Goal: Task Accomplishment & Management: Use online tool/utility

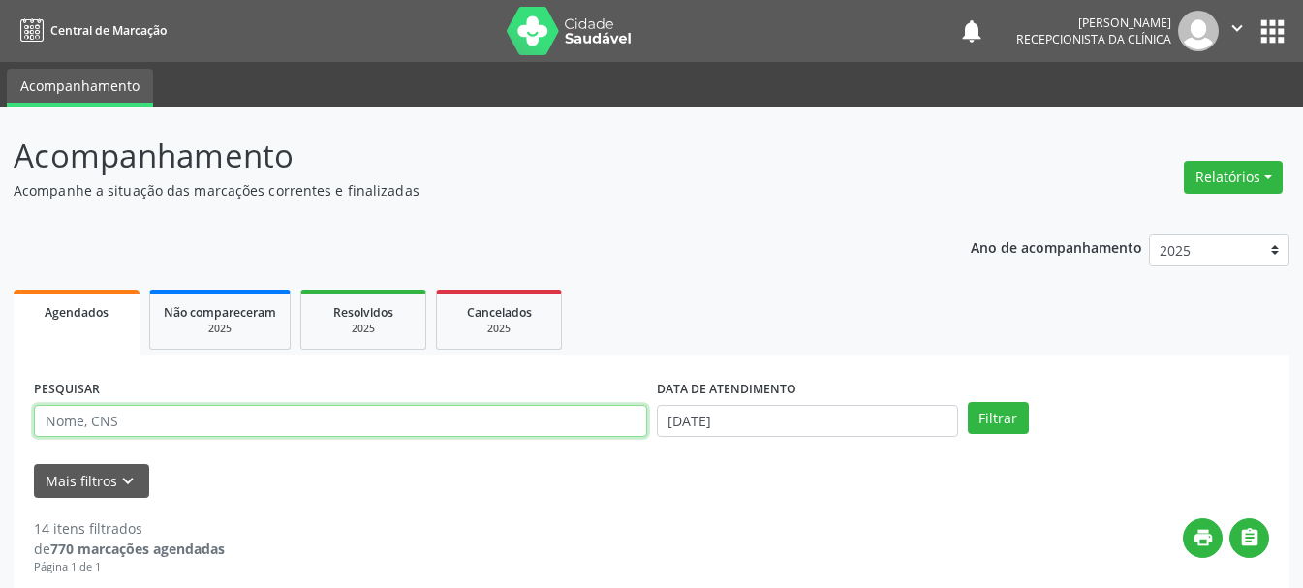
click at [532, 422] on input "text" at bounding box center [340, 421] width 613 height 33
type input "[PERSON_NAME]"
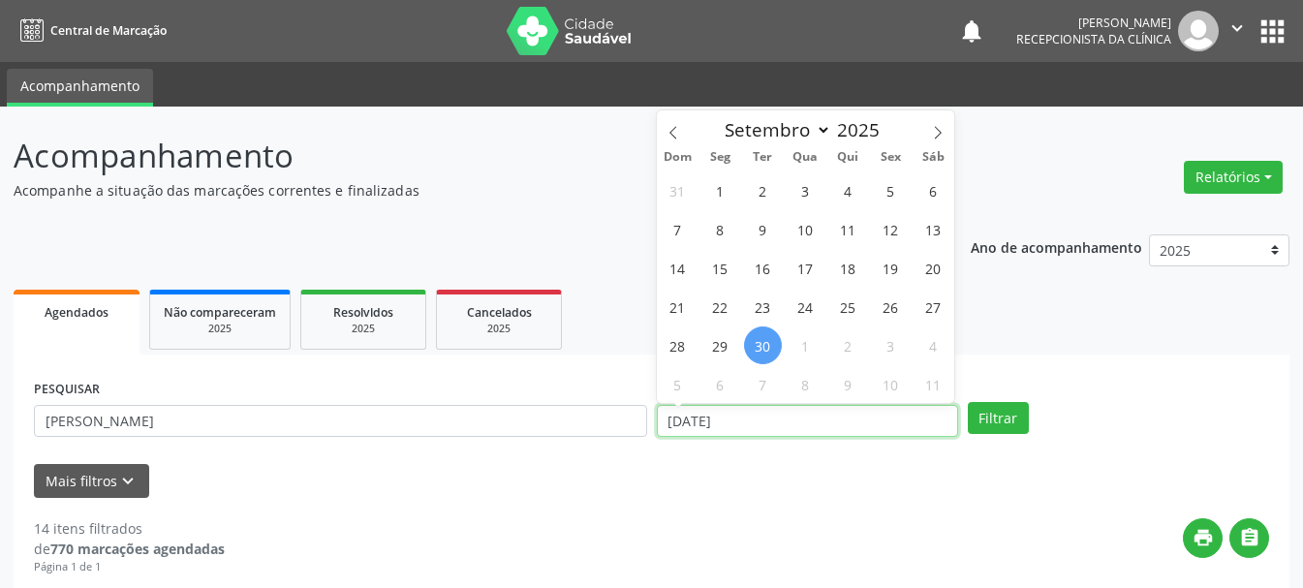
click at [758, 420] on input "[DATE]" at bounding box center [807, 421] width 301 height 33
click at [728, 342] on span "29" at bounding box center [720, 346] width 38 height 38
type input "[DATE]"
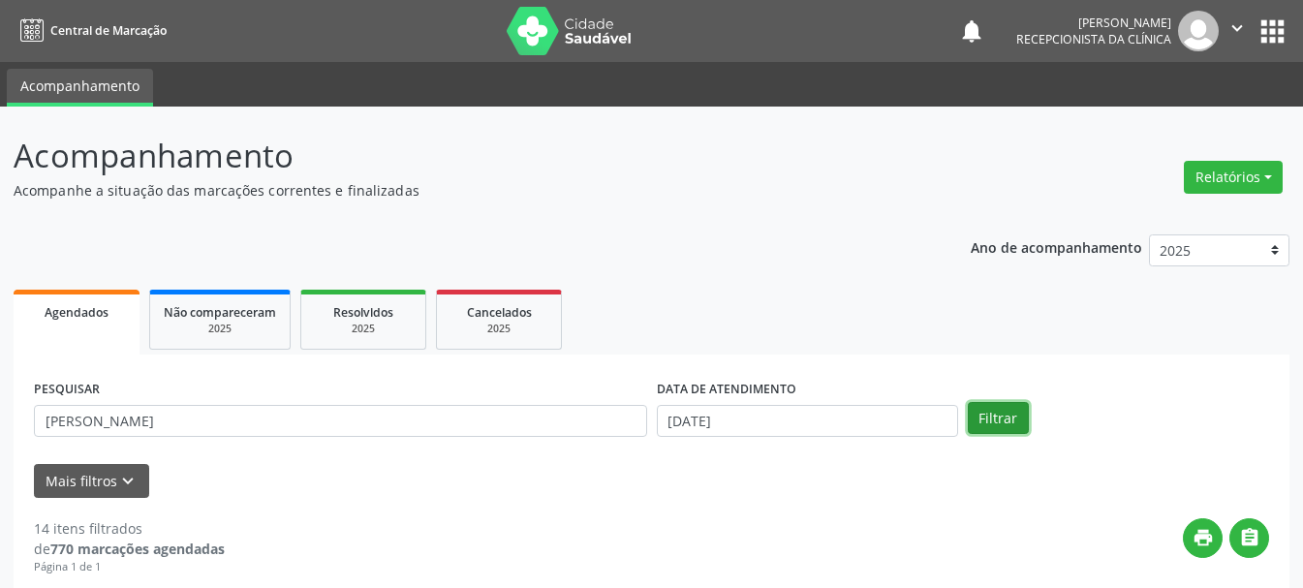
click at [1015, 415] on button "Filtrar" at bounding box center [998, 418] width 61 height 33
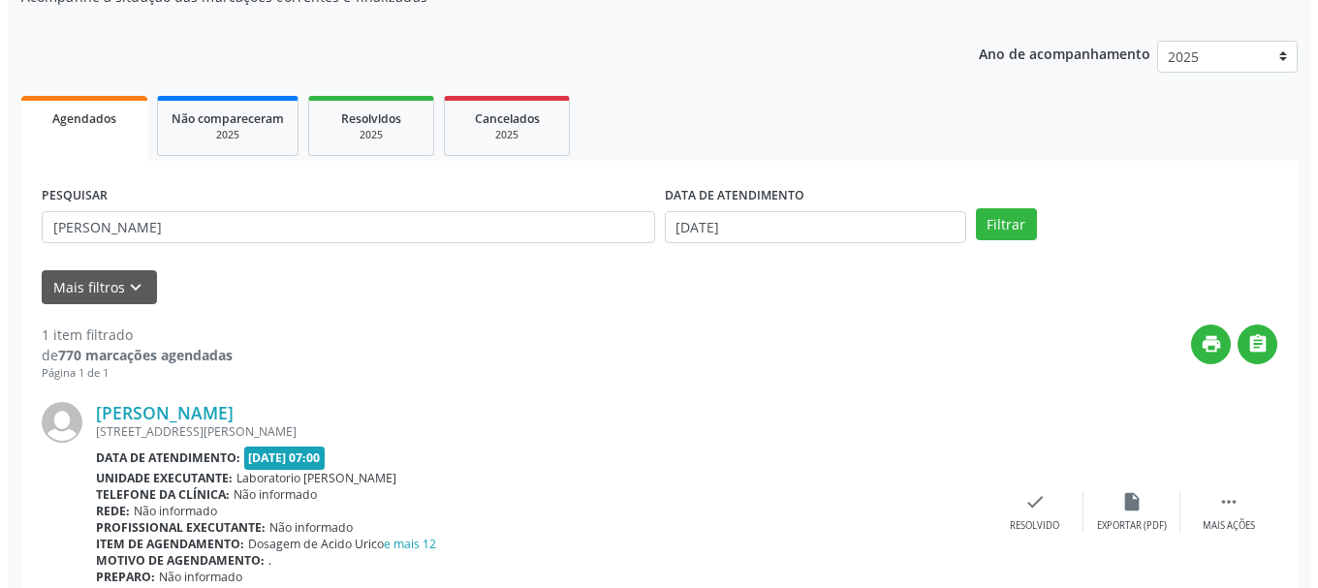
scroll to position [283, 0]
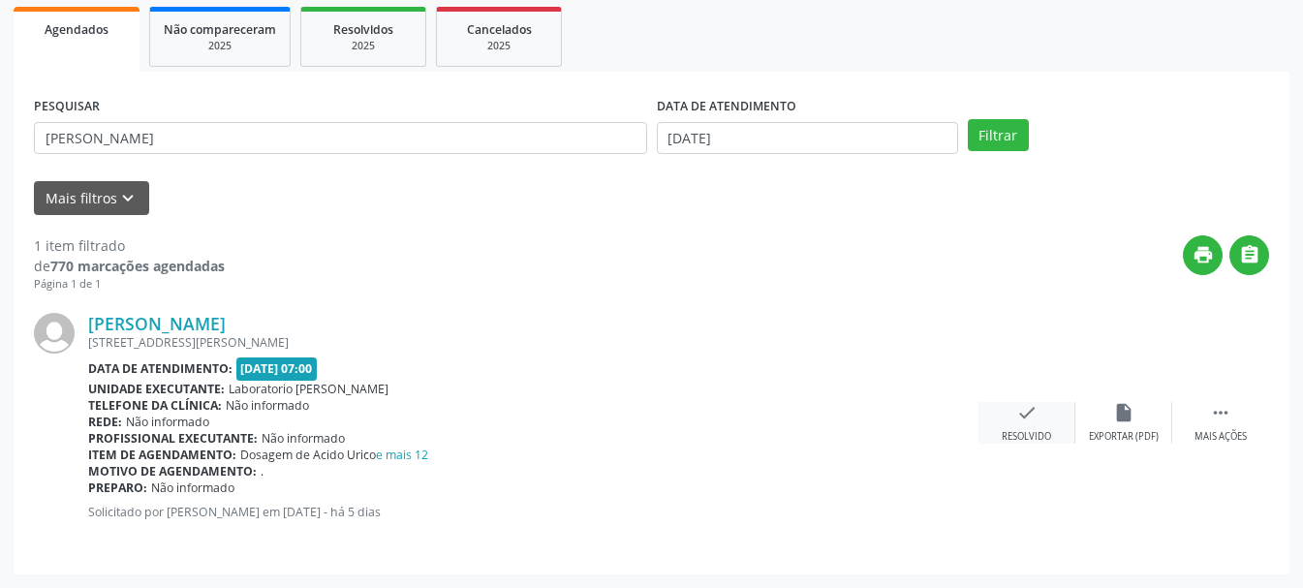
click at [1032, 417] on icon "check" at bounding box center [1026, 412] width 21 height 21
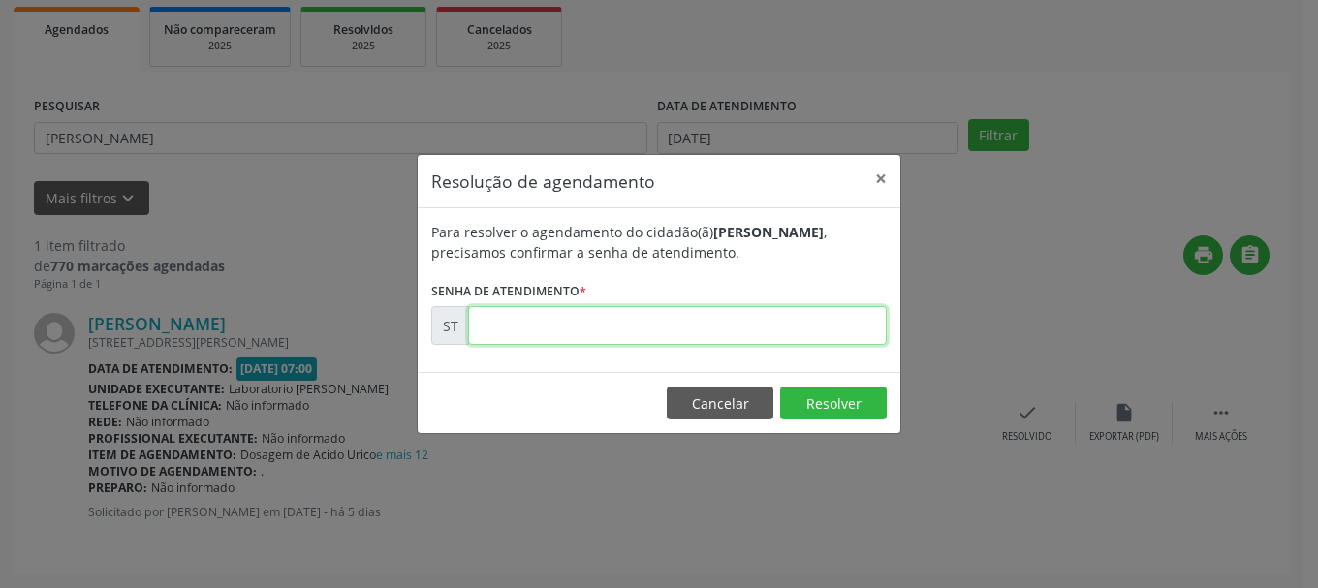
click at [738, 332] on input "text" at bounding box center [677, 325] width 419 height 39
type input "00023643"
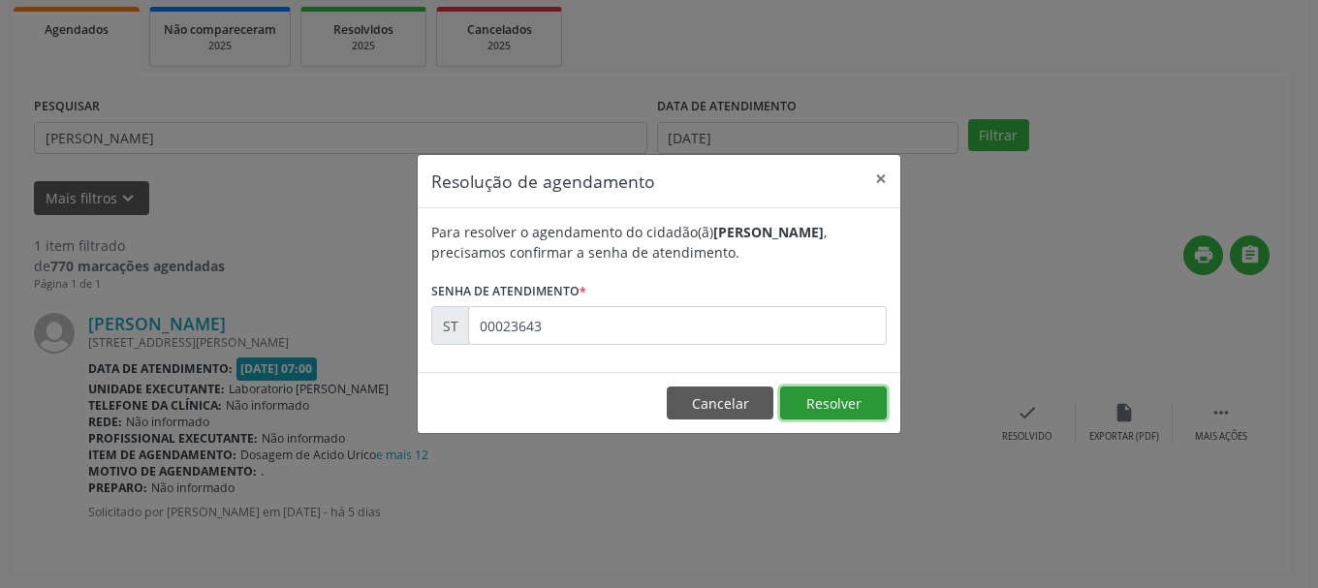
click at [861, 405] on button "Resolver" at bounding box center [833, 403] width 107 height 33
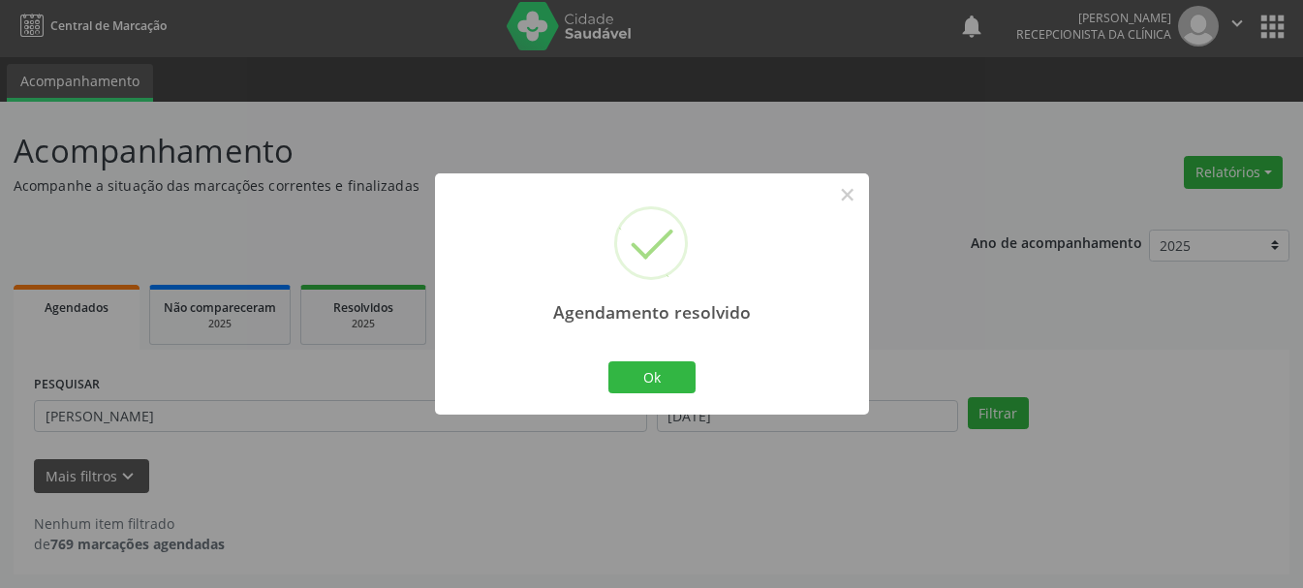
scroll to position [5, 0]
click at [686, 385] on button "Ok" at bounding box center [651, 377] width 87 height 33
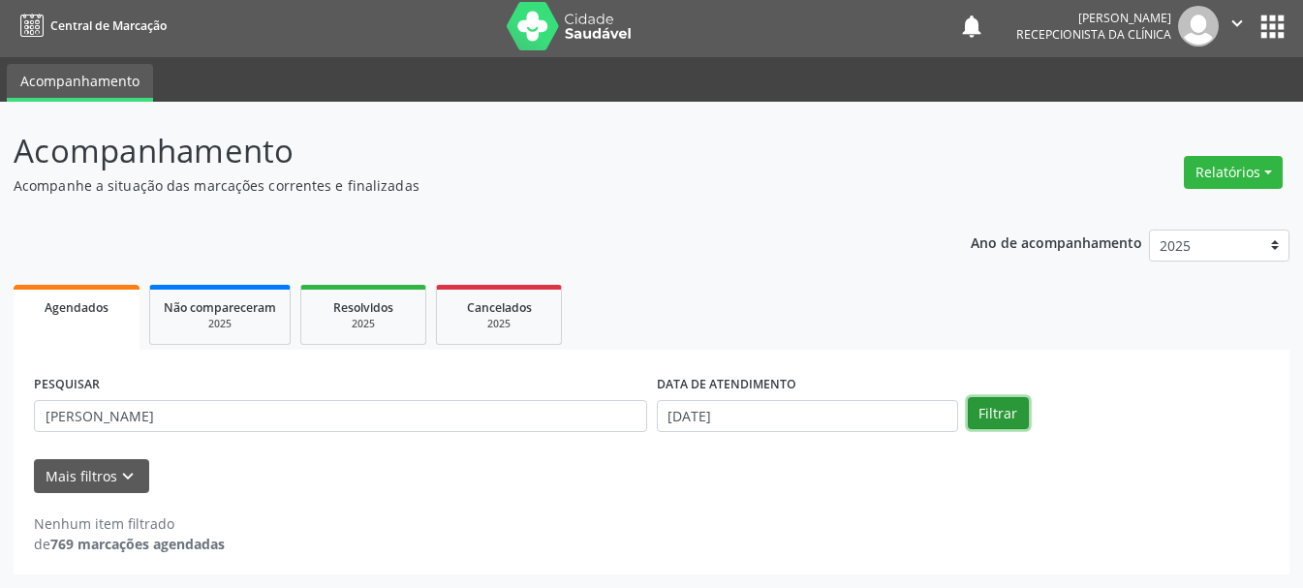
click at [975, 417] on button "Filtrar" at bounding box center [998, 413] width 61 height 33
click at [997, 399] on button "Filtrar" at bounding box center [998, 413] width 61 height 33
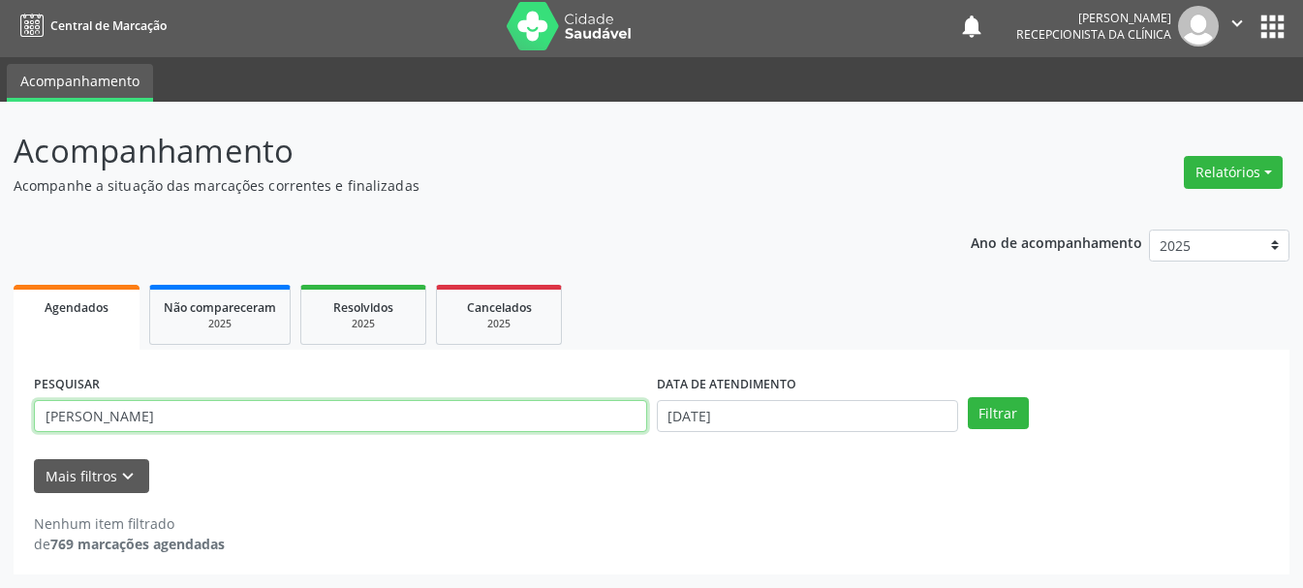
drag, startPoint x: 427, startPoint y: 423, endPoint x: 0, endPoint y: 429, distance: 427.3
click at [0, 429] on div "Acompanhamento Acompanhe a situação das marcações correntes e finalizadas Relat…" at bounding box center [651, 345] width 1303 height 486
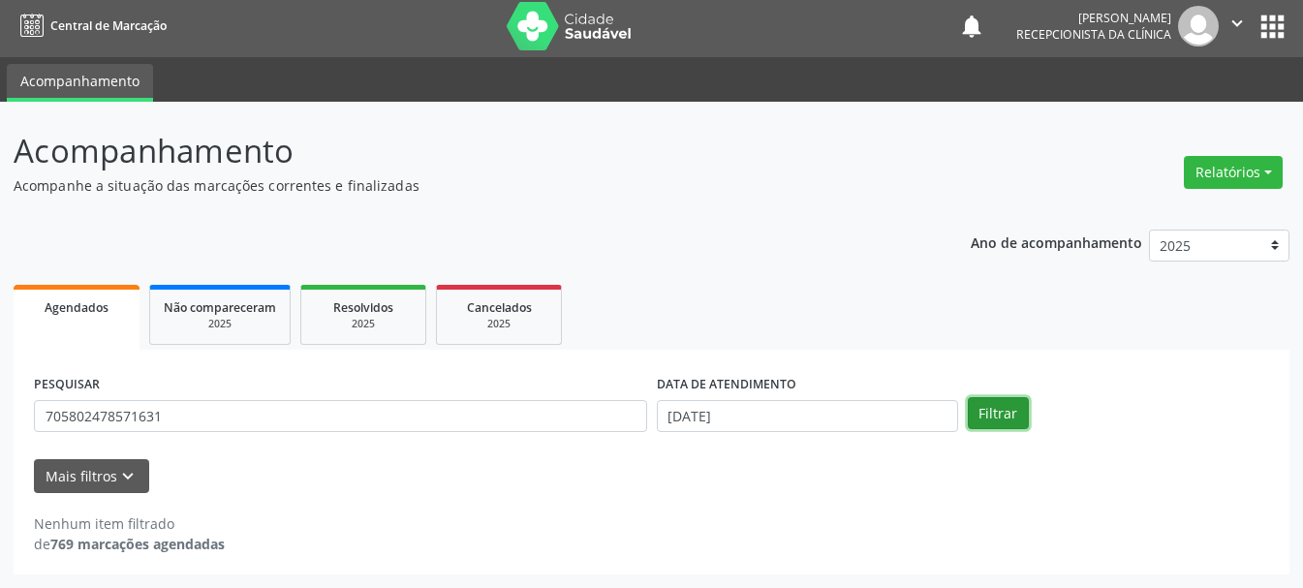
click at [997, 406] on button "Filtrar" at bounding box center [998, 413] width 61 height 33
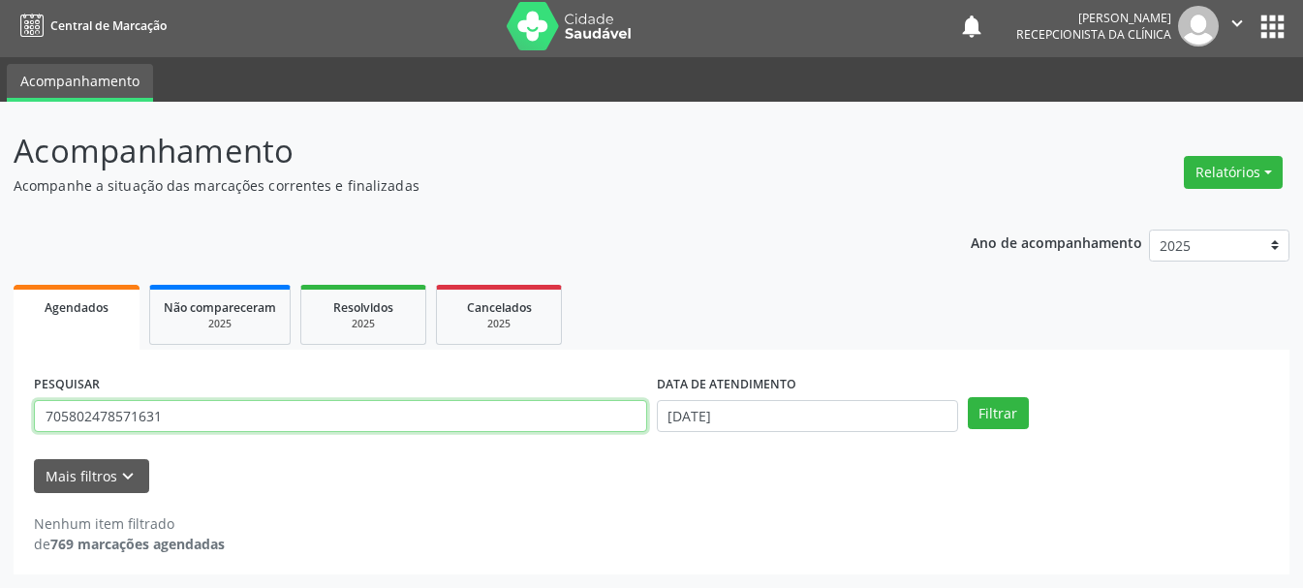
drag, startPoint x: 273, startPoint y: 407, endPoint x: 0, endPoint y: 398, distance: 273.4
click at [0, 398] on div "Acompanhamento Acompanhe a situação das marcações correntes e finalizadas Relat…" at bounding box center [651, 345] width 1303 height 486
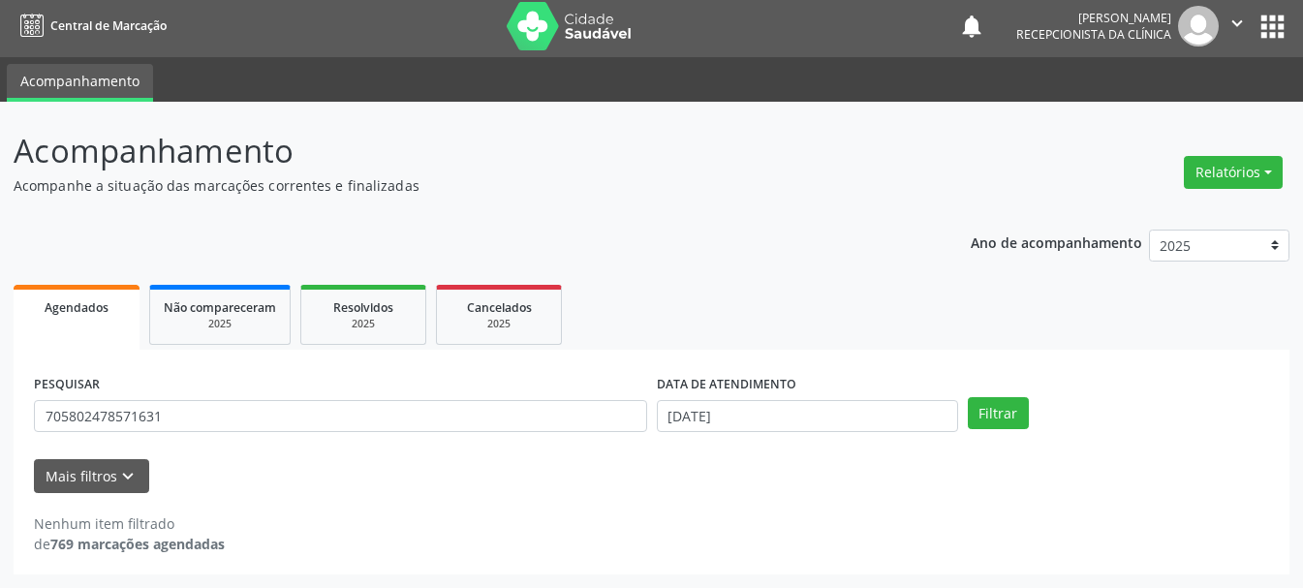
click at [0, 398] on div "Acompanhamento Acompanhe a situação das marcações correntes e finalizadas Relat…" at bounding box center [651, 345] width 1303 height 486
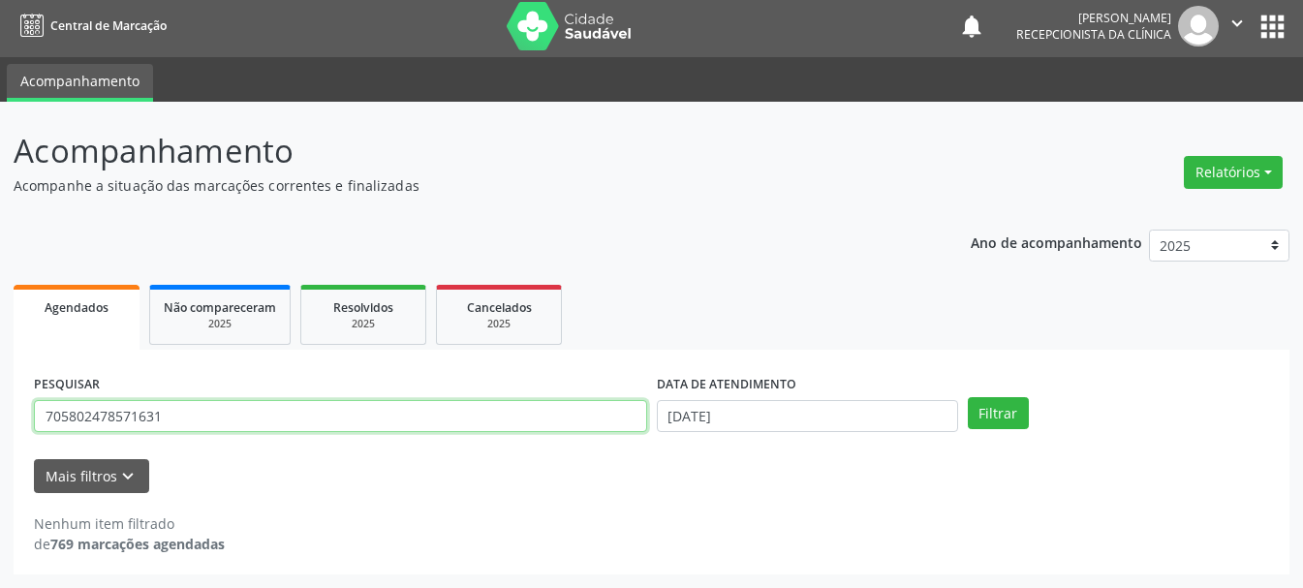
click at [198, 411] on input "705802478571631" at bounding box center [340, 416] width 613 height 33
type input "700500931645654"
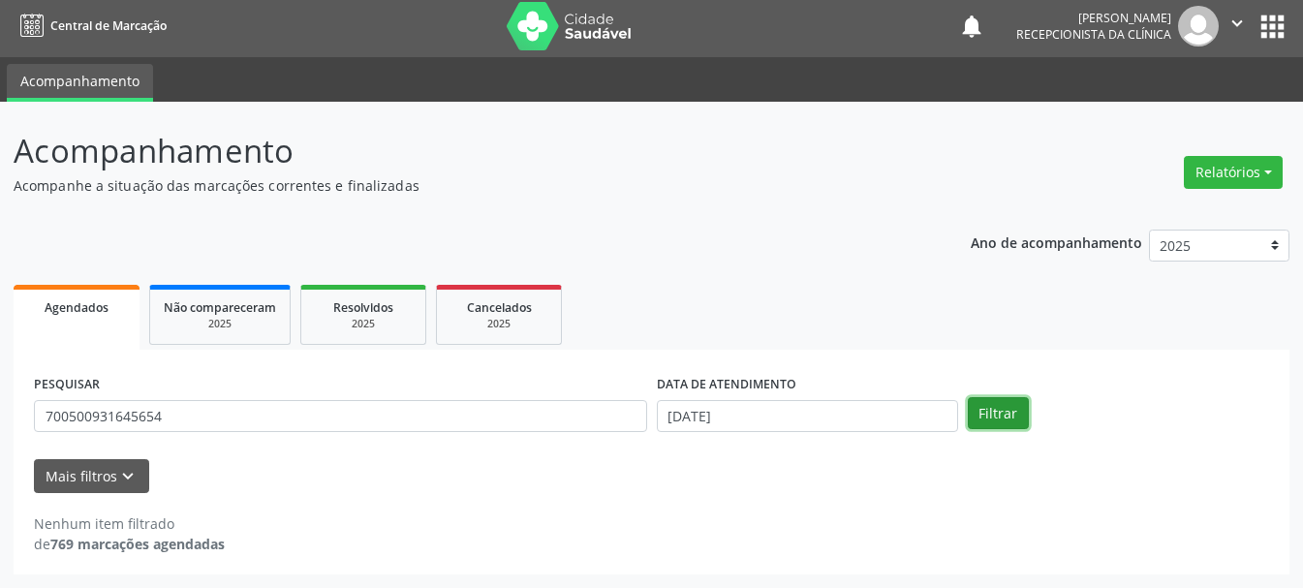
click at [1008, 410] on button "Filtrar" at bounding box center [998, 413] width 61 height 33
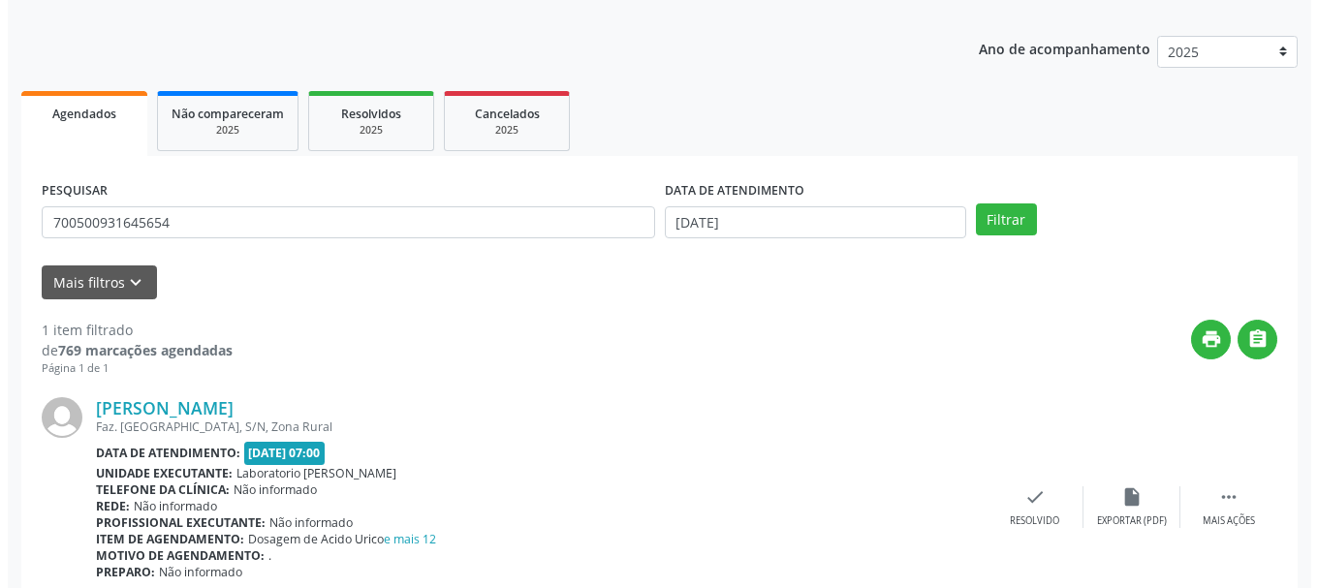
scroll to position [283, 0]
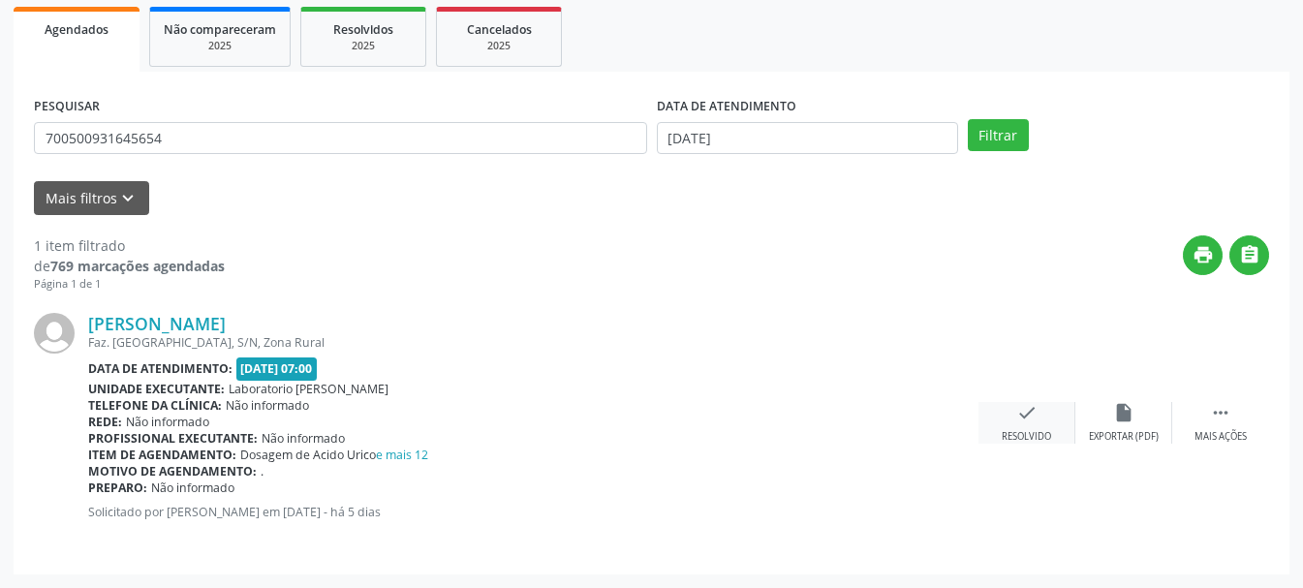
click at [1021, 427] on div "check Resolvido" at bounding box center [1027, 423] width 97 height 42
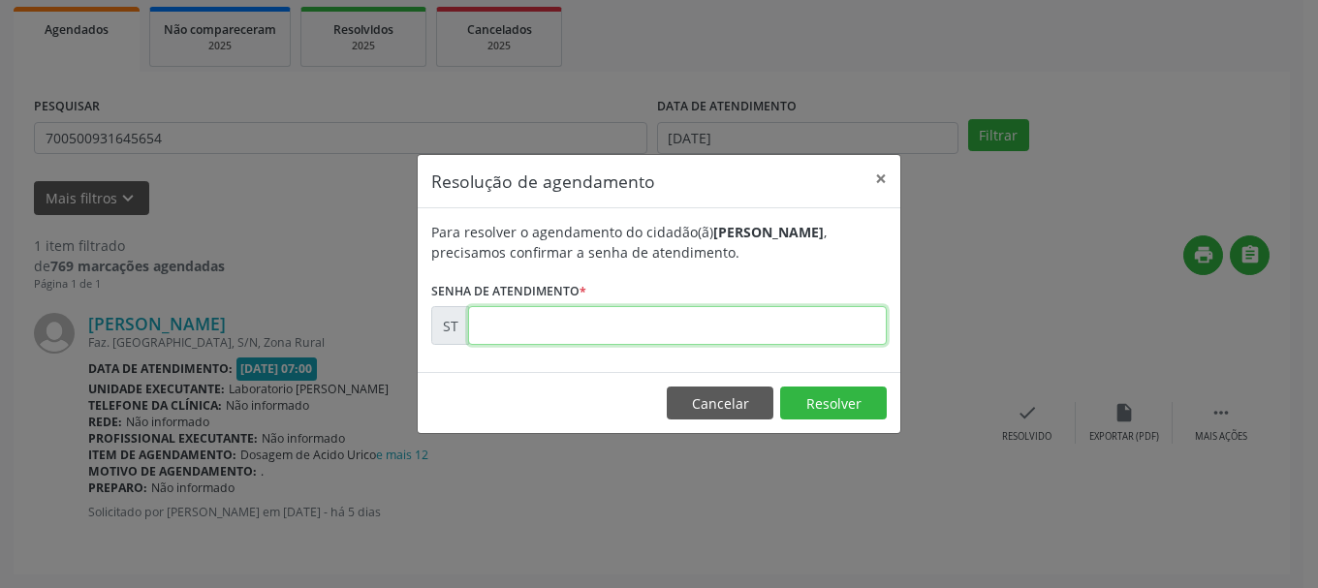
click at [499, 325] on input "text" at bounding box center [677, 325] width 419 height 39
type input "00023617"
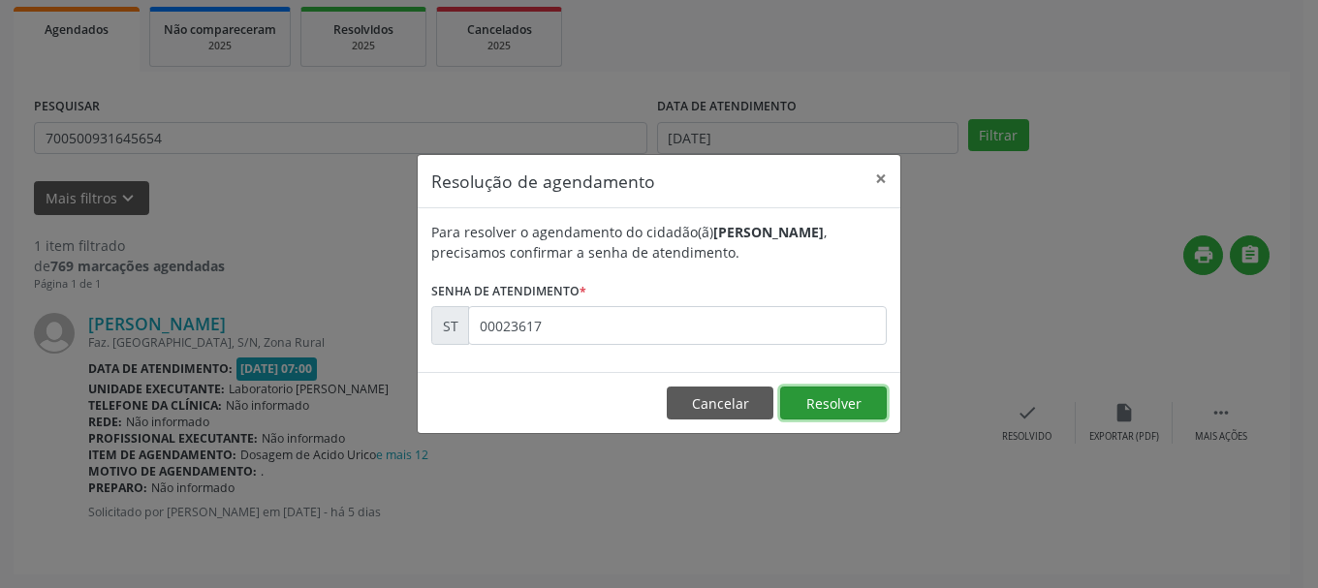
click at [824, 408] on button "Resolver" at bounding box center [833, 403] width 107 height 33
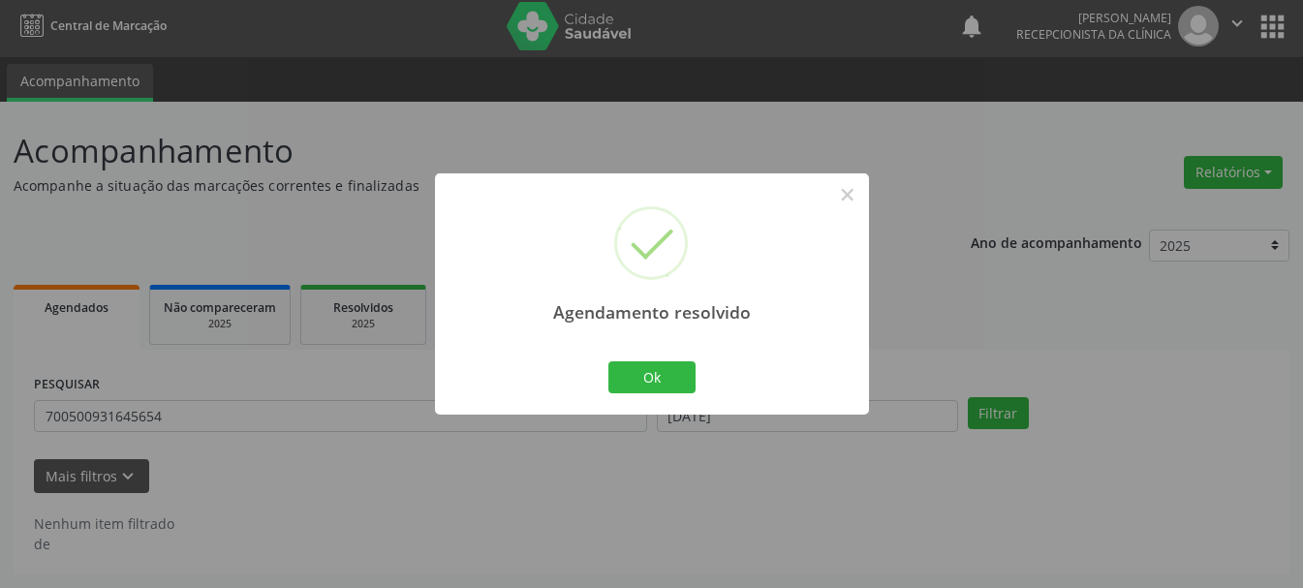
scroll to position [5, 0]
click at [668, 370] on button "Ok" at bounding box center [651, 377] width 87 height 33
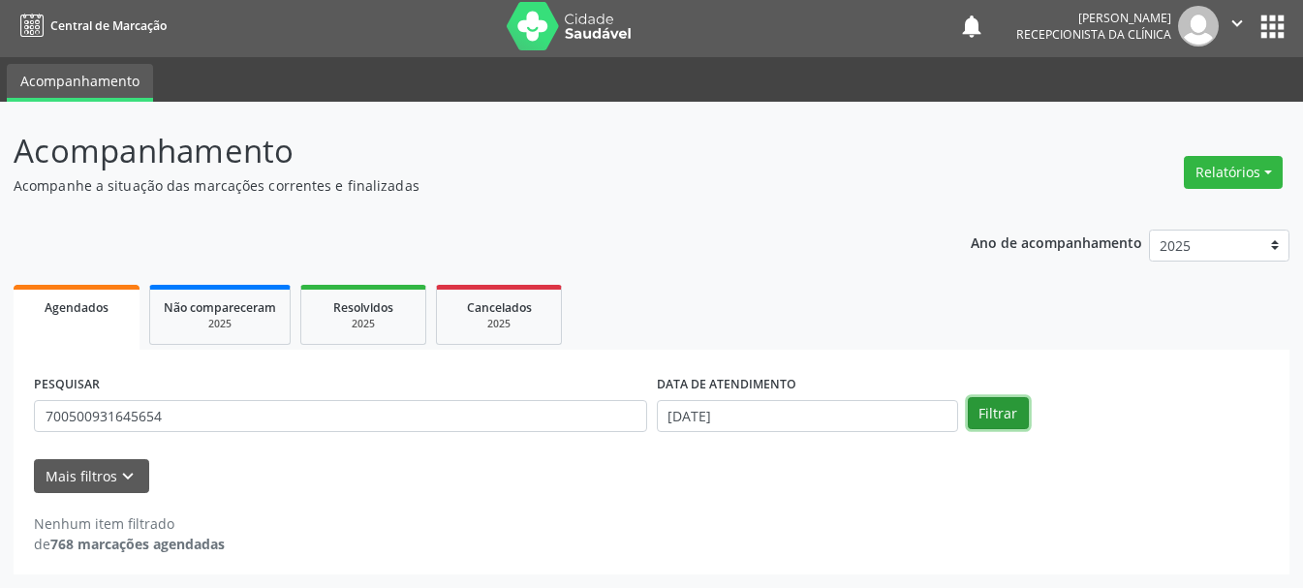
click at [1005, 420] on button "Filtrar" at bounding box center [998, 413] width 61 height 33
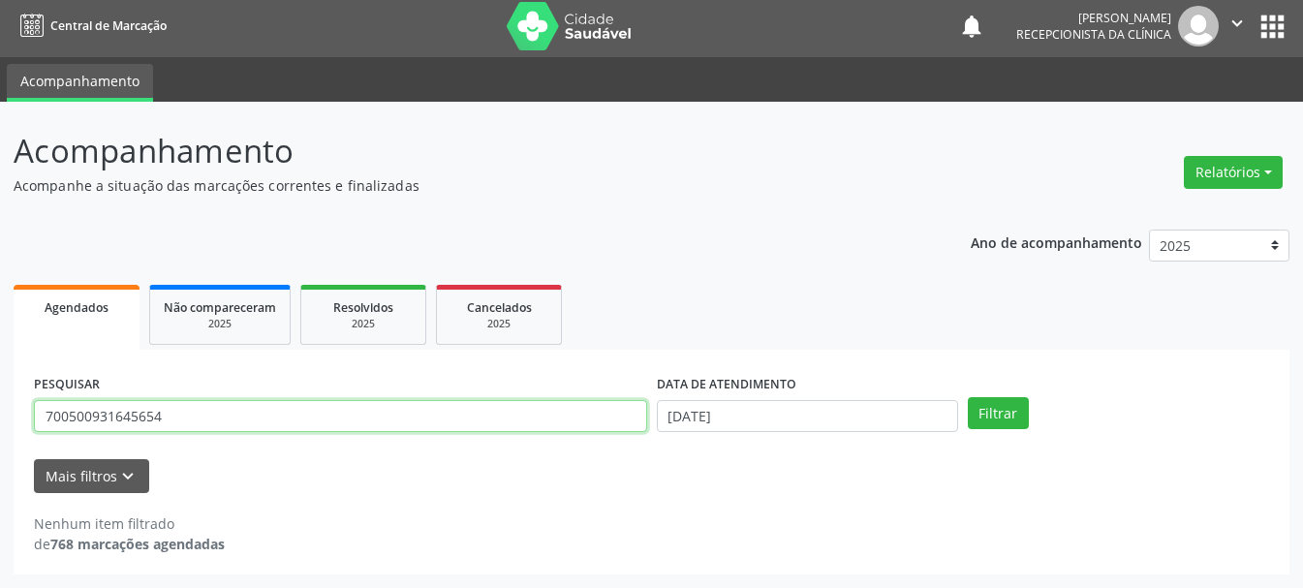
drag, startPoint x: 234, startPoint y: 425, endPoint x: 5, endPoint y: 390, distance: 232.3
click at [5, 390] on div "Acompanhamento Acompanhe a situação das marcações correntes e finalizadas Relat…" at bounding box center [651, 345] width 1303 height 486
drag, startPoint x: 157, startPoint y: 419, endPoint x: 140, endPoint y: 413, distance: 18.4
click at [140, 413] on input "89800391688807" at bounding box center [340, 416] width 613 height 33
type input "898003916888007"
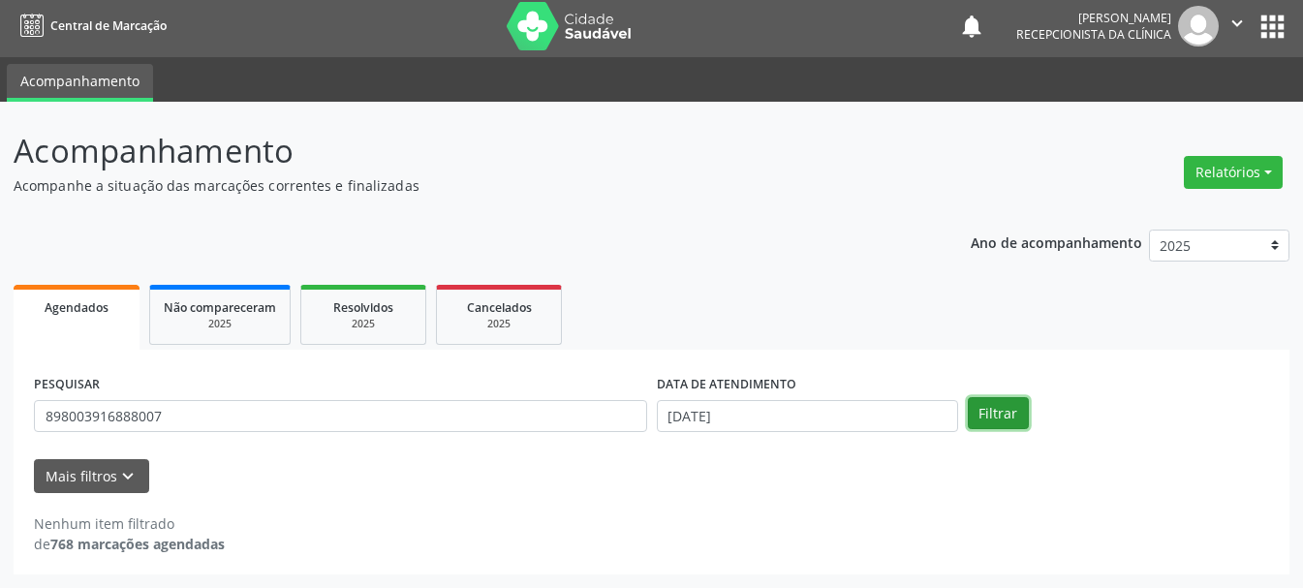
click at [977, 404] on button "Filtrar" at bounding box center [998, 413] width 61 height 33
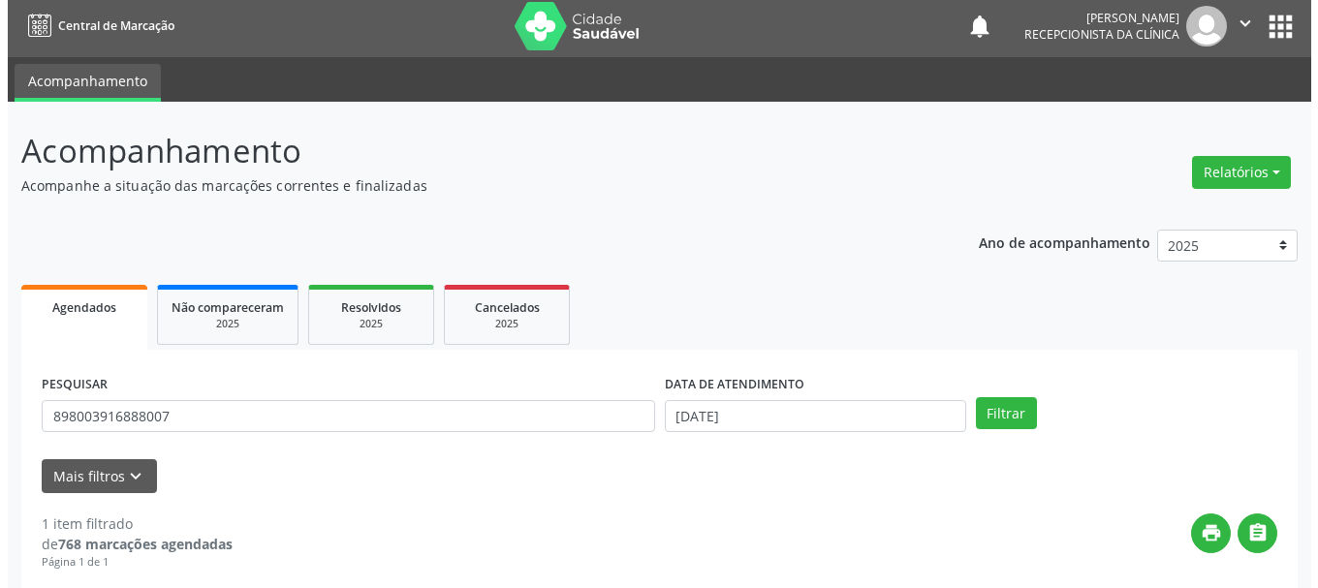
scroll to position [283, 0]
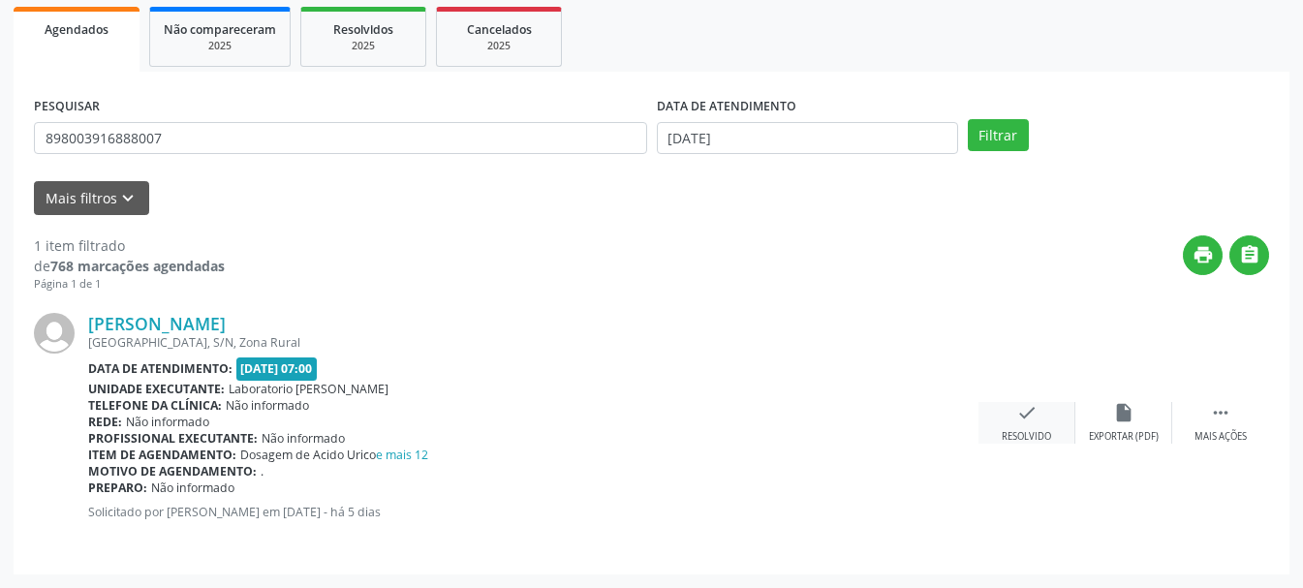
click at [1017, 435] on div "Resolvido" at bounding box center [1026, 437] width 49 height 14
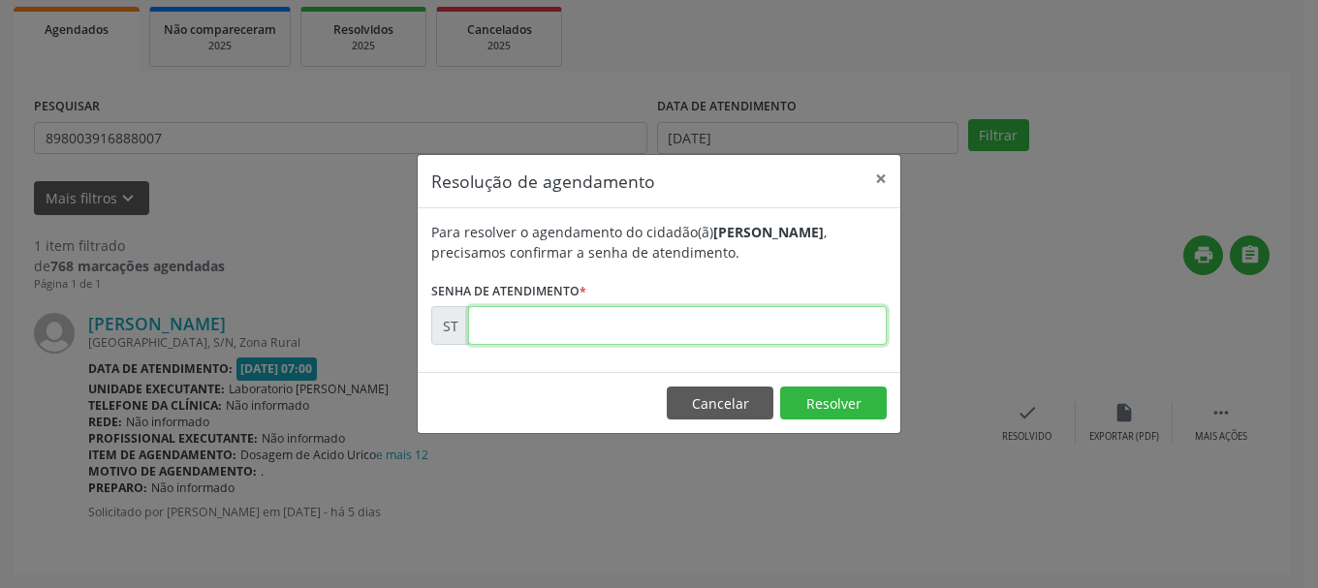
click at [718, 326] on input "text" at bounding box center [677, 325] width 419 height 39
type input "00023621"
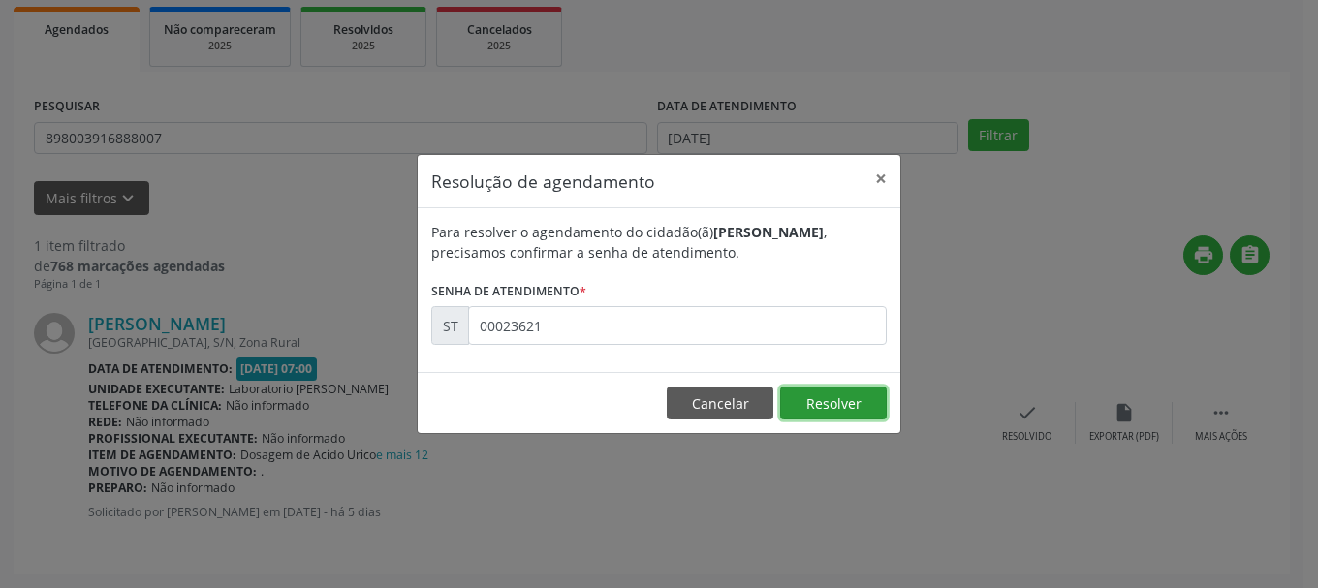
click at [852, 413] on button "Resolver" at bounding box center [833, 403] width 107 height 33
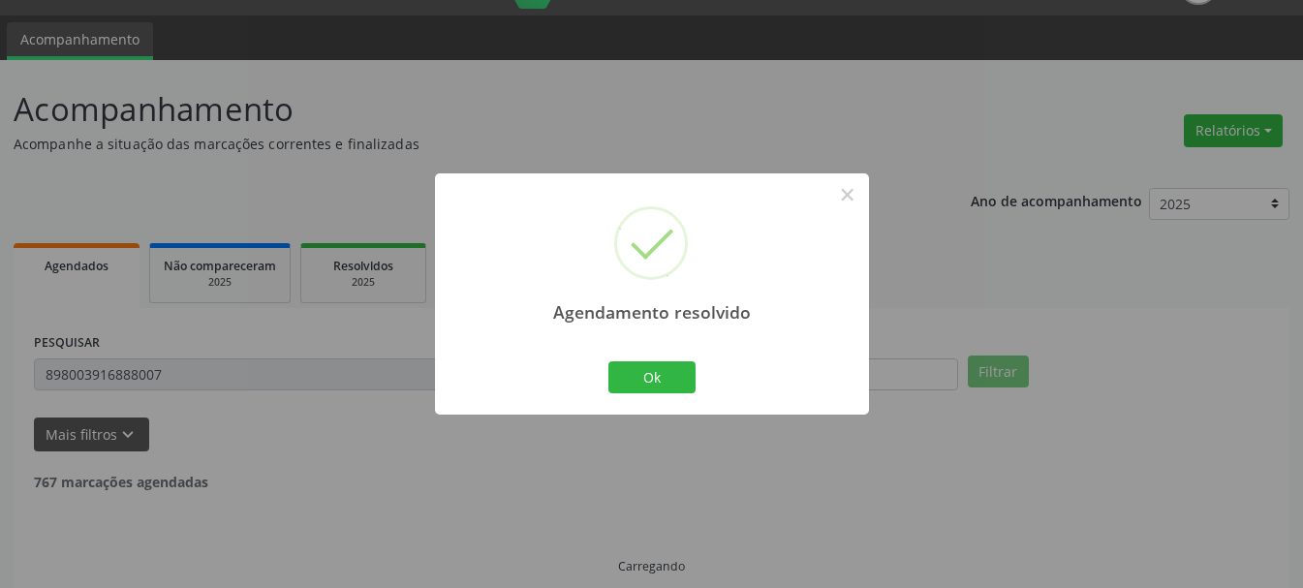
scroll to position [5, 0]
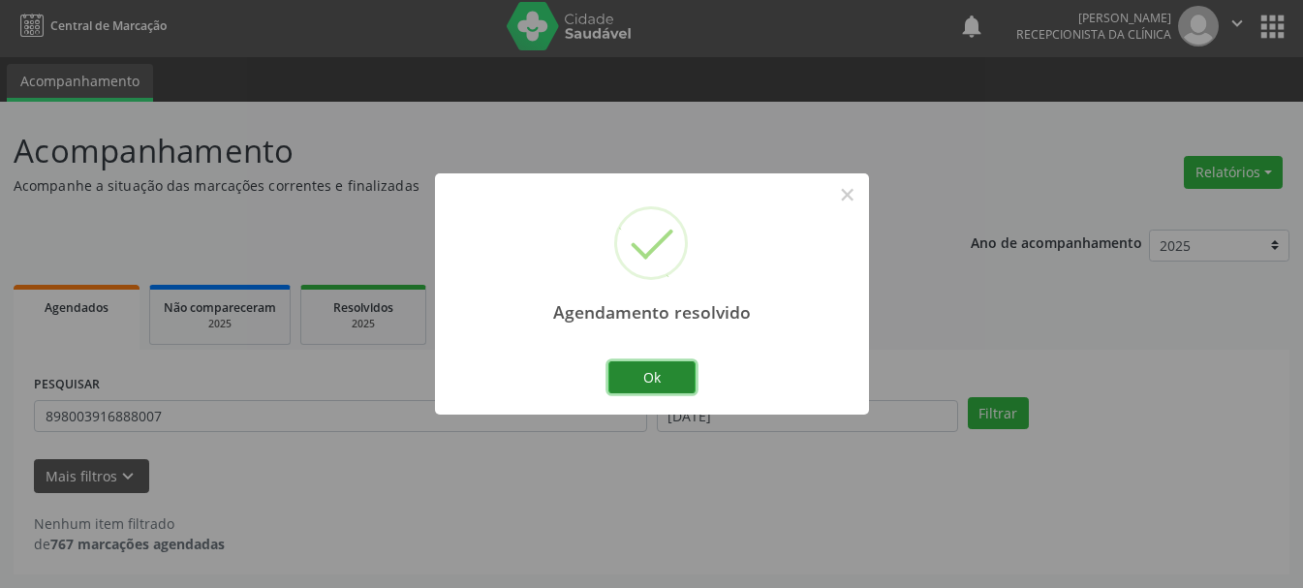
click at [652, 370] on button "Ok" at bounding box center [651, 377] width 87 height 33
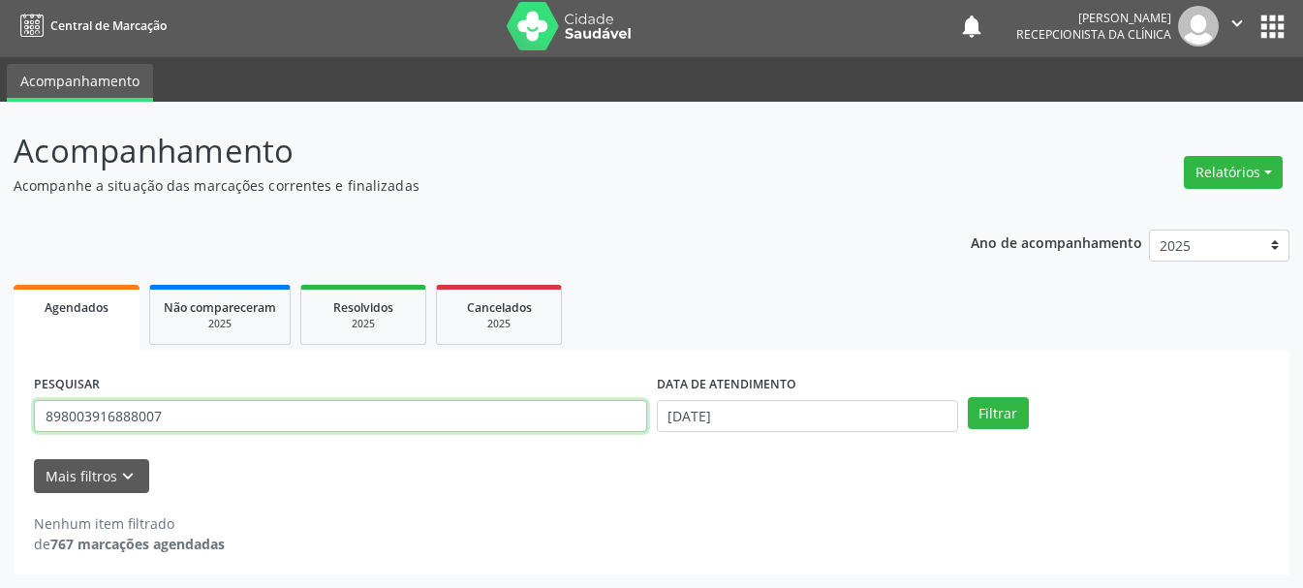
click at [393, 425] on input "898003916888007" at bounding box center [340, 416] width 613 height 33
type input "8"
type input "700201976634930"
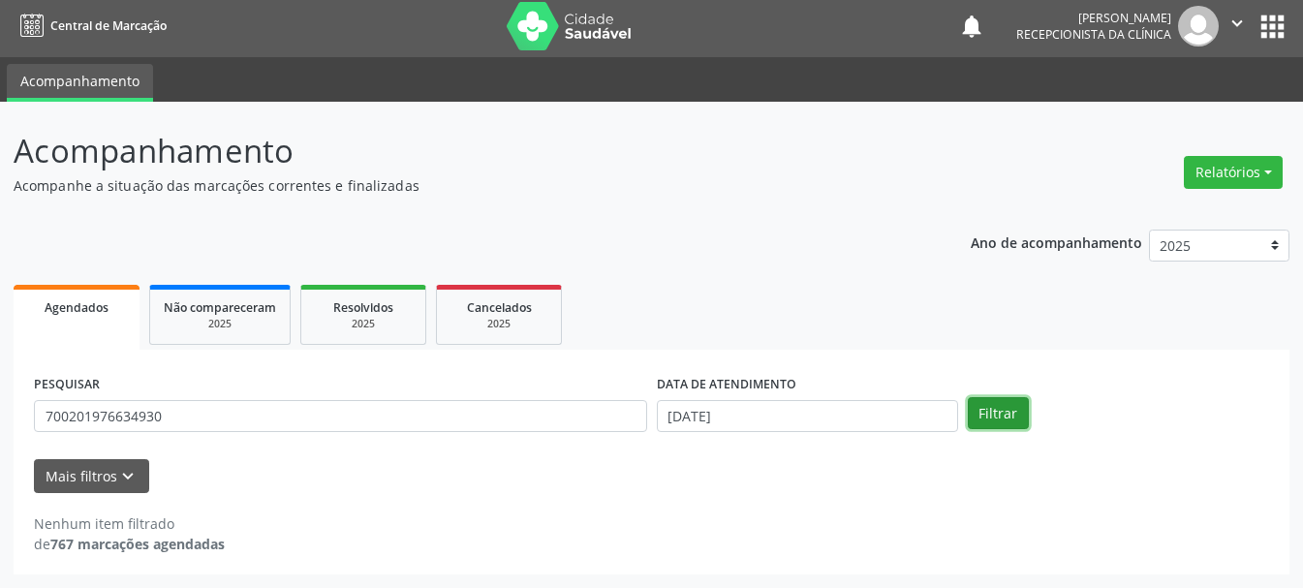
click at [976, 412] on button "Filtrar" at bounding box center [998, 413] width 61 height 33
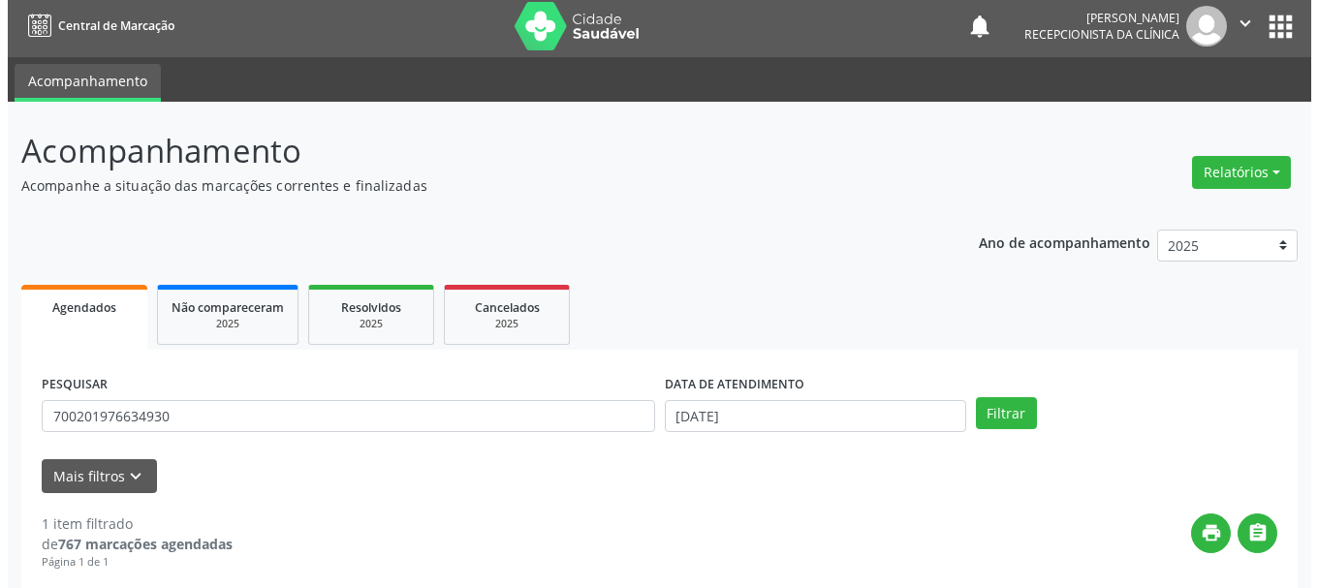
scroll to position [283, 0]
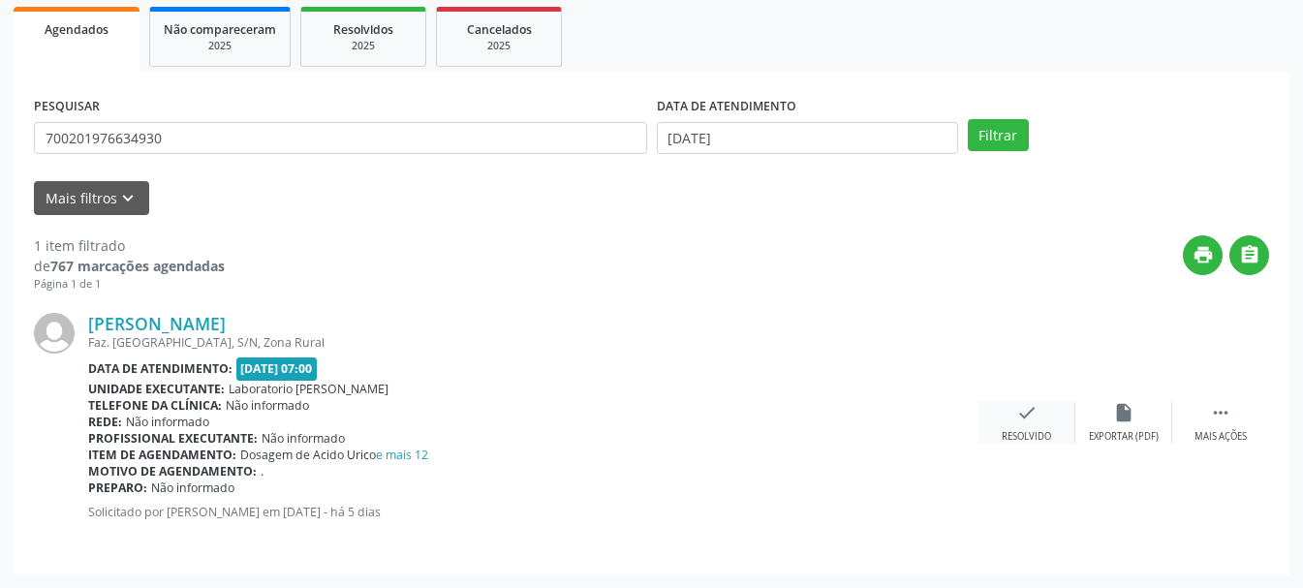
click at [1039, 423] on div "check Resolvido" at bounding box center [1027, 423] width 97 height 42
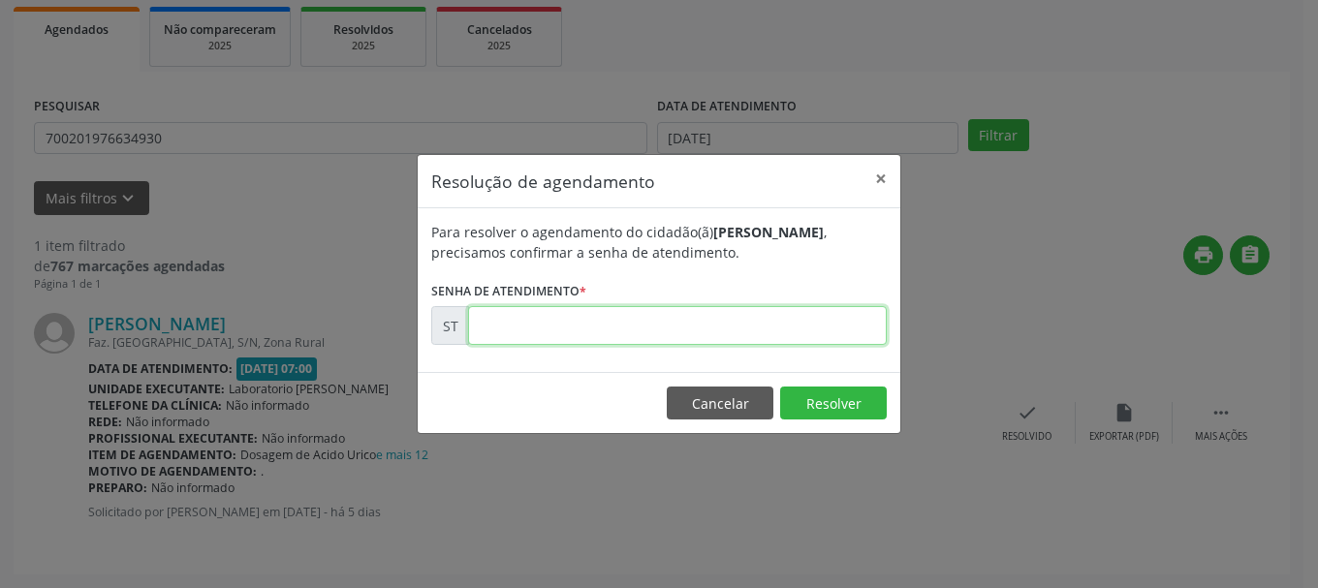
click at [765, 330] on input "text" at bounding box center [677, 325] width 419 height 39
type input "00023572"
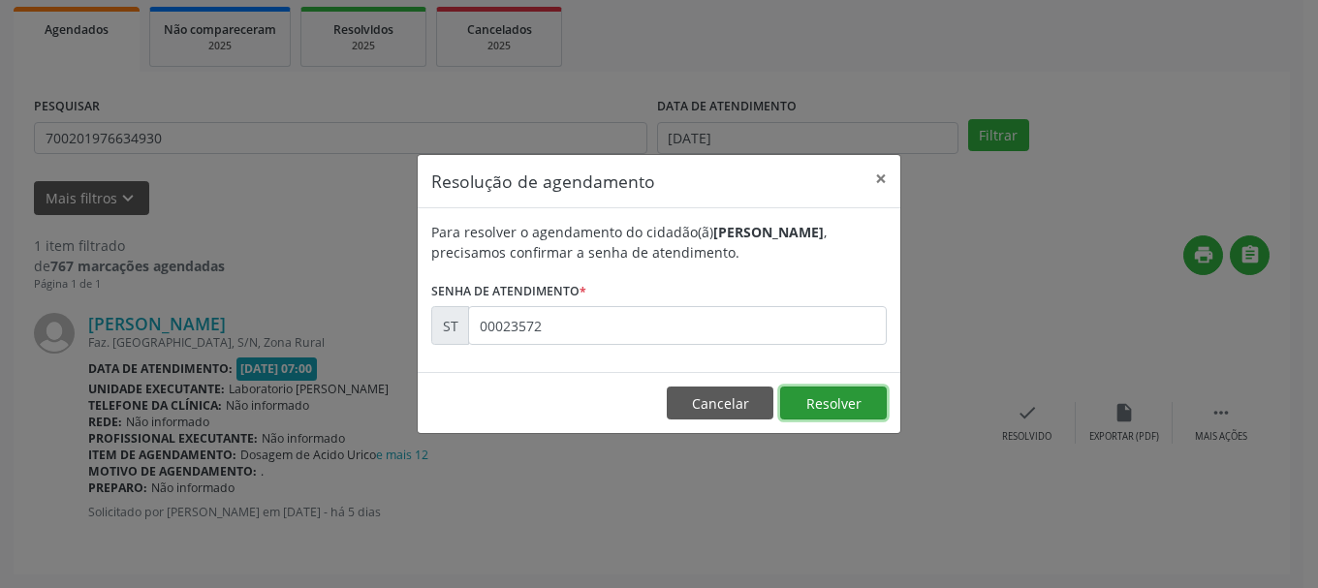
click at [835, 401] on button "Resolver" at bounding box center [833, 403] width 107 height 33
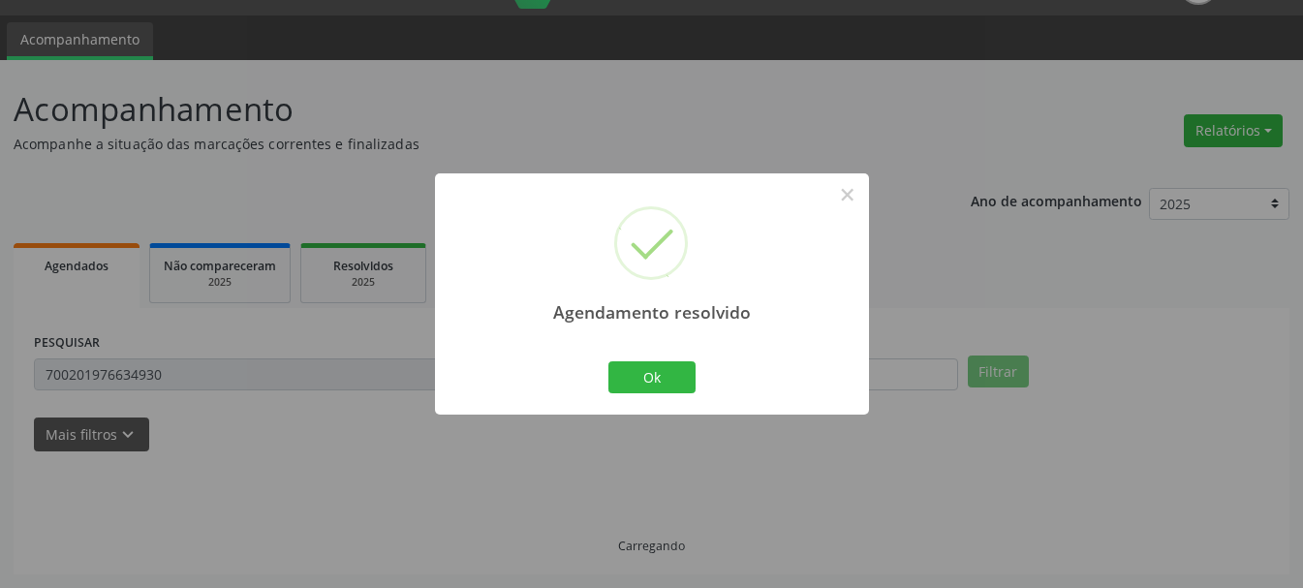
scroll to position [5, 0]
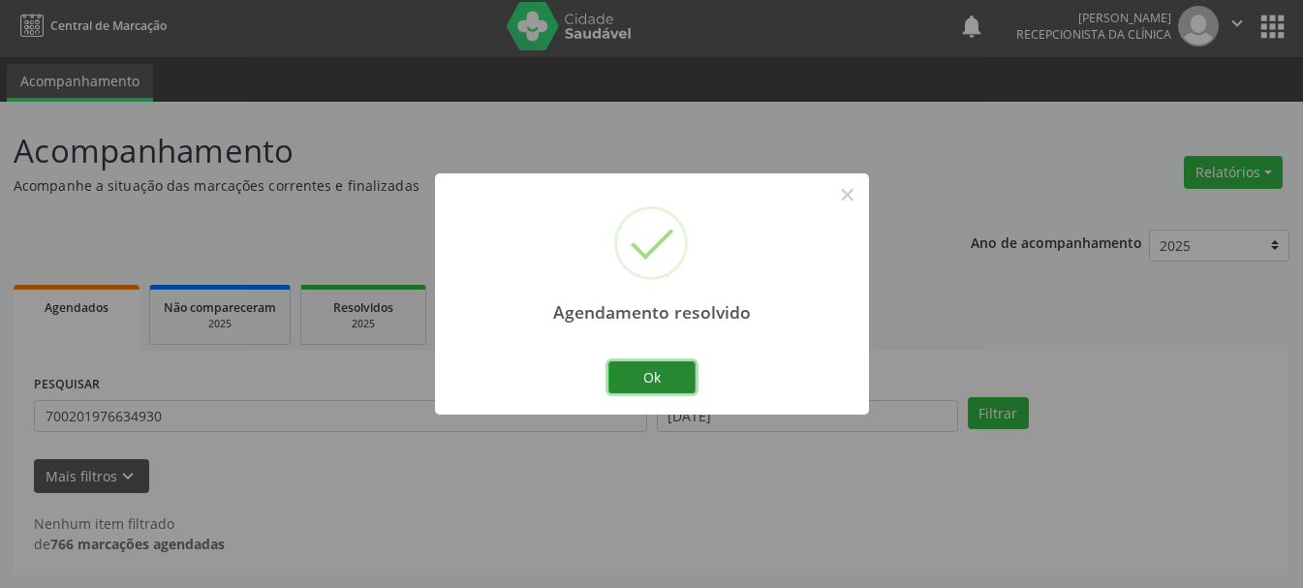
drag, startPoint x: 688, startPoint y: 384, endPoint x: 660, endPoint y: 388, distance: 28.4
click at [687, 384] on button "Ok" at bounding box center [651, 377] width 87 height 33
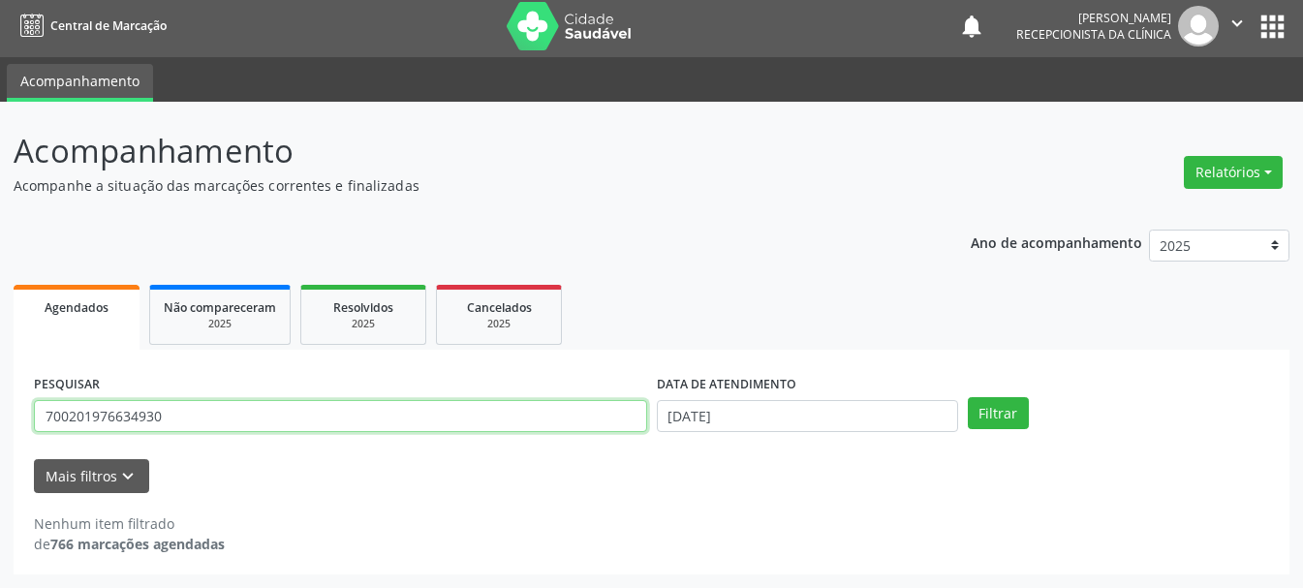
click at [504, 413] on input "700201976634930" at bounding box center [340, 416] width 613 height 33
type input "7"
type input "700401440472948"
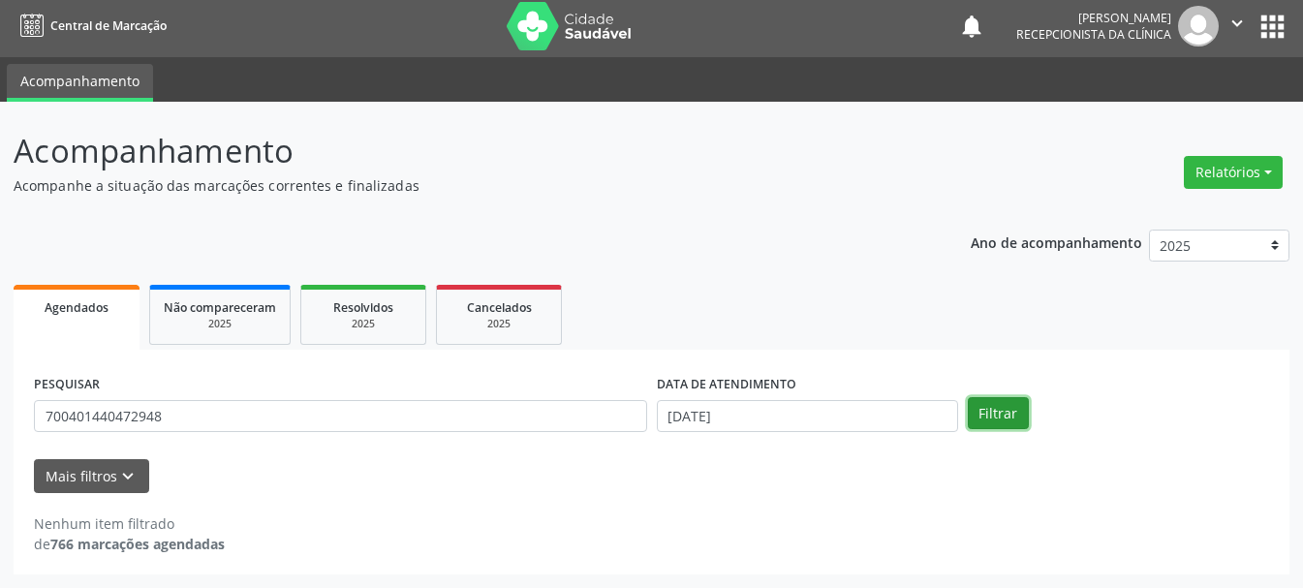
click at [1008, 403] on button "Filtrar" at bounding box center [998, 413] width 61 height 33
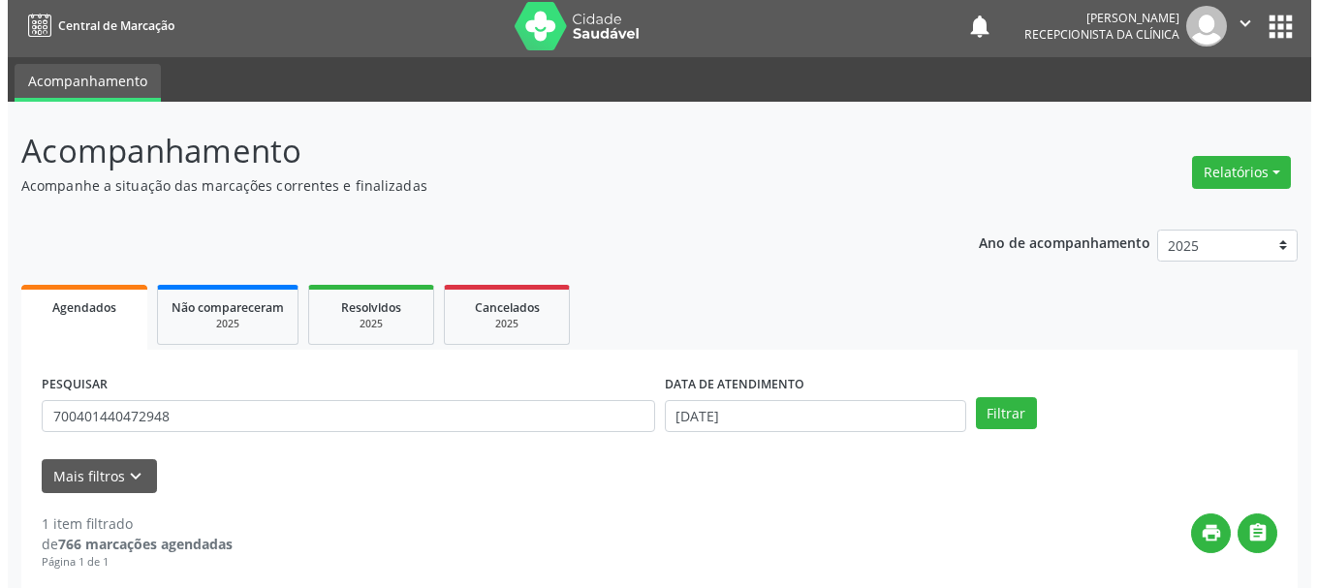
scroll to position [283, 0]
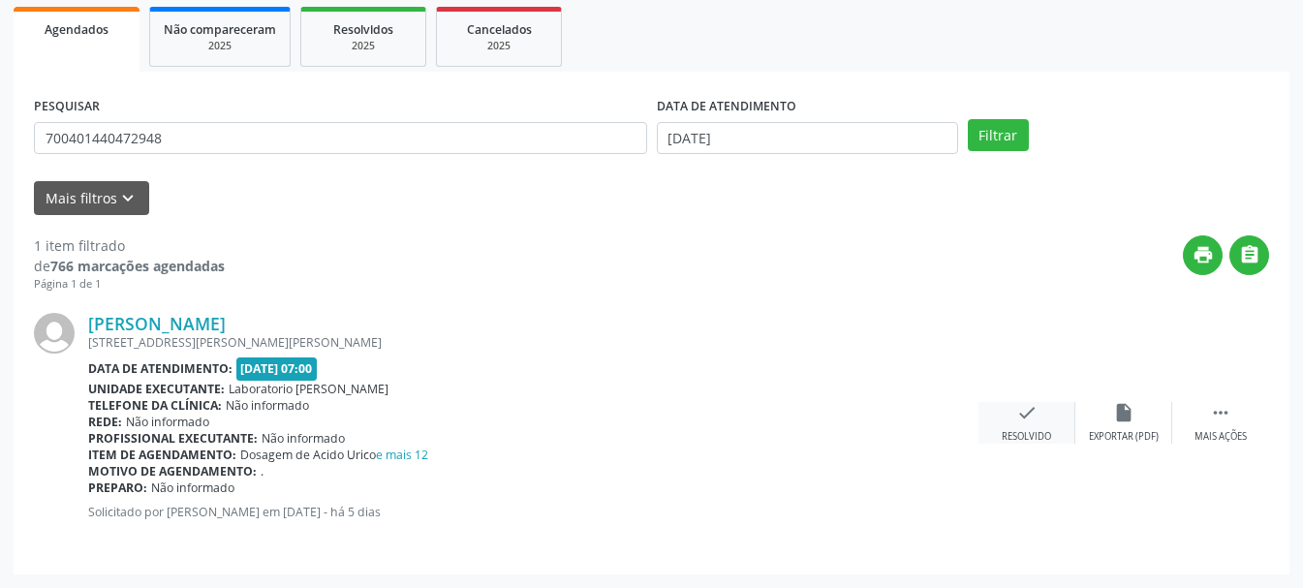
click at [1026, 428] on div "check Resolvido" at bounding box center [1027, 423] width 97 height 42
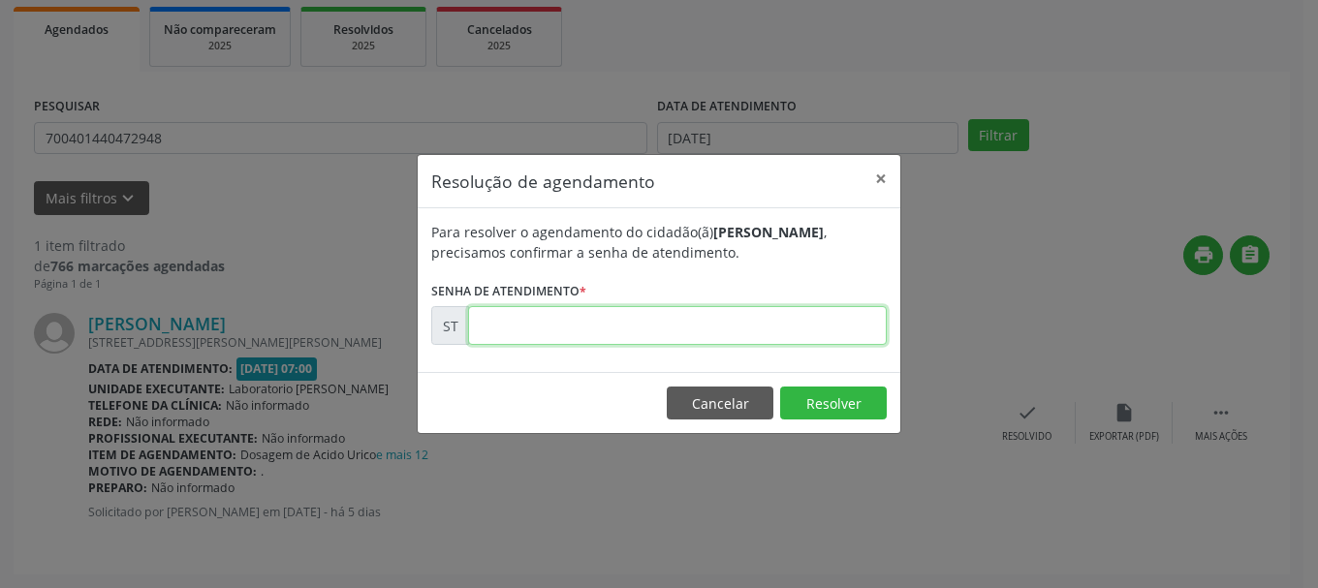
click at [635, 322] on input "text" at bounding box center [677, 325] width 419 height 39
type input "00023604"
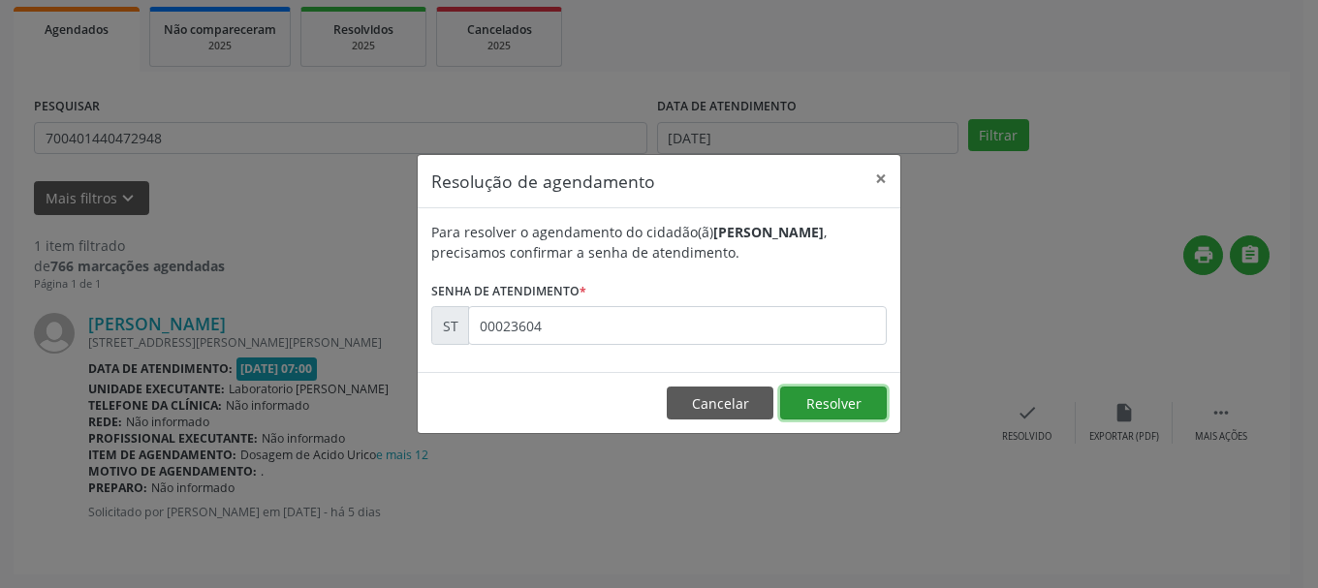
click at [834, 392] on button "Resolver" at bounding box center [833, 403] width 107 height 33
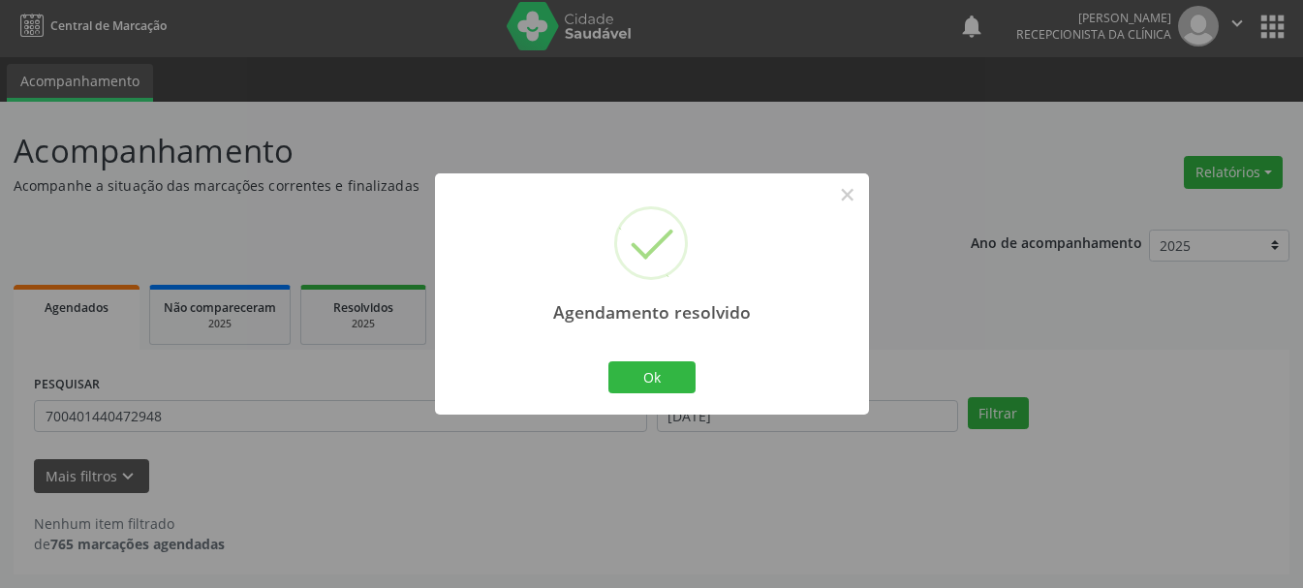
scroll to position [5, 0]
click at [629, 365] on button "Ok" at bounding box center [651, 377] width 87 height 33
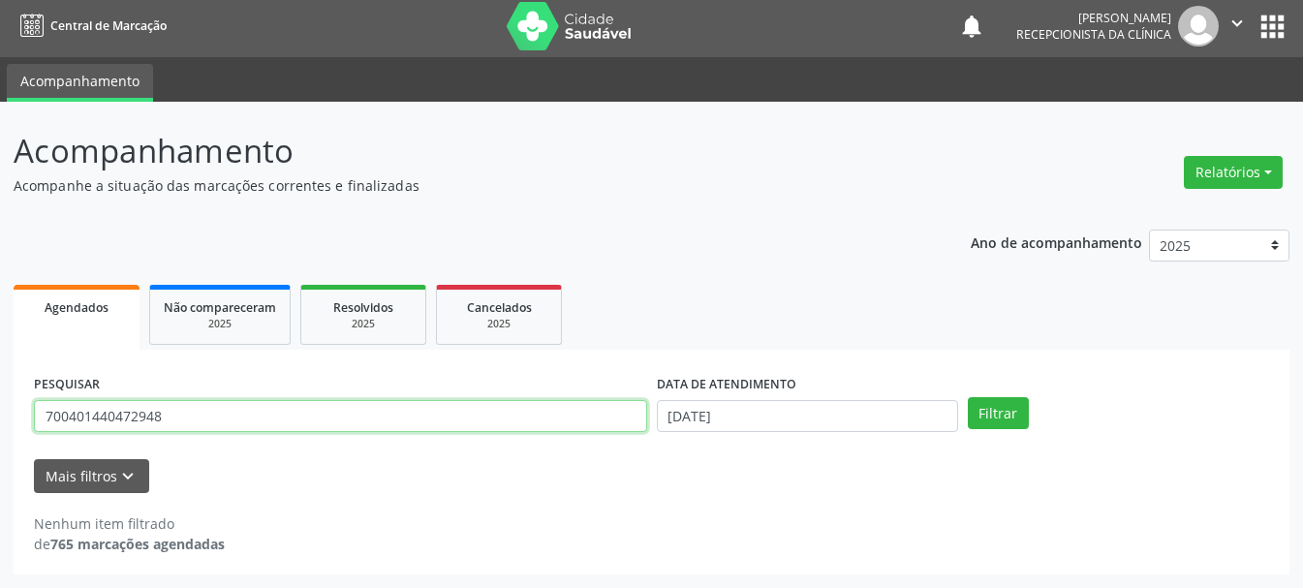
click at [470, 422] on input "700401440472948" at bounding box center [340, 416] width 613 height 33
type input "7"
type input "706200509221965"
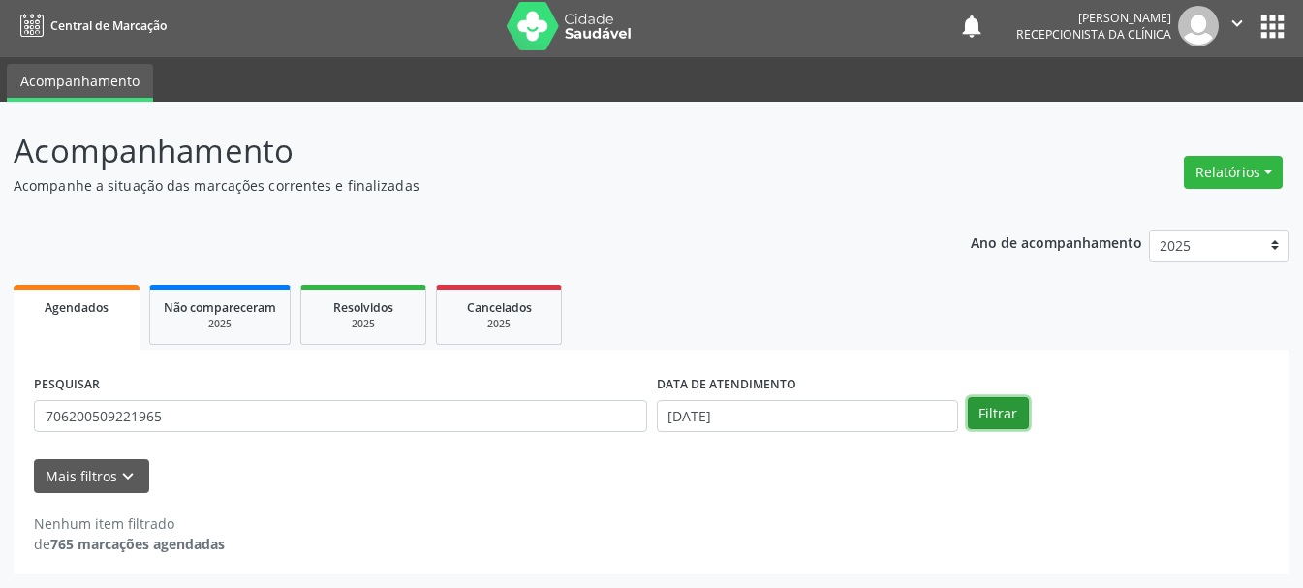
click at [1011, 414] on button "Filtrar" at bounding box center [998, 413] width 61 height 33
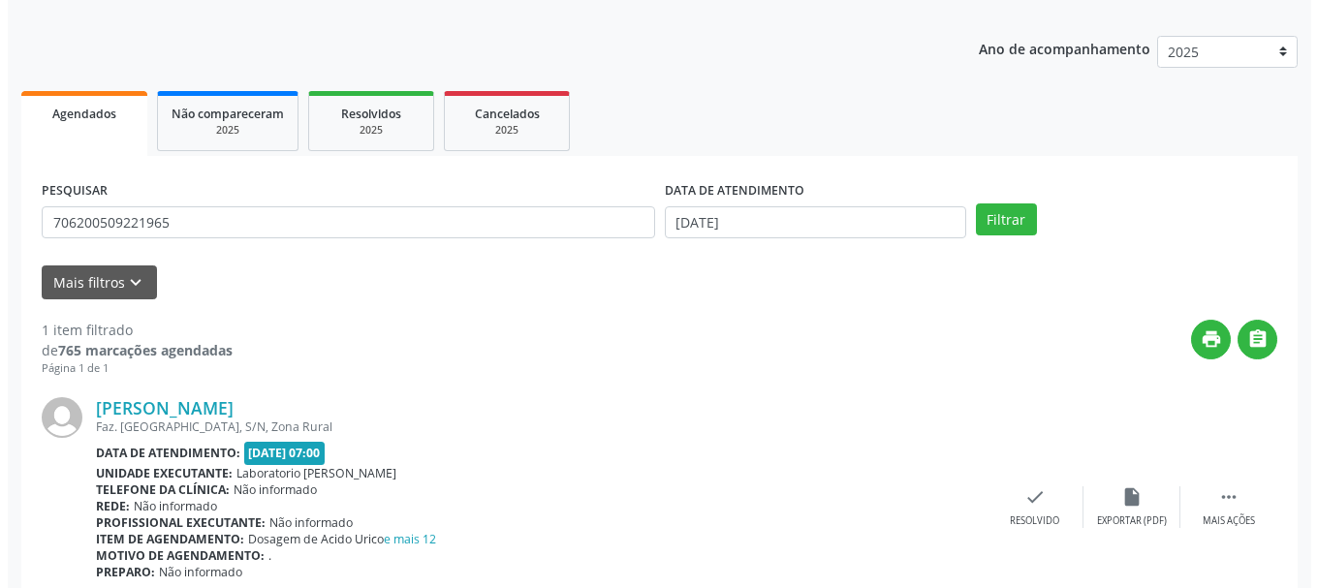
scroll to position [283, 0]
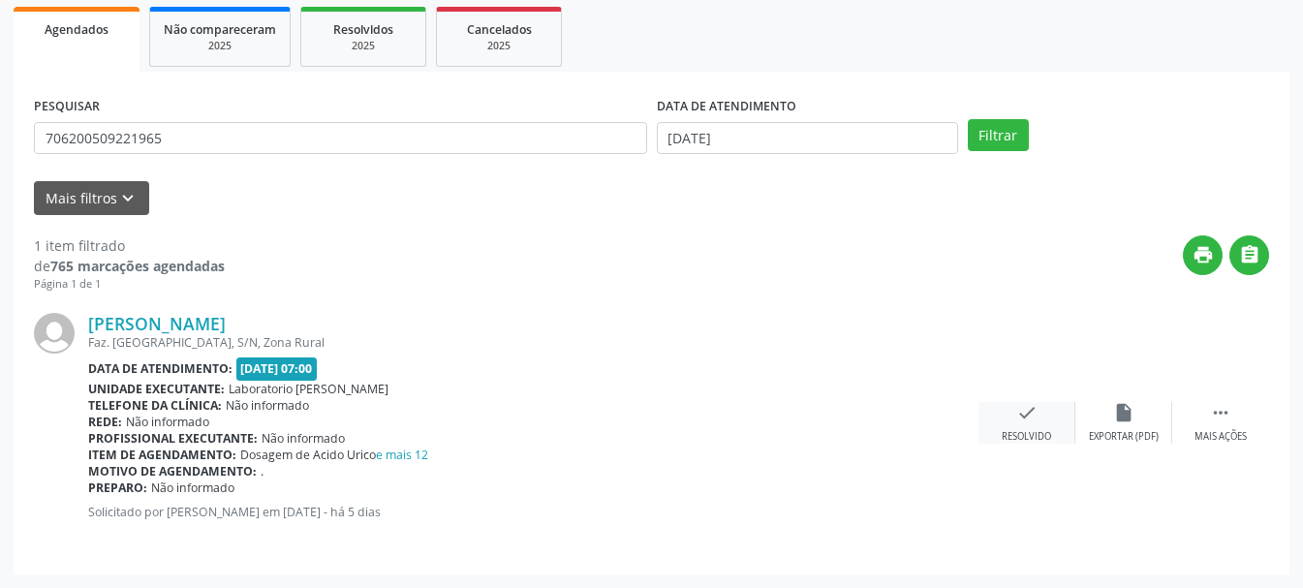
click at [1034, 426] on div "check Resolvido" at bounding box center [1027, 423] width 97 height 42
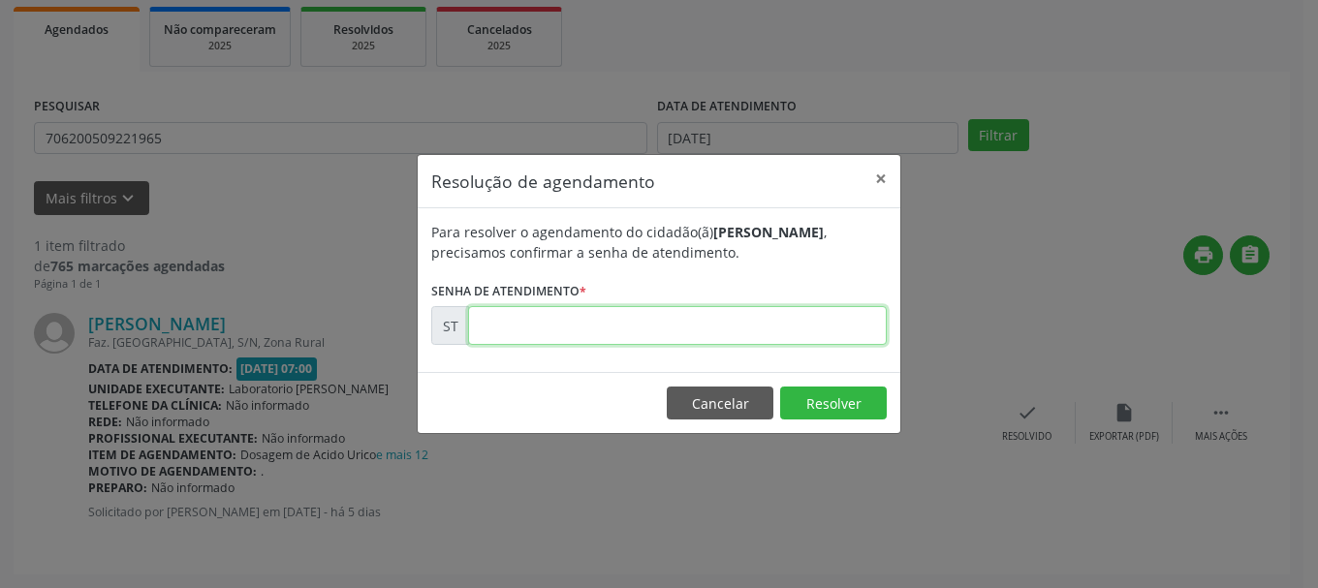
click at [854, 327] on input "text" at bounding box center [677, 325] width 419 height 39
type input "00023660"
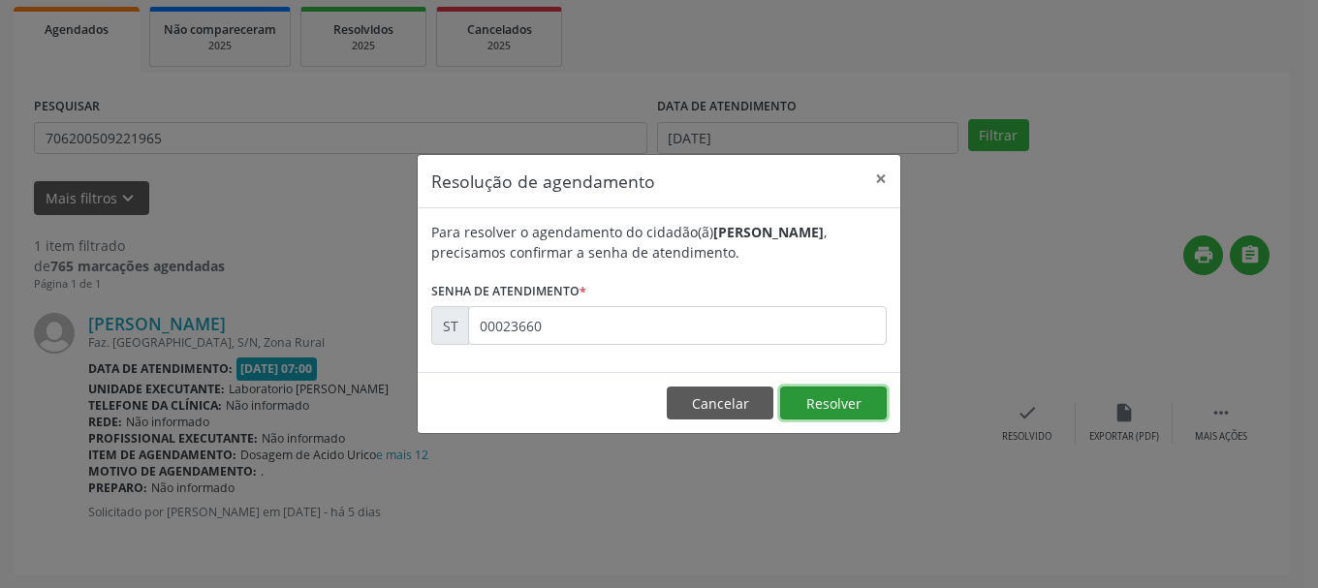
click at [855, 411] on button "Resolver" at bounding box center [833, 403] width 107 height 33
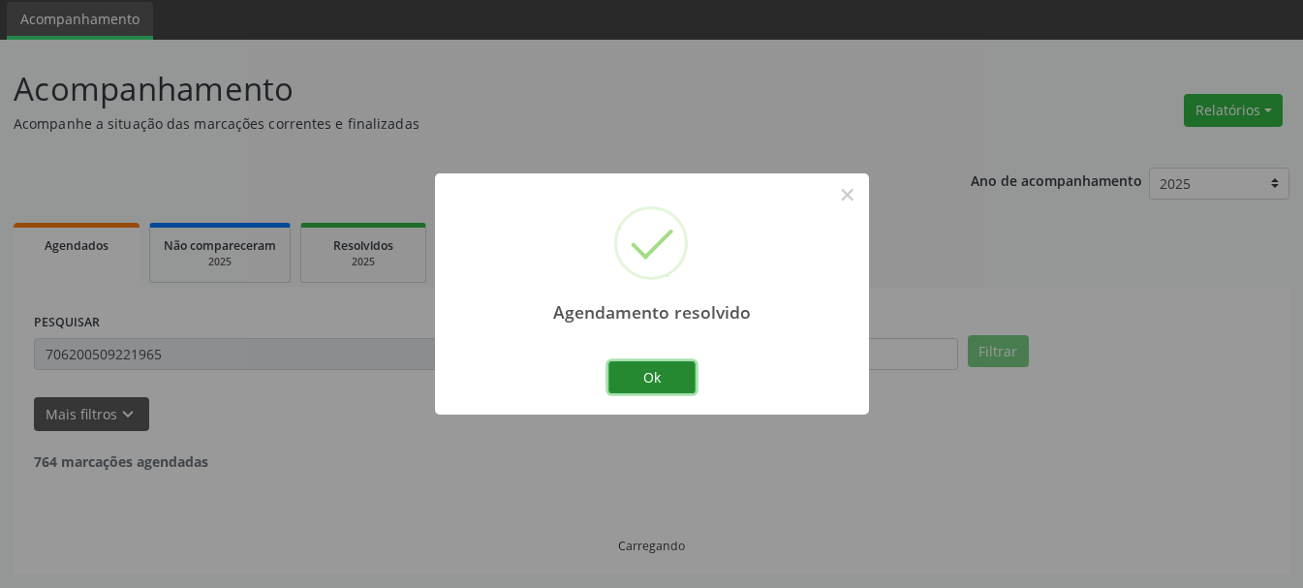
click at [688, 372] on button "Ok" at bounding box center [651, 377] width 87 height 33
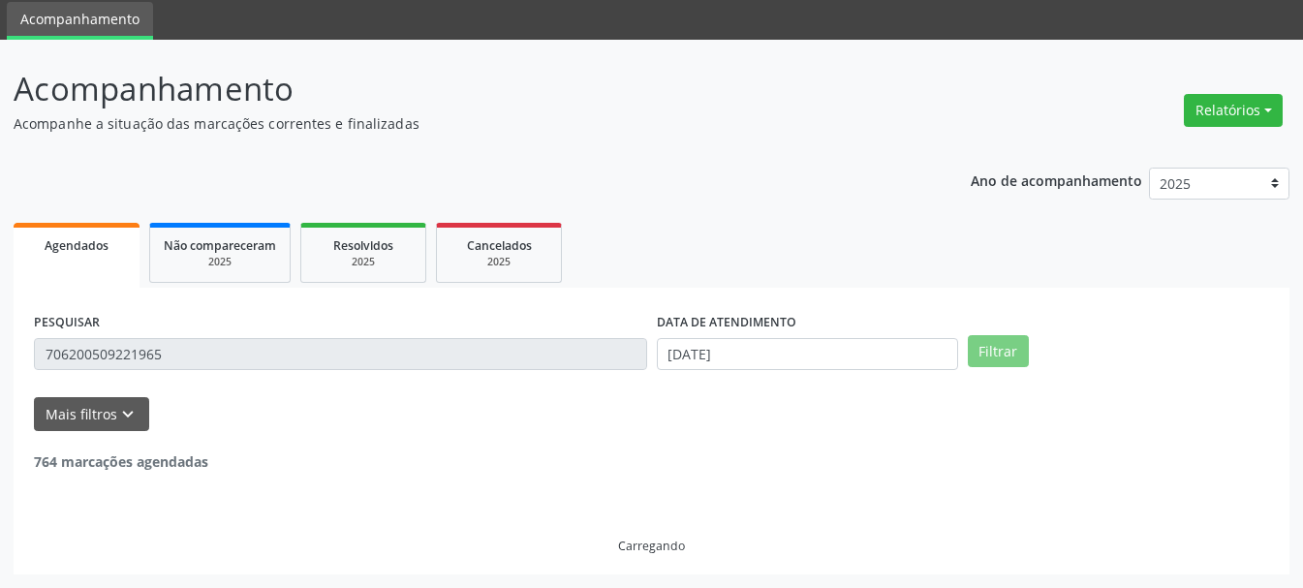
scroll to position [5, 0]
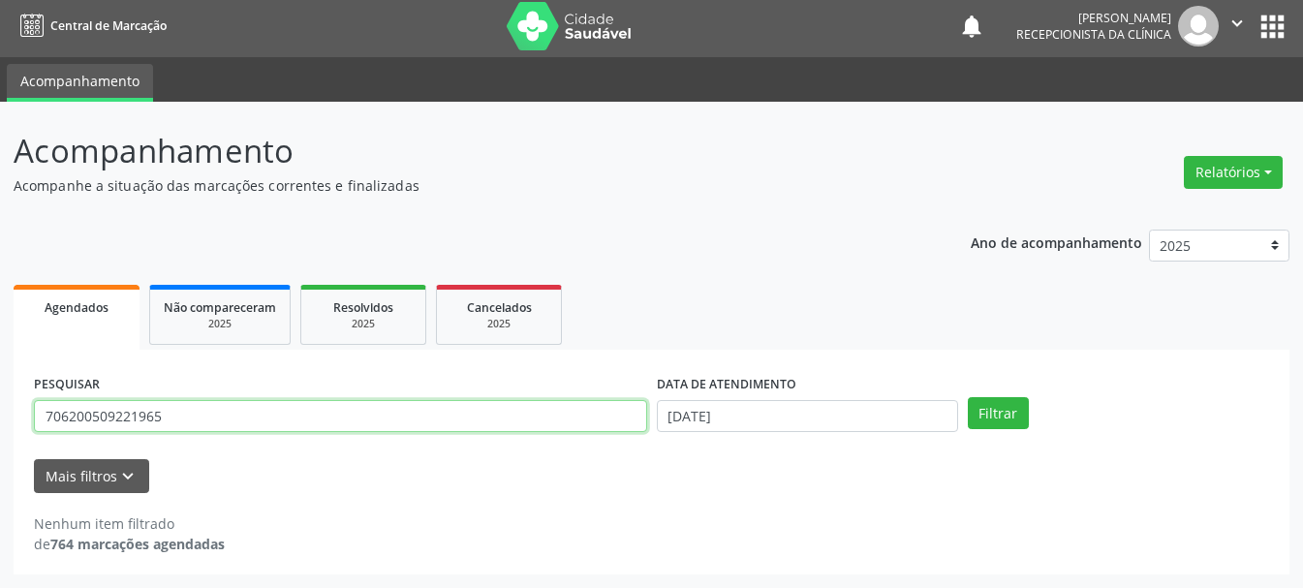
drag, startPoint x: 205, startPoint y: 405, endPoint x: 3, endPoint y: 401, distance: 202.5
click at [0, 403] on div "Acompanhamento Acompanhe a situação das marcações correntes e finalizadas Relat…" at bounding box center [651, 345] width 1303 height 486
type input "705600416635415"
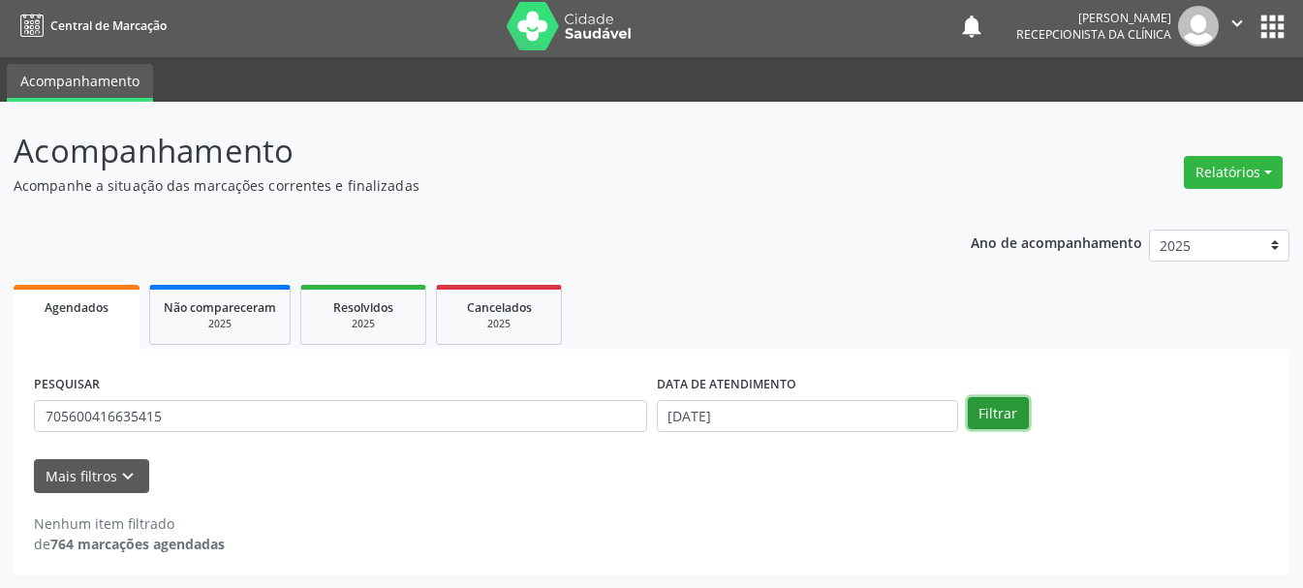
click at [998, 405] on button "Filtrar" at bounding box center [998, 413] width 61 height 33
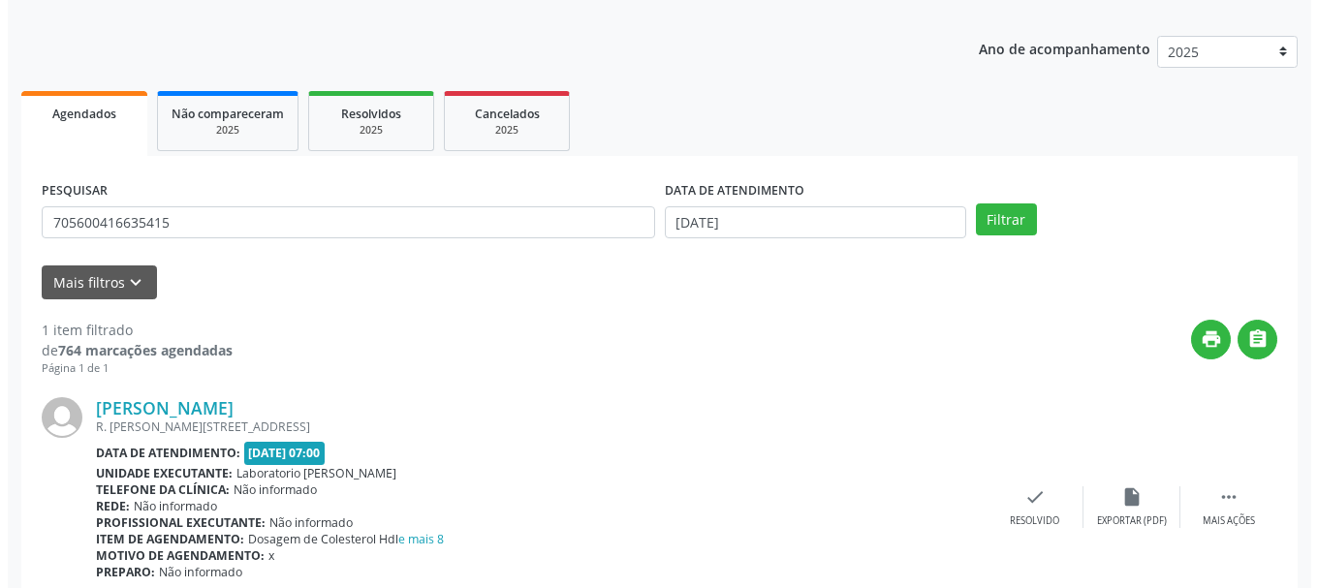
scroll to position [283, 0]
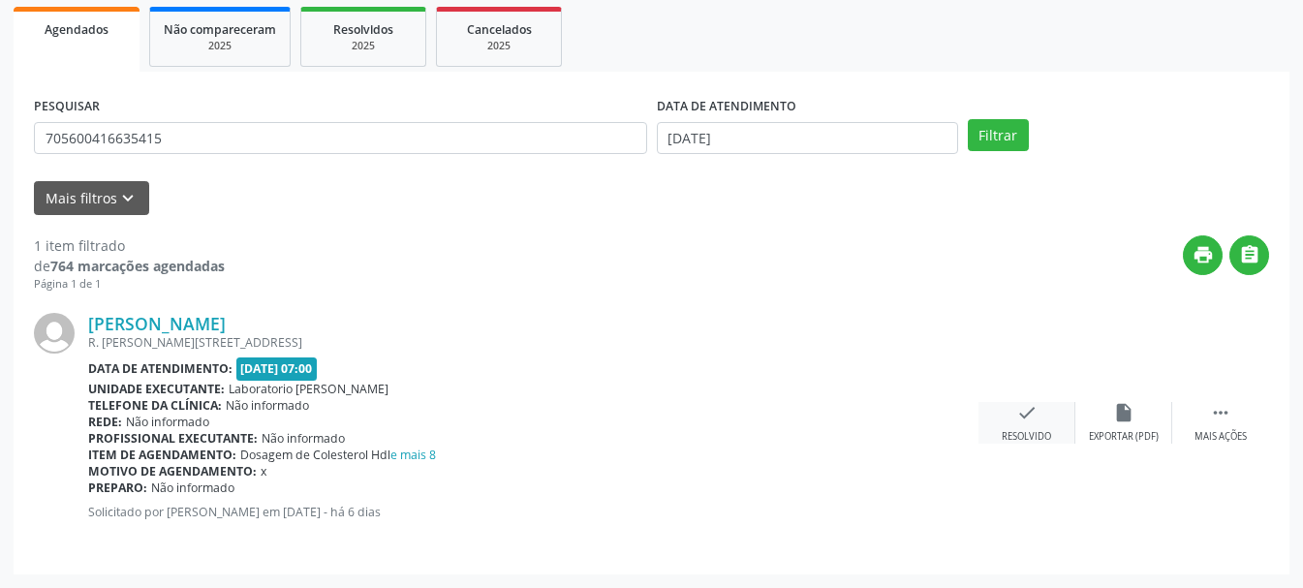
click at [1039, 423] on div "check Resolvido" at bounding box center [1027, 423] width 97 height 42
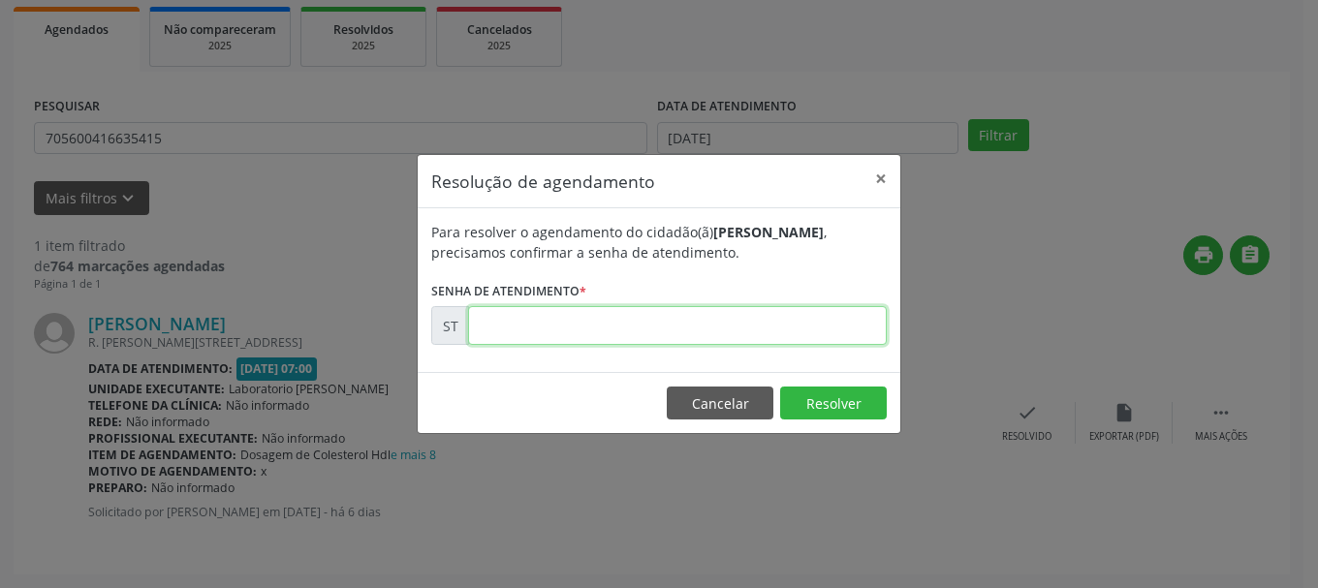
click at [643, 315] on input "text" at bounding box center [677, 325] width 419 height 39
type input "00023531"
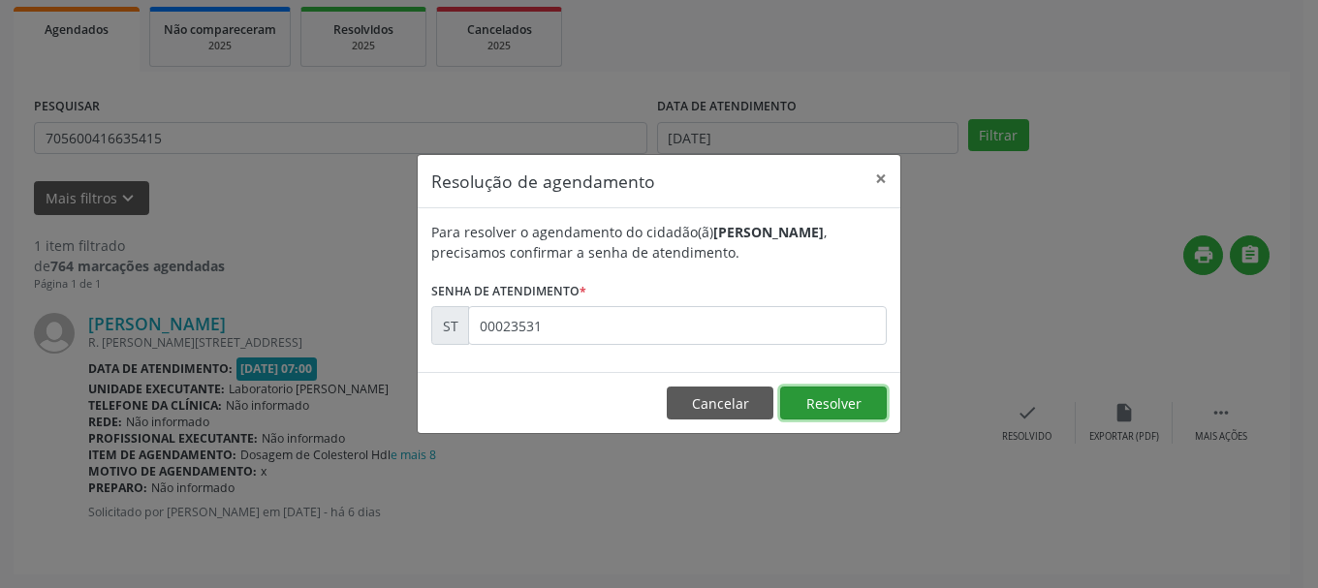
click at [828, 402] on button "Resolver" at bounding box center [833, 403] width 107 height 33
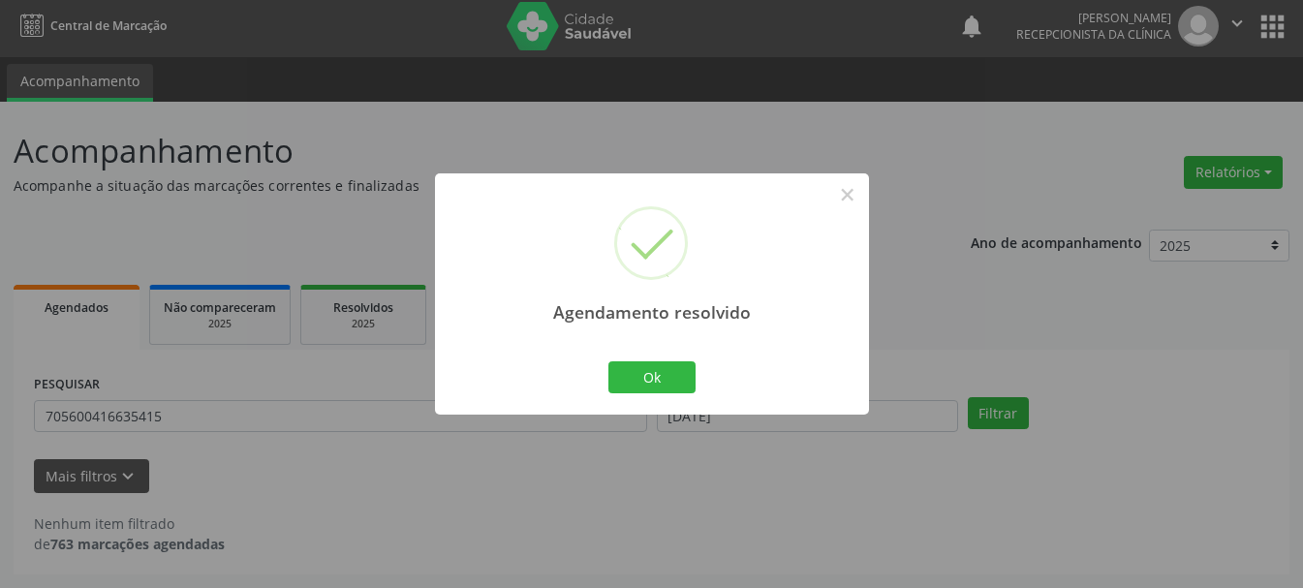
scroll to position [5, 0]
click at [639, 361] on button "Ok" at bounding box center [651, 377] width 87 height 33
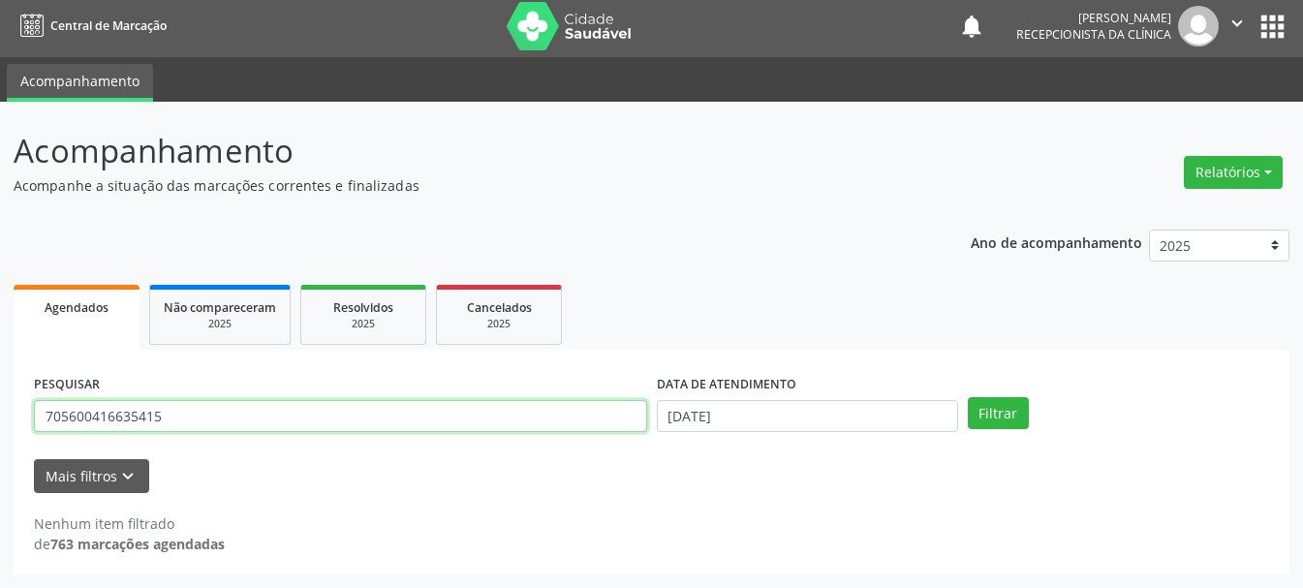
drag, startPoint x: 421, startPoint y: 419, endPoint x: 0, endPoint y: 362, distance: 425.2
click at [0, 362] on div "Acompanhamento Acompanhe a situação das marcações correntes e finalizadas Relat…" at bounding box center [651, 345] width 1303 height 486
type input "700501781344450"
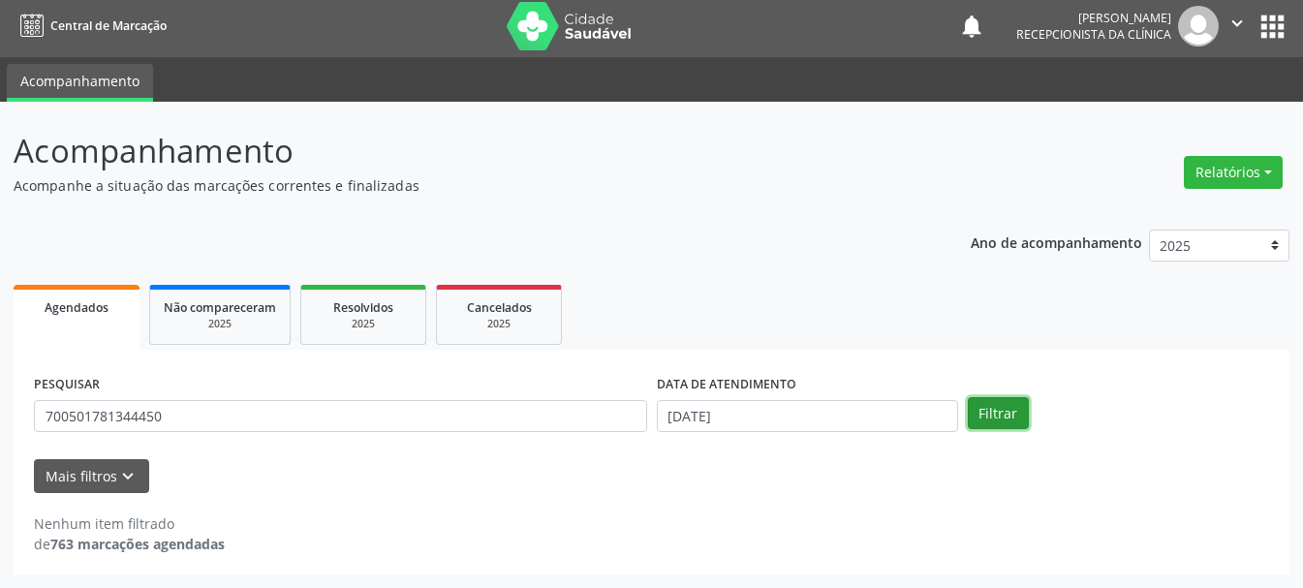
click at [999, 416] on button "Filtrar" at bounding box center [998, 413] width 61 height 33
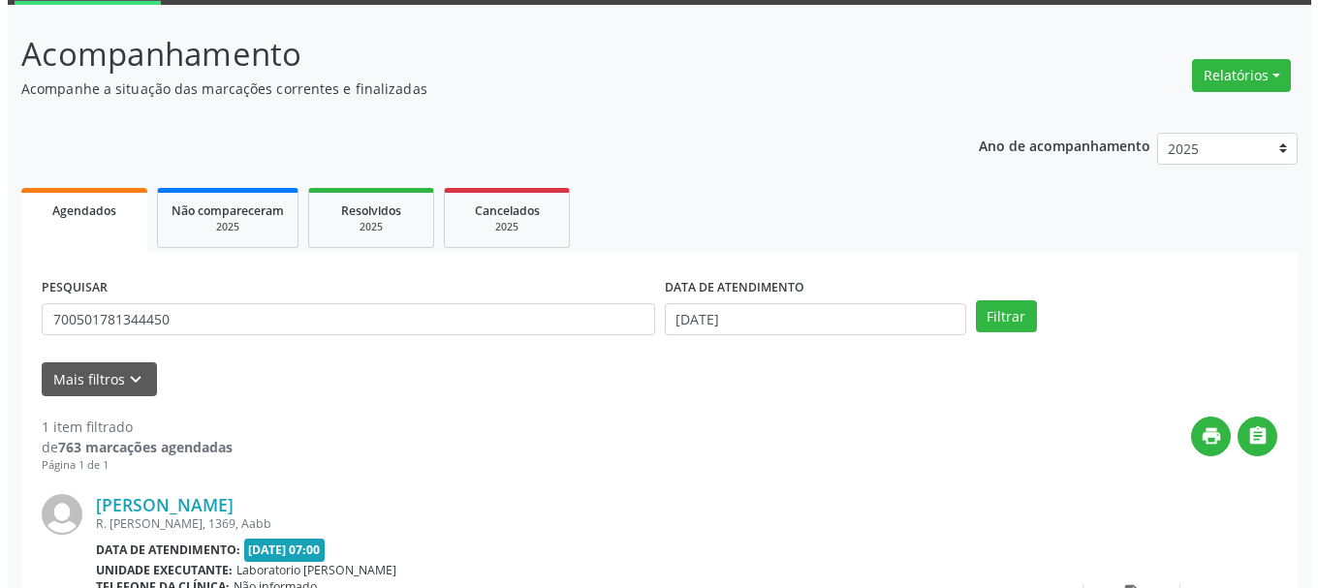
scroll to position [283, 0]
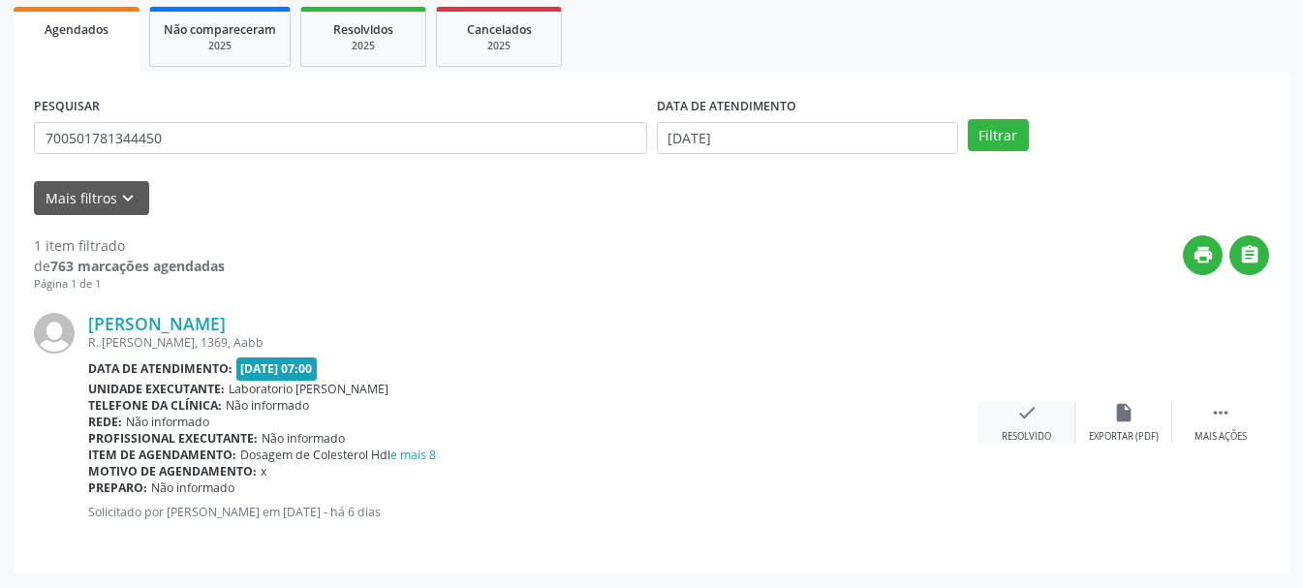
click at [1028, 421] on icon "check" at bounding box center [1026, 412] width 21 height 21
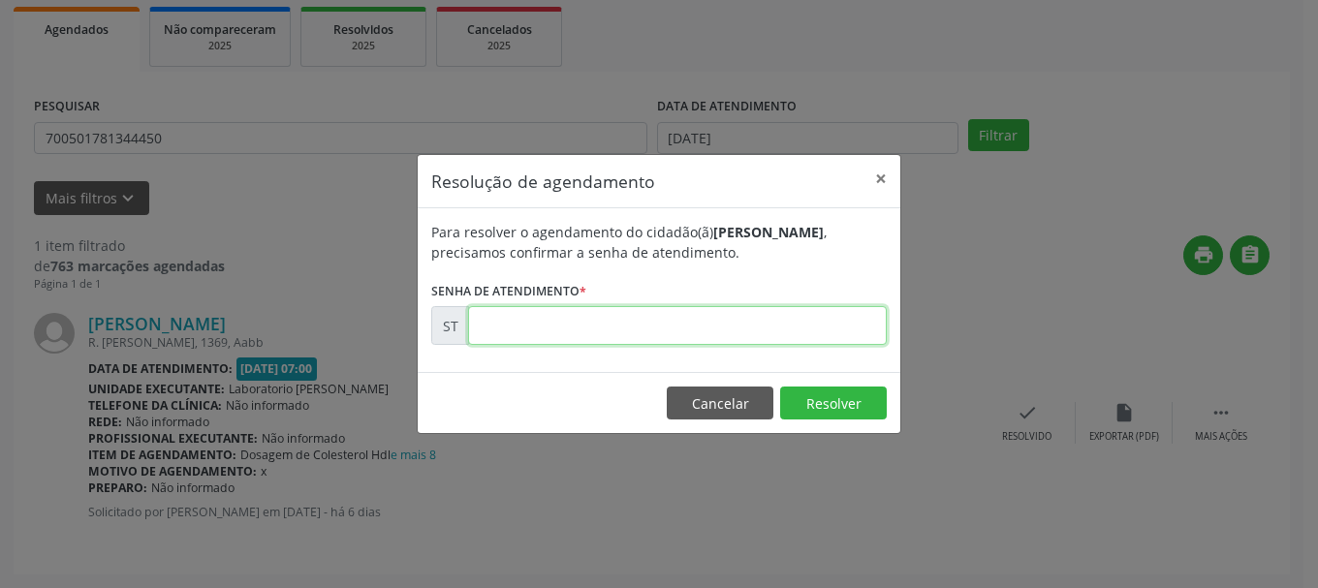
click at [709, 309] on input "text" at bounding box center [677, 325] width 419 height 39
type input "00023528"
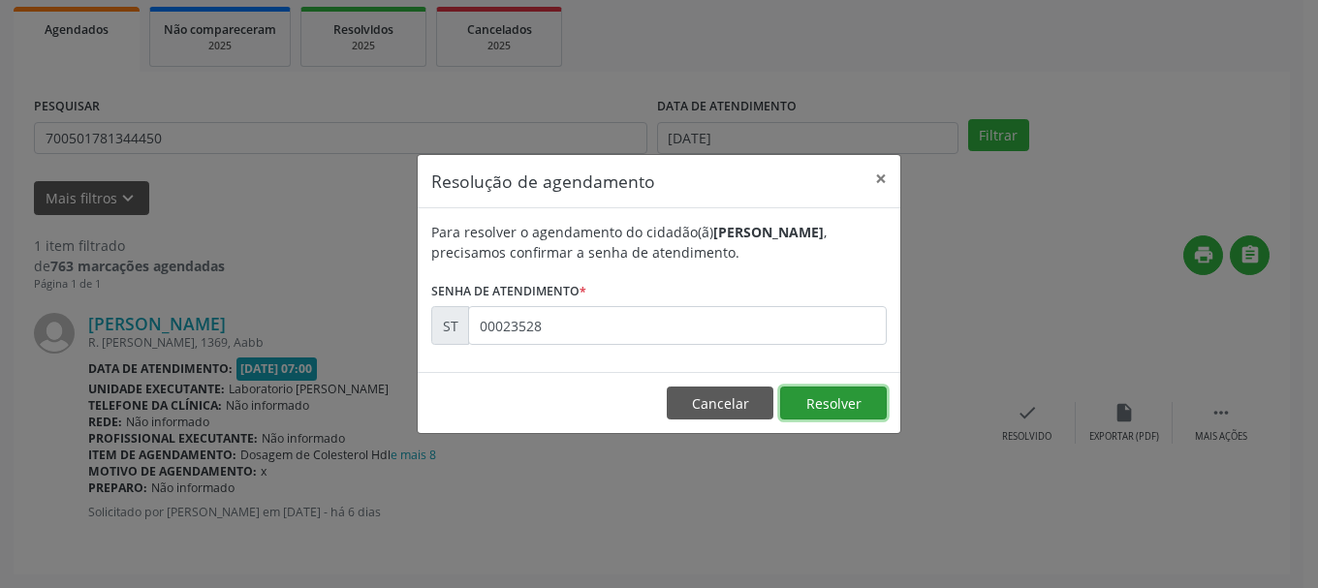
click at [825, 391] on button "Resolver" at bounding box center [833, 403] width 107 height 33
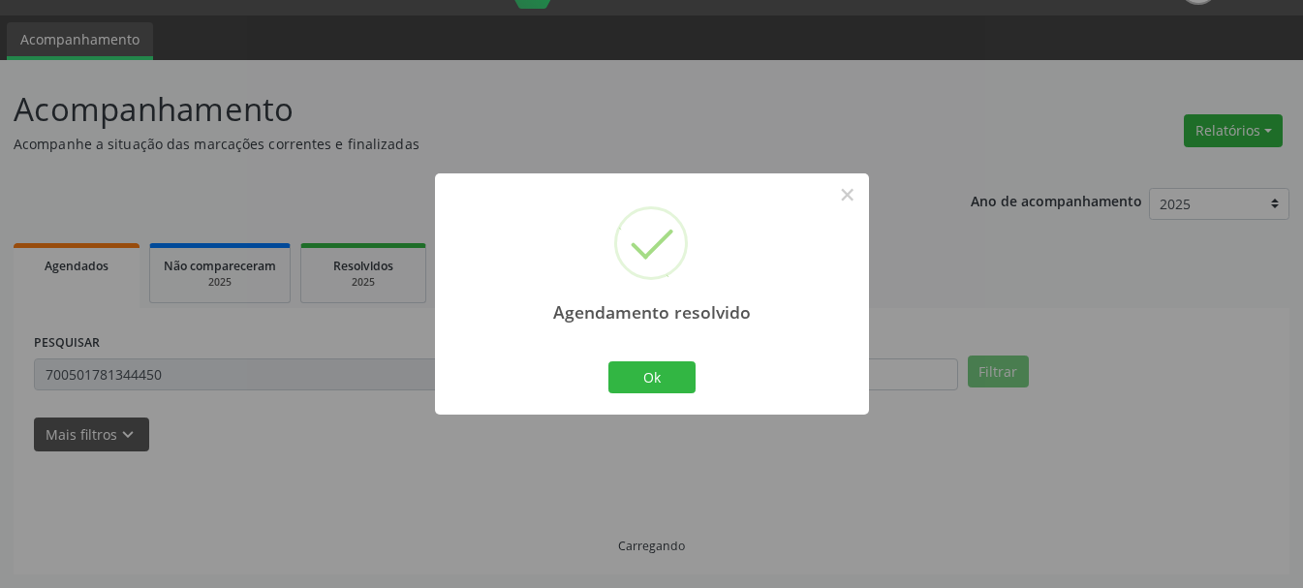
scroll to position [5, 0]
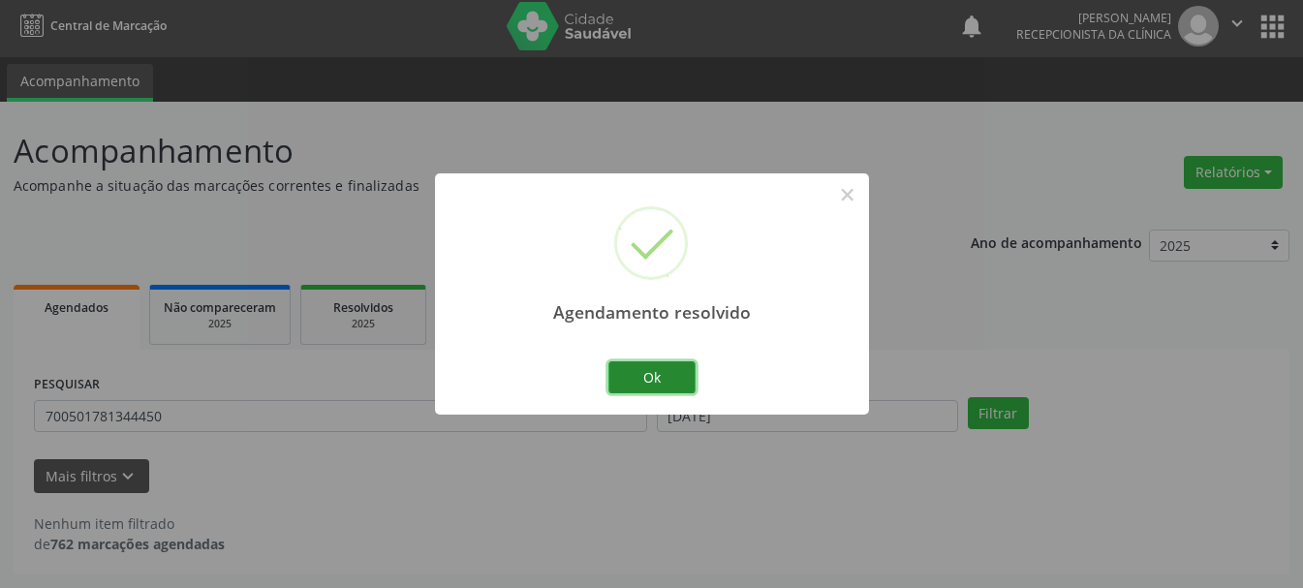
click at [634, 382] on button "Ok" at bounding box center [651, 377] width 87 height 33
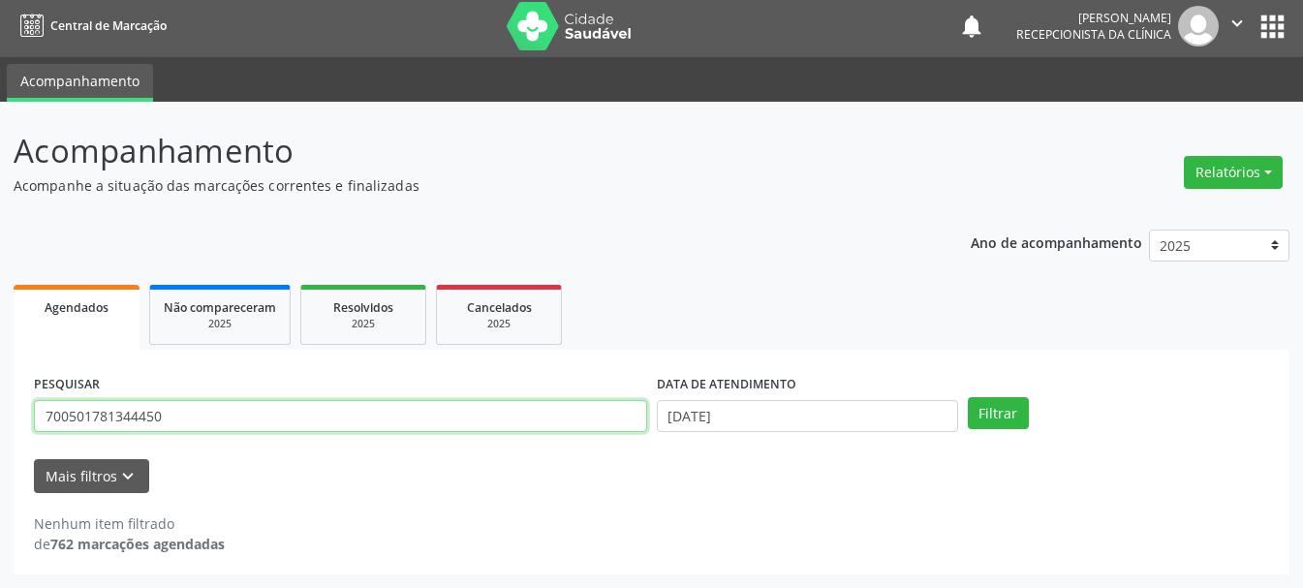
click at [377, 409] on input "700501781344450" at bounding box center [340, 416] width 613 height 33
type input "7"
type input "700008347984403"
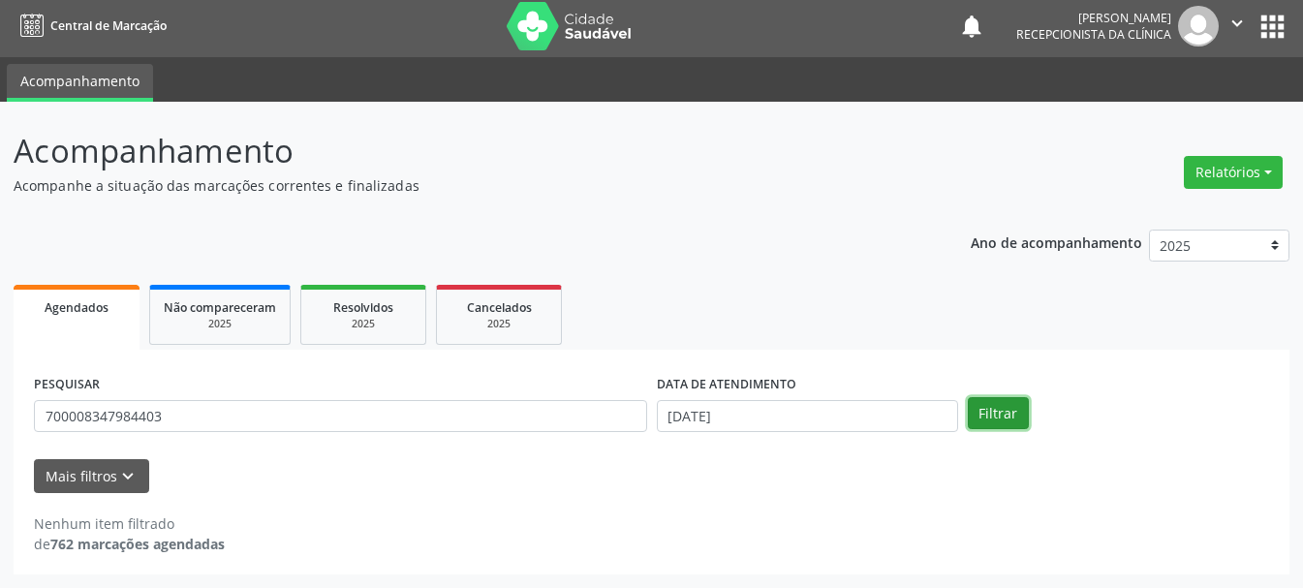
click at [1000, 420] on button "Filtrar" at bounding box center [998, 413] width 61 height 33
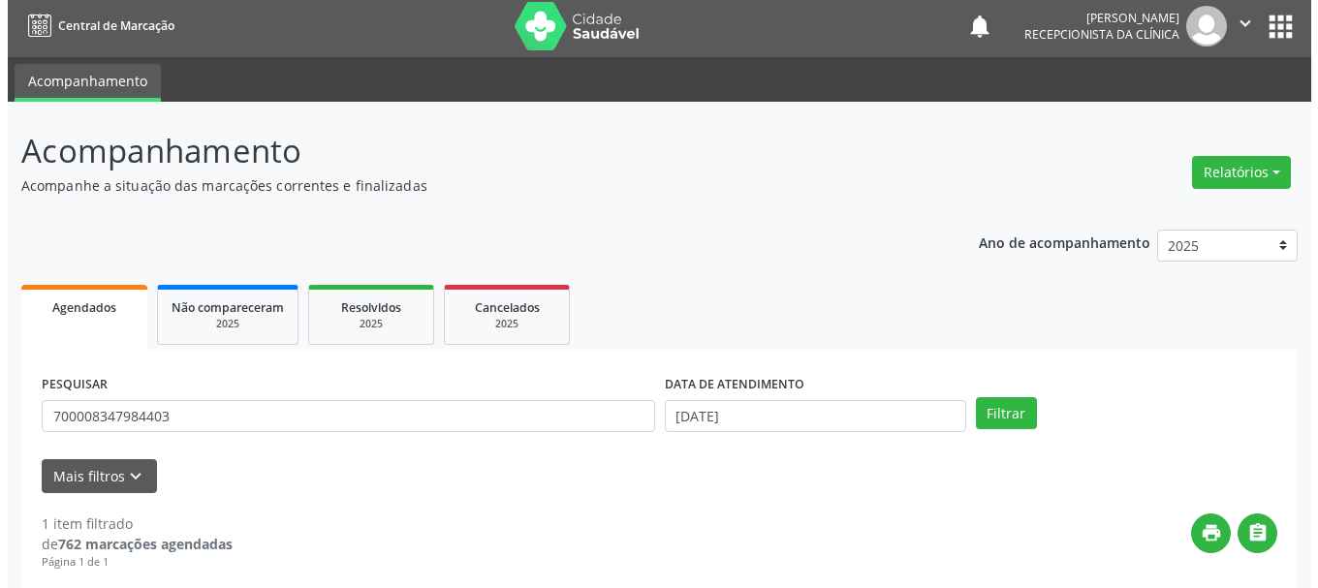
scroll to position [283, 0]
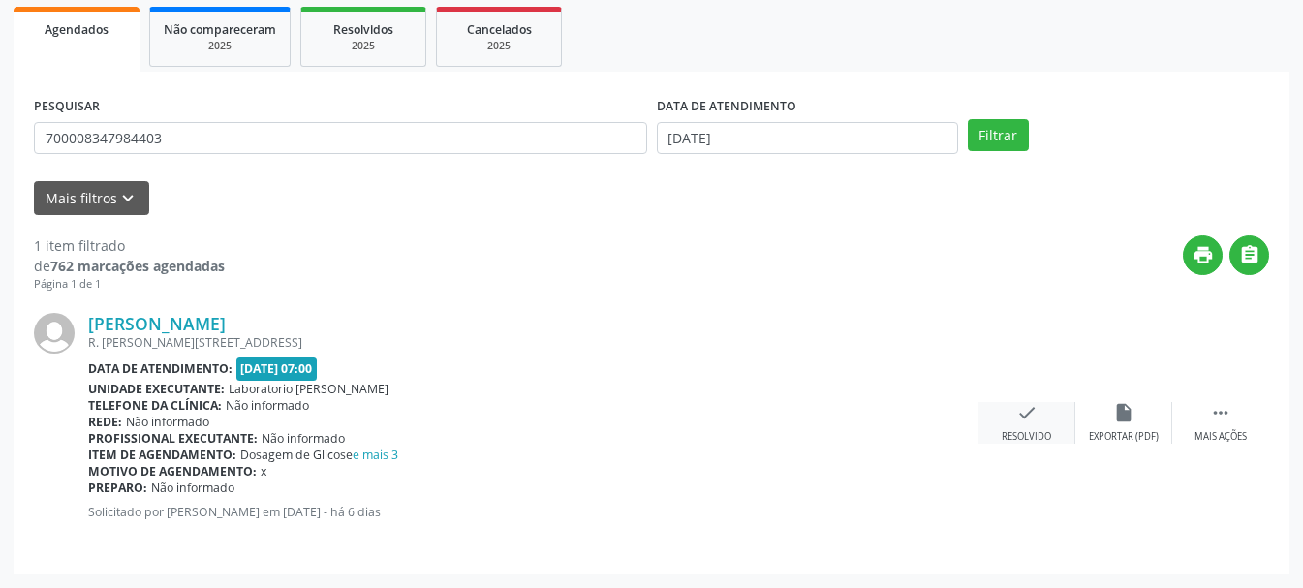
click at [1039, 433] on div "Resolvido" at bounding box center [1026, 437] width 49 height 14
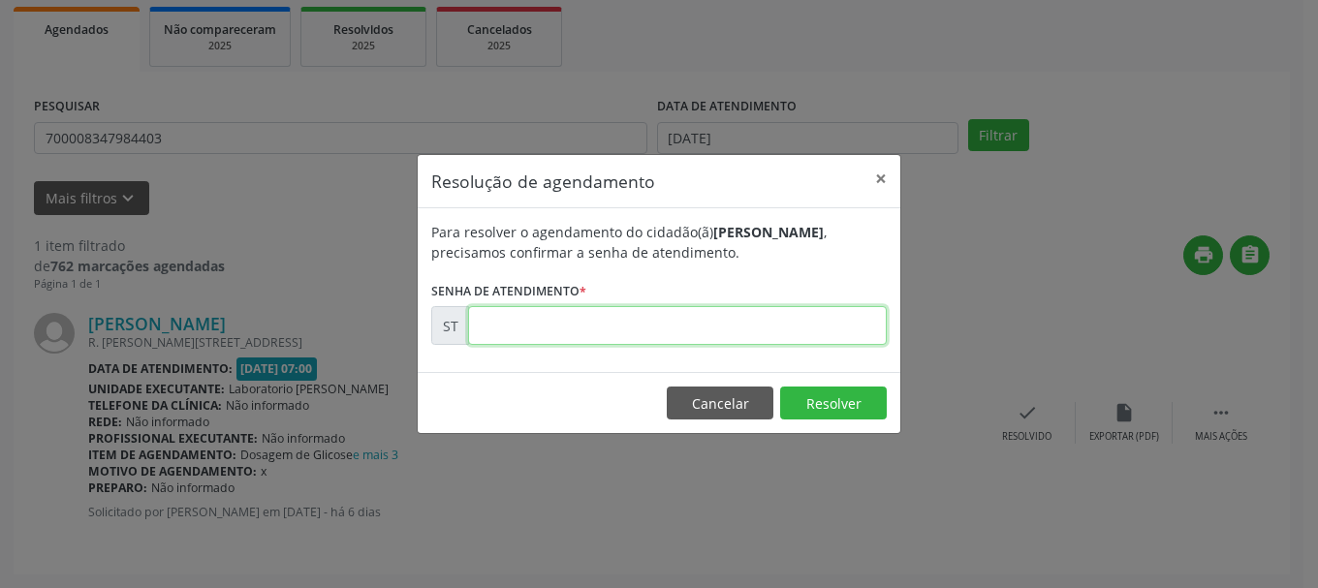
click at [517, 323] on input "text" at bounding box center [677, 325] width 419 height 39
type input "00023508"
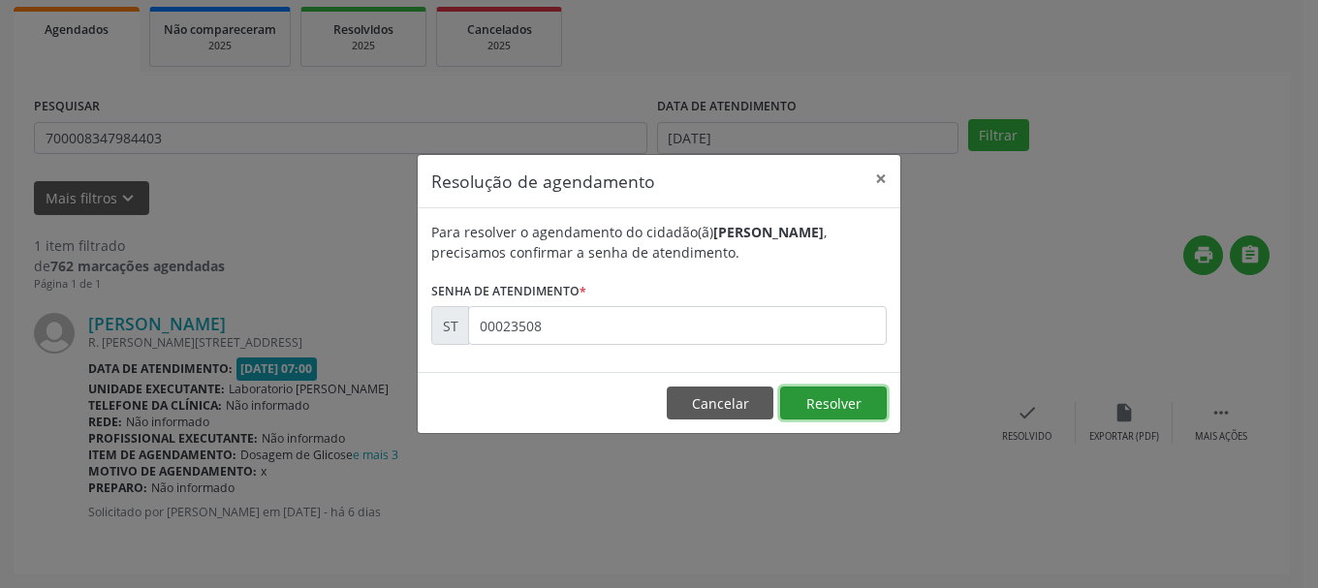
click at [815, 396] on button "Resolver" at bounding box center [833, 403] width 107 height 33
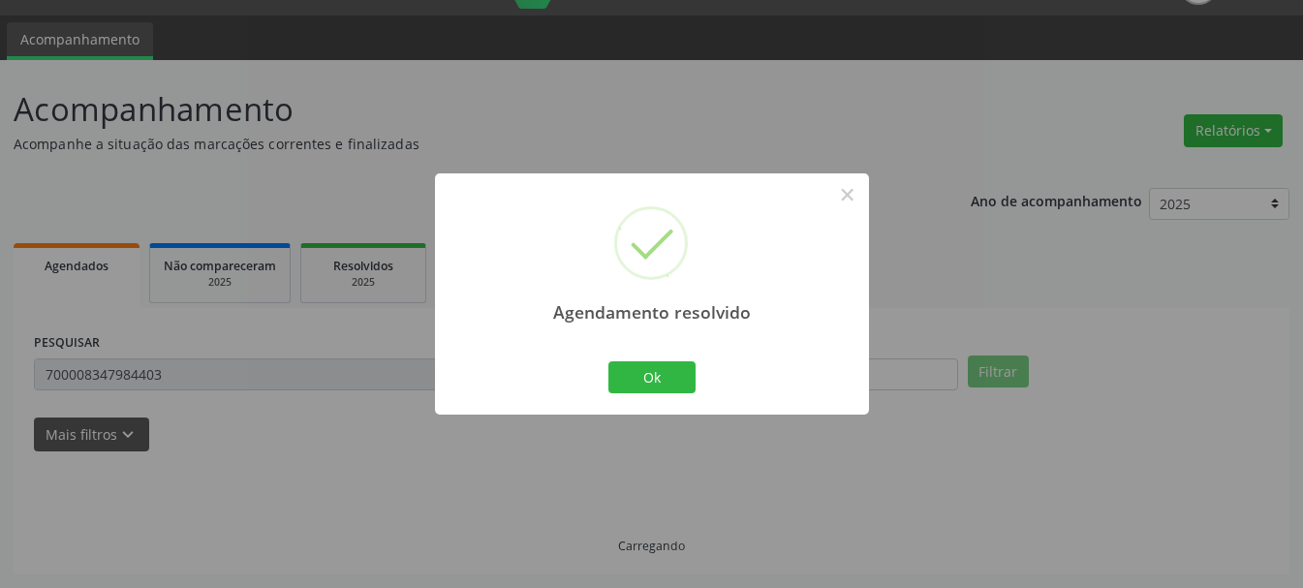
scroll to position [5, 0]
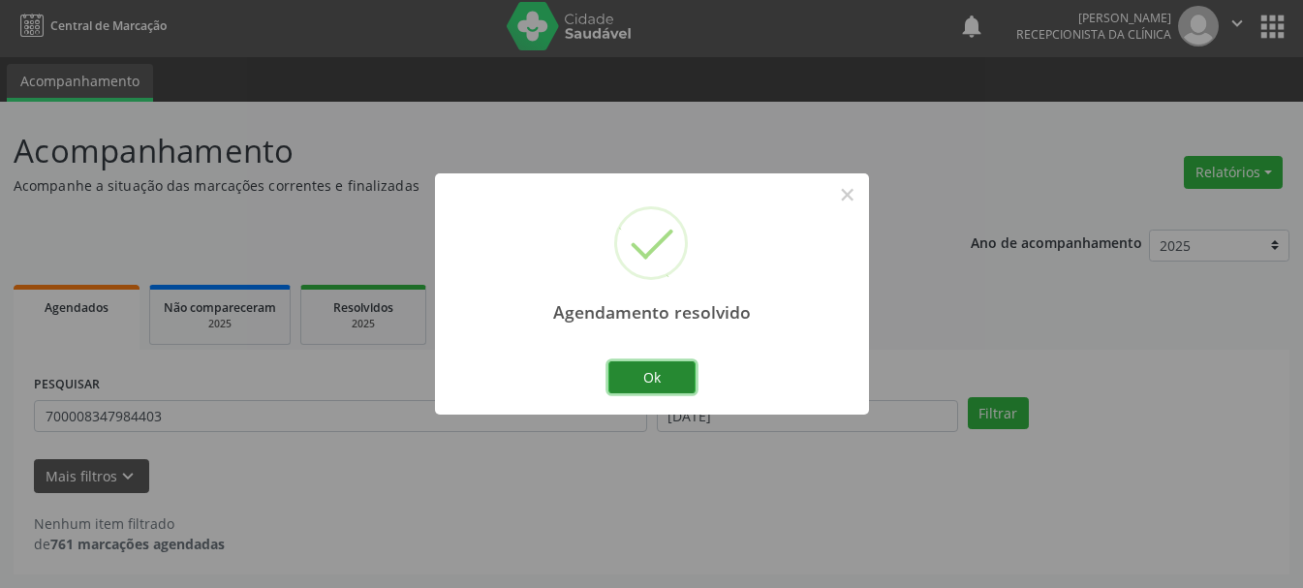
click at [665, 376] on button "Ok" at bounding box center [651, 377] width 87 height 33
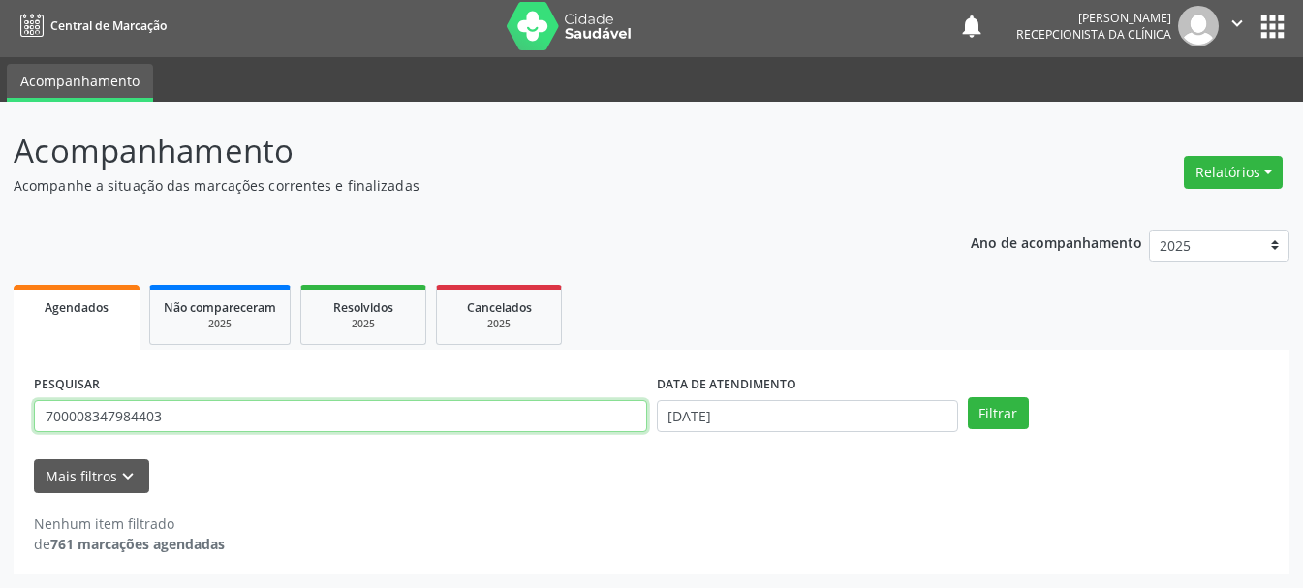
drag, startPoint x: 150, startPoint y: 421, endPoint x: 58, endPoint y: 407, distance: 93.2
click at [58, 407] on input "700008347984403" at bounding box center [340, 416] width 613 height 33
type input "705008498488252"
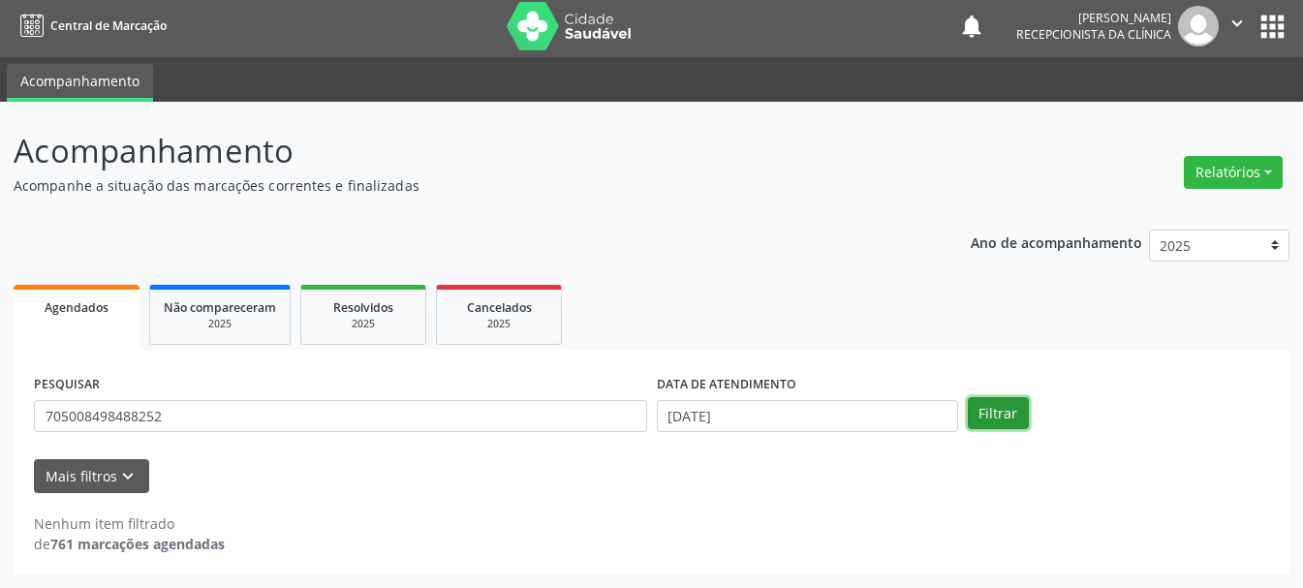
click at [983, 408] on button "Filtrar" at bounding box center [998, 413] width 61 height 33
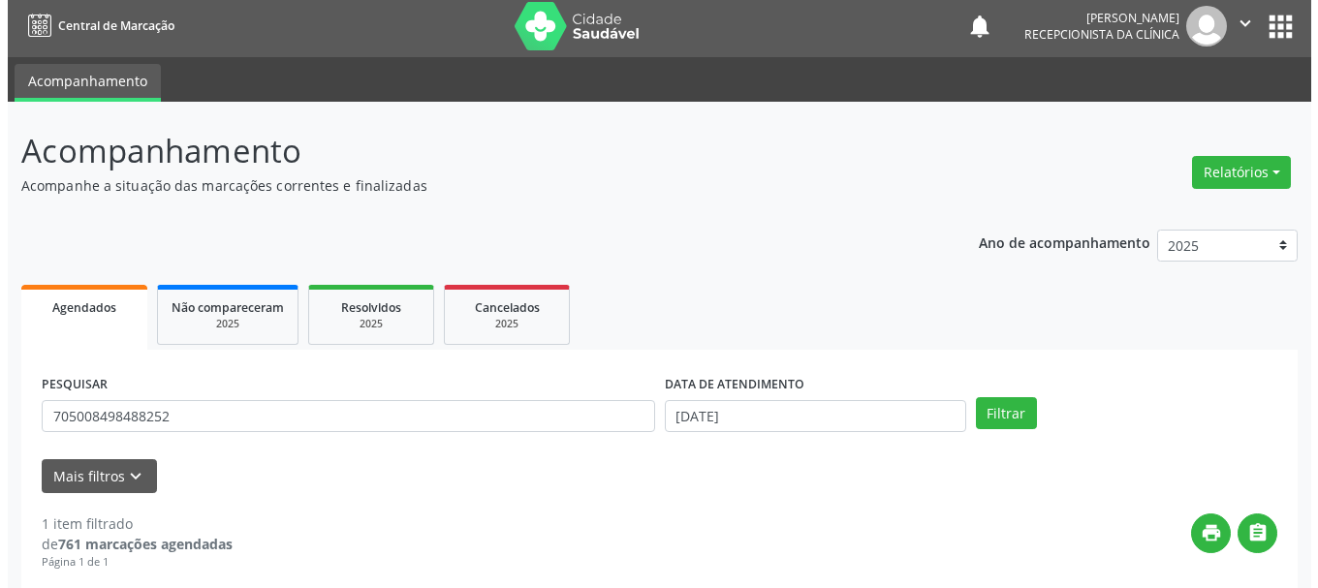
scroll to position [283, 0]
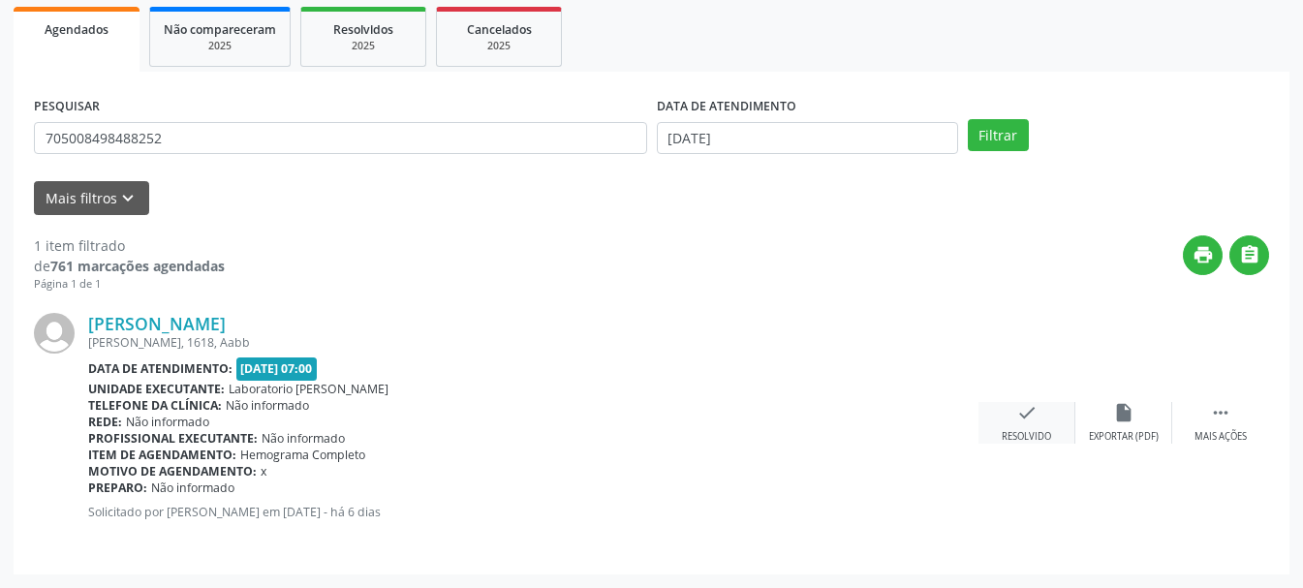
click at [1026, 421] on icon "check" at bounding box center [1026, 412] width 21 height 21
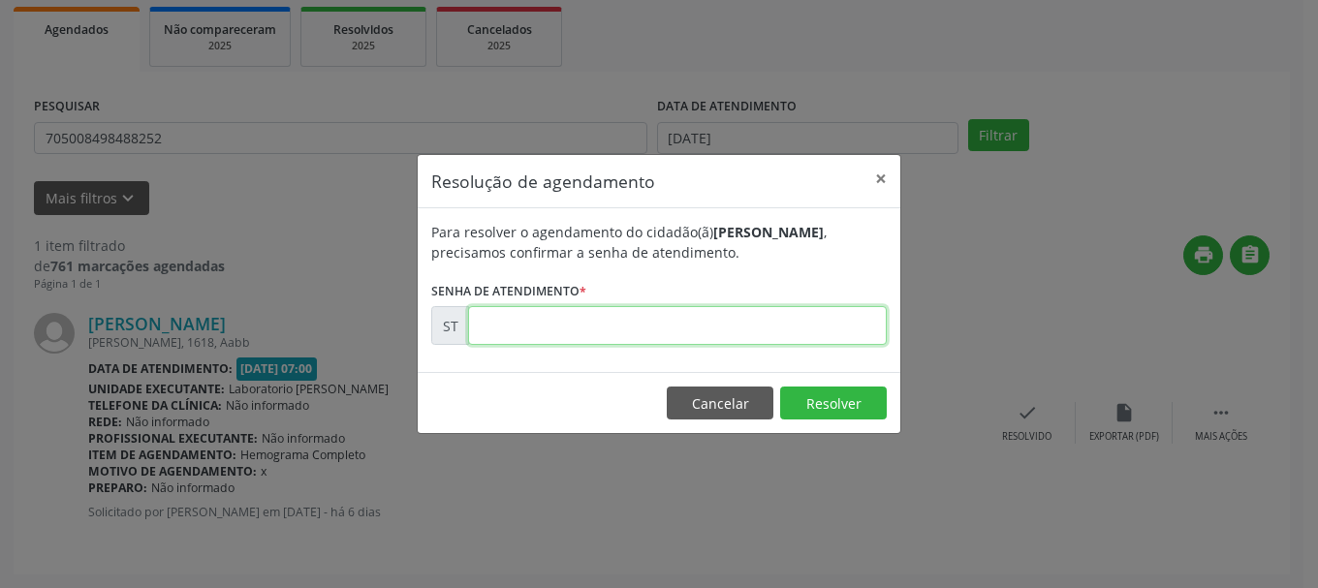
click at [503, 308] on input "text" at bounding box center [677, 325] width 419 height 39
type input "00023525"
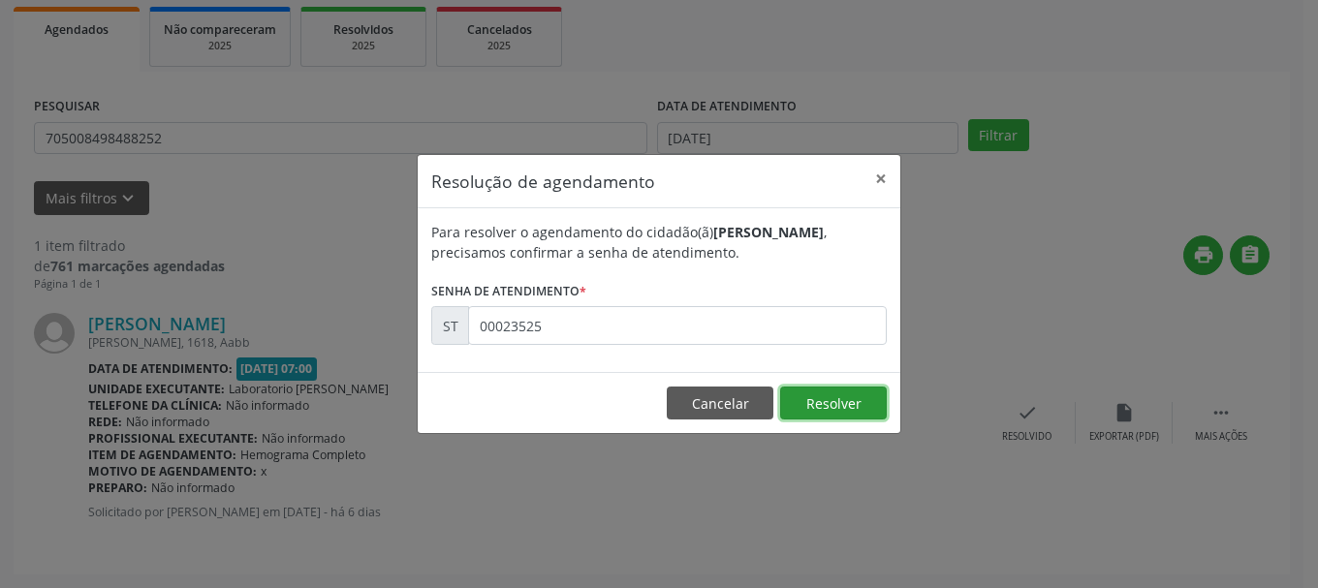
click at [868, 400] on button "Resolver" at bounding box center [833, 403] width 107 height 33
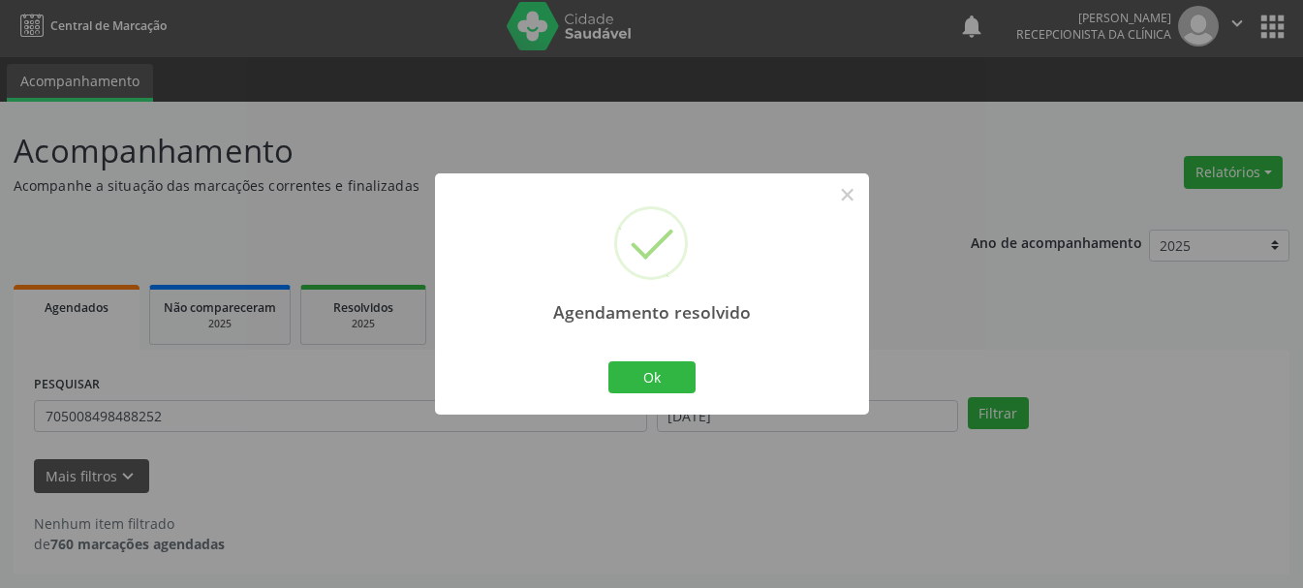
scroll to position [5, 0]
click at [675, 383] on button "Ok" at bounding box center [651, 377] width 87 height 33
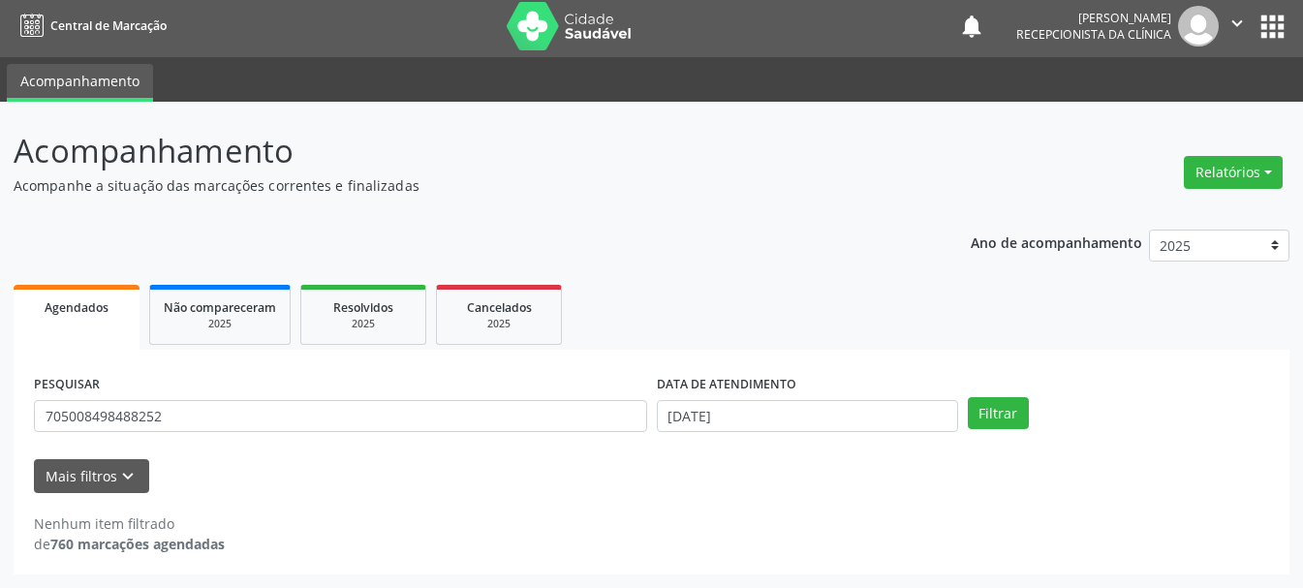
drag, startPoint x: 370, startPoint y: 397, endPoint x: 0, endPoint y: 372, distance: 371.0
click at [0, 372] on div "Acompanhamento Acompanhe a situação das marcações correntes e finalizadas Relat…" at bounding box center [651, 345] width 1303 height 486
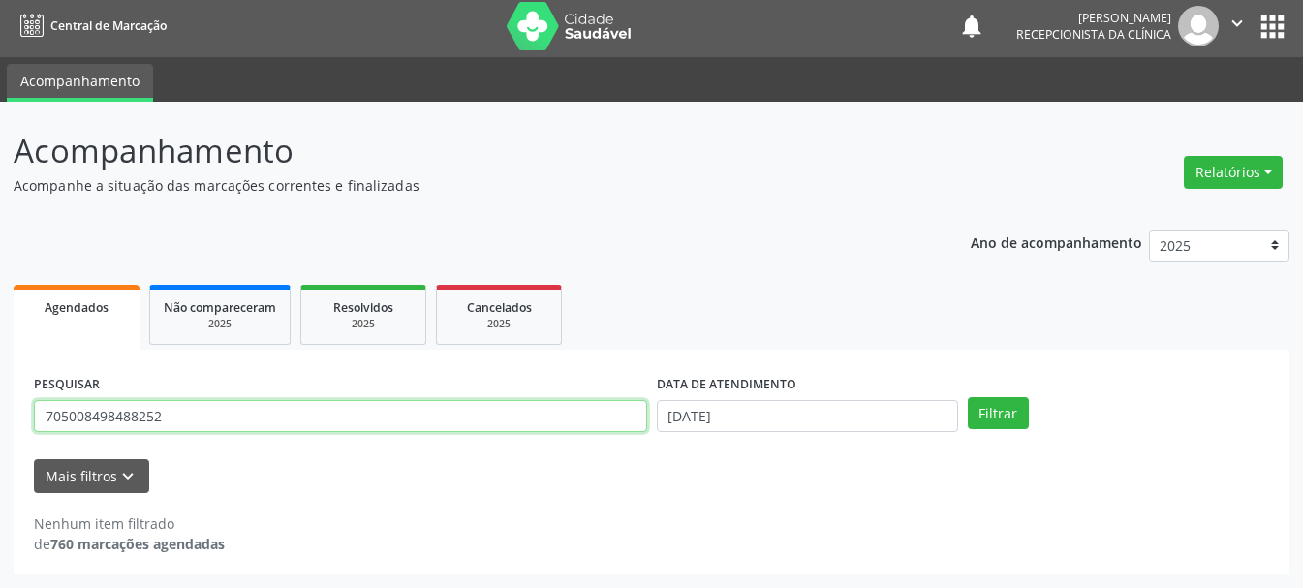
click at [183, 412] on input "705008498488252" at bounding box center [340, 416] width 613 height 33
drag, startPoint x: 185, startPoint y: 412, endPoint x: 0, endPoint y: 396, distance: 185.7
click at [0, 396] on div "Acompanhamento Acompanhe a situação das marcações correntes e finalizadas Relat…" at bounding box center [651, 345] width 1303 height 486
type input "898003416752777"
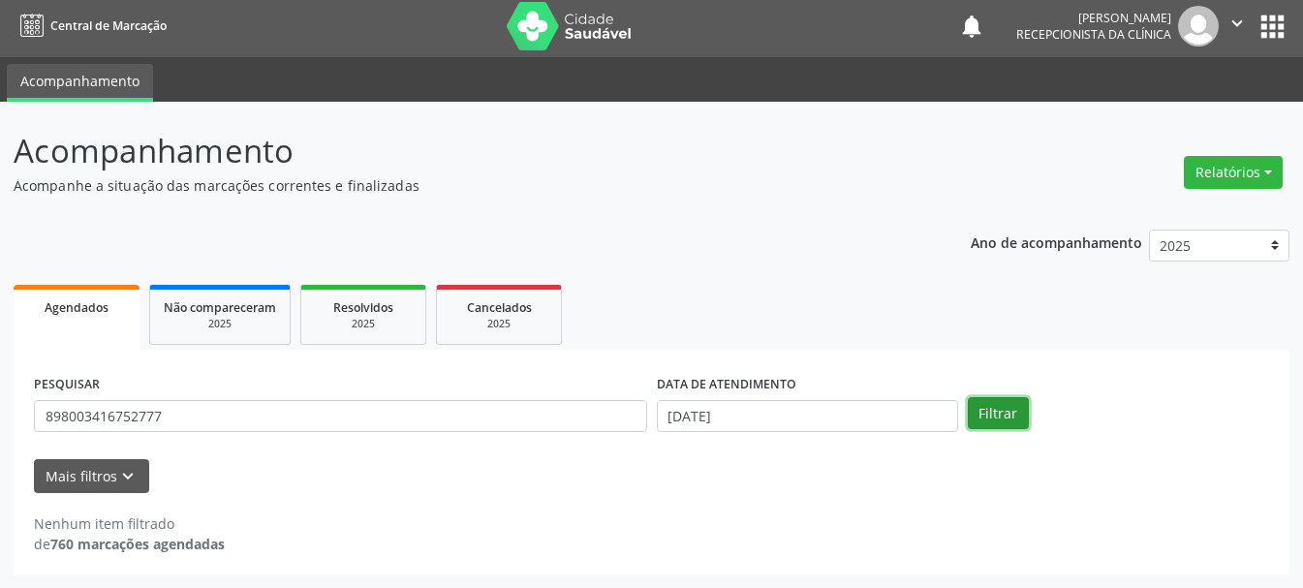
click at [984, 416] on button "Filtrar" at bounding box center [998, 413] width 61 height 33
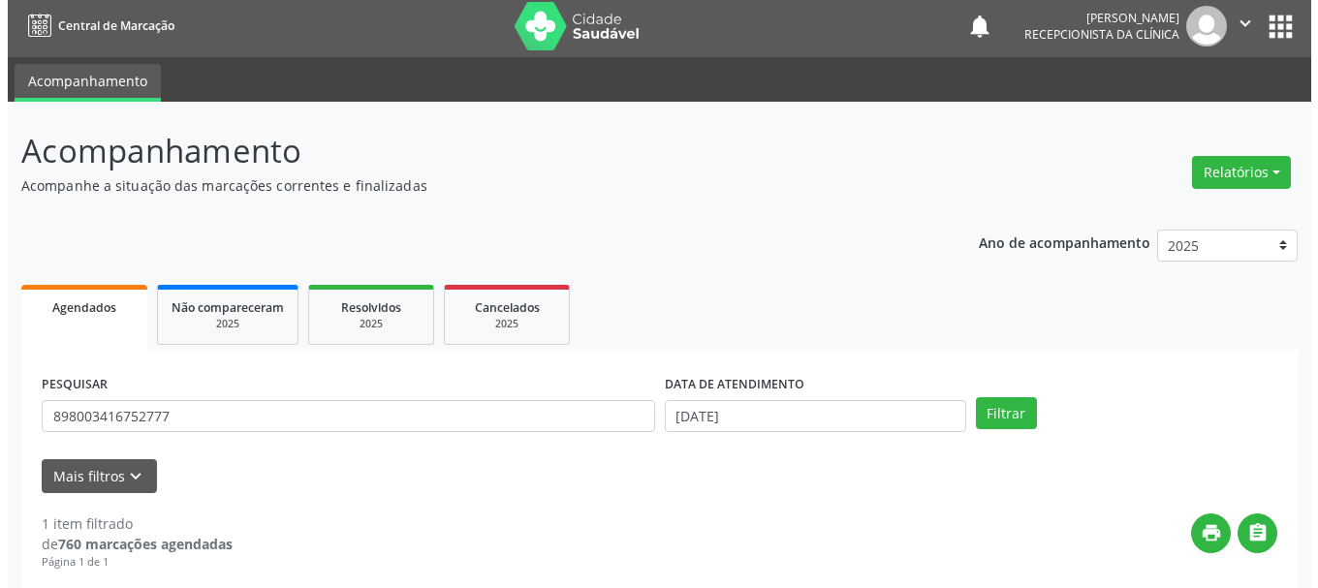
scroll to position [283, 0]
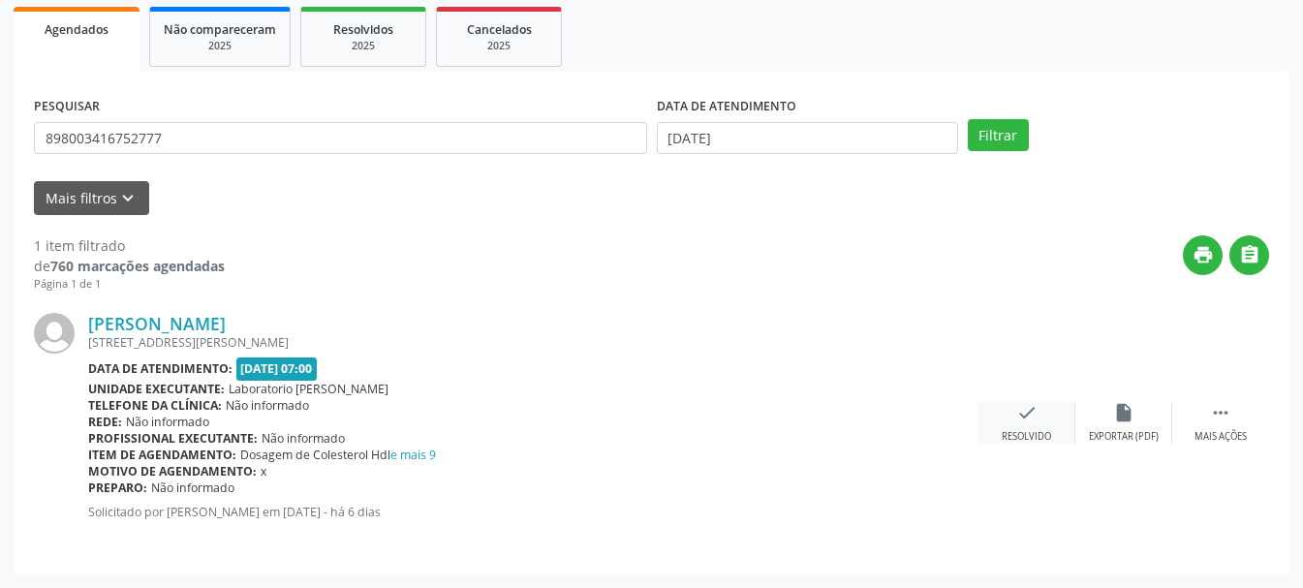
click at [1019, 408] on icon "check" at bounding box center [1026, 412] width 21 height 21
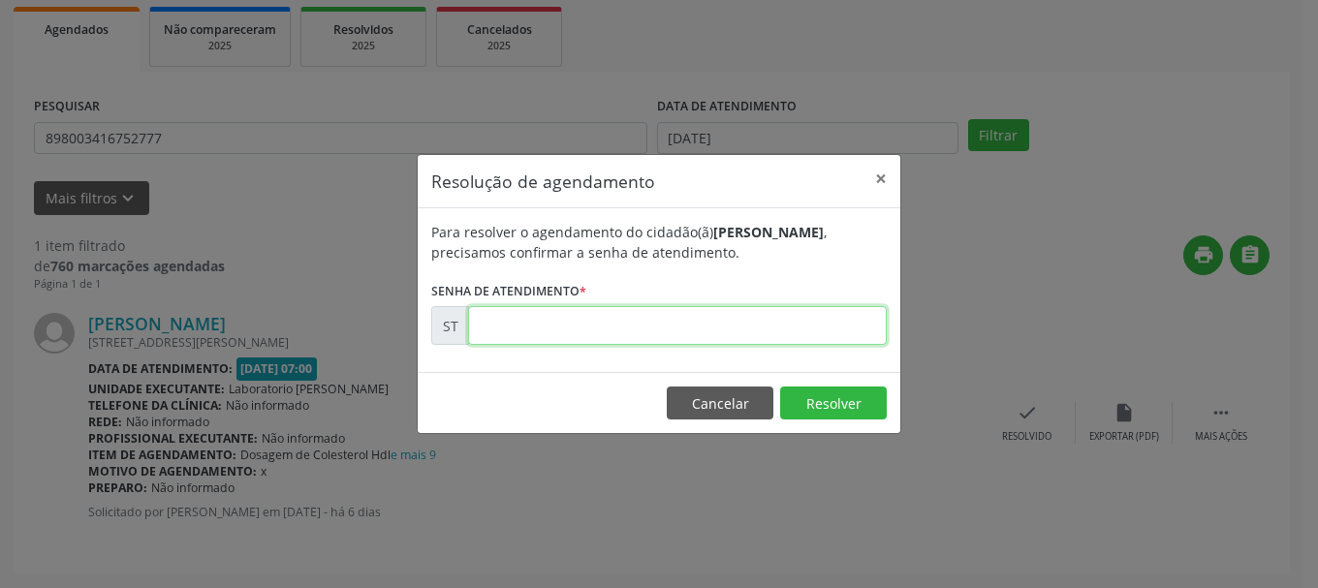
click at [560, 310] on input "text" at bounding box center [677, 325] width 419 height 39
type input "00023503"
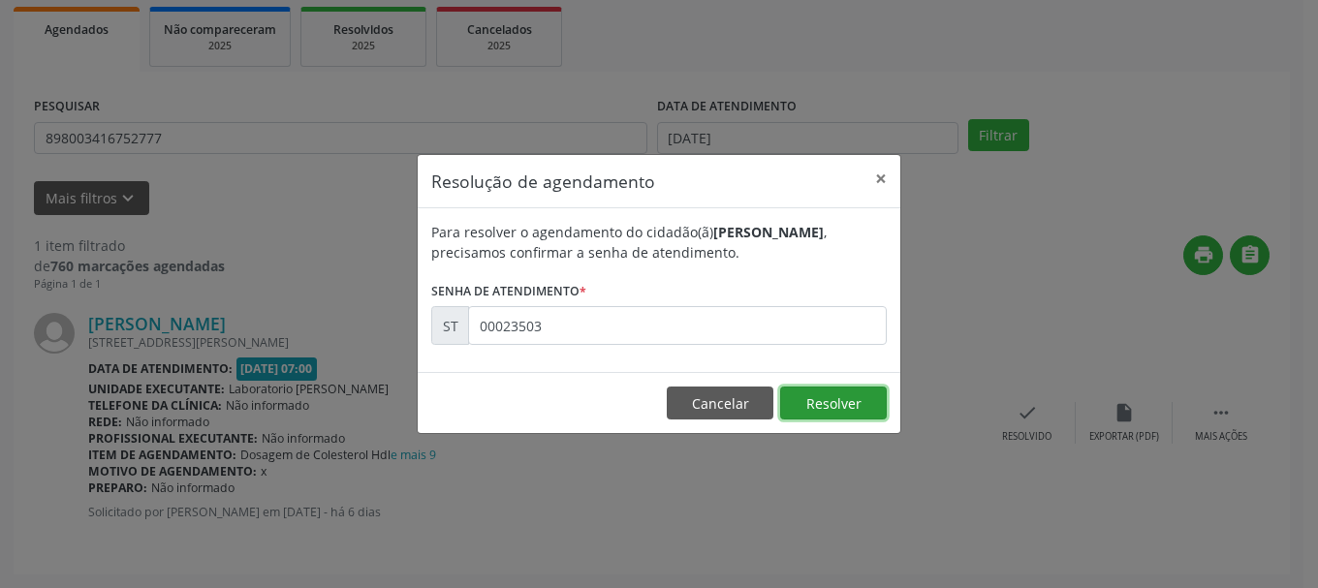
click at [840, 400] on button "Resolver" at bounding box center [833, 403] width 107 height 33
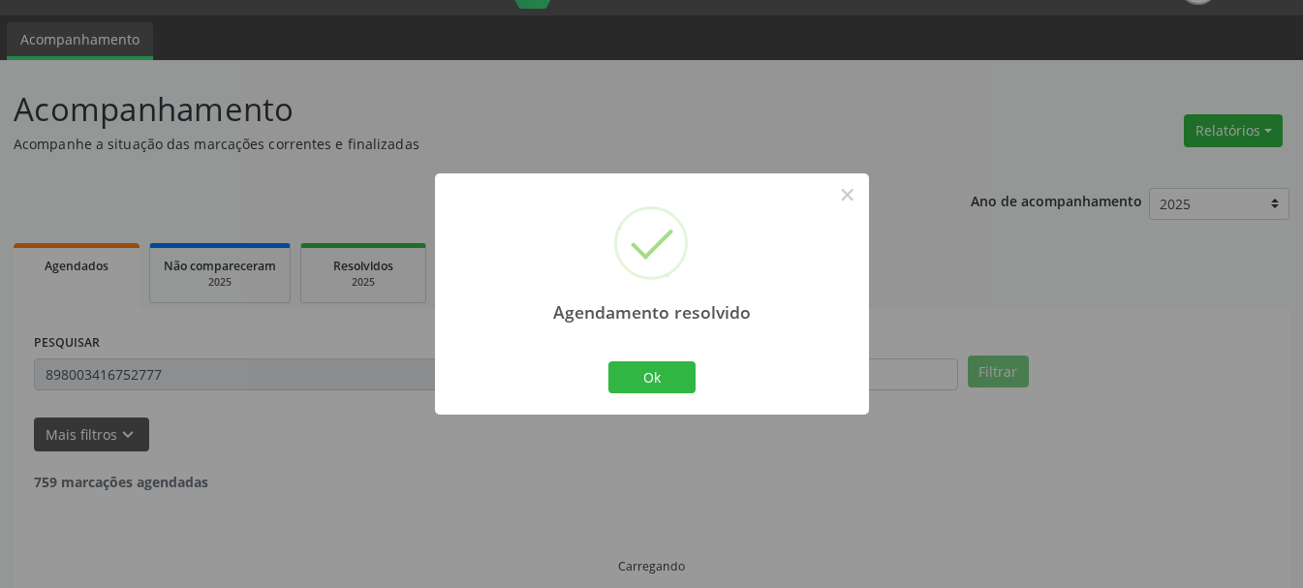
scroll to position [5, 0]
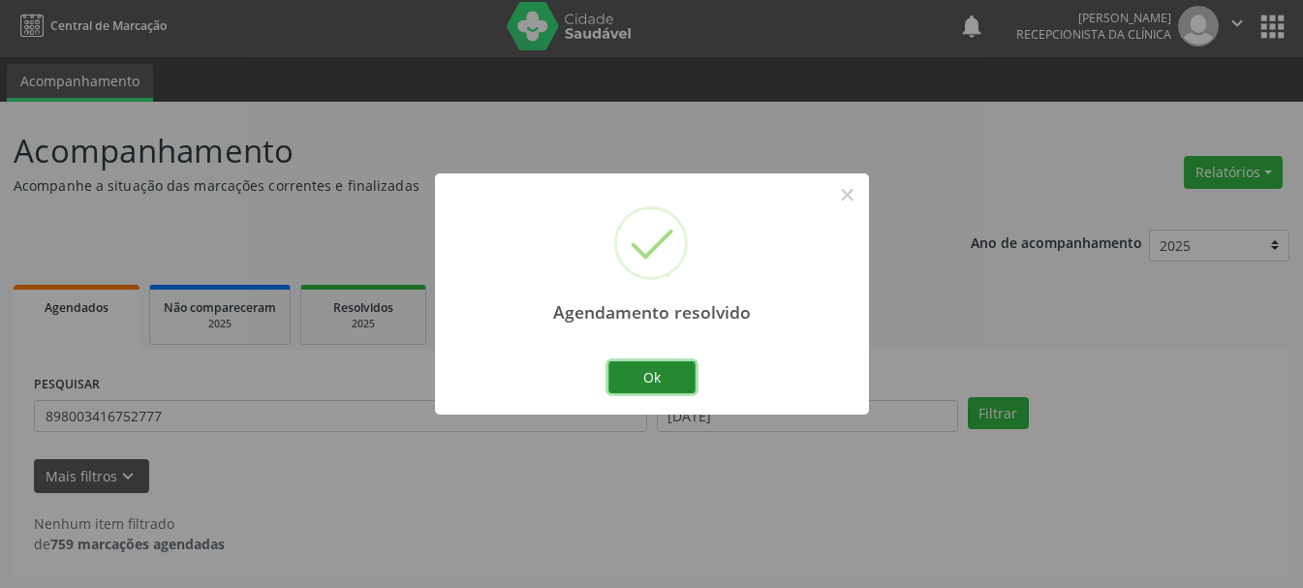
click at [645, 369] on button "Ok" at bounding box center [651, 377] width 87 height 33
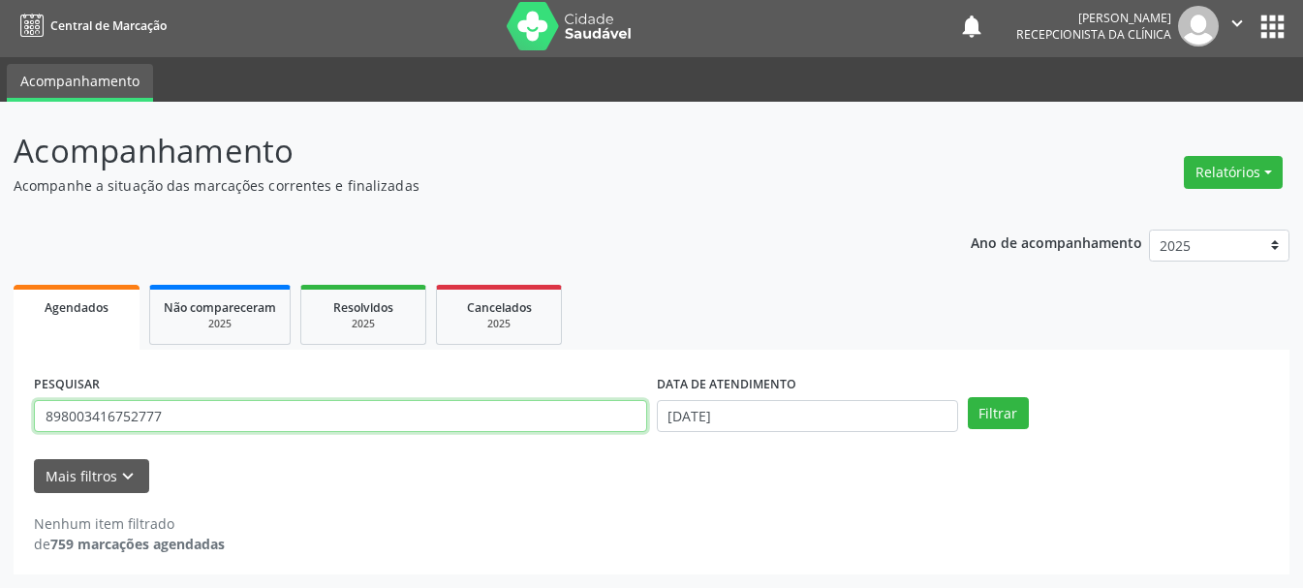
drag, startPoint x: 188, startPoint y: 412, endPoint x: 0, endPoint y: 408, distance: 188.0
click at [0, 408] on div "Acompanhamento Acompanhe a situação das marcações correntes e finalizadas Relat…" at bounding box center [651, 345] width 1303 height 486
type input "898003416715456"
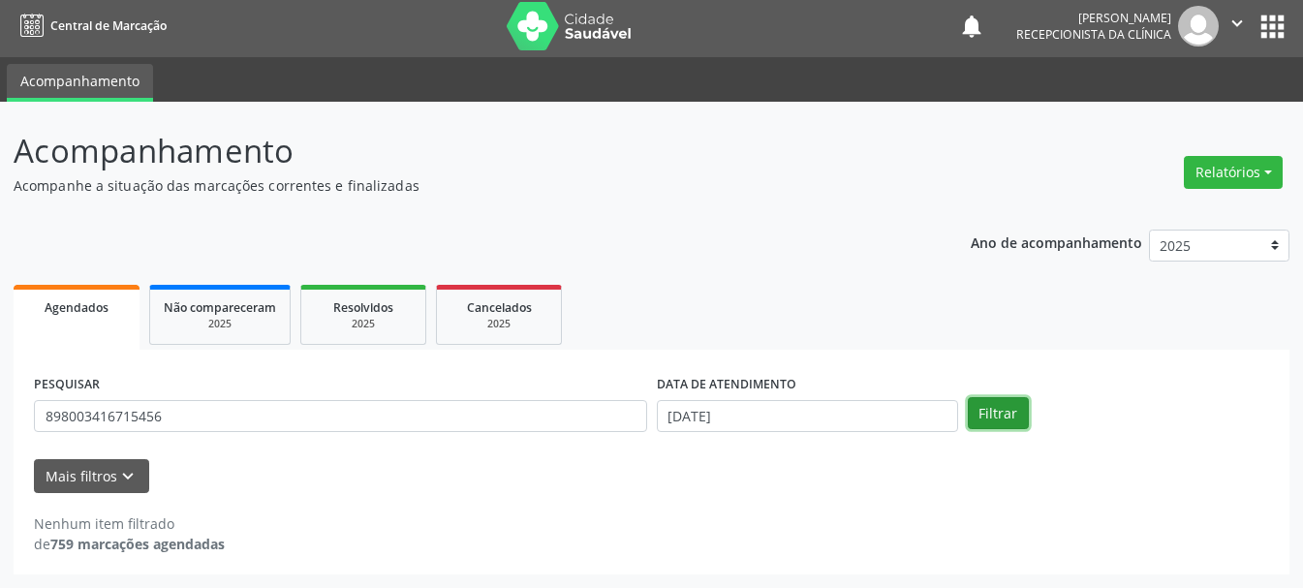
click at [991, 420] on button "Filtrar" at bounding box center [998, 413] width 61 height 33
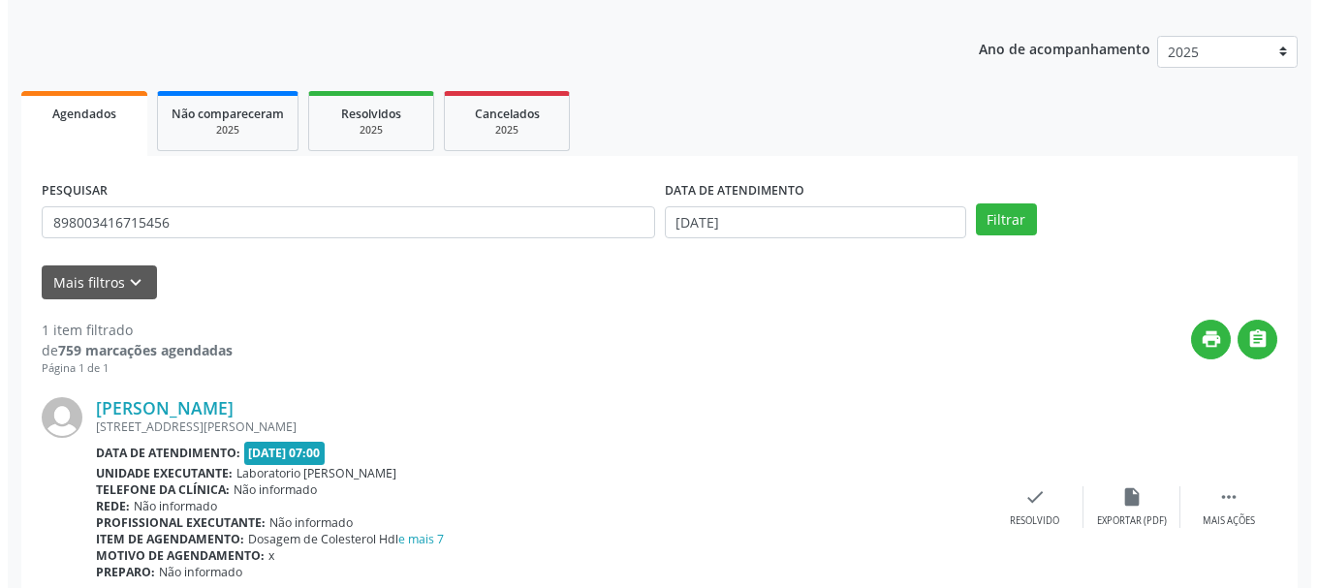
scroll to position [283, 0]
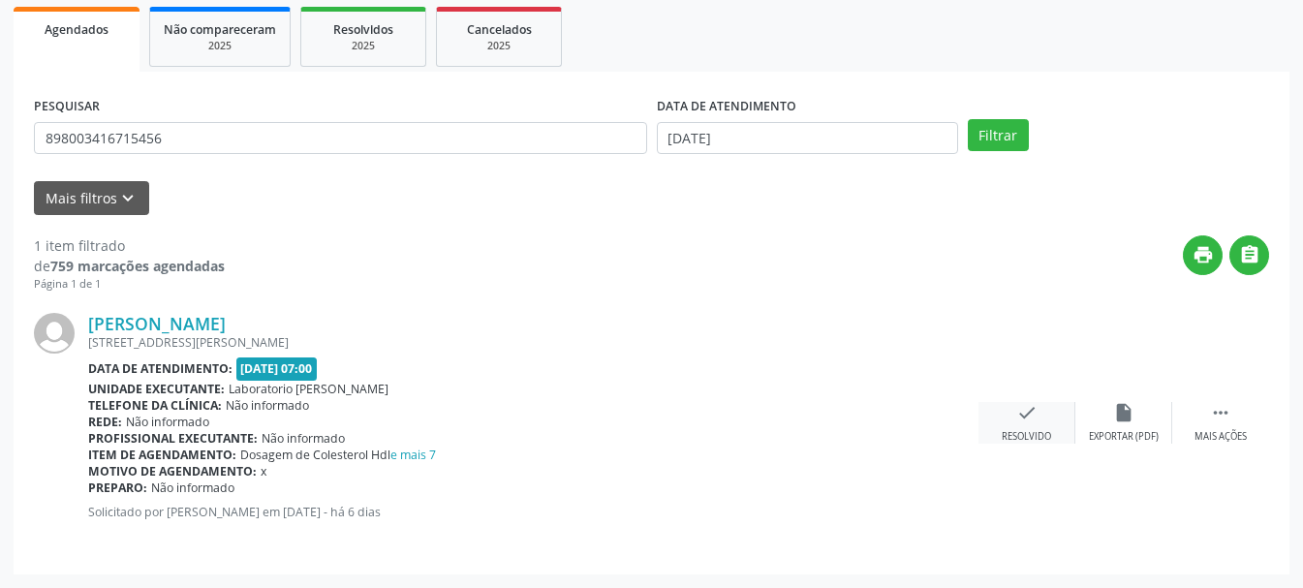
click at [982, 424] on div "check Resolvido" at bounding box center [1027, 423] width 97 height 42
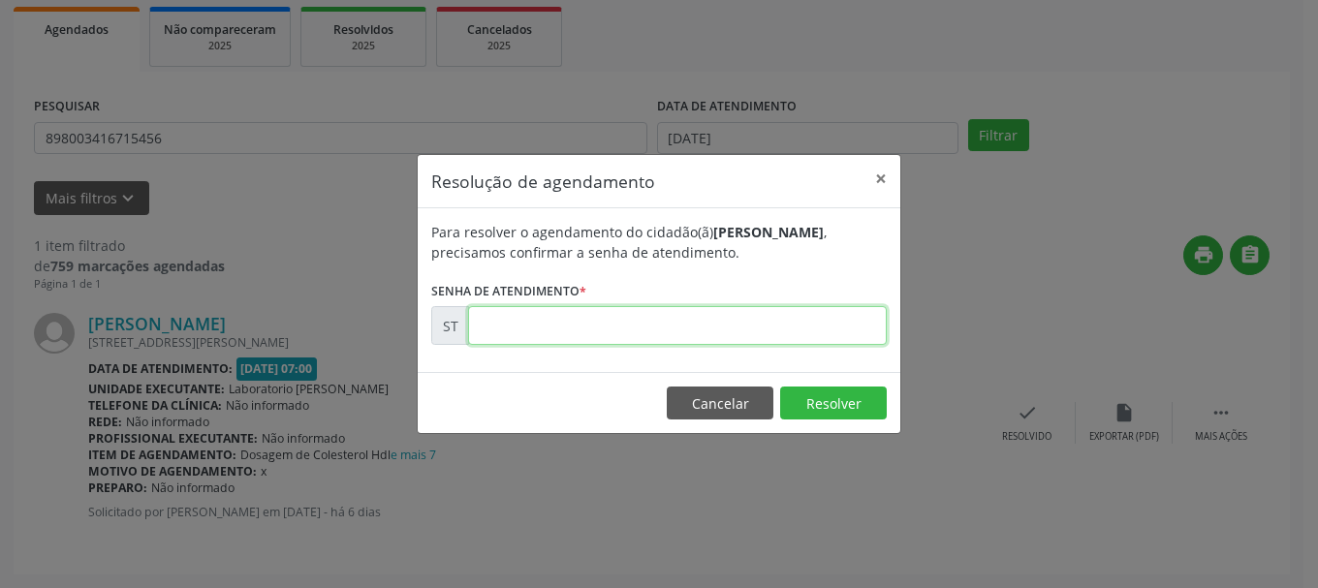
click at [590, 340] on input "text" at bounding box center [677, 325] width 419 height 39
type input "00023510"
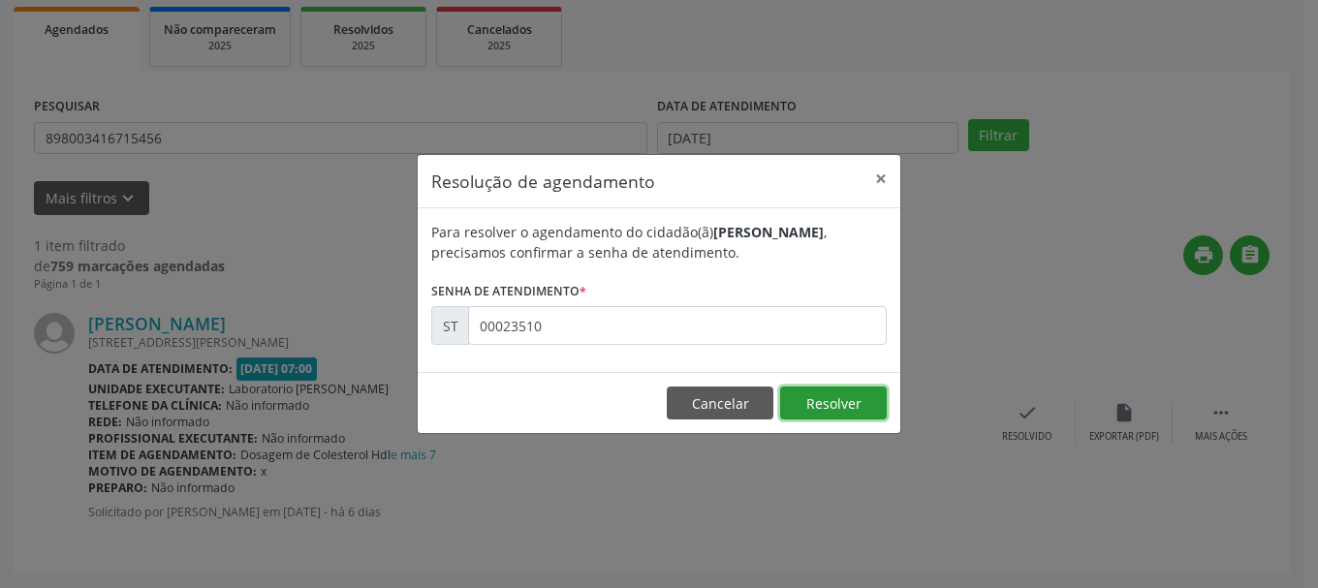
click at [864, 407] on button "Resolver" at bounding box center [833, 403] width 107 height 33
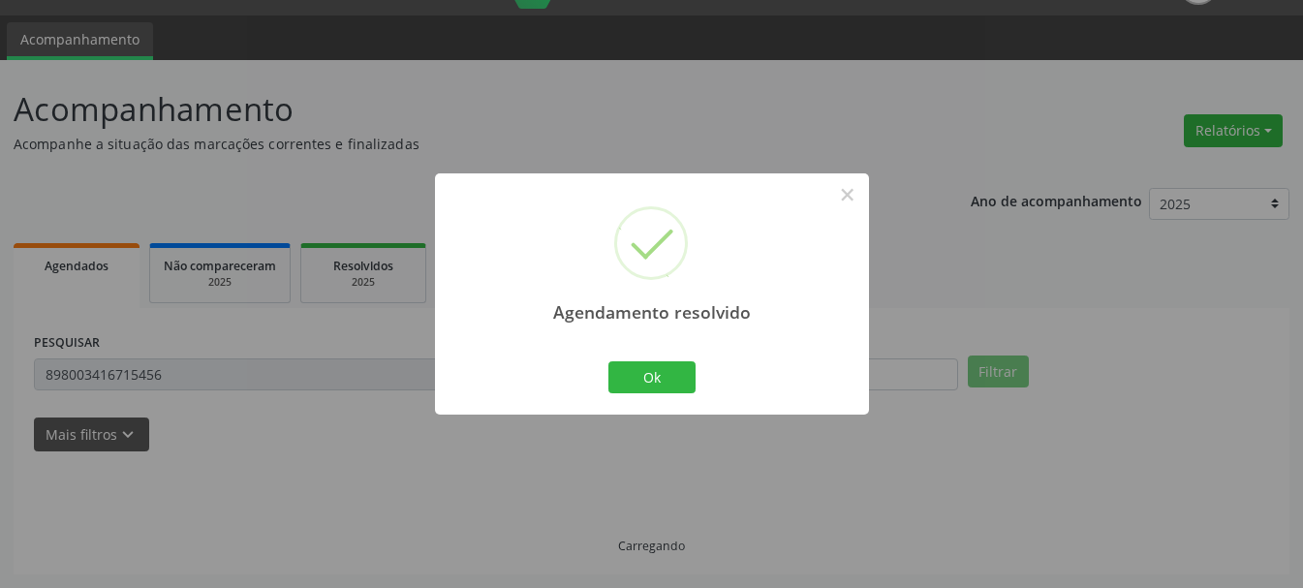
scroll to position [5, 0]
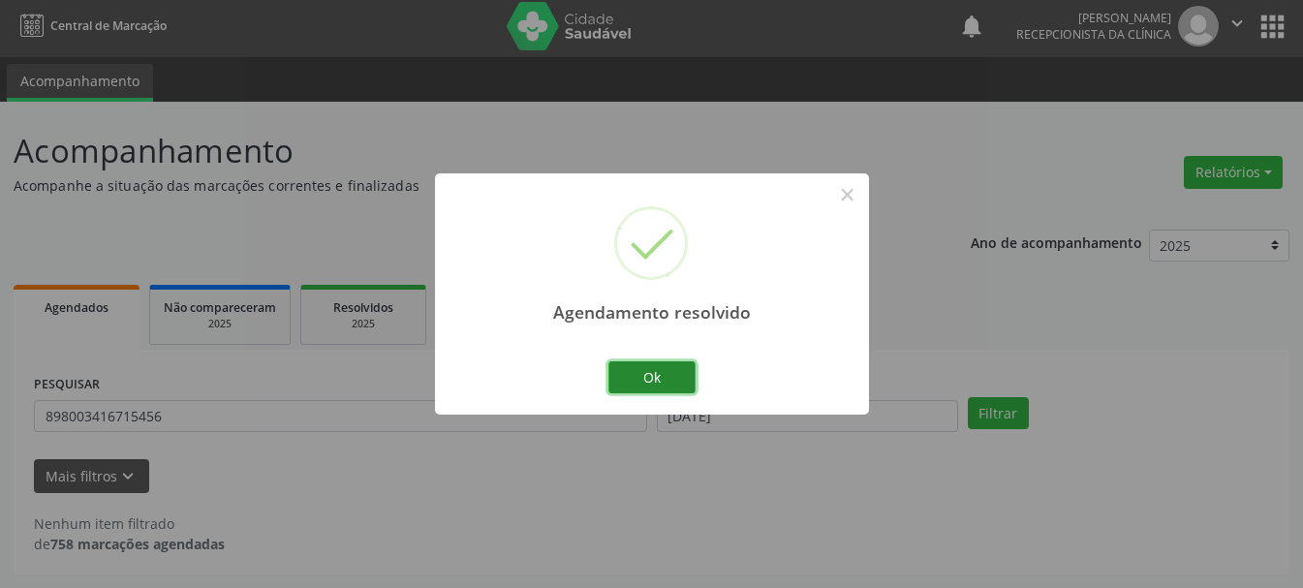
click at [648, 367] on button "Ok" at bounding box center [651, 377] width 87 height 33
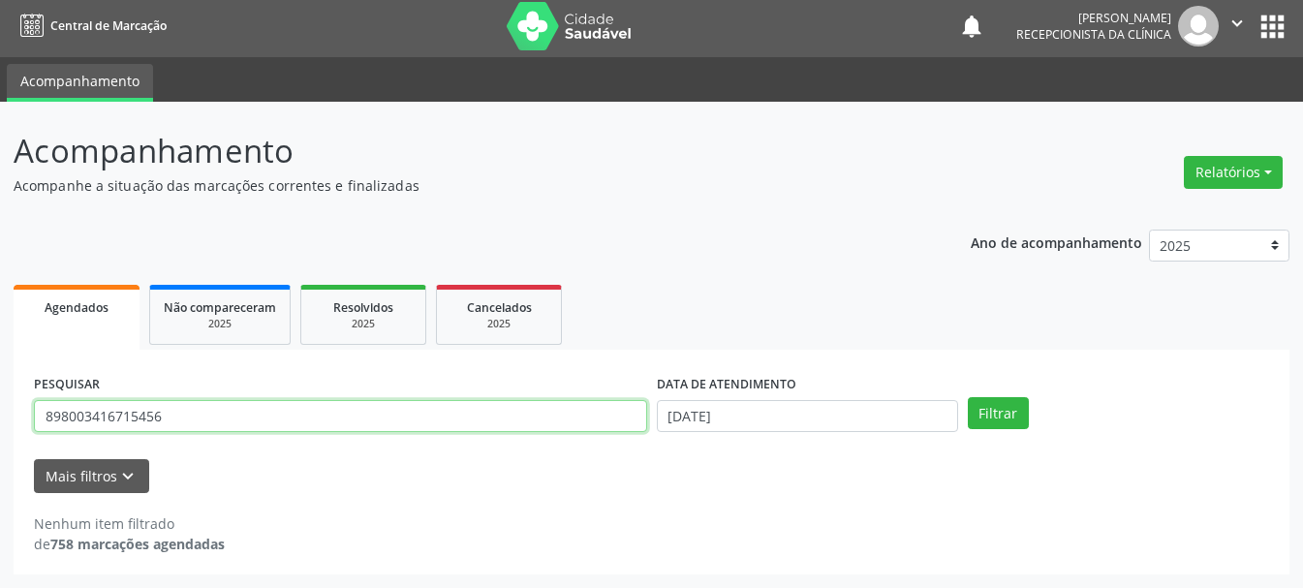
drag, startPoint x: 200, startPoint y: 407, endPoint x: 26, endPoint y: 456, distance: 180.3
click at [26, 456] on div "PESQUISAR 898003416715456 DATA DE ATENDIMENTO [DATE] Filtrar UNIDADE DE REFERÊN…" at bounding box center [652, 462] width 1276 height 225
type input "700805948057981"
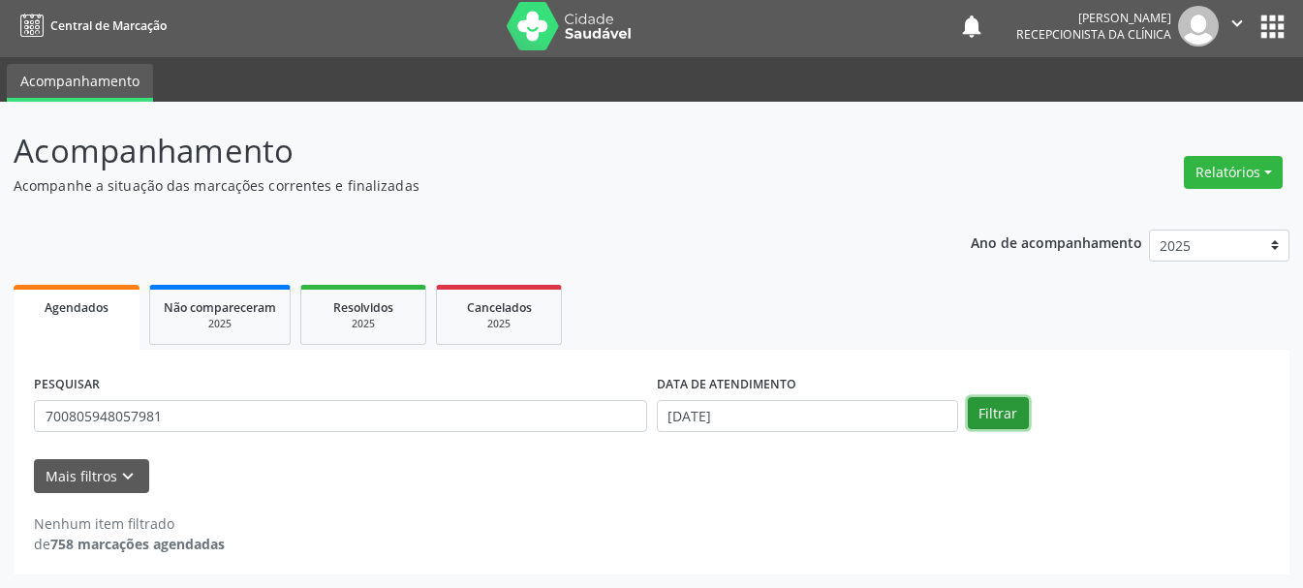
click at [982, 409] on button "Filtrar" at bounding box center [998, 413] width 61 height 33
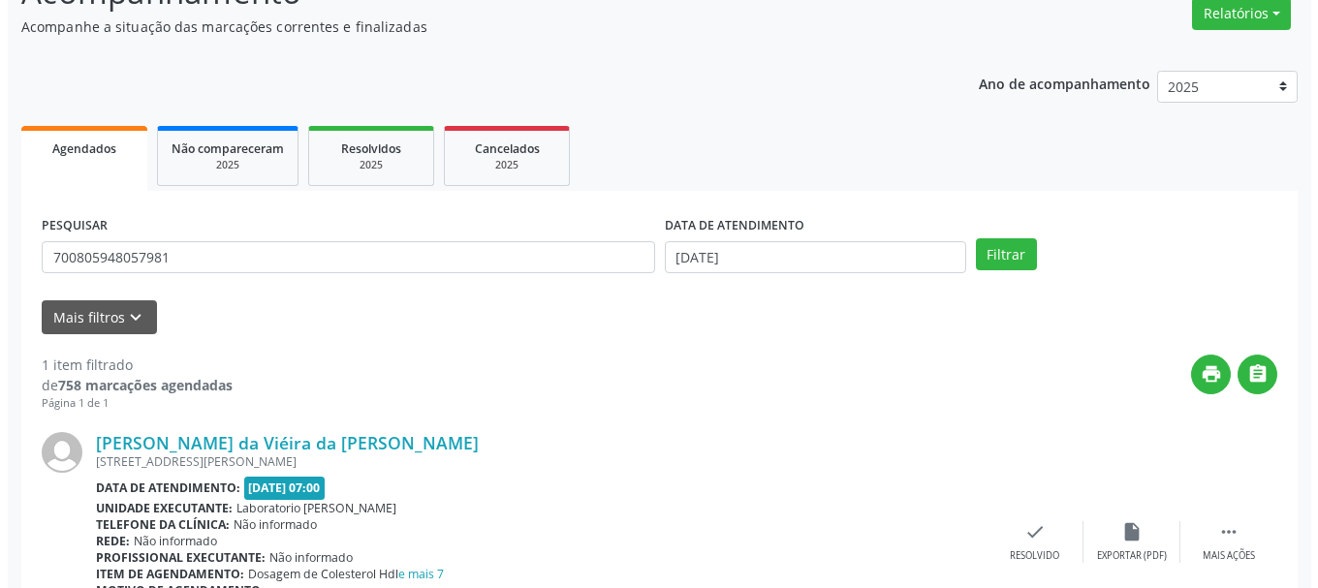
scroll to position [283, 0]
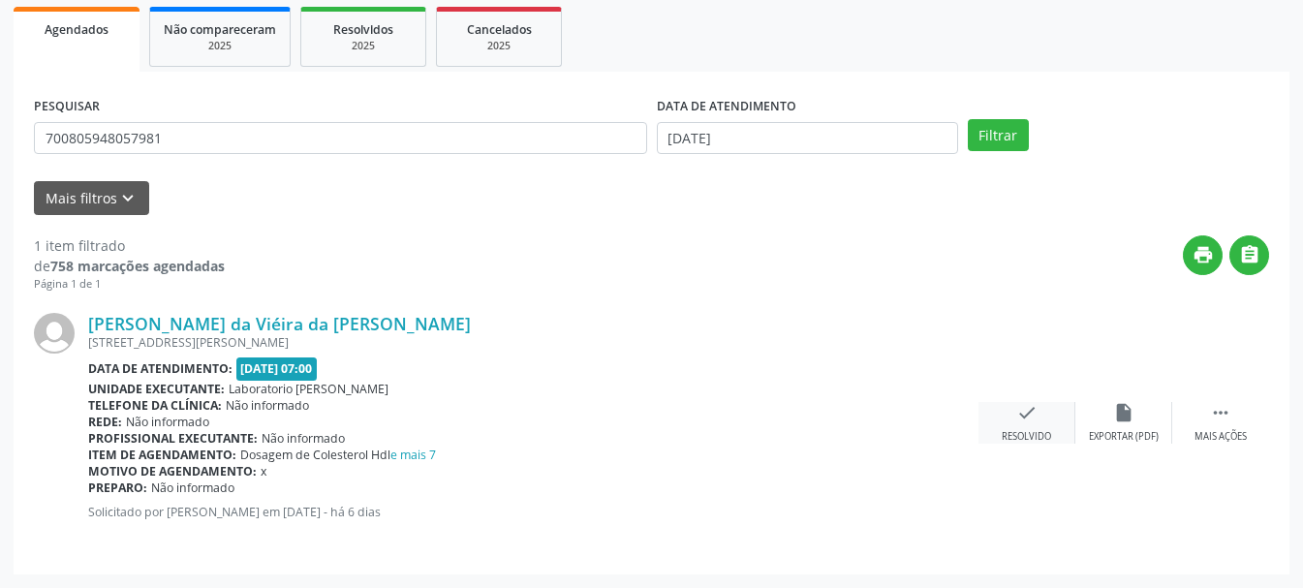
click at [1021, 419] on icon "check" at bounding box center [1026, 412] width 21 height 21
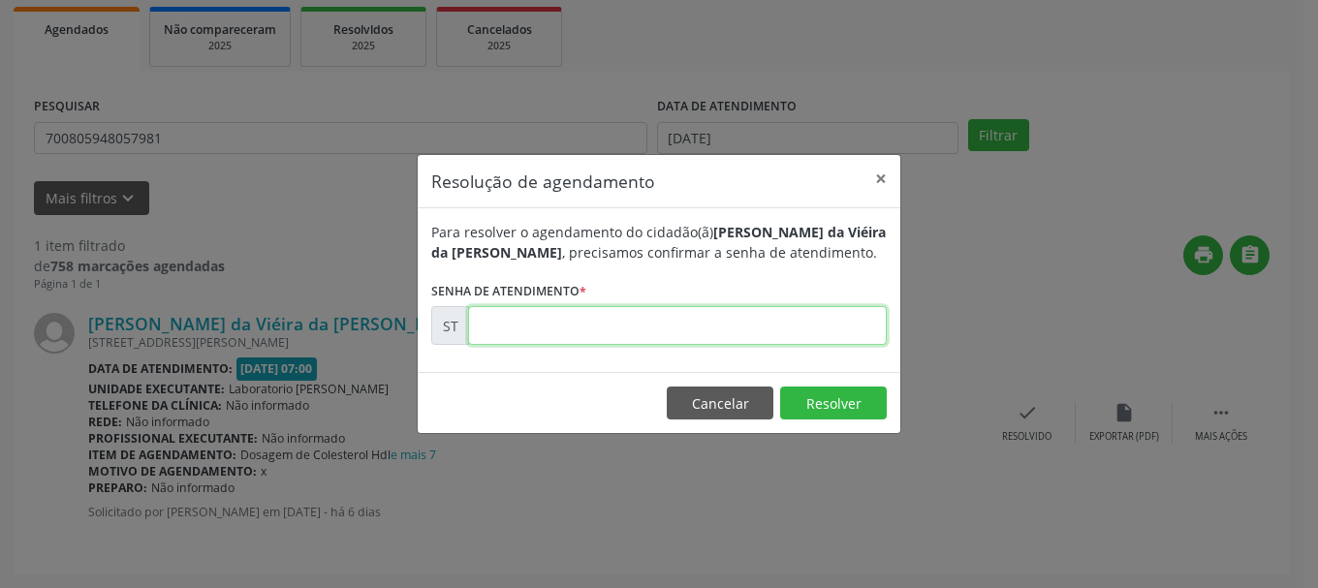
click at [627, 314] on input "text" at bounding box center [677, 325] width 419 height 39
type input "00023513"
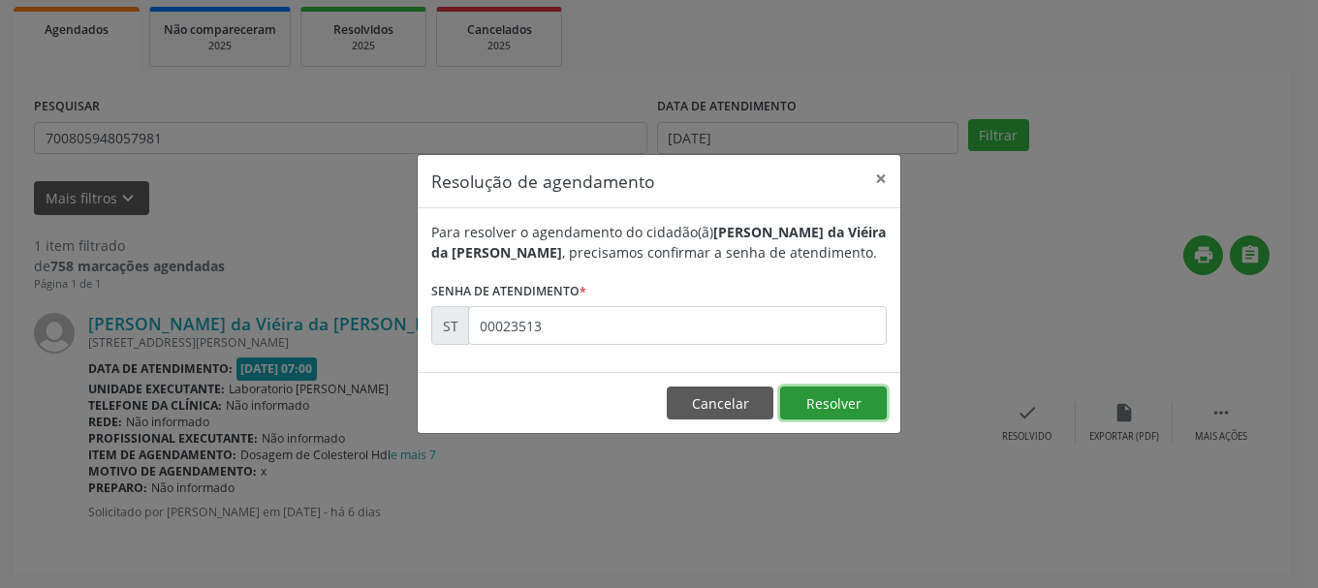
click at [855, 411] on button "Resolver" at bounding box center [833, 403] width 107 height 33
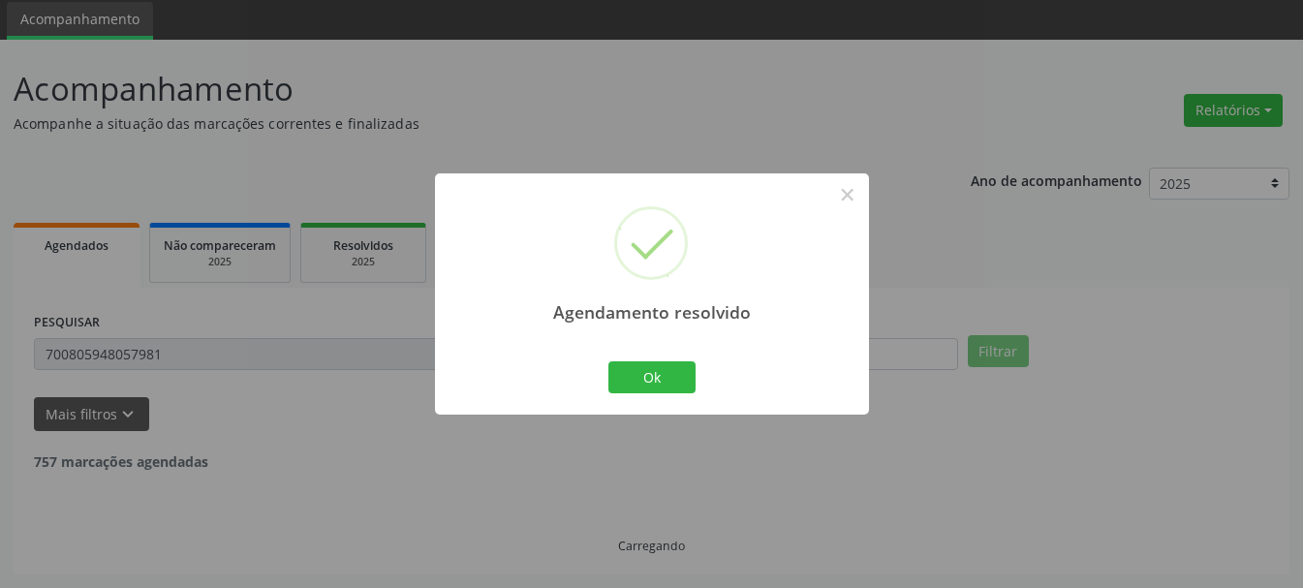
scroll to position [5, 0]
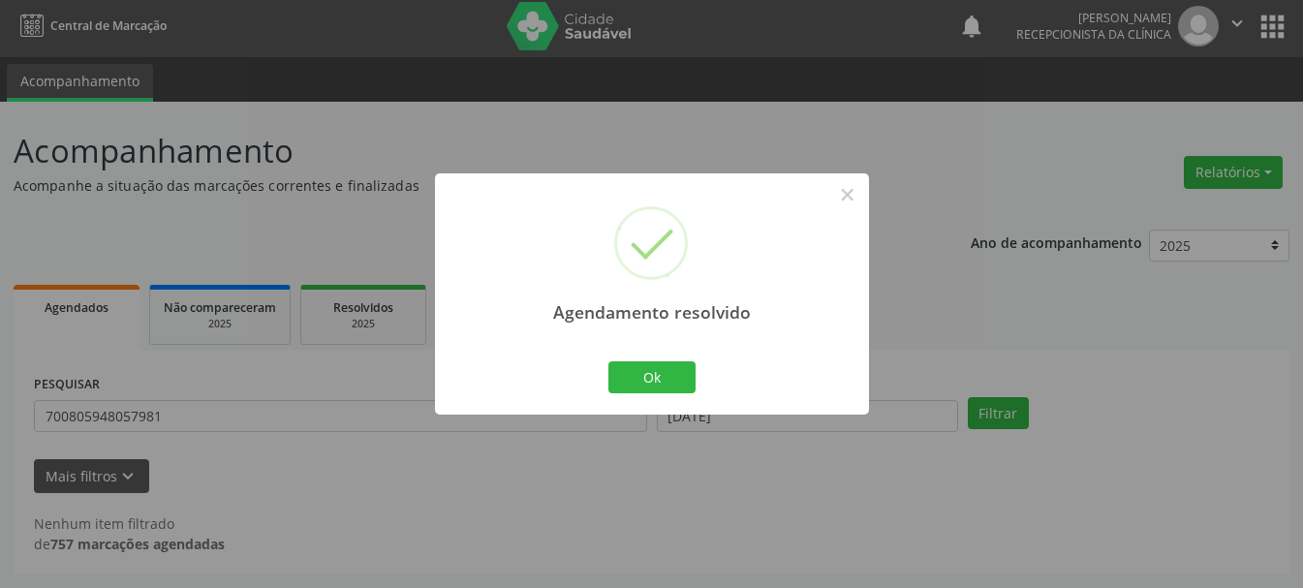
click at [606, 375] on div "Ok Cancel" at bounding box center [652, 377] width 96 height 41
click at [642, 366] on button "Ok" at bounding box center [651, 377] width 87 height 33
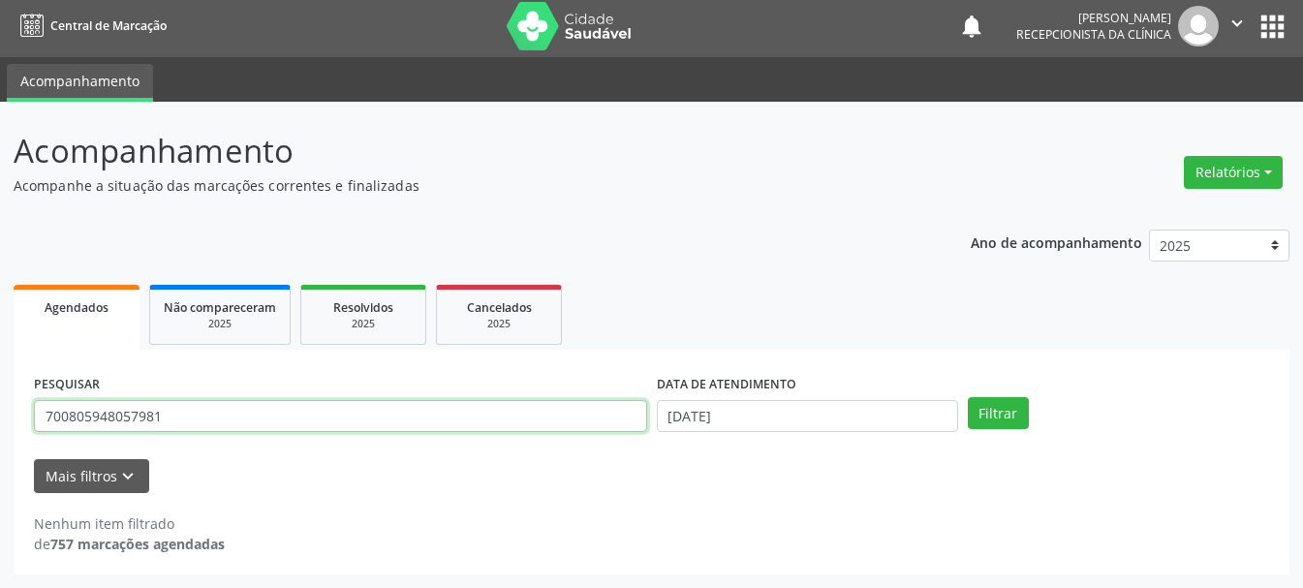
click at [383, 417] on input "700805948057981" at bounding box center [340, 416] width 613 height 33
type input "7"
type input "898006197773505"
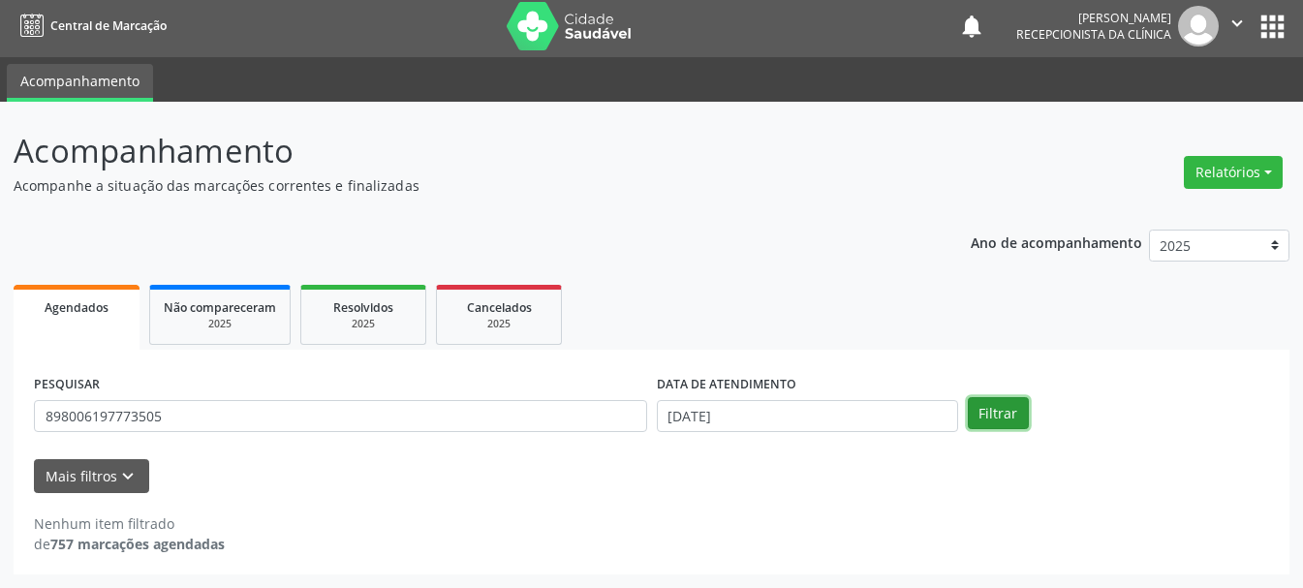
click at [998, 414] on button "Filtrar" at bounding box center [998, 413] width 61 height 33
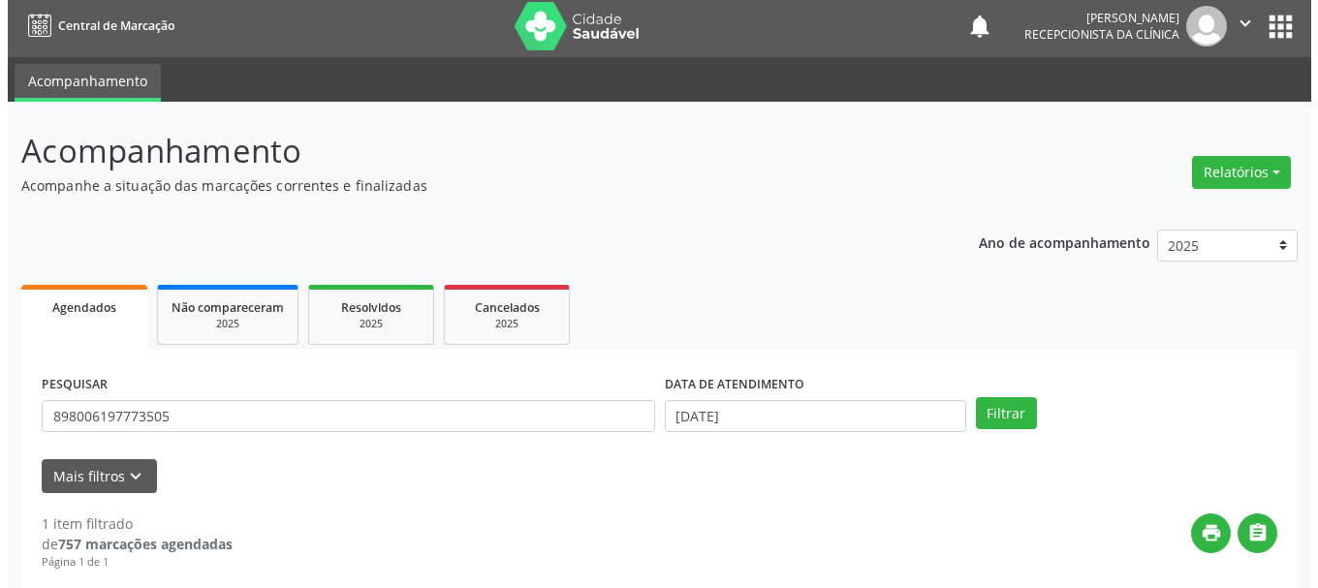
scroll to position [283, 0]
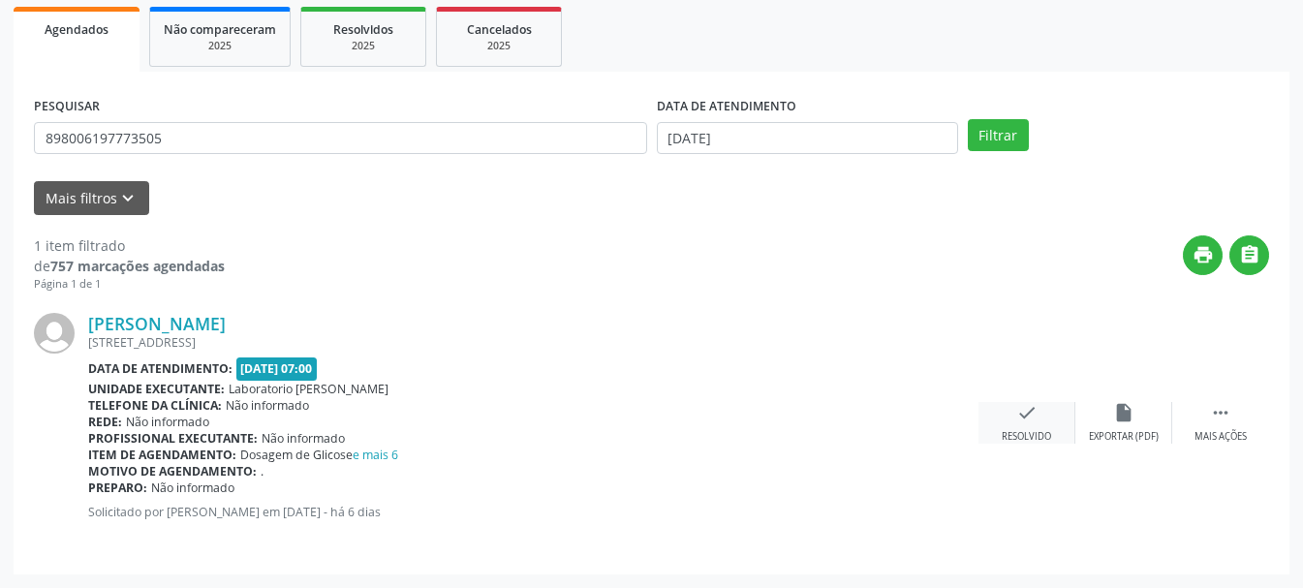
click at [1020, 438] on div "Resolvido" at bounding box center [1026, 437] width 49 height 14
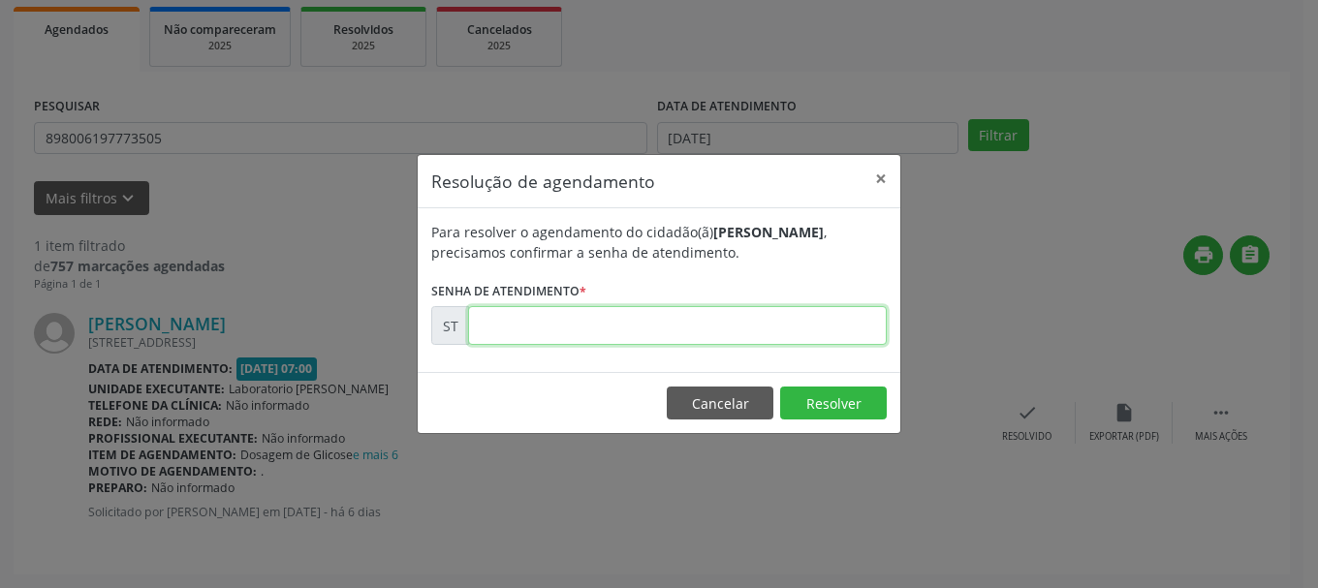
click at [776, 319] on input "text" at bounding box center [677, 325] width 419 height 39
type input "00023421"
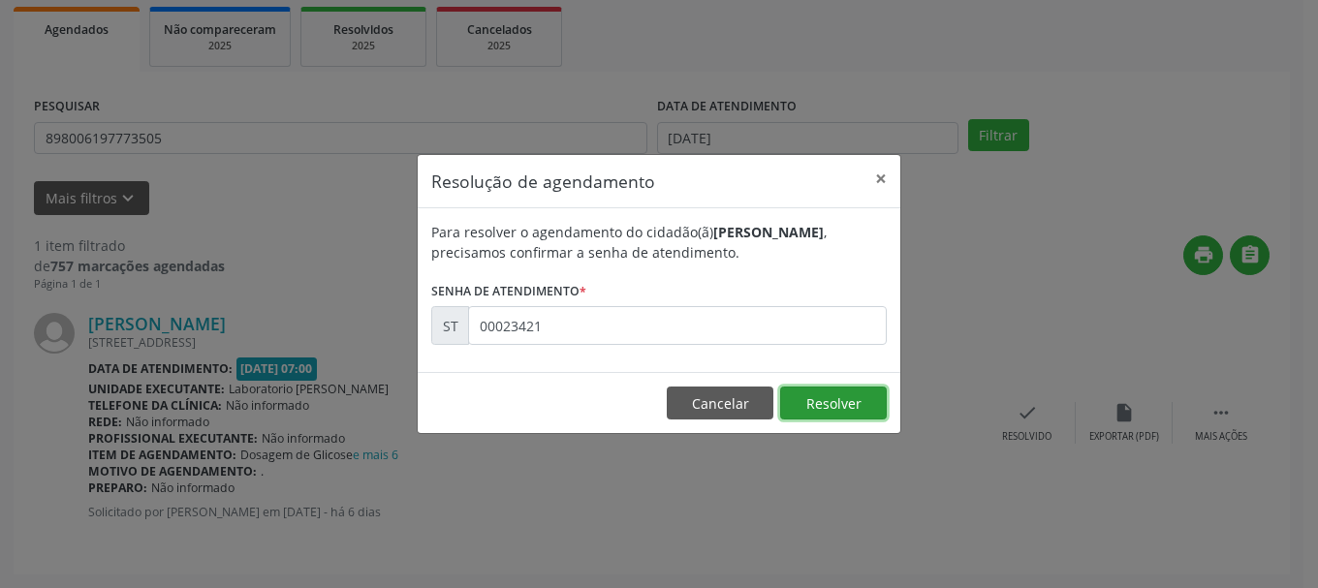
click at [805, 401] on button "Resolver" at bounding box center [833, 403] width 107 height 33
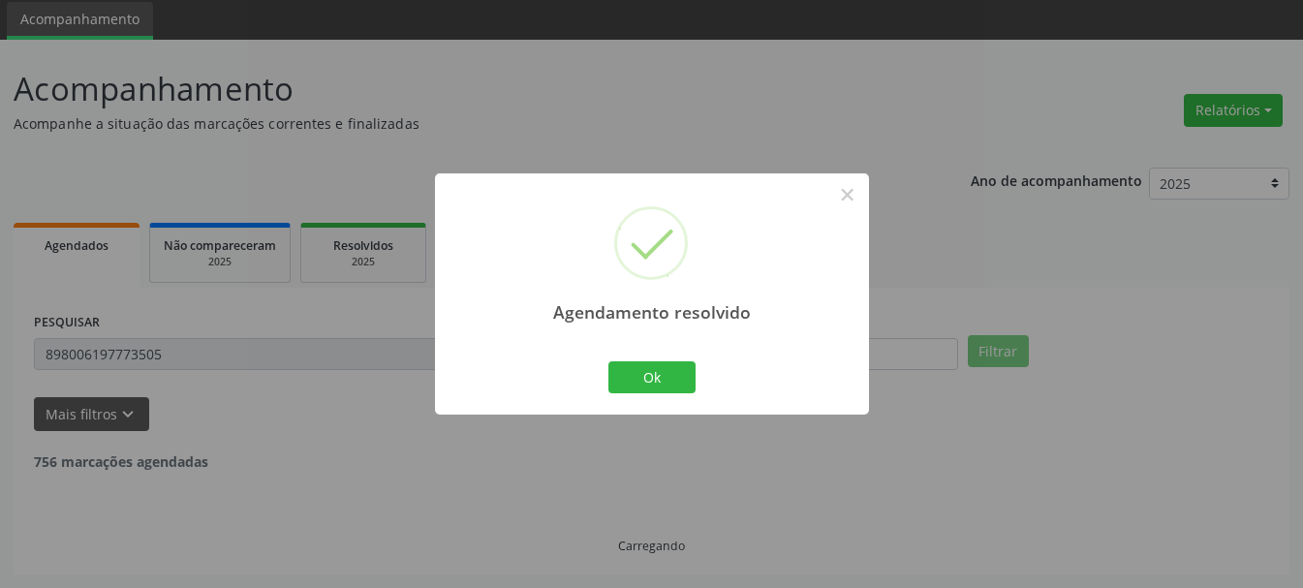
scroll to position [5, 0]
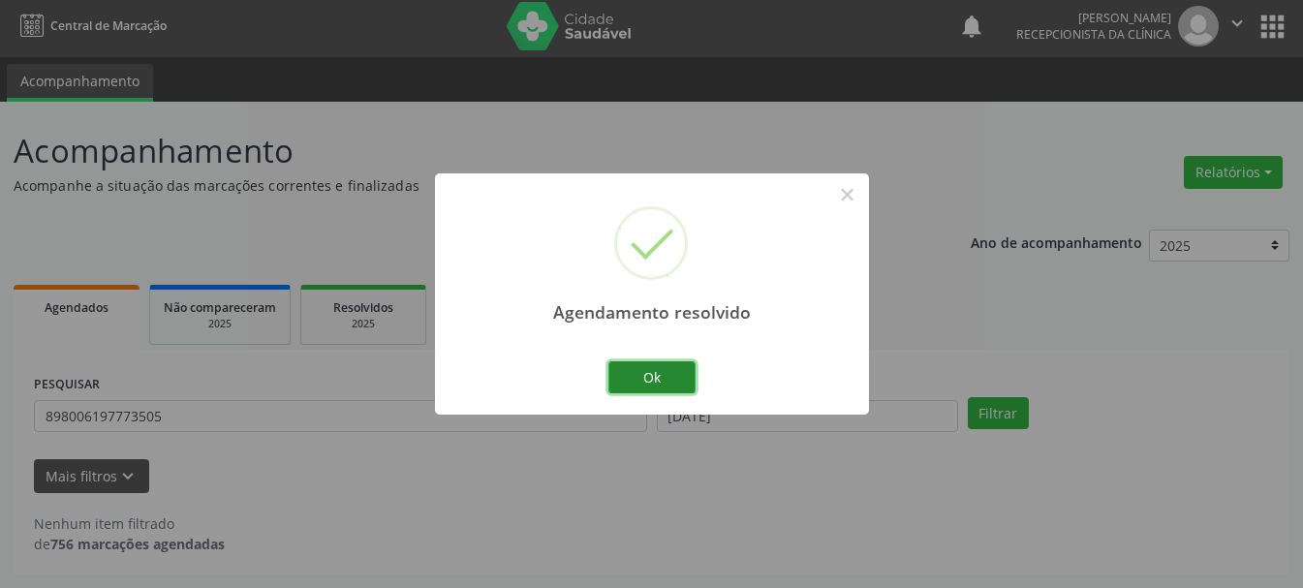
click at [620, 375] on button "Ok" at bounding box center [651, 377] width 87 height 33
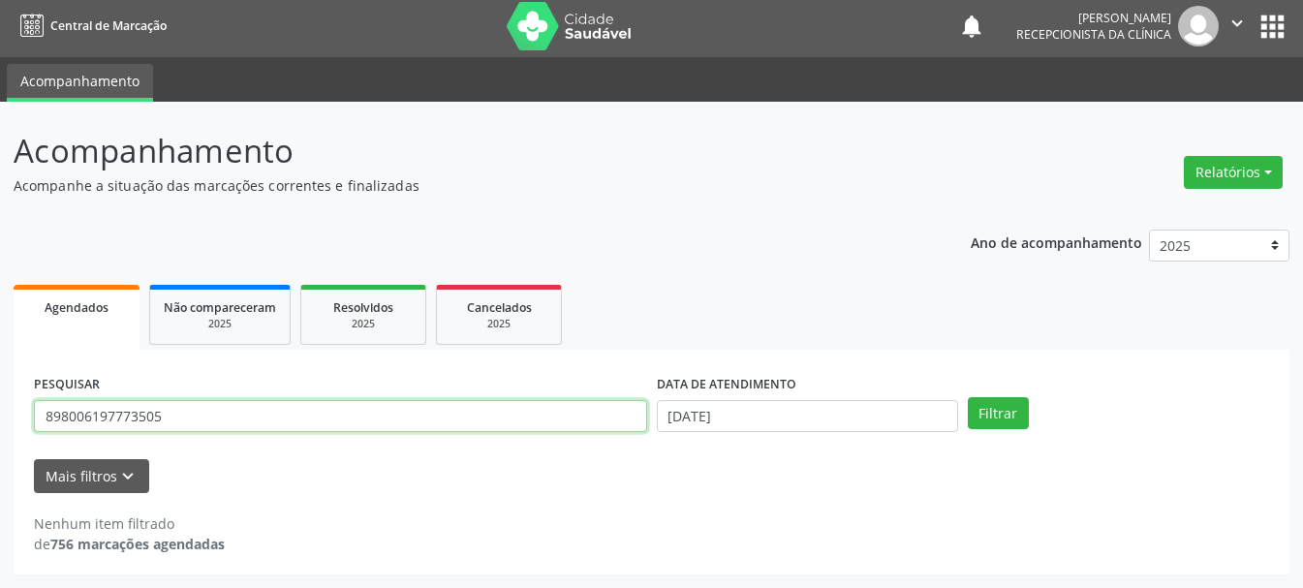
click at [543, 410] on input "898006197773505" at bounding box center [340, 416] width 613 height 33
type input "8"
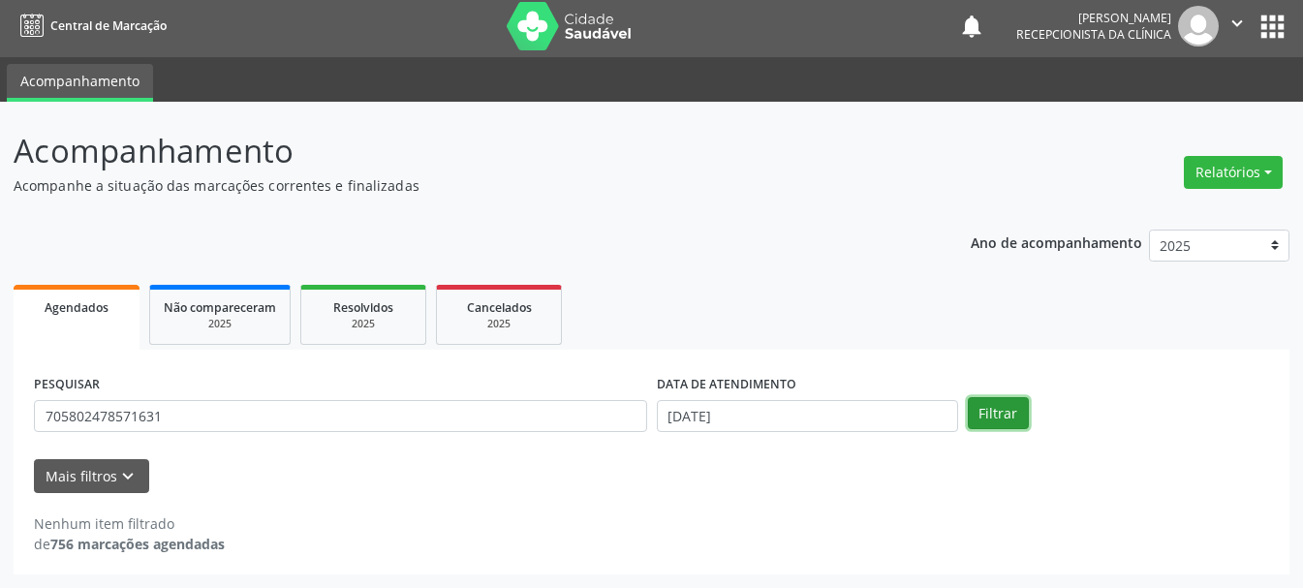
click at [1011, 417] on button "Filtrar" at bounding box center [998, 413] width 61 height 33
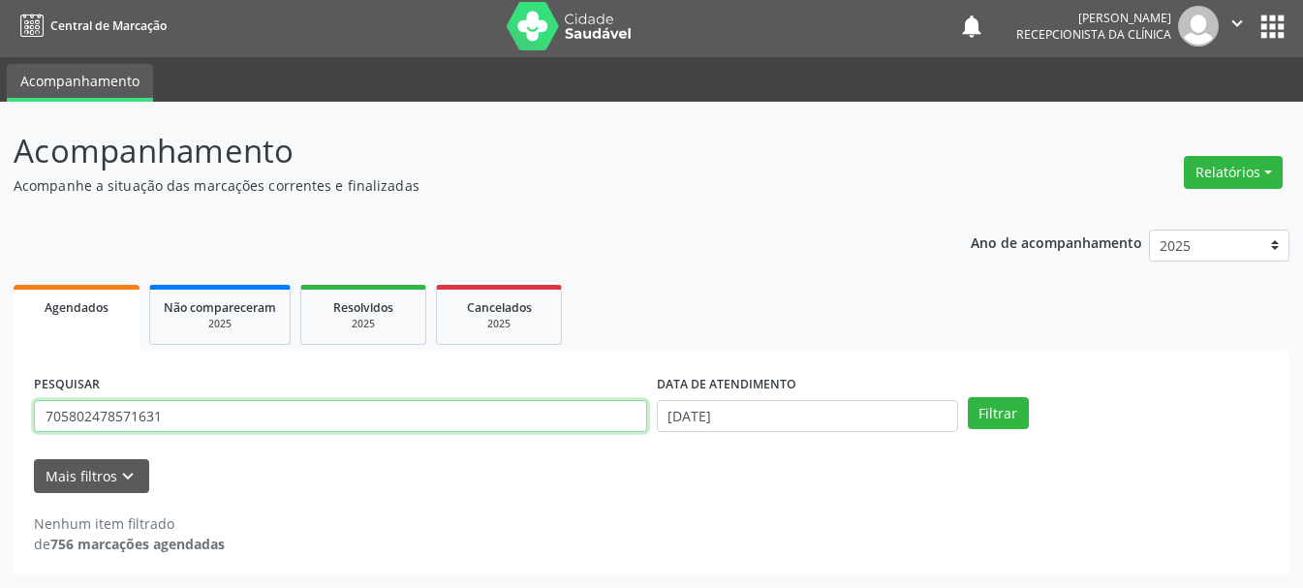
drag, startPoint x: 206, startPoint y: 415, endPoint x: 0, endPoint y: 420, distance: 206.4
click at [0, 420] on div "Acompanhamento Acompanhe a situação das marcações correntes e finalizadas Relat…" at bounding box center [651, 345] width 1303 height 486
type input "898004041891991"
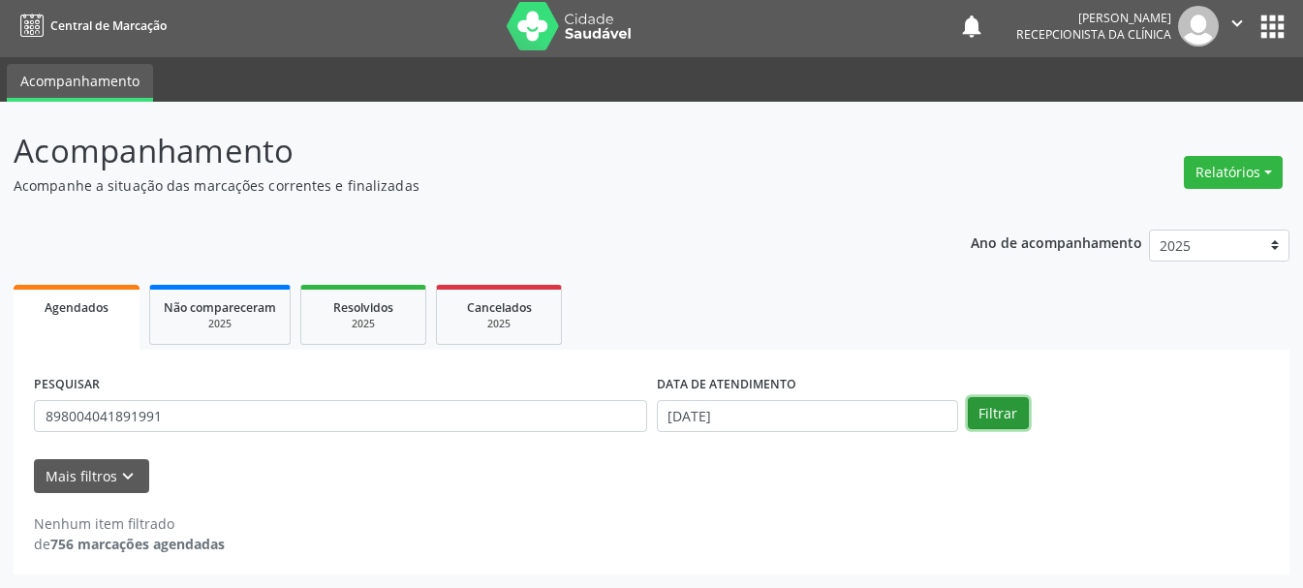
click at [1013, 408] on button "Filtrar" at bounding box center [998, 413] width 61 height 33
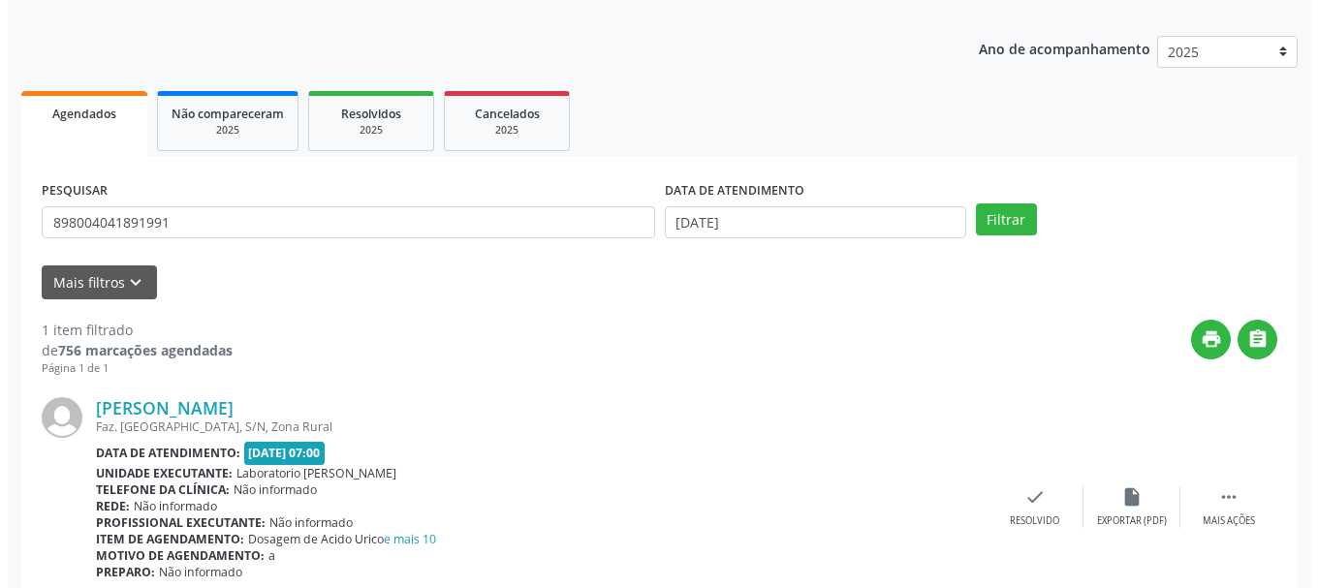
scroll to position [283, 0]
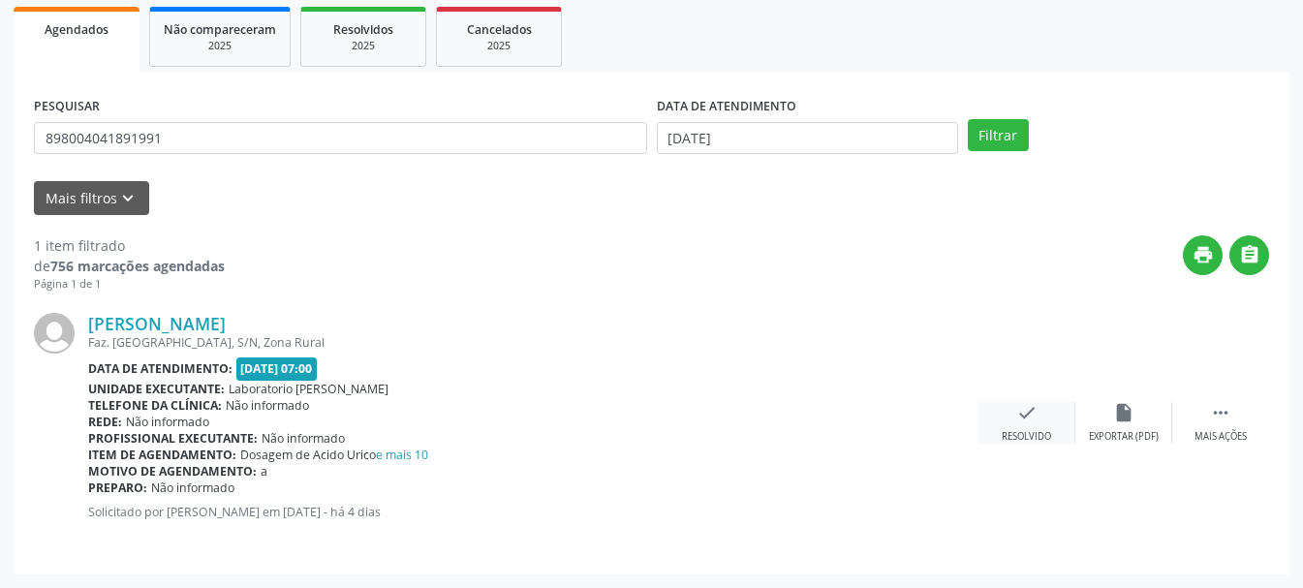
click at [1029, 426] on div "check Resolvido" at bounding box center [1027, 423] width 97 height 42
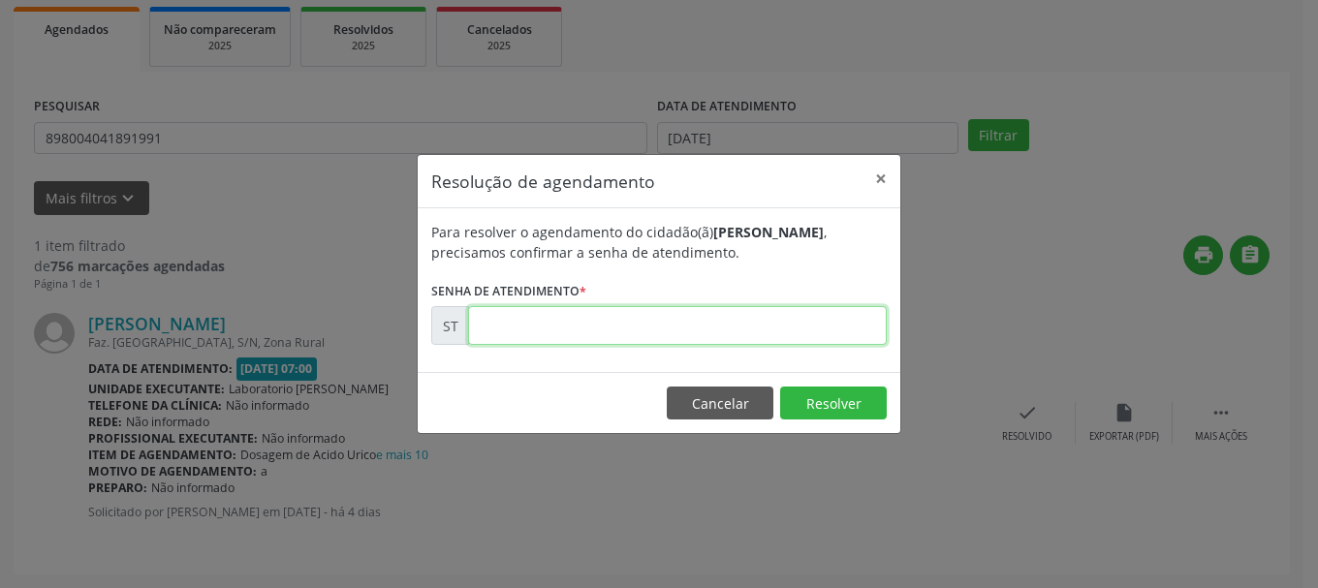
click at [594, 330] on input "text" at bounding box center [677, 325] width 419 height 39
type input "00023764"
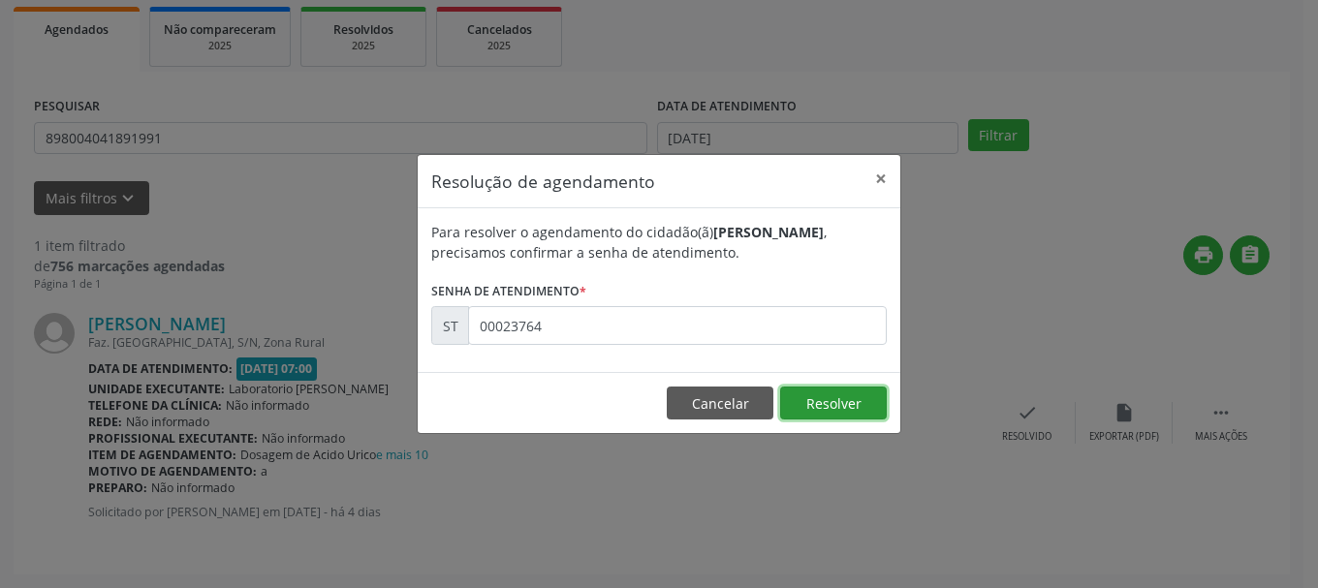
click at [819, 395] on button "Resolver" at bounding box center [833, 403] width 107 height 33
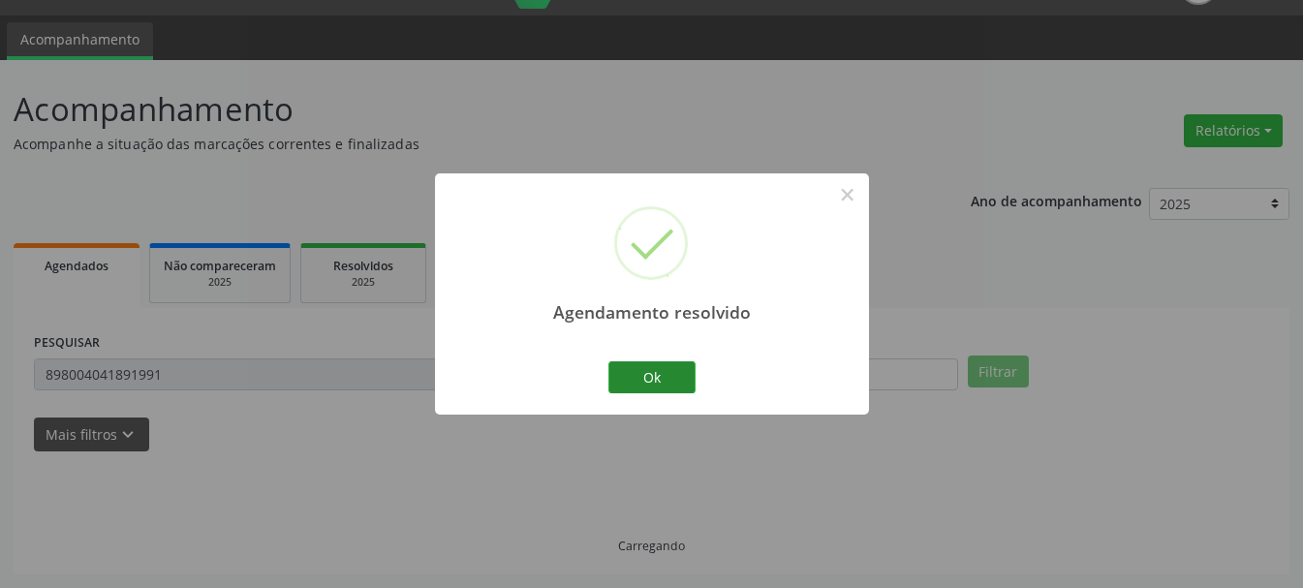
scroll to position [5, 0]
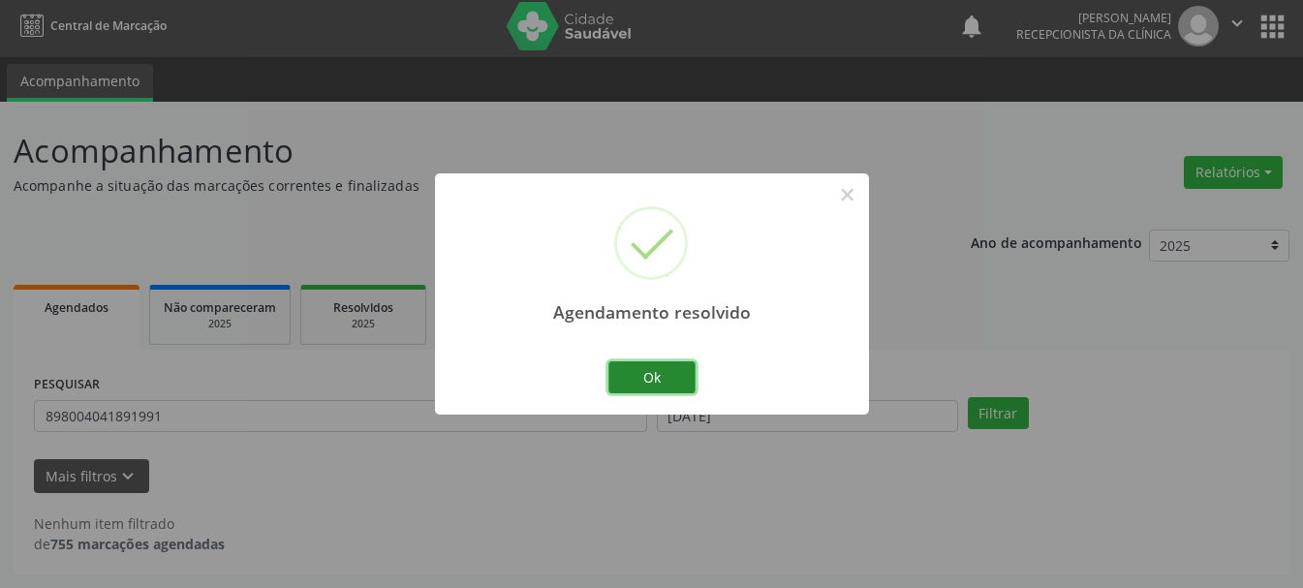
click at [643, 383] on button "Ok" at bounding box center [651, 377] width 87 height 33
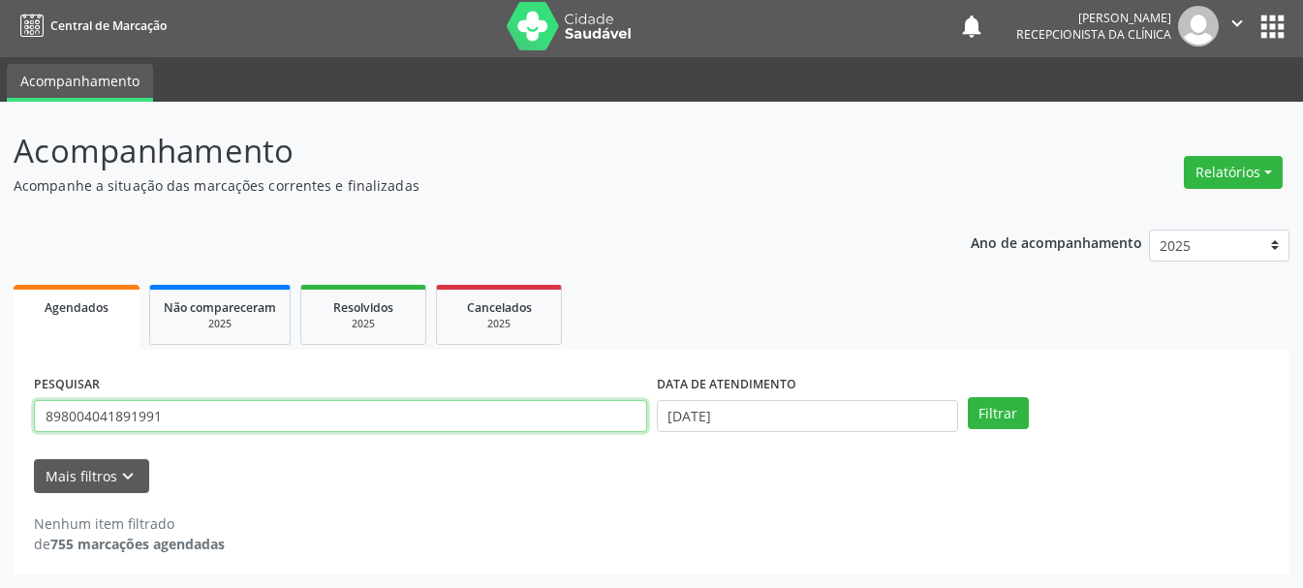
click at [472, 416] on input "898004041891991" at bounding box center [340, 416] width 613 height 33
drag, startPoint x: 461, startPoint y: 416, endPoint x: 207, endPoint y: 493, distance: 265.4
click at [207, 493] on div "PESQUISAR 898004041891991 DATA DE ATENDIMENTO [DATE] Filtrar UNIDADE DE REFERÊN…" at bounding box center [652, 462] width 1276 height 225
drag, startPoint x: 234, startPoint y: 417, endPoint x: 0, endPoint y: 396, distance: 235.3
click at [0, 396] on div "Acompanhamento Acompanhe a situação das marcações correntes e finalizadas Relat…" at bounding box center [651, 345] width 1303 height 486
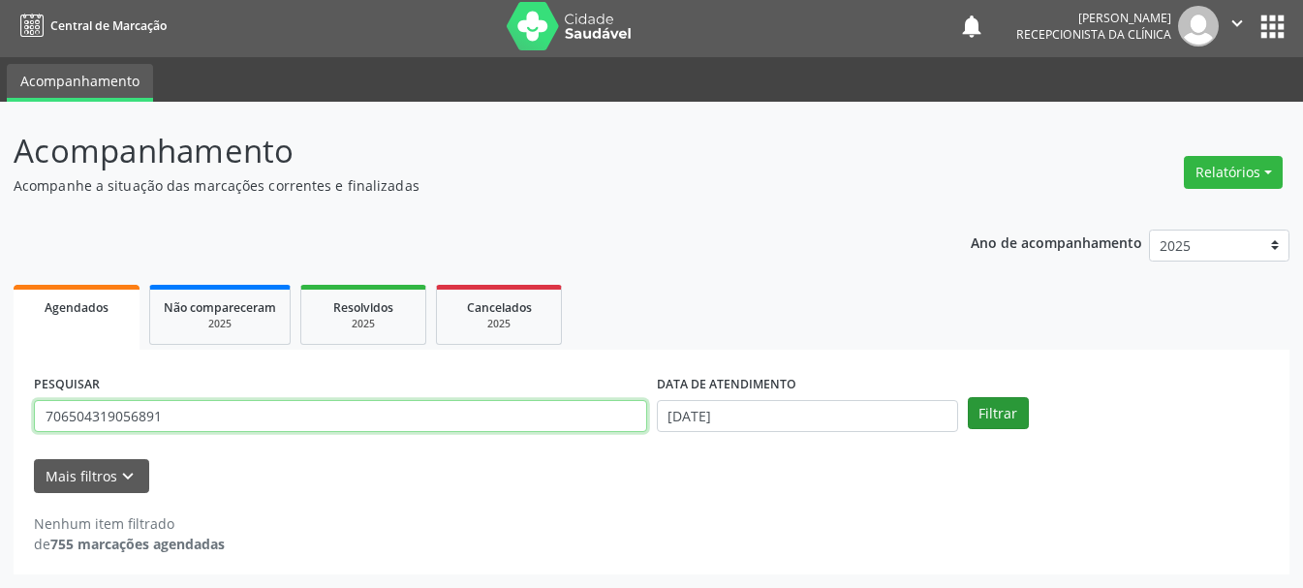
type input "706504319056891"
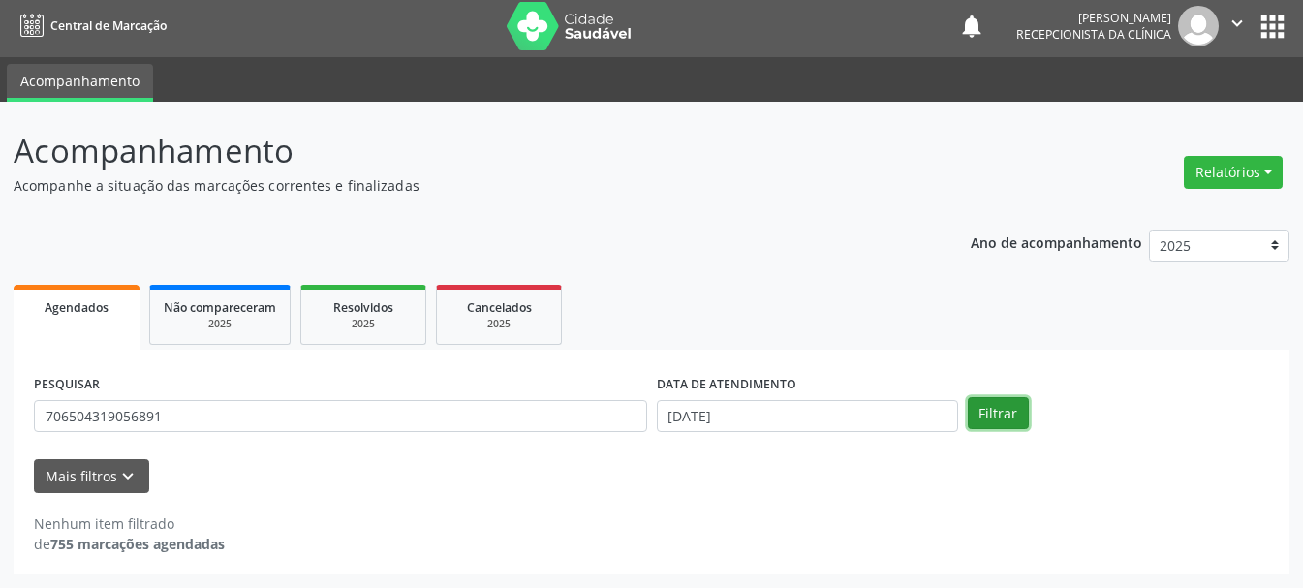
click at [1011, 415] on button "Filtrar" at bounding box center [998, 413] width 61 height 33
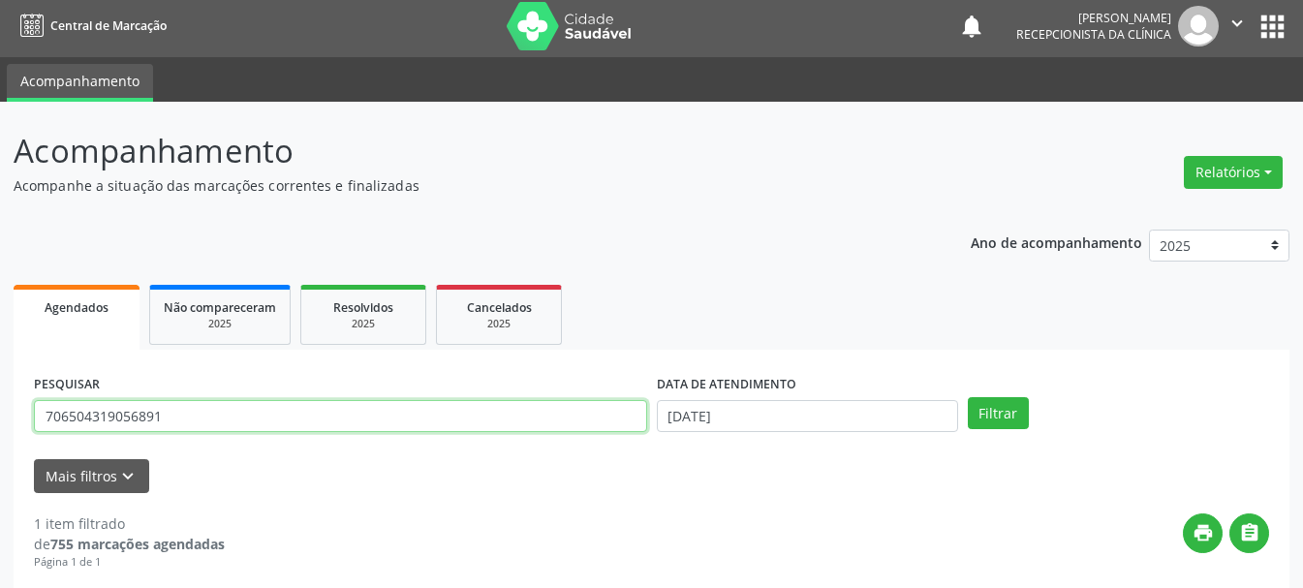
drag, startPoint x: 250, startPoint y: 403, endPoint x: 0, endPoint y: 405, distance: 250.0
click at [0, 405] on div "Acompanhamento Acompanhe a situação das marcações correntes e finalizadas Relat…" at bounding box center [651, 484] width 1303 height 764
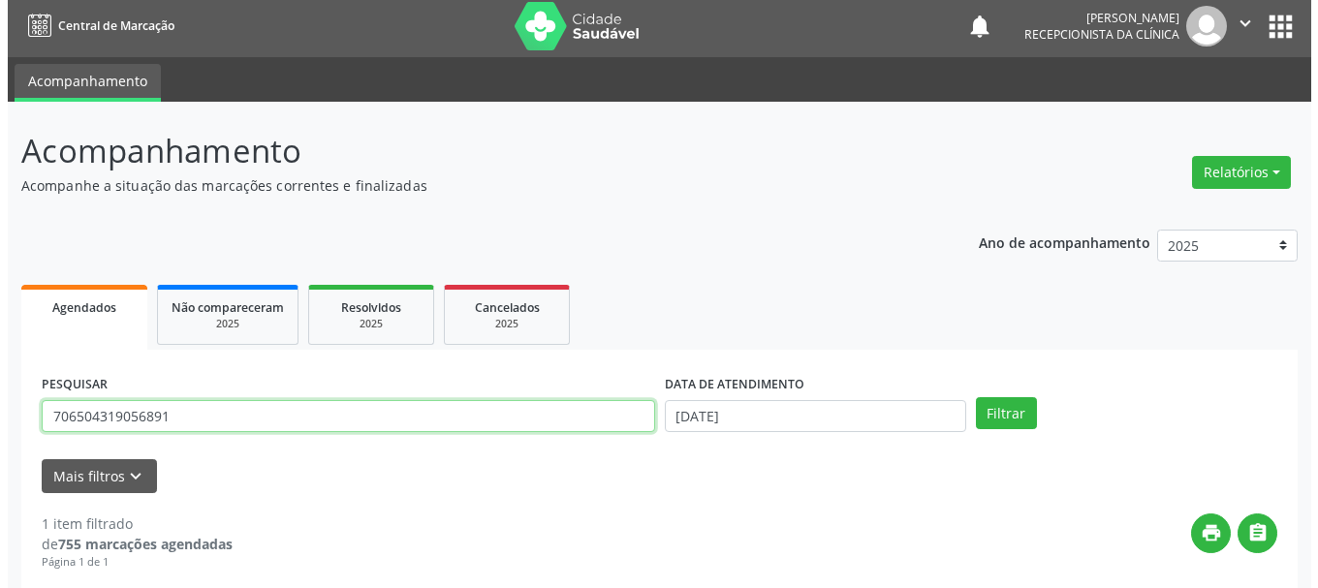
scroll to position [283, 0]
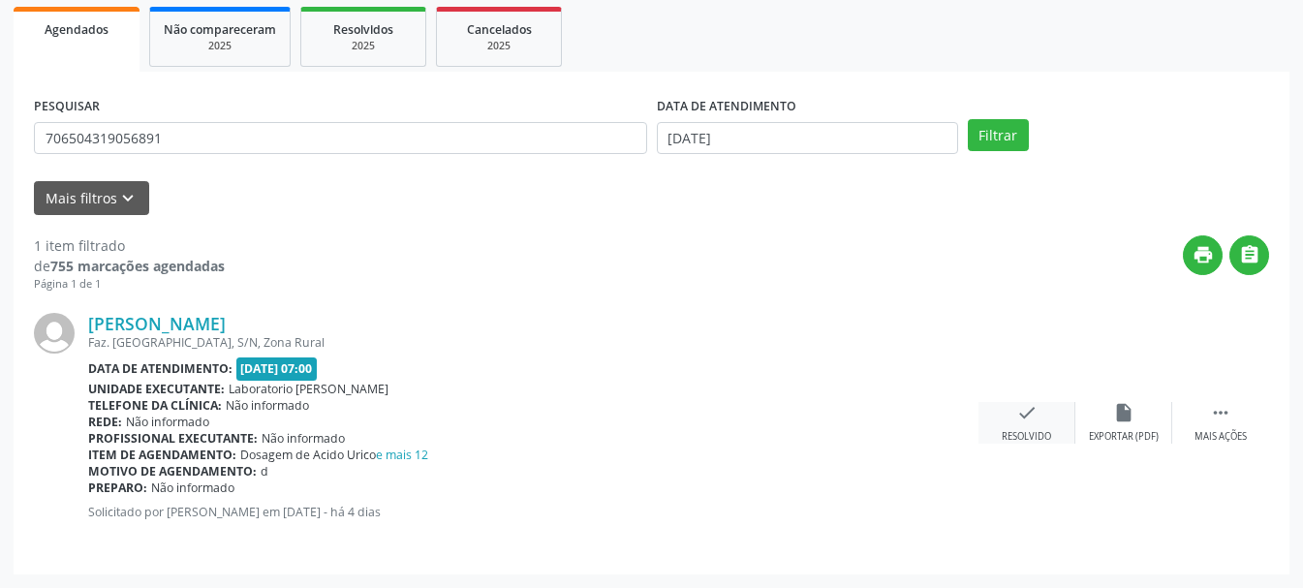
click at [1021, 420] on icon "check" at bounding box center [1026, 412] width 21 height 21
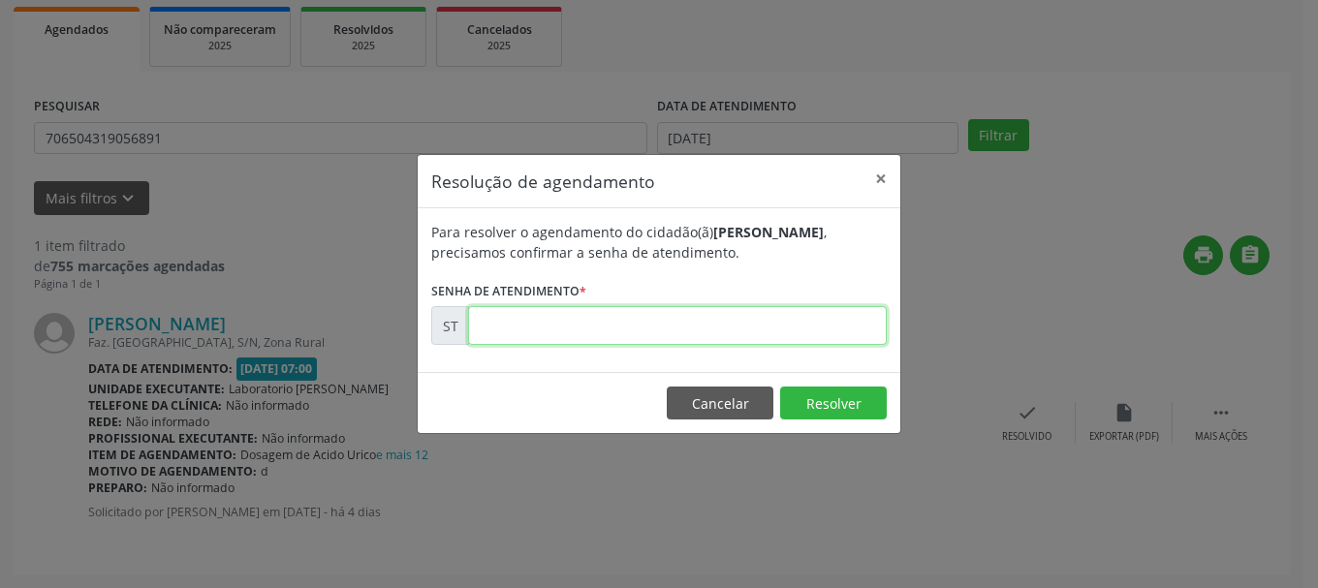
click at [515, 313] on input "text" at bounding box center [677, 325] width 419 height 39
type input "00023779"
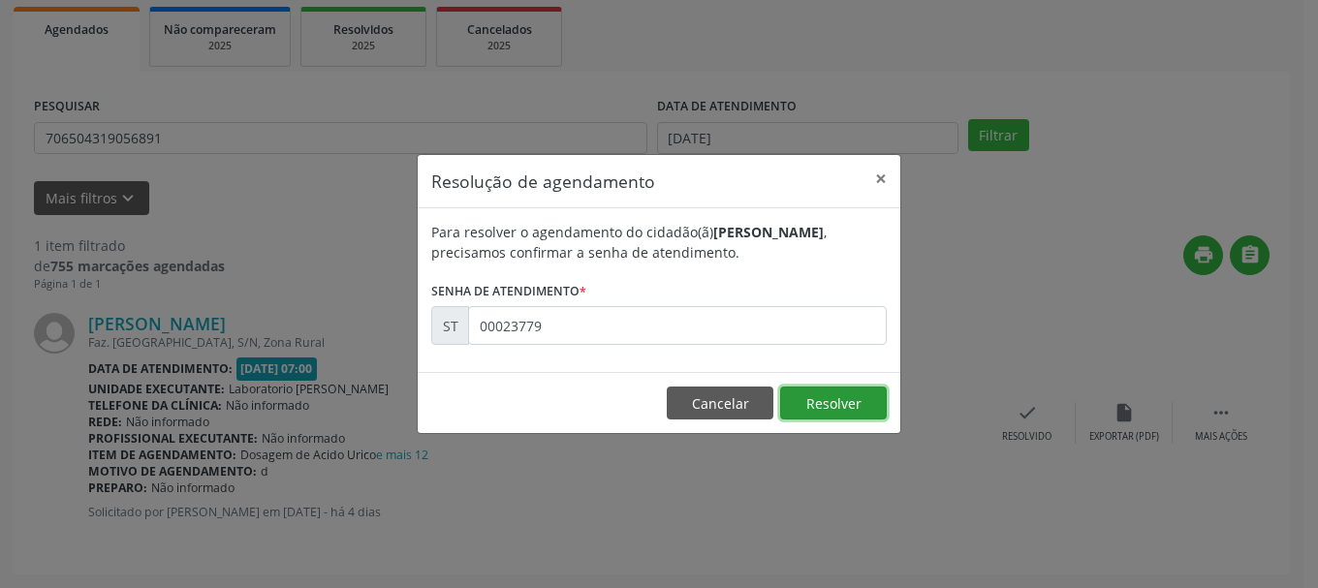
click at [851, 399] on button "Resolver" at bounding box center [833, 403] width 107 height 33
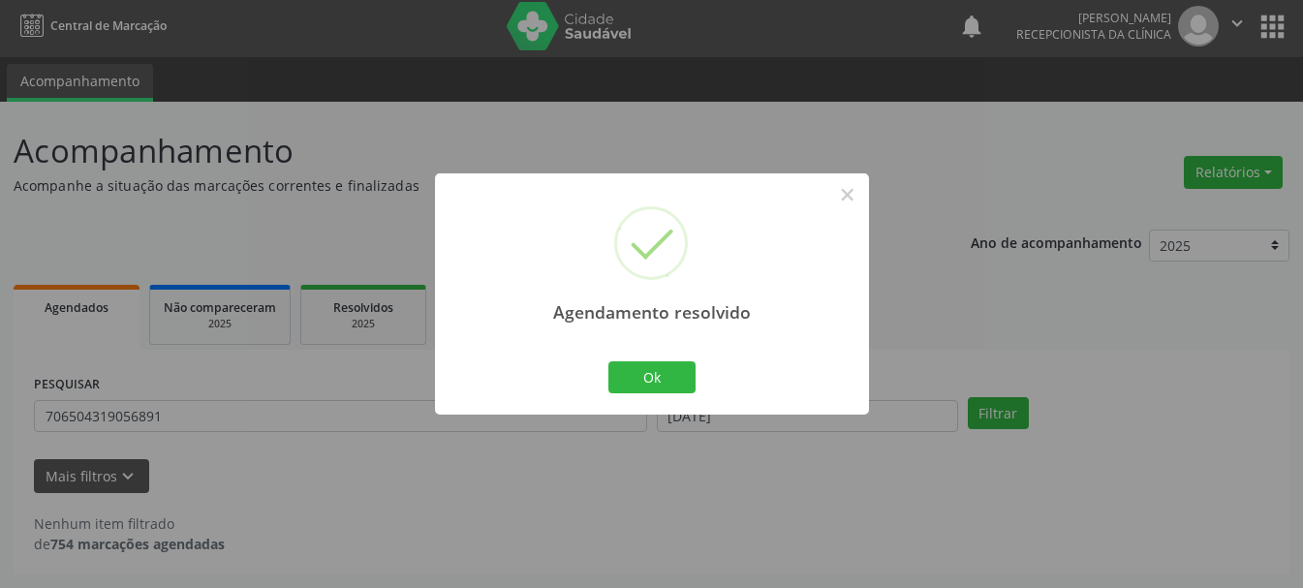
scroll to position [5, 0]
click at [645, 373] on button "Ok" at bounding box center [651, 377] width 87 height 33
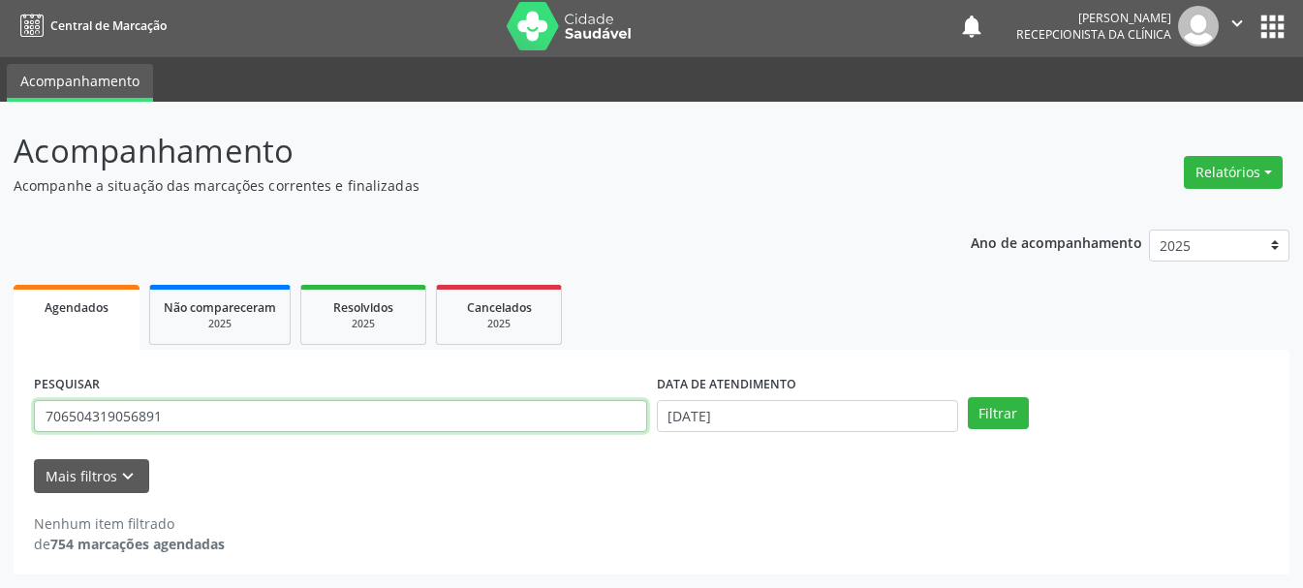
drag, startPoint x: 324, startPoint y: 416, endPoint x: 23, endPoint y: 410, distance: 300.4
click at [23, 410] on div "PESQUISAR 706504319056891 DATA DE ATENDIMENTO [DATE] Filtrar UNIDADE DE REFERÊN…" at bounding box center [652, 462] width 1276 height 225
type input "708300714880660"
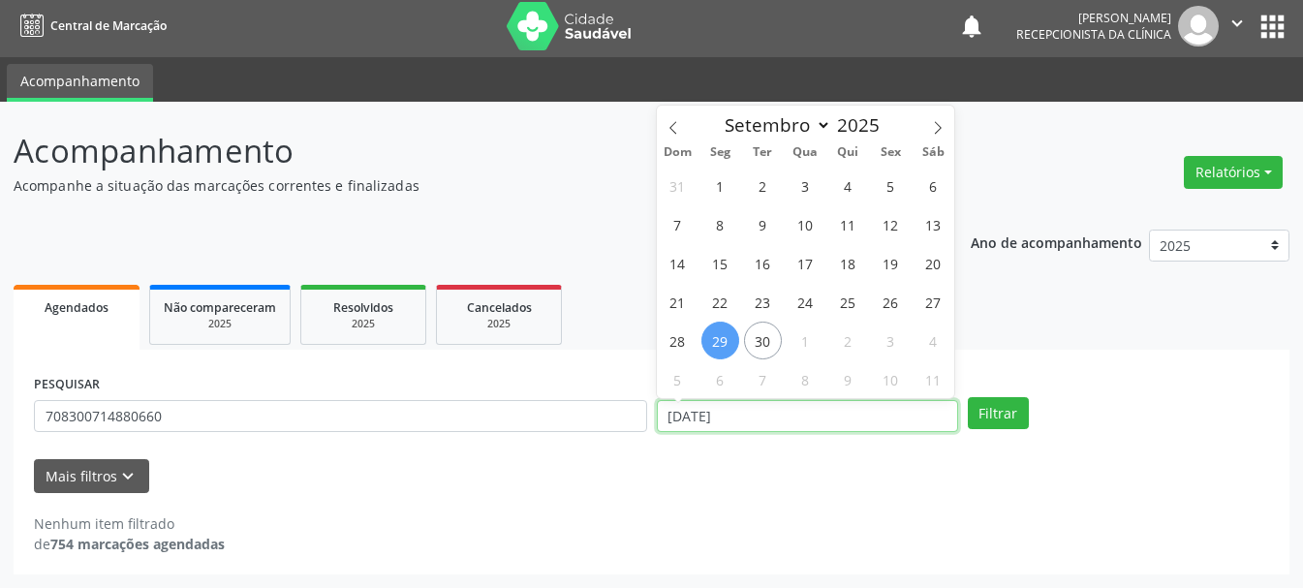
click at [692, 411] on input "[DATE]" at bounding box center [807, 416] width 301 height 33
click at [887, 267] on span "19" at bounding box center [891, 263] width 38 height 38
type input "[DATE]"
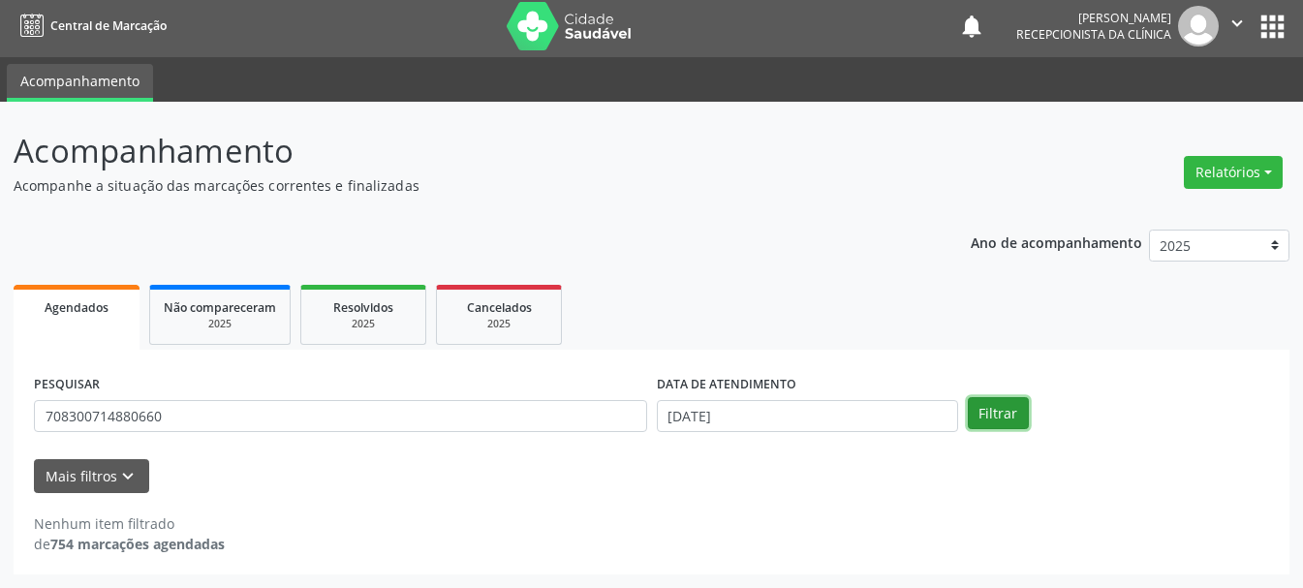
click at [996, 410] on button "Filtrar" at bounding box center [998, 413] width 61 height 33
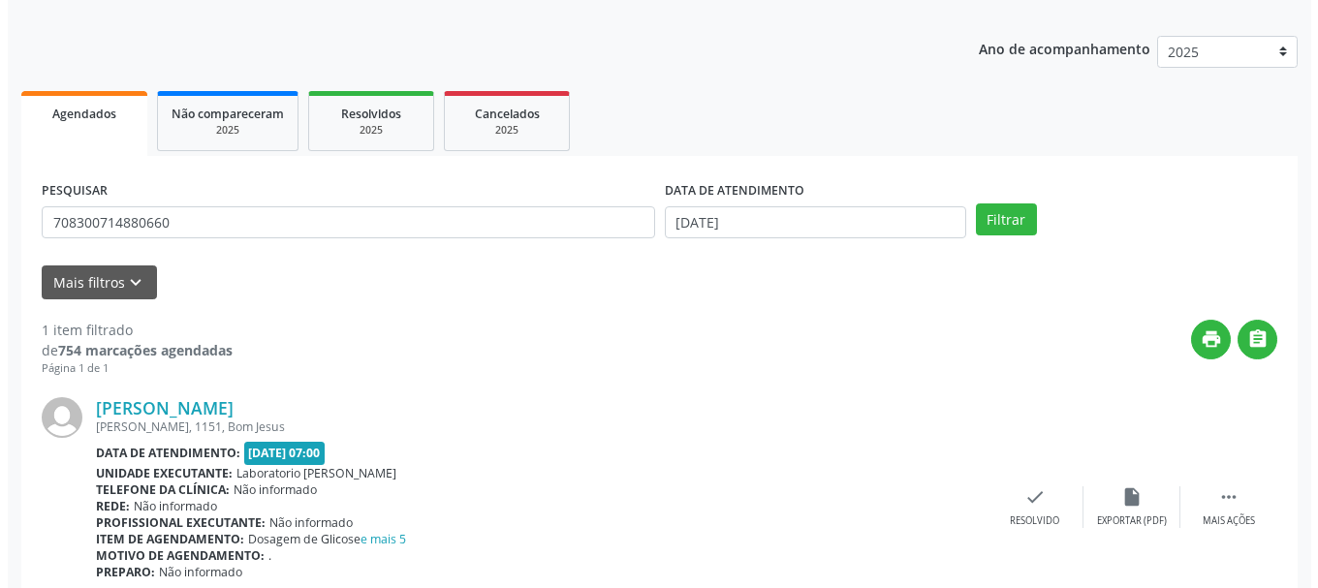
scroll to position [283, 0]
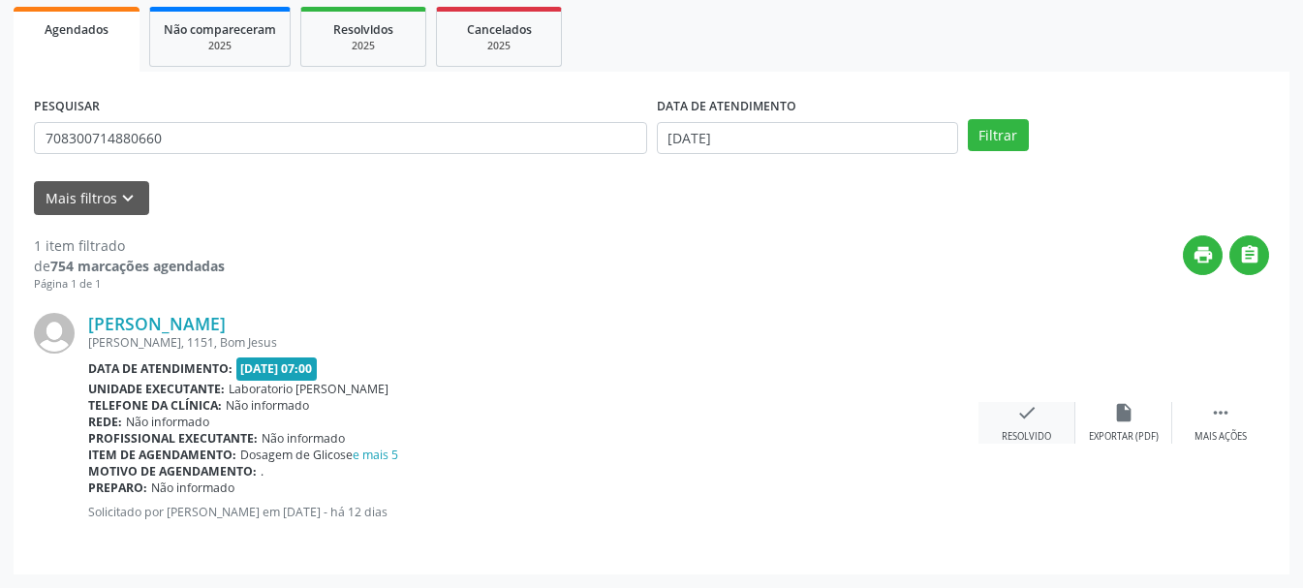
click at [1014, 425] on div "check Resolvido" at bounding box center [1027, 423] width 97 height 42
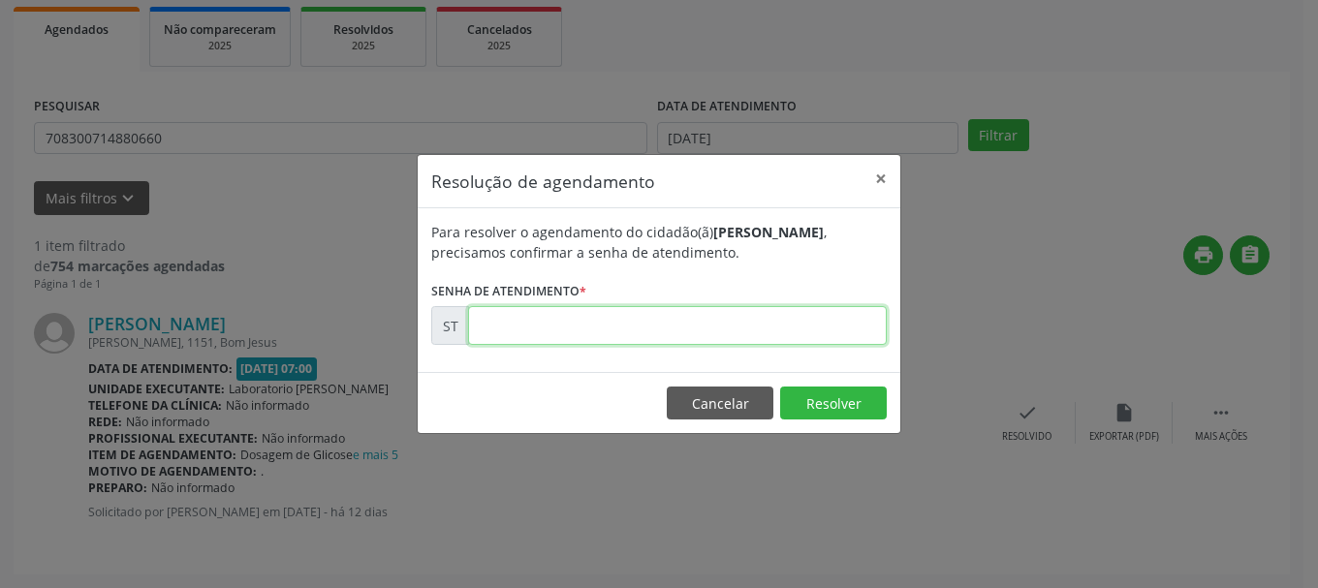
click at [640, 339] on input "text" at bounding box center [677, 325] width 419 height 39
type input "00022888"
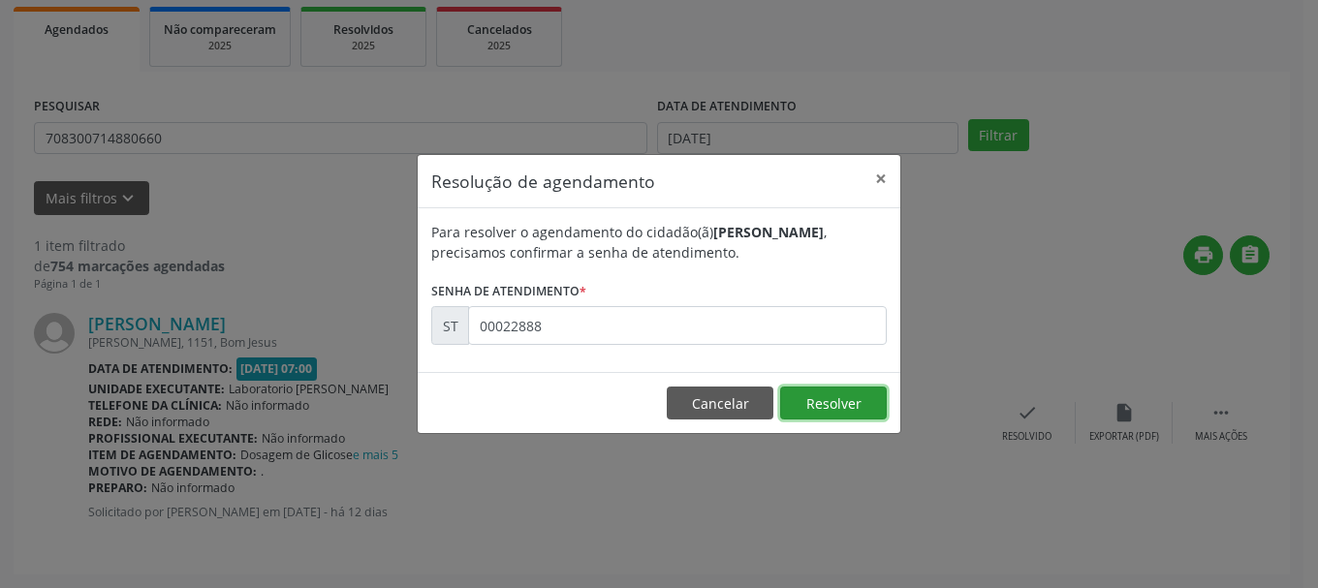
click at [843, 391] on button "Resolver" at bounding box center [833, 403] width 107 height 33
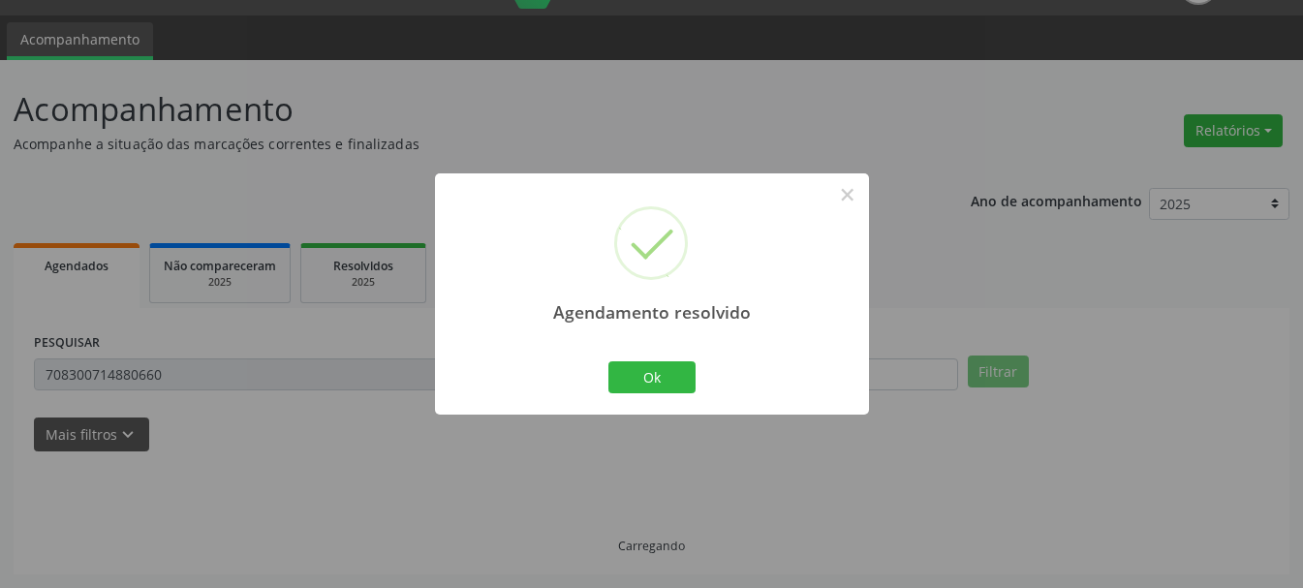
scroll to position [5, 0]
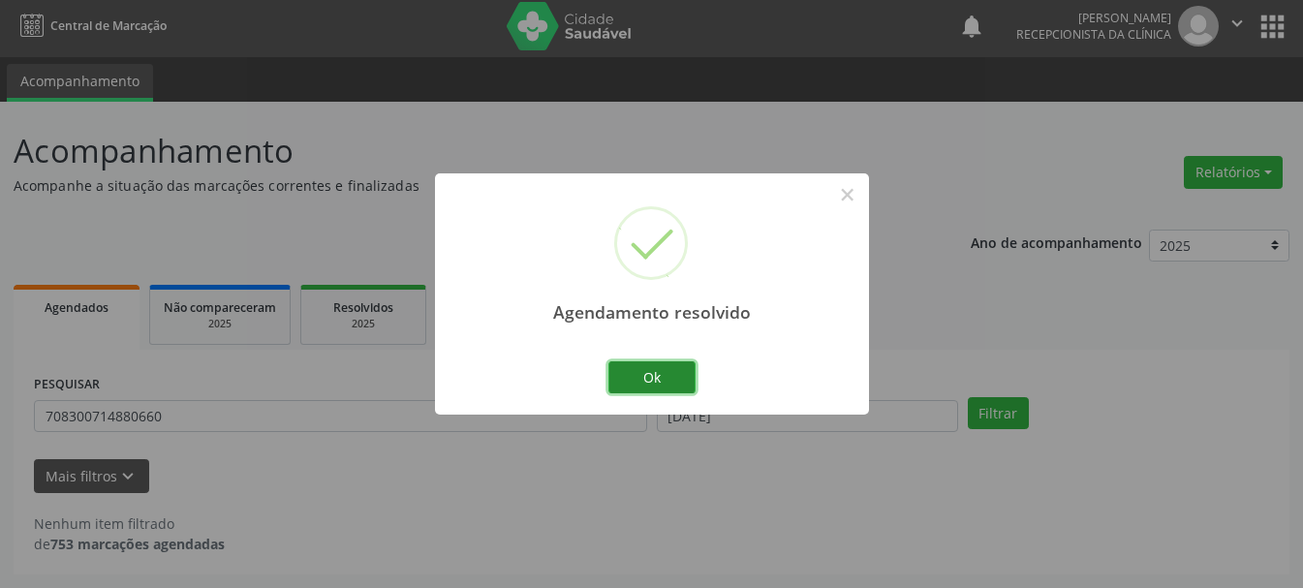
click at [651, 368] on button "Ok" at bounding box center [651, 377] width 87 height 33
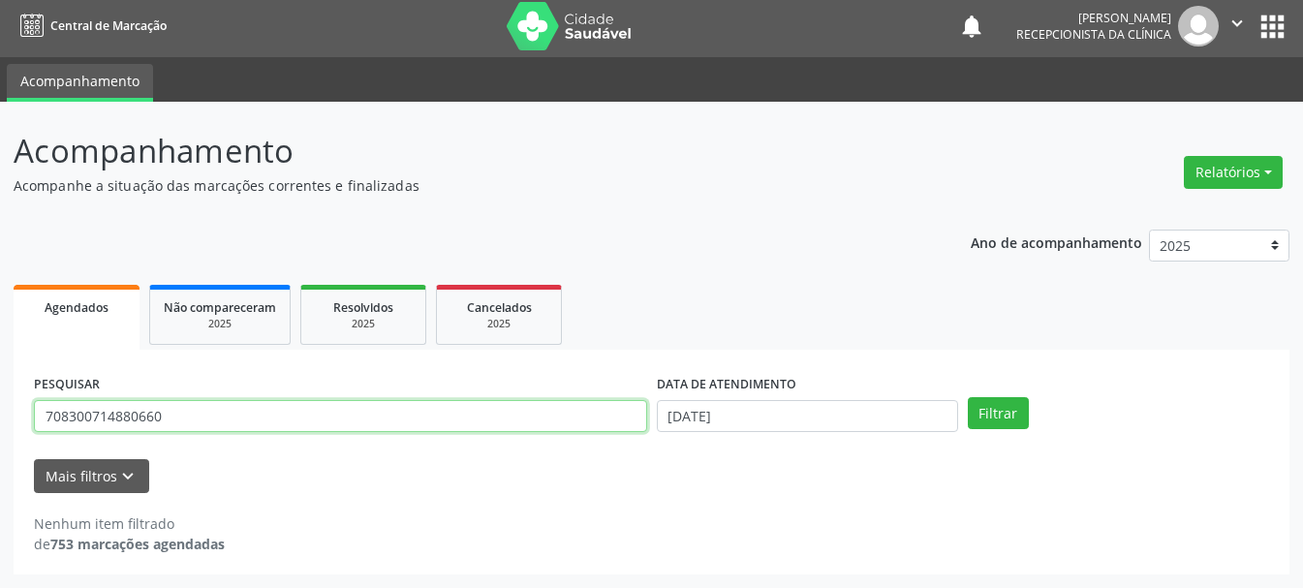
drag, startPoint x: 190, startPoint y: 430, endPoint x: 0, endPoint y: 414, distance: 190.6
click at [0, 414] on div "Acompanhamento Acompanhe a situação das marcações correntes e finalizadas Relat…" at bounding box center [651, 345] width 1303 height 486
type input "700601439771765"
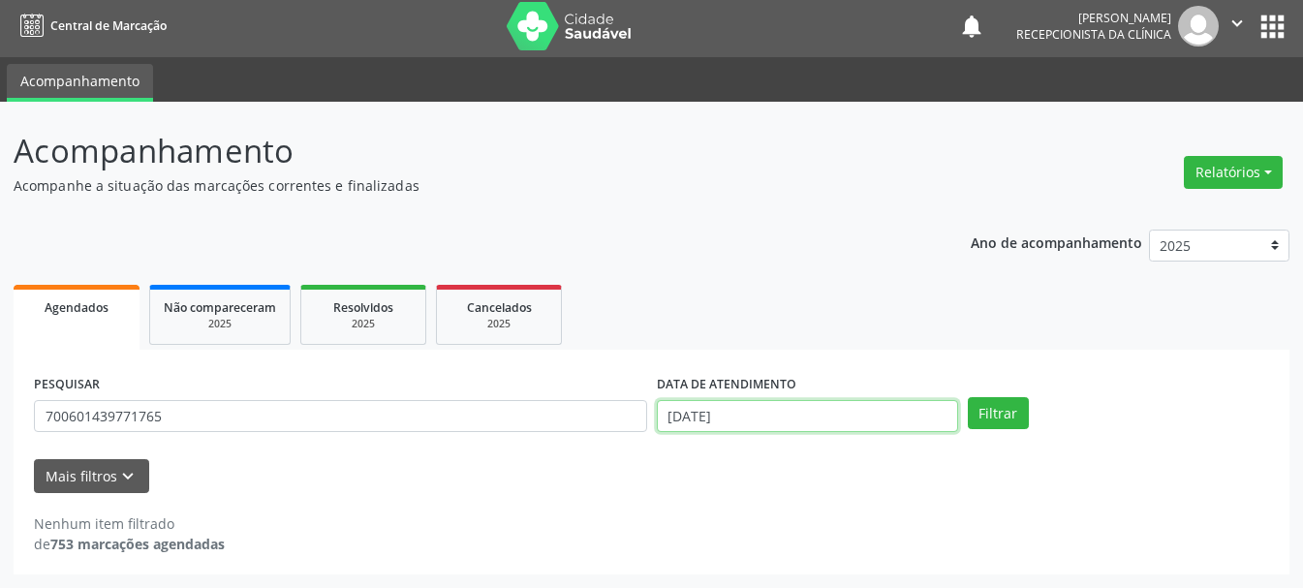
click at [765, 421] on input "[DATE]" at bounding box center [807, 416] width 301 height 33
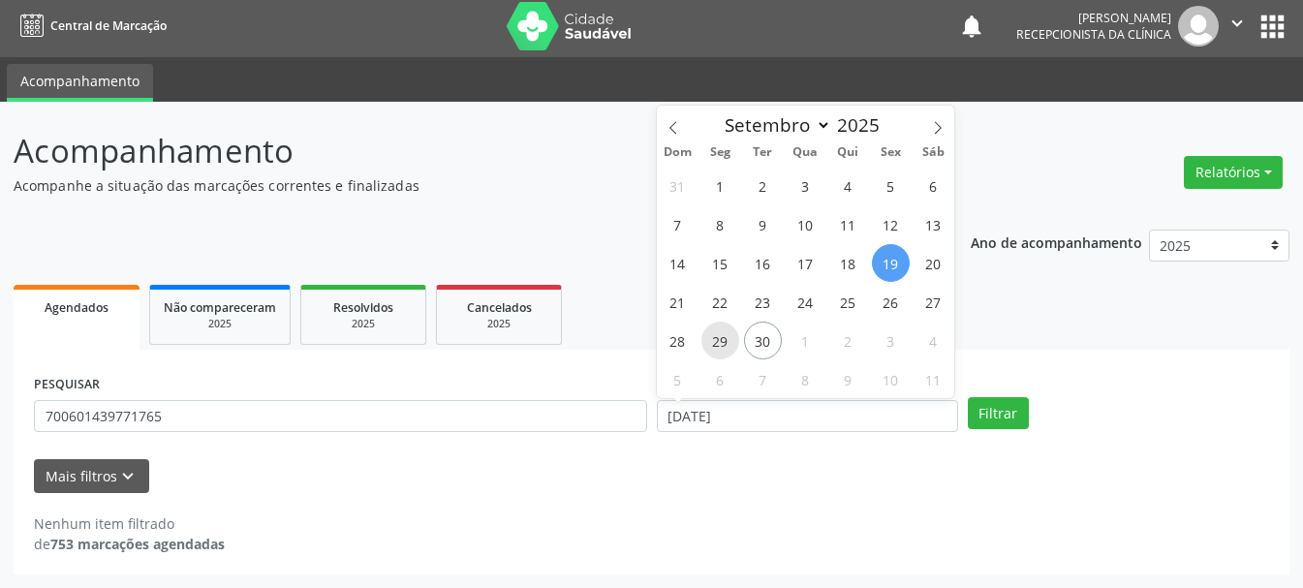
click at [717, 335] on span "29" at bounding box center [720, 341] width 38 height 38
type input "[DATE]"
click at [717, 335] on span "29" at bounding box center [720, 341] width 38 height 38
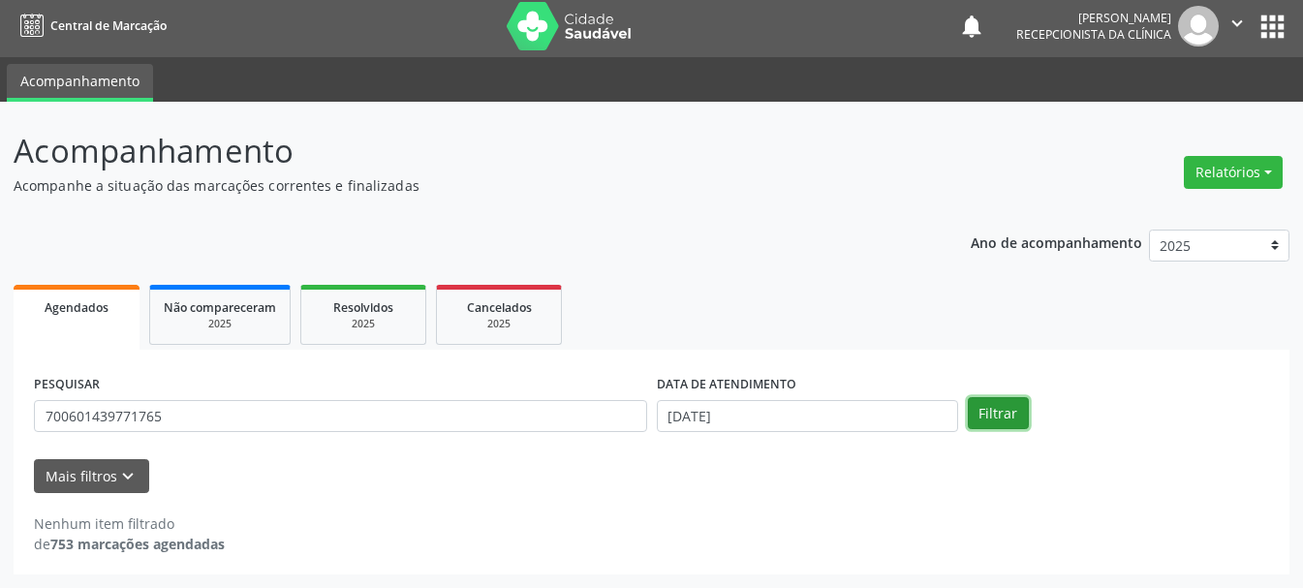
click at [992, 402] on button "Filtrar" at bounding box center [998, 413] width 61 height 33
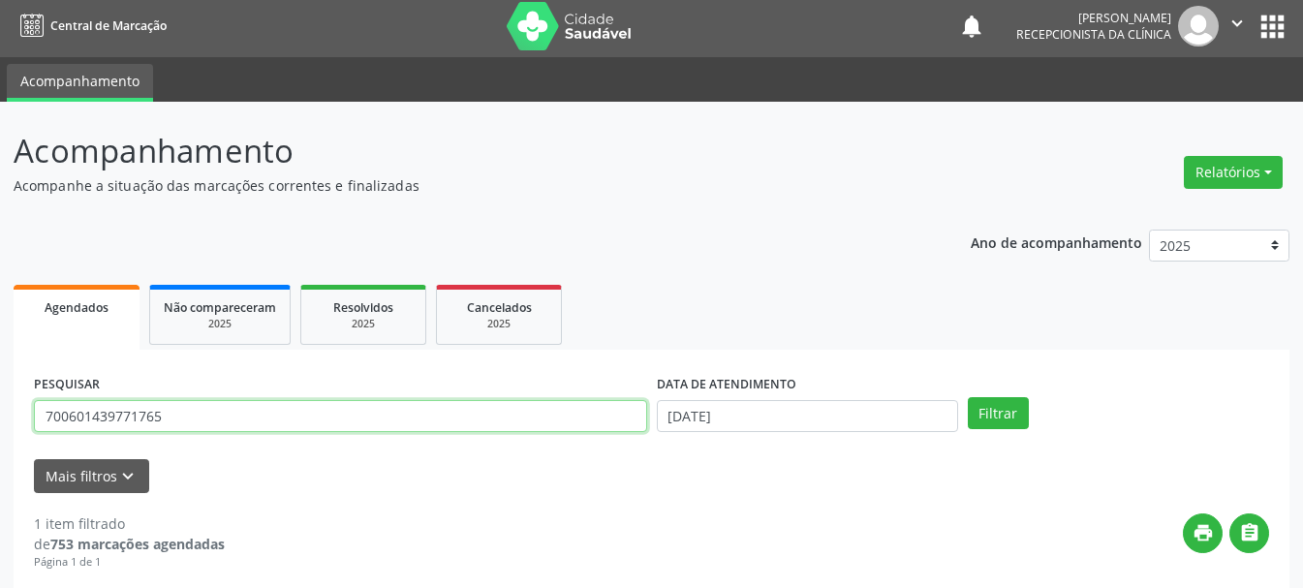
drag, startPoint x: 224, startPoint y: 423, endPoint x: 34, endPoint y: 437, distance: 190.4
click at [34, 437] on div "PESQUISAR 700601439771765" at bounding box center [340, 408] width 623 height 76
type input "700000930877610"
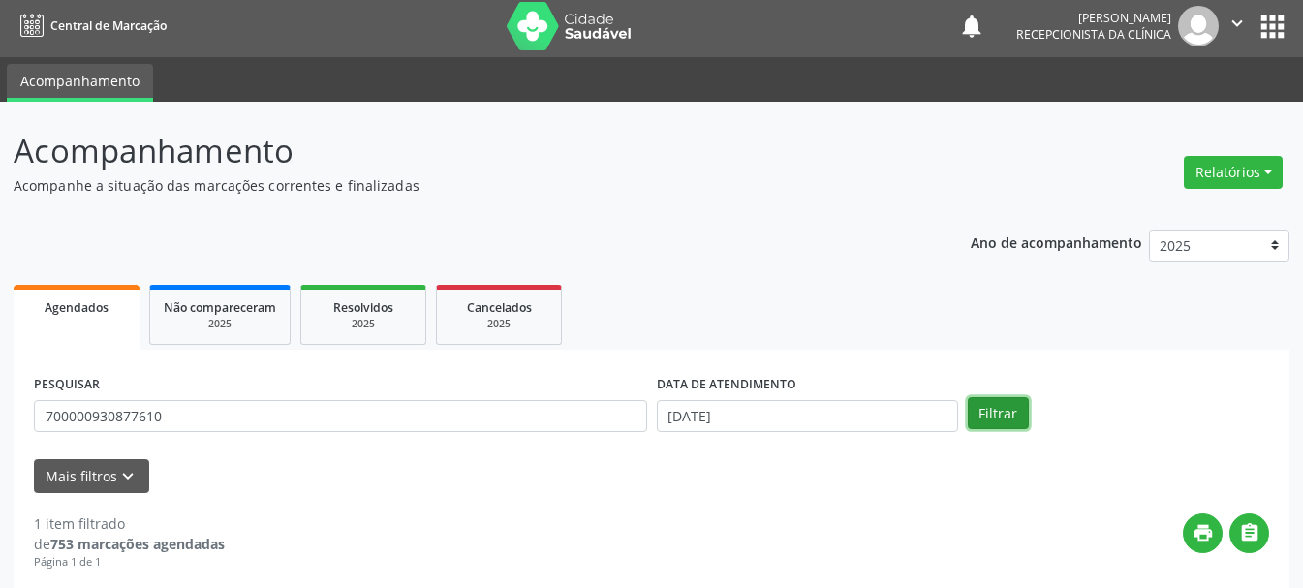
click at [995, 428] on button "Filtrar" at bounding box center [998, 413] width 61 height 33
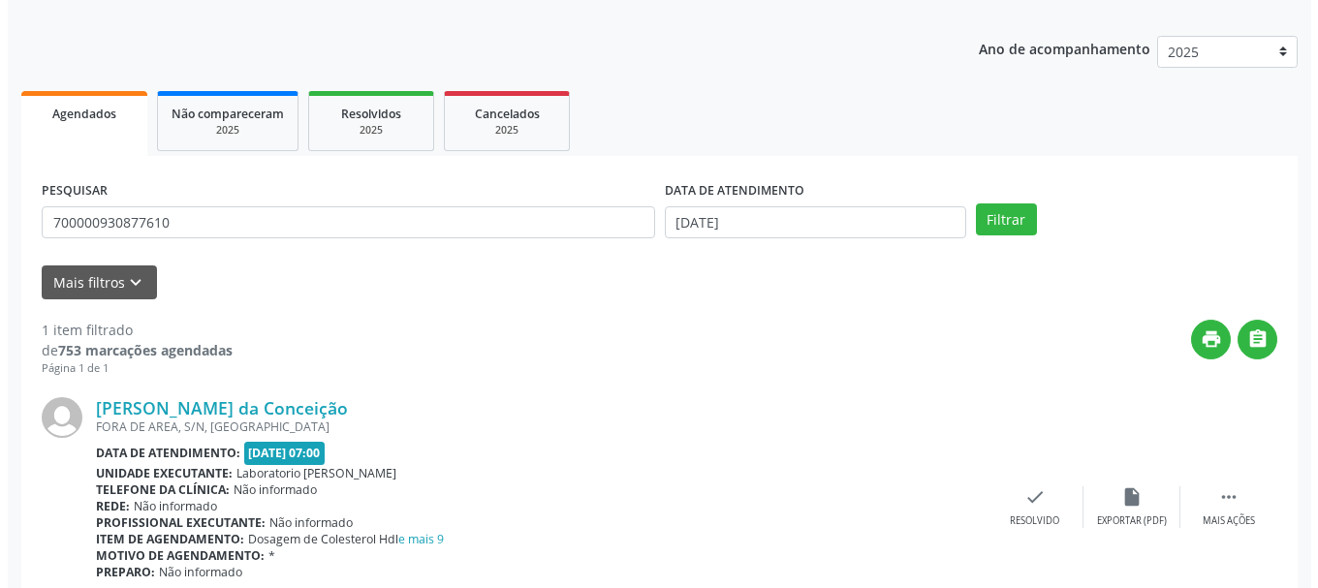
scroll to position [283, 0]
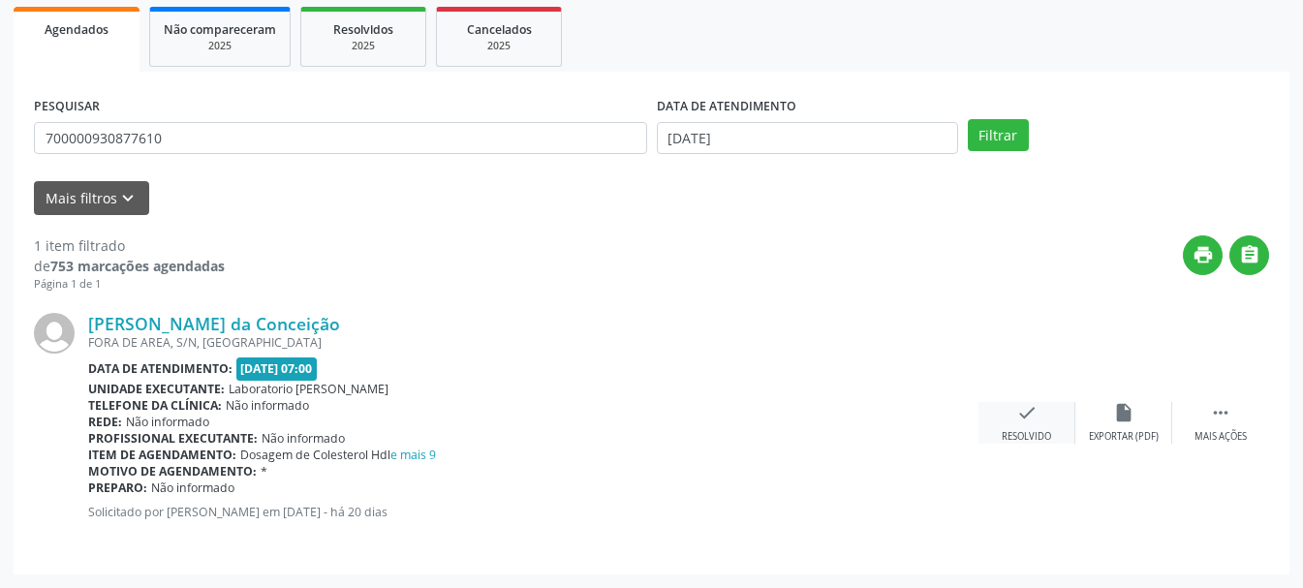
click at [1033, 431] on div "Resolvido" at bounding box center [1026, 437] width 49 height 14
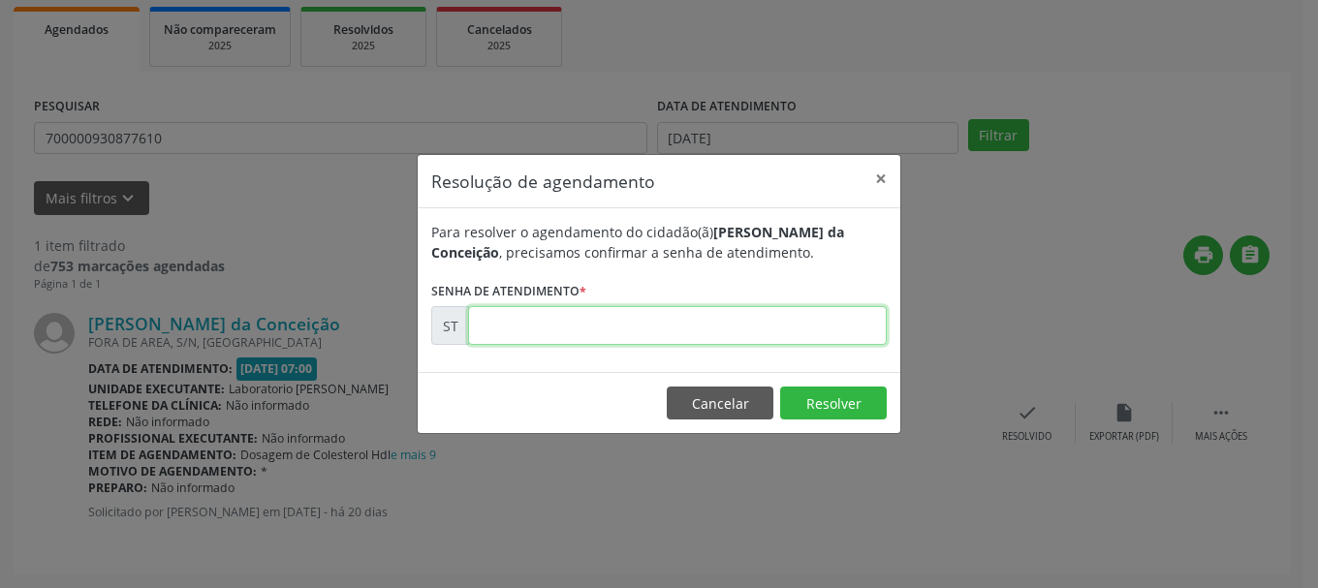
click at [669, 335] on input "text" at bounding box center [677, 325] width 419 height 39
type input "00021610"
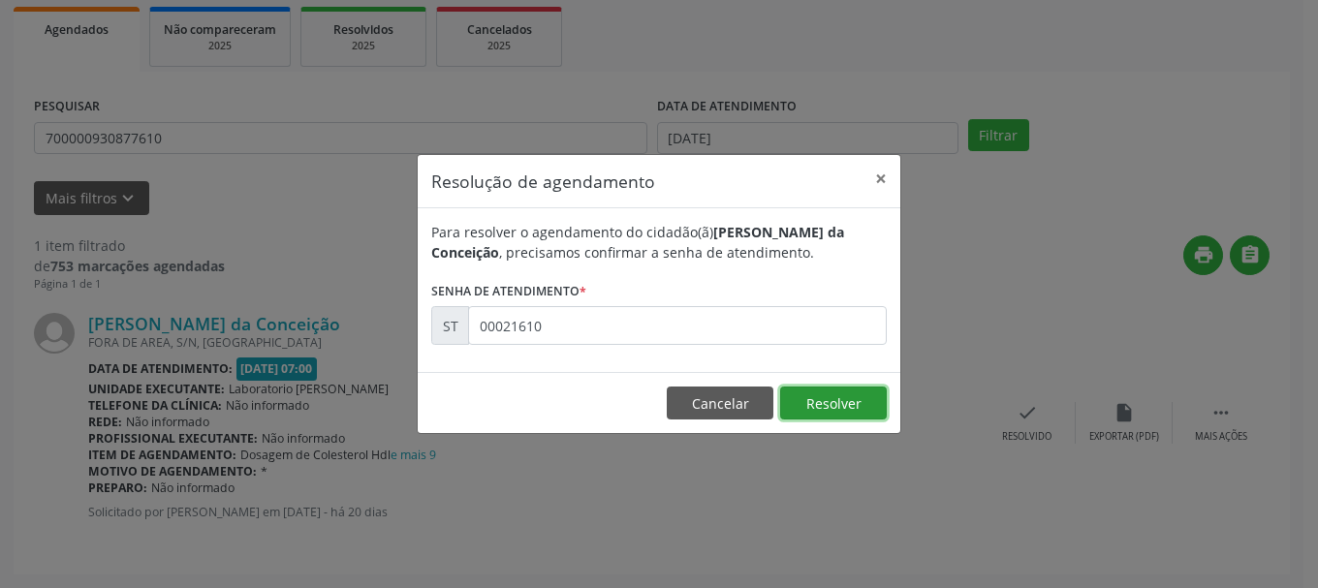
click at [856, 405] on button "Resolver" at bounding box center [833, 403] width 107 height 33
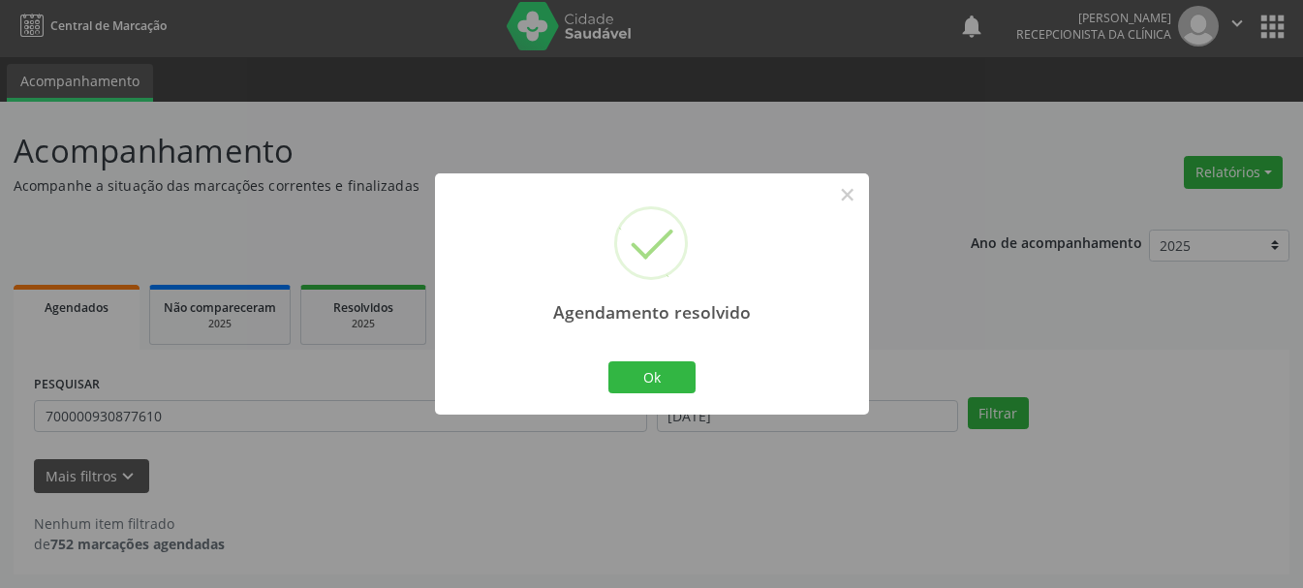
scroll to position [5, 0]
click at [665, 367] on button "Ok" at bounding box center [651, 377] width 87 height 33
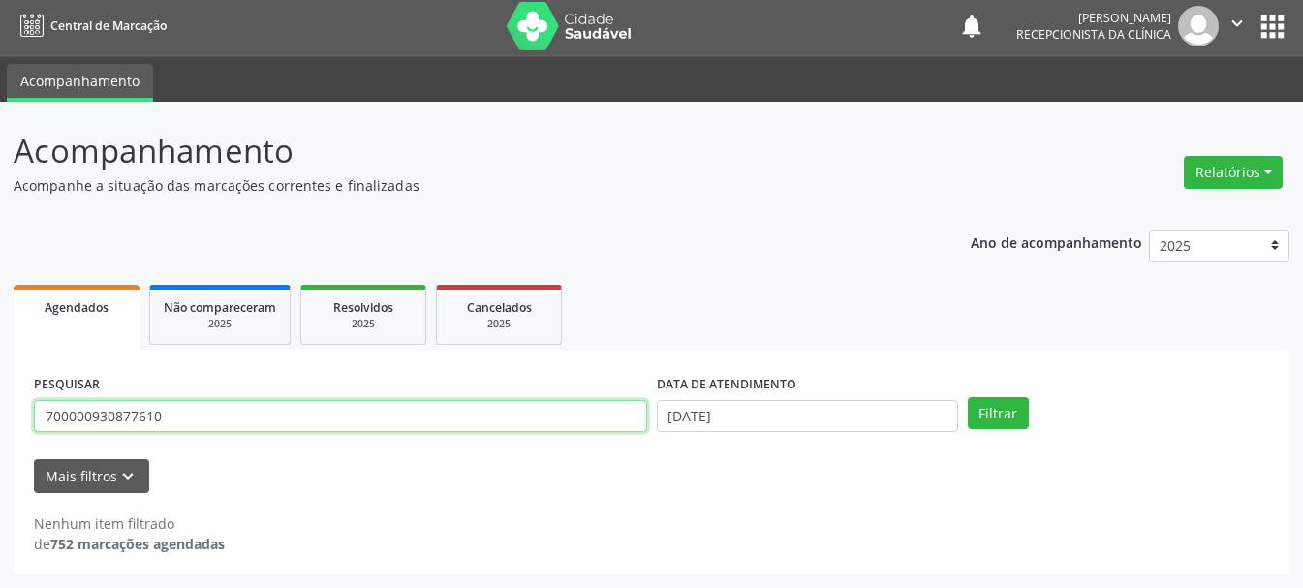
drag, startPoint x: 213, startPoint y: 407, endPoint x: 0, endPoint y: 368, distance: 216.6
click at [0, 367] on div "Acompanhamento Acompanhe a situação das marcações correntes e finalizadas Relat…" at bounding box center [651, 345] width 1303 height 486
type input "161246509250000"
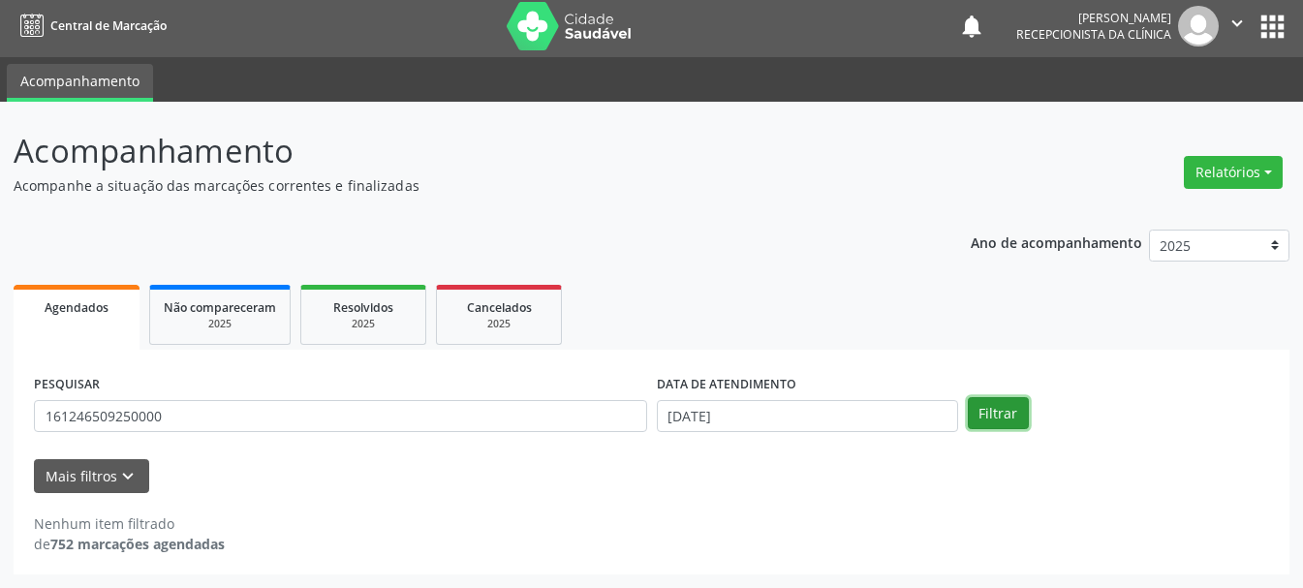
click at [1011, 420] on button "Filtrar" at bounding box center [998, 413] width 61 height 33
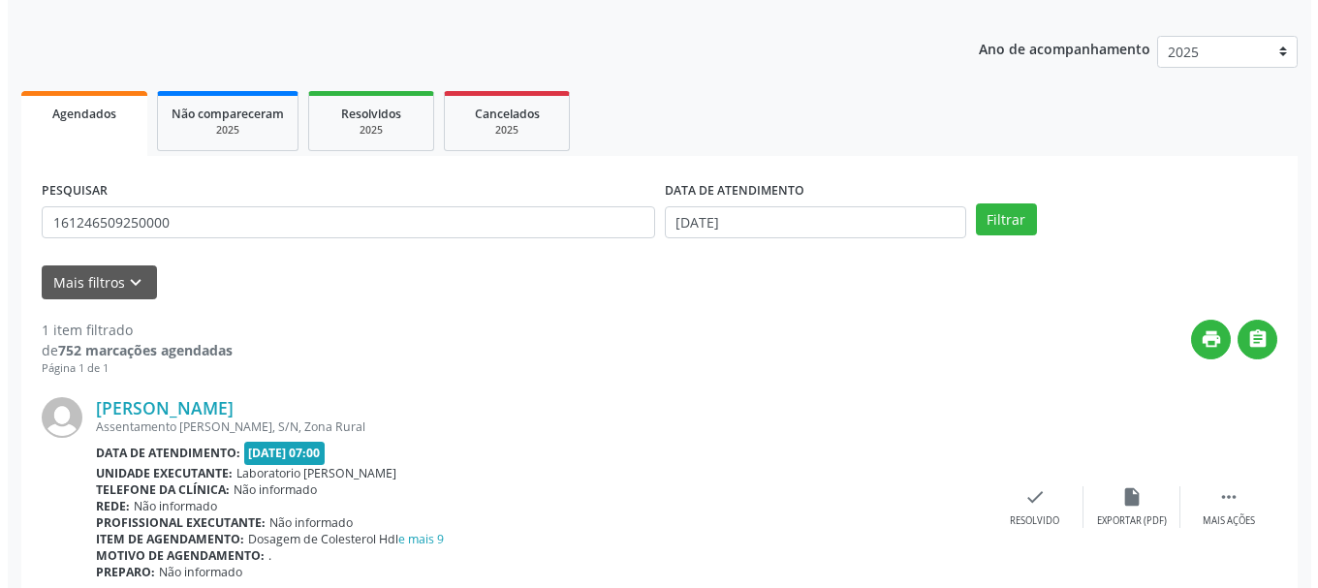
scroll to position [283, 0]
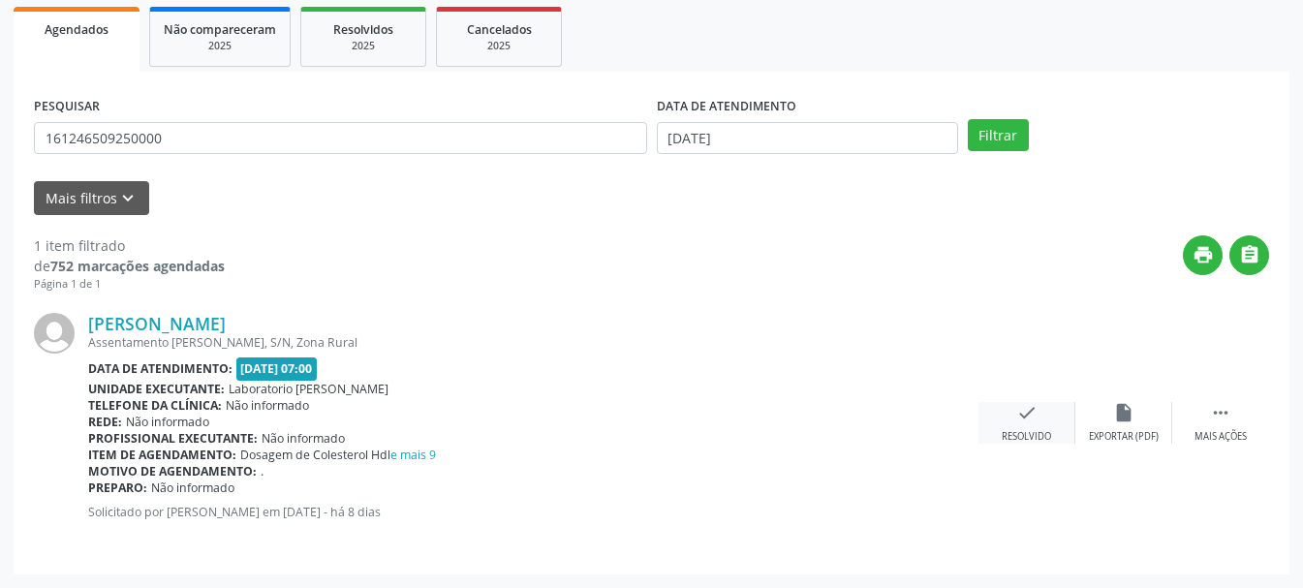
click at [1013, 414] on div "check Resolvido" at bounding box center [1027, 423] width 97 height 42
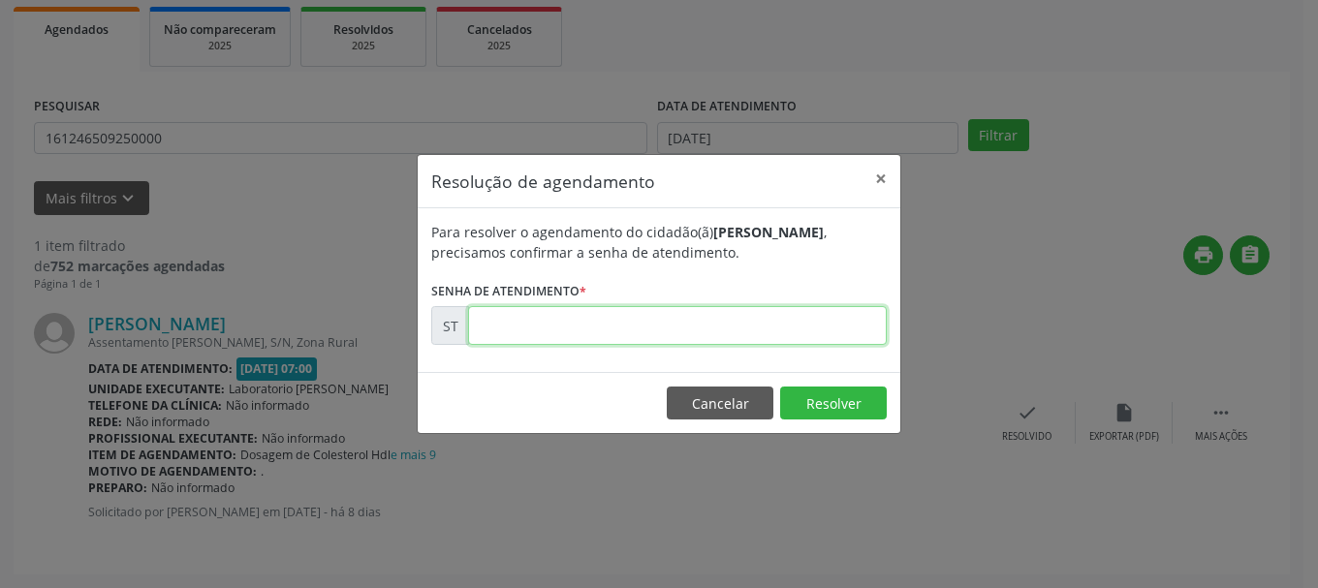
click at [668, 328] on input "text" at bounding box center [677, 325] width 419 height 39
type input "00023207"
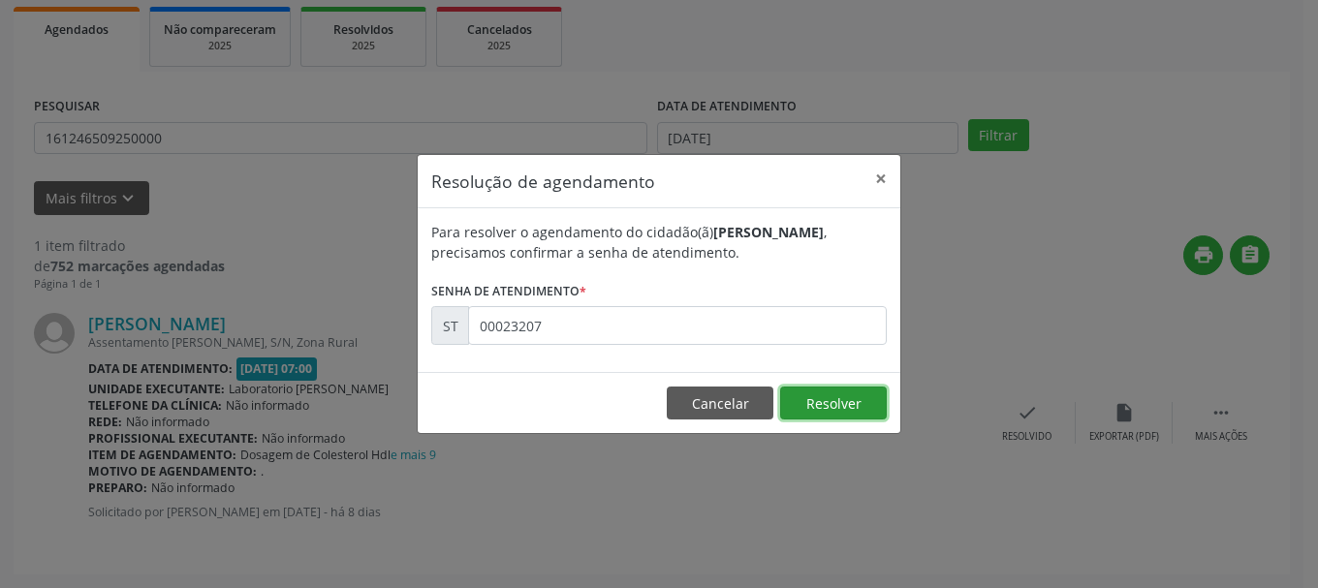
click at [847, 406] on button "Resolver" at bounding box center [833, 403] width 107 height 33
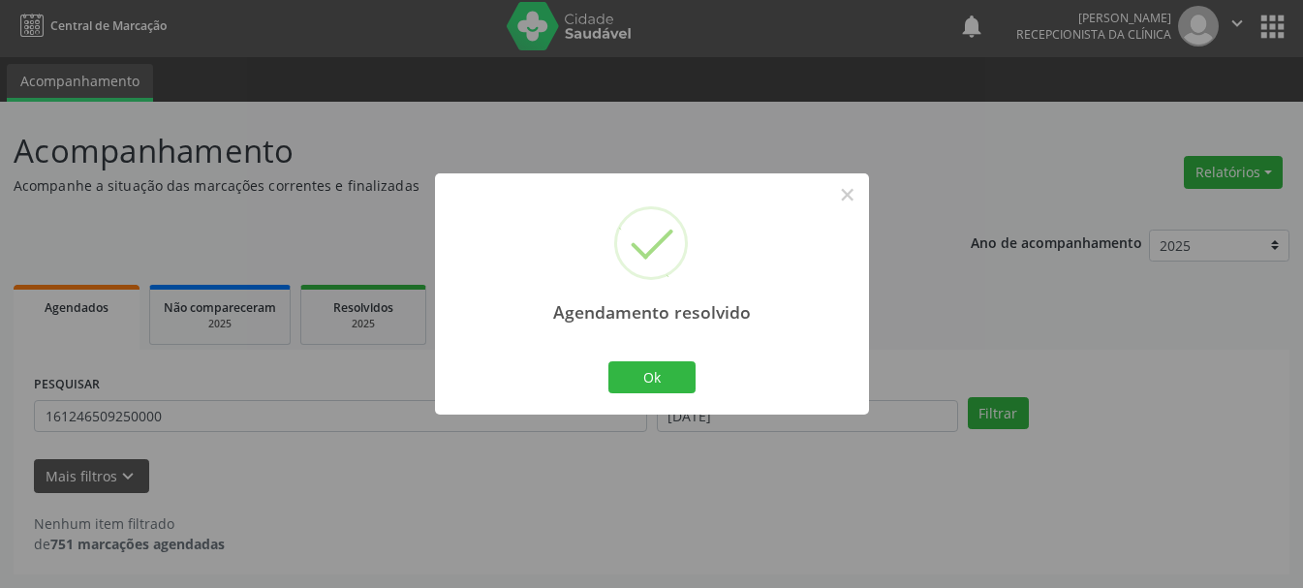
scroll to position [5, 0]
click at [655, 375] on button "Ok" at bounding box center [651, 377] width 87 height 33
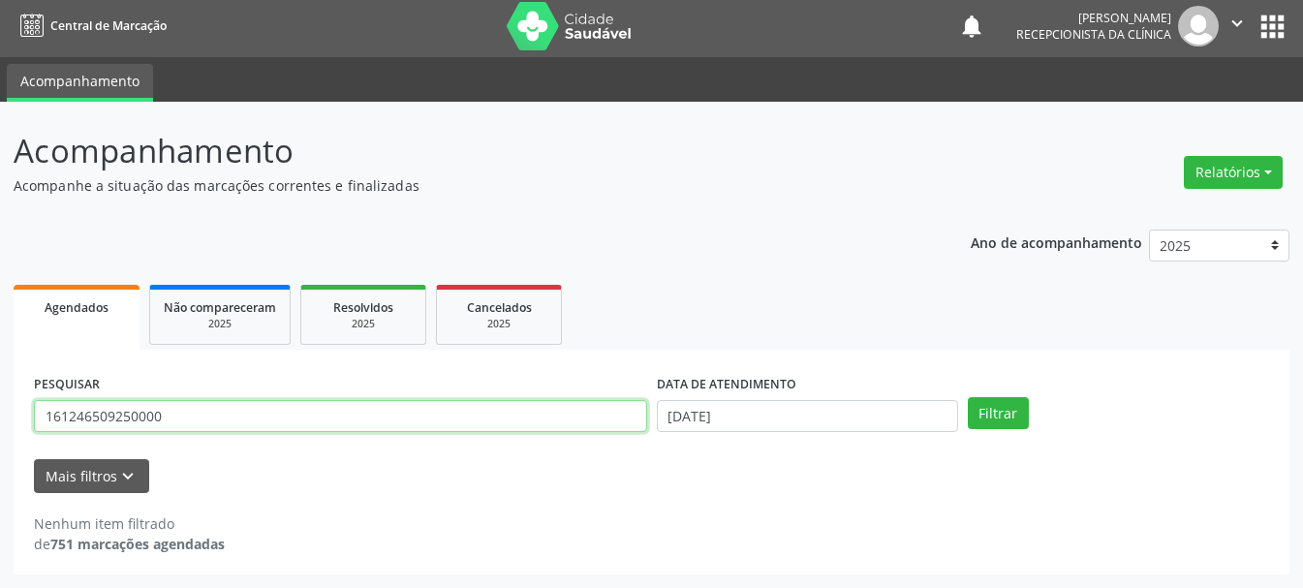
click at [362, 415] on input "161246509250000" at bounding box center [340, 416] width 613 height 33
drag, startPoint x: 349, startPoint y: 418, endPoint x: 42, endPoint y: 429, distance: 307.3
click at [42, 429] on input "161246509250000" at bounding box center [340, 416] width 613 height 33
type input "706209560793960"
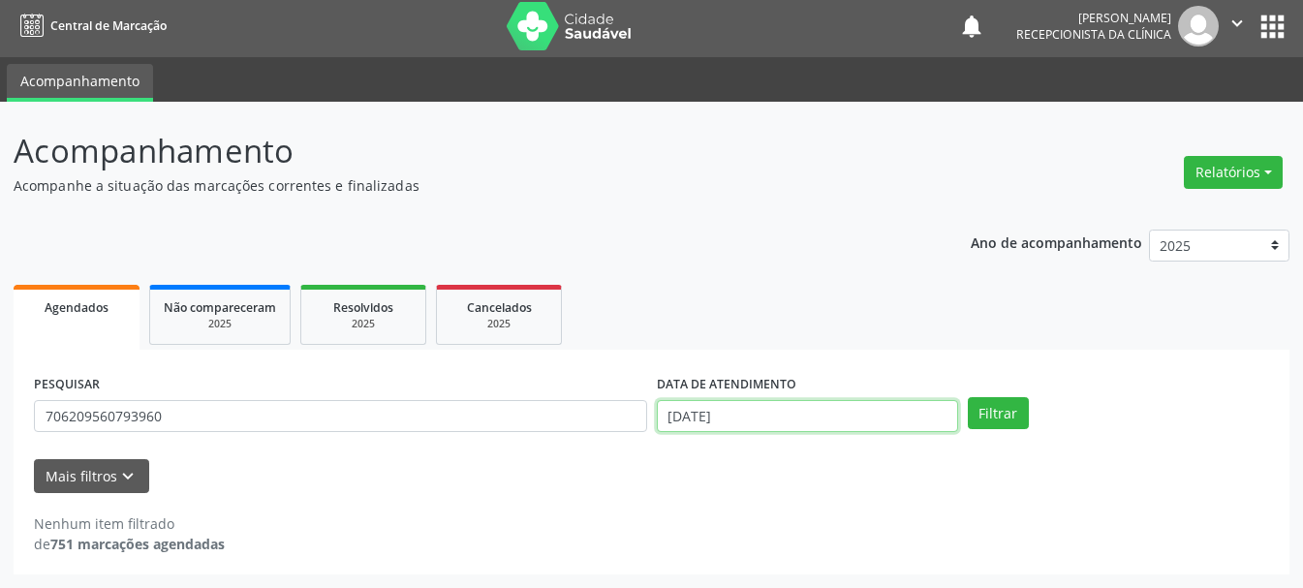
click at [735, 421] on input "[DATE]" at bounding box center [807, 416] width 301 height 33
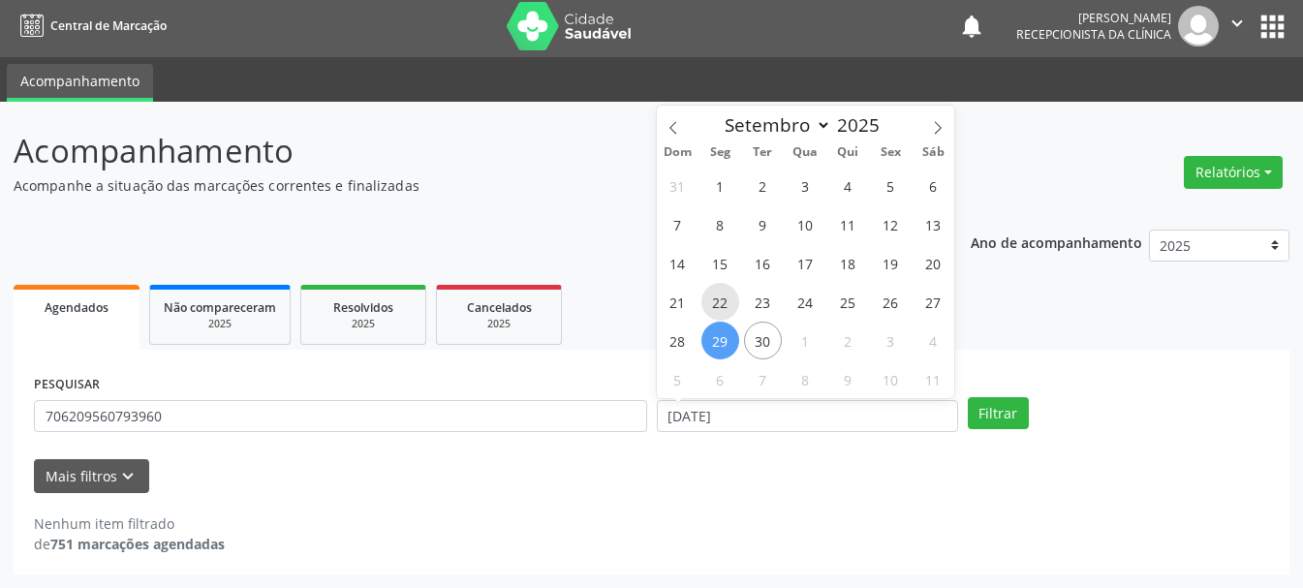
click at [715, 300] on span "22" at bounding box center [720, 302] width 38 height 38
type input "[DATE]"
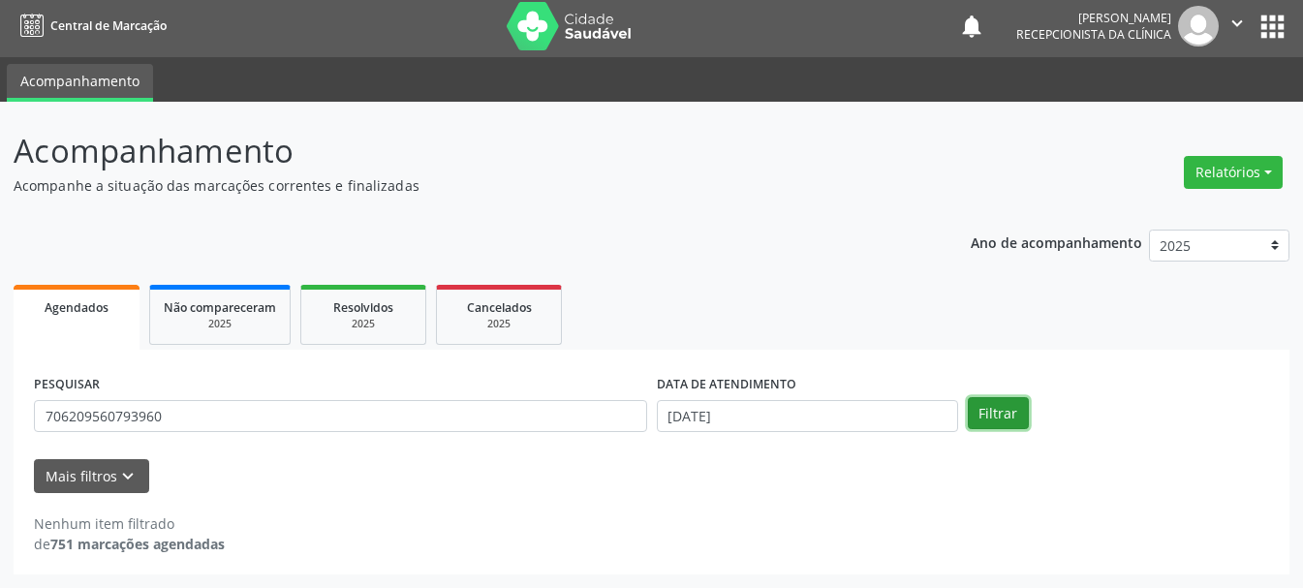
click at [993, 407] on button "Filtrar" at bounding box center [998, 413] width 61 height 33
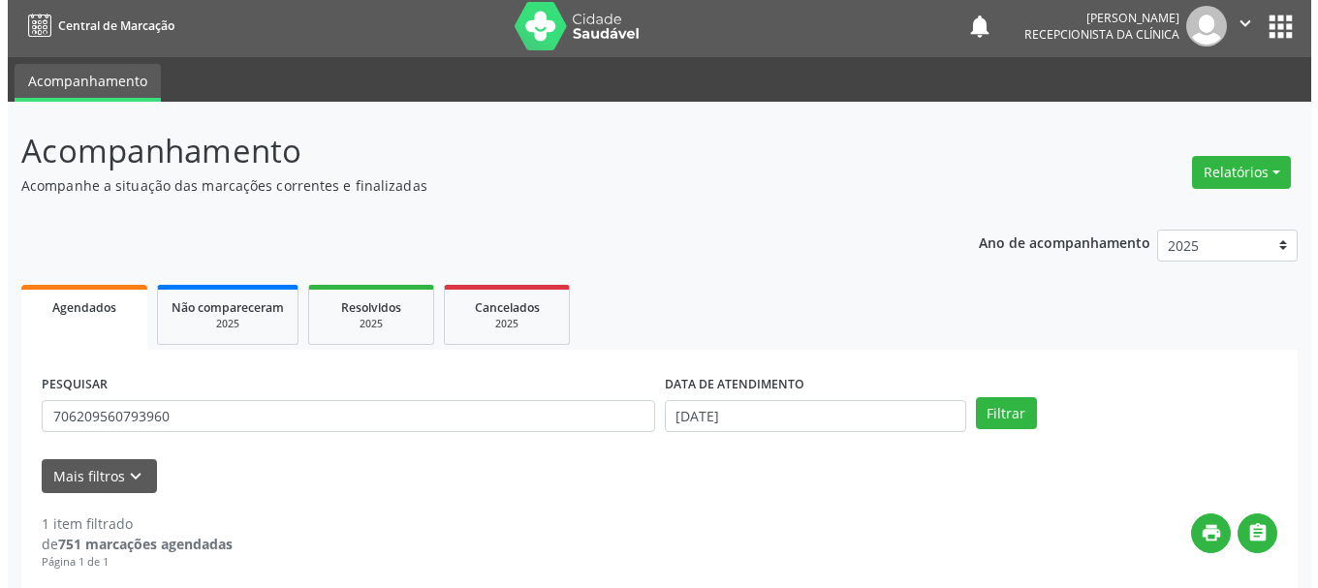
scroll to position [283, 0]
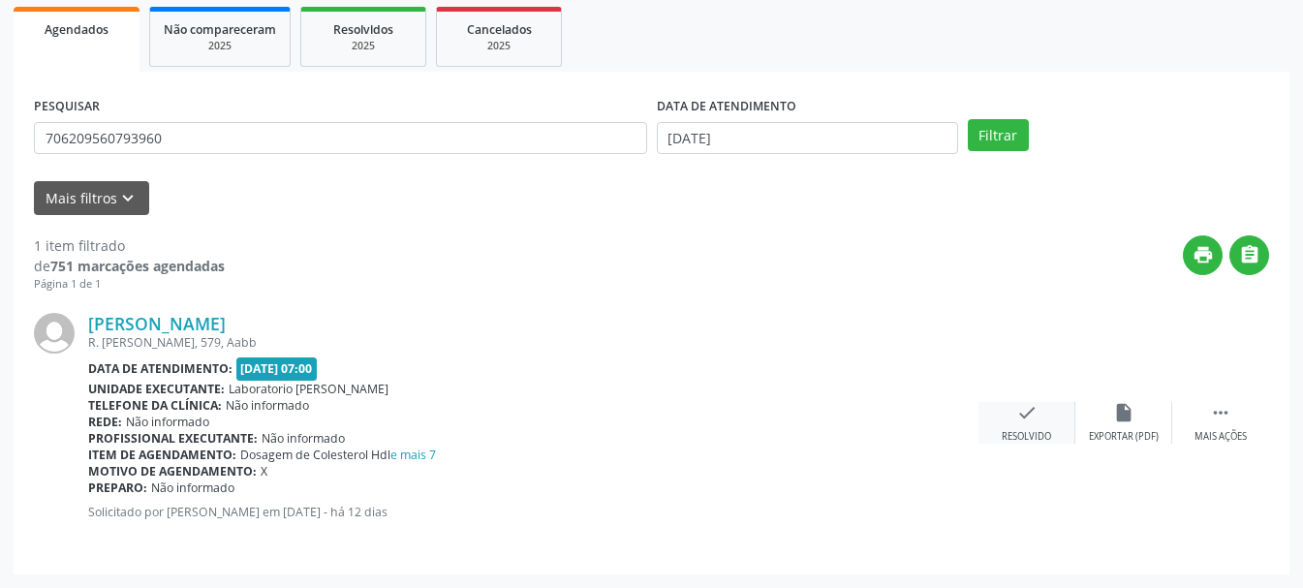
click at [1030, 424] on div "check Resolvido" at bounding box center [1027, 423] width 97 height 42
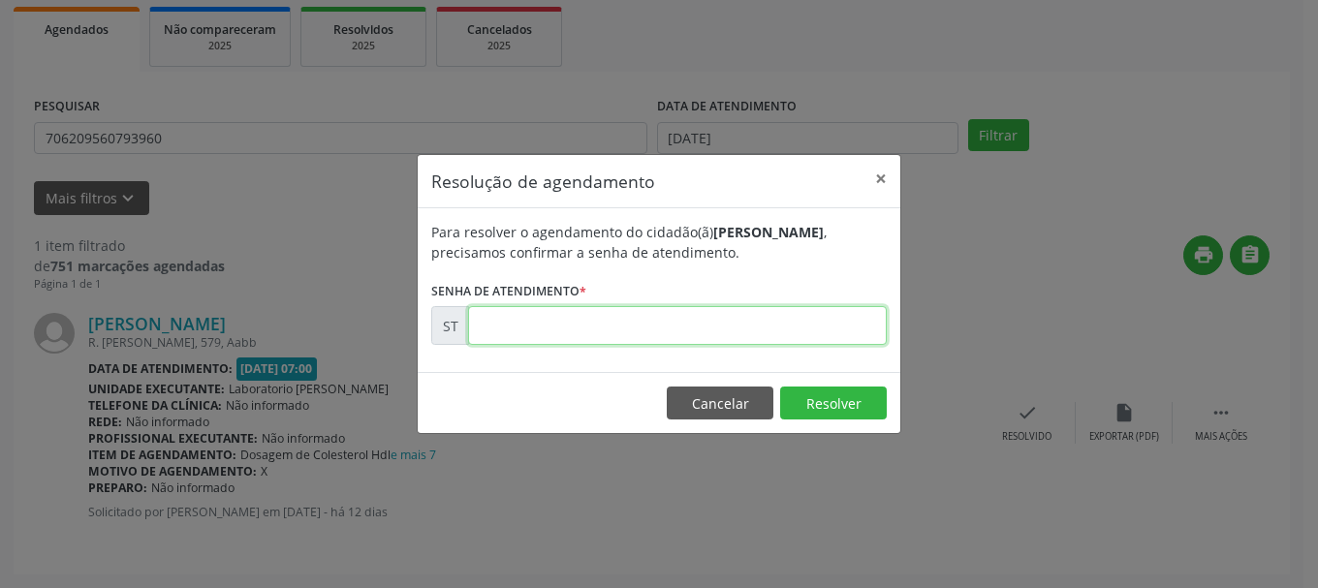
click at [654, 333] on input "text" at bounding box center [677, 325] width 419 height 39
type input "00022856"
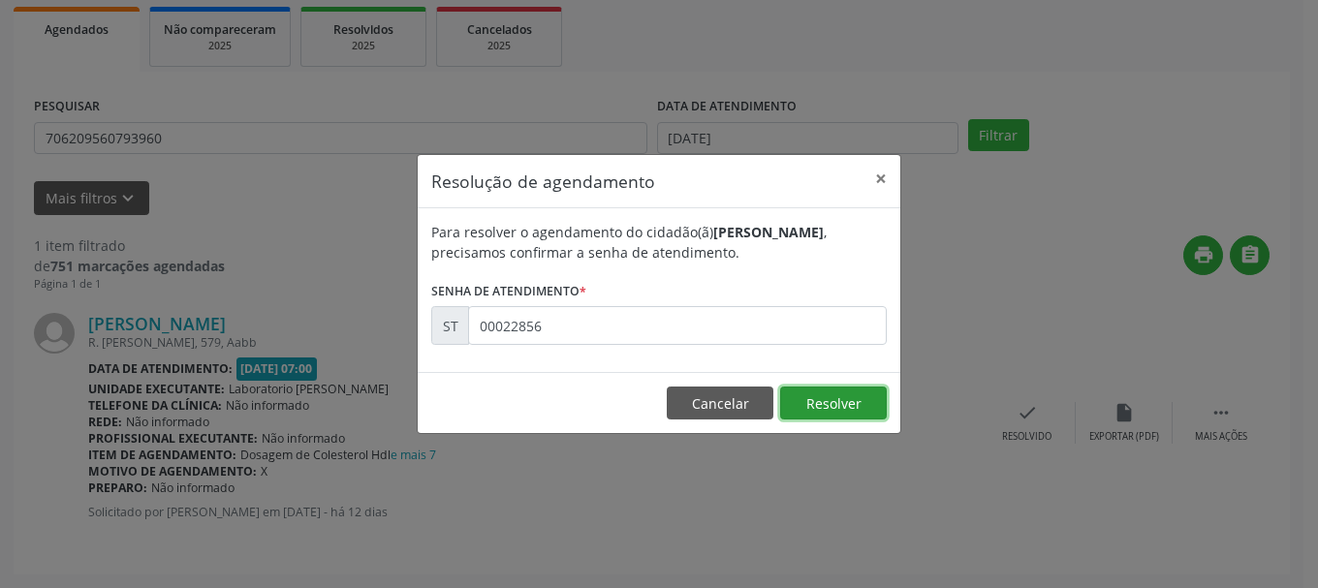
click at [859, 391] on button "Resolver" at bounding box center [833, 403] width 107 height 33
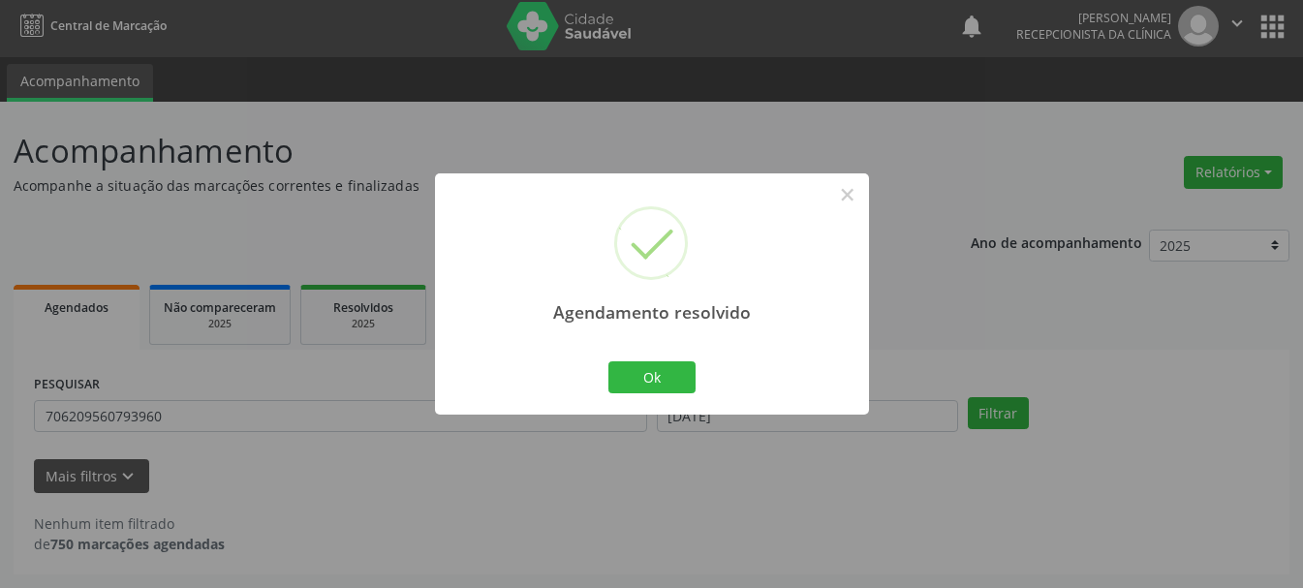
scroll to position [5, 0]
click at [651, 375] on button "Ok" at bounding box center [651, 377] width 87 height 33
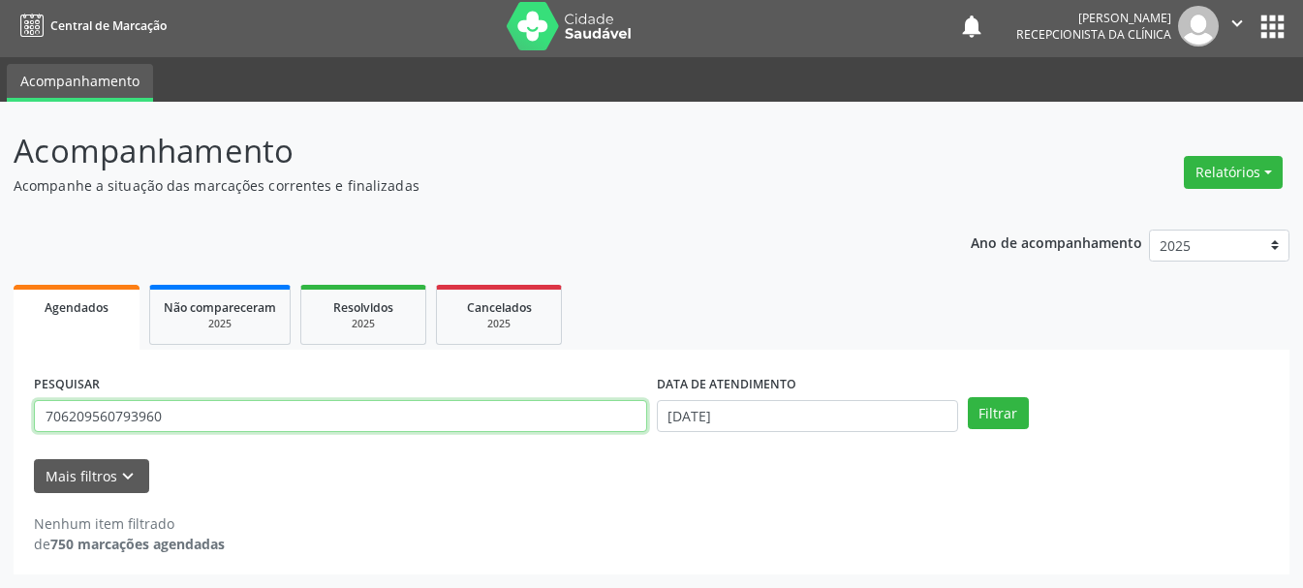
click at [370, 424] on input "706209560793960" at bounding box center [340, 416] width 613 height 33
type input "700008588782302"
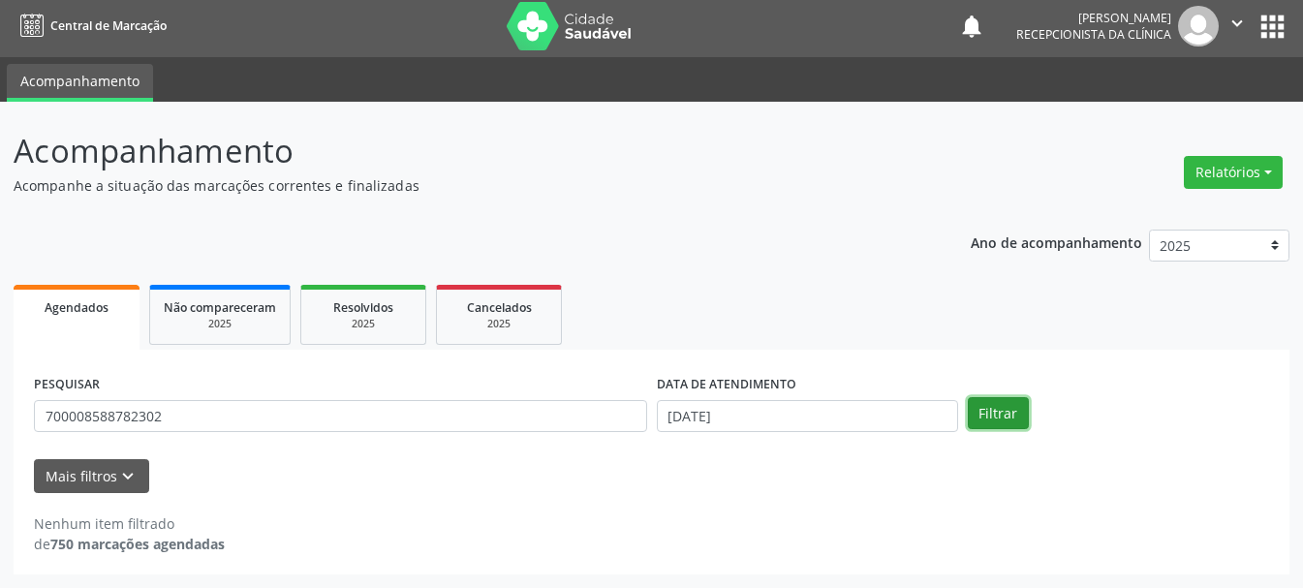
click at [996, 402] on button "Filtrar" at bounding box center [998, 413] width 61 height 33
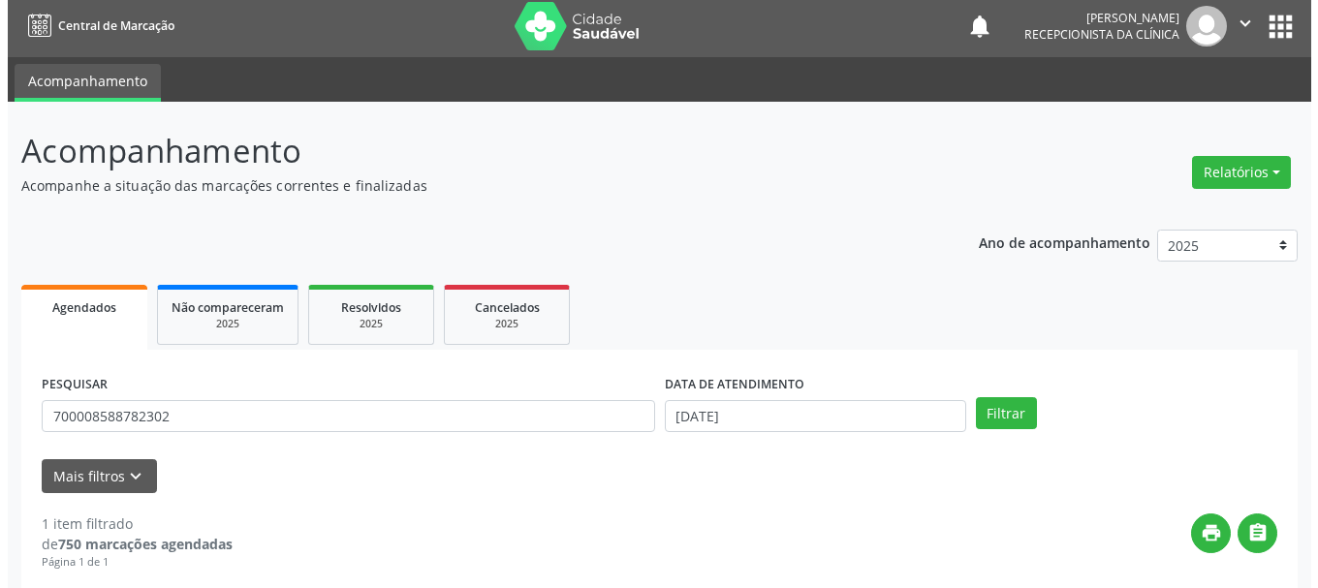
scroll to position [283, 0]
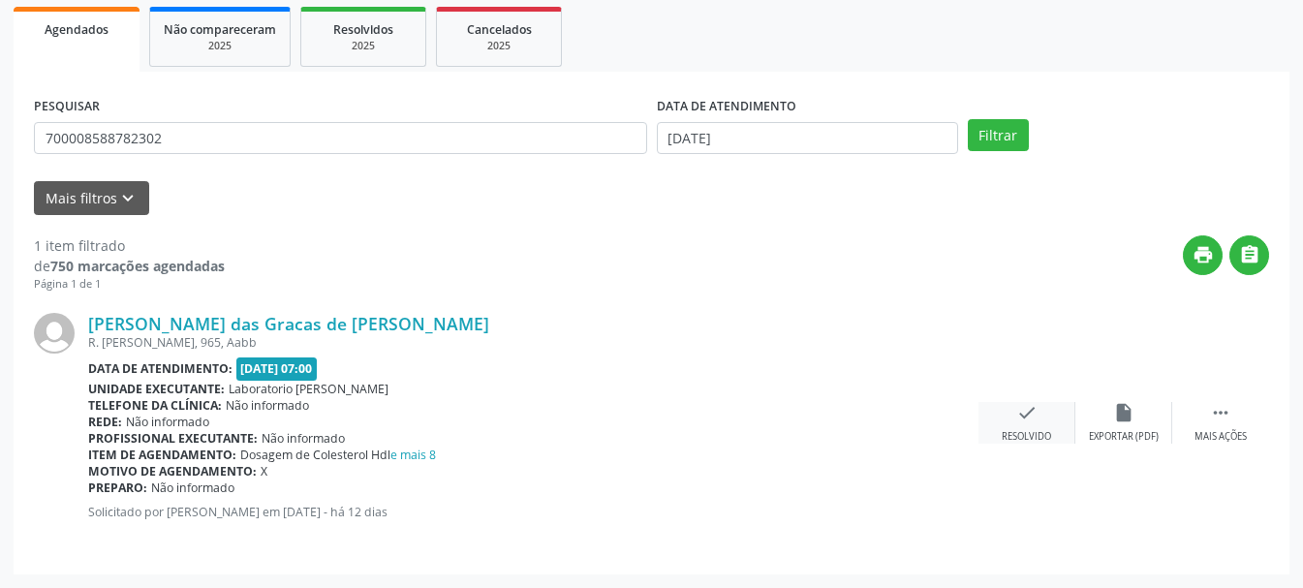
click at [1034, 431] on div "Resolvido" at bounding box center [1026, 437] width 49 height 14
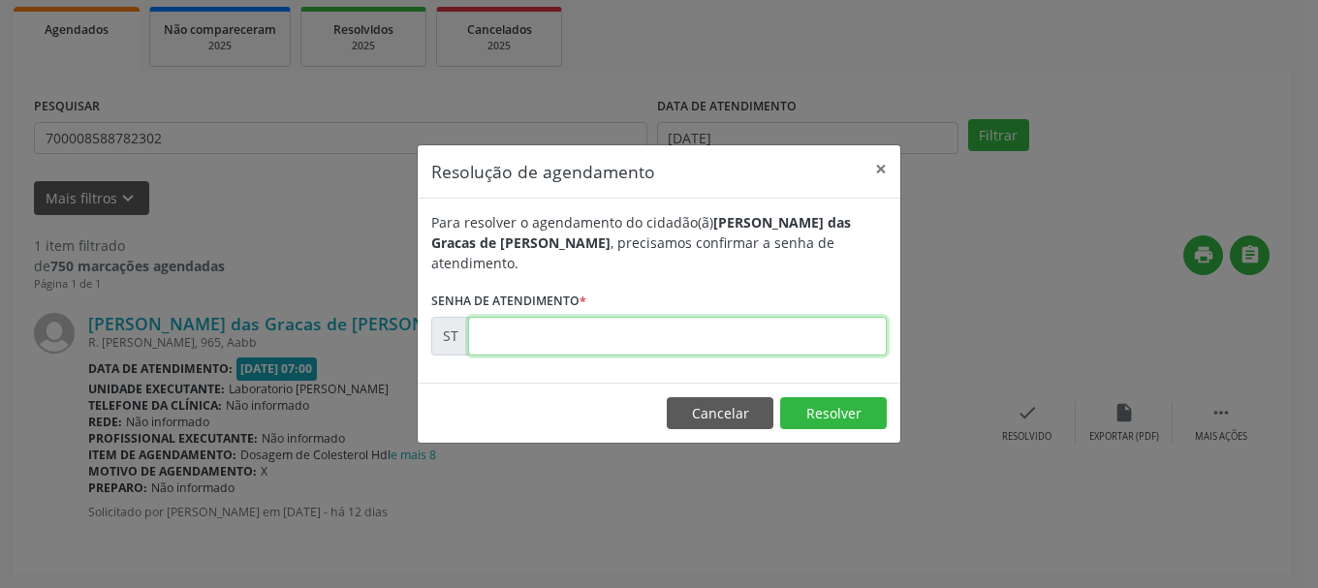
click at [730, 325] on input "text" at bounding box center [677, 336] width 419 height 39
type input "00022858"
click at [823, 401] on button "Resolver" at bounding box center [833, 413] width 107 height 33
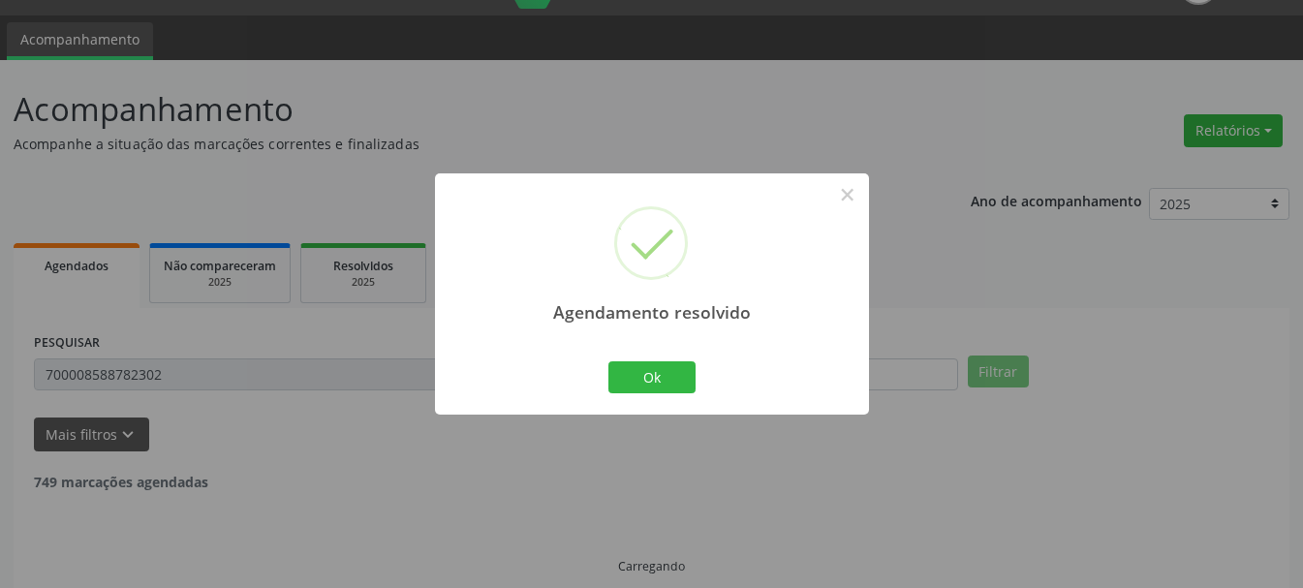
scroll to position [5, 0]
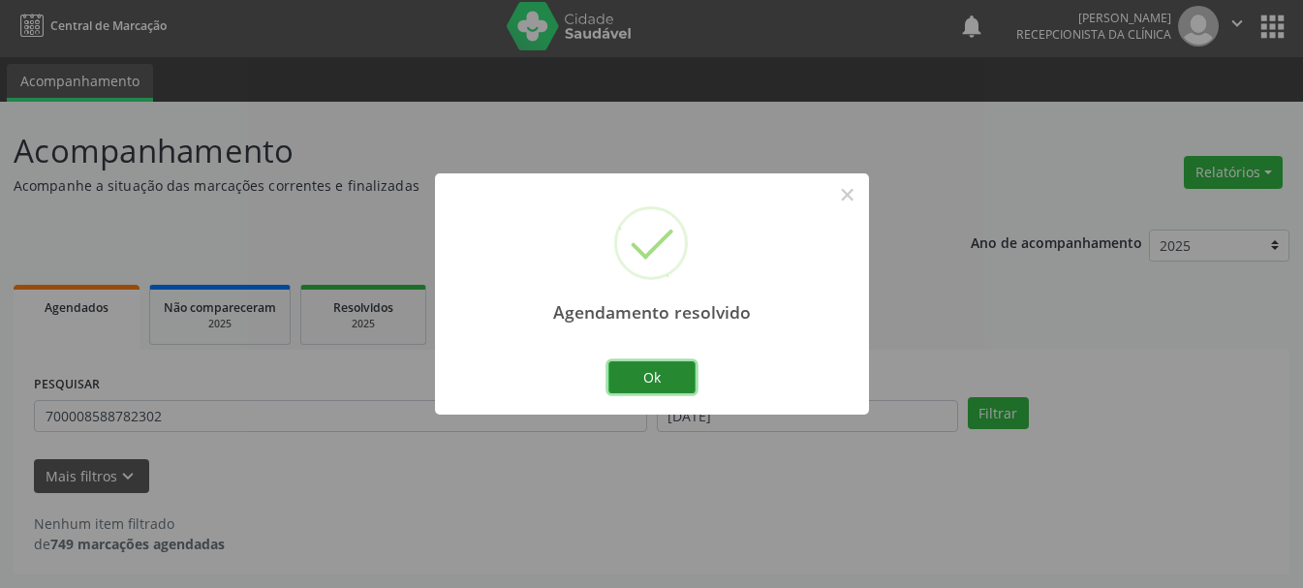
click at [692, 365] on button "Ok" at bounding box center [651, 377] width 87 height 33
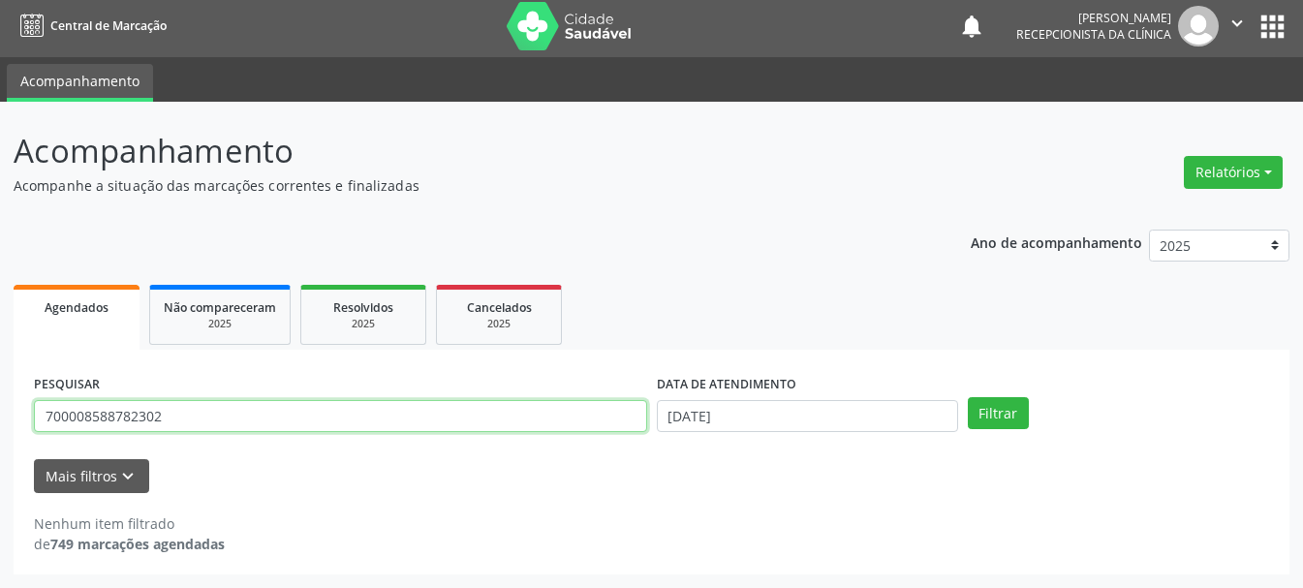
drag, startPoint x: 398, startPoint y: 420, endPoint x: 0, endPoint y: 328, distance: 408.5
click at [0, 328] on div "Acompanhamento Acompanhe a situação das marcações correntes e finalizadas Relat…" at bounding box center [651, 345] width 1303 height 486
type input "708109550301736"
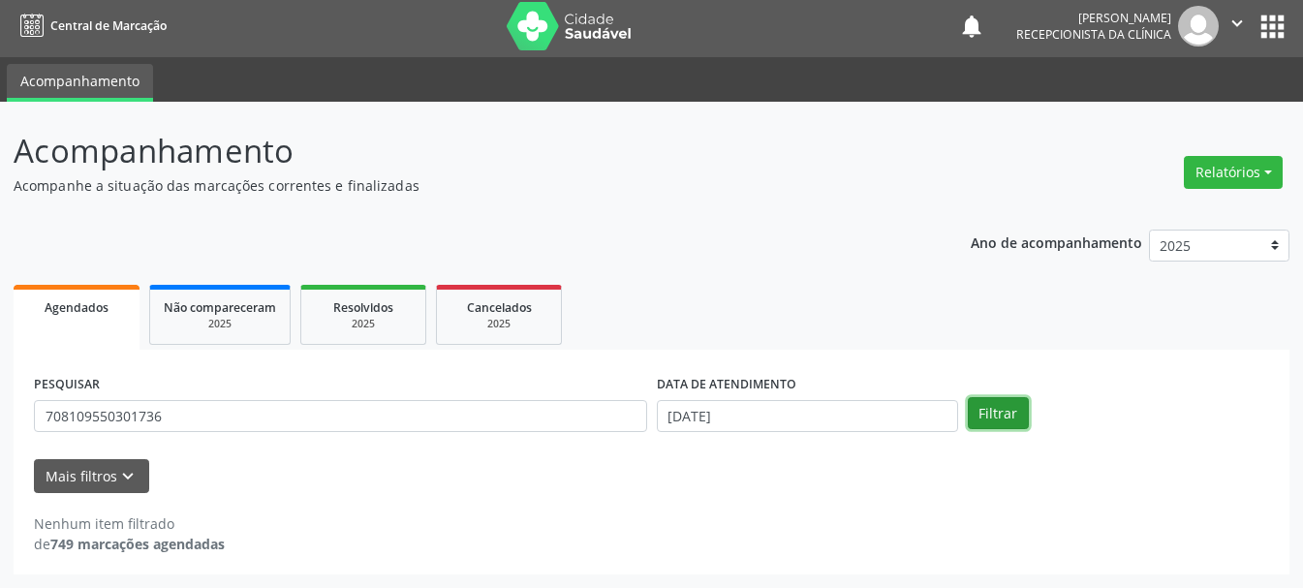
click at [986, 413] on button "Filtrar" at bounding box center [998, 413] width 61 height 33
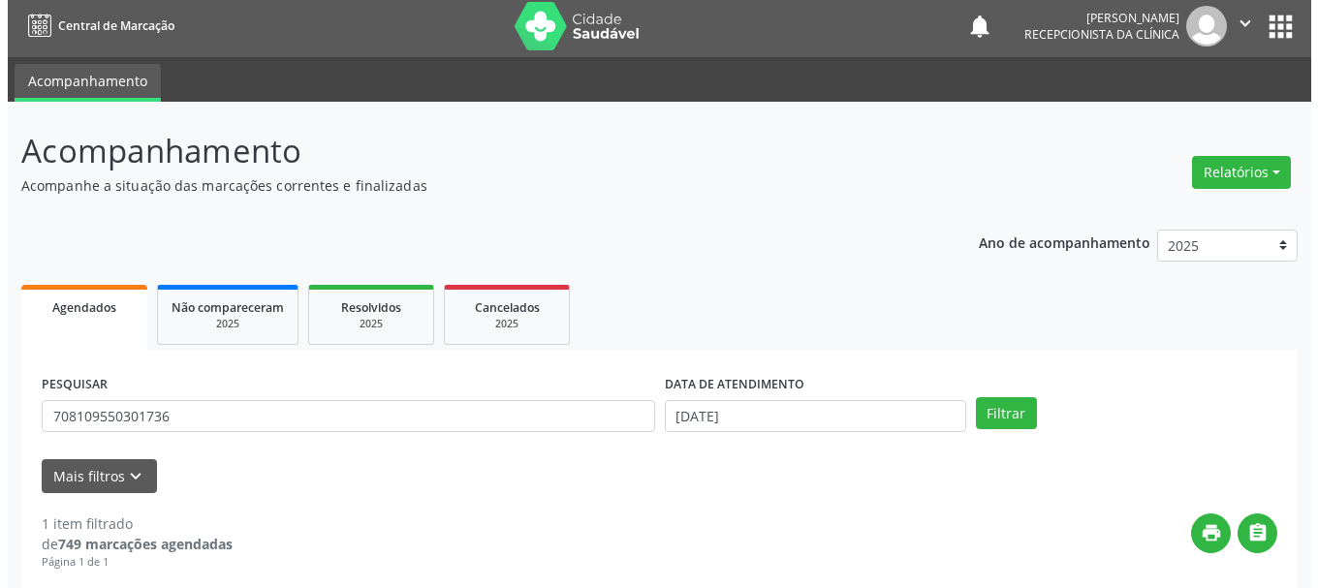
scroll to position [283, 0]
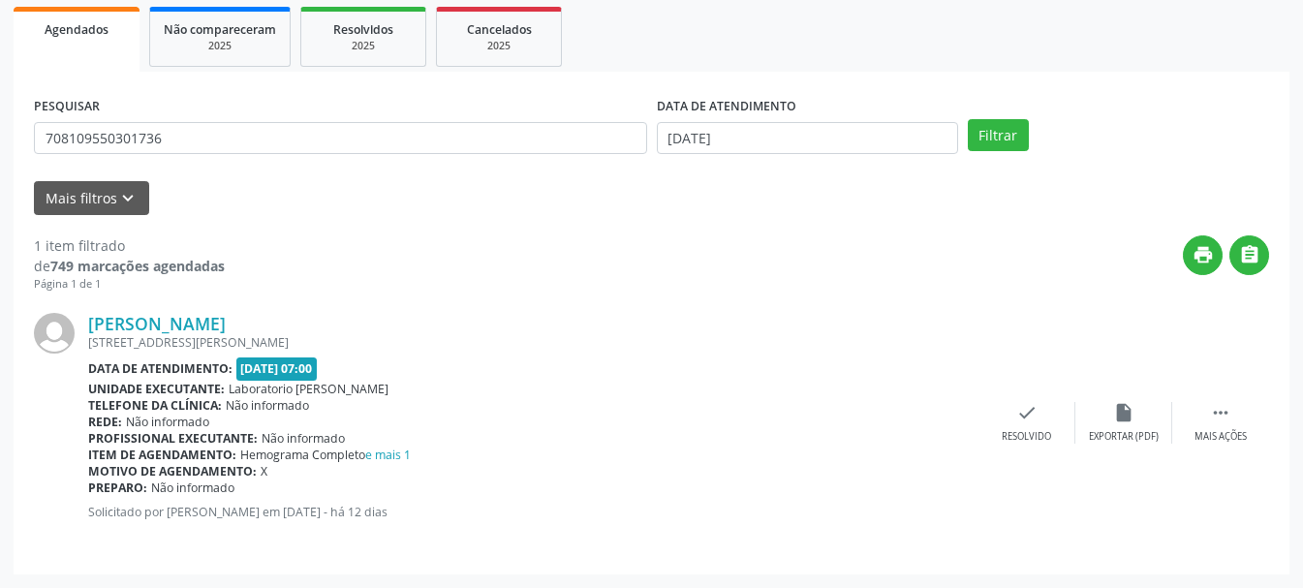
click at [1021, 399] on div "[PERSON_NAME] [STREET_ADDRESS][PERSON_NAME] Data de atendimento: [DATE] 07:00 U…" at bounding box center [651, 424] width 1235 height 262
click at [1011, 419] on div "check Resolvido" at bounding box center [1027, 423] width 97 height 42
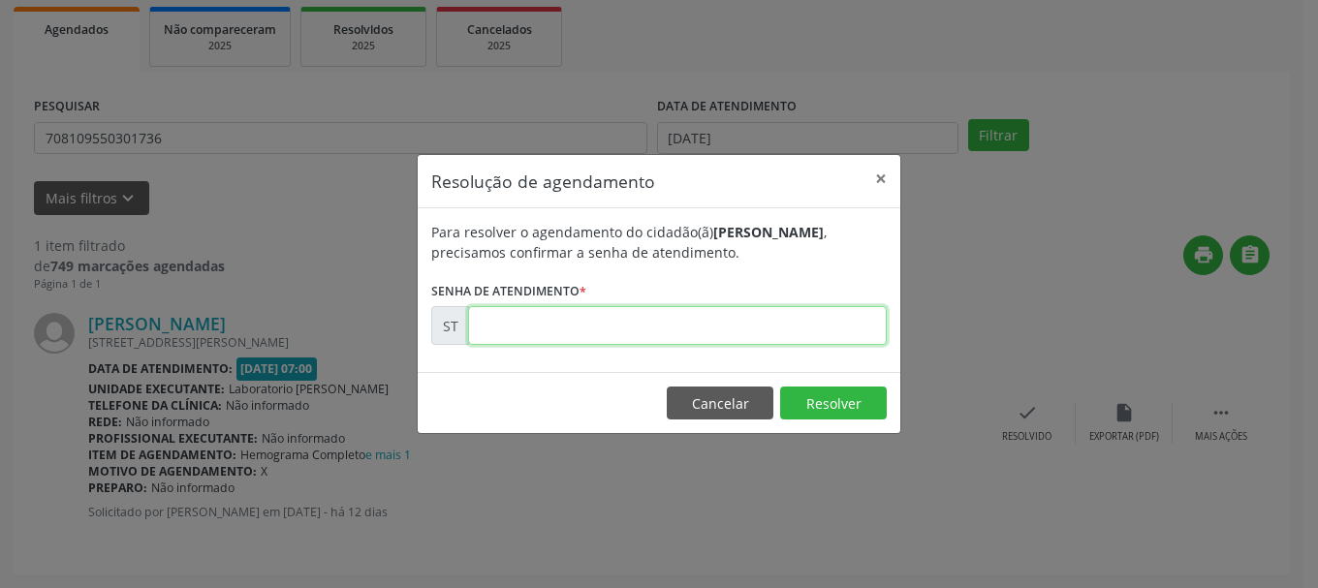
click at [658, 314] on input "text" at bounding box center [677, 325] width 419 height 39
type input "00022830"
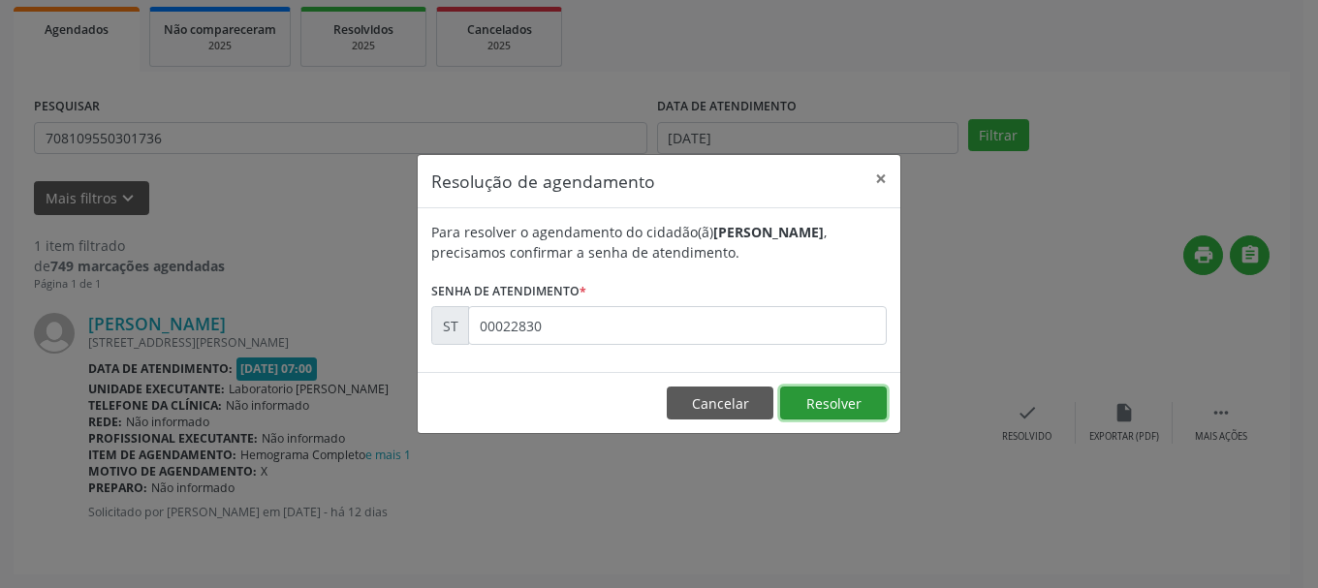
click at [796, 400] on button "Resolver" at bounding box center [833, 403] width 107 height 33
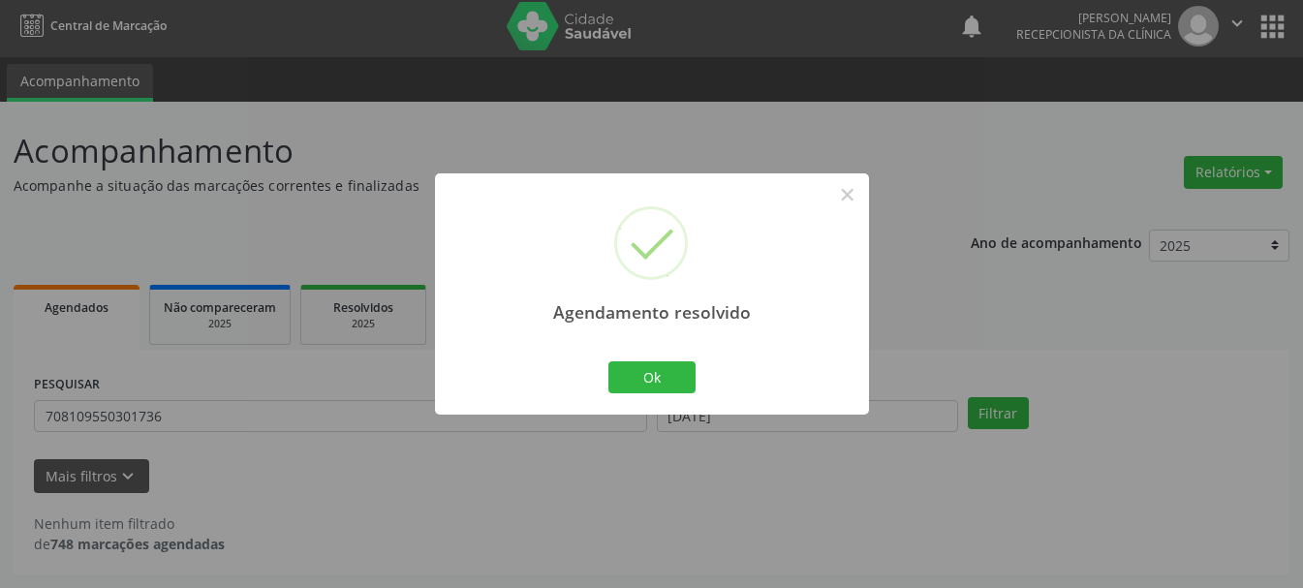
scroll to position [5, 0]
click at [689, 382] on button "Ok" at bounding box center [651, 377] width 87 height 33
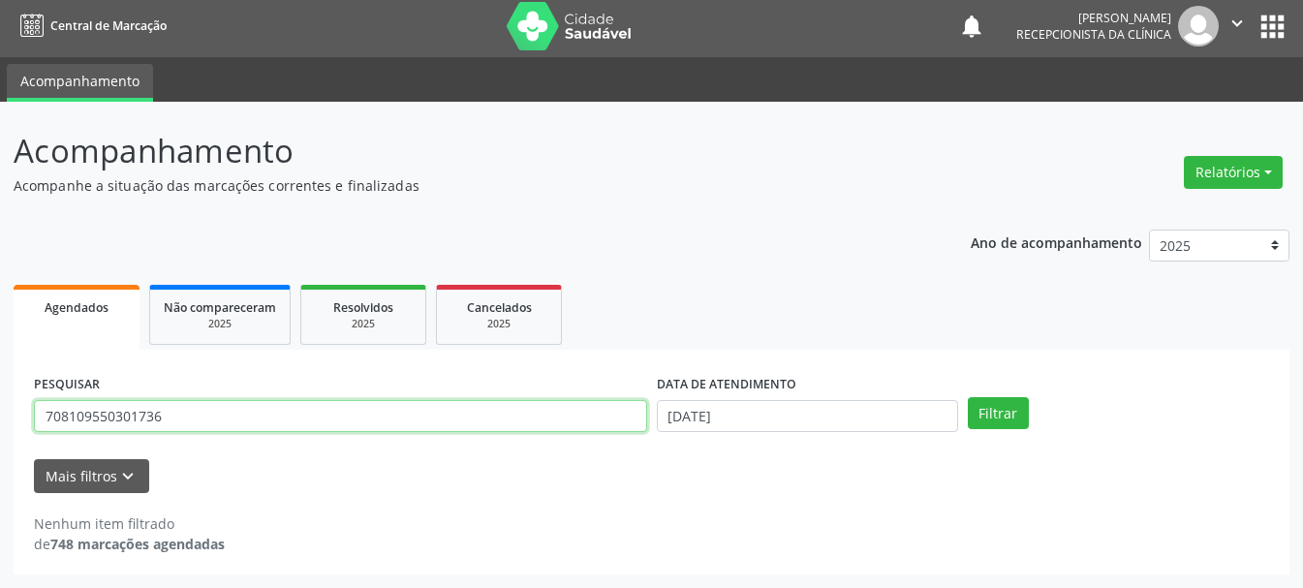
click at [474, 429] on input "708109550301736" at bounding box center [340, 416] width 613 height 33
type input "7"
type input "898002312362351"
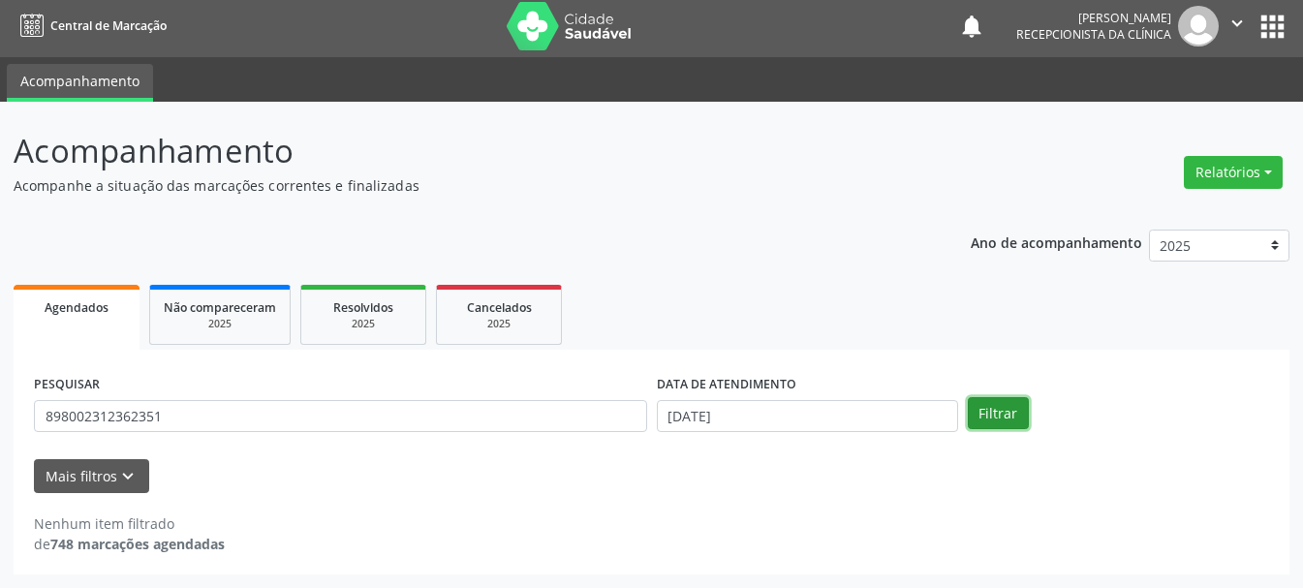
click at [1019, 412] on button "Filtrar" at bounding box center [998, 413] width 61 height 33
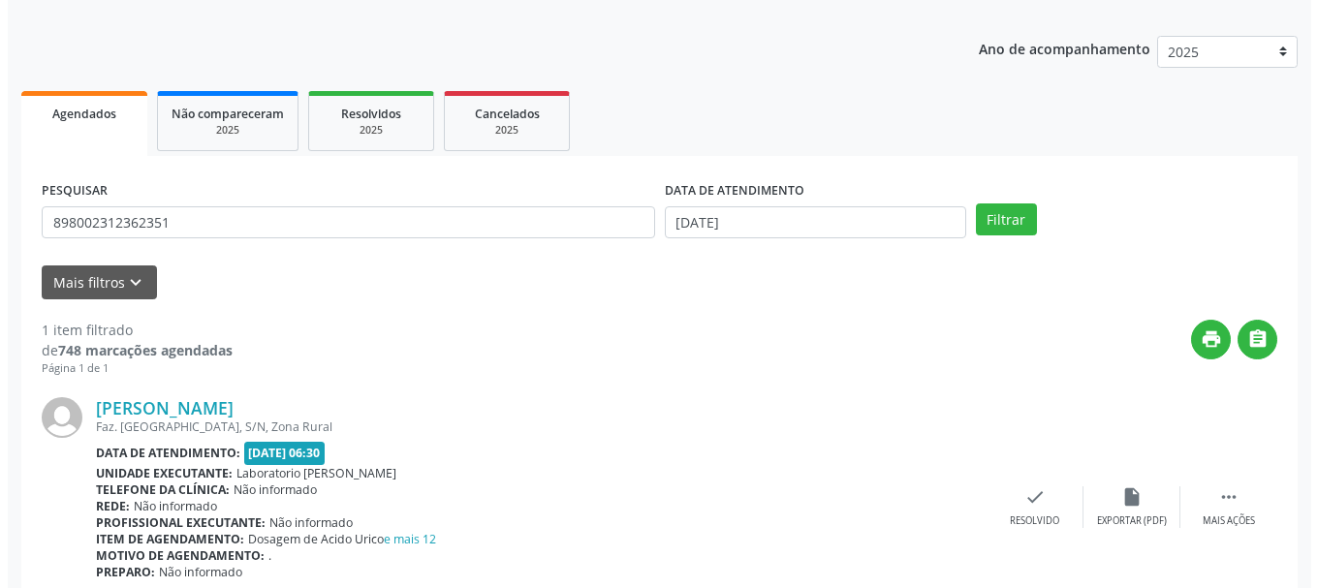
scroll to position [283, 0]
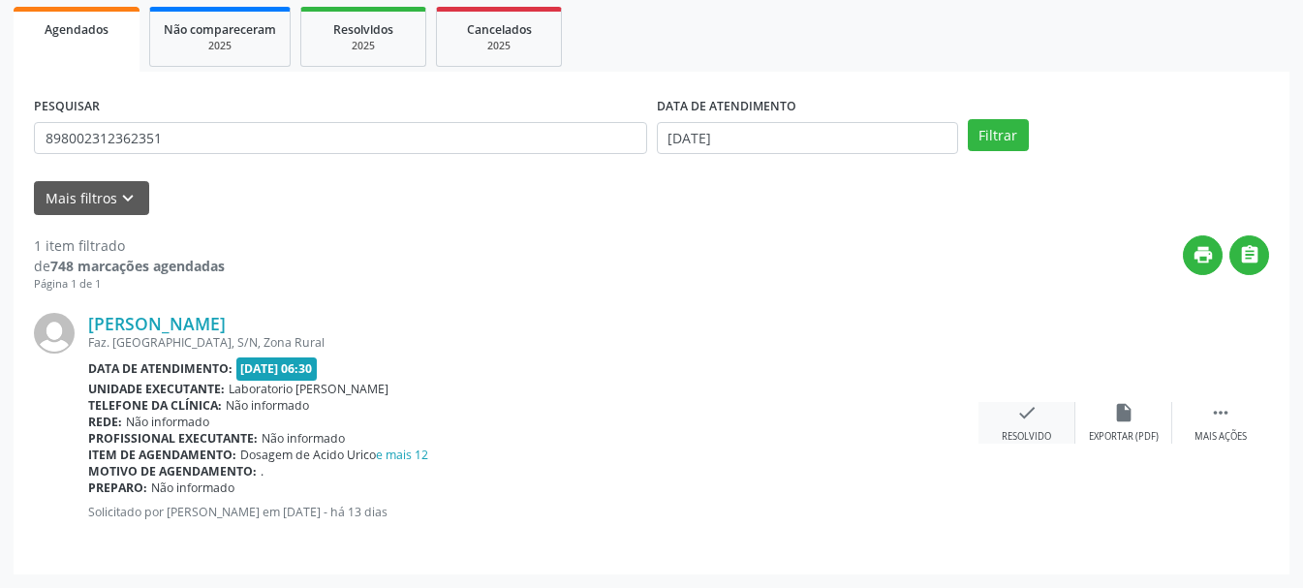
click at [1046, 416] on div "check Resolvido" at bounding box center [1027, 423] width 97 height 42
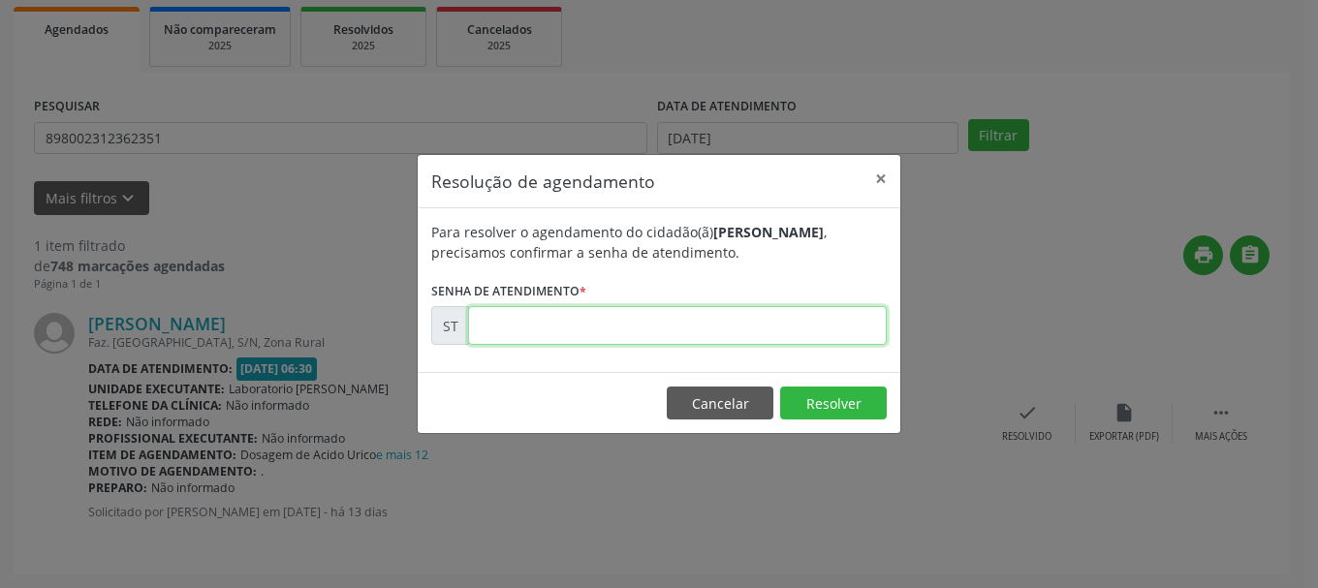
click at [685, 317] on input "text" at bounding box center [677, 325] width 419 height 39
type input "00022582"
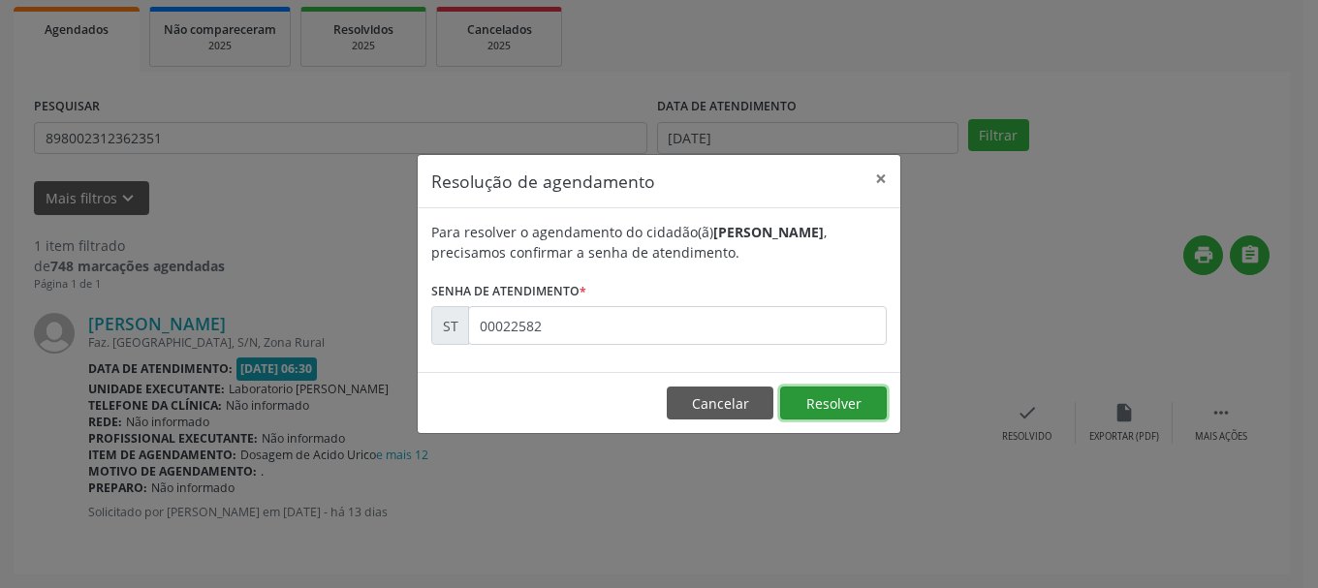
click at [872, 396] on button "Resolver" at bounding box center [833, 403] width 107 height 33
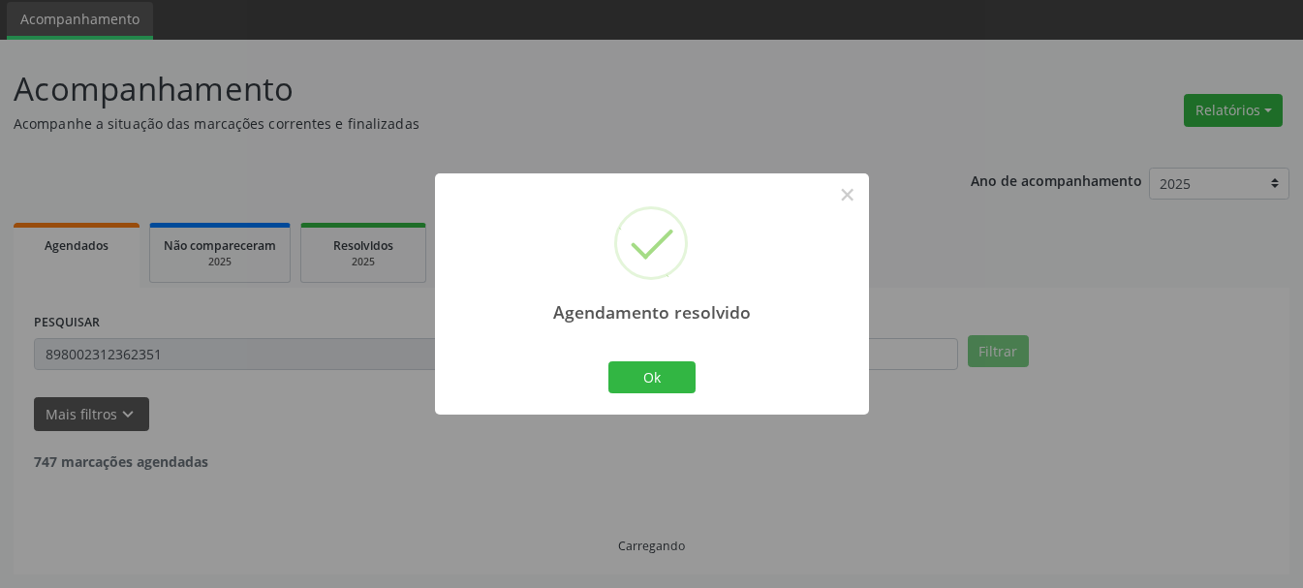
scroll to position [5, 0]
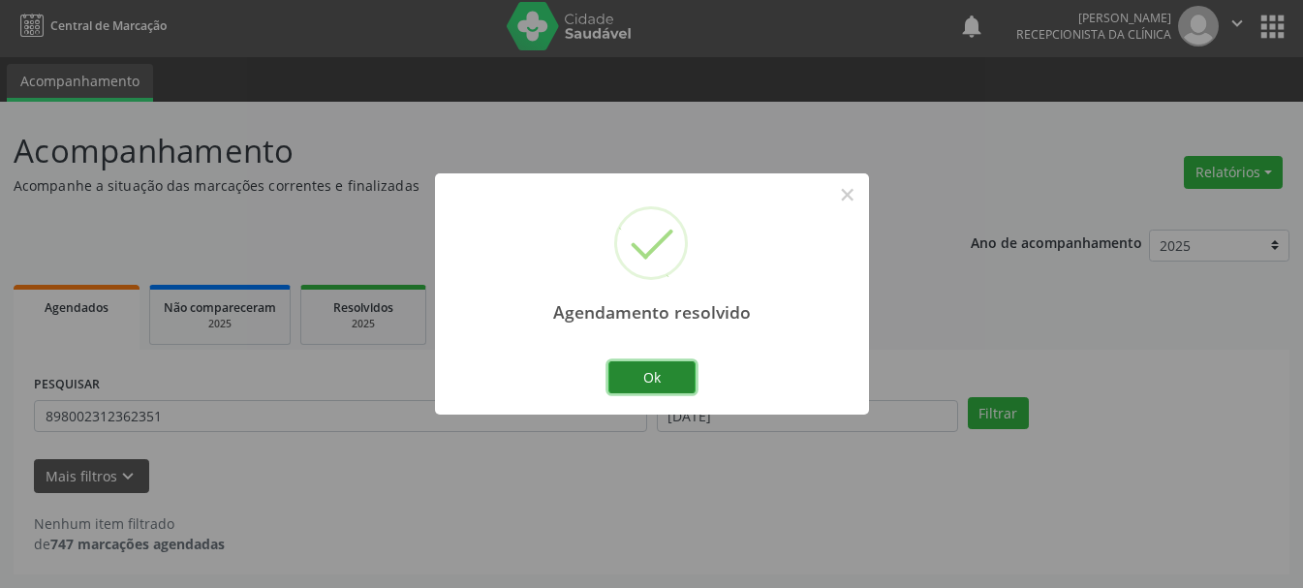
click at [655, 368] on button "Ok" at bounding box center [651, 377] width 87 height 33
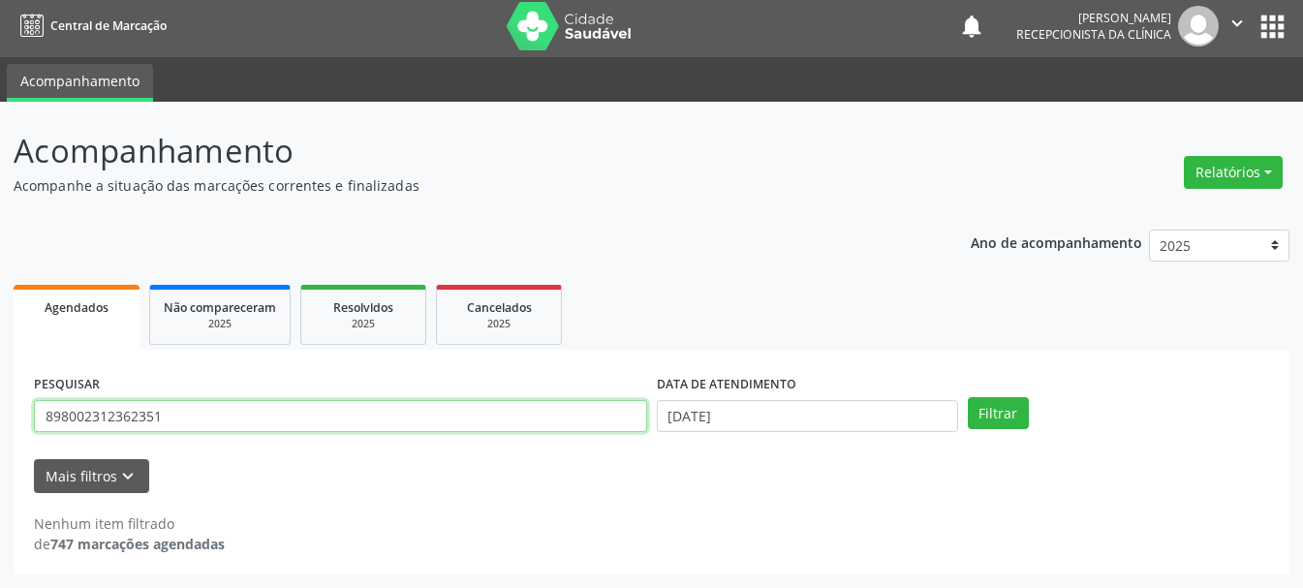
drag, startPoint x: 250, startPoint y: 424, endPoint x: 0, endPoint y: 359, distance: 258.3
click at [0, 359] on div "Acompanhamento Acompanhe a situação das marcações correntes e finalizadas Relat…" at bounding box center [651, 345] width 1303 height 486
type input "700603914977069"
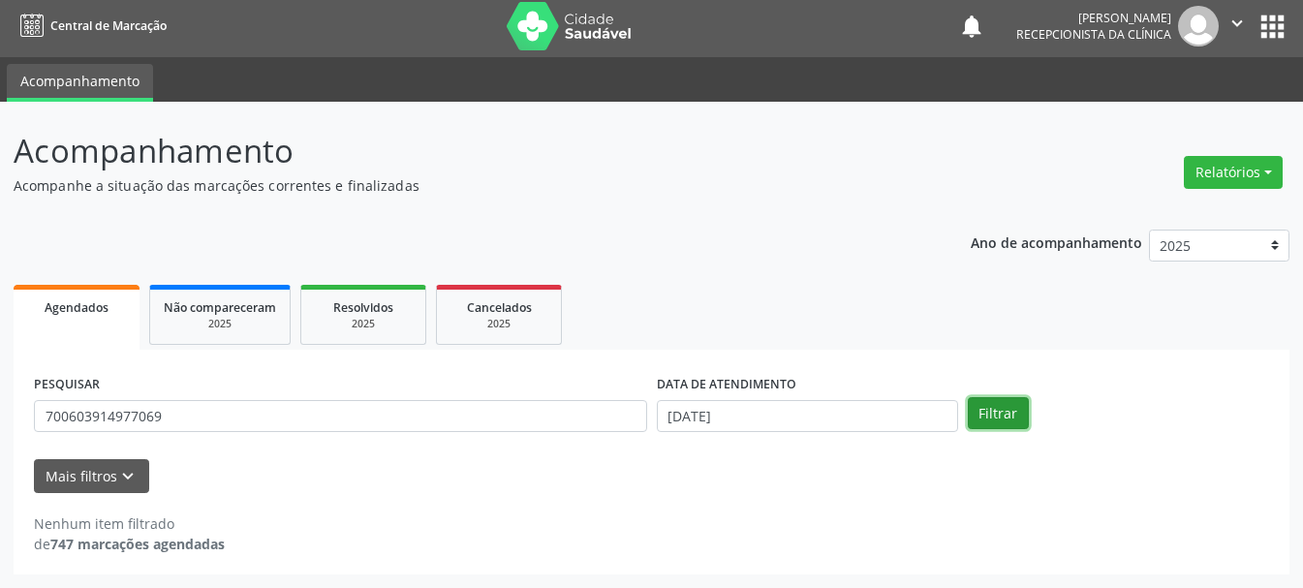
click at [1020, 416] on button "Filtrar" at bounding box center [998, 413] width 61 height 33
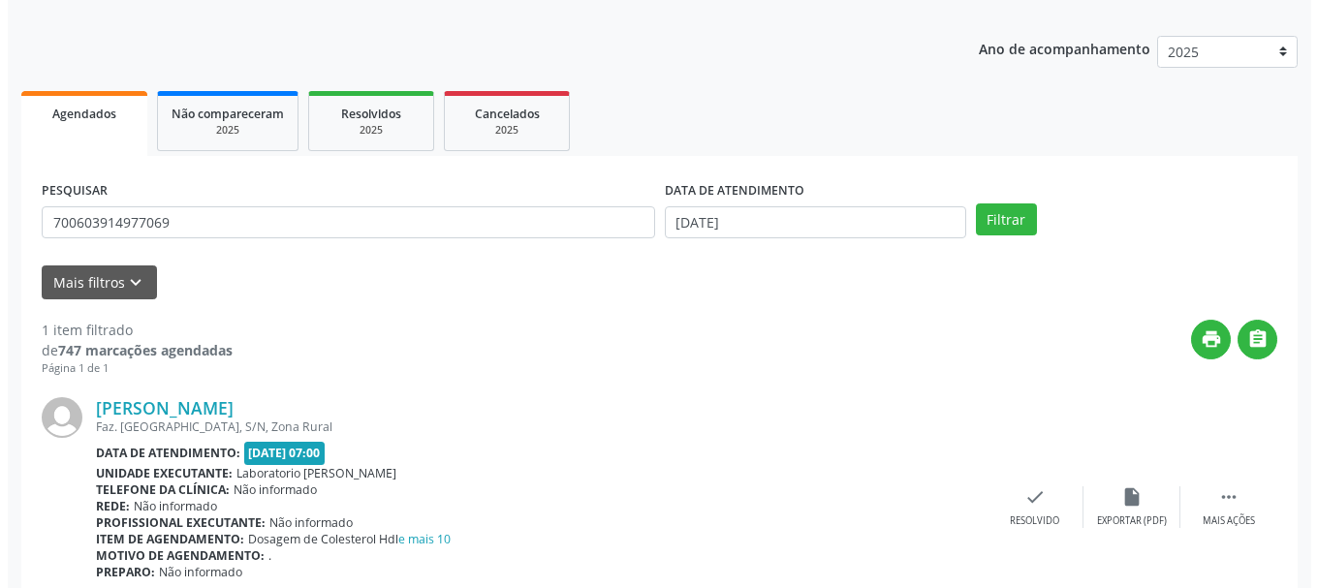
scroll to position [283, 0]
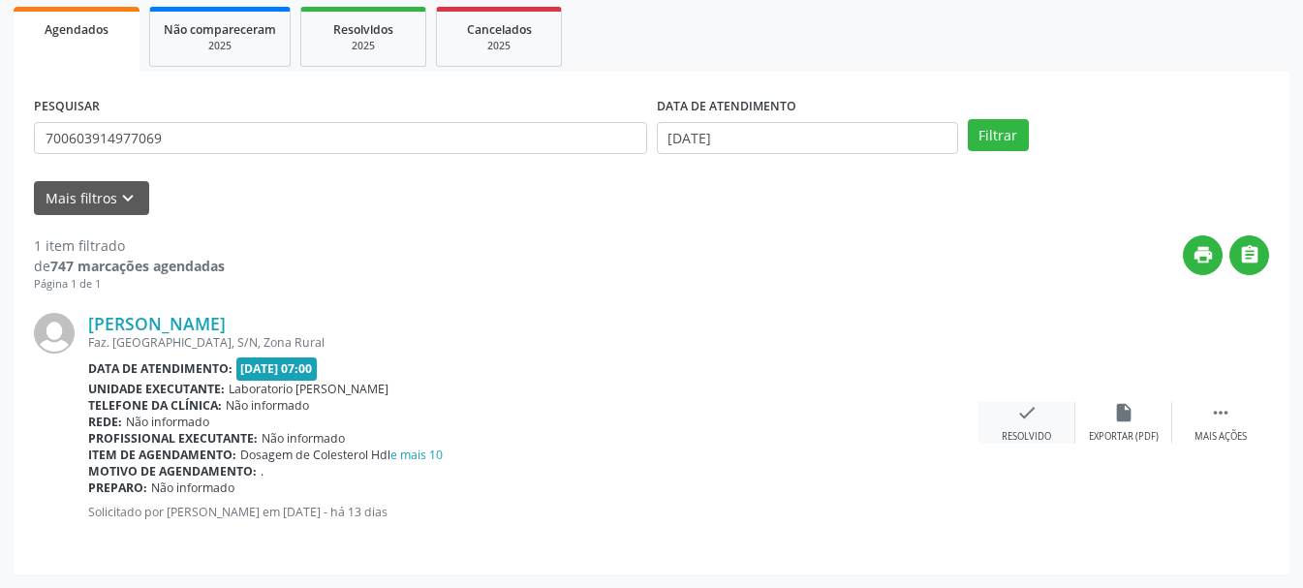
click at [1044, 410] on div "check Resolvido" at bounding box center [1027, 423] width 97 height 42
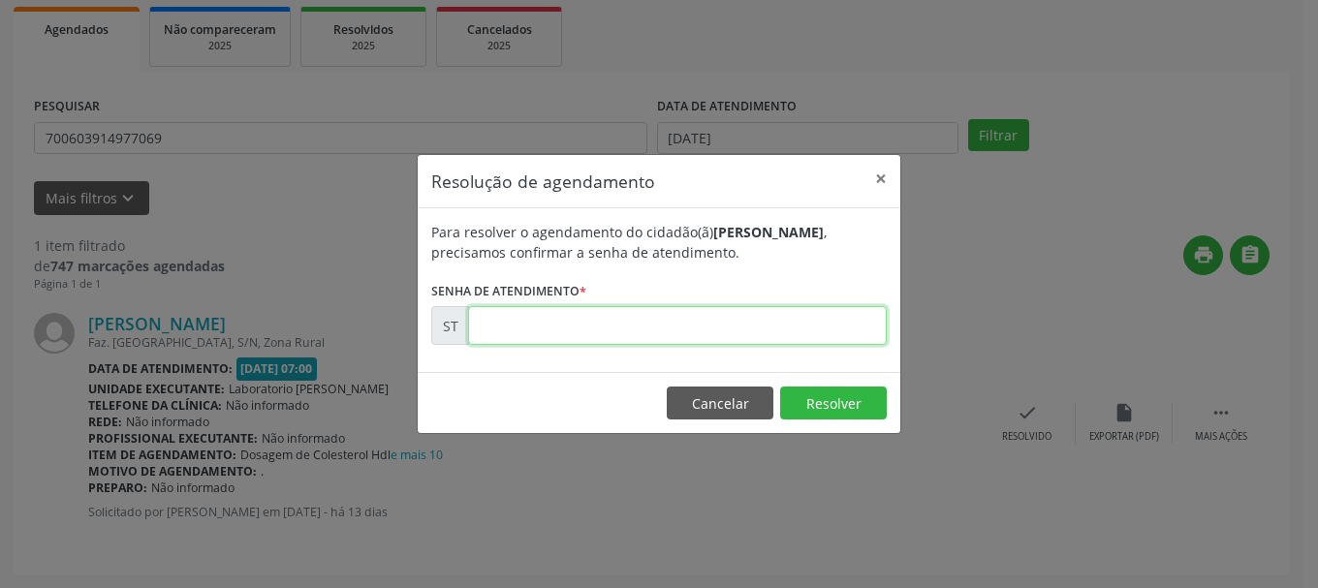
click at [635, 328] on input "text" at bounding box center [677, 325] width 419 height 39
type input "00022653"
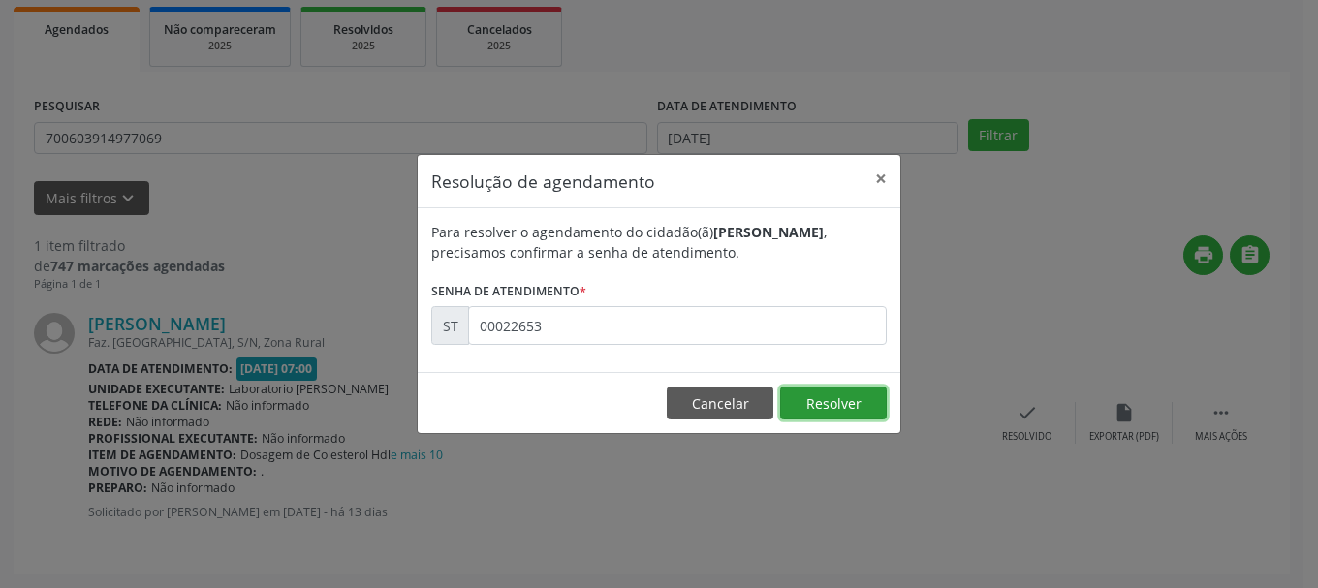
click at [798, 391] on button "Resolver" at bounding box center [833, 403] width 107 height 33
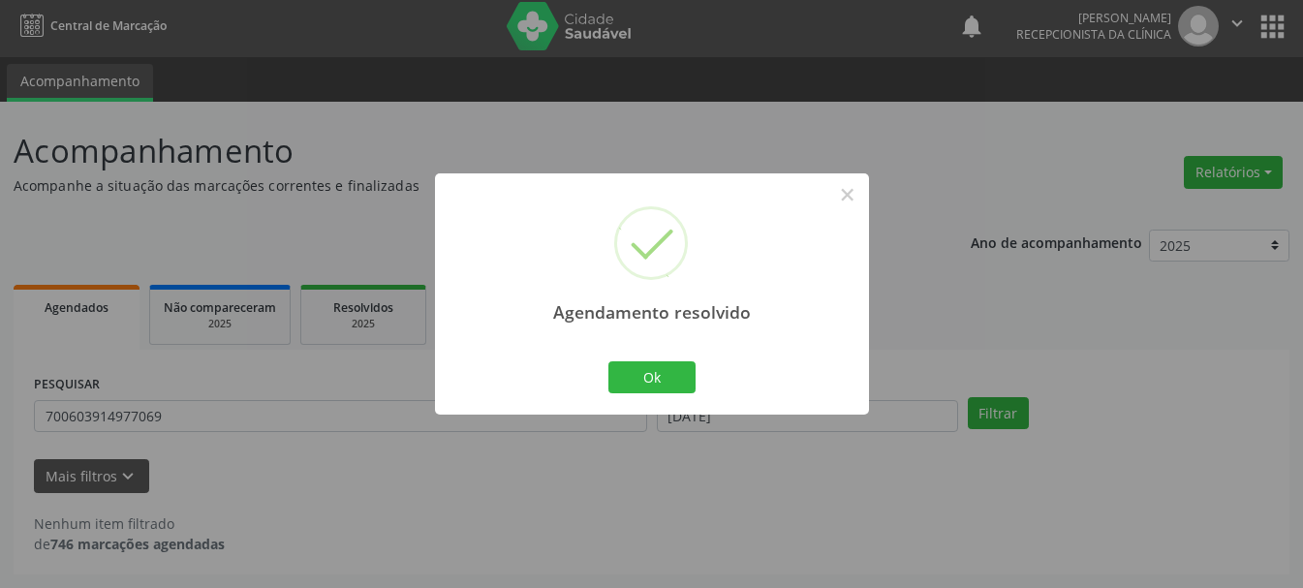
scroll to position [5, 0]
click at [665, 375] on button "Ok" at bounding box center [651, 377] width 87 height 33
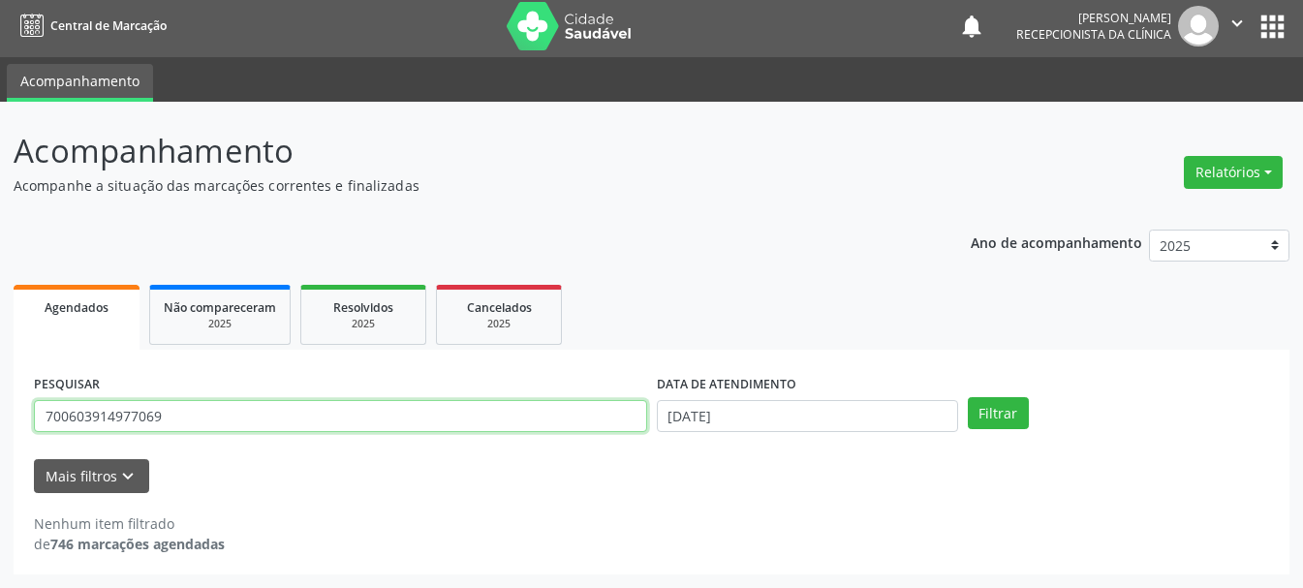
drag, startPoint x: 389, startPoint y: 432, endPoint x: 29, endPoint y: 391, distance: 361.7
click at [29, 391] on div "PESQUISAR 700603914977069" at bounding box center [340, 408] width 623 height 76
type input "700405404353040"
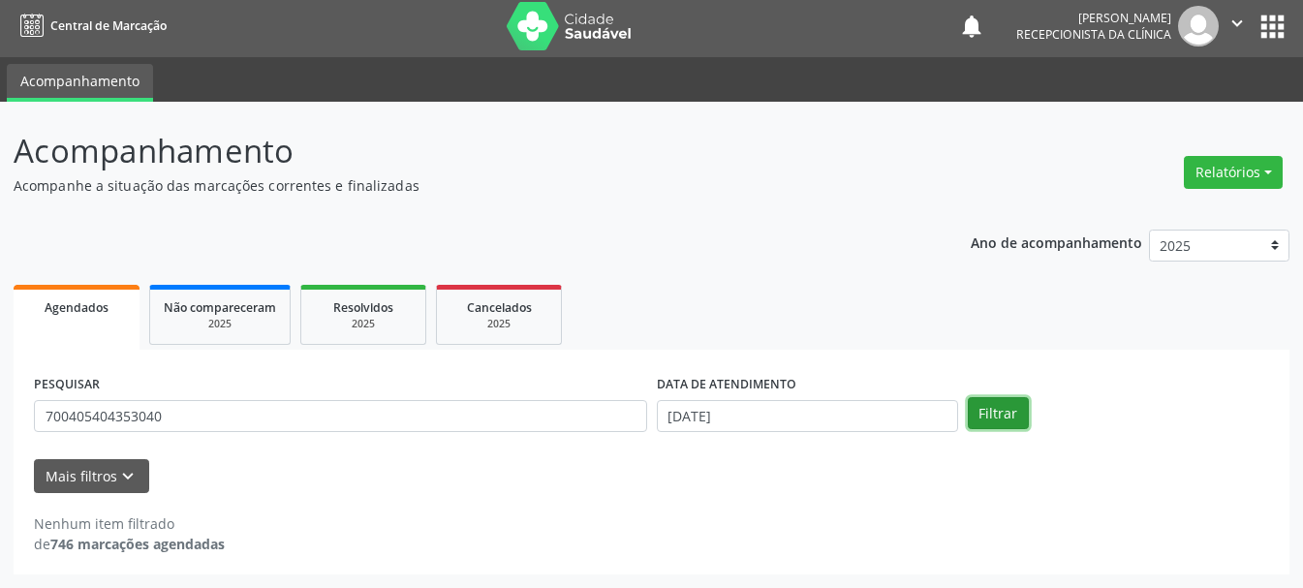
click at [992, 413] on button "Filtrar" at bounding box center [998, 413] width 61 height 33
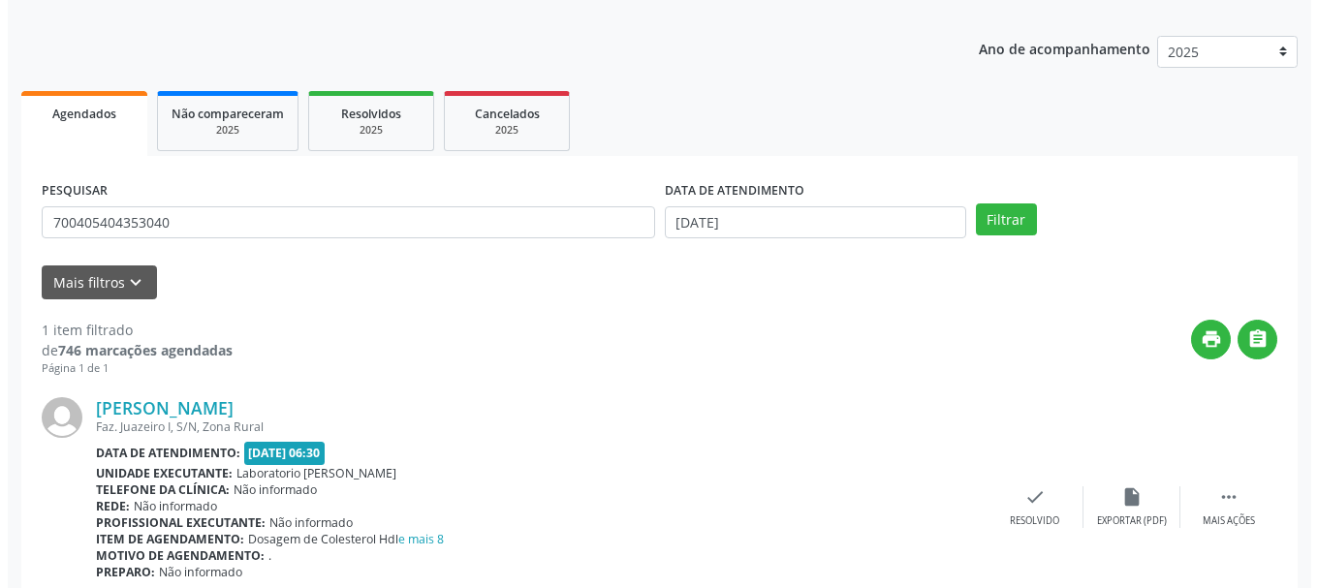
scroll to position [283, 0]
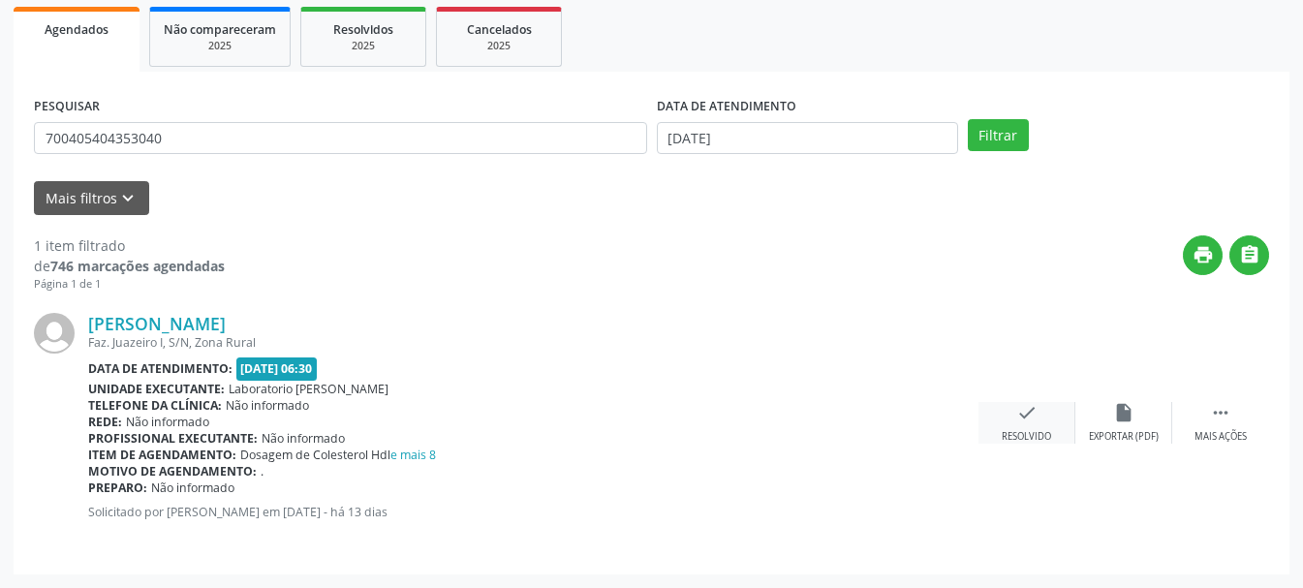
click at [983, 422] on div "check Resolvido" at bounding box center [1027, 423] width 97 height 42
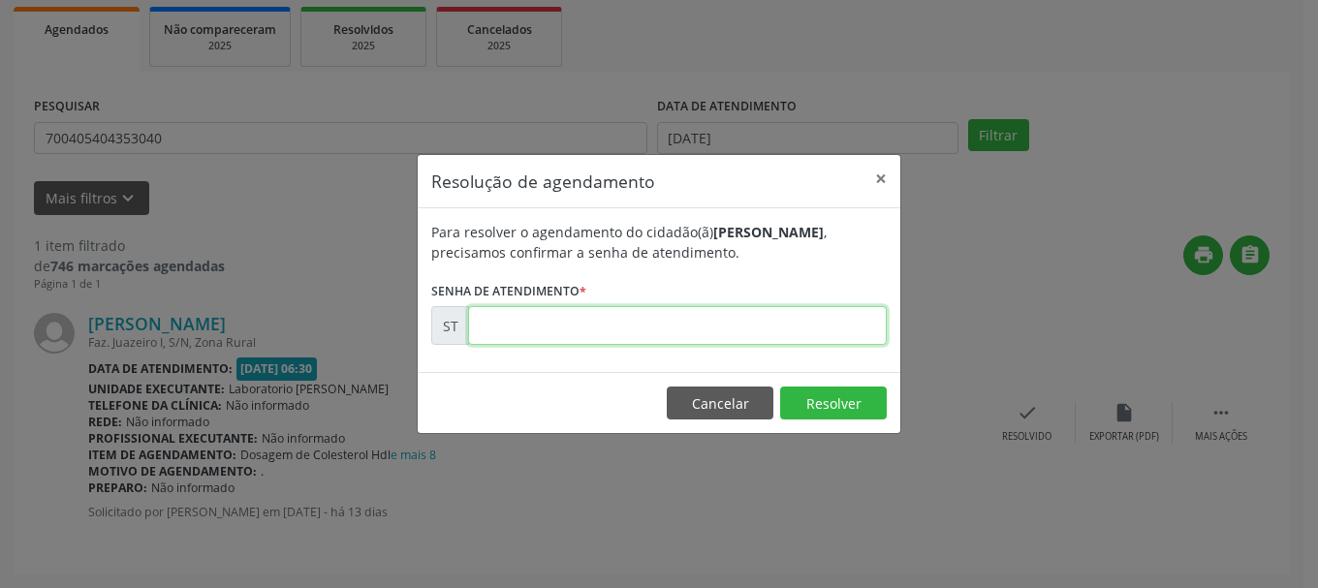
click at [722, 325] on input "text" at bounding box center [677, 325] width 419 height 39
type input "00022611"
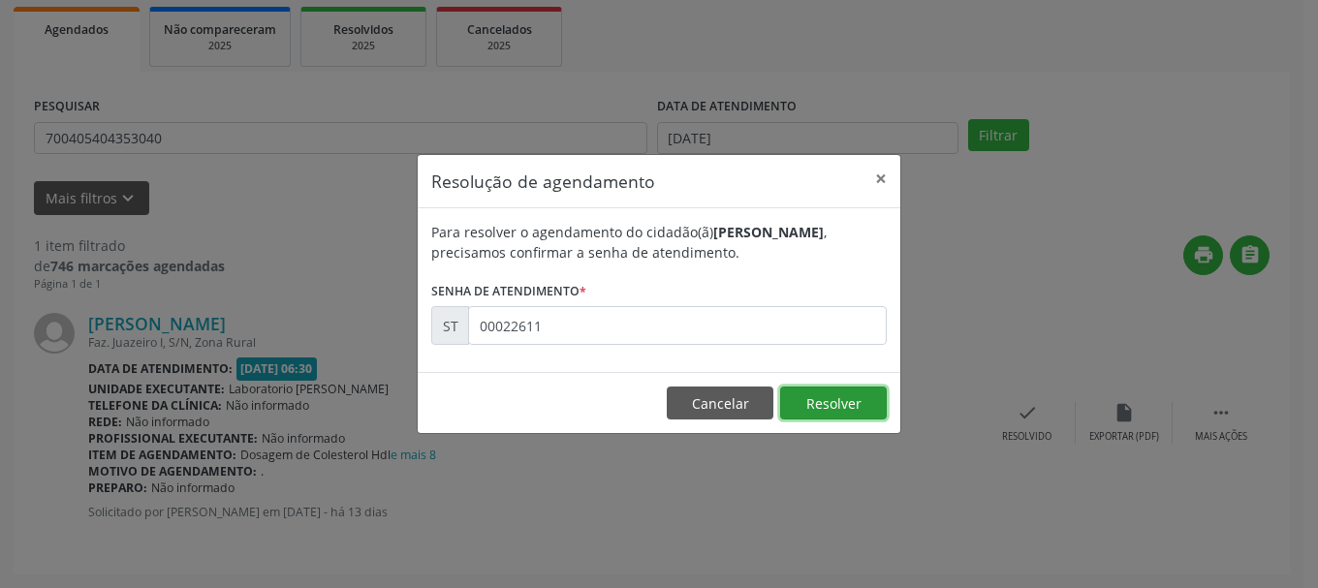
click at [828, 389] on button "Resolver" at bounding box center [833, 403] width 107 height 33
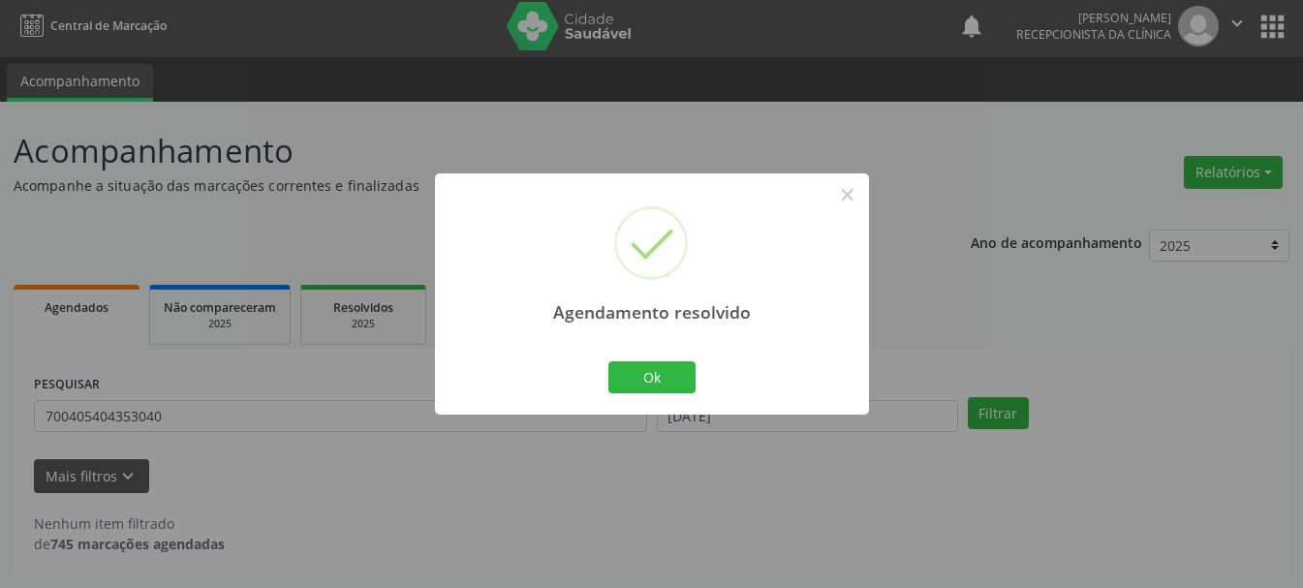
scroll to position [5, 0]
click at [673, 367] on button "Ok" at bounding box center [651, 377] width 87 height 33
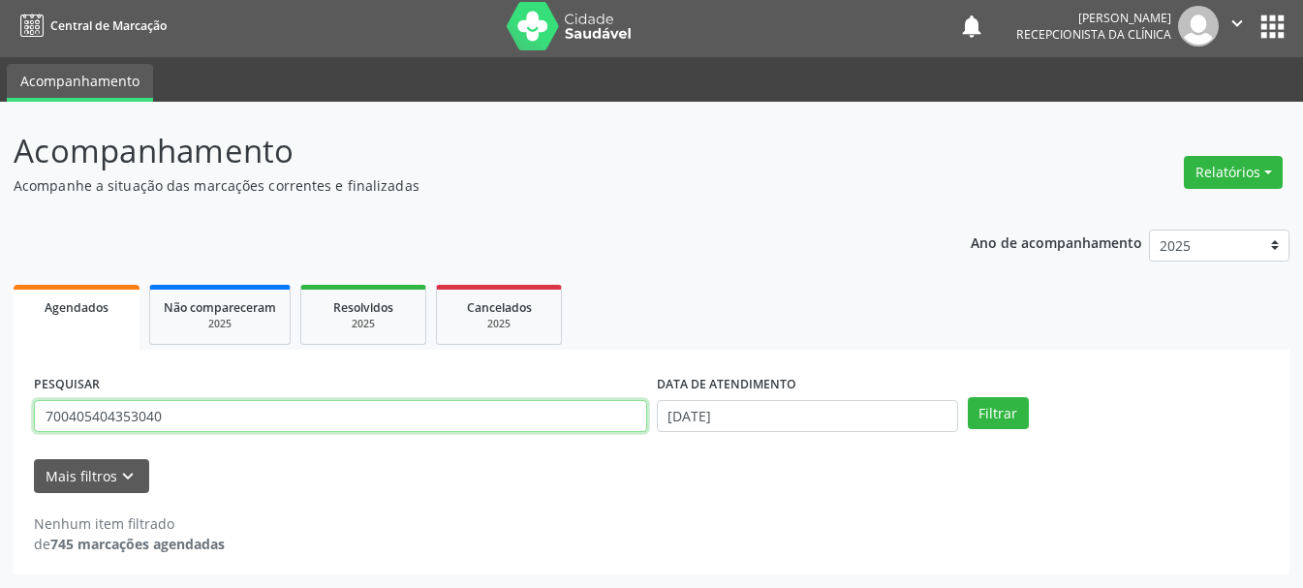
click at [592, 409] on input "700405404353040" at bounding box center [340, 416] width 613 height 33
type input "7"
type input "163933647940018"
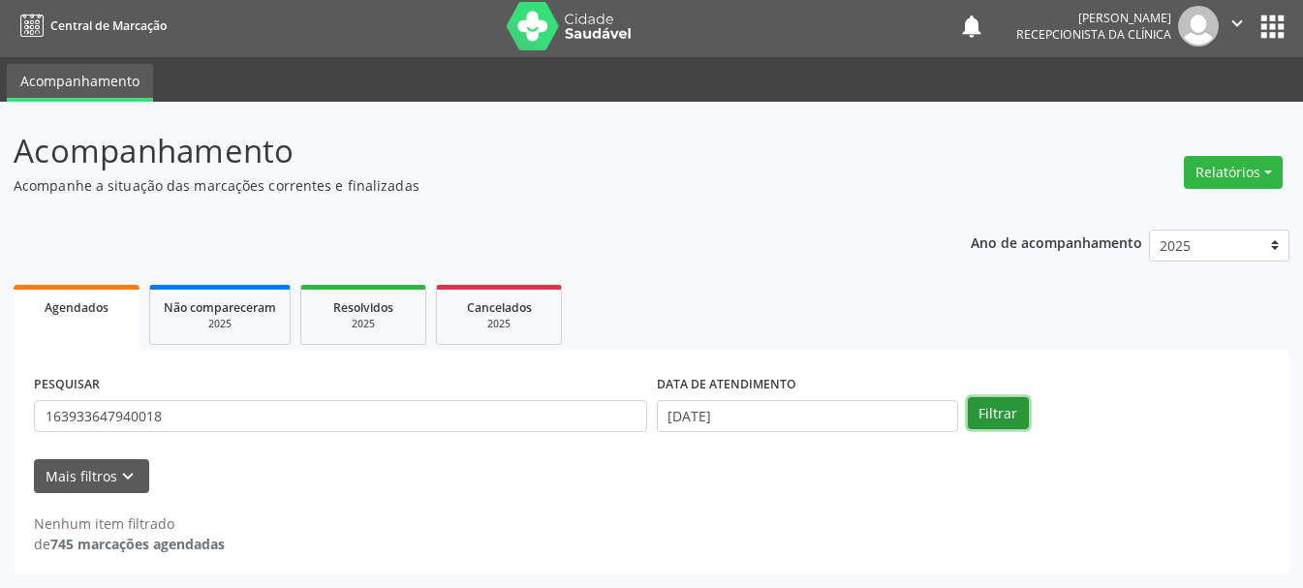
click at [1009, 420] on button "Filtrar" at bounding box center [998, 413] width 61 height 33
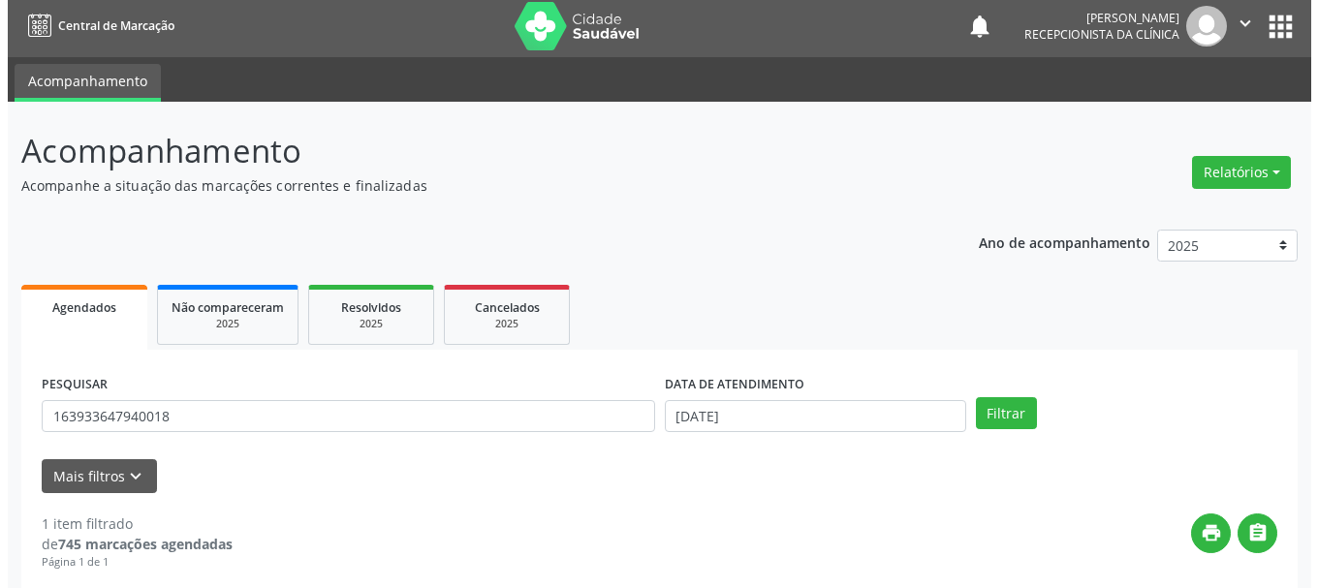
scroll to position [283, 0]
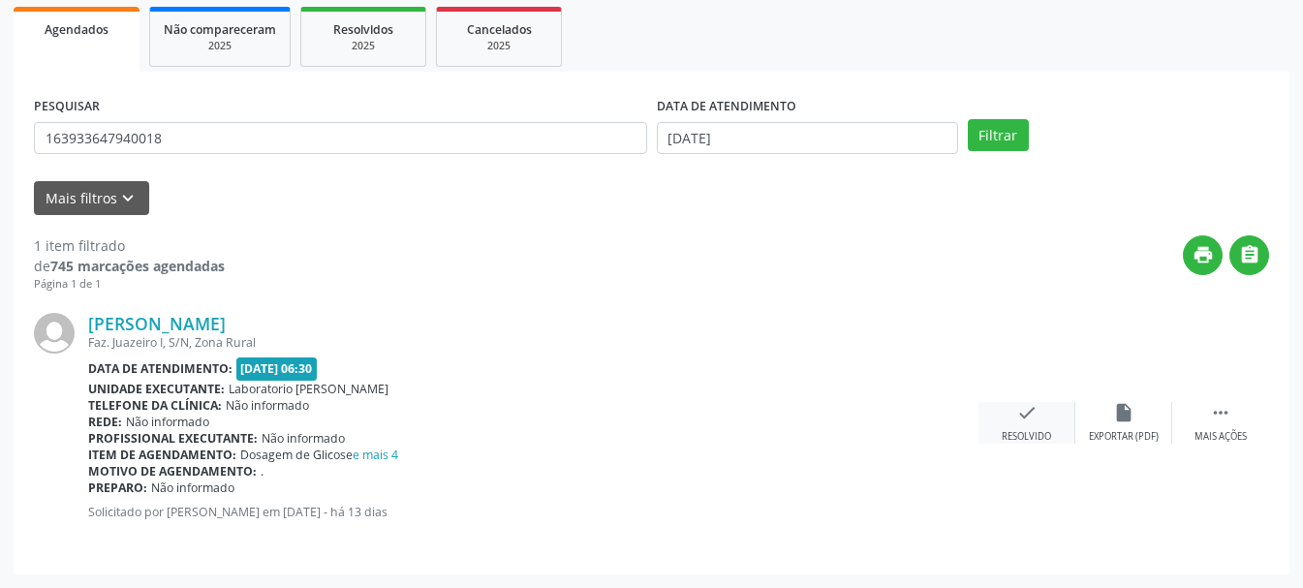
click at [1032, 435] on div "Resolvido" at bounding box center [1026, 437] width 49 height 14
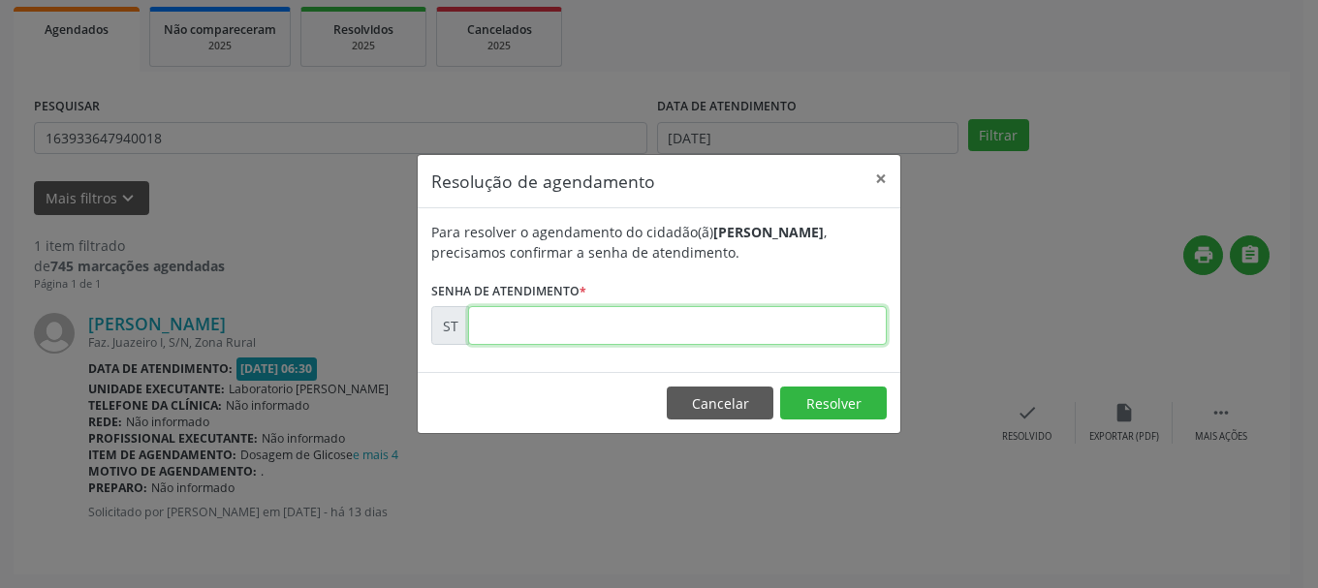
click at [753, 320] on input "text" at bounding box center [677, 325] width 419 height 39
type input "00022543"
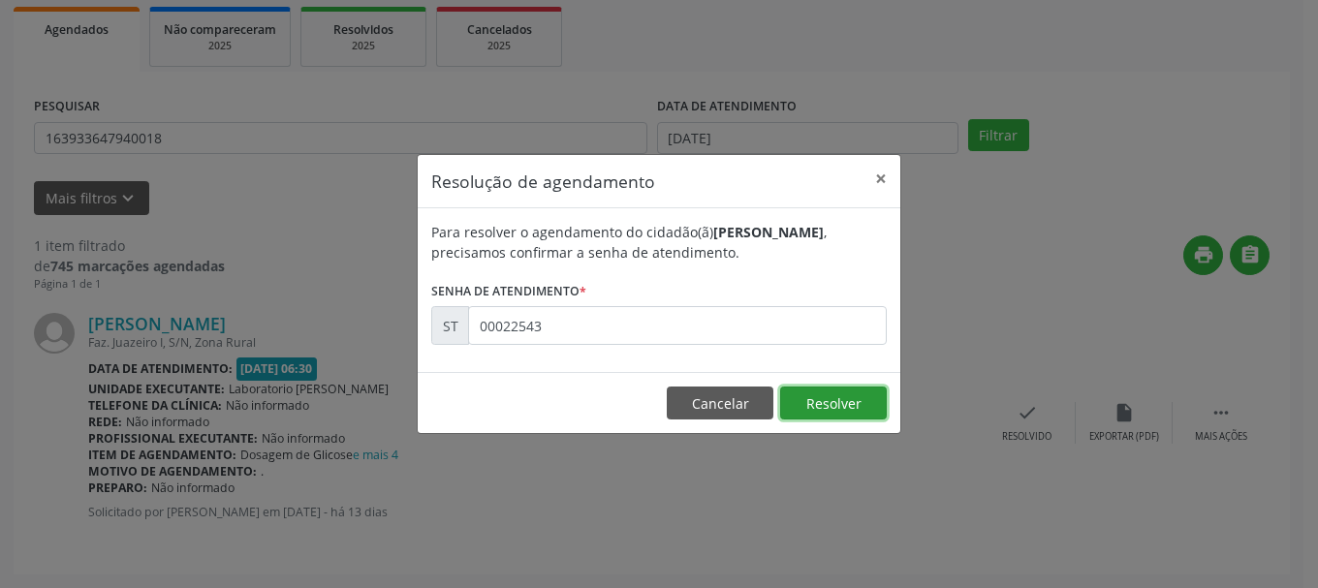
click at [869, 403] on button "Resolver" at bounding box center [833, 403] width 107 height 33
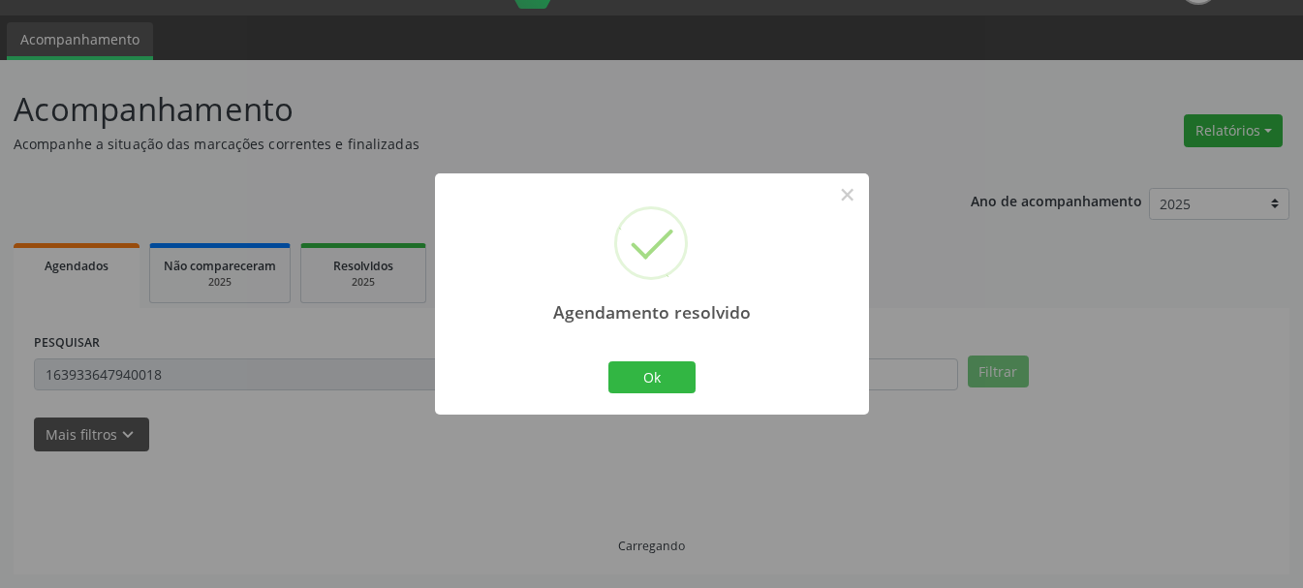
scroll to position [5, 0]
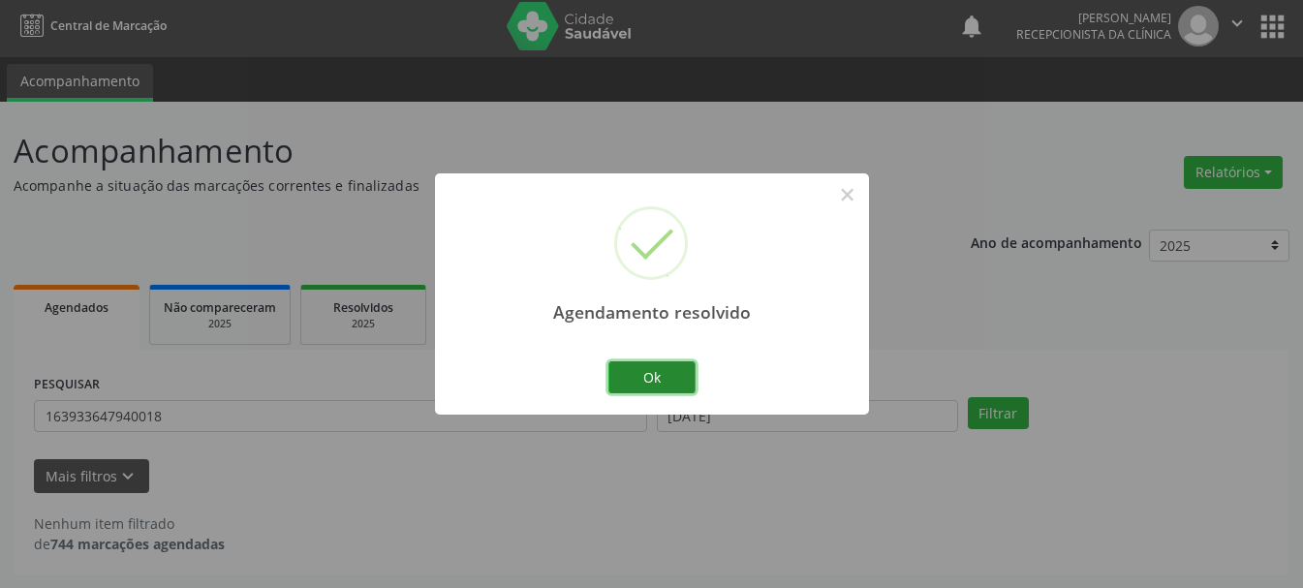
click at [650, 373] on button "Ok" at bounding box center [651, 377] width 87 height 33
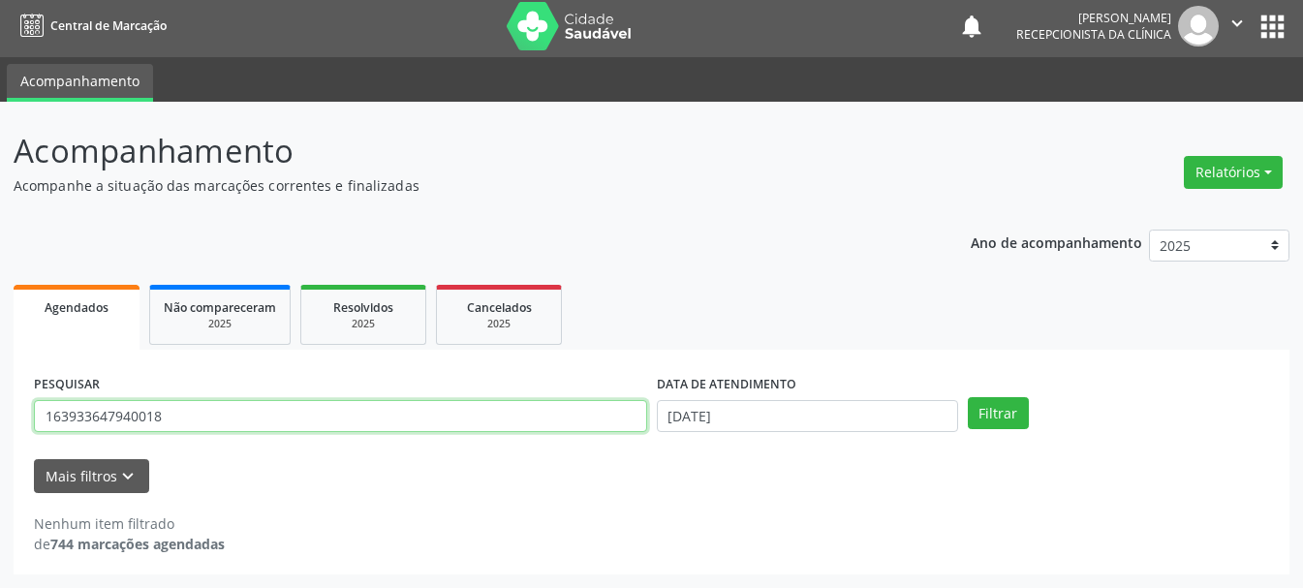
click at [485, 420] on input "163933647940018" at bounding box center [340, 416] width 613 height 33
type input "1"
type input "898003444319195"
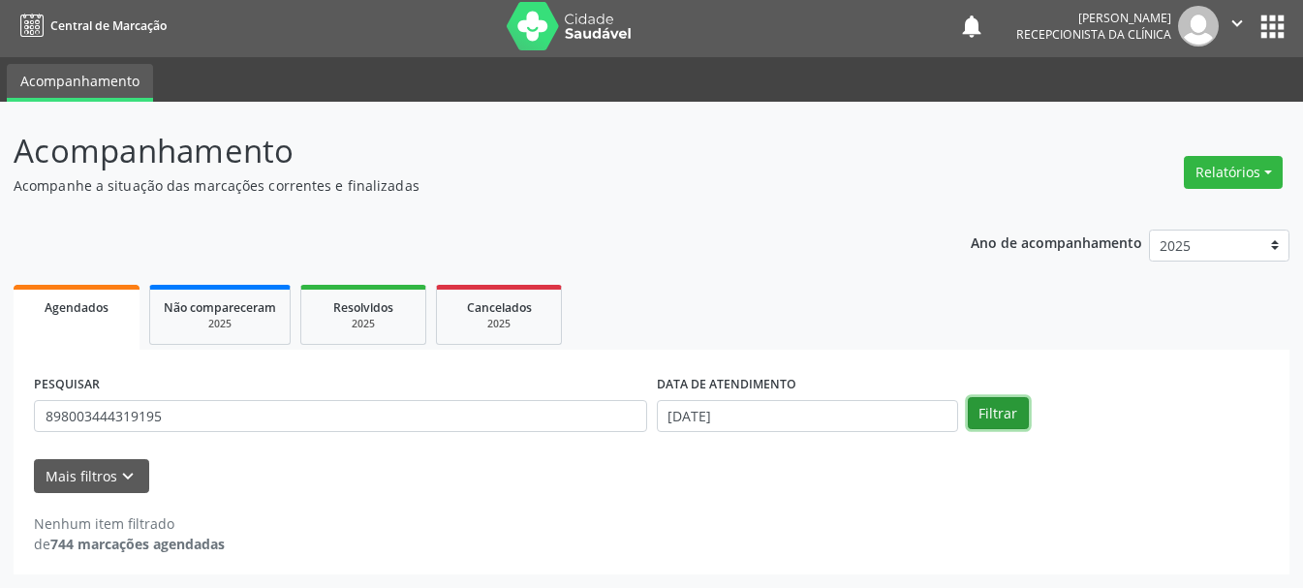
click at [994, 424] on button "Filtrar" at bounding box center [998, 413] width 61 height 33
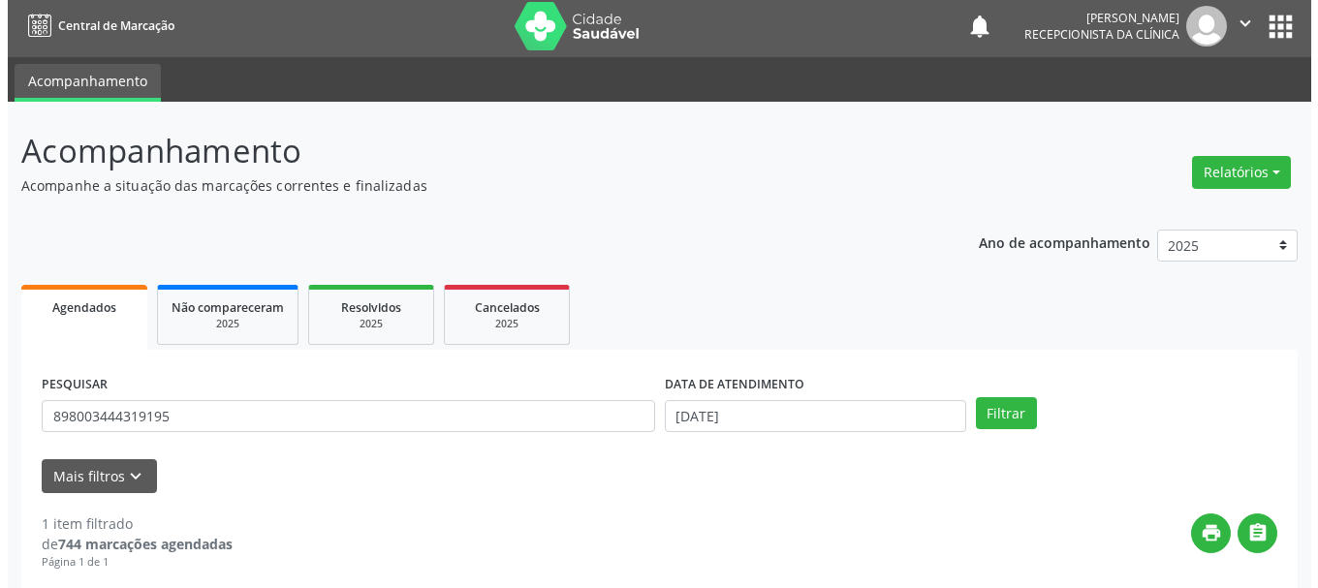
scroll to position [199, 0]
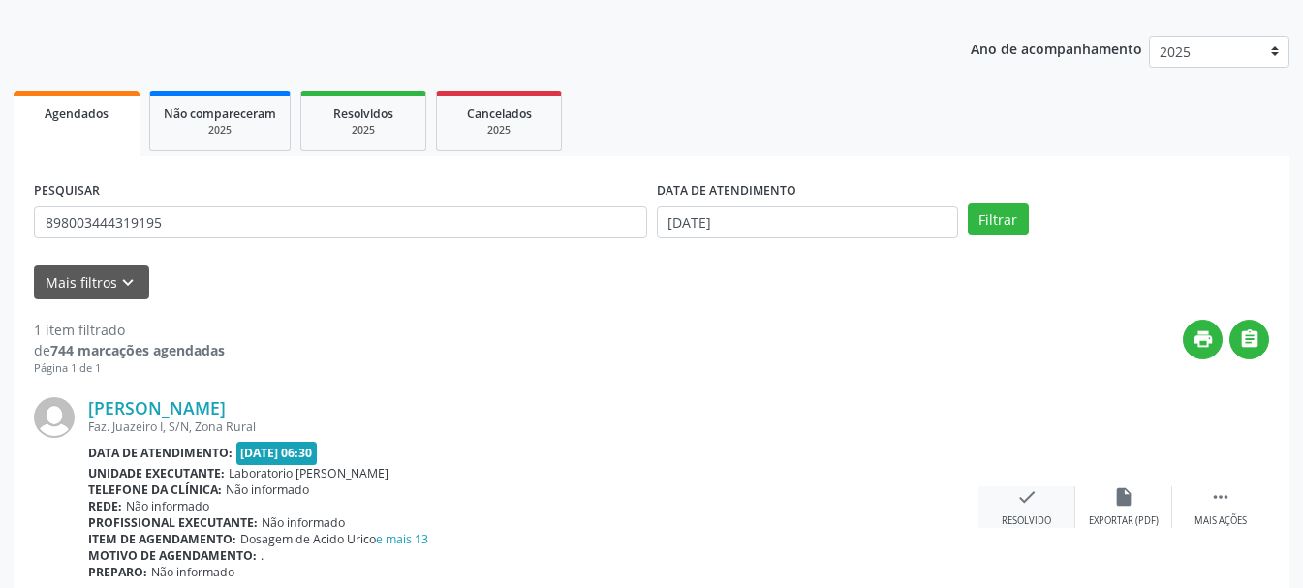
click at [1021, 507] on icon "check" at bounding box center [1026, 496] width 21 height 21
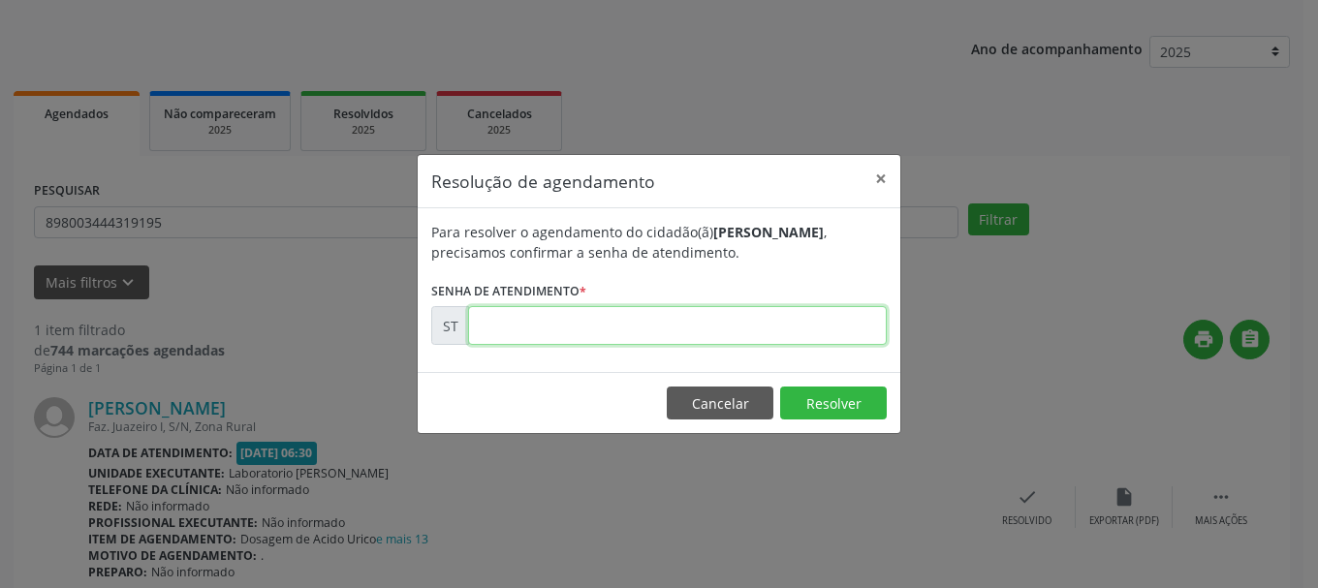
click at [659, 324] on input "text" at bounding box center [677, 325] width 419 height 39
type input "00022550"
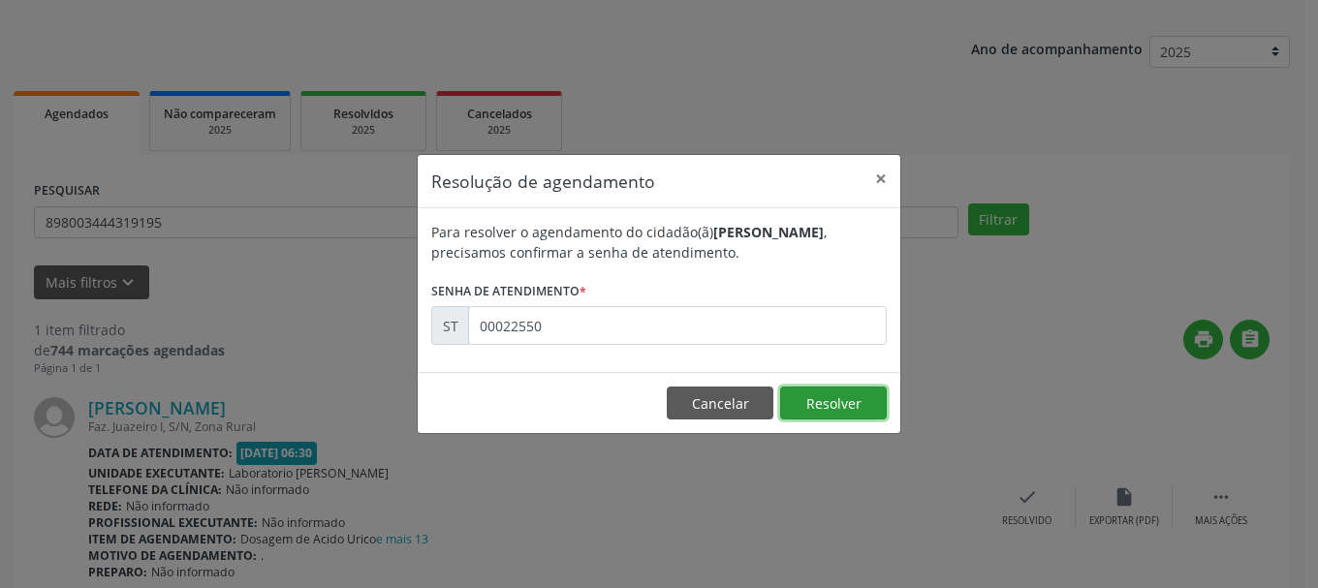
click at [827, 399] on button "Resolver" at bounding box center [833, 403] width 107 height 33
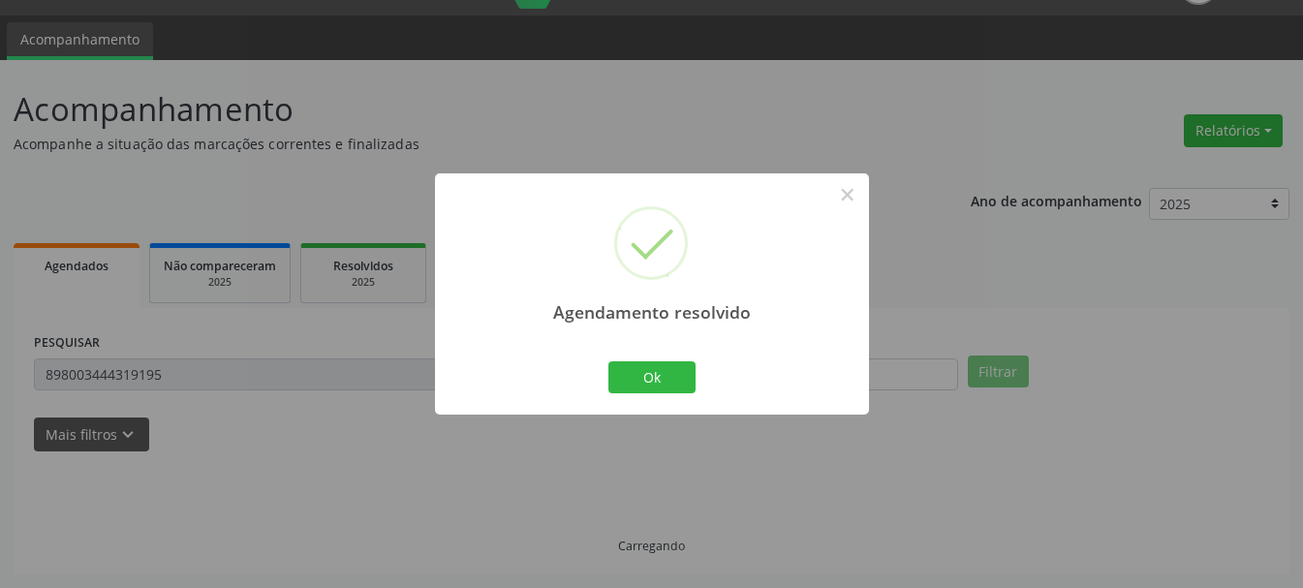
scroll to position [5, 0]
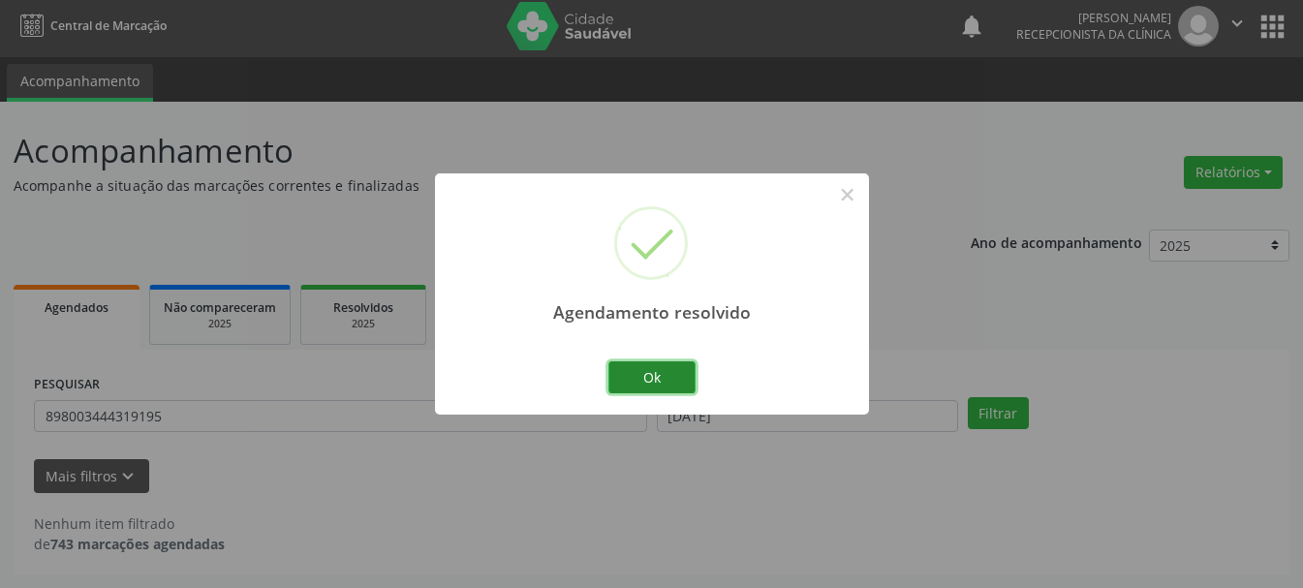
click at [652, 374] on button "Ok" at bounding box center [651, 377] width 87 height 33
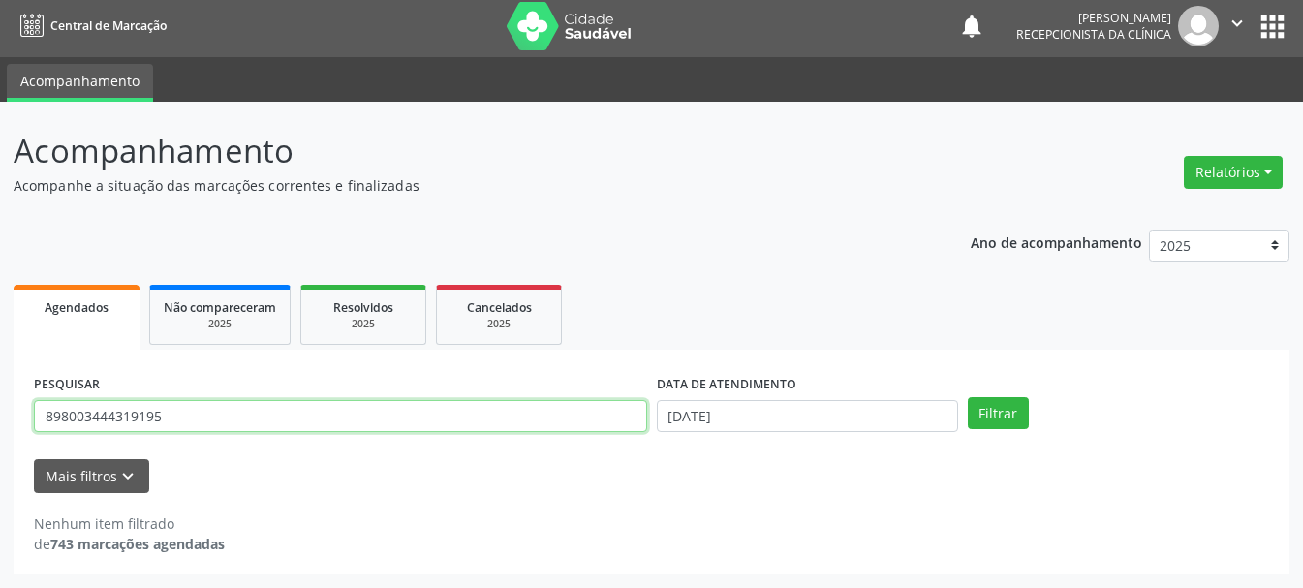
click at [476, 419] on input "898003444319195" at bounding box center [340, 416] width 613 height 33
type input "8"
type input "898003413131682"
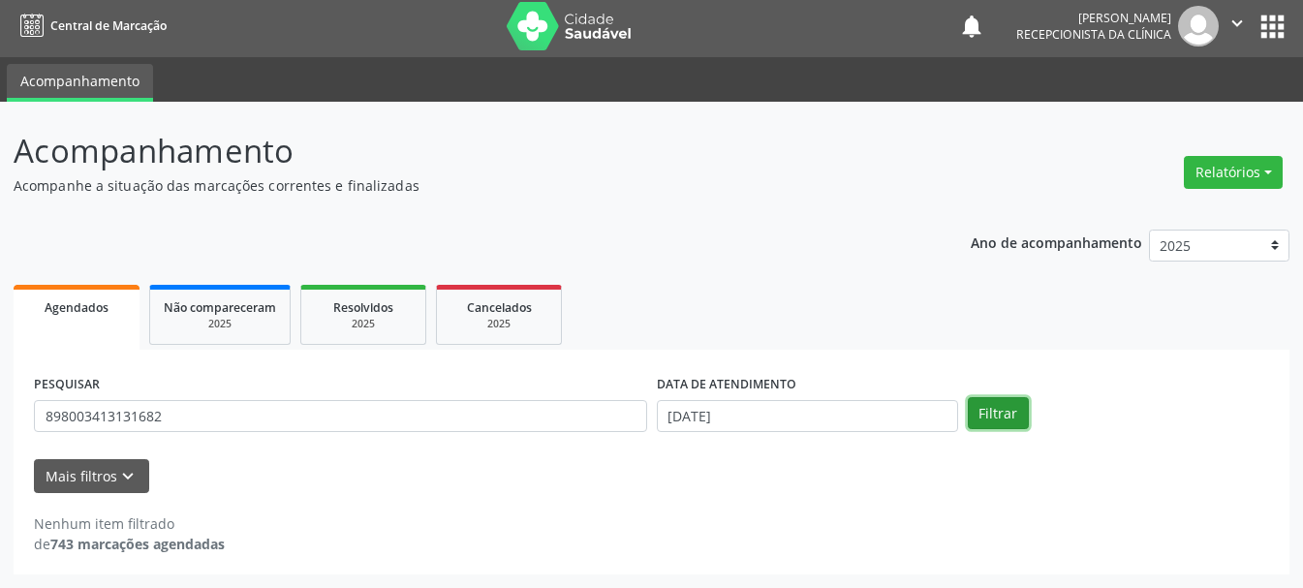
click at [986, 416] on button "Filtrar" at bounding box center [998, 413] width 61 height 33
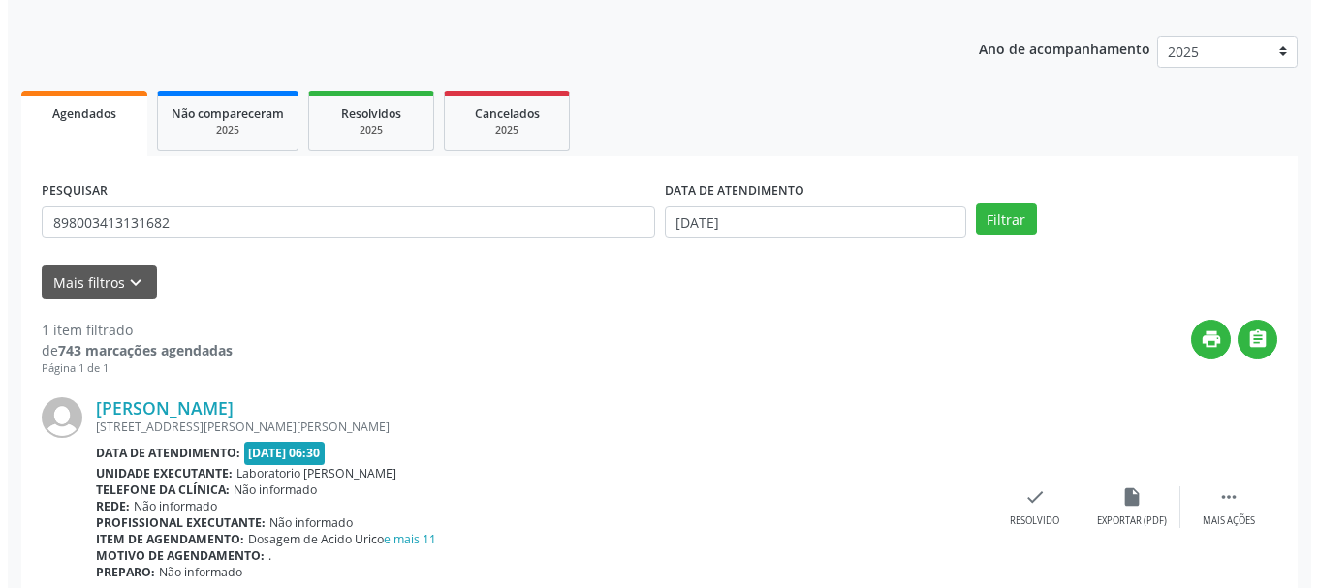
scroll to position [283, 0]
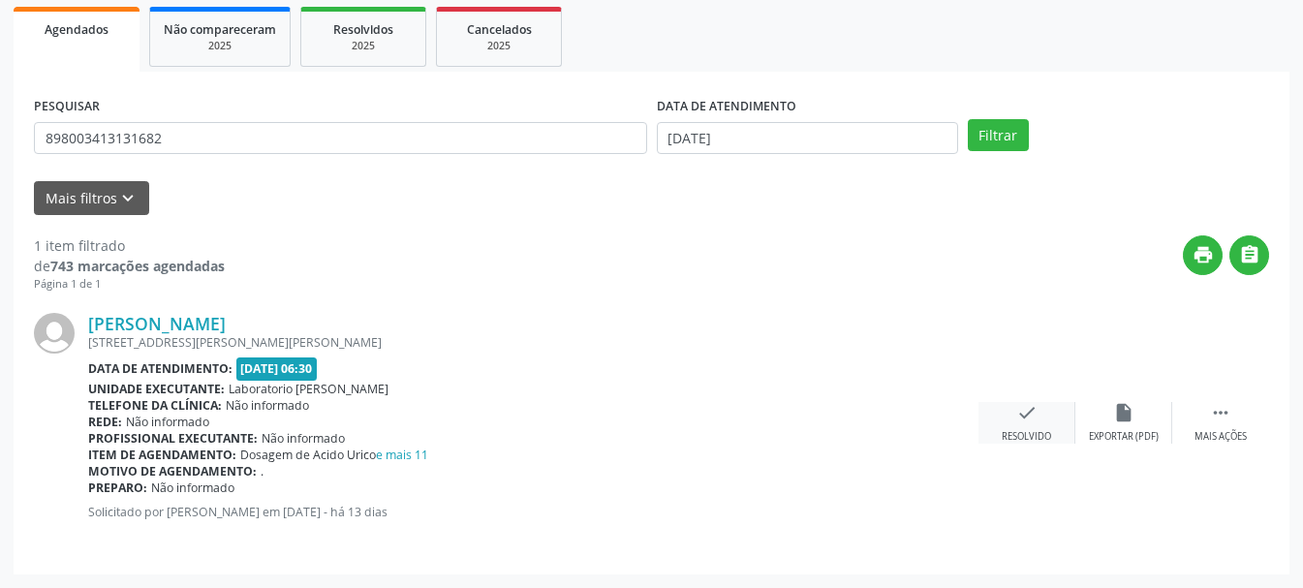
click at [1019, 413] on icon "check" at bounding box center [1026, 412] width 21 height 21
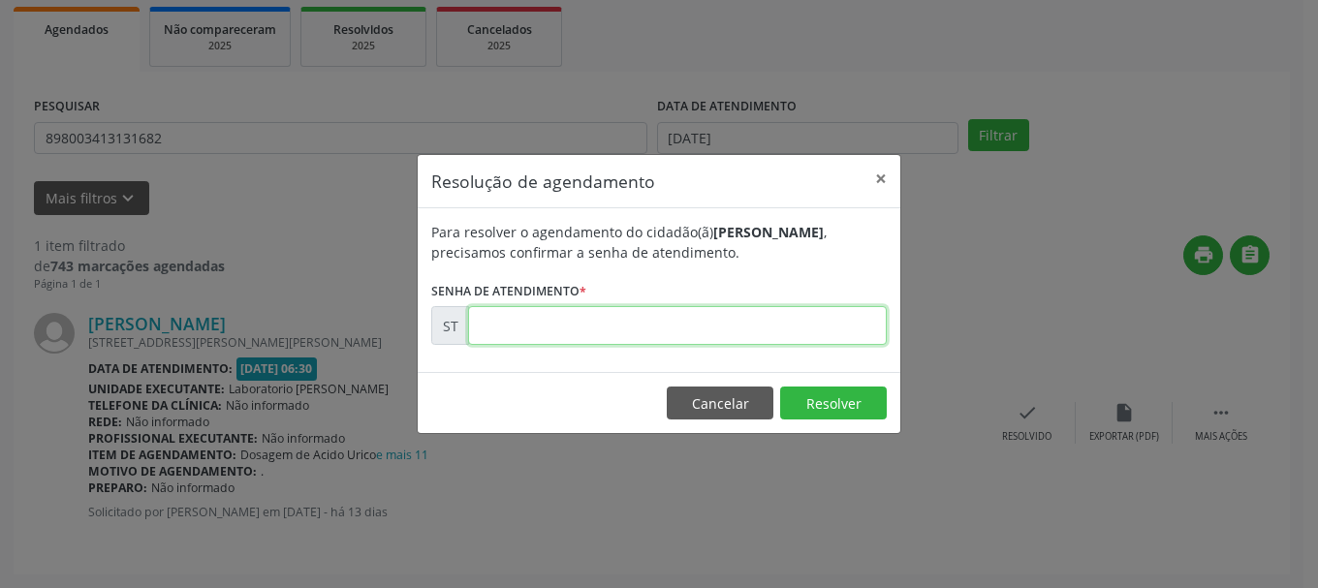
click at [671, 333] on input "text" at bounding box center [677, 325] width 419 height 39
type input "00022650"
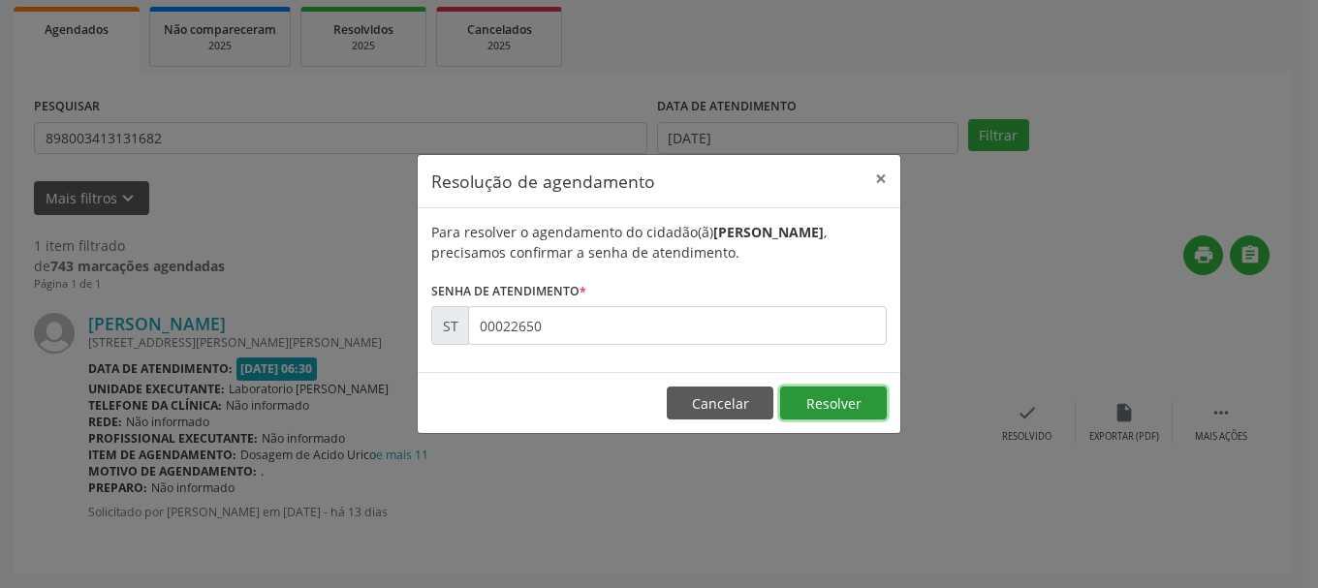
click at [813, 397] on button "Resolver" at bounding box center [833, 403] width 107 height 33
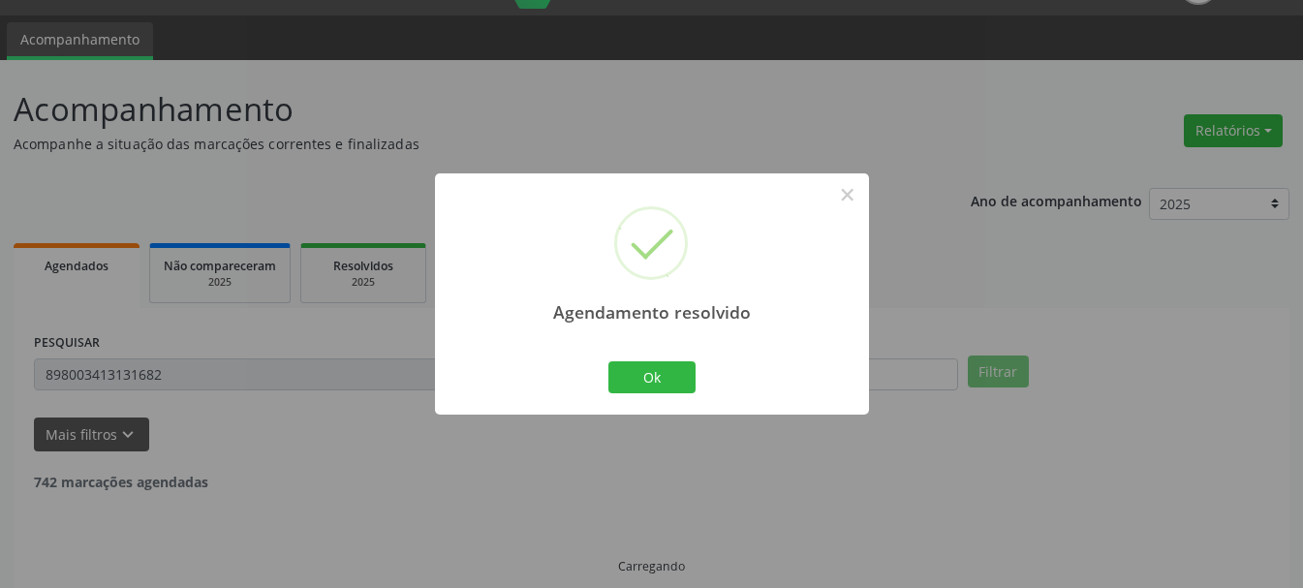
scroll to position [5, 0]
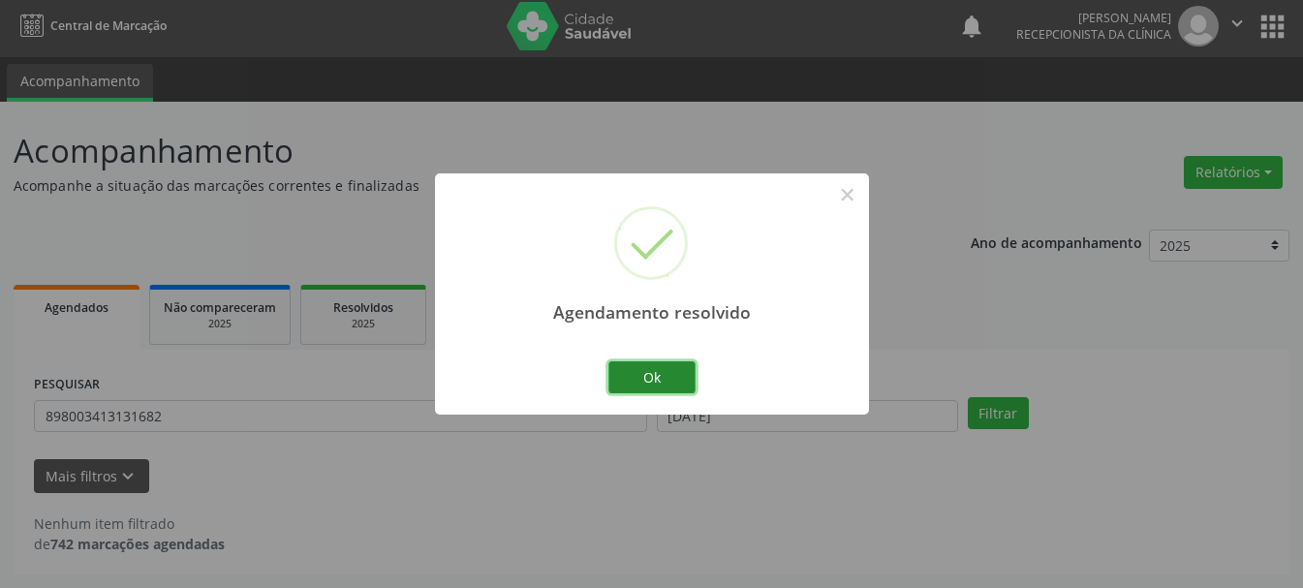
click at [648, 378] on button "Ok" at bounding box center [651, 377] width 87 height 33
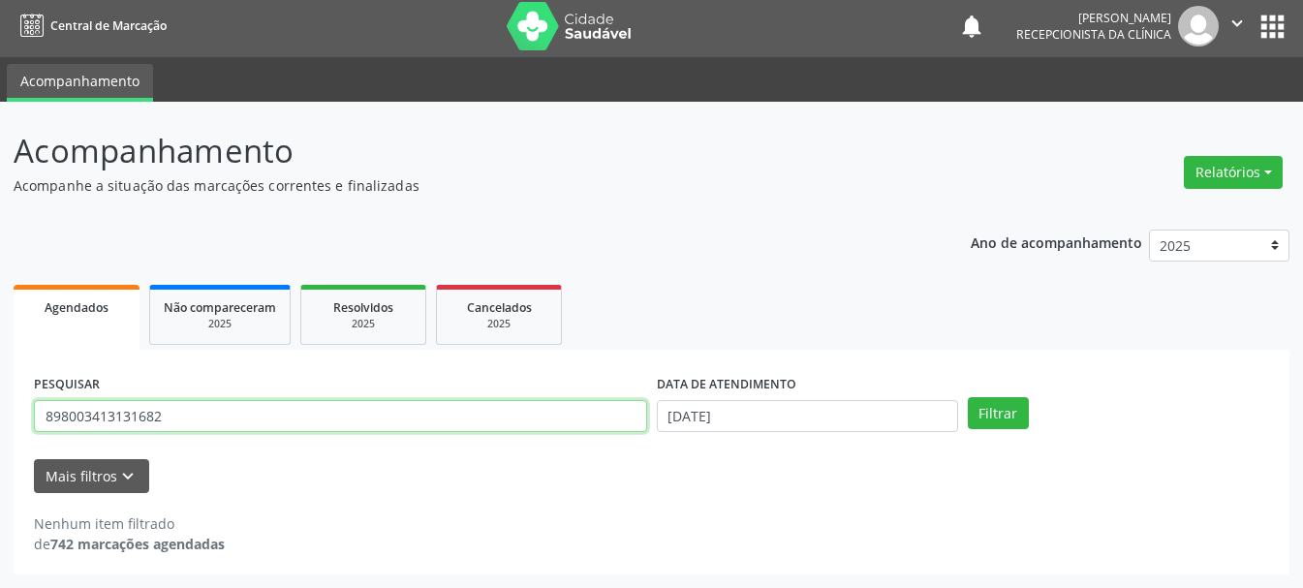
drag, startPoint x: 205, startPoint y: 415, endPoint x: 10, endPoint y: 392, distance: 197.0
click at [10, 392] on div "Acompanhamento Acompanhe a situação das marcações correntes e finalizadas Relat…" at bounding box center [651, 345] width 1303 height 486
type input "706306712641773"
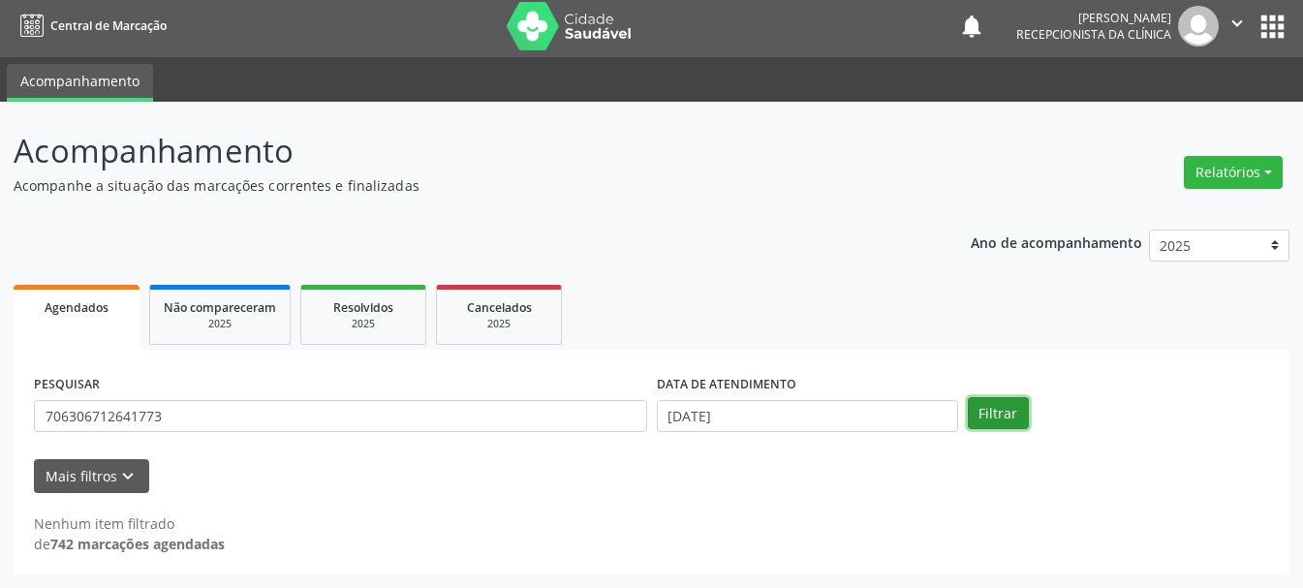
click at [982, 412] on button "Filtrar" at bounding box center [998, 413] width 61 height 33
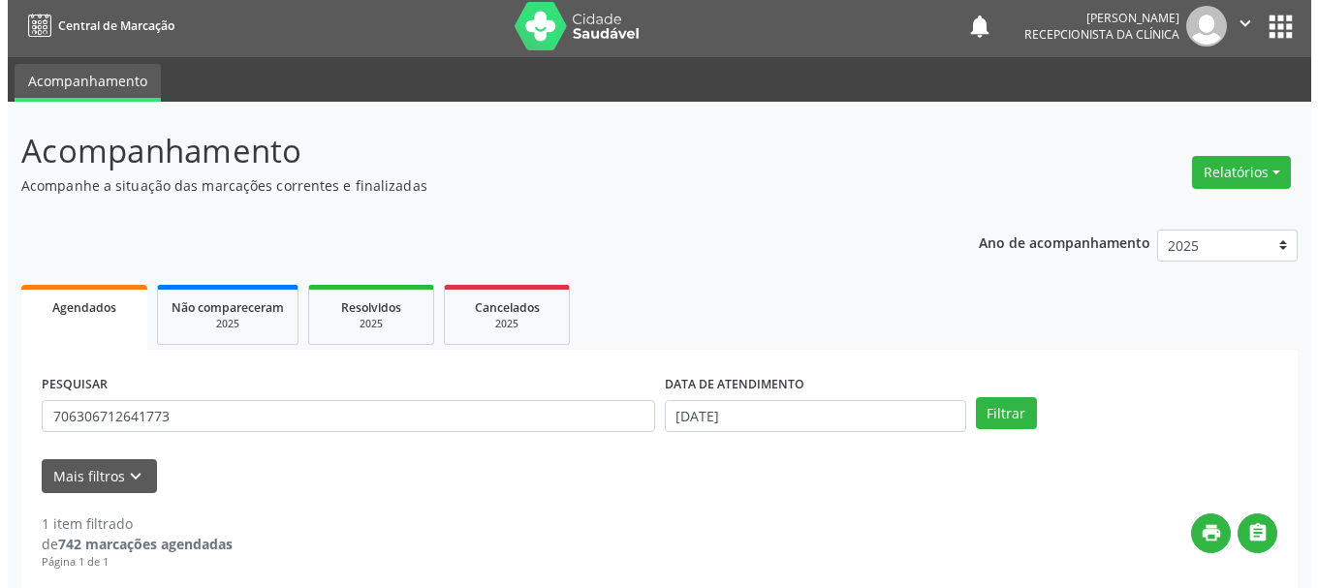
scroll to position [283, 0]
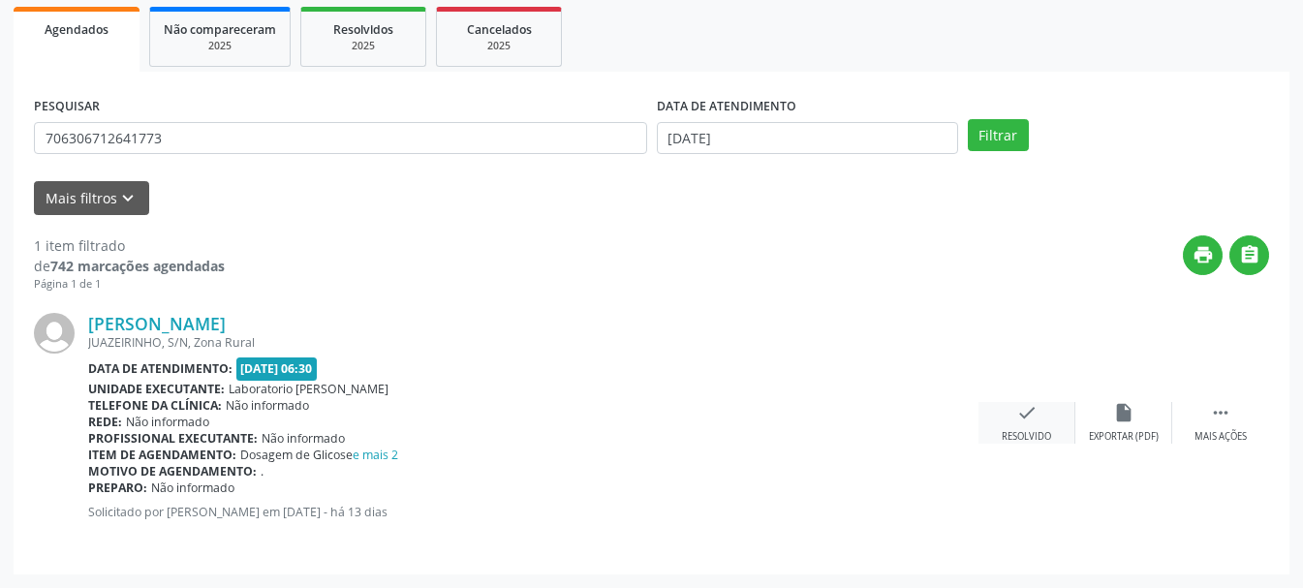
click at [1007, 418] on div "check Resolvido" at bounding box center [1027, 423] width 97 height 42
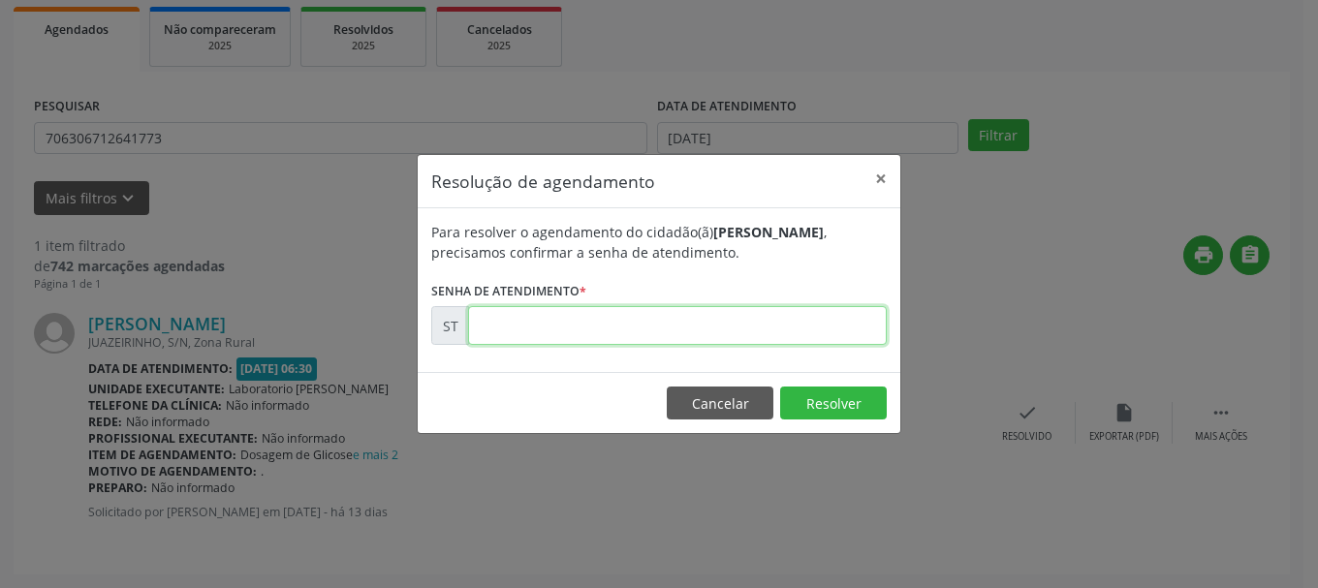
click at [715, 338] on input "text" at bounding box center [677, 325] width 419 height 39
type input "00022643"
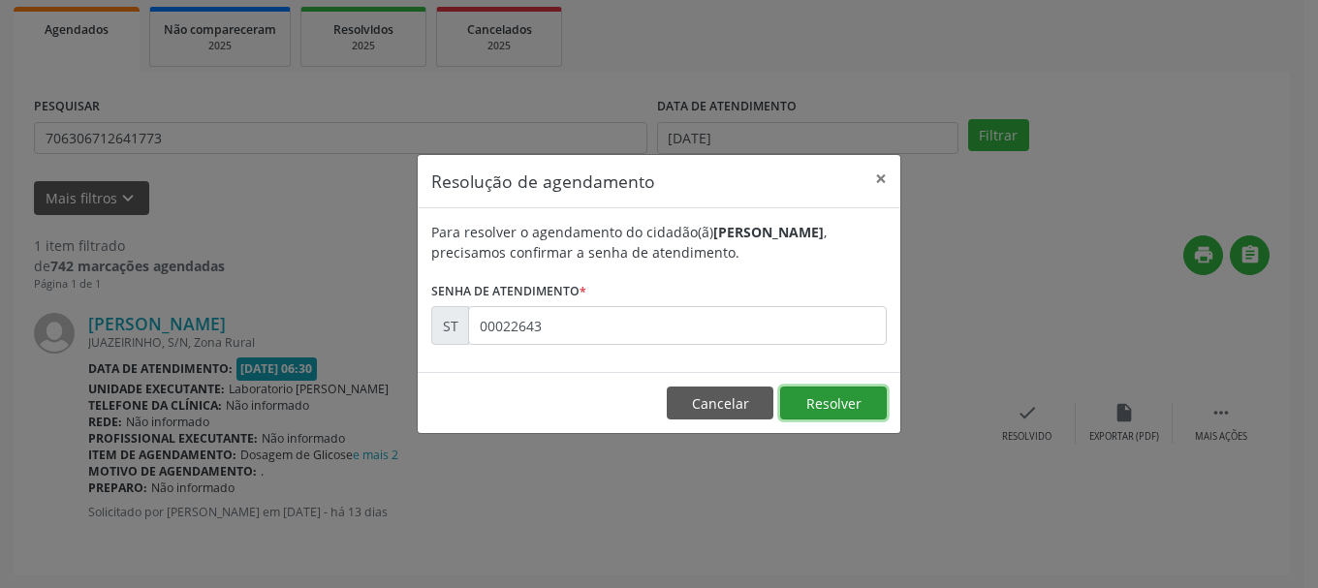
click at [863, 401] on button "Resolver" at bounding box center [833, 403] width 107 height 33
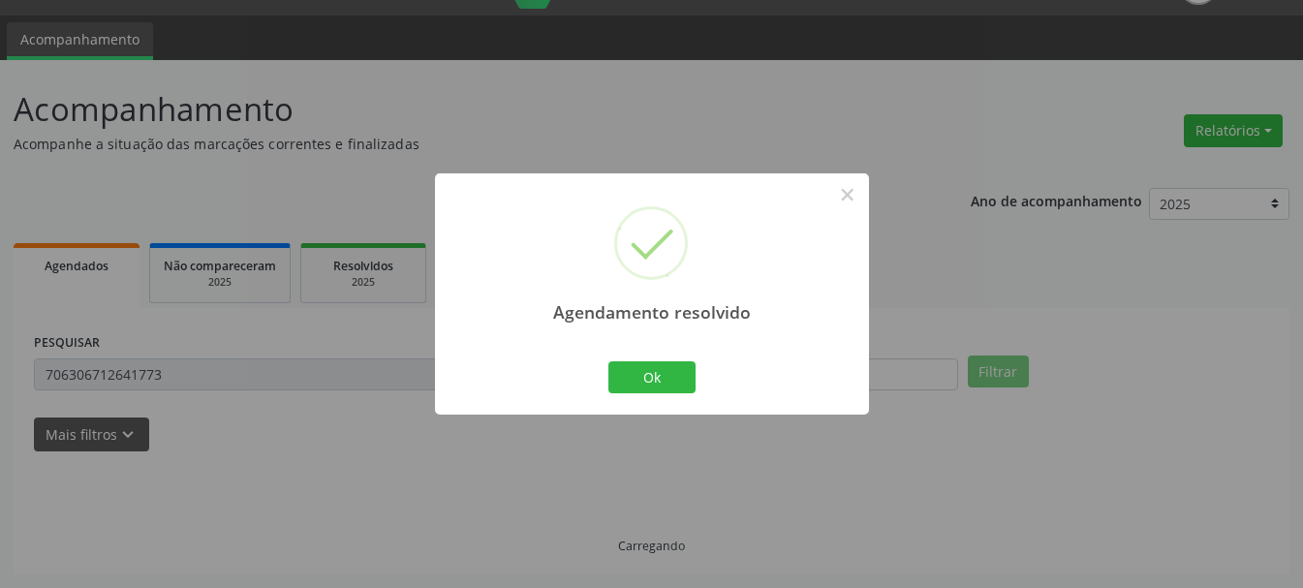
scroll to position [5, 0]
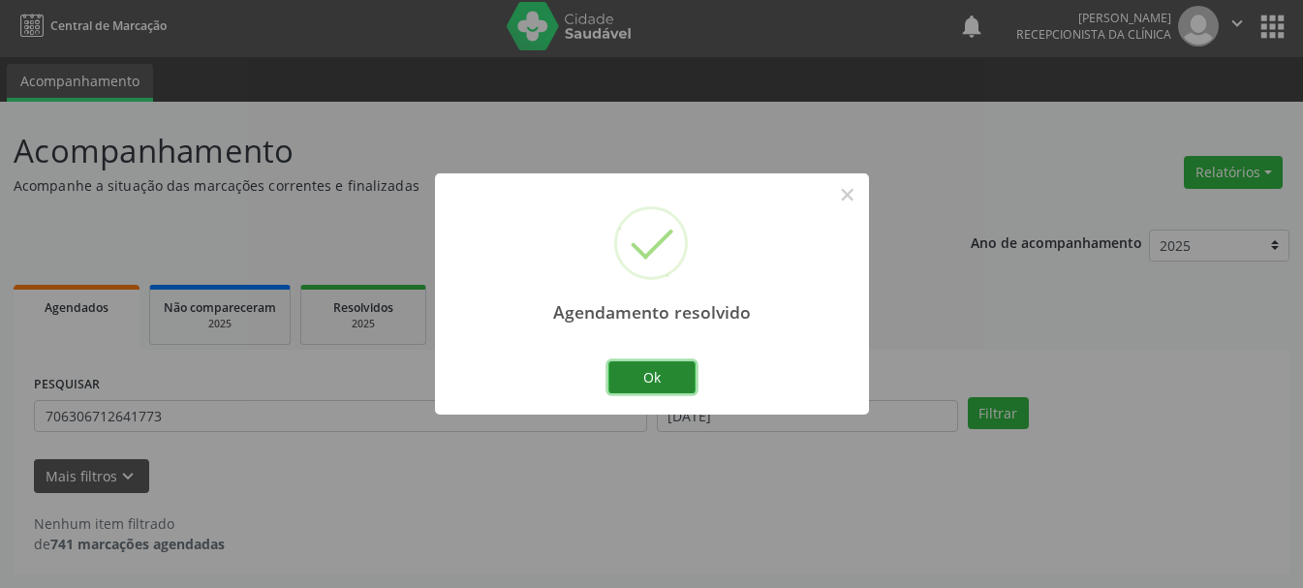
click at [674, 387] on button "Ok" at bounding box center [651, 377] width 87 height 33
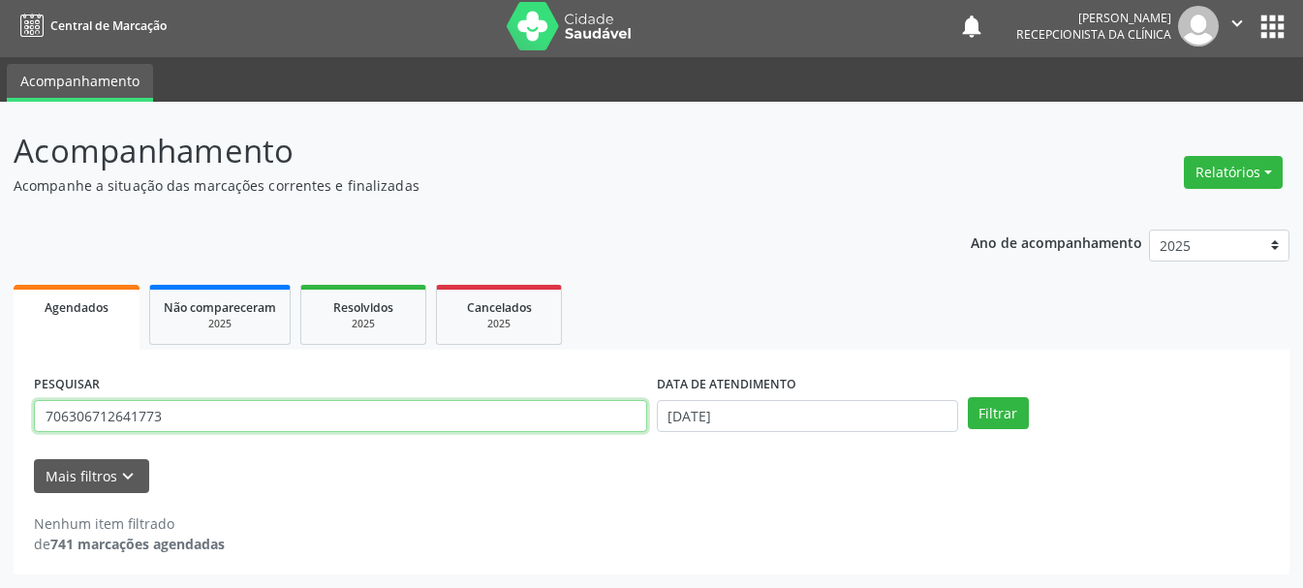
click at [480, 419] on input "706306712641773" at bounding box center [340, 416] width 613 height 33
type input "7"
type input "898003413101856"
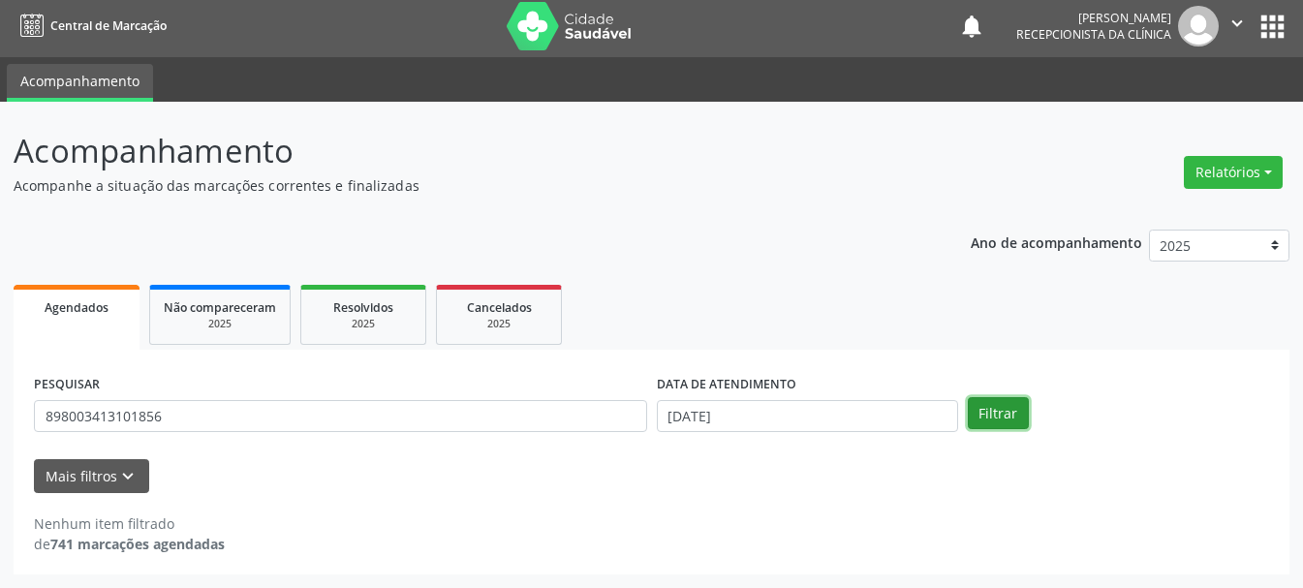
click at [1012, 414] on button "Filtrar" at bounding box center [998, 413] width 61 height 33
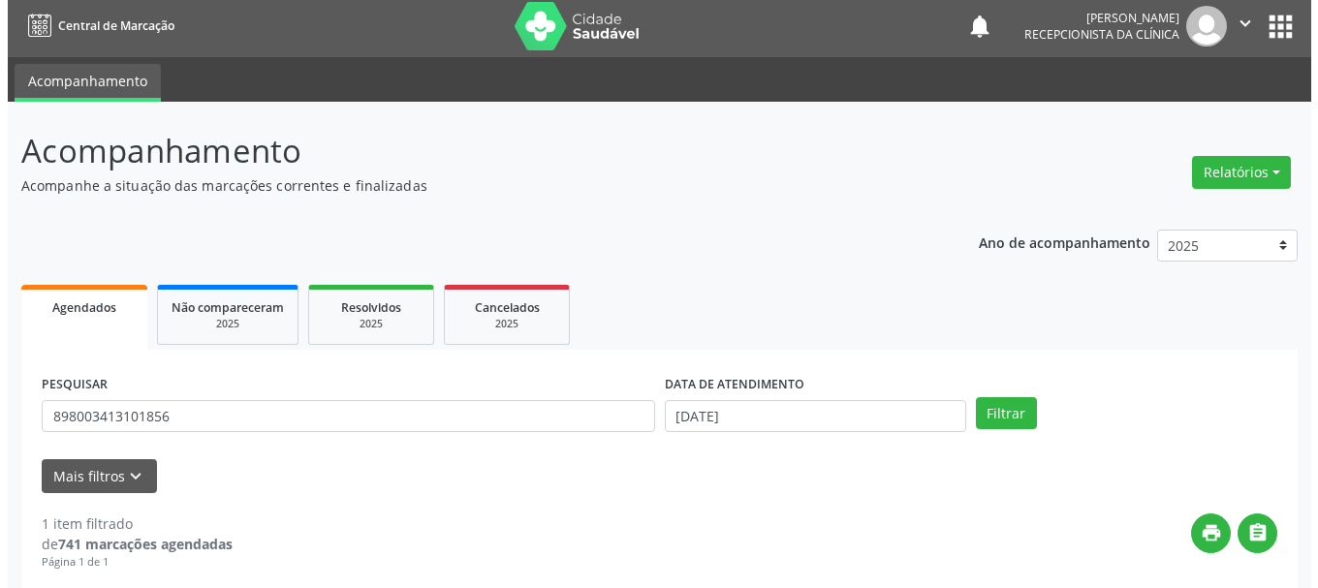
scroll to position [283, 0]
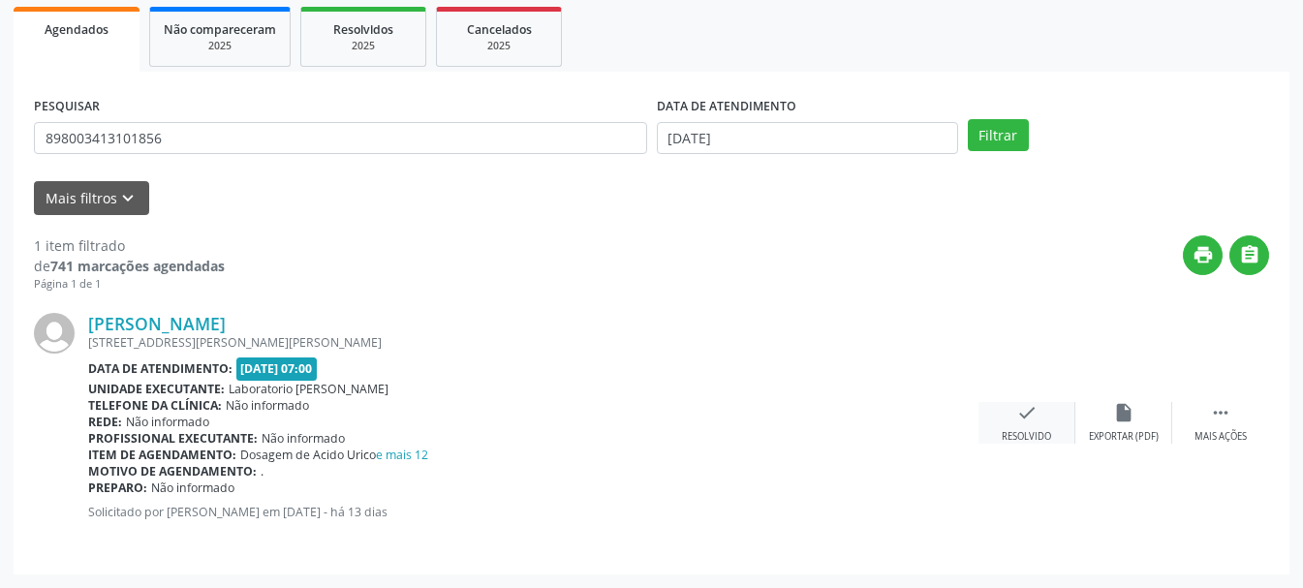
click at [1042, 423] on div "check Resolvido" at bounding box center [1027, 423] width 97 height 42
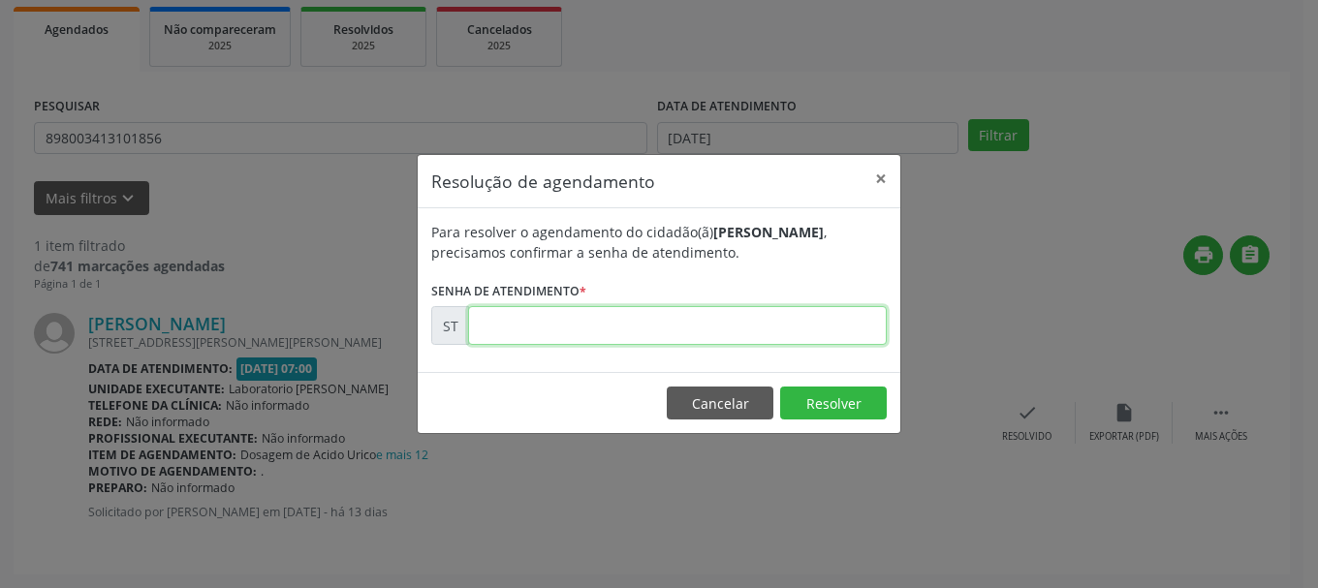
click at [568, 322] on input "text" at bounding box center [677, 325] width 419 height 39
type input "00022666"
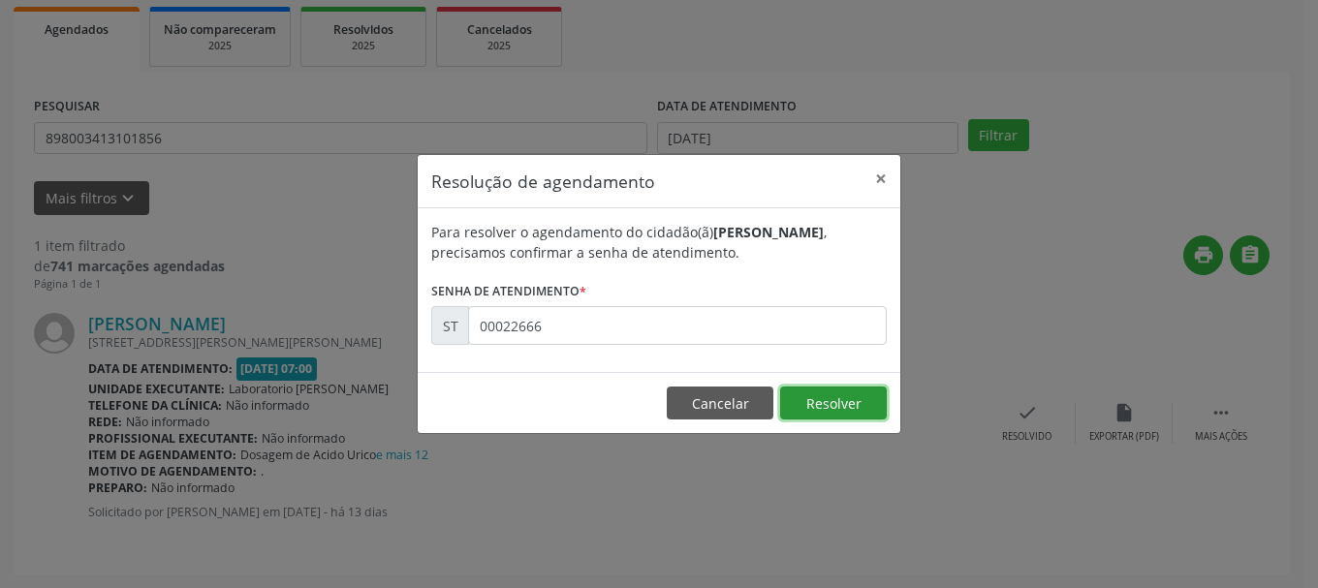
click at [840, 408] on button "Resolver" at bounding box center [833, 403] width 107 height 33
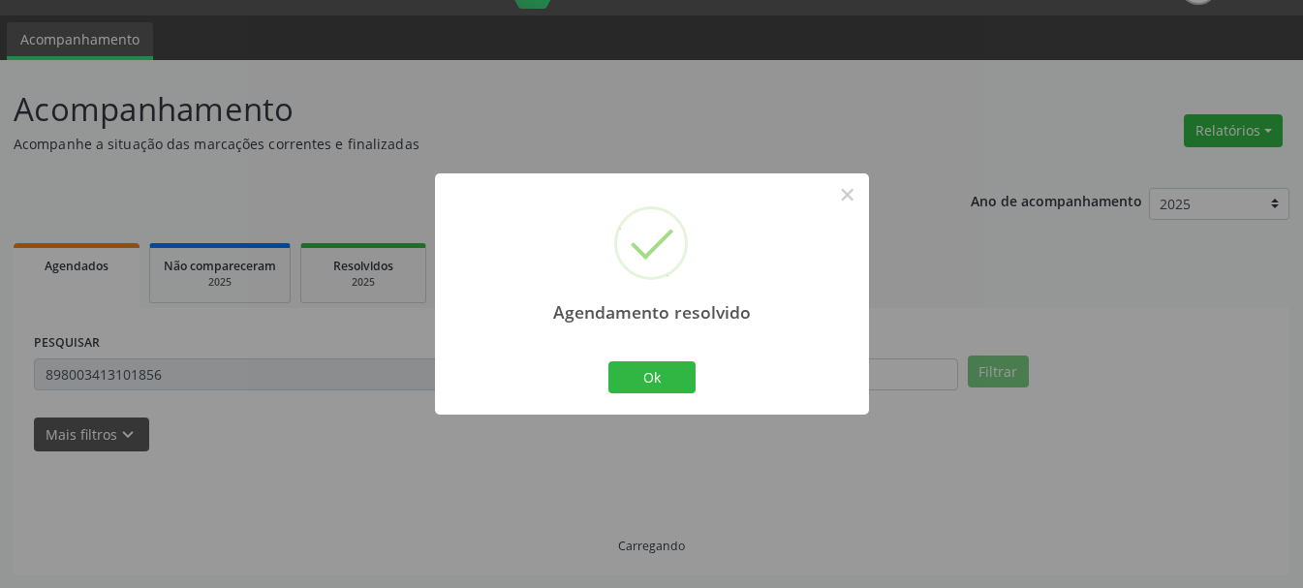
scroll to position [5, 0]
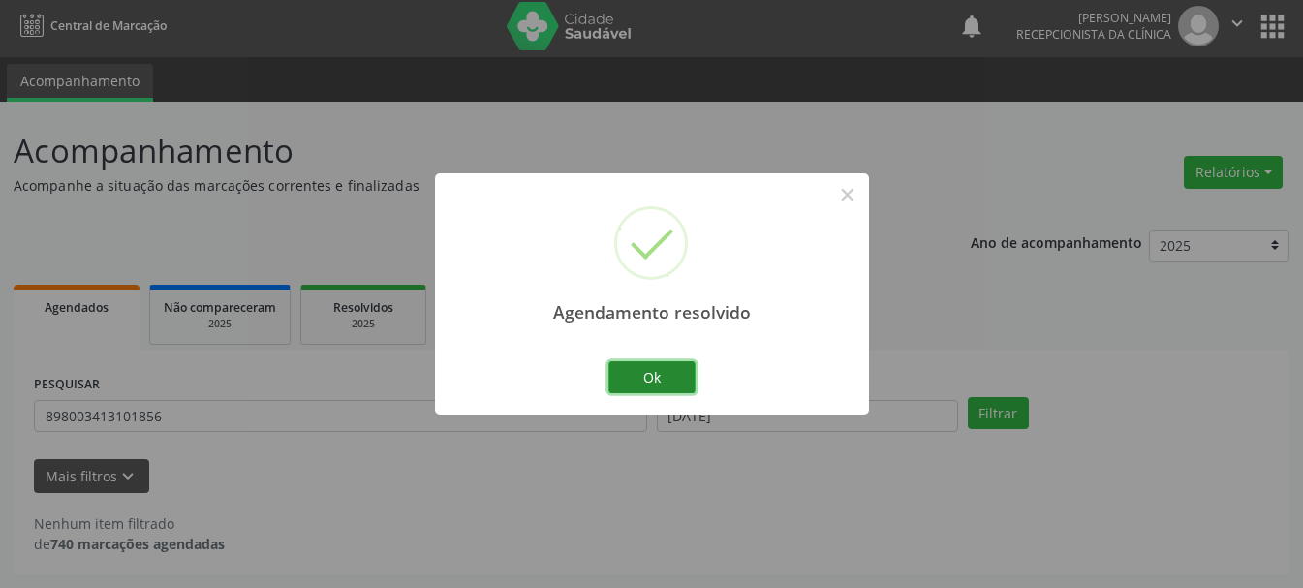
click at [652, 381] on button "Ok" at bounding box center [651, 377] width 87 height 33
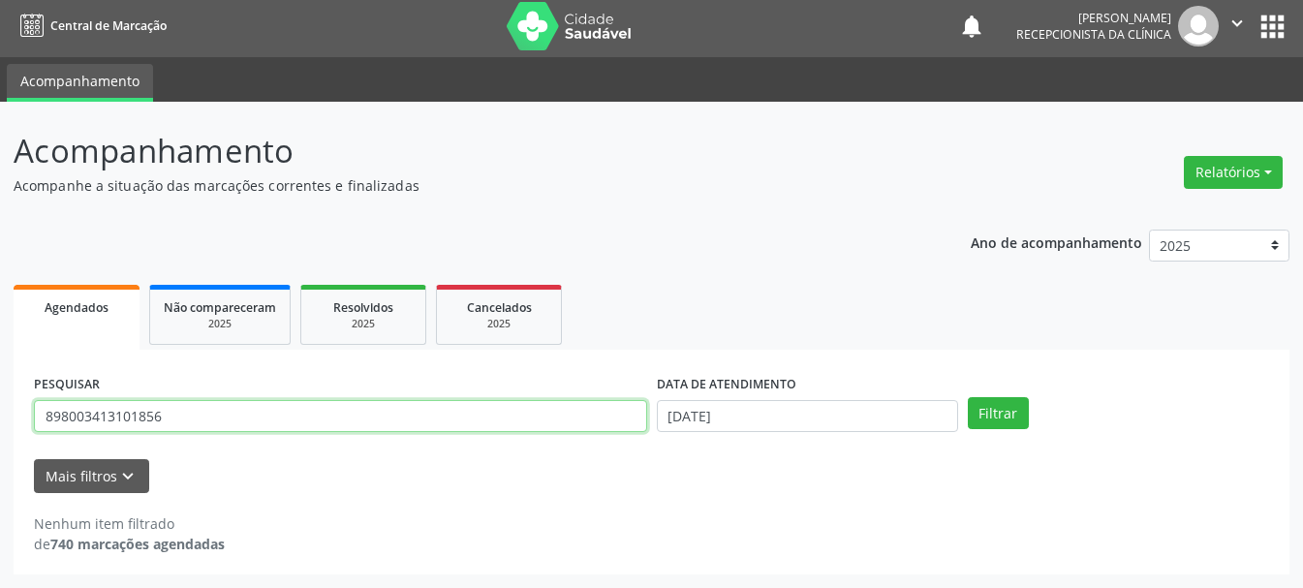
drag, startPoint x: 276, startPoint y: 420, endPoint x: 22, endPoint y: 430, distance: 254.0
click at [22, 430] on div "PESQUISAR 898003413101856 DATA DE ATENDIMENTO [DATE] Filtrar UNIDADE DE REFERÊN…" at bounding box center [652, 462] width 1276 height 225
type input "898003709992771"
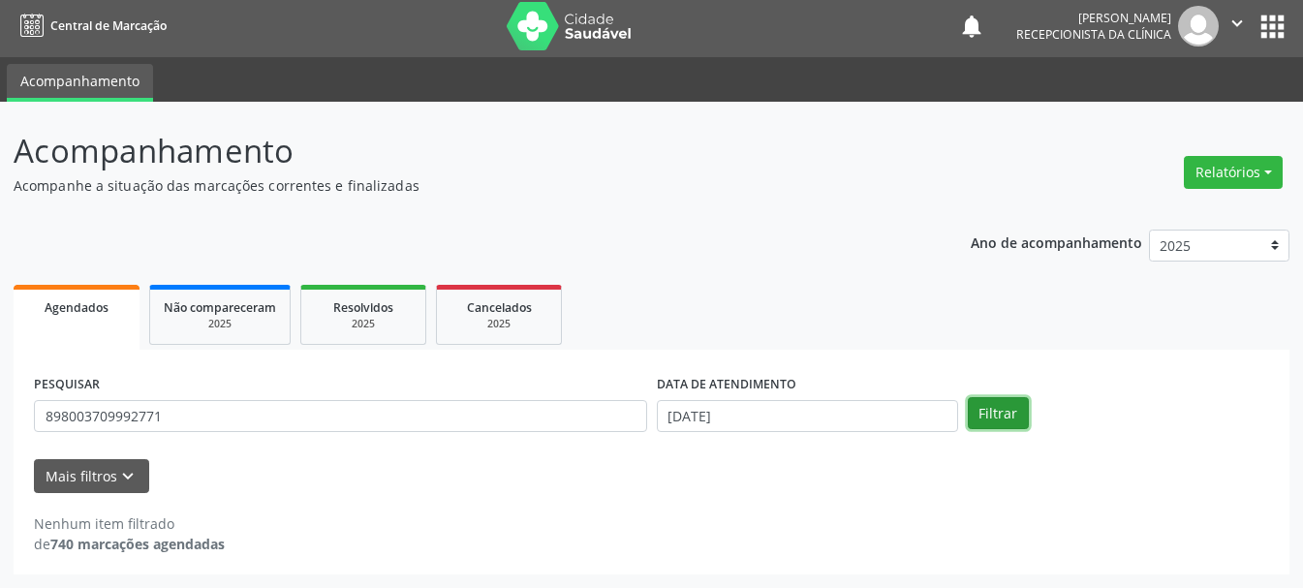
drag, startPoint x: 1027, startPoint y: 416, endPoint x: 1017, endPoint y: 418, distance: 9.9
click at [1025, 417] on button "Filtrar" at bounding box center [998, 413] width 61 height 33
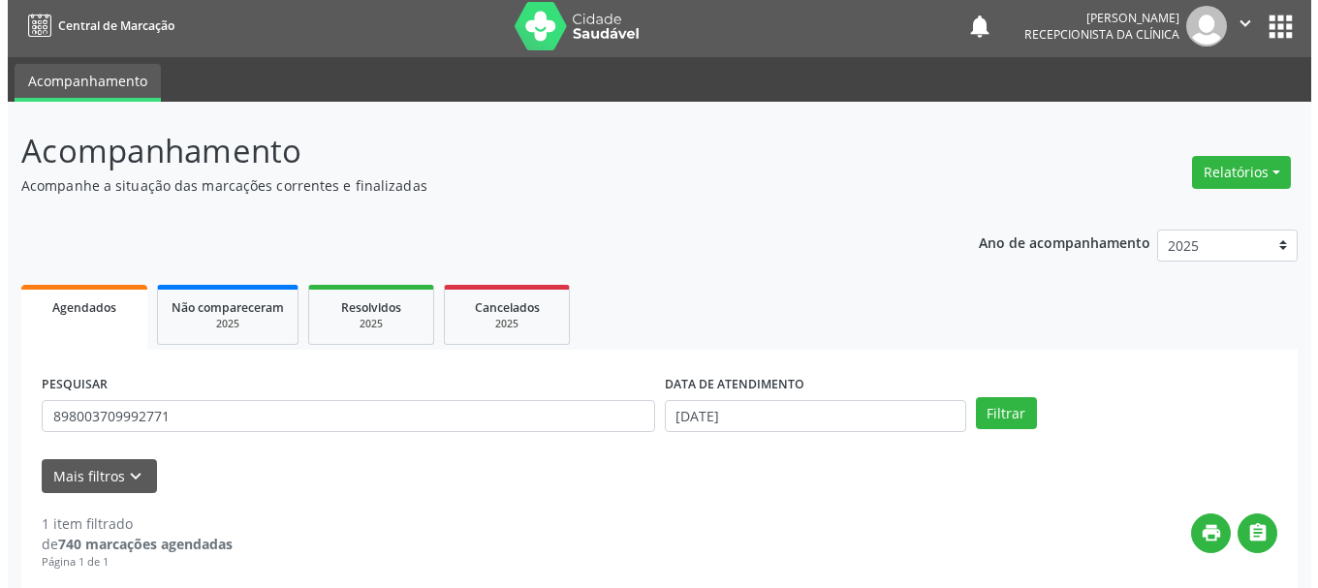
scroll to position [283, 0]
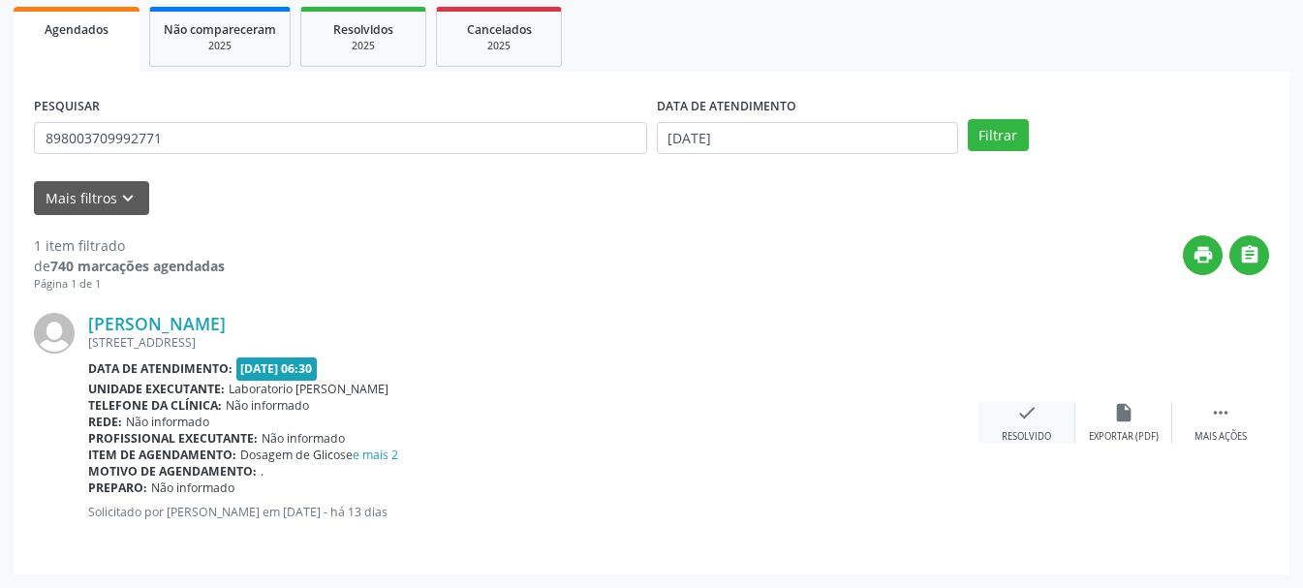
click at [1022, 416] on icon "check" at bounding box center [1026, 412] width 21 height 21
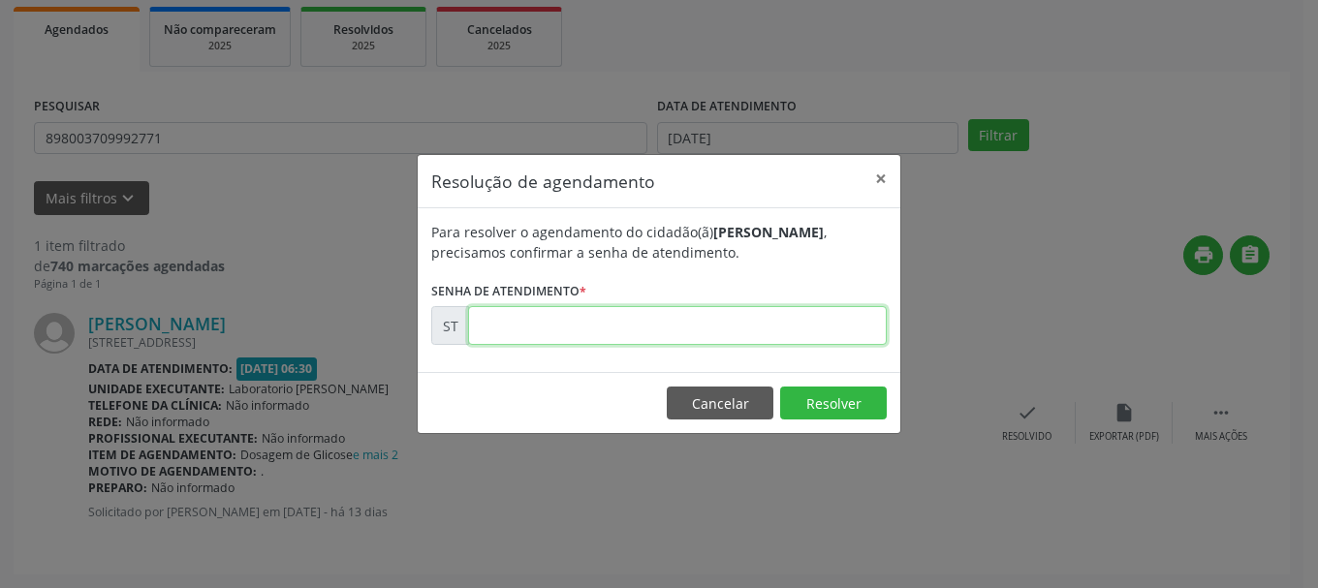
click at [651, 325] on input "text" at bounding box center [677, 325] width 419 height 39
type input "00022639"
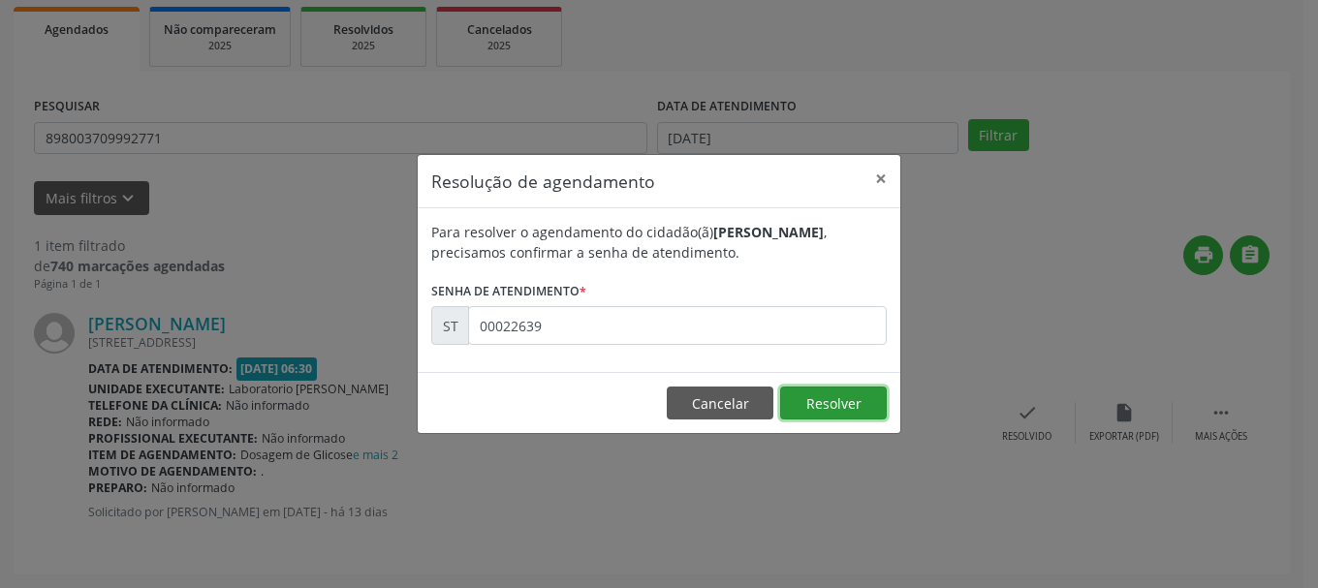
click at [840, 389] on button "Resolver" at bounding box center [833, 403] width 107 height 33
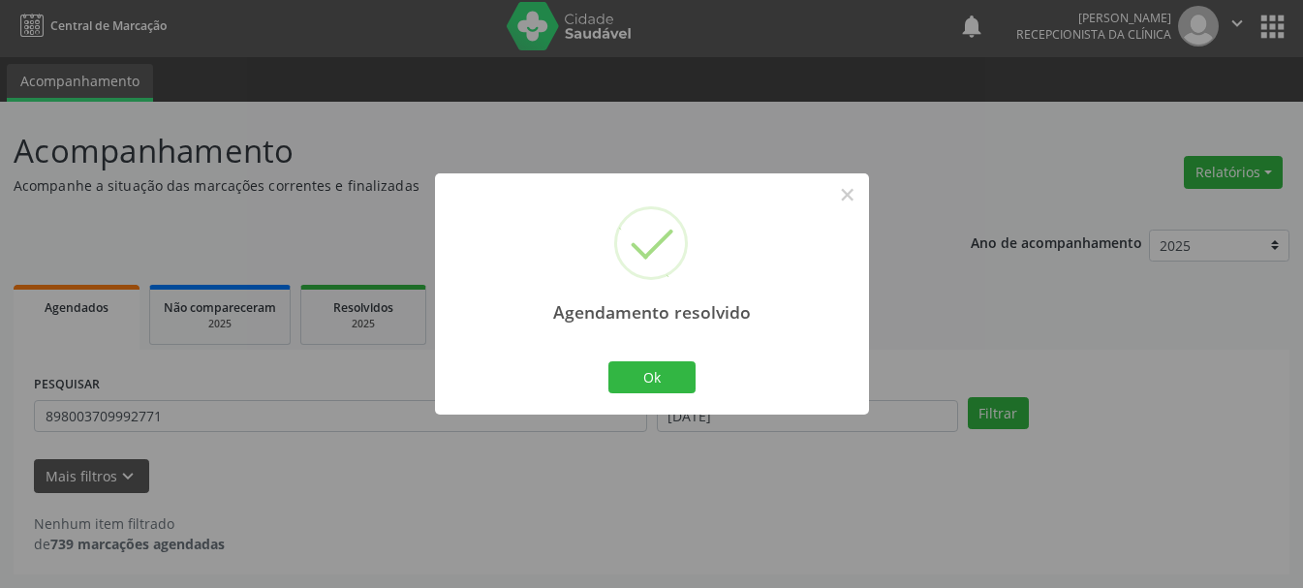
scroll to position [5, 0]
click at [684, 378] on button "Ok" at bounding box center [651, 377] width 87 height 33
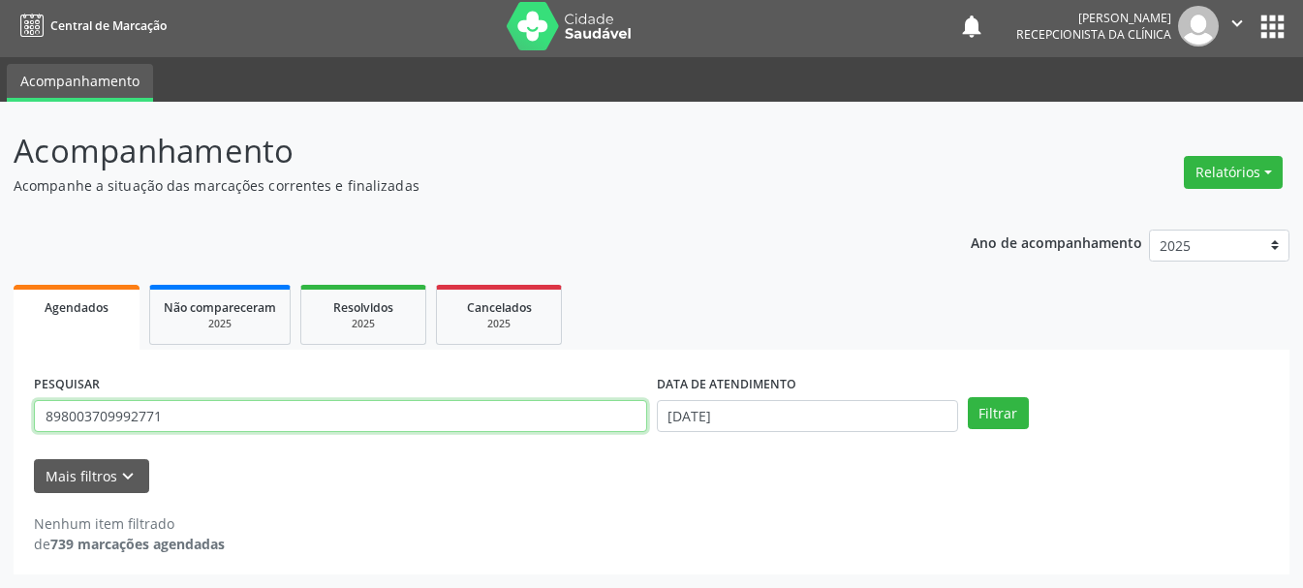
drag, startPoint x: 191, startPoint y: 423, endPoint x: 16, endPoint y: 412, distance: 175.7
click at [16, 412] on div "PESQUISAR 898003709992771 DATA DE ATENDIMENTO [DATE] Filtrar UNIDADE DE REFERÊN…" at bounding box center [652, 462] width 1276 height 225
type input "160914316850018"
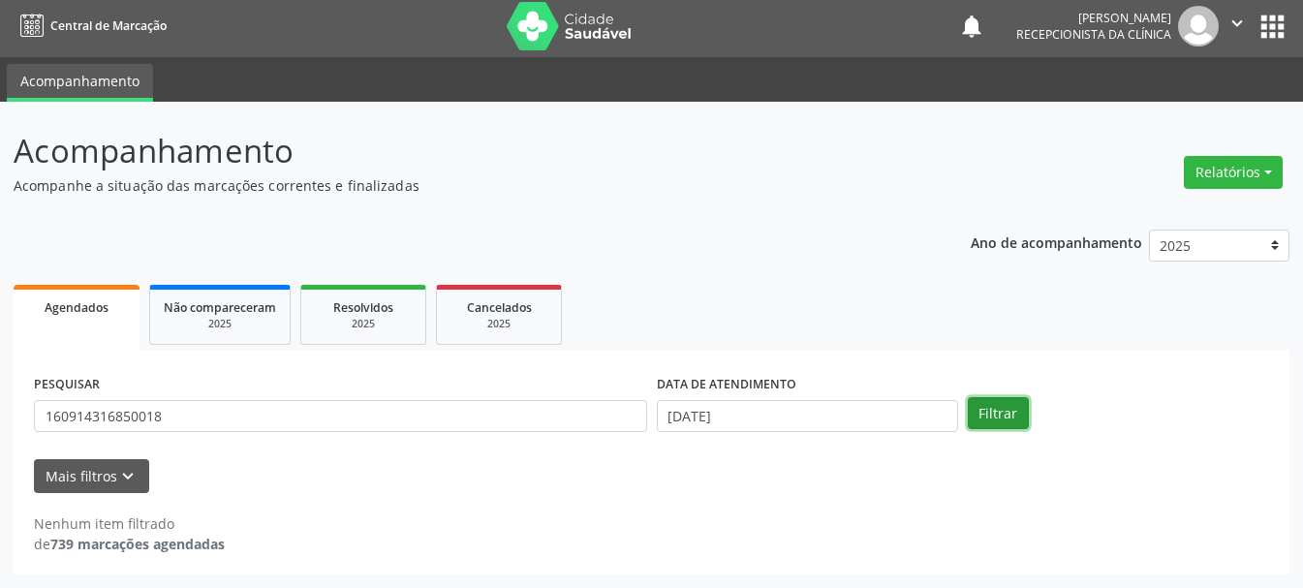
click at [984, 404] on button "Filtrar" at bounding box center [998, 413] width 61 height 33
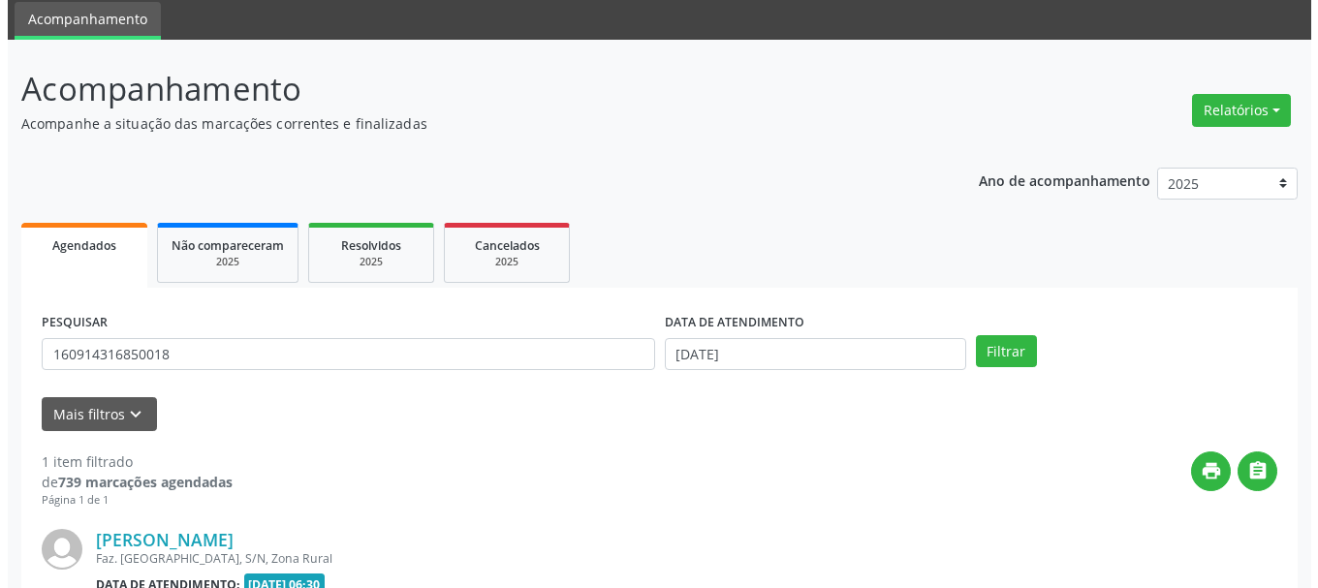
scroll to position [261, 0]
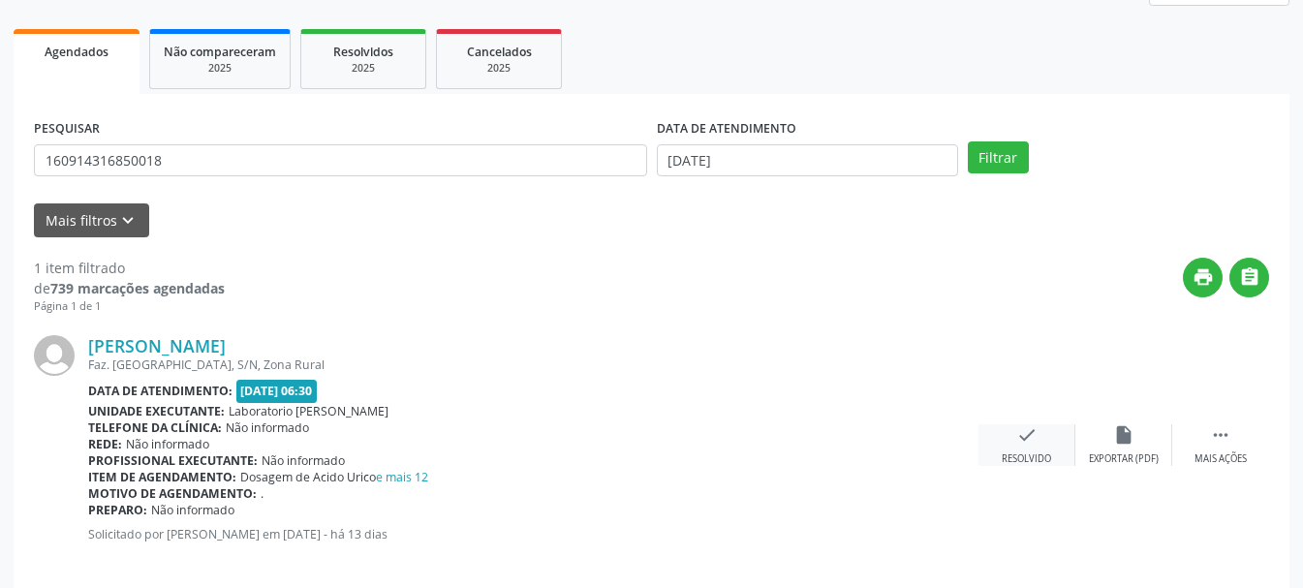
click at [1029, 434] on icon "check" at bounding box center [1026, 434] width 21 height 21
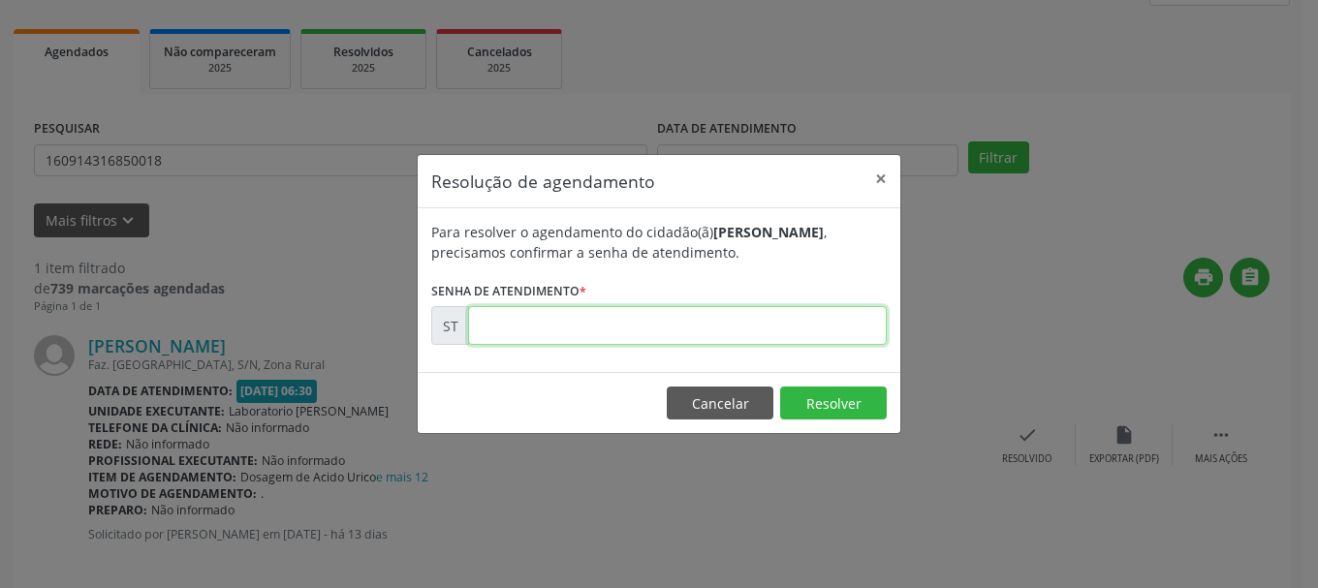
click at [616, 321] on input "text" at bounding box center [677, 325] width 419 height 39
type input "00022554"
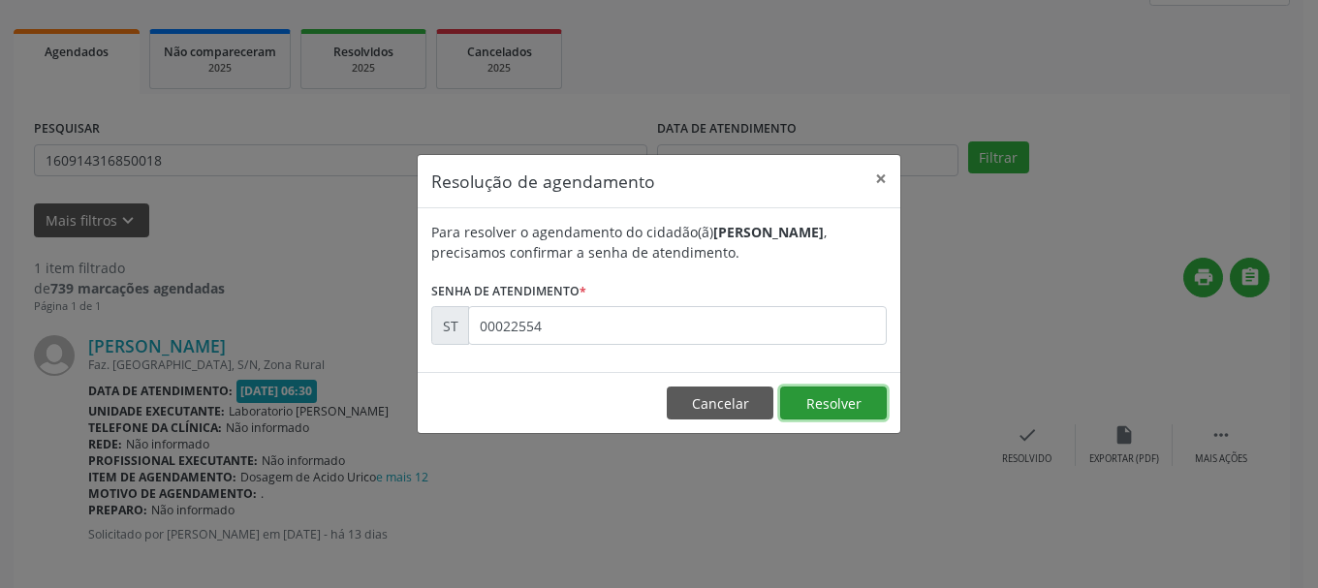
click at [833, 405] on button "Resolver" at bounding box center [833, 403] width 107 height 33
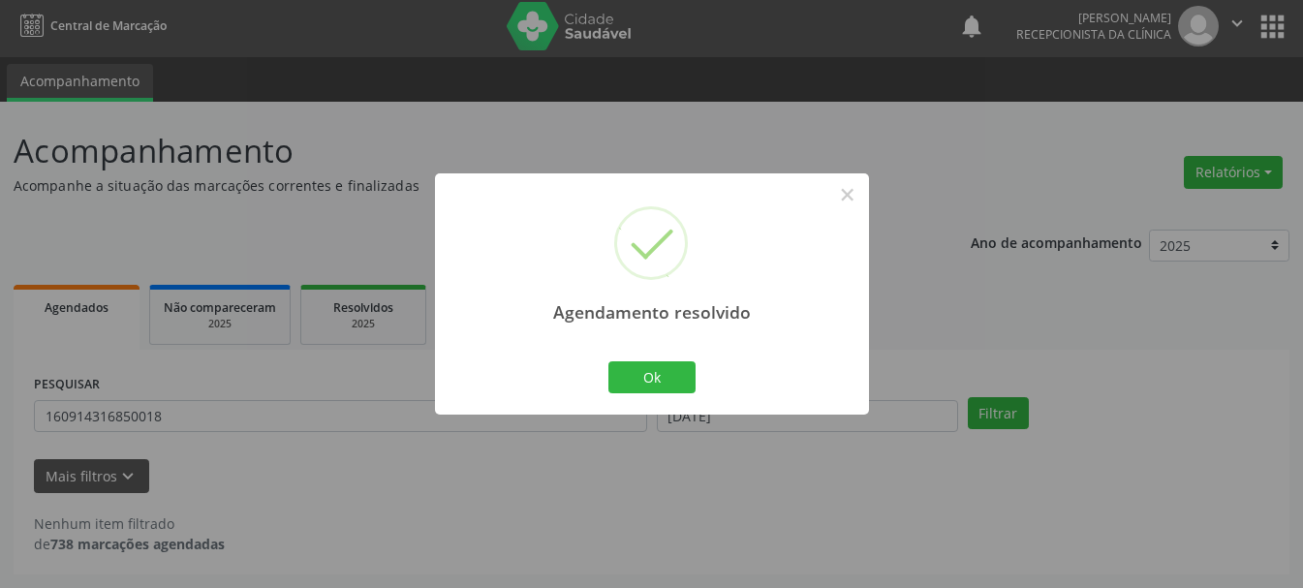
scroll to position [5, 0]
click at [656, 381] on button "Ok" at bounding box center [651, 377] width 87 height 33
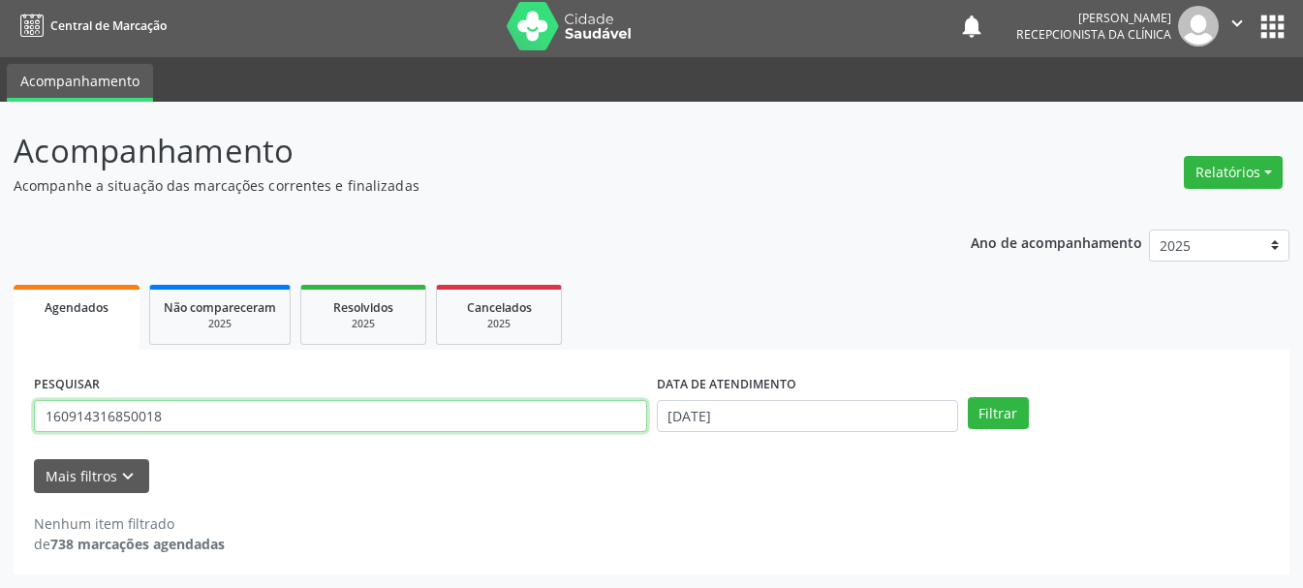
drag, startPoint x: 357, startPoint y: 415, endPoint x: 0, endPoint y: 363, distance: 360.2
click at [0, 363] on div "Acompanhamento Acompanhe a situação das marcações correntes e finalizadas Relat…" at bounding box center [651, 345] width 1303 height 486
type input "898003732841202"
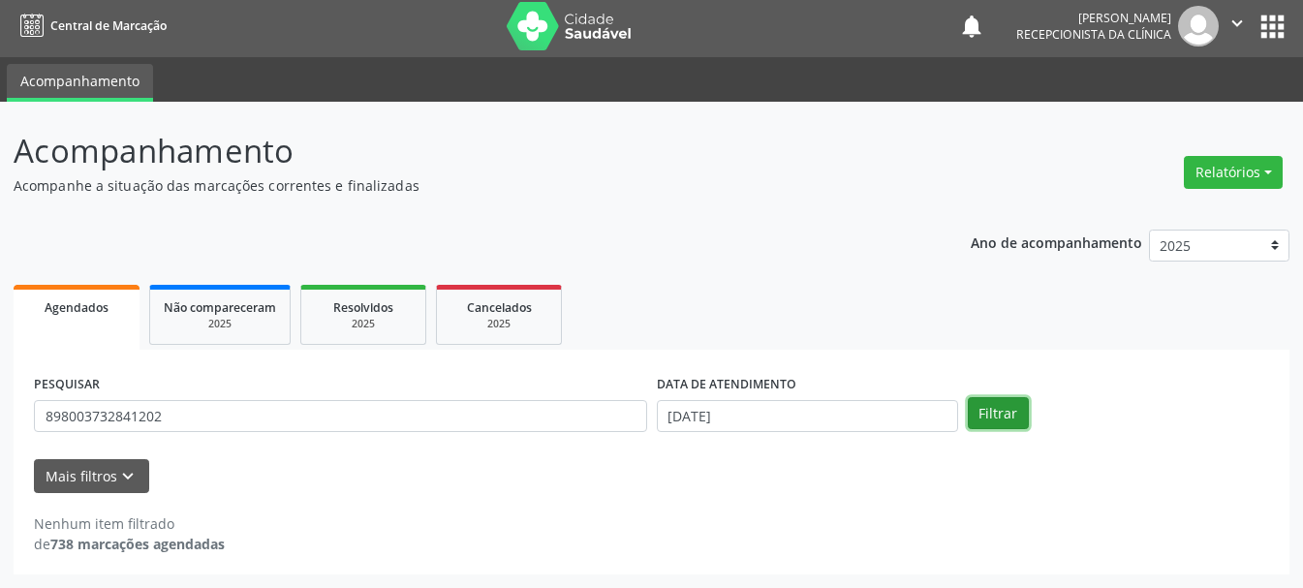
click at [1000, 402] on button "Filtrar" at bounding box center [998, 413] width 61 height 33
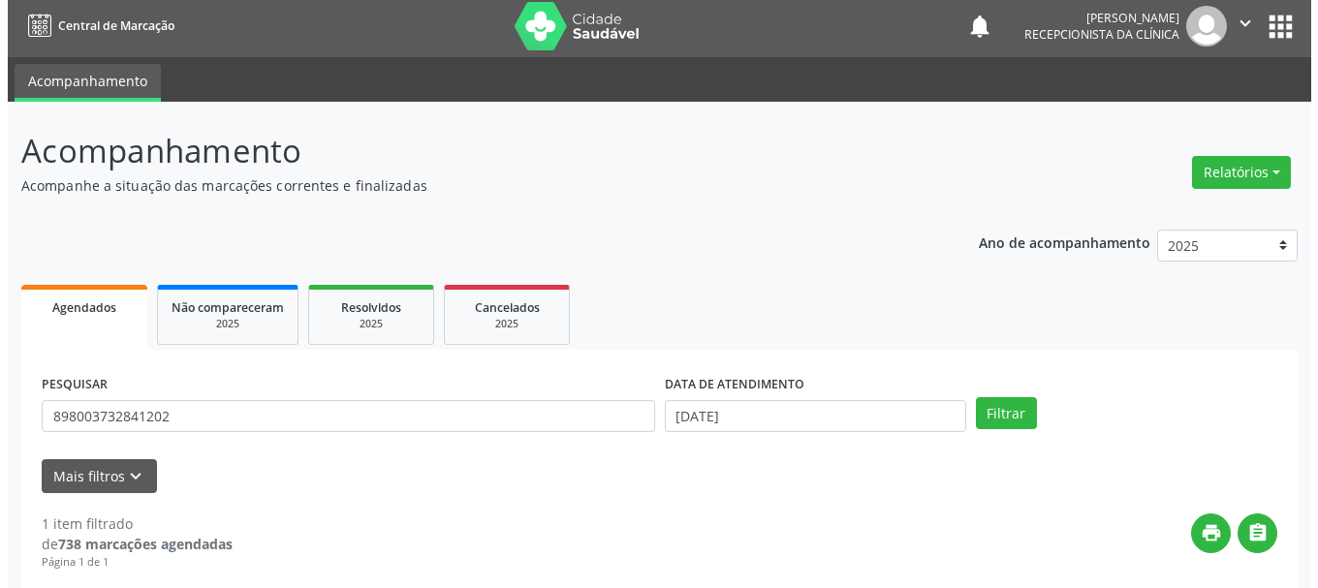
scroll to position [283, 0]
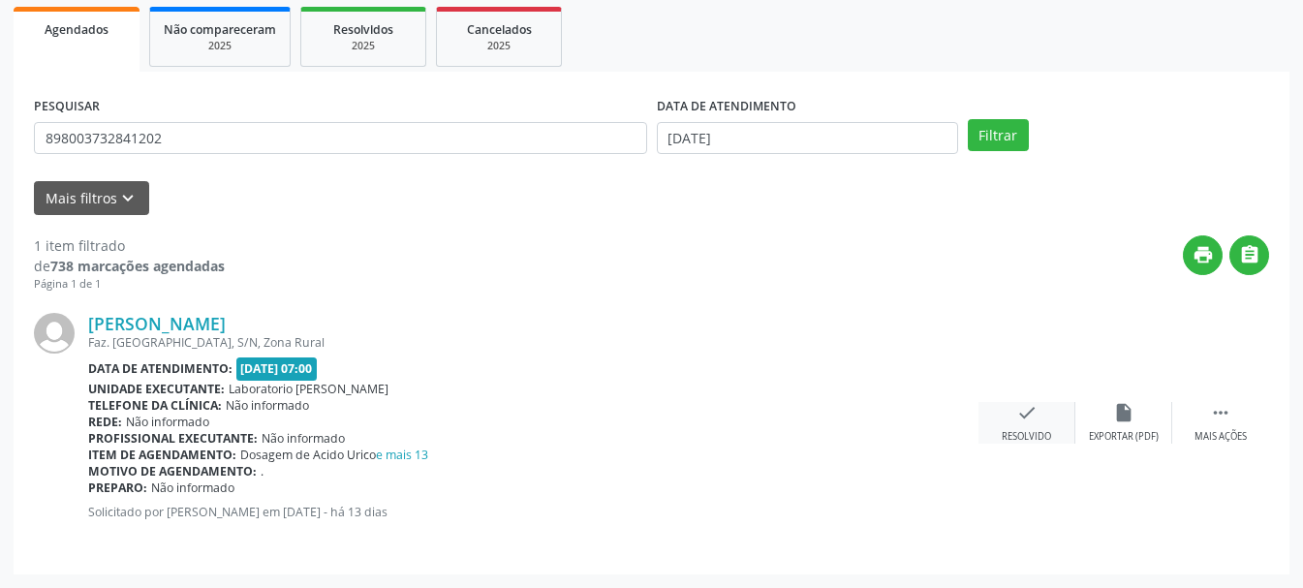
click at [1014, 420] on div "check Resolvido" at bounding box center [1027, 423] width 97 height 42
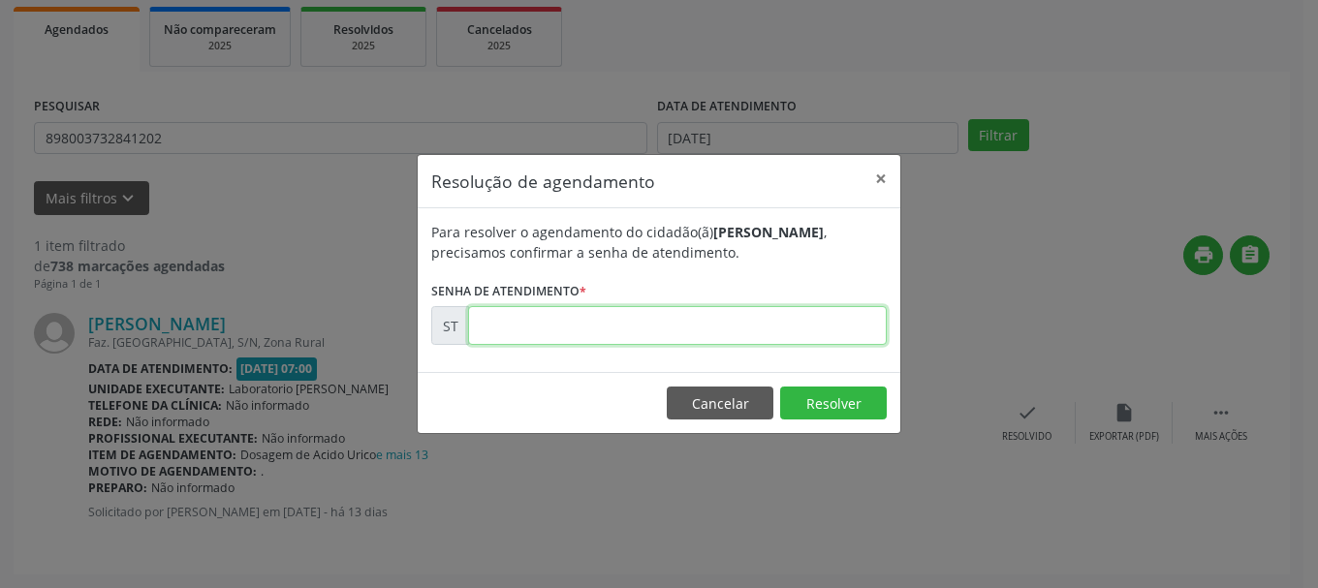
click at [576, 317] on input "text" at bounding box center [677, 325] width 419 height 39
type input "00022676"
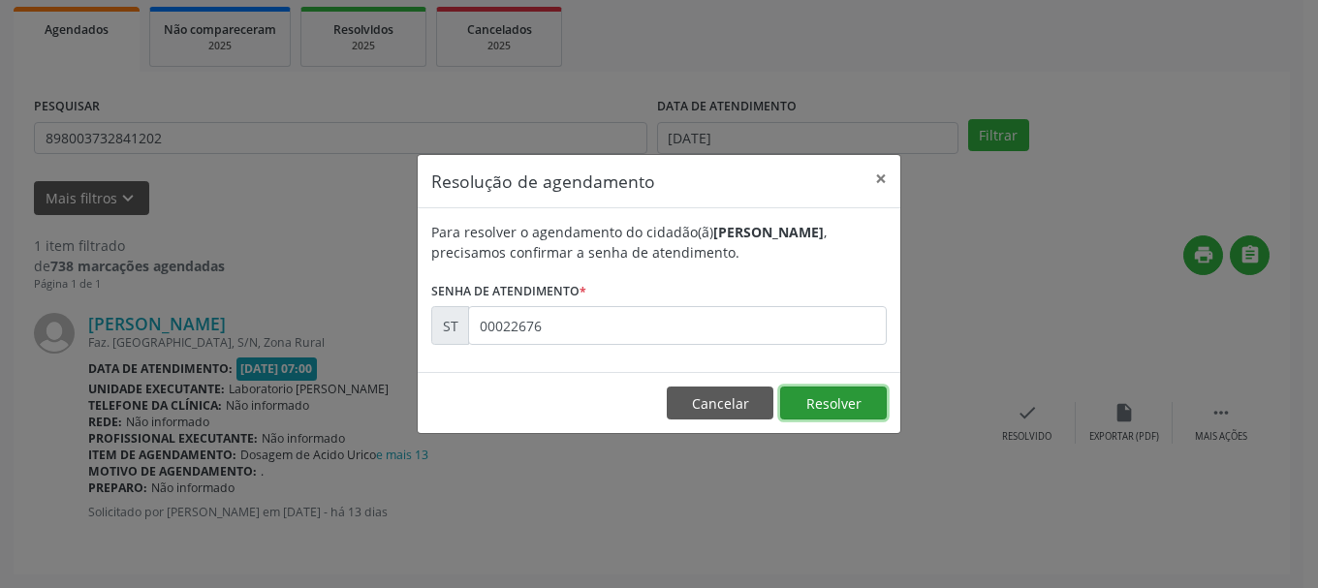
click at [808, 390] on button "Resolver" at bounding box center [833, 403] width 107 height 33
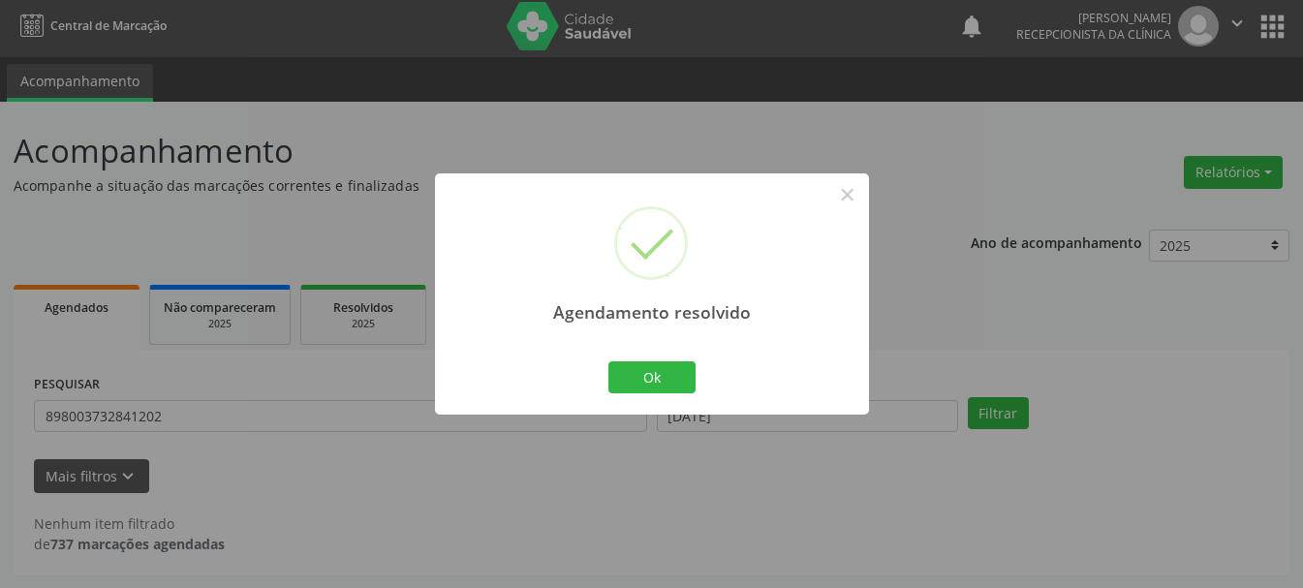
scroll to position [5, 0]
click at [681, 389] on button "Ok" at bounding box center [651, 377] width 87 height 33
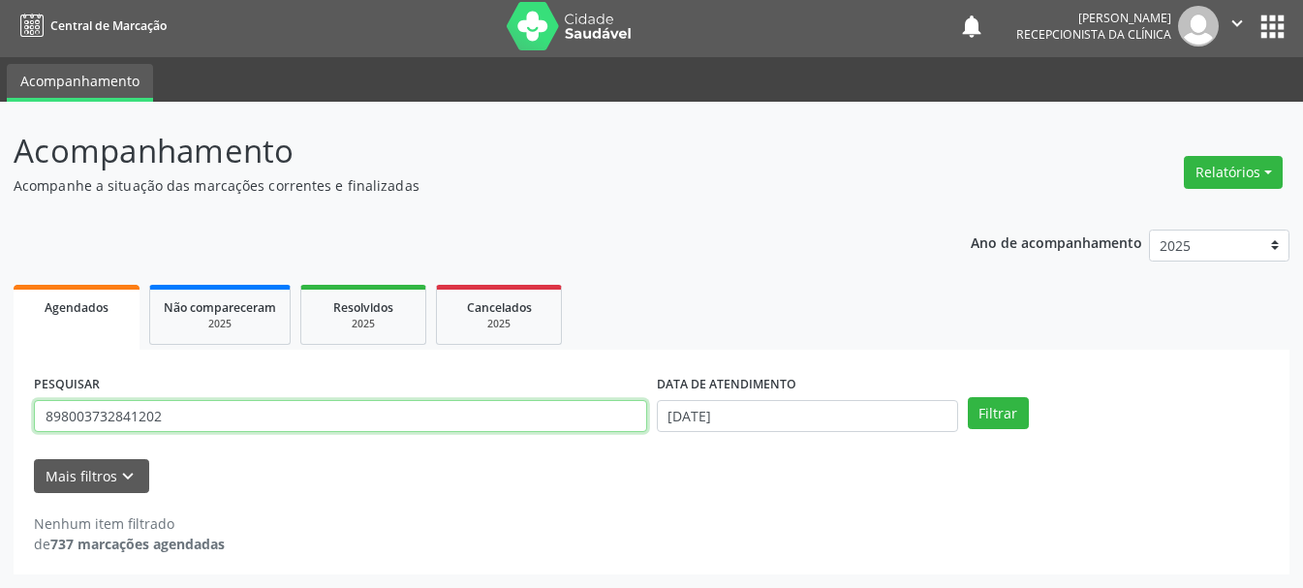
drag, startPoint x: 179, startPoint y: 417, endPoint x: 5, endPoint y: 440, distance: 175.9
click at [5, 440] on div "Acompanhamento Acompanhe a situação das marcações correntes e finalizadas Relat…" at bounding box center [651, 345] width 1303 height 486
type input "162196401370004"
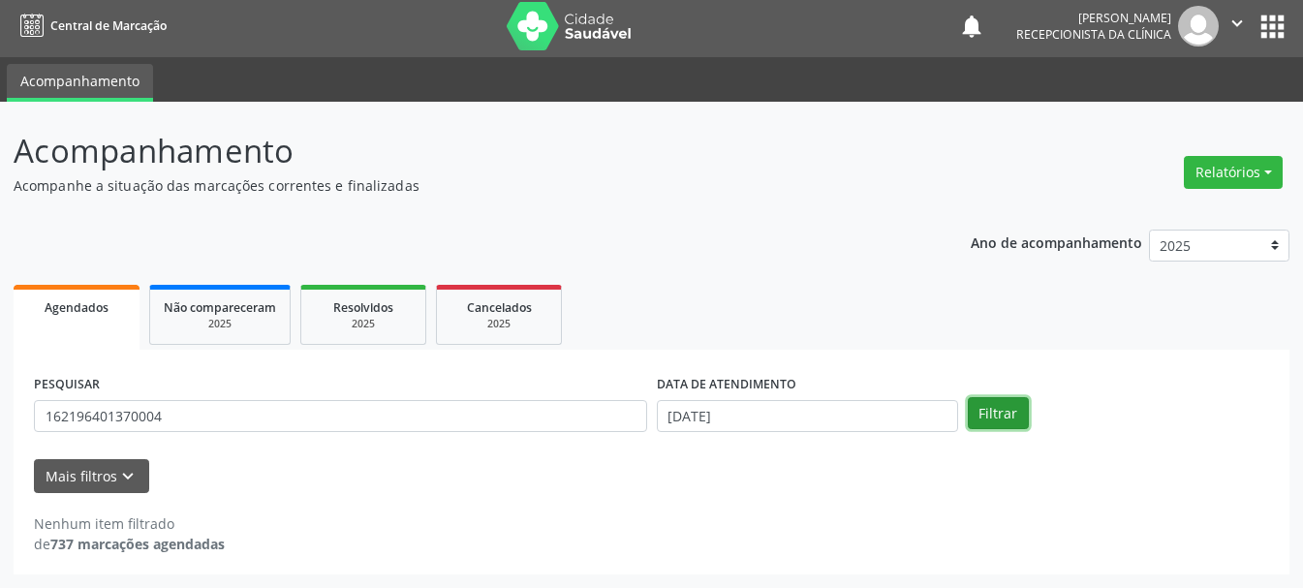
click at [1008, 418] on button "Filtrar" at bounding box center [998, 413] width 61 height 33
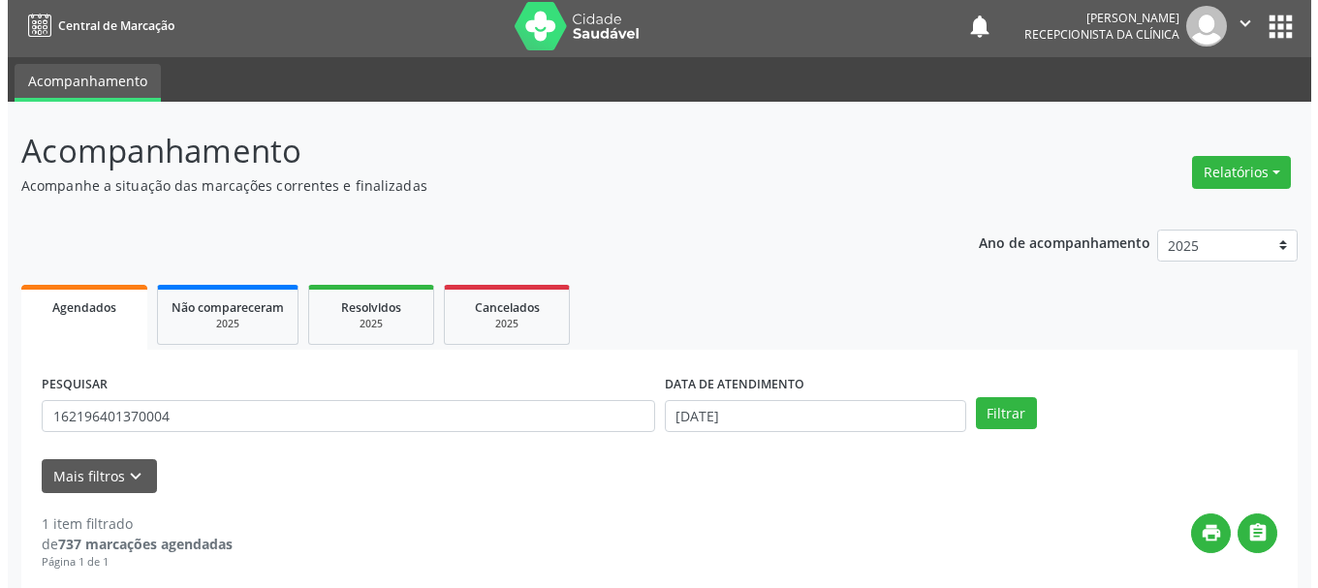
scroll to position [283, 0]
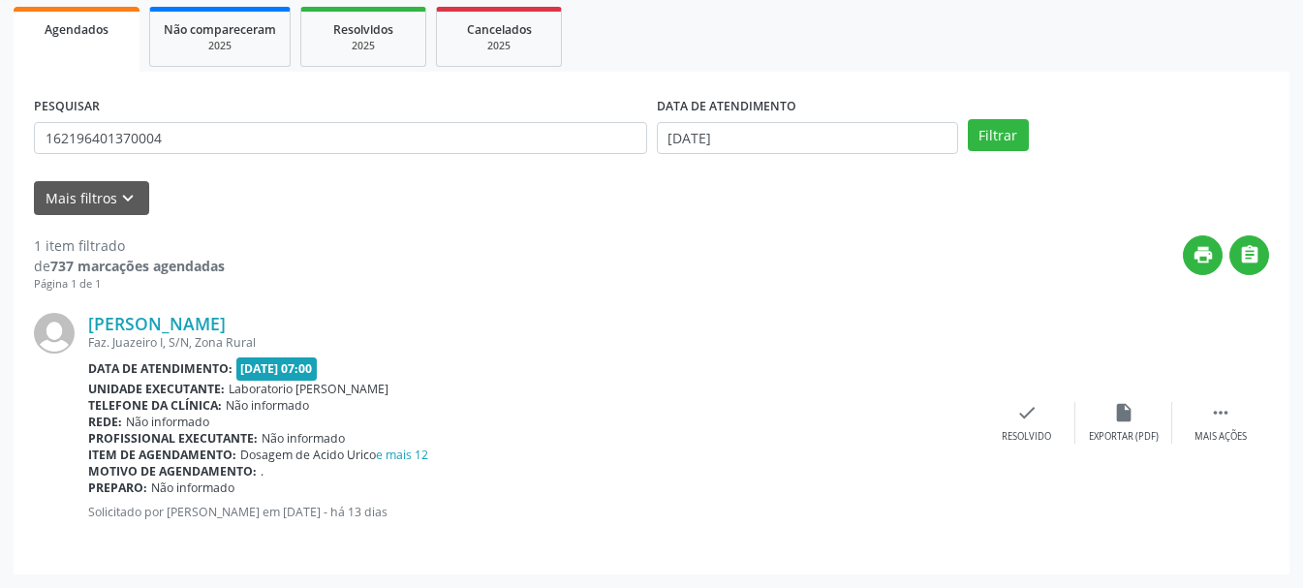
click at [1028, 401] on div "[PERSON_NAME] Faz. Juazeiro I, S/N, Zona Rural Data de atendimento: [DATE] 07:0…" at bounding box center [651, 424] width 1235 height 262
click at [1024, 419] on icon "check" at bounding box center [1026, 412] width 21 height 21
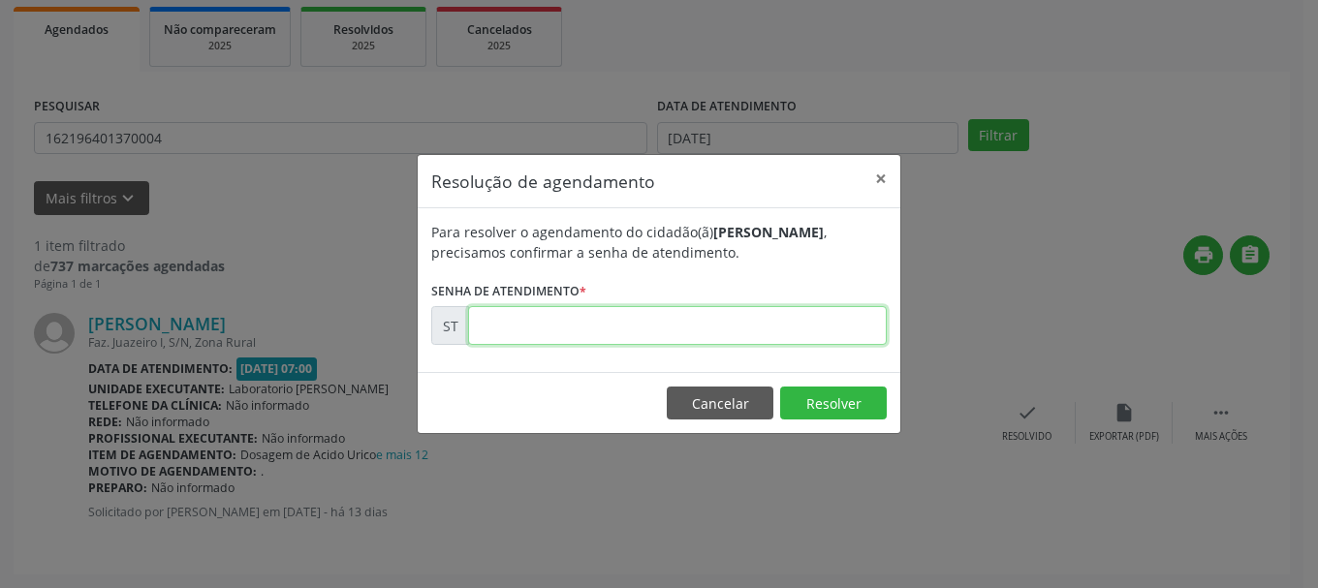
click at [710, 324] on input "text" at bounding box center [677, 325] width 419 height 39
type input "00022623"
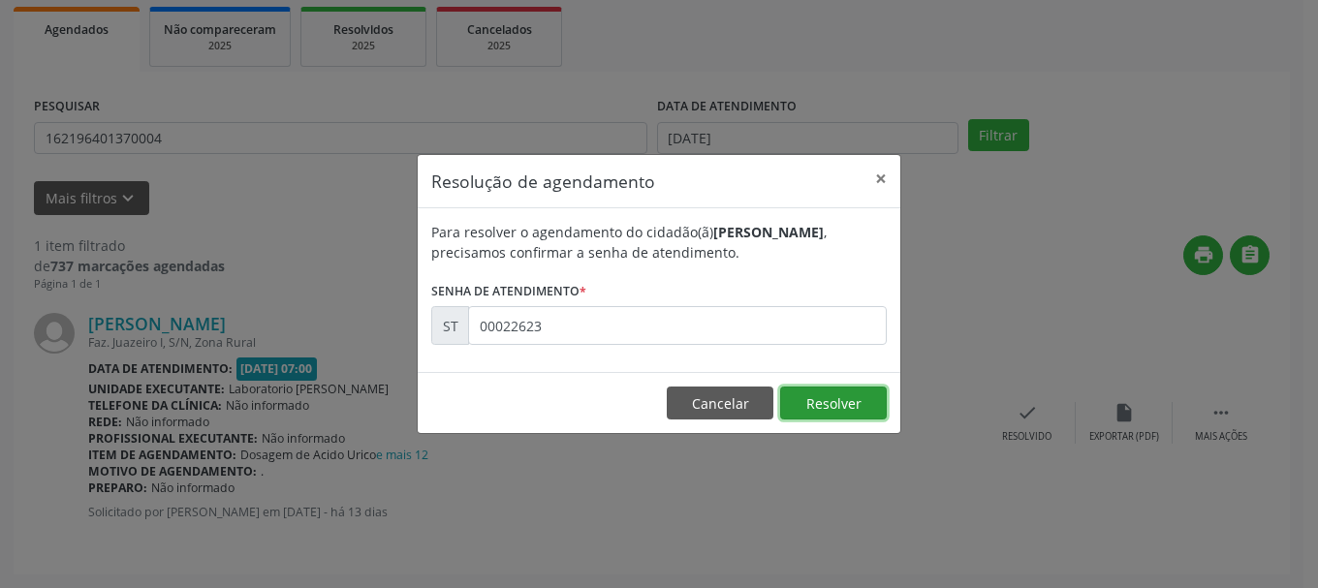
click at [831, 403] on button "Resolver" at bounding box center [833, 403] width 107 height 33
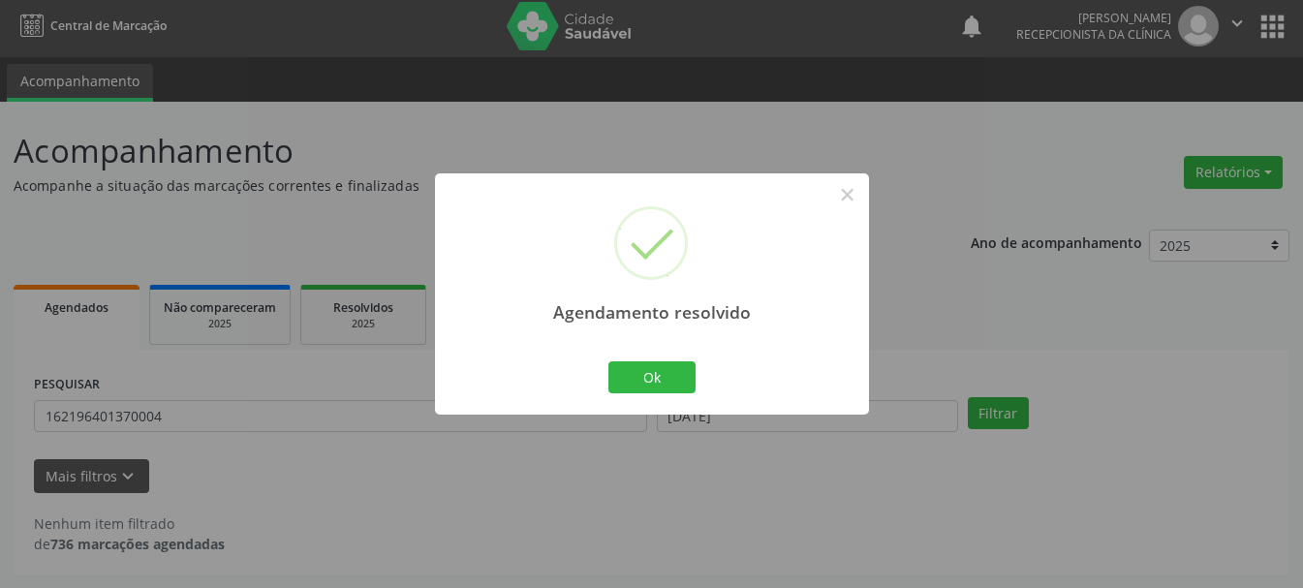
scroll to position [5, 0]
click at [628, 374] on button "Ok" at bounding box center [651, 377] width 87 height 33
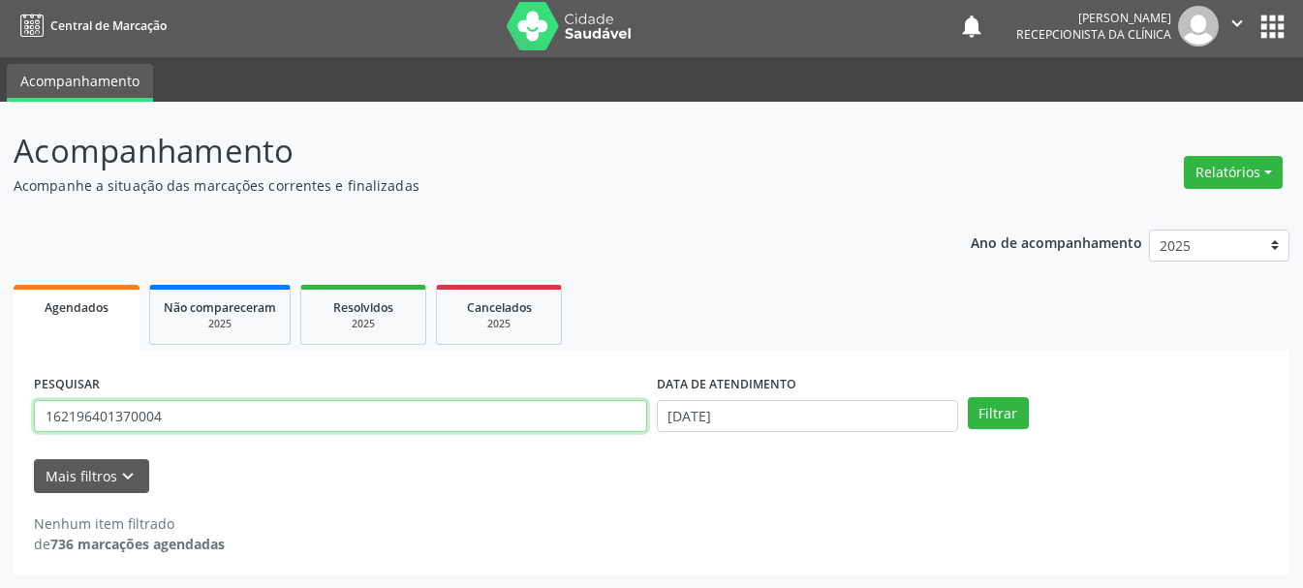
drag, startPoint x: 462, startPoint y: 430, endPoint x: 0, endPoint y: 468, distance: 463.7
click at [0, 468] on div "Acompanhamento Acompanhe a situação das marcações correntes e finalizadas Relat…" at bounding box center [651, 345] width 1303 height 486
type input "801434161989658"
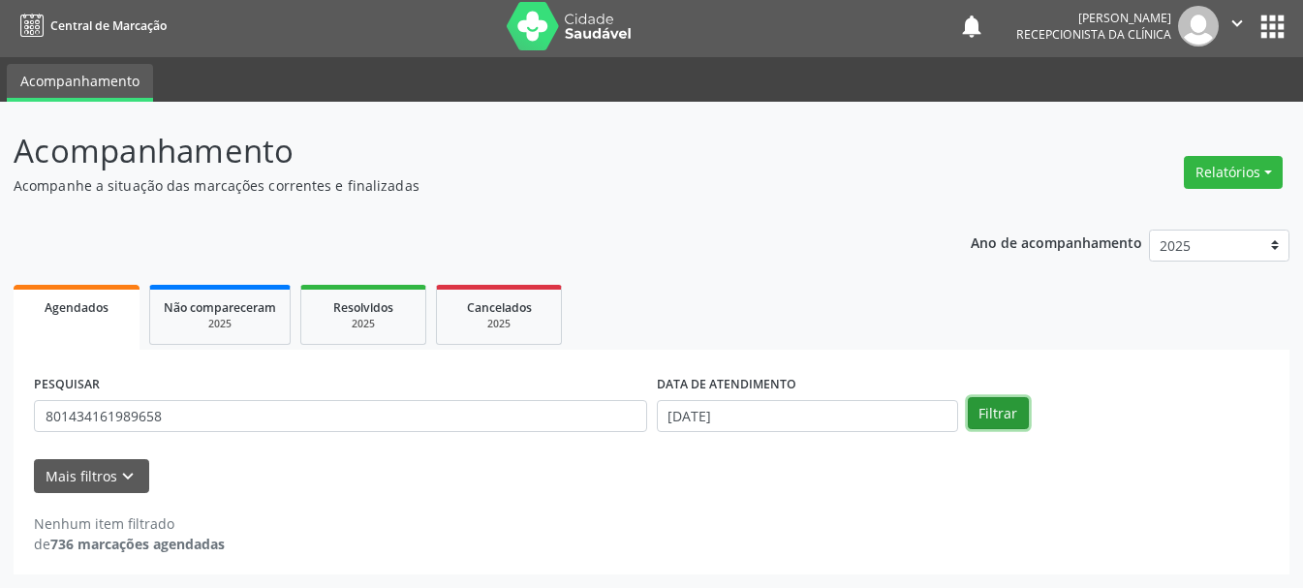
click at [1018, 406] on button "Filtrar" at bounding box center [998, 413] width 61 height 33
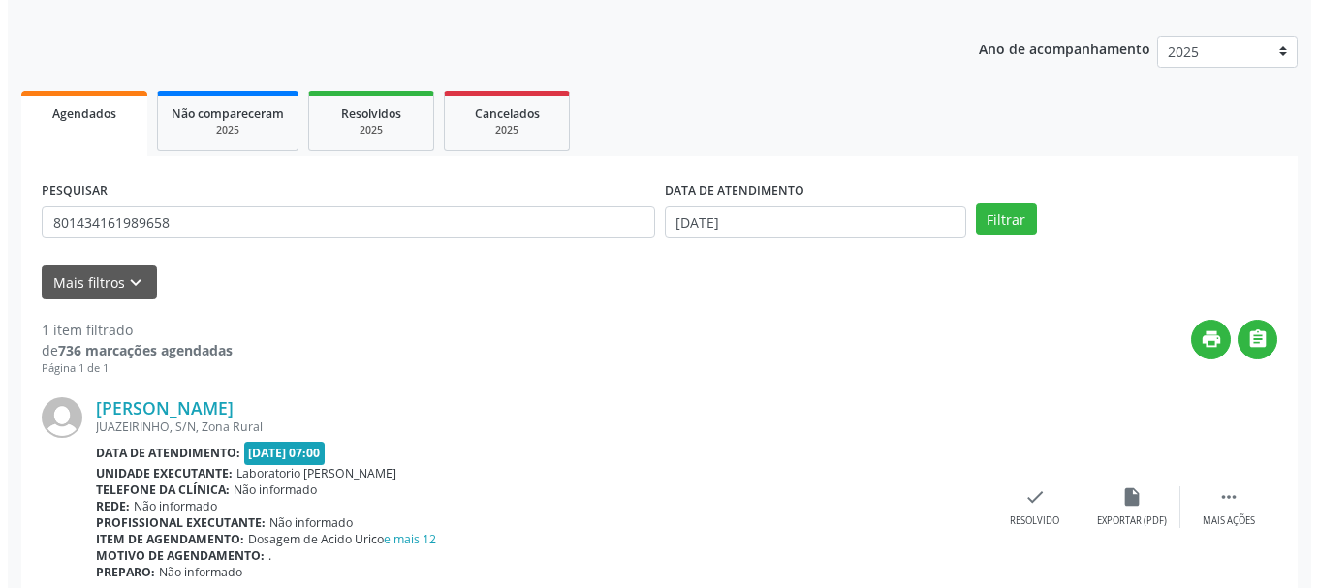
scroll to position [283, 0]
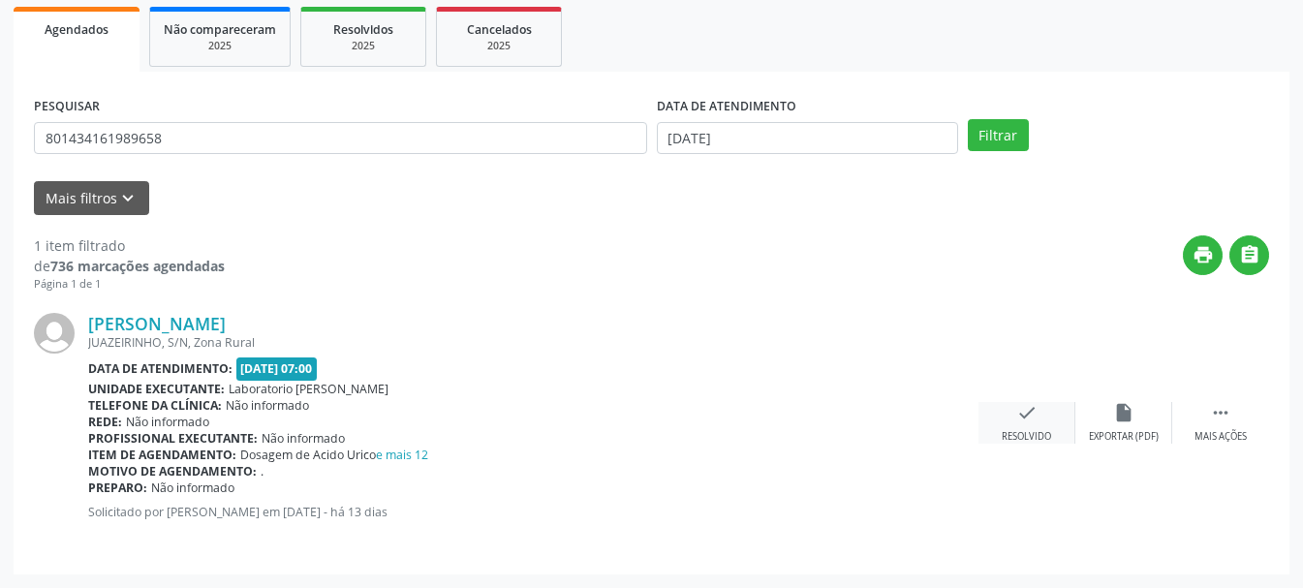
click at [1016, 429] on div "check Resolvido" at bounding box center [1027, 423] width 97 height 42
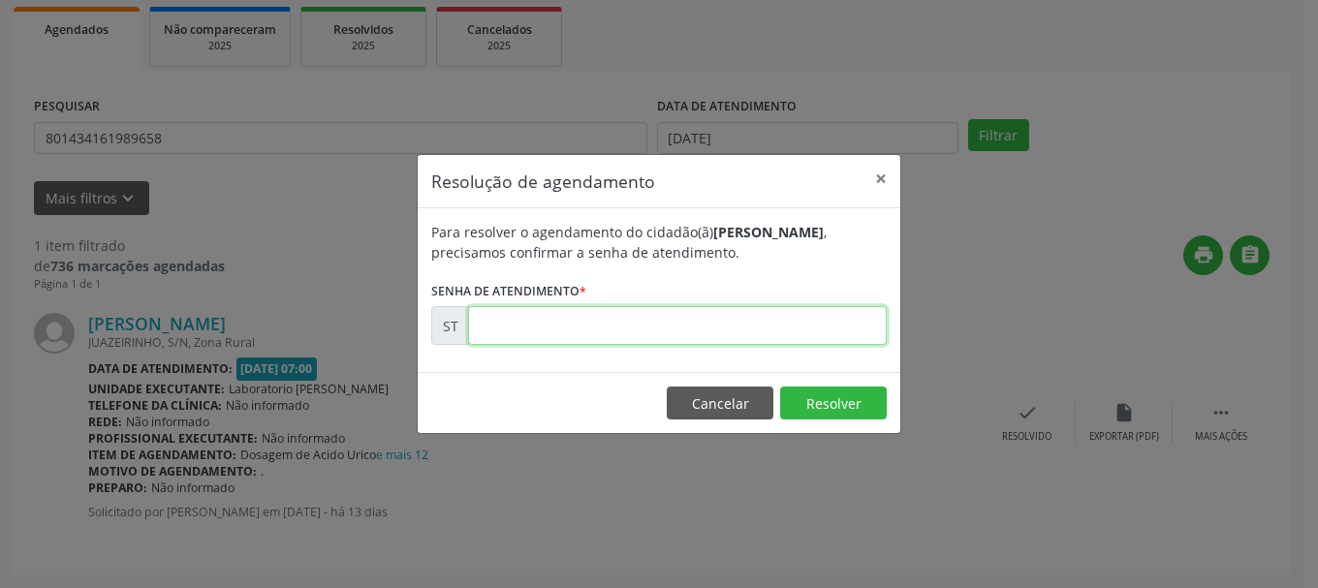
click at [736, 332] on input "text" at bounding box center [677, 325] width 419 height 39
type input "00022673"
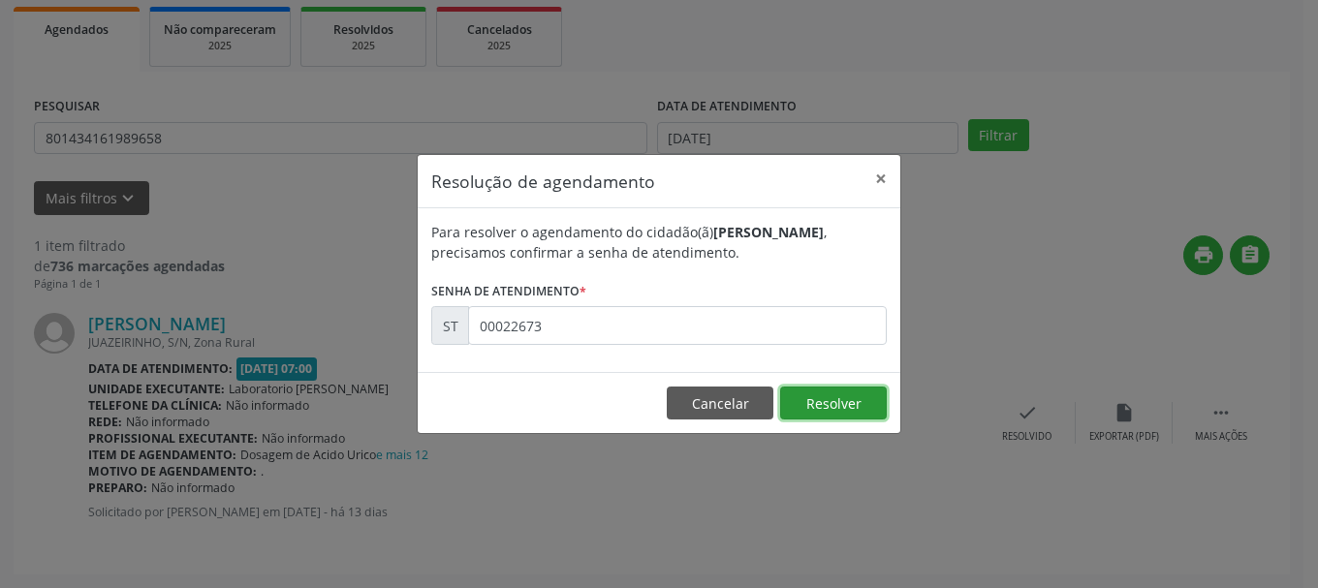
click at [878, 405] on button "Resolver" at bounding box center [833, 403] width 107 height 33
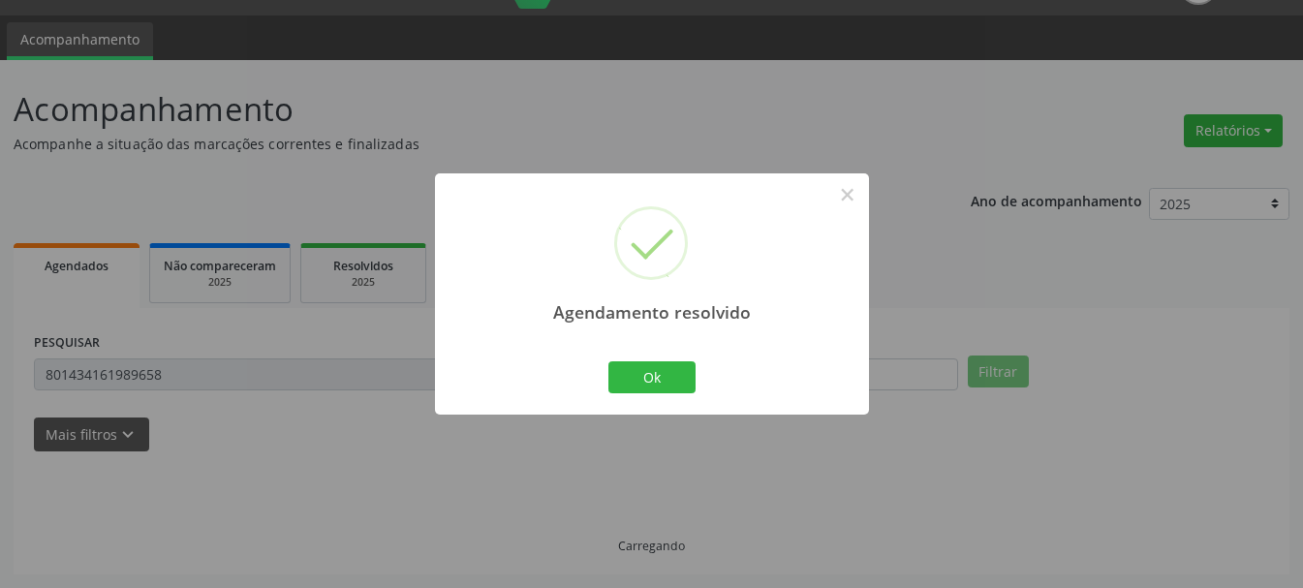
scroll to position [5, 0]
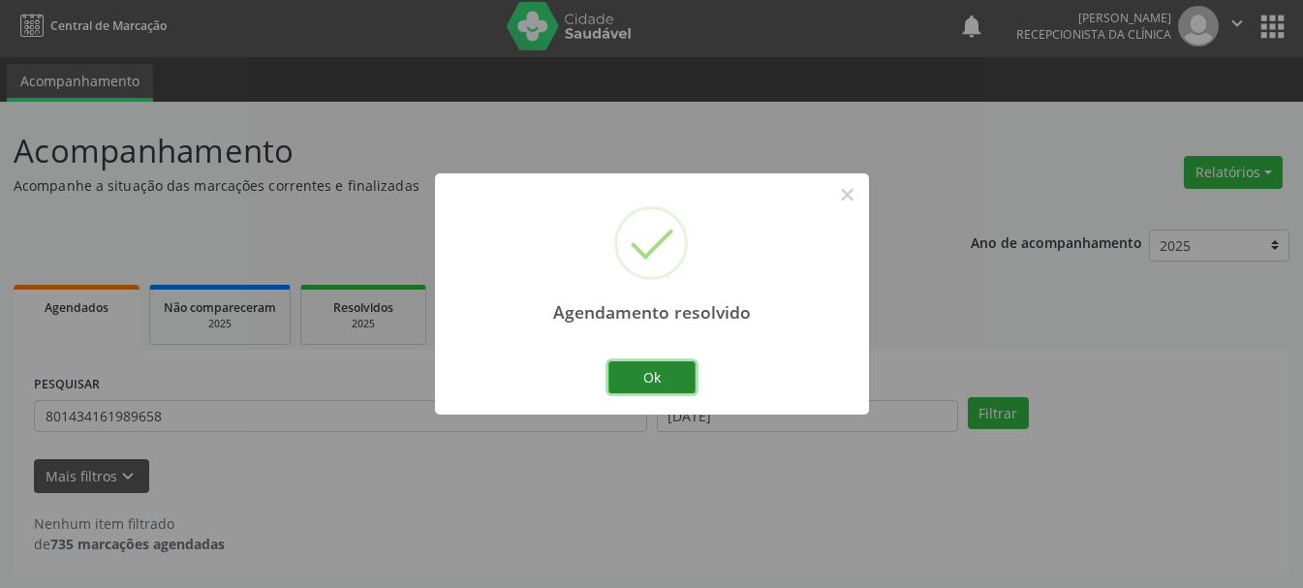
click at [691, 383] on button "Ok" at bounding box center [651, 377] width 87 height 33
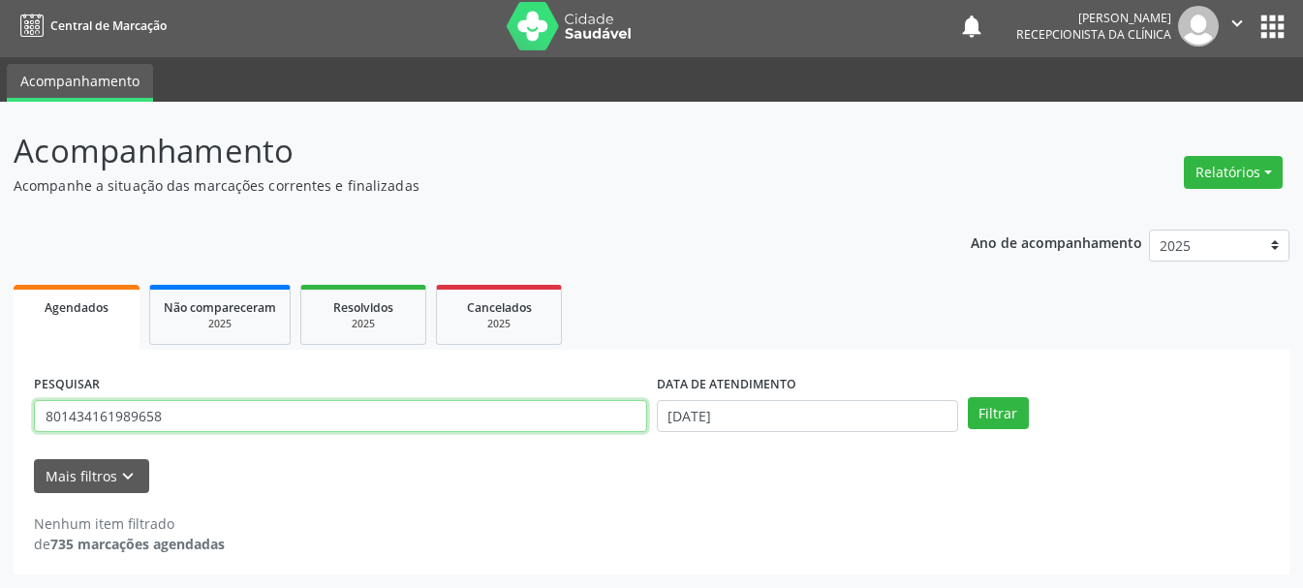
drag, startPoint x: 246, startPoint y: 421, endPoint x: 0, endPoint y: 421, distance: 246.1
click at [0, 421] on div "Acompanhamento Acompanhe a situação das marcações correntes e finalizadas Relat…" at bounding box center [651, 345] width 1303 height 486
type input "898003442647829"
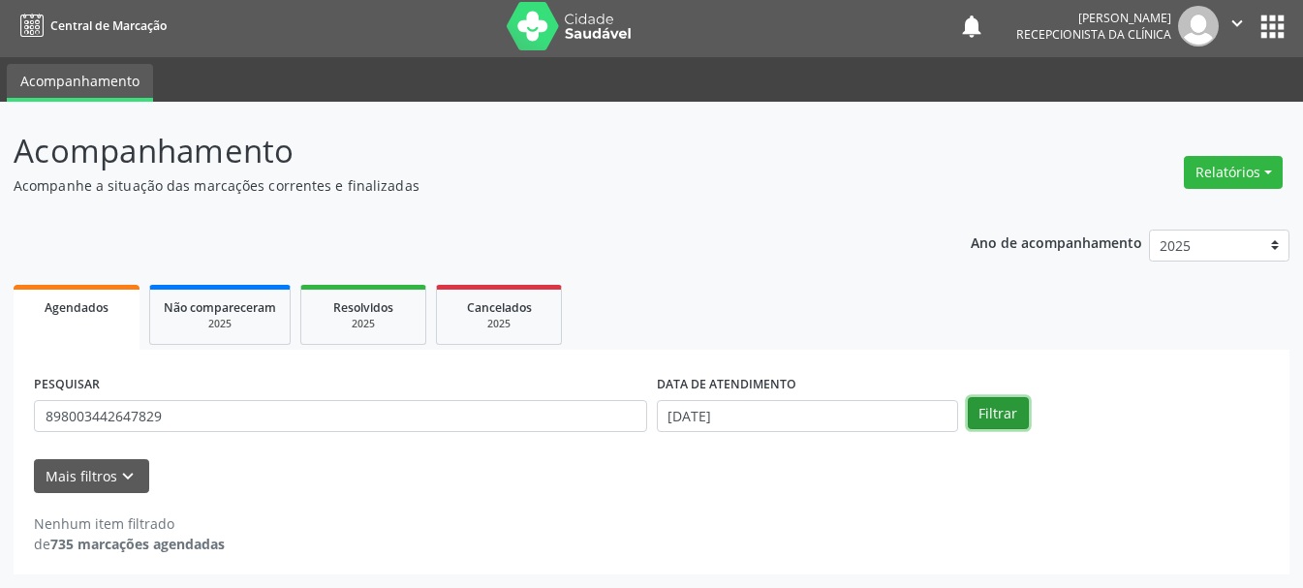
click at [995, 400] on button "Filtrar" at bounding box center [998, 413] width 61 height 33
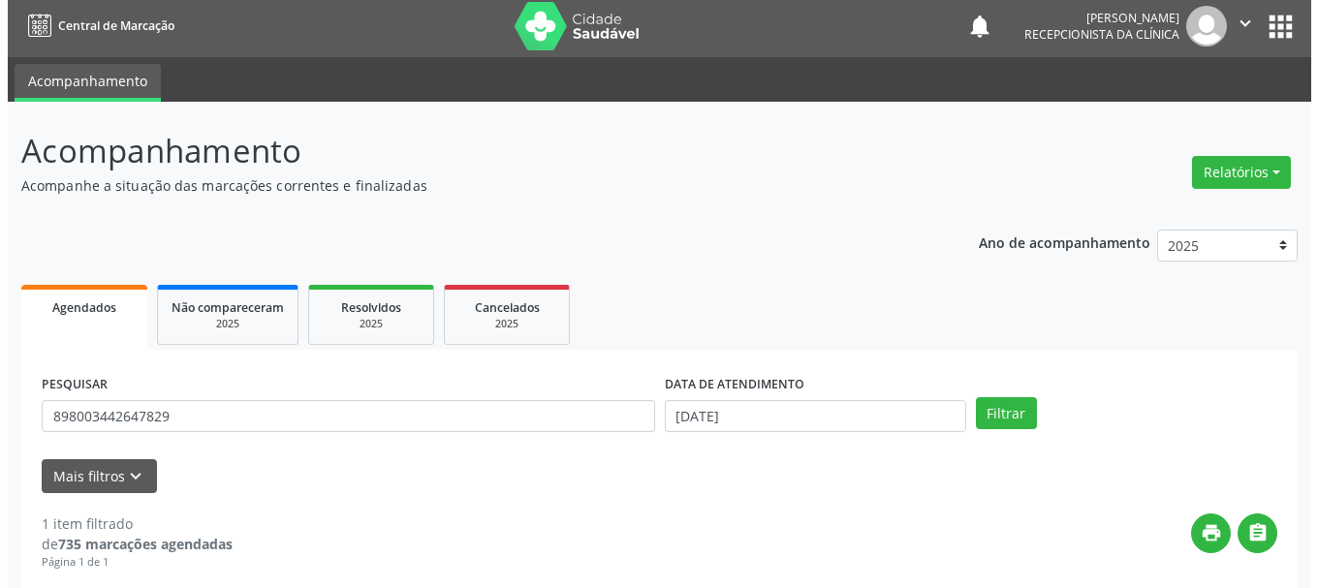
scroll to position [283, 0]
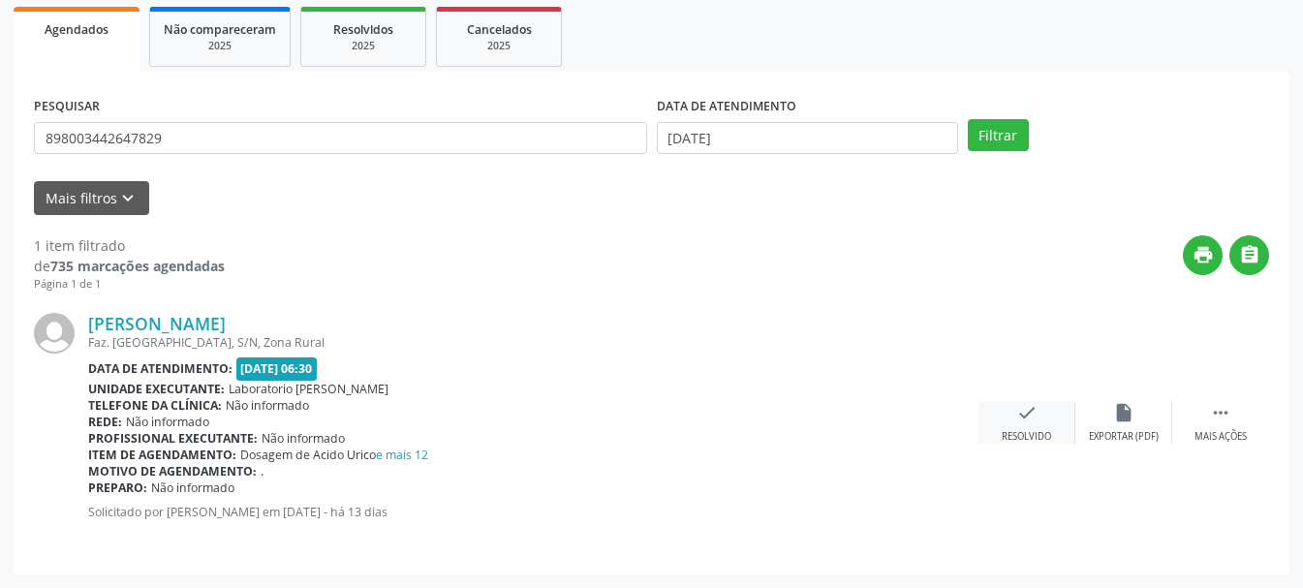
click at [1037, 416] on icon "check" at bounding box center [1026, 412] width 21 height 21
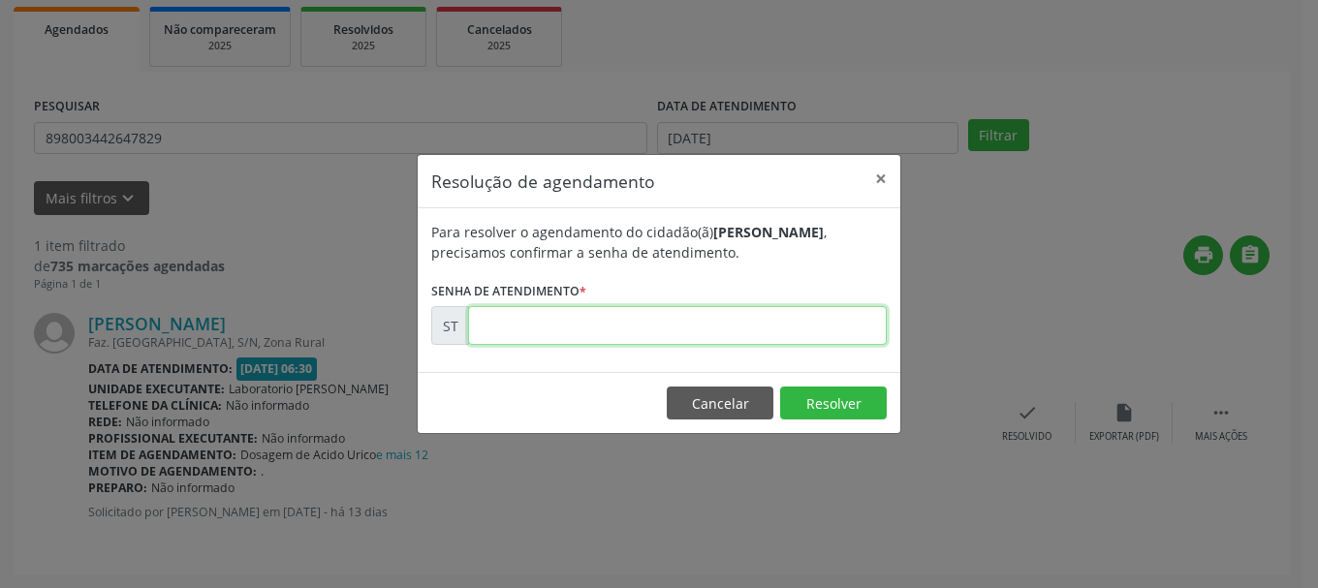
click at [513, 329] on input "text" at bounding box center [677, 325] width 419 height 39
type input "00022538"
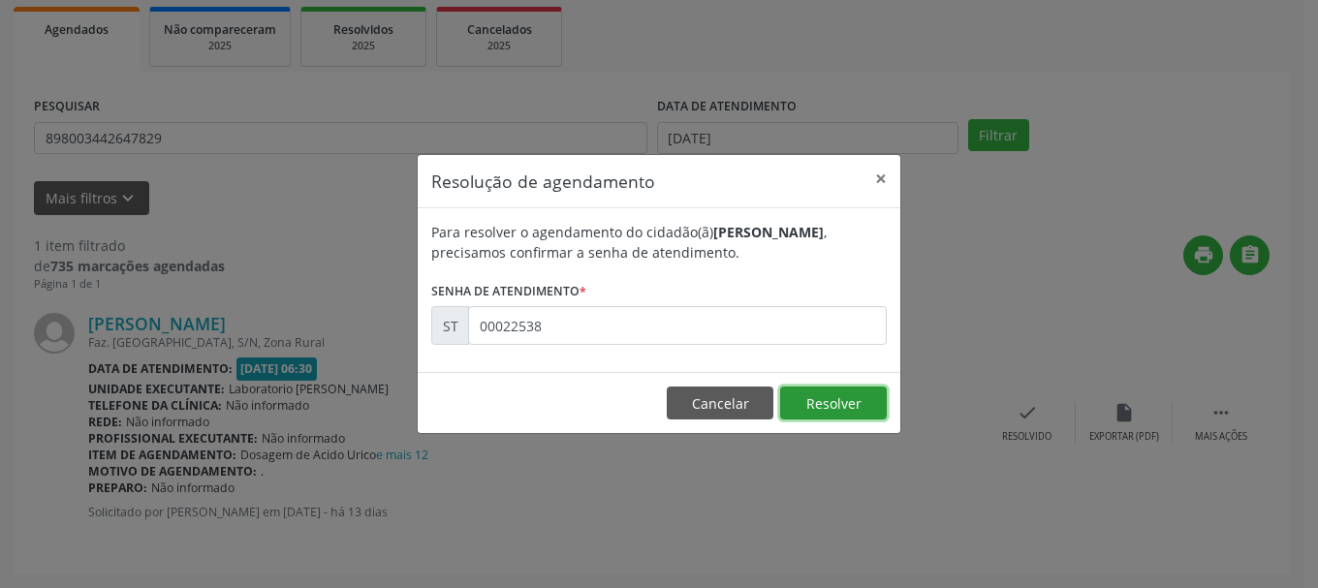
click at [883, 392] on button "Resolver" at bounding box center [833, 403] width 107 height 33
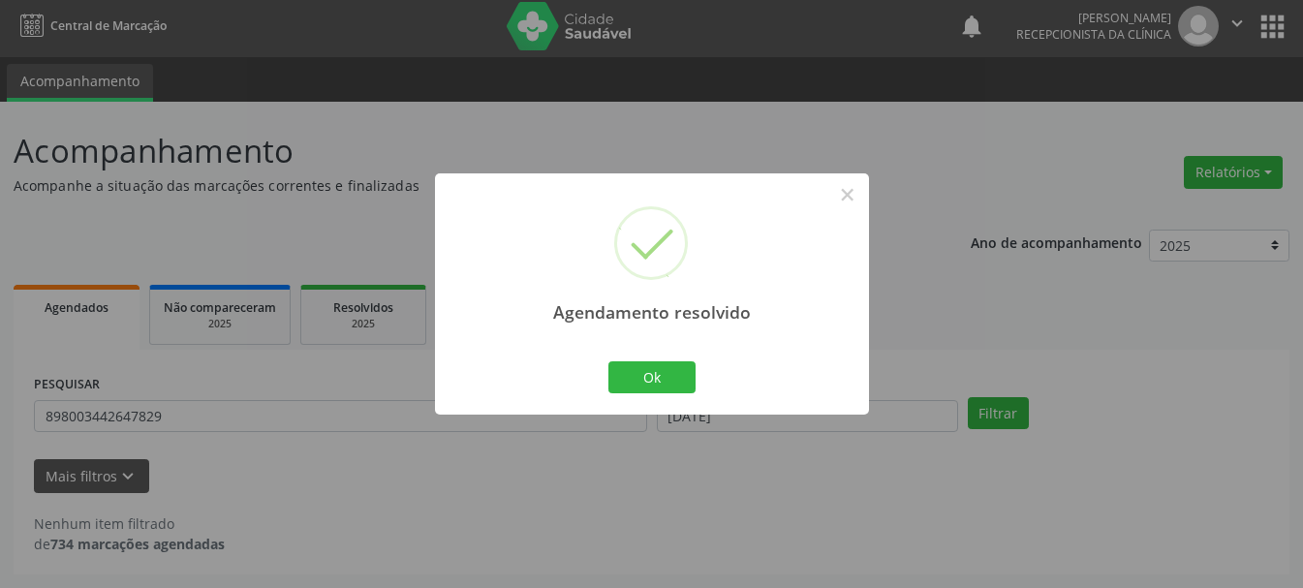
scroll to position [5, 0]
click at [676, 373] on button "Ok" at bounding box center [651, 377] width 87 height 33
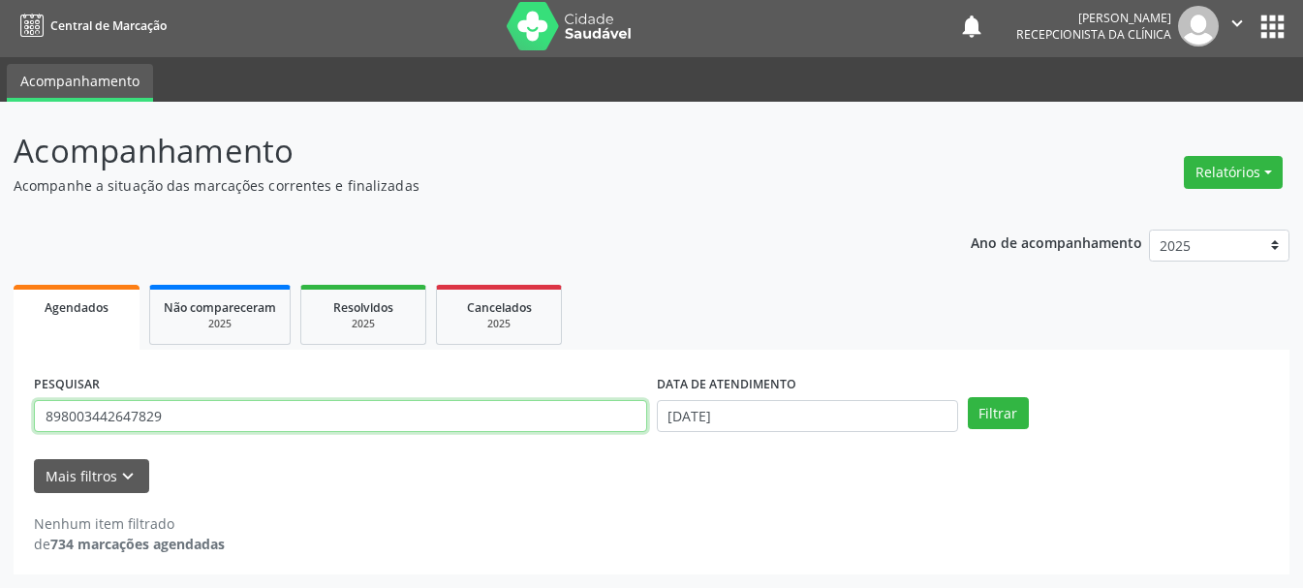
drag, startPoint x: 207, startPoint y: 424, endPoint x: 4, endPoint y: 417, distance: 203.6
click at [4, 417] on div "Acompanhamento Acompanhe a situação das marcações correntes e finalizadas Relat…" at bounding box center [651, 345] width 1303 height 486
click at [194, 413] on input "898003442647829" at bounding box center [340, 416] width 613 height 33
drag, startPoint x: 194, startPoint y: 413, endPoint x: 49, endPoint y: 396, distance: 145.3
click at [49, 396] on div "PESQUISAR 898003442647829" at bounding box center [340, 408] width 623 height 76
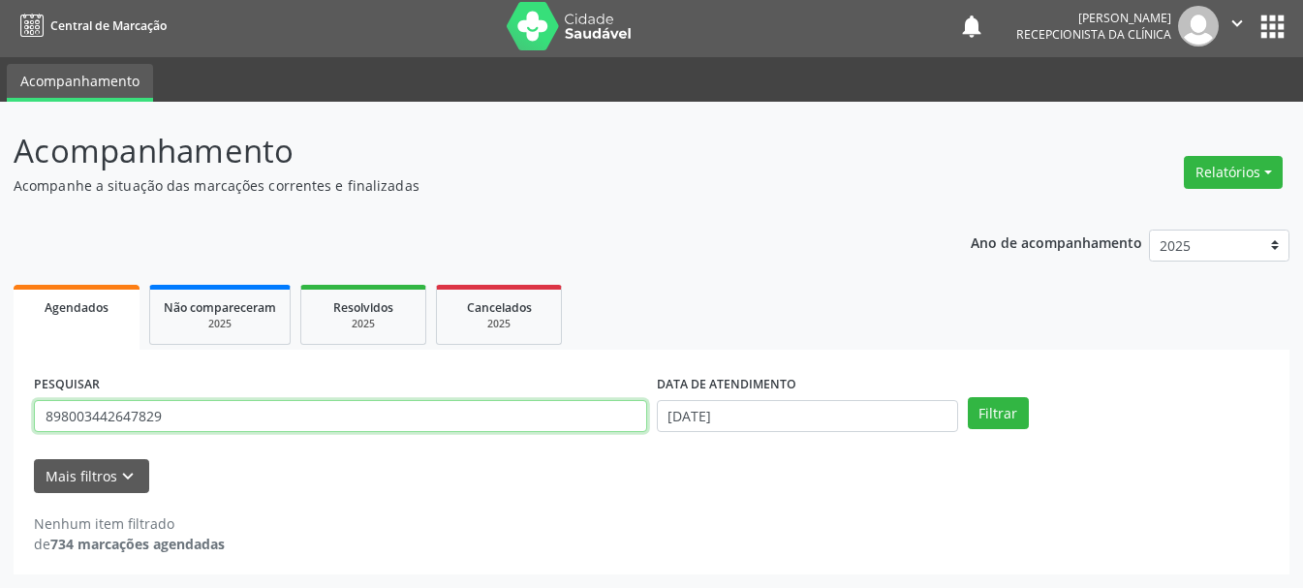
click at [97, 412] on input "898003442647829" at bounding box center [340, 416] width 613 height 33
drag, startPoint x: 162, startPoint y: 415, endPoint x: 82, endPoint y: 413, distance: 79.5
click at [82, 413] on input "898003442647829" at bounding box center [340, 416] width 613 height 33
type input "898004531665211"
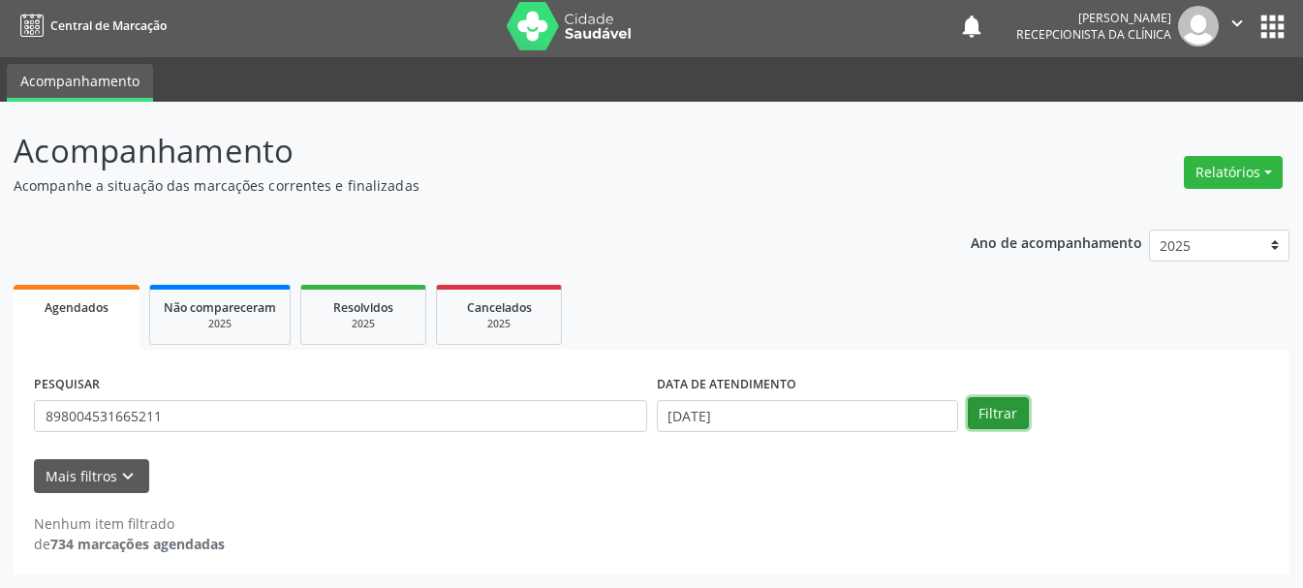
click at [1001, 418] on button "Filtrar" at bounding box center [998, 413] width 61 height 33
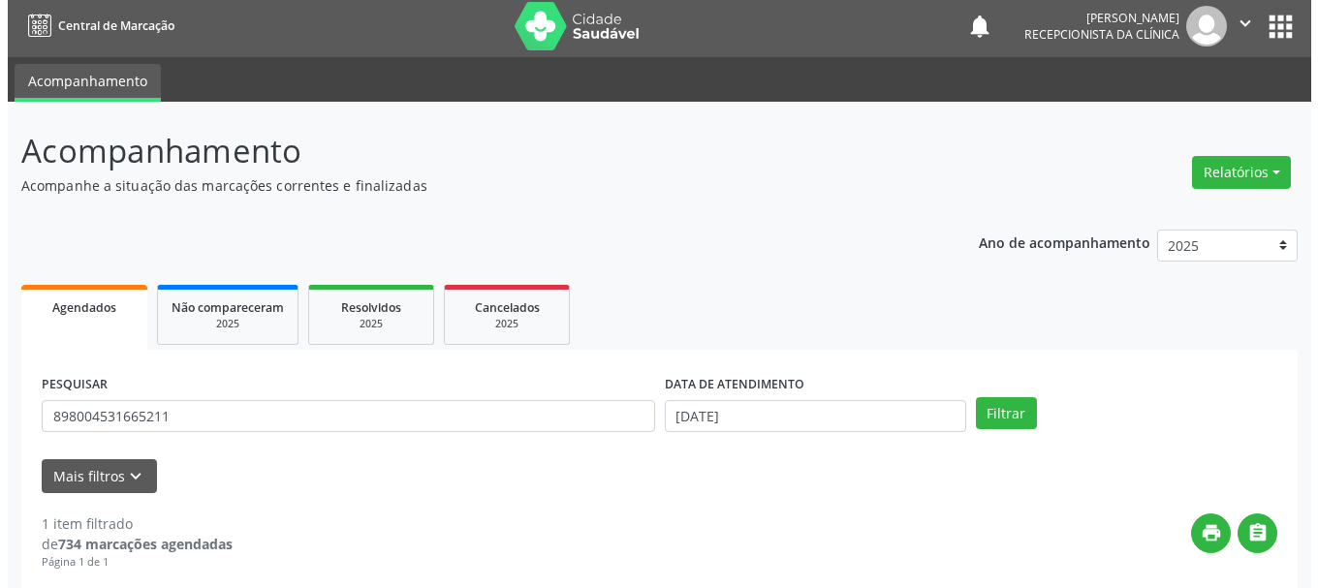
scroll to position [283, 0]
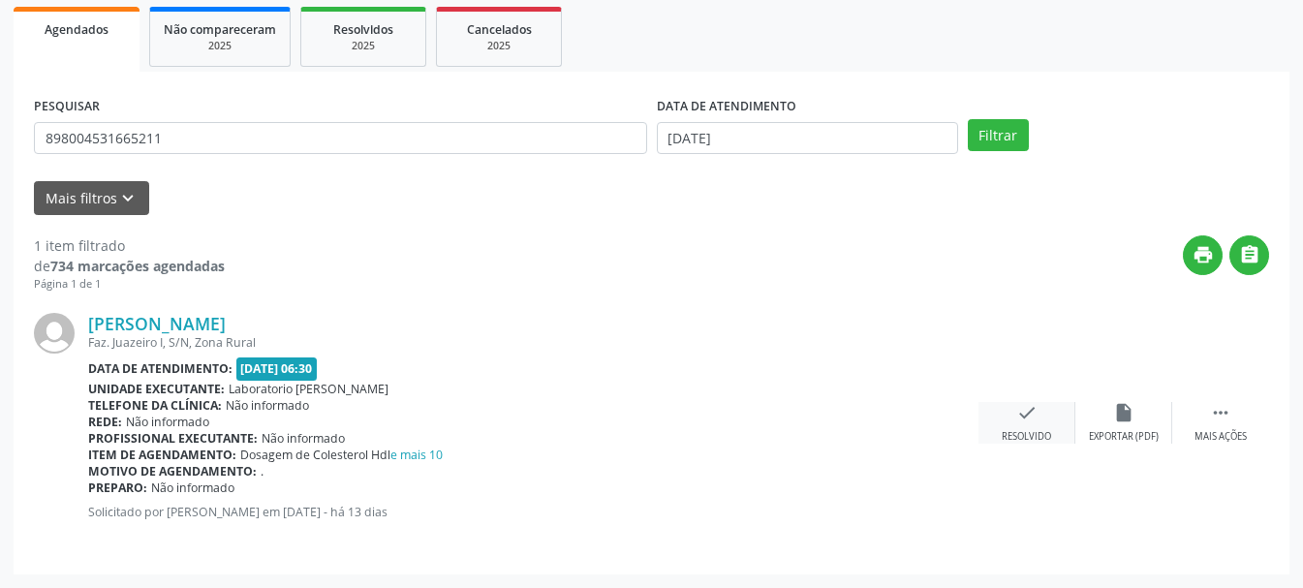
click at [1039, 430] on div "Resolvido" at bounding box center [1026, 437] width 49 height 14
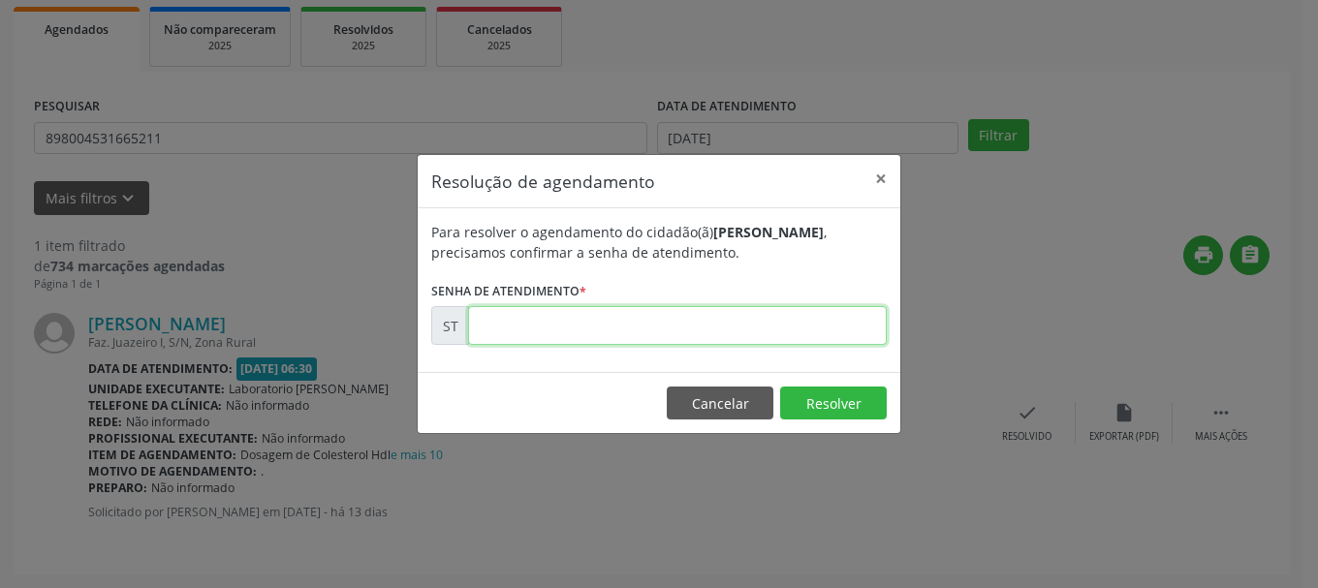
click at [626, 338] on input "text" at bounding box center [677, 325] width 419 height 39
type input "00022606"
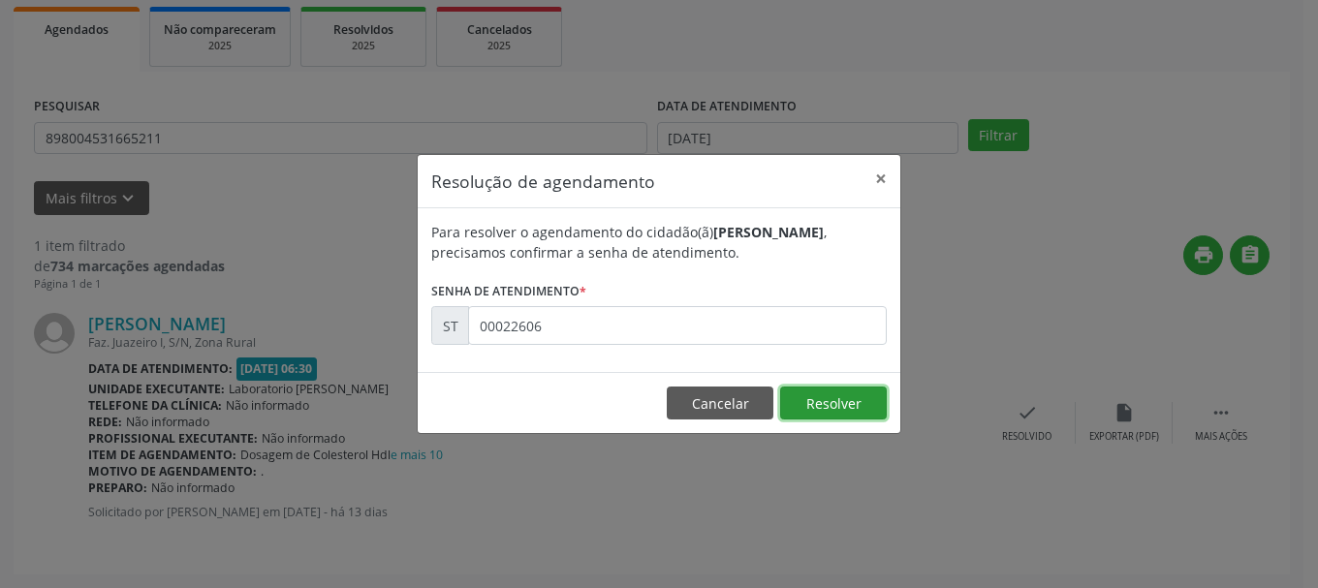
click at [820, 407] on button "Resolver" at bounding box center [833, 403] width 107 height 33
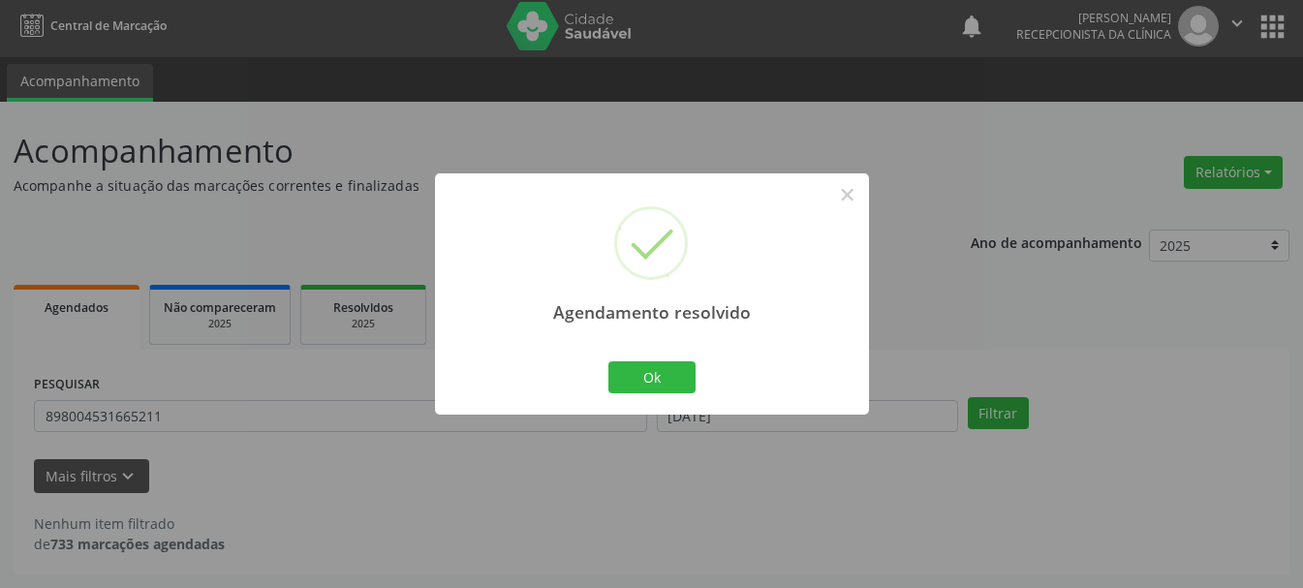
scroll to position [5, 0]
click at [648, 370] on button "Ok" at bounding box center [651, 377] width 87 height 33
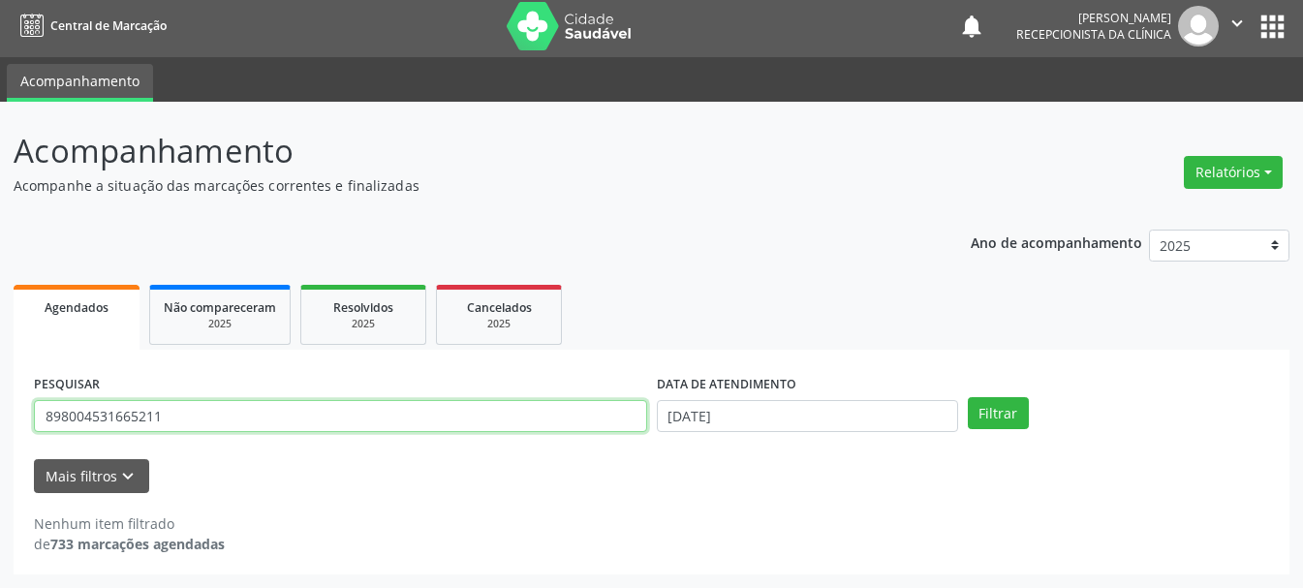
drag, startPoint x: 306, startPoint y: 422, endPoint x: 43, endPoint y: 399, distance: 264.6
click at [43, 400] on input "898004531665211" at bounding box center [340, 416] width 613 height 33
type input "700503969654254"
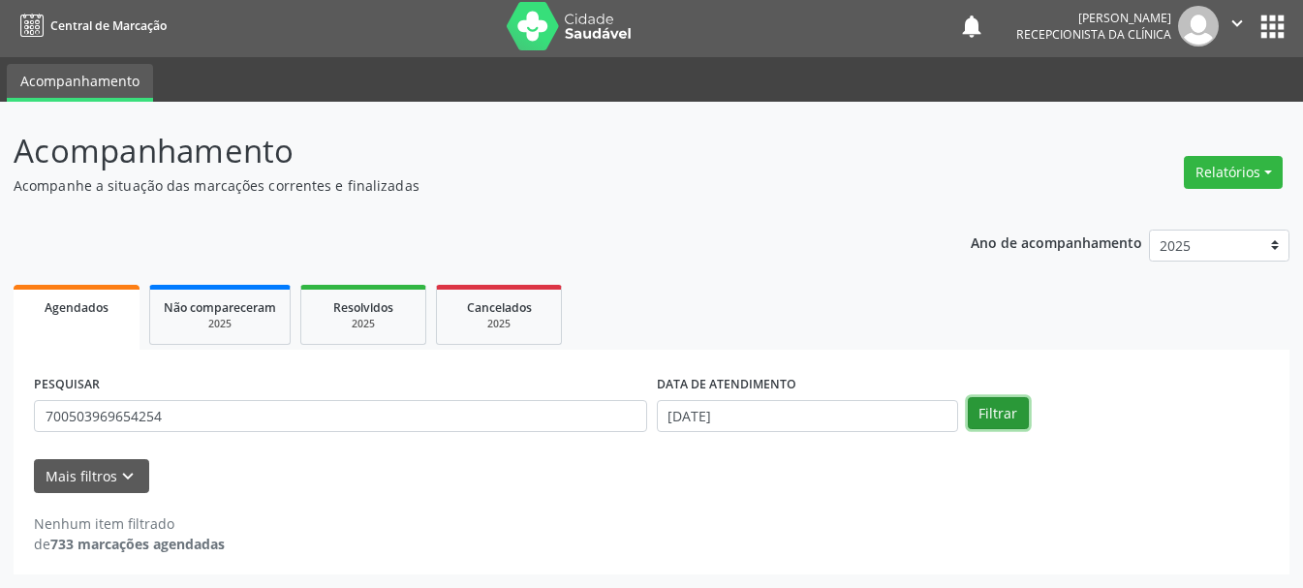
click at [1001, 409] on button "Filtrar" at bounding box center [998, 413] width 61 height 33
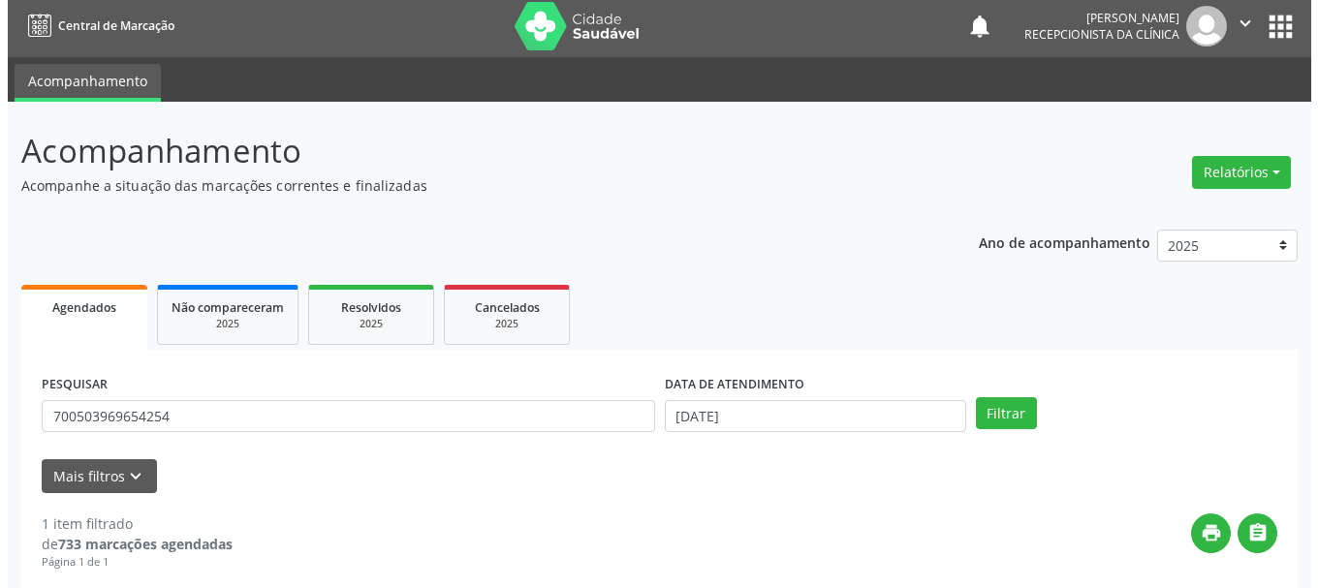
scroll to position [283, 0]
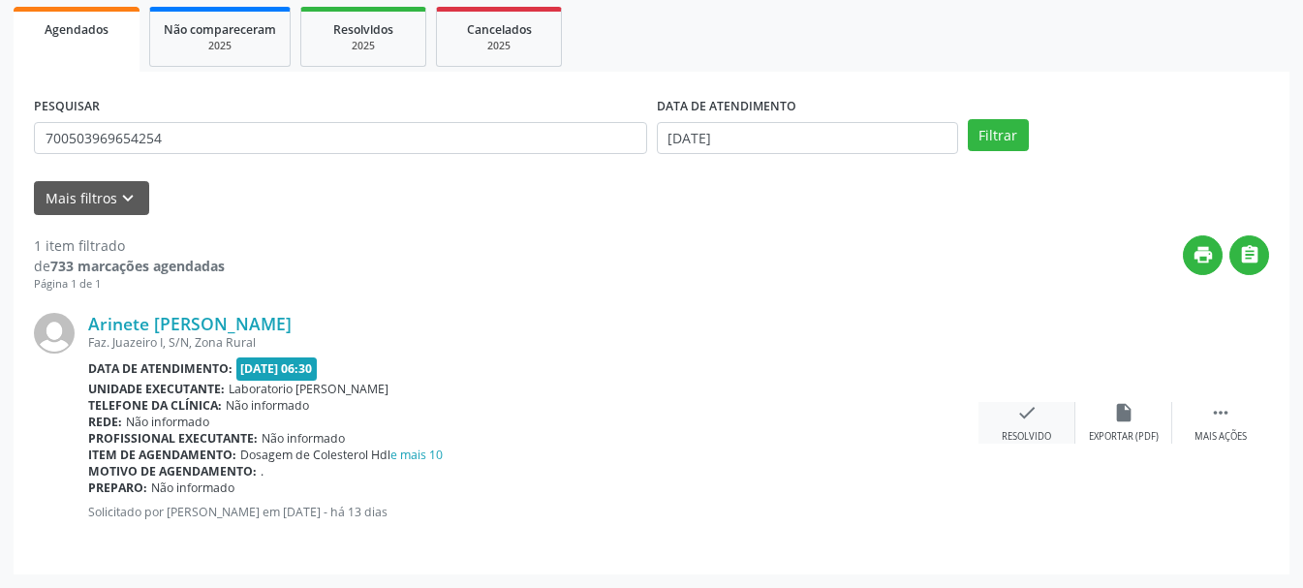
click at [1037, 413] on icon "check" at bounding box center [1026, 412] width 21 height 21
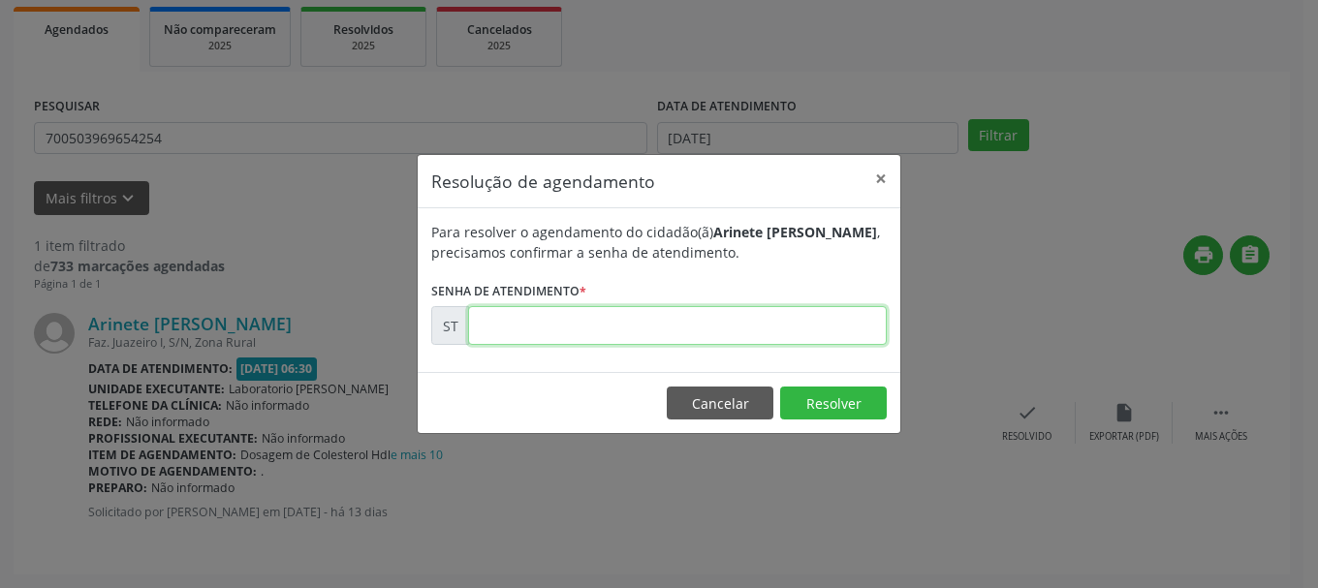
click at [676, 310] on input "text" at bounding box center [677, 325] width 419 height 39
type input "00022630"
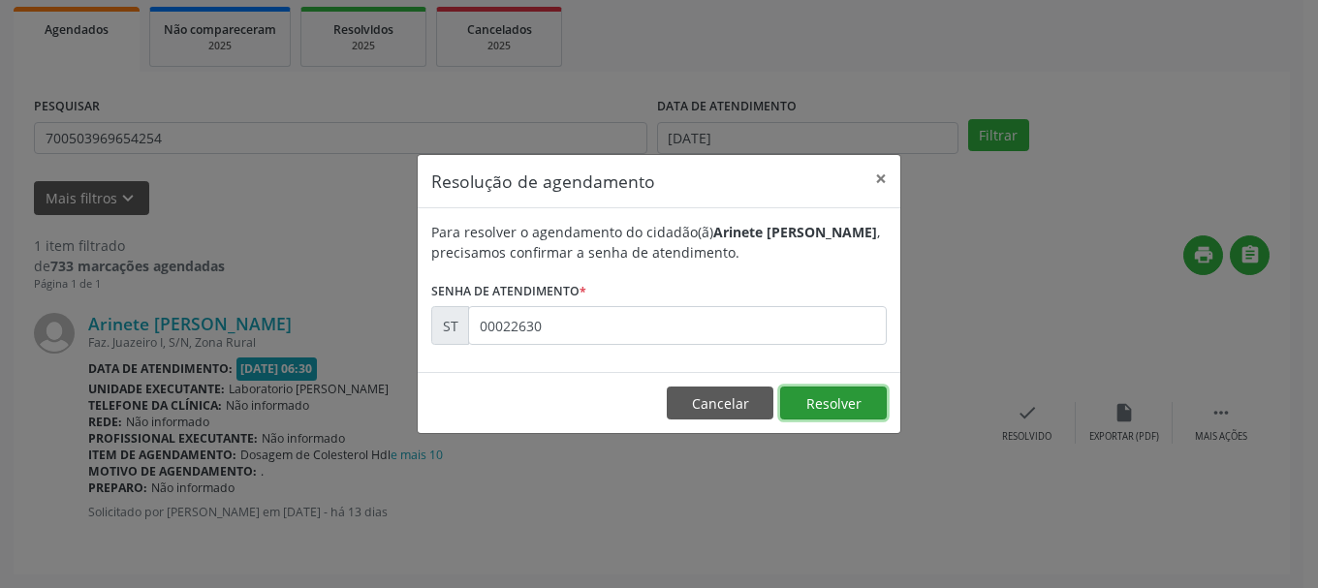
click at [855, 400] on button "Resolver" at bounding box center [833, 403] width 107 height 33
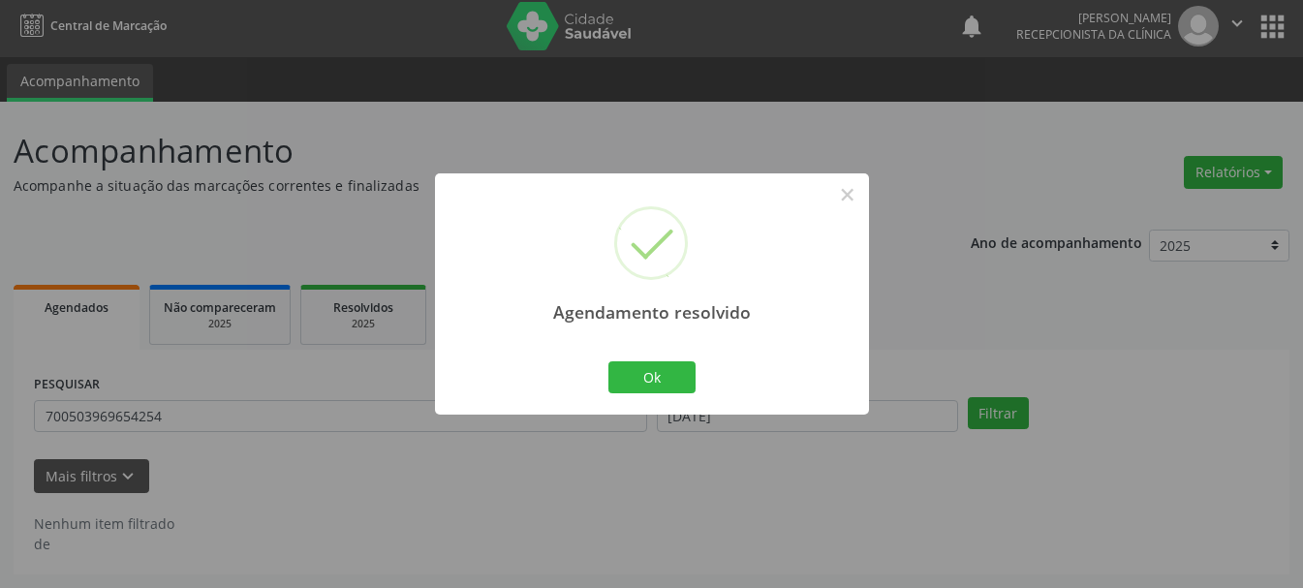
scroll to position [5, 0]
click at [643, 383] on button "Ok" at bounding box center [651, 377] width 87 height 33
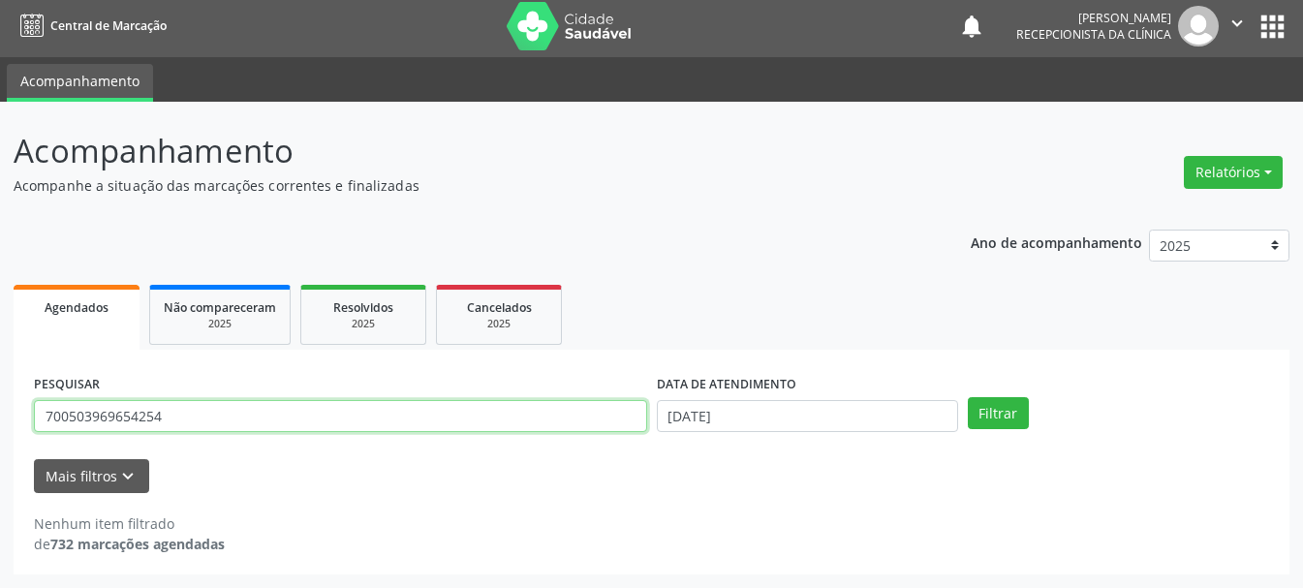
drag, startPoint x: 186, startPoint y: 415, endPoint x: 0, endPoint y: 424, distance: 186.3
click at [0, 424] on div "Acompanhamento Acompanhe a situação das marcações correntes e finalizadas Relat…" at bounding box center [651, 345] width 1303 height 486
type input "[CREDIT_CARD_NUMBER]"
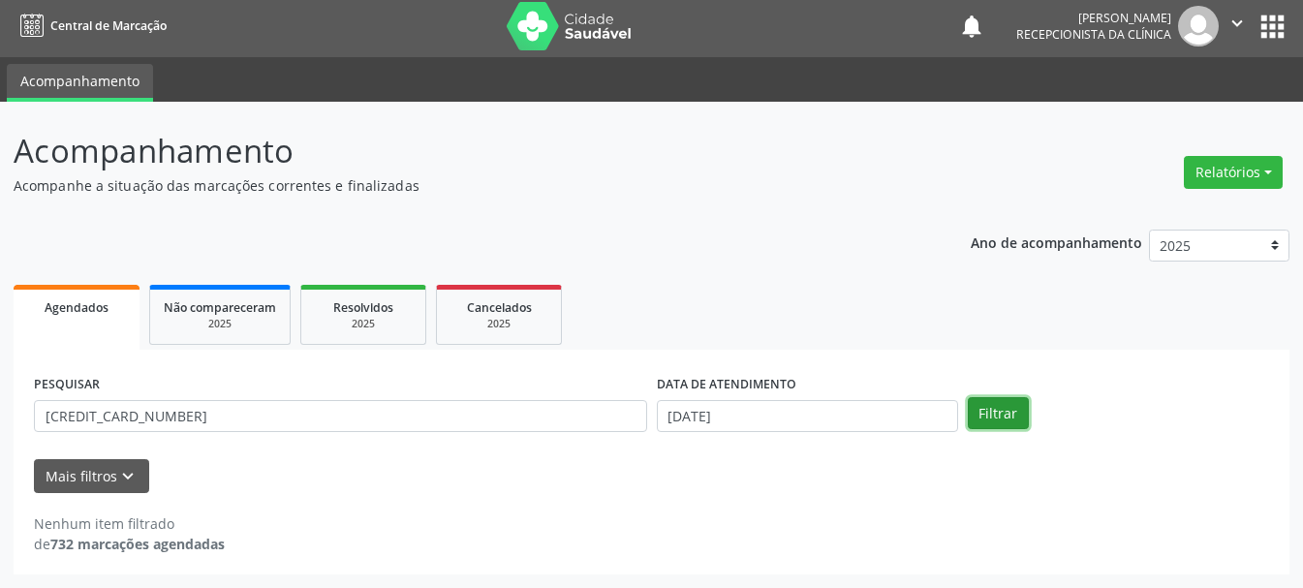
click at [1021, 415] on button "Filtrar" at bounding box center [998, 413] width 61 height 33
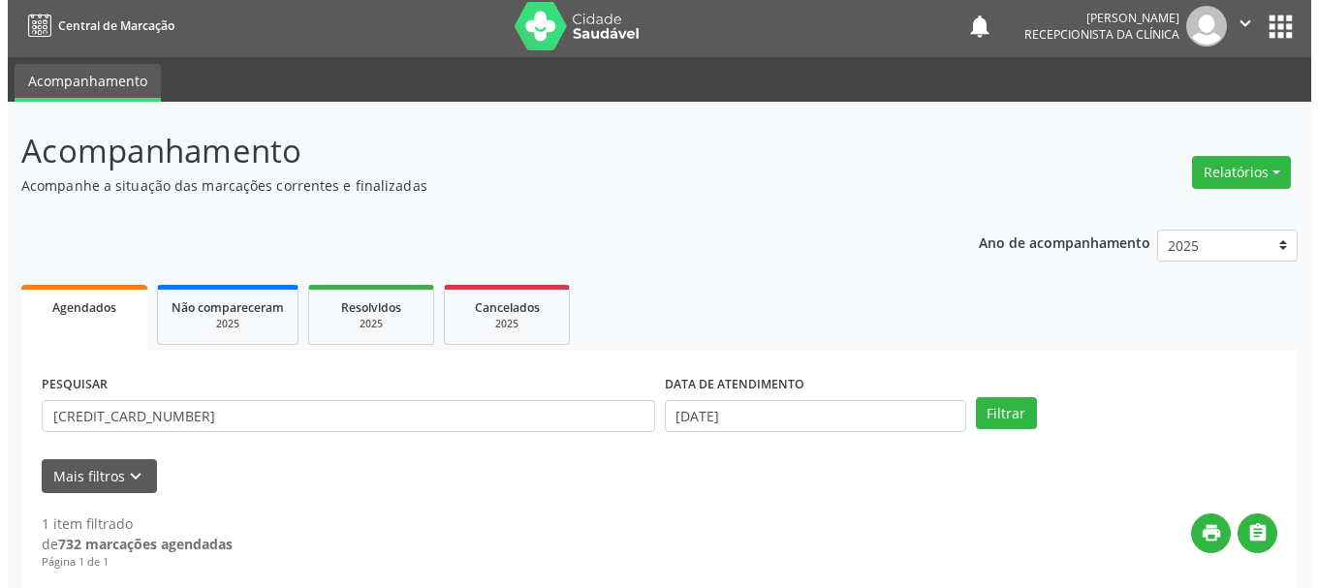
scroll to position [283, 0]
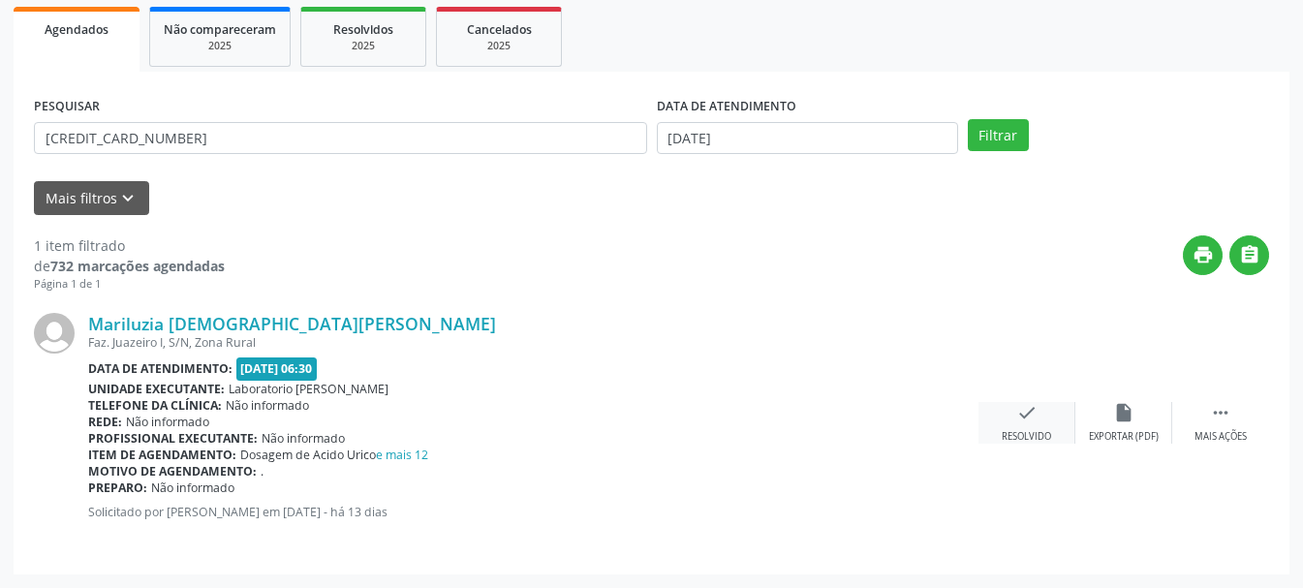
click at [1015, 428] on div "check Resolvido" at bounding box center [1027, 423] width 97 height 42
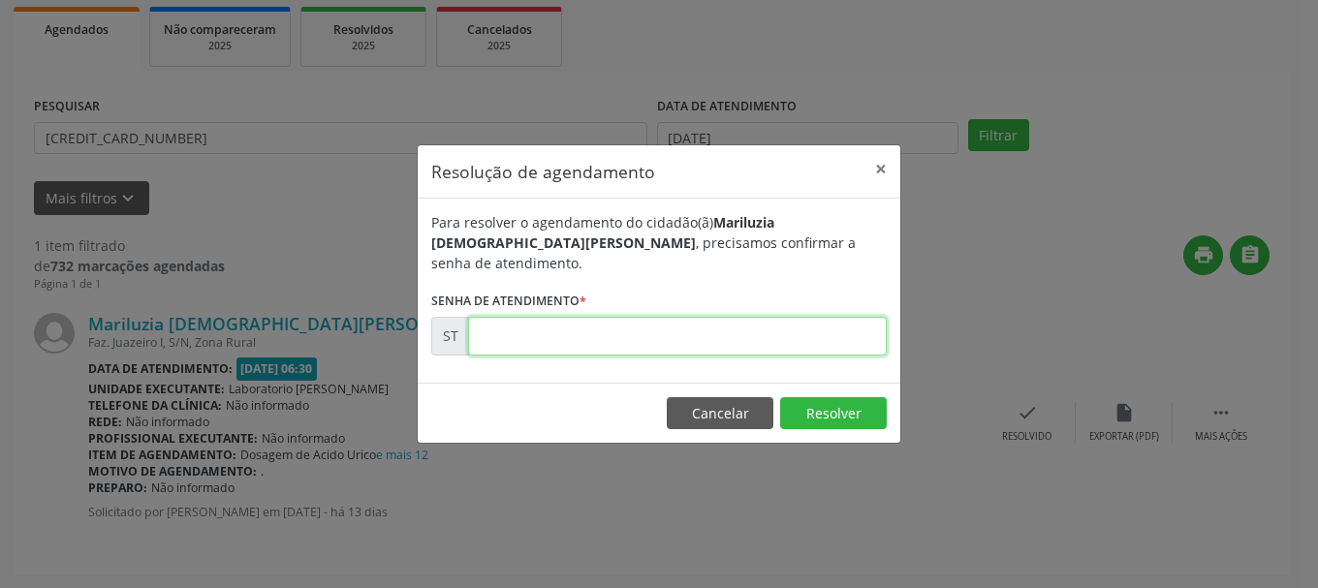
click at [713, 332] on input "text" at bounding box center [677, 336] width 419 height 39
type input "00022561"
drag, startPoint x: 829, startPoint y: 417, endPoint x: 822, endPoint y: 423, distance: 10.3
click at [829, 419] on button "Resolver" at bounding box center [833, 413] width 107 height 33
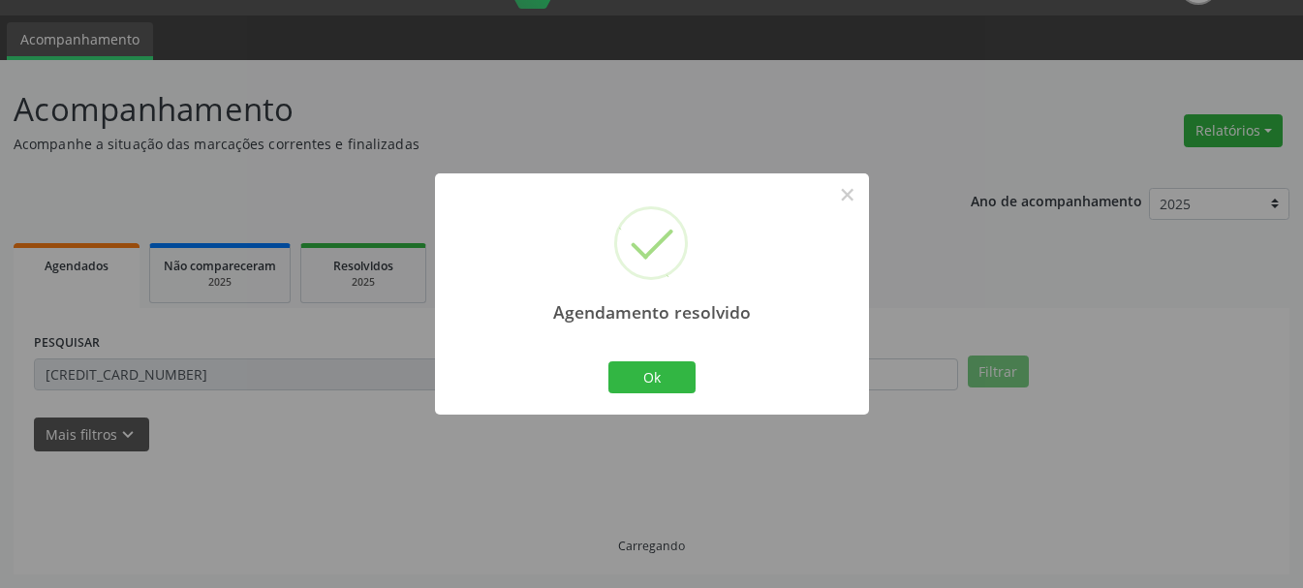
scroll to position [5, 0]
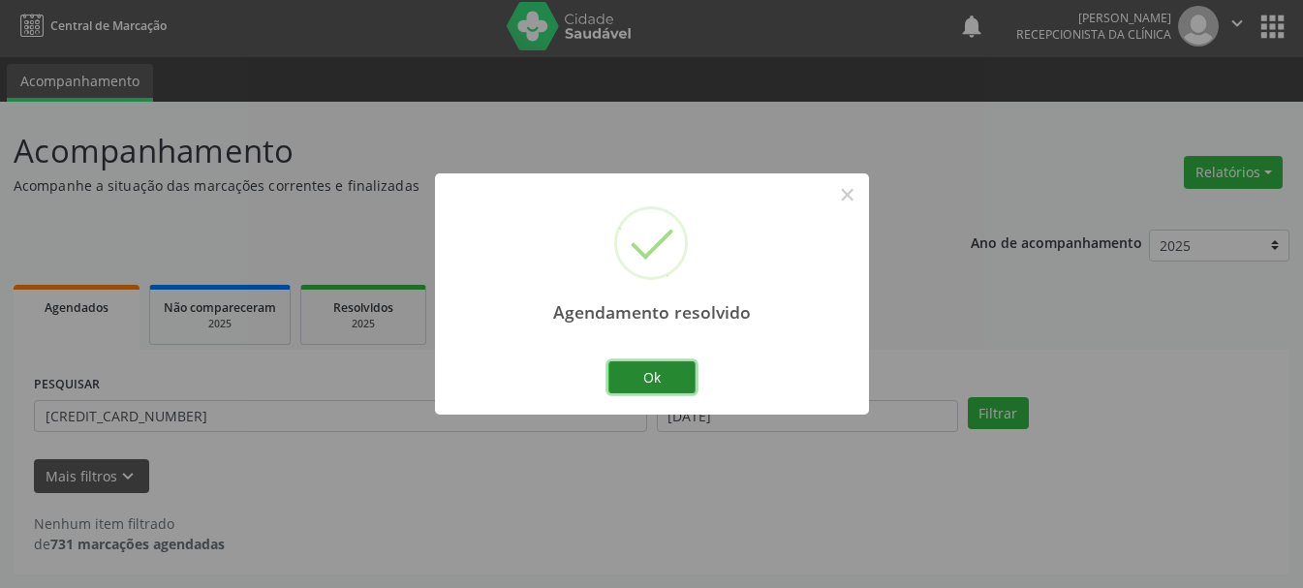
click at [677, 378] on button "Ok" at bounding box center [651, 377] width 87 height 33
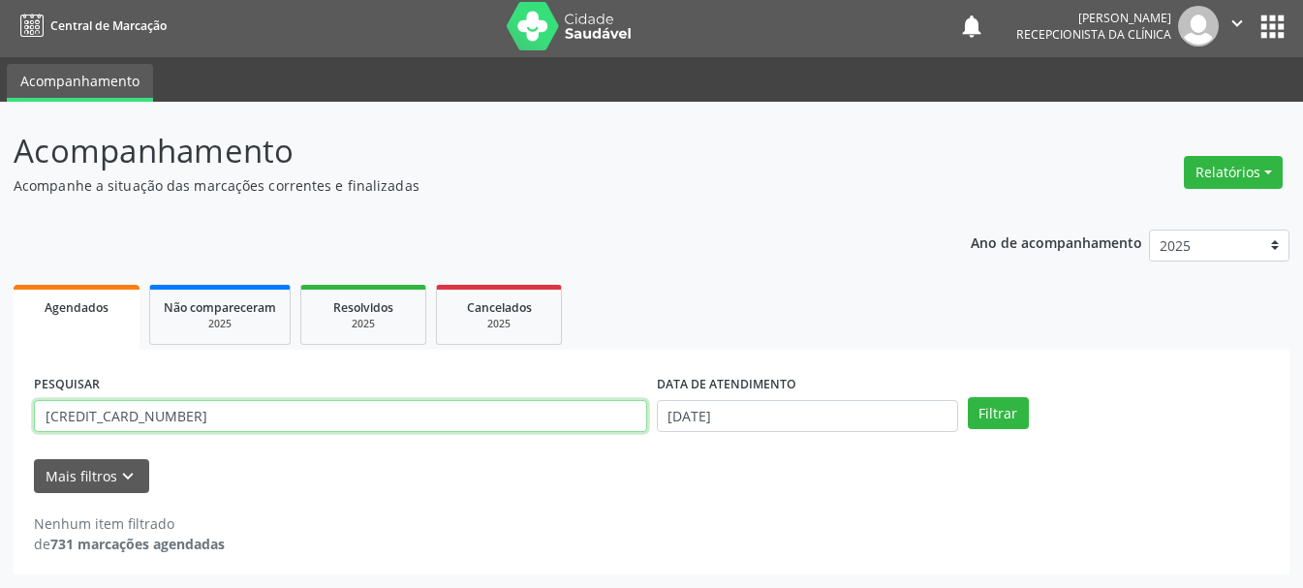
drag, startPoint x: 537, startPoint y: 421, endPoint x: 22, endPoint y: 406, distance: 514.7
click at [22, 406] on div "PESQUISAR [CREDIT_CARD_NUMBER] DATA DE ATENDIMENTO [DATE] Filtrar UNIDADE DE RE…" at bounding box center [652, 462] width 1276 height 225
type input "[CREDIT_CARD_NUMBER]"
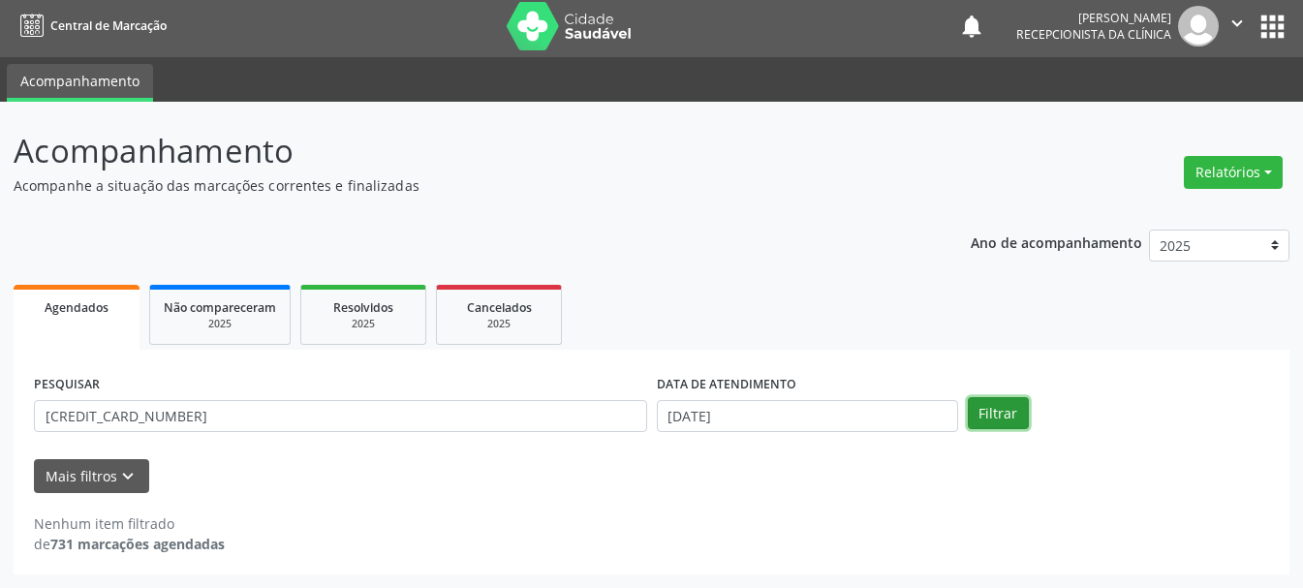
click at [997, 420] on button "Filtrar" at bounding box center [998, 413] width 61 height 33
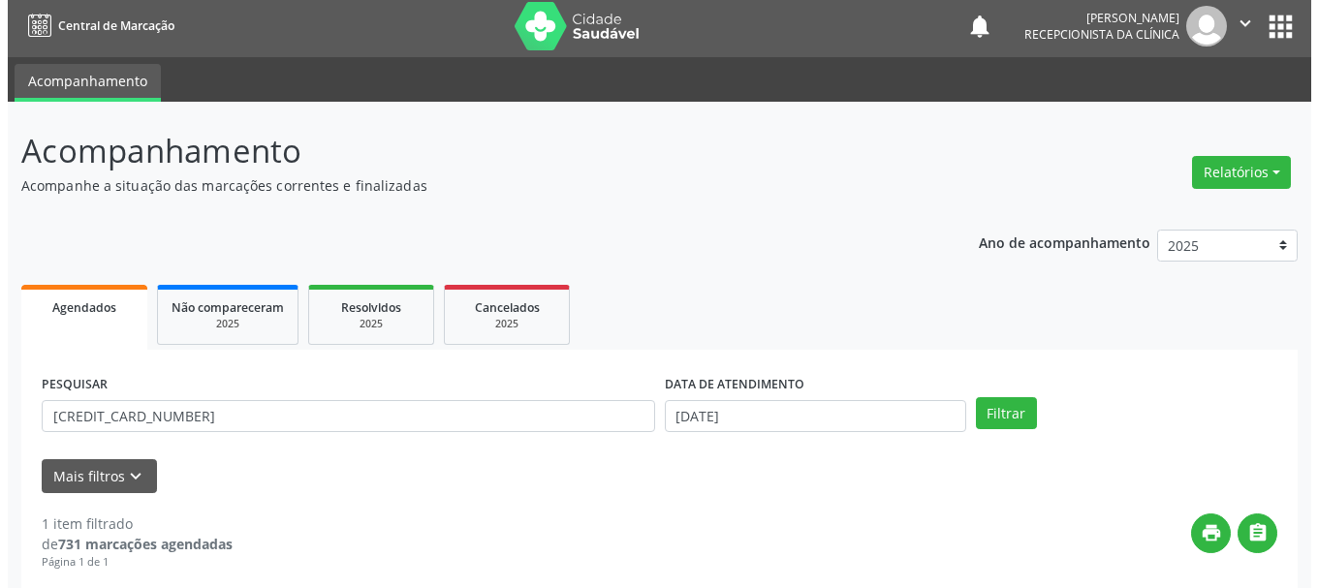
scroll to position [283, 0]
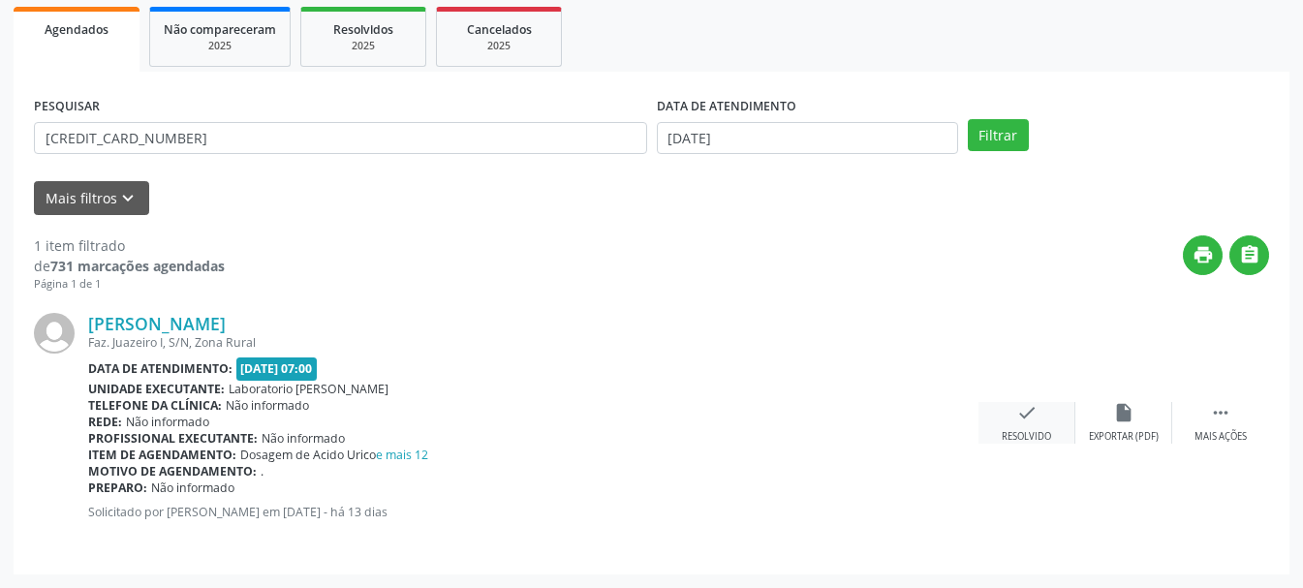
click at [1029, 407] on icon "check" at bounding box center [1026, 412] width 21 height 21
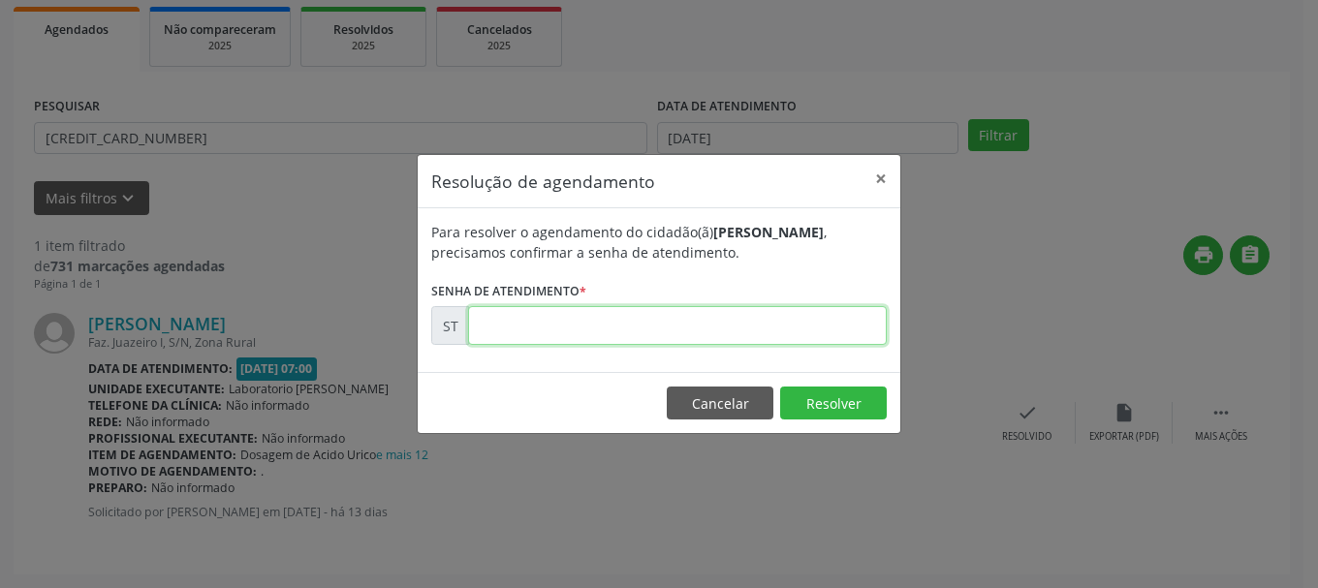
click at [642, 339] on input "text" at bounding box center [677, 325] width 419 height 39
type input "00022679"
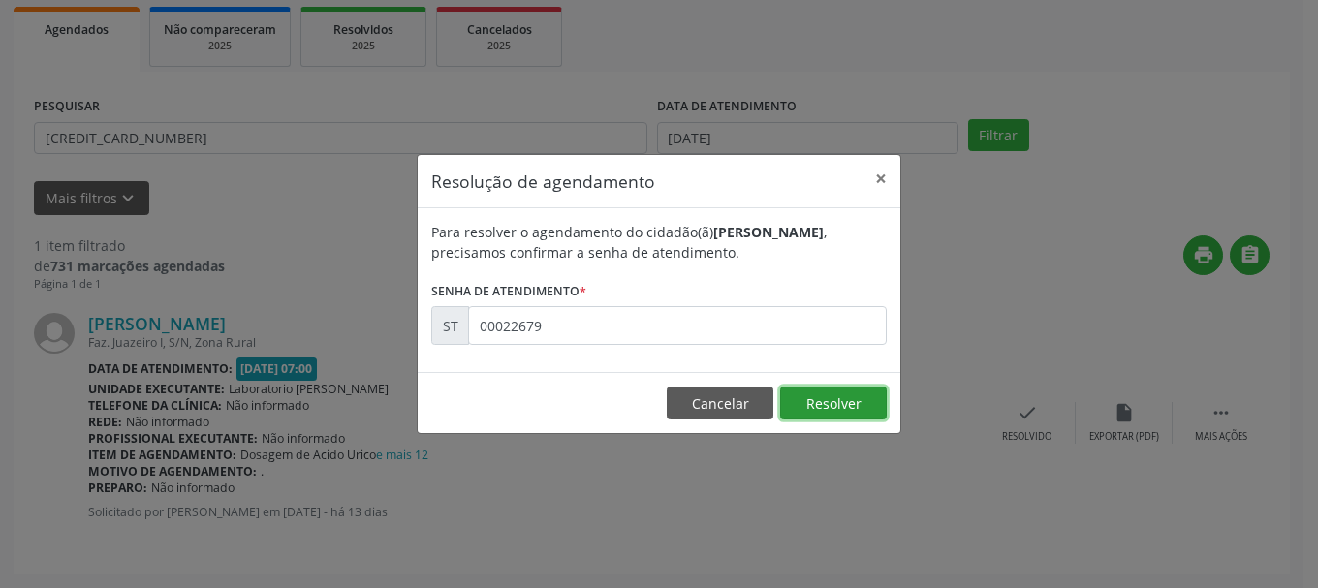
click at [844, 397] on button "Resolver" at bounding box center [833, 403] width 107 height 33
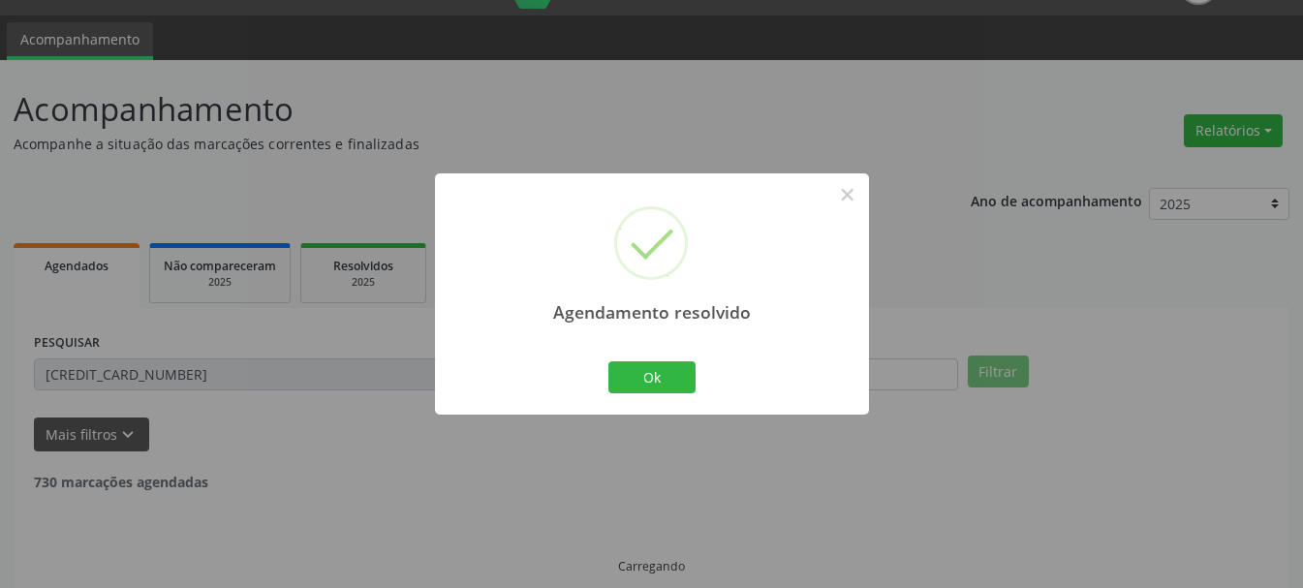
scroll to position [5, 0]
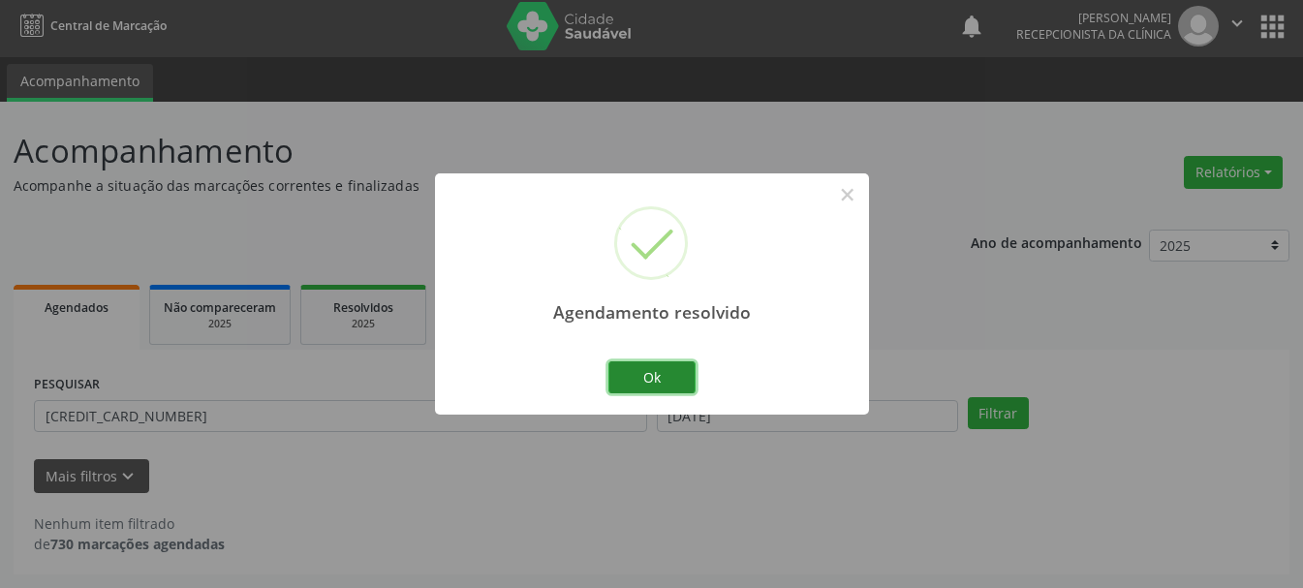
click at [677, 366] on button "Ok" at bounding box center [651, 377] width 87 height 33
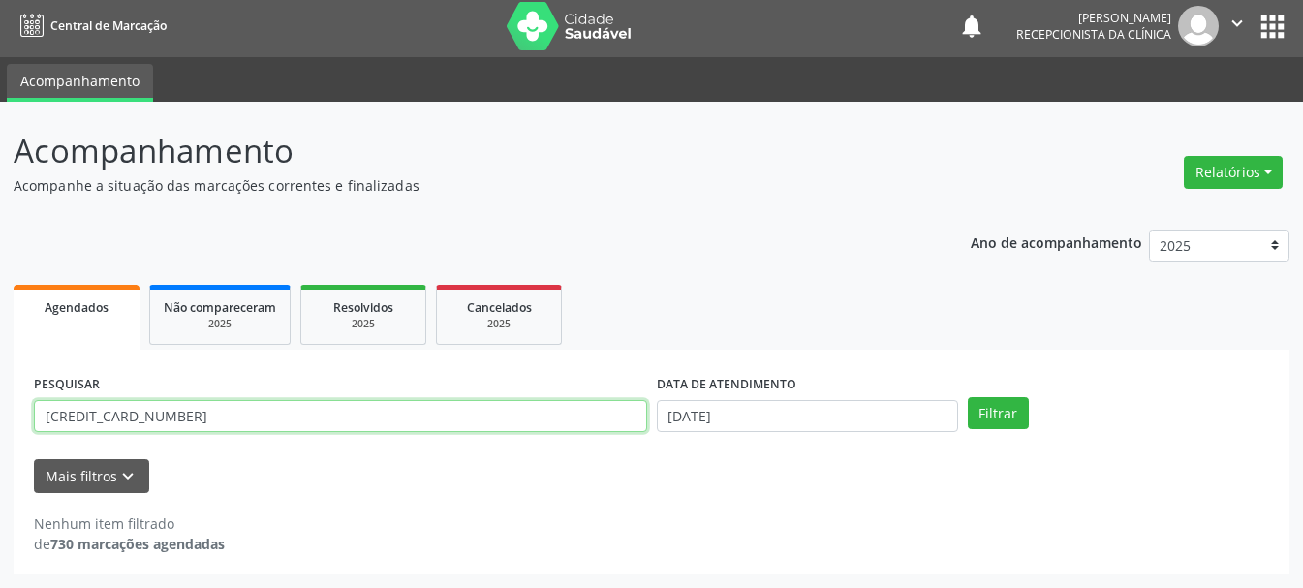
drag, startPoint x: 202, startPoint y: 416, endPoint x: 0, endPoint y: 417, distance: 201.5
click at [0, 417] on div "Acompanhamento Acompanhe a situação das marcações correntes e finalizadas Relat…" at bounding box center [651, 345] width 1303 height 486
type input "700205959314226"
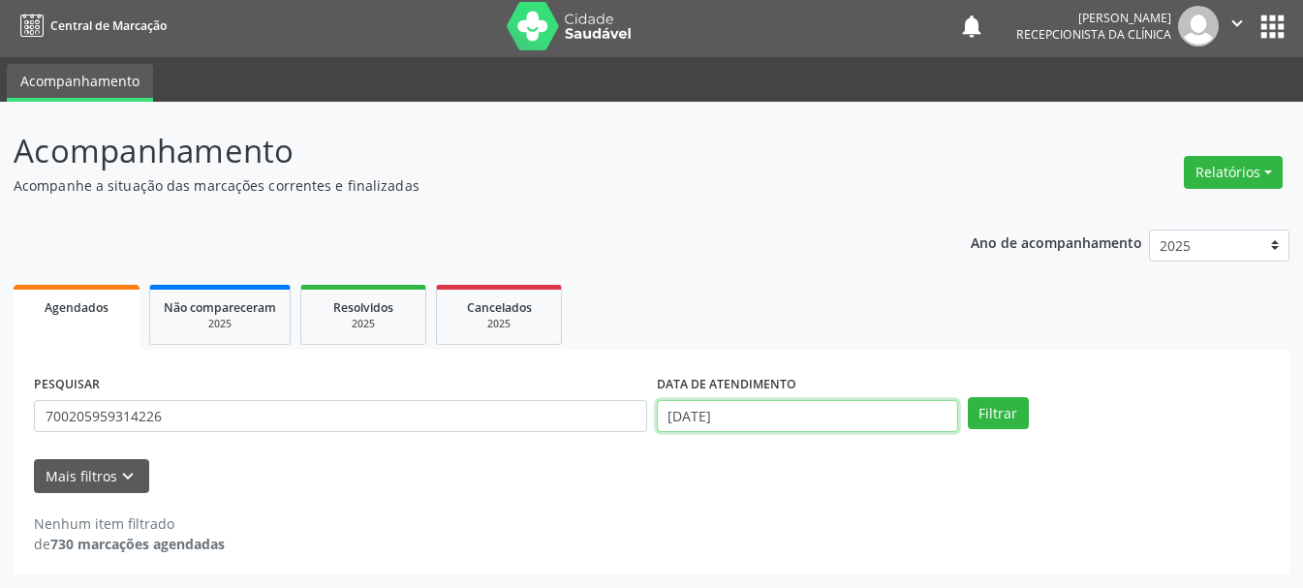
click at [709, 421] on input "[DATE]" at bounding box center [807, 416] width 301 height 33
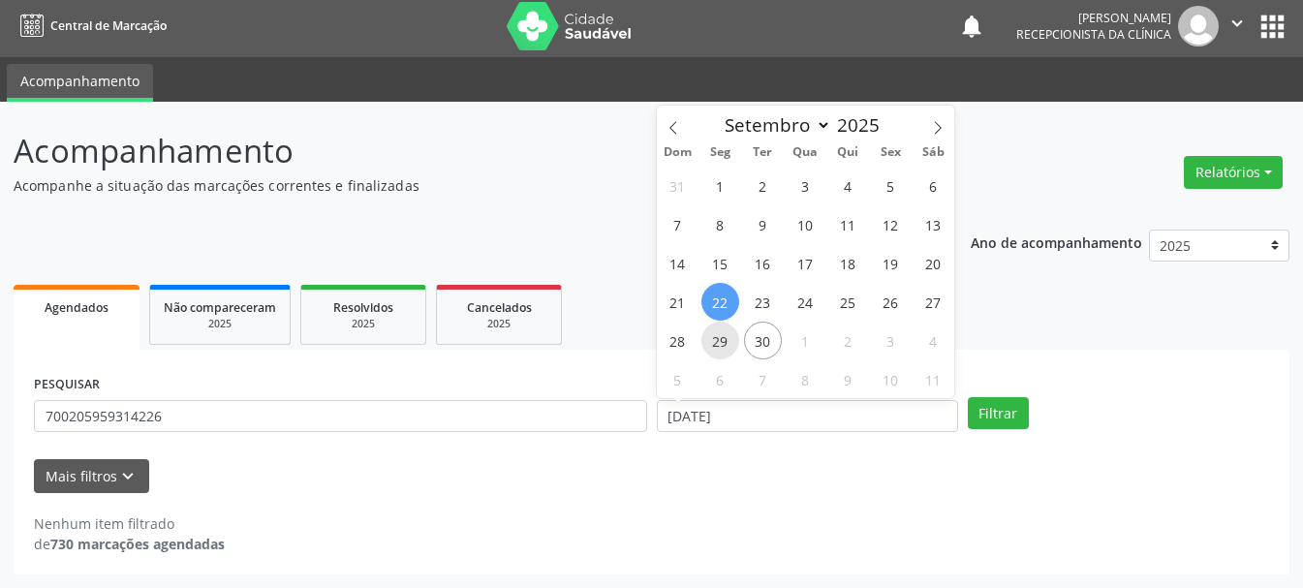
click at [715, 342] on span "29" at bounding box center [720, 341] width 38 height 38
type input "[DATE]"
click at [715, 342] on span "29" at bounding box center [720, 341] width 38 height 38
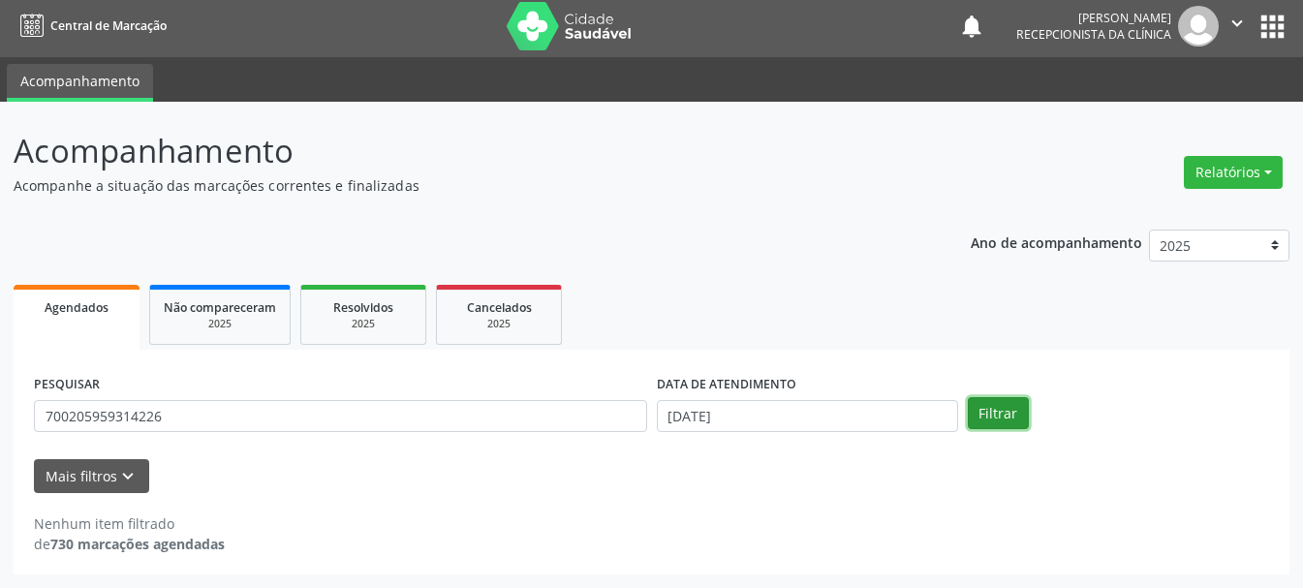
click at [992, 403] on button "Filtrar" at bounding box center [998, 413] width 61 height 33
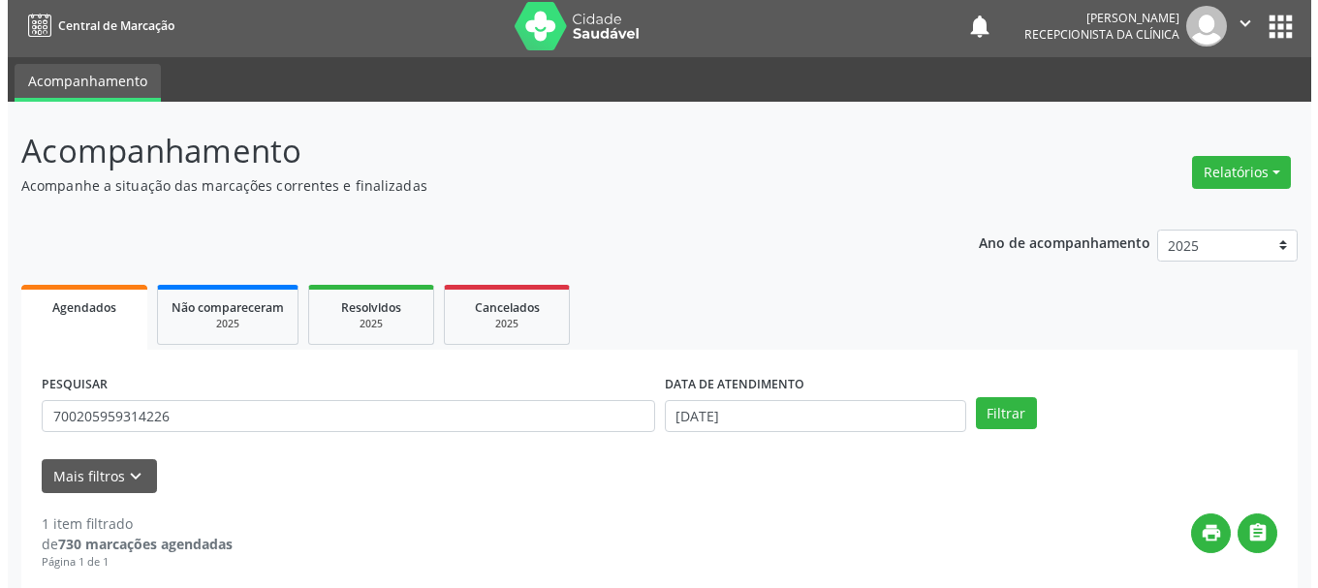
scroll to position [283, 0]
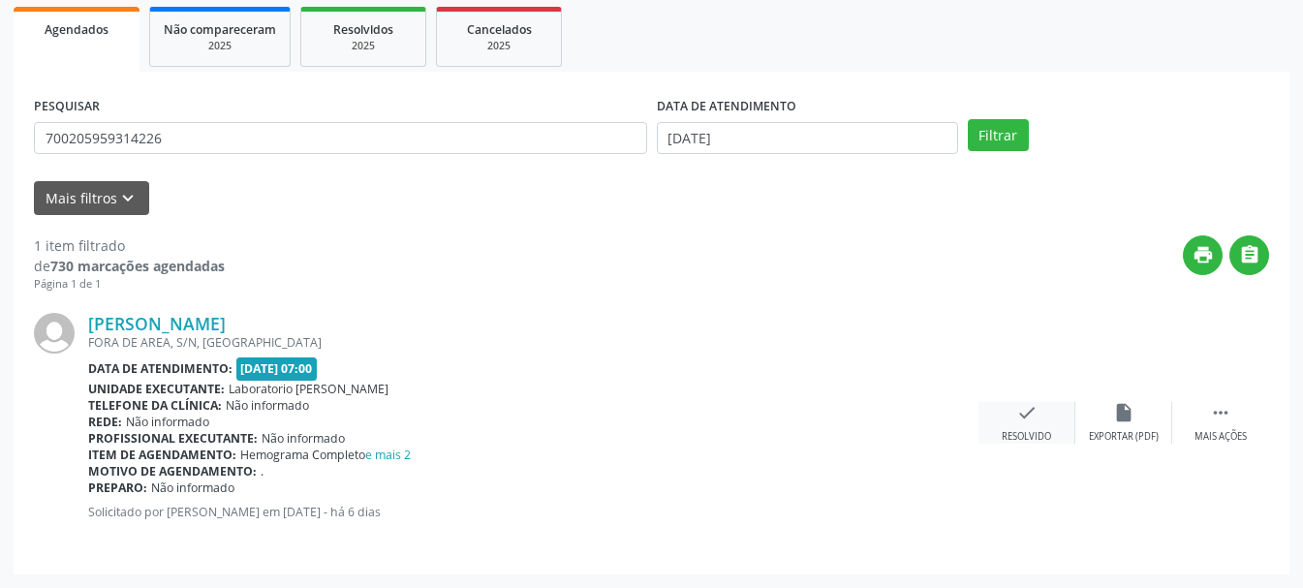
click at [1014, 413] on div "check Resolvido" at bounding box center [1027, 423] width 97 height 42
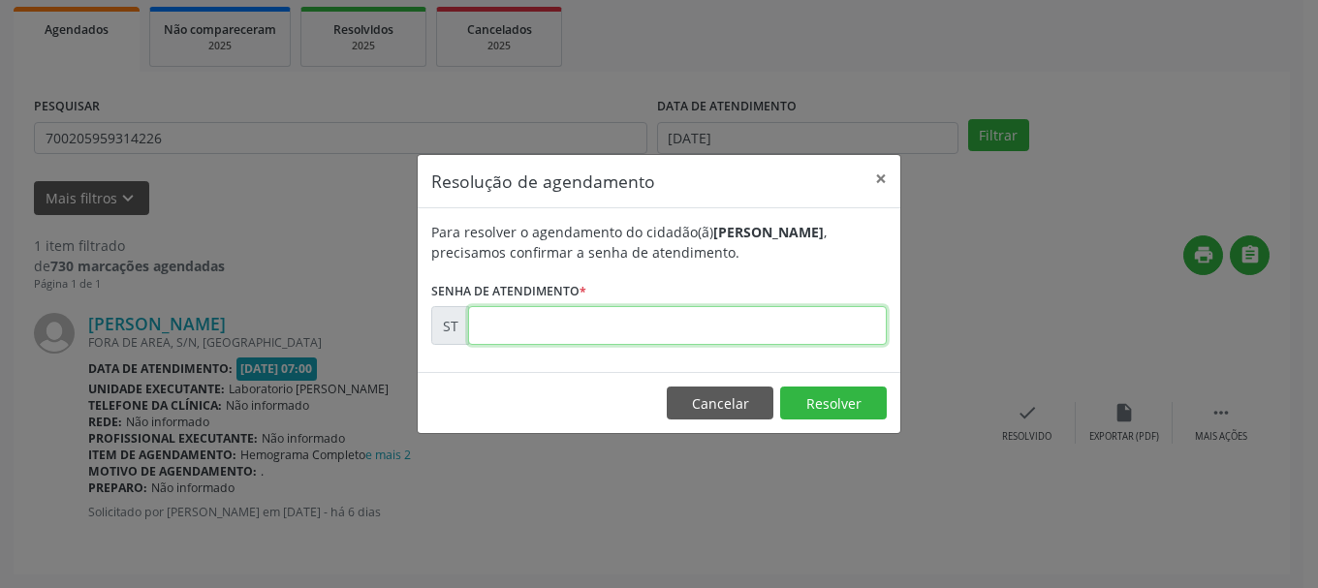
click at [664, 331] on input "text" at bounding box center [677, 325] width 419 height 39
type input "00023419"
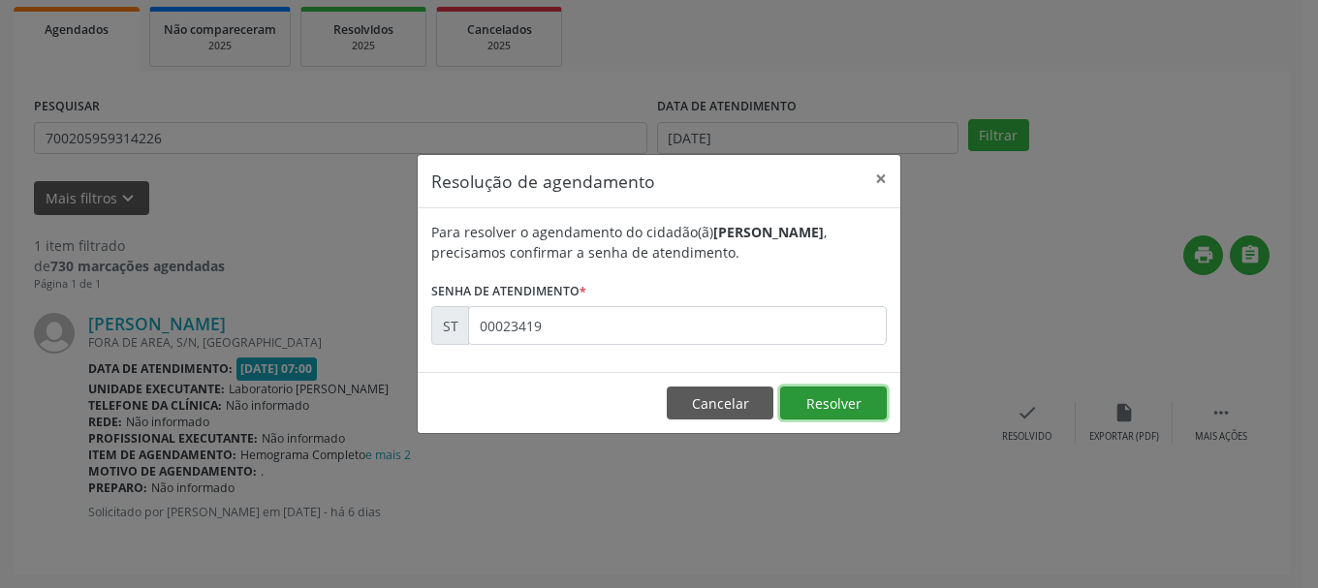
click at [844, 405] on button "Resolver" at bounding box center [833, 403] width 107 height 33
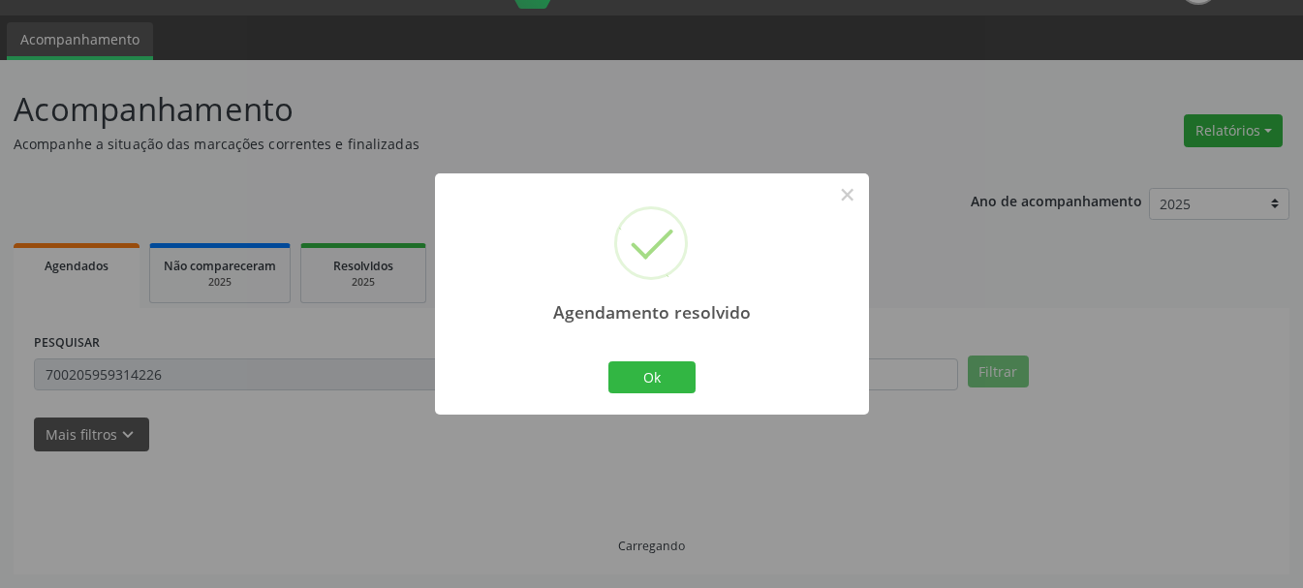
scroll to position [5, 0]
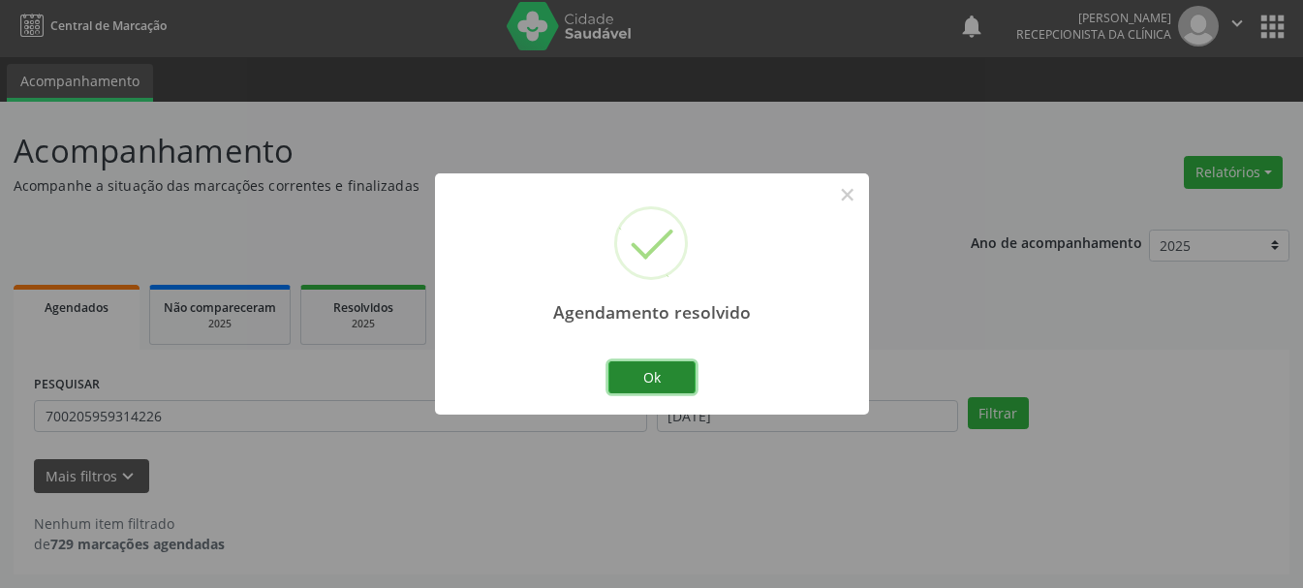
click at [640, 367] on button "Ok" at bounding box center [651, 377] width 87 height 33
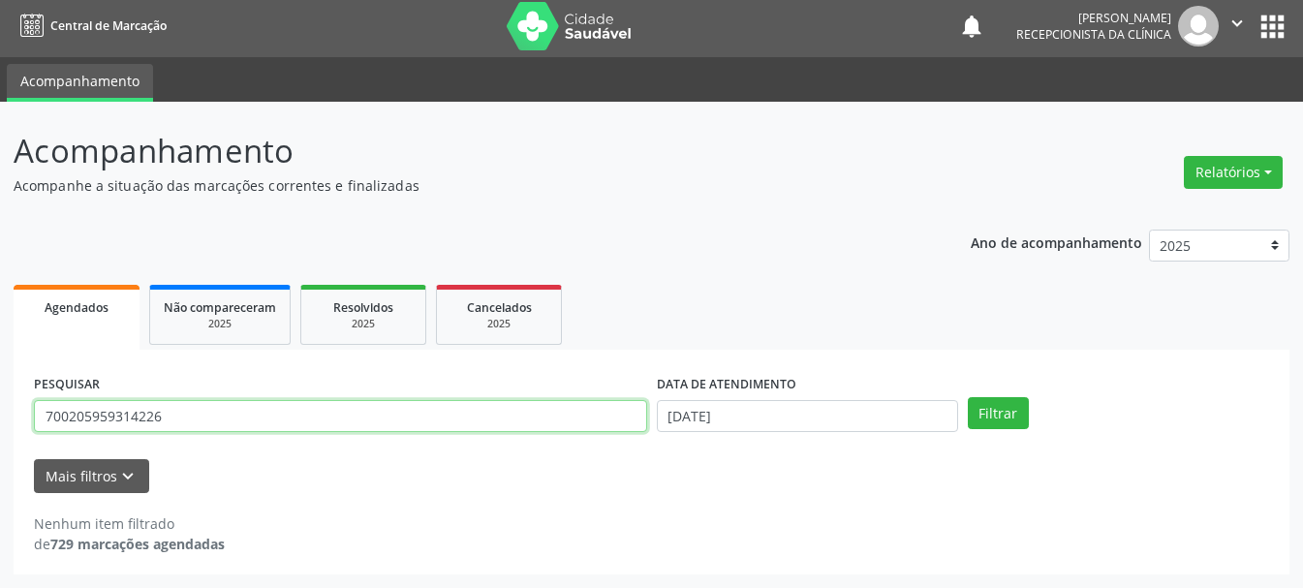
drag, startPoint x: 343, startPoint y: 417, endPoint x: 25, endPoint y: 424, distance: 317.9
click at [25, 424] on div "PESQUISAR 700205959314226 DATA DE ATENDIMENTO [DATE] Filtrar UNIDADE DE REFERÊN…" at bounding box center [652, 462] width 1276 height 225
type input "898050016700122"
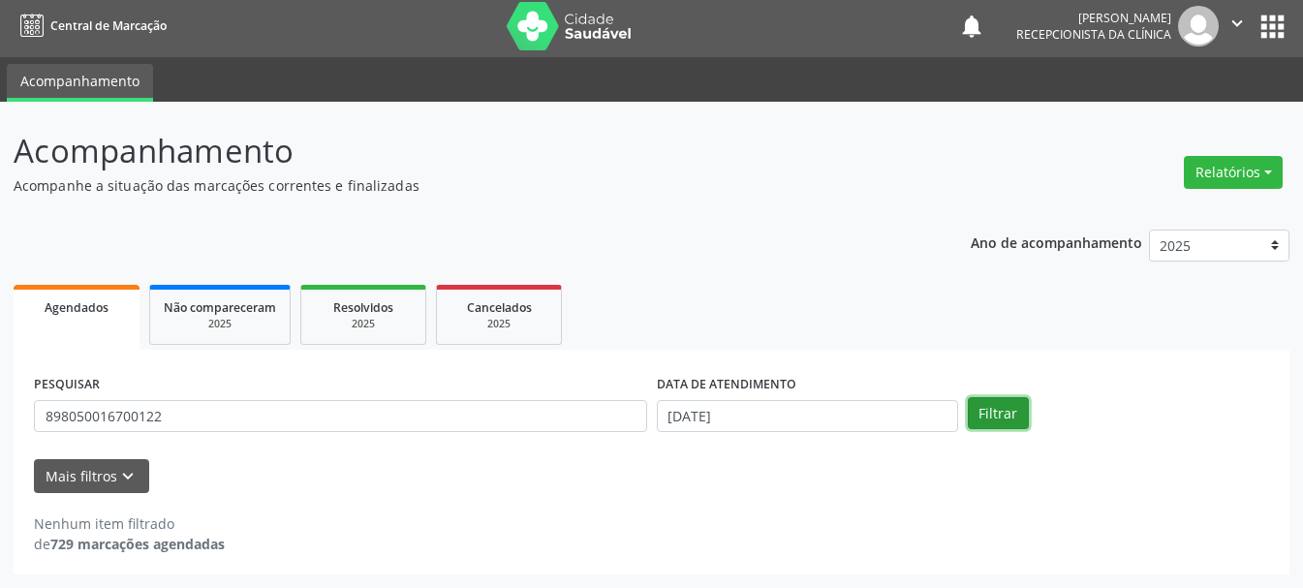
click at [1002, 421] on button "Filtrar" at bounding box center [998, 413] width 61 height 33
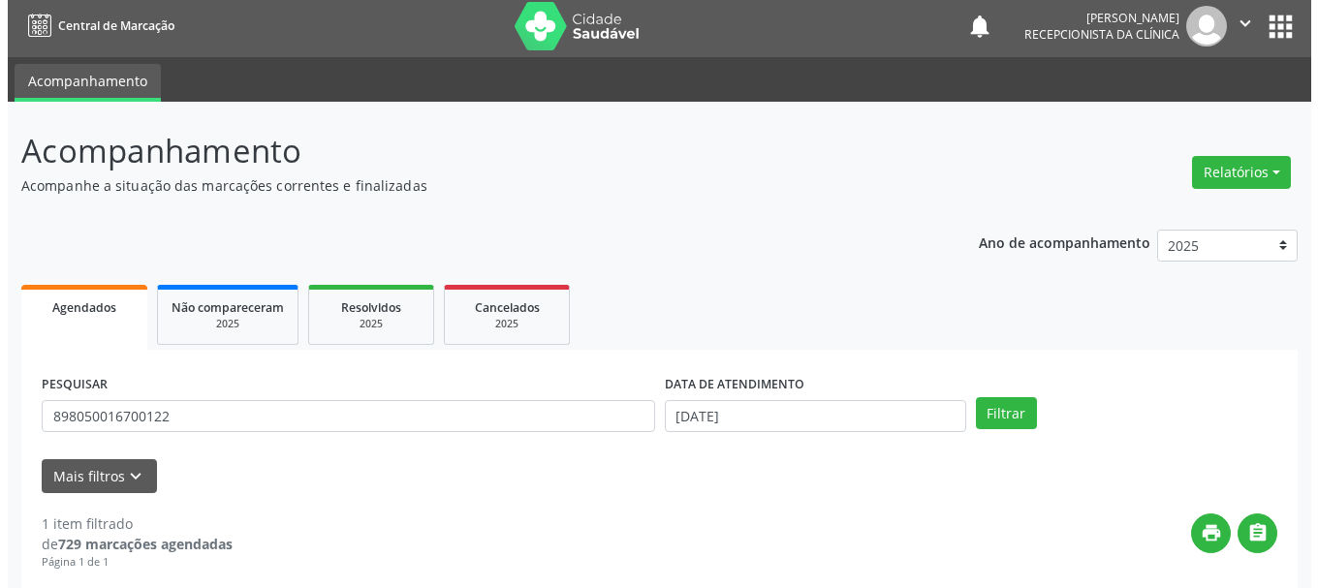
scroll to position [283, 0]
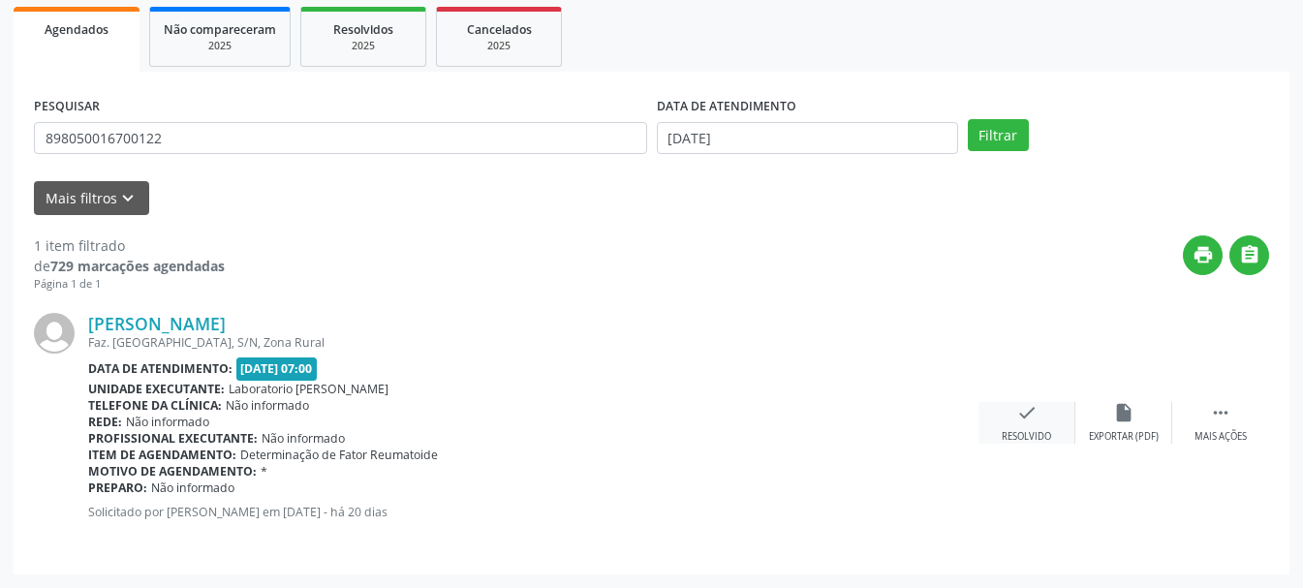
click at [1033, 440] on div "Resolvido" at bounding box center [1026, 437] width 49 height 14
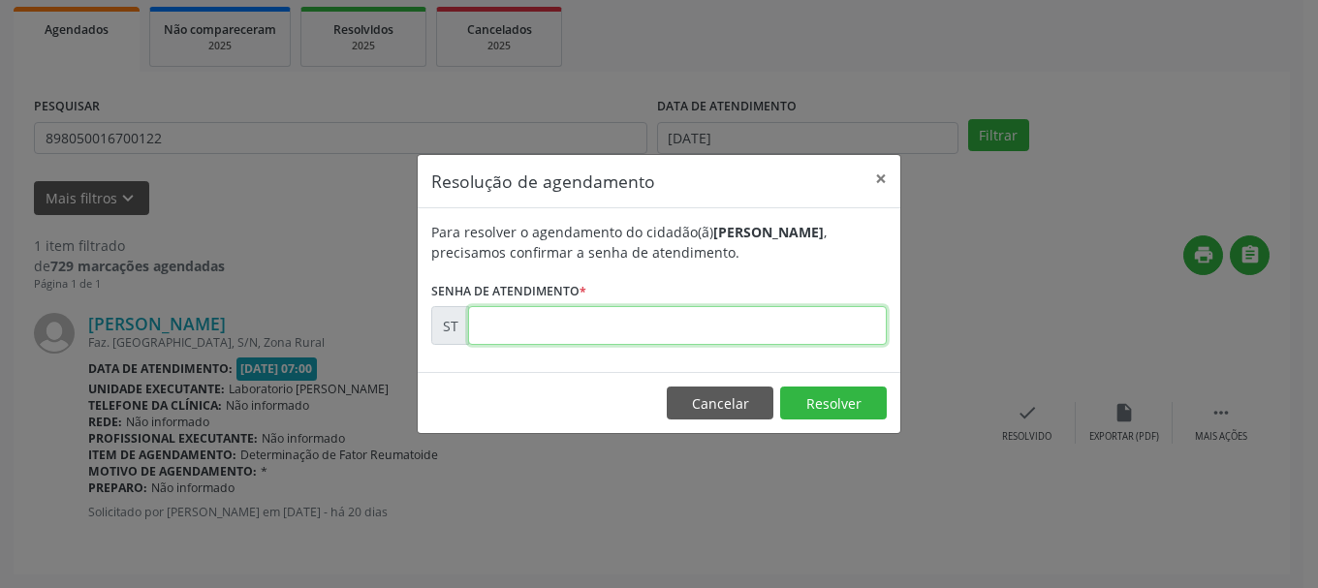
click at [628, 323] on input "text" at bounding box center [677, 325] width 419 height 39
type input "00021611"
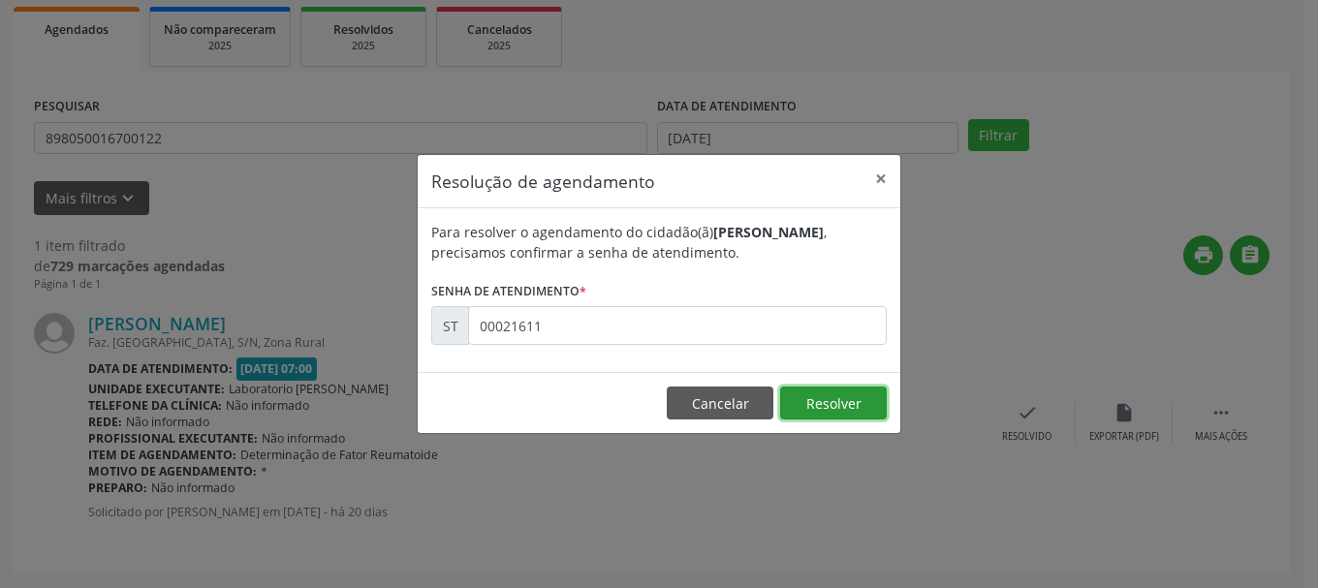
click at [822, 401] on button "Resolver" at bounding box center [833, 403] width 107 height 33
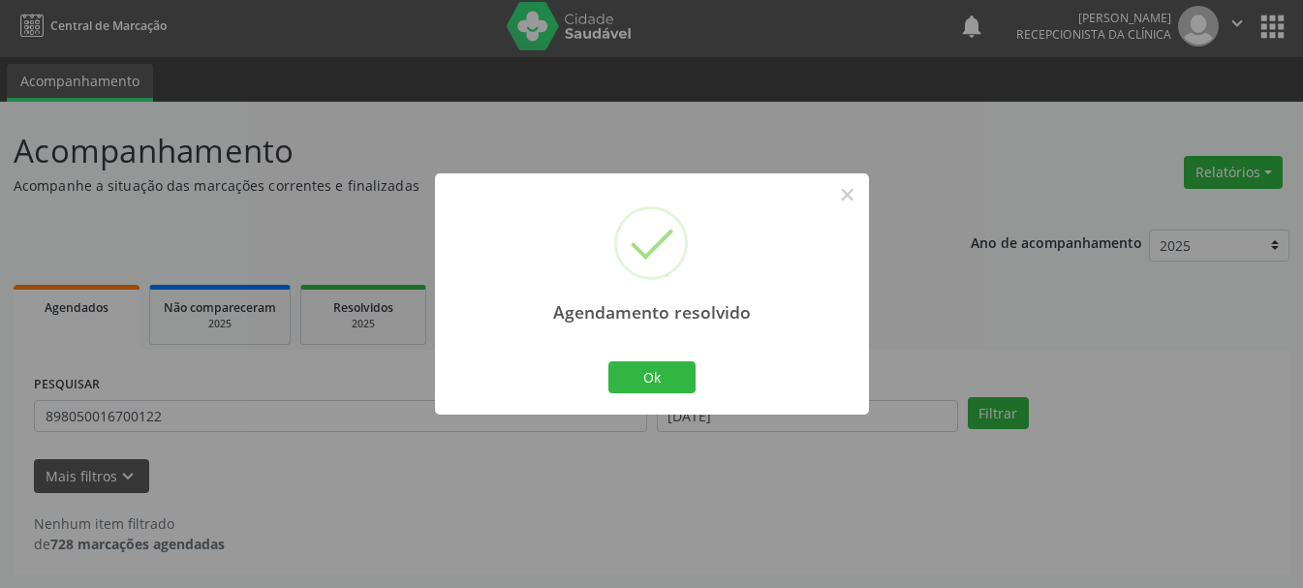
scroll to position [5, 0]
click at [633, 371] on button "Ok" at bounding box center [651, 377] width 87 height 33
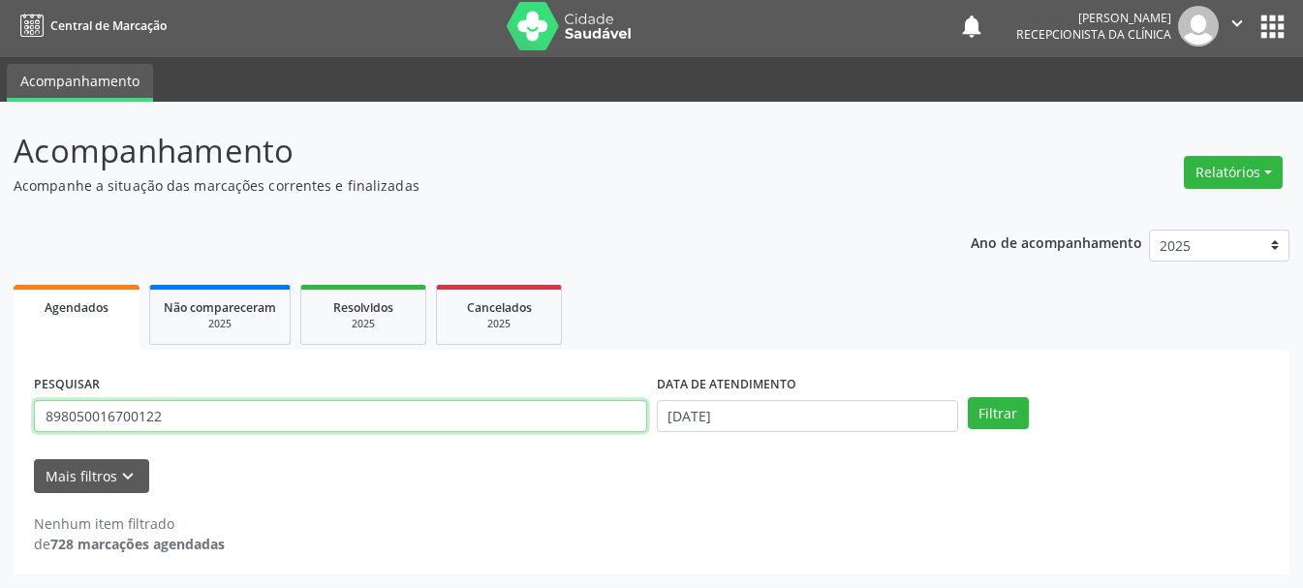
drag, startPoint x: 192, startPoint y: 415, endPoint x: 0, endPoint y: 420, distance: 191.9
click at [0, 420] on div "Acompanhamento Acompanhe a situação das marcações correntes e finalizadas Relat…" at bounding box center [651, 345] width 1303 height 486
type input "700508907579059"
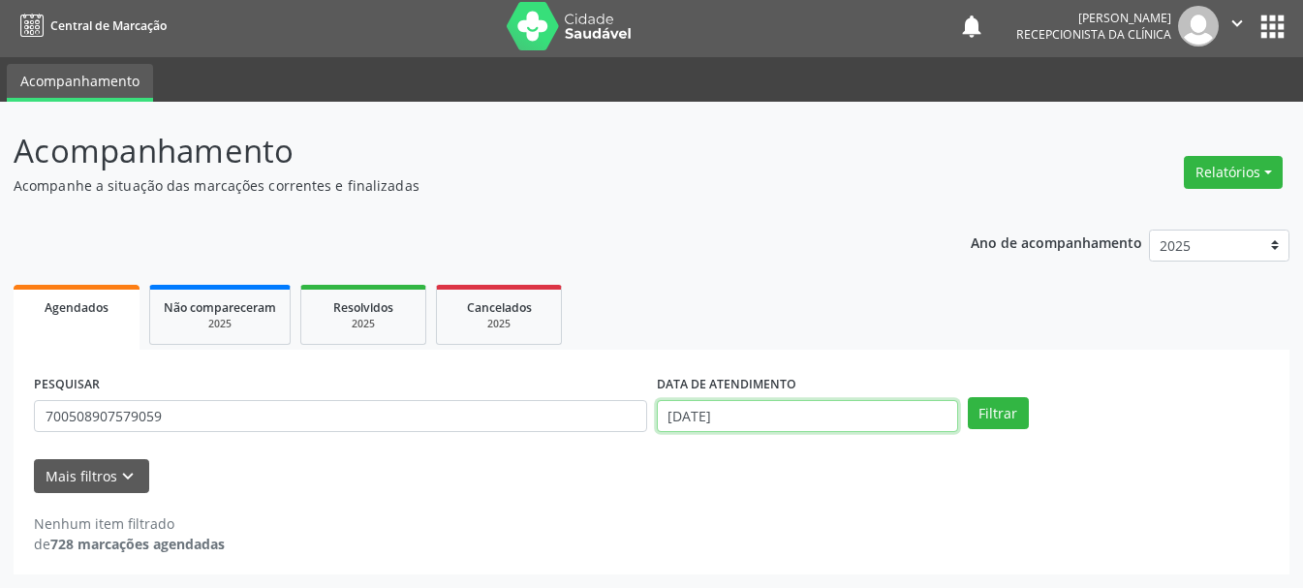
click at [666, 423] on input "[DATE]" at bounding box center [807, 416] width 301 height 33
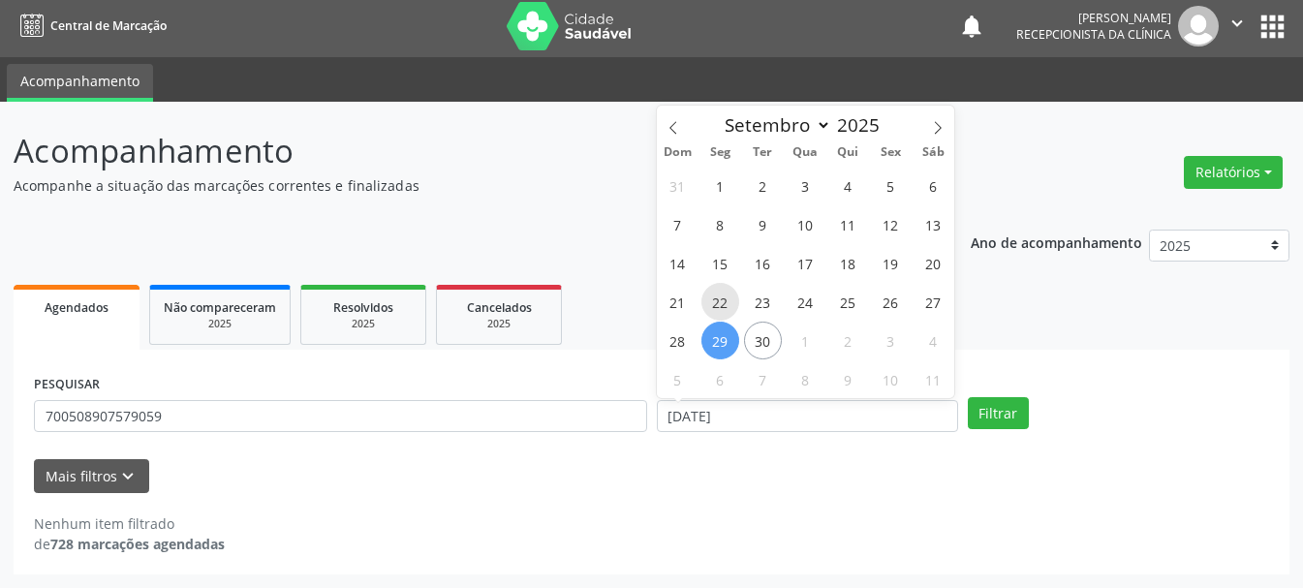
click at [727, 299] on span "22" at bounding box center [720, 302] width 38 height 38
type input "[DATE]"
click at [727, 299] on span "22" at bounding box center [720, 302] width 38 height 38
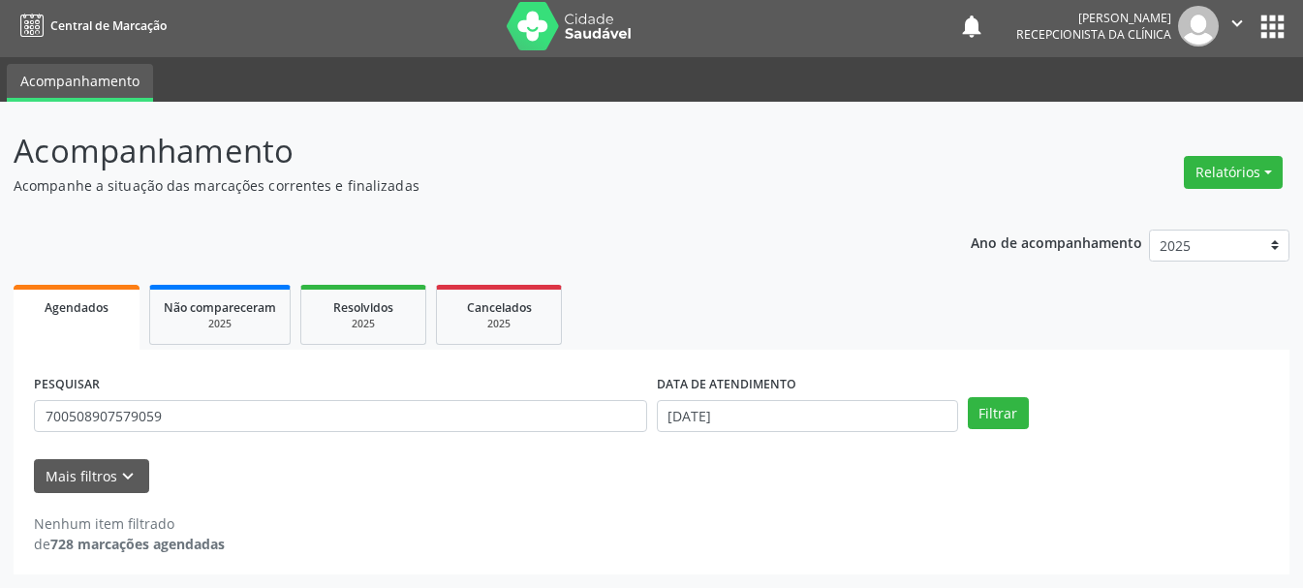
click at [1030, 433] on div "PESQUISAR 700508907579059 DATA DE ATENDIMENTO [DATE] Filtrar" at bounding box center [651, 408] width 1245 height 76
click at [1014, 420] on button "Filtrar" at bounding box center [998, 413] width 61 height 33
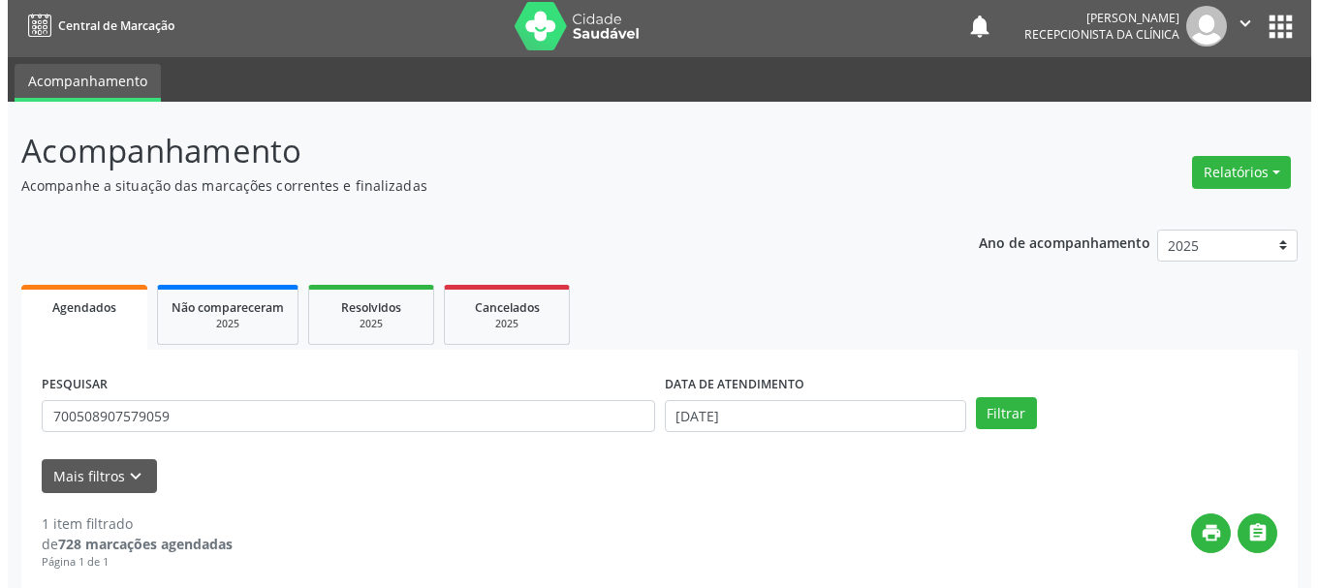
scroll to position [283, 0]
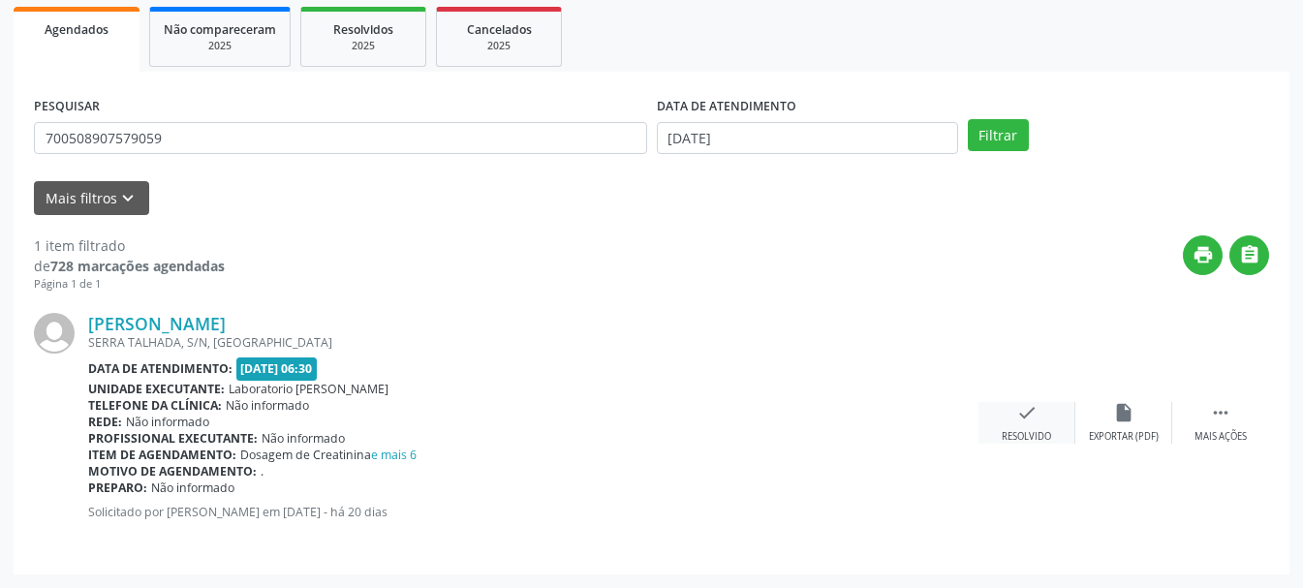
click at [1044, 432] on div "Resolvido" at bounding box center [1026, 437] width 49 height 14
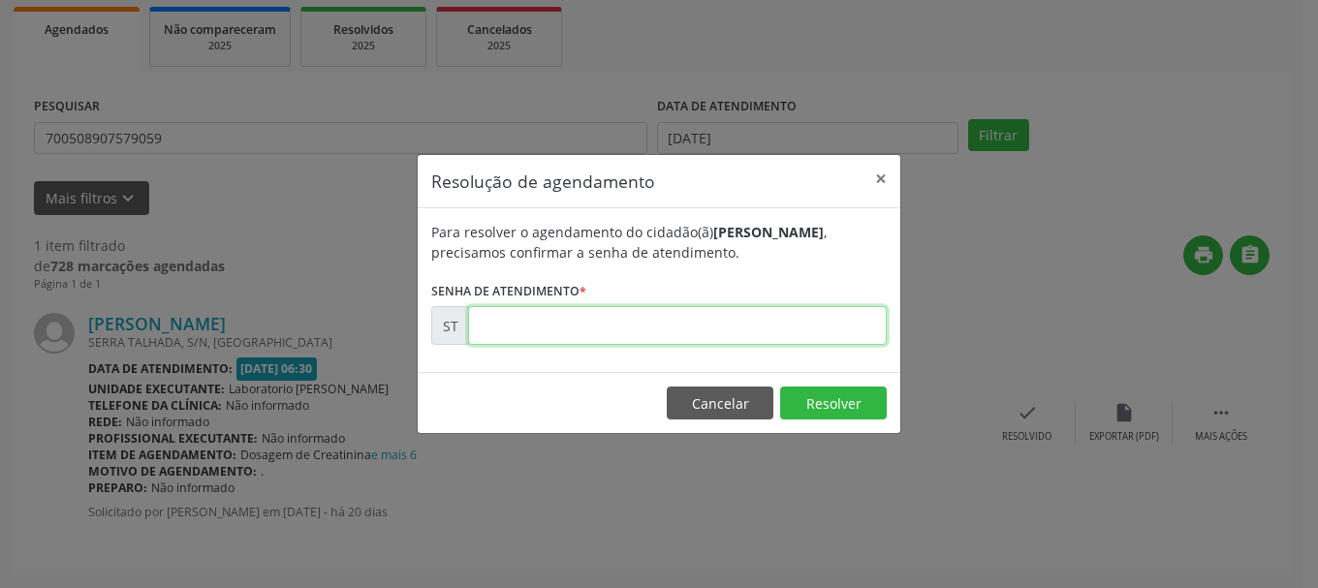
click at [762, 323] on input "text" at bounding box center [677, 325] width 419 height 39
type input "00021665"
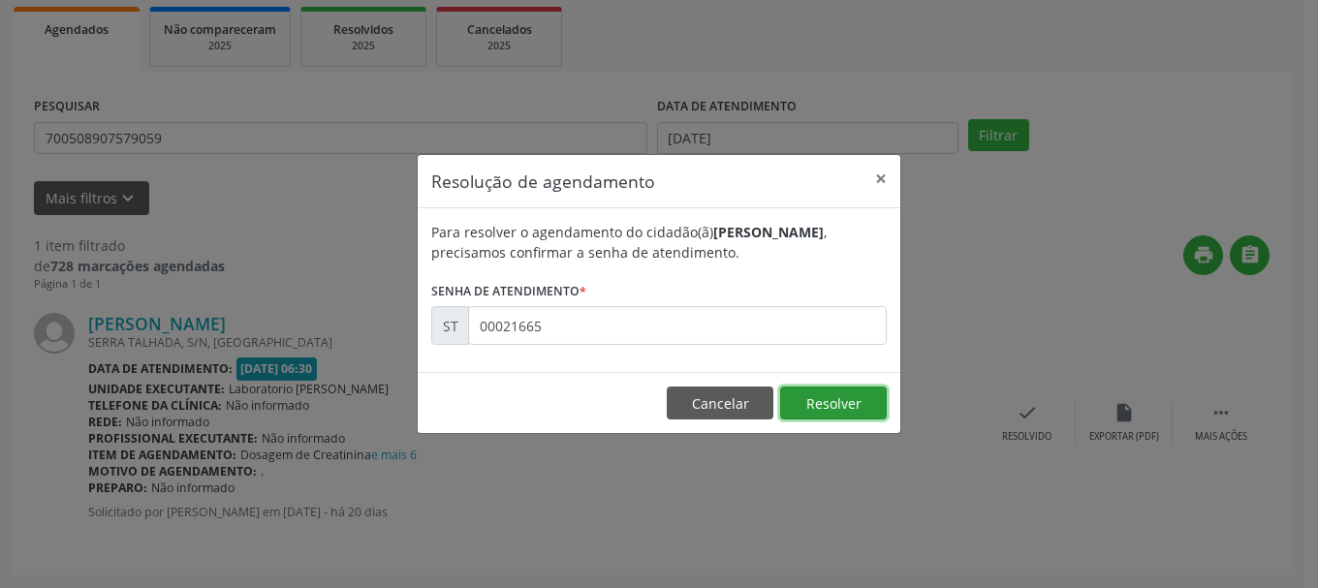
click at [840, 403] on button "Resolver" at bounding box center [833, 403] width 107 height 33
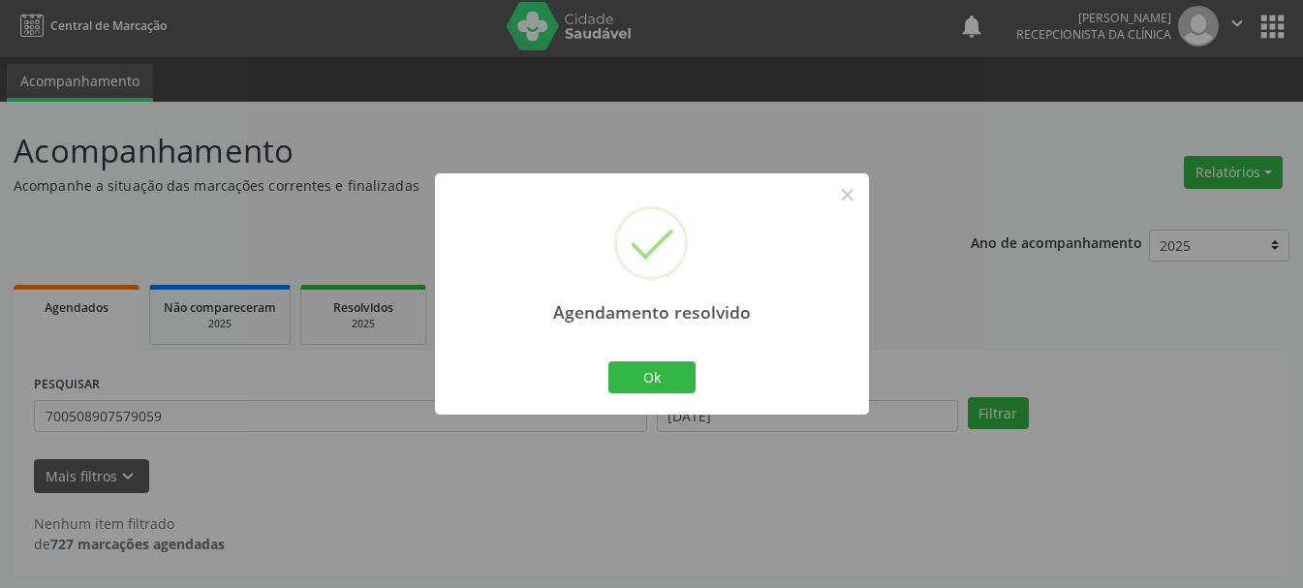
scroll to position [5, 0]
click at [658, 384] on button "Ok" at bounding box center [651, 377] width 87 height 33
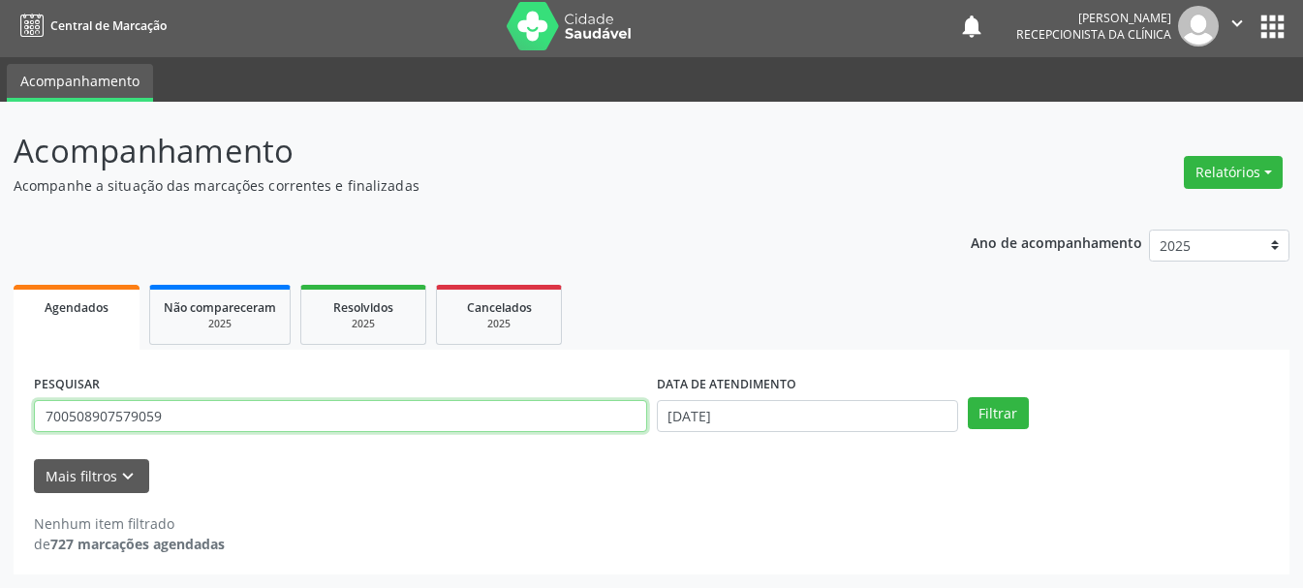
drag, startPoint x: 321, startPoint y: 424, endPoint x: 205, endPoint y: 413, distance: 115.9
click at [210, 437] on div "PESQUISAR 700508907579059" at bounding box center [340, 408] width 623 height 76
drag, startPoint x: 193, startPoint y: 425, endPoint x: 46, endPoint y: 418, distance: 147.5
click at [46, 418] on input "700508907579059" at bounding box center [340, 416] width 613 height 33
type input "709603614508970"
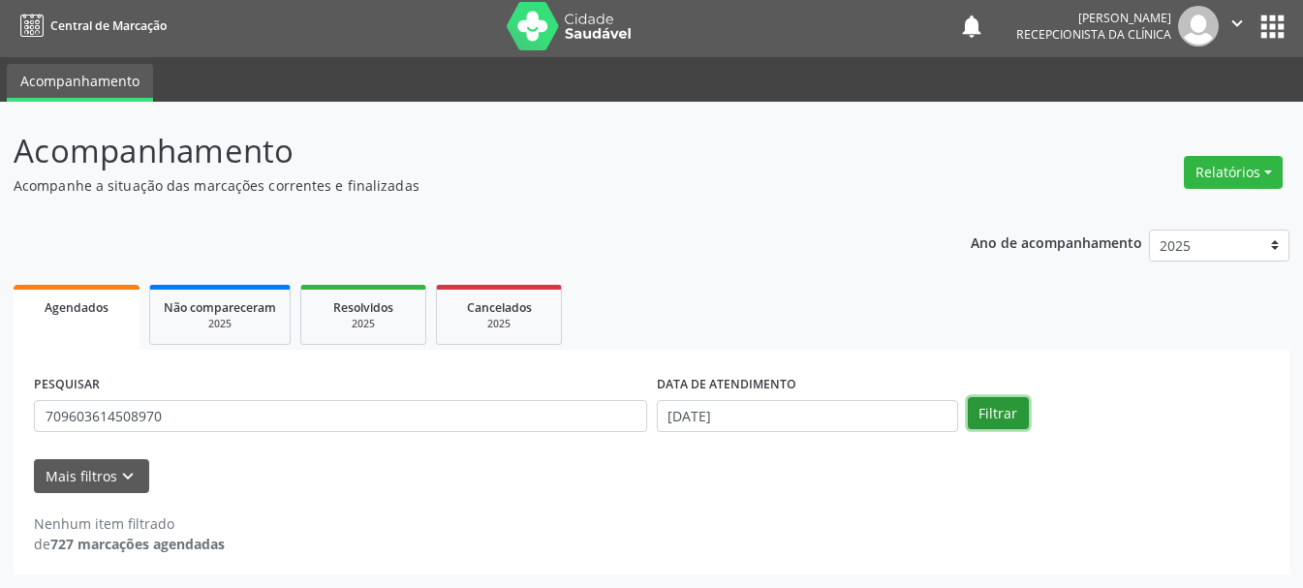
click at [992, 420] on button "Filtrar" at bounding box center [998, 413] width 61 height 33
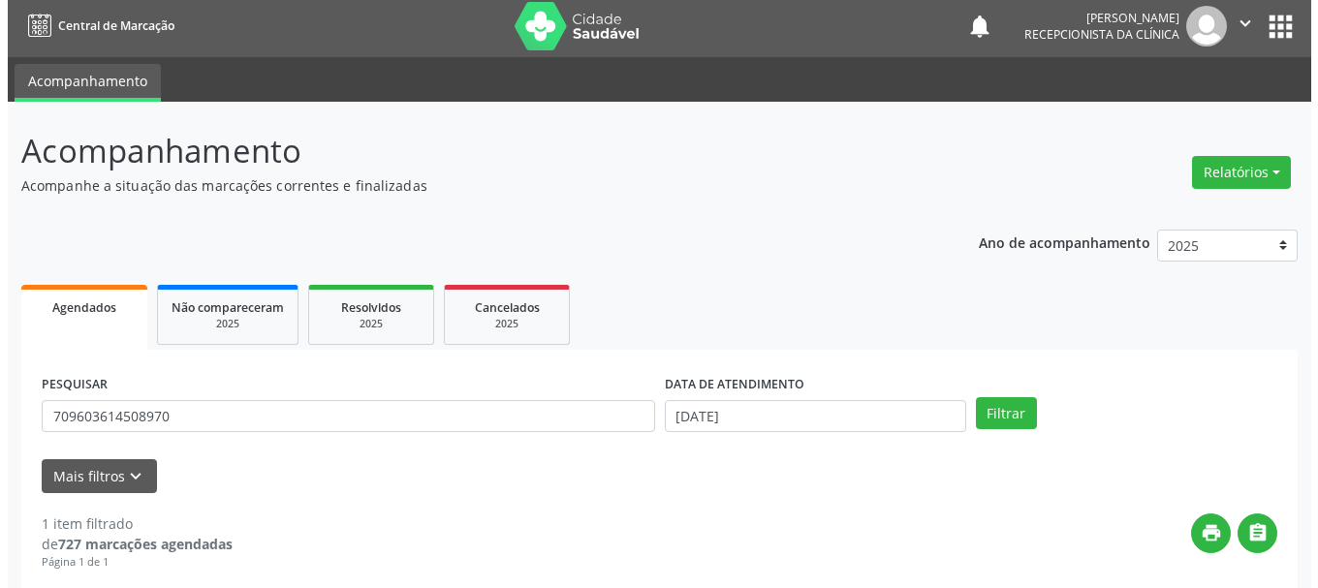
scroll to position [283, 0]
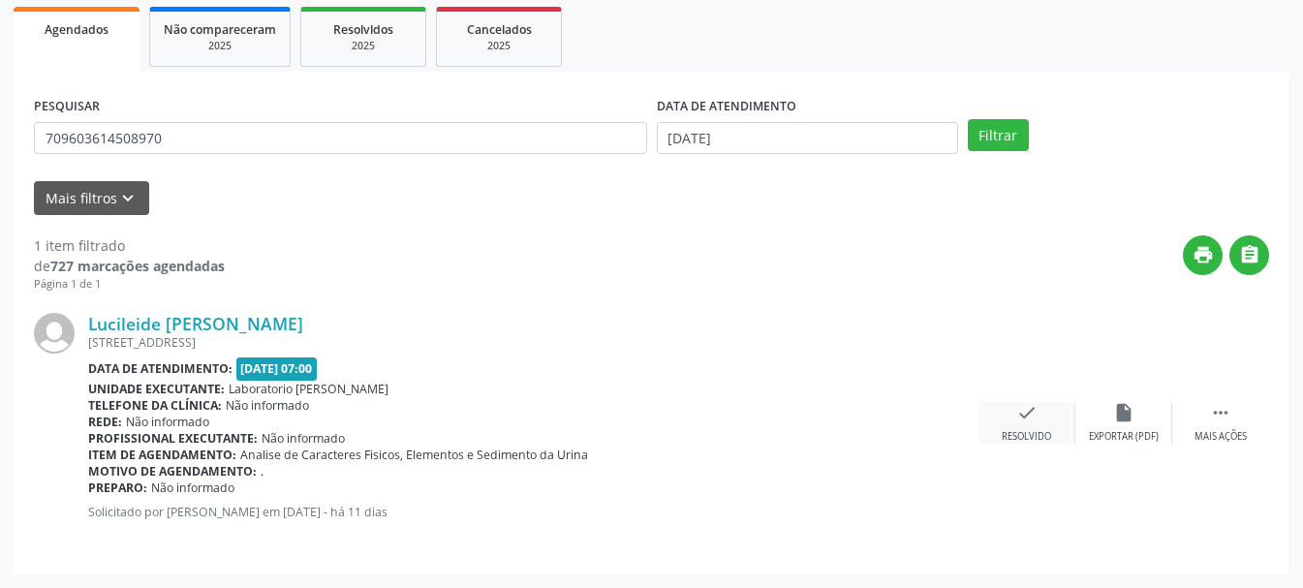
click at [1013, 420] on div "check Resolvido" at bounding box center [1027, 423] width 97 height 42
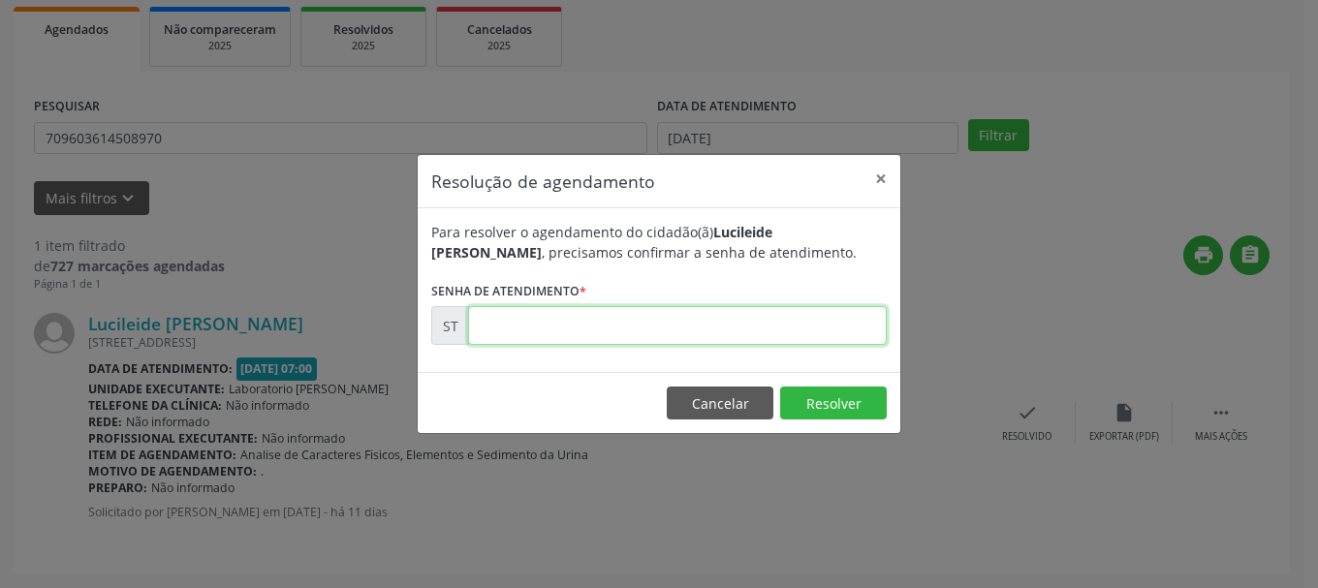
click at [625, 328] on input "text" at bounding box center [677, 325] width 419 height 39
type input "00022986"
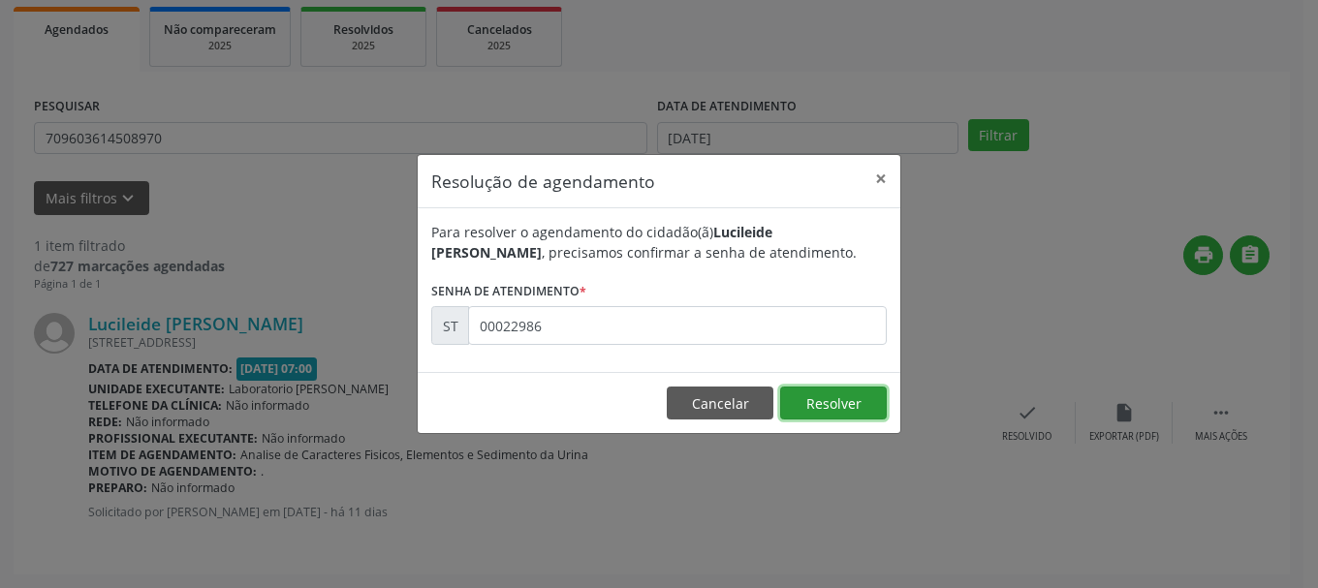
click at [814, 400] on button "Resolver" at bounding box center [833, 403] width 107 height 33
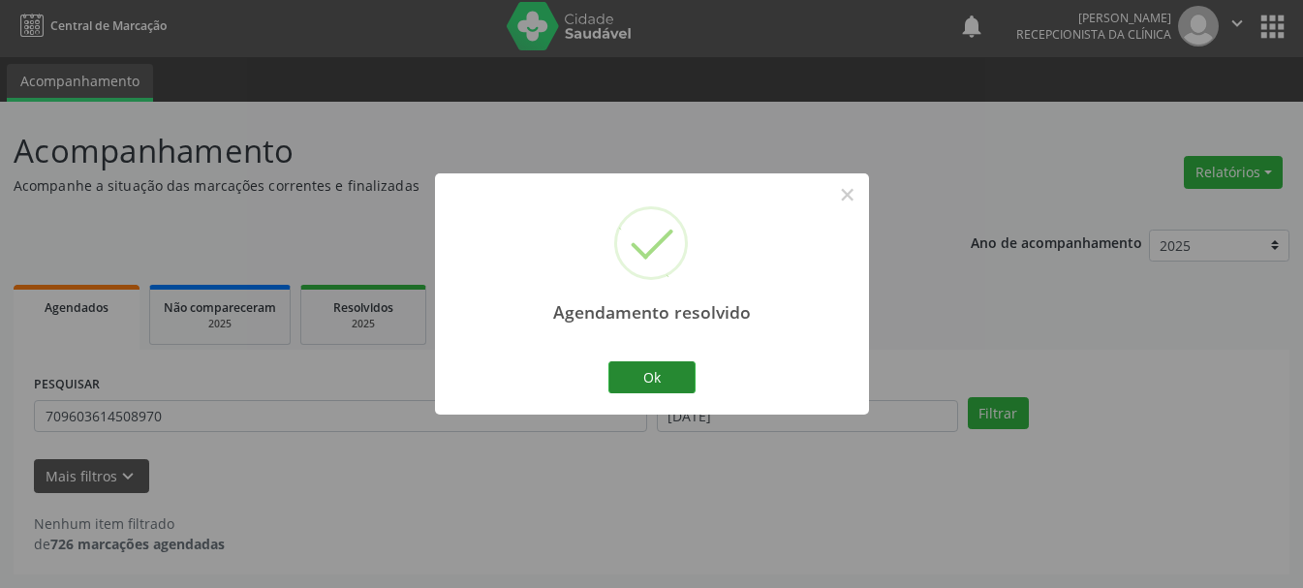
scroll to position [5, 0]
click at [645, 376] on button "Ok" at bounding box center [651, 377] width 87 height 33
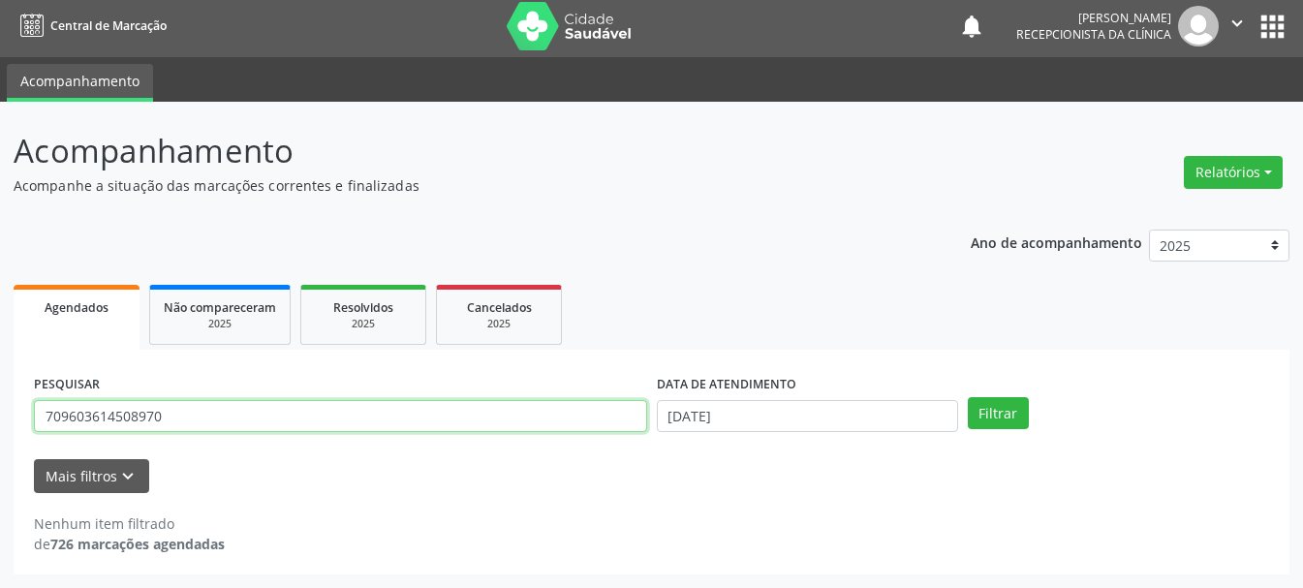
drag, startPoint x: 186, startPoint y: 415, endPoint x: 47, endPoint y: 444, distance: 142.5
click at [47, 444] on div "PESQUISAR 709603614508970" at bounding box center [340, 408] width 623 height 76
type input "898006269303453"
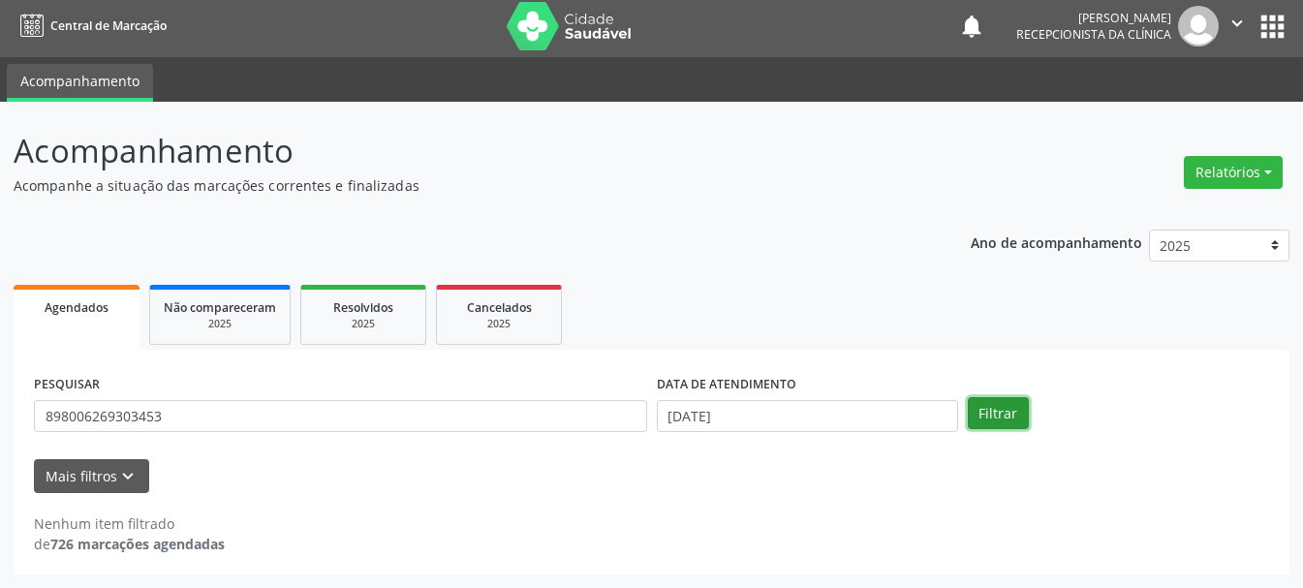
click at [1011, 403] on button "Filtrar" at bounding box center [998, 413] width 61 height 33
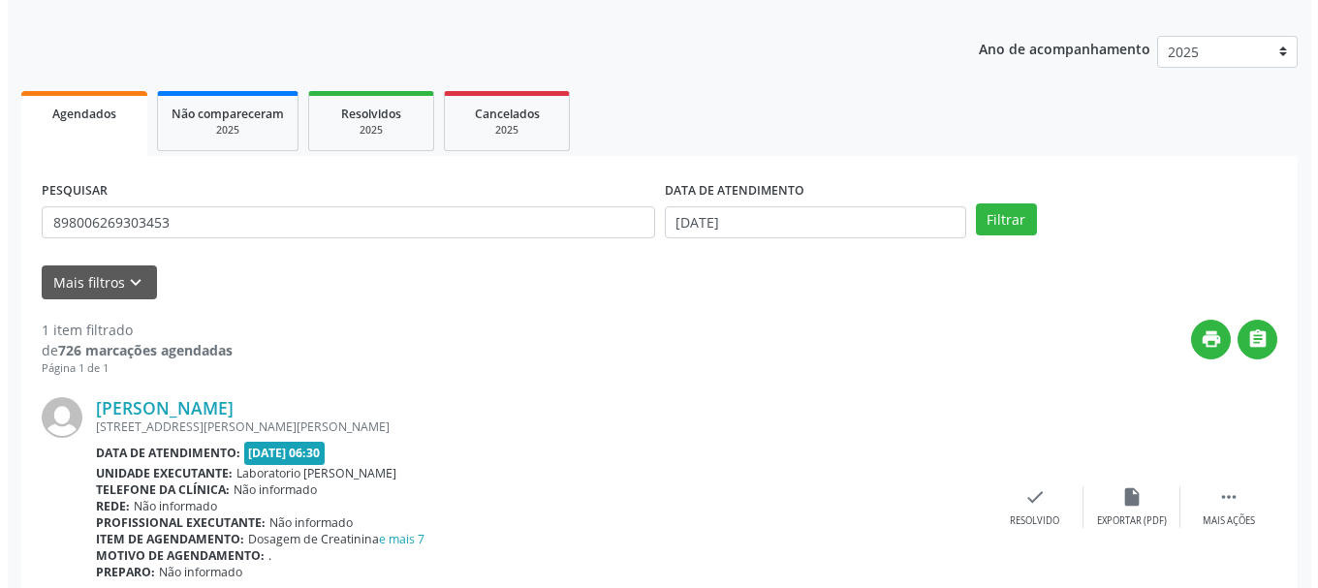
scroll to position [283, 0]
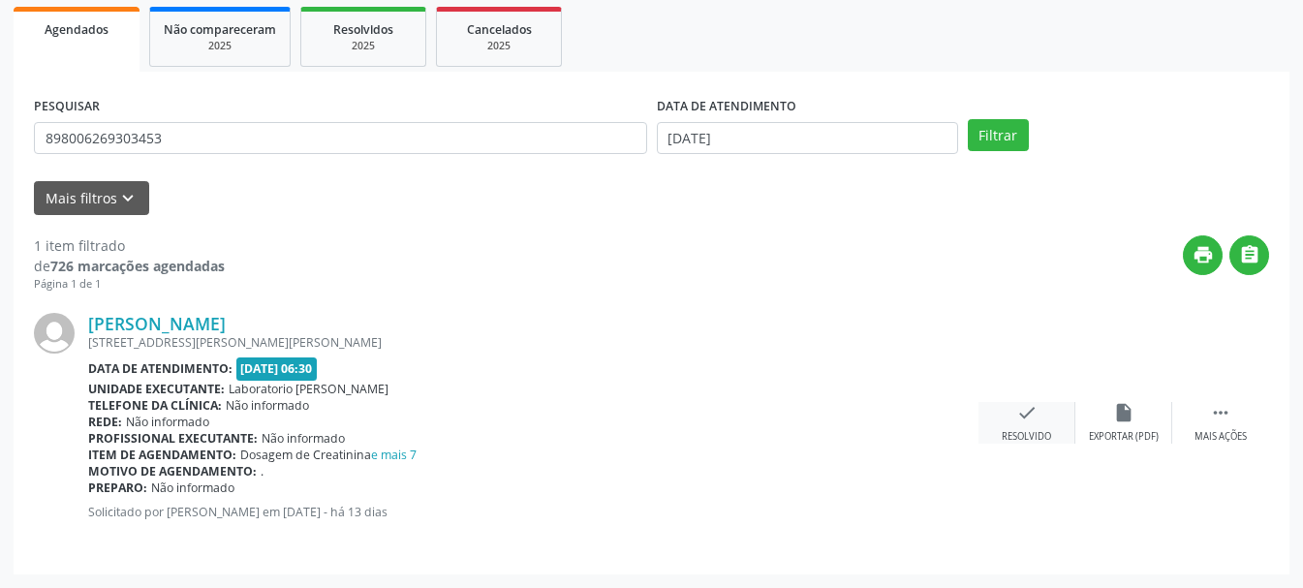
click at [1025, 426] on div "check Resolvido" at bounding box center [1027, 423] width 97 height 42
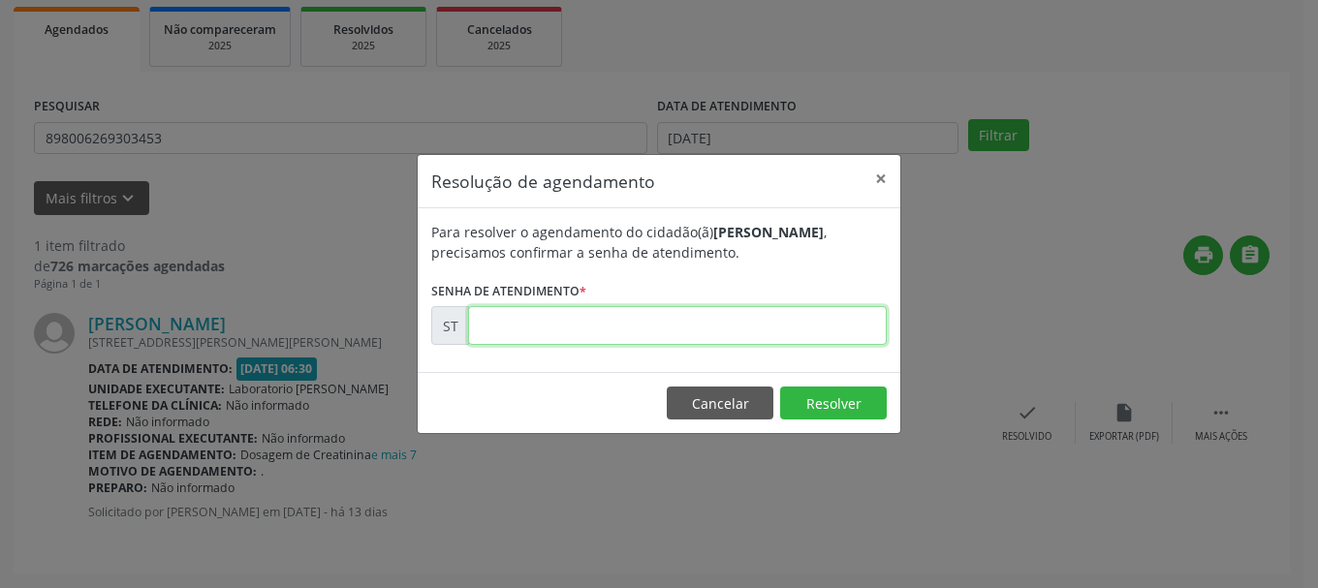
click at [655, 337] on input "text" at bounding box center [677, 325] width 419 height 39
type input "00022515"
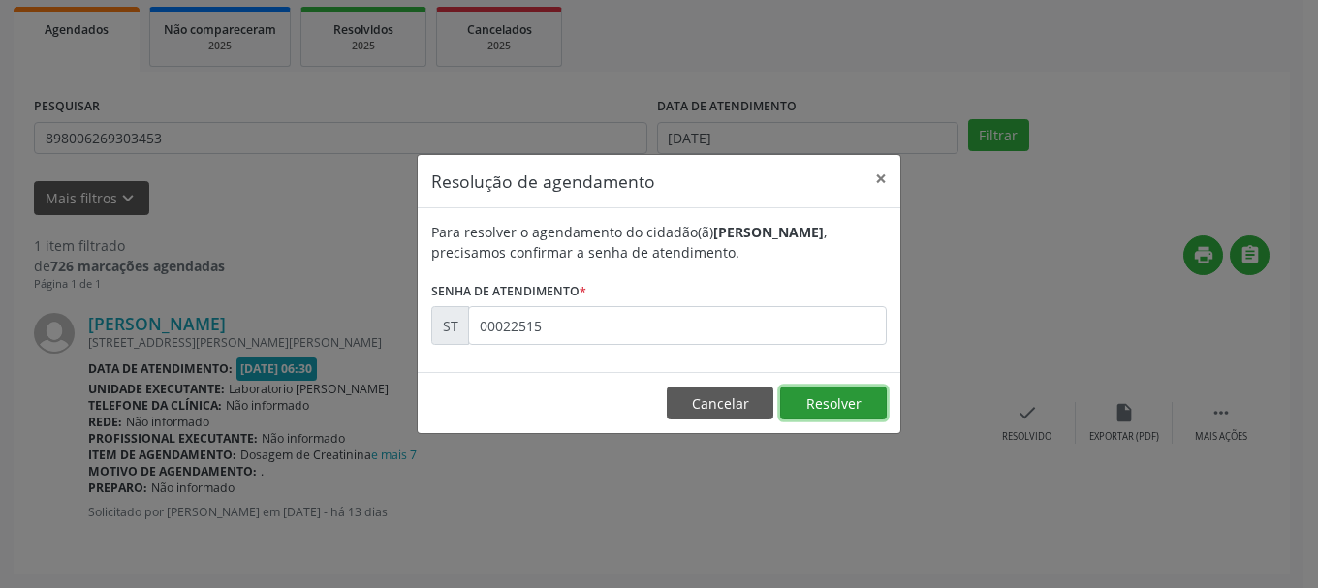
click at [860, 395] on button "Resolver" at bounding box center [833, 403] width 107 height 33
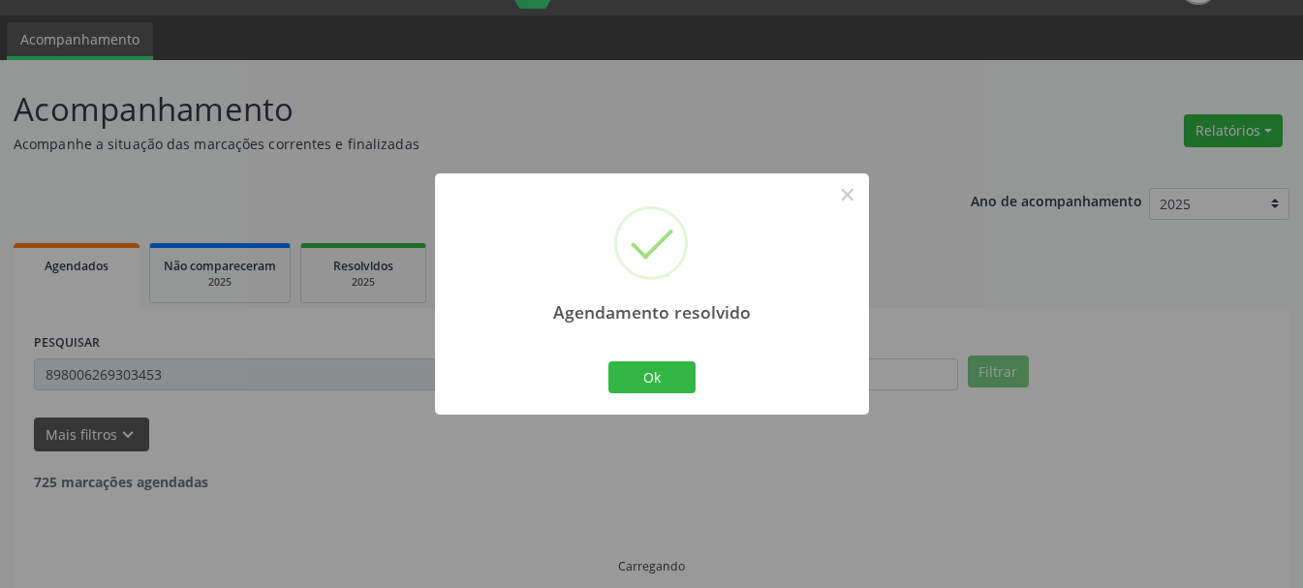
scroll to position [5, 0]
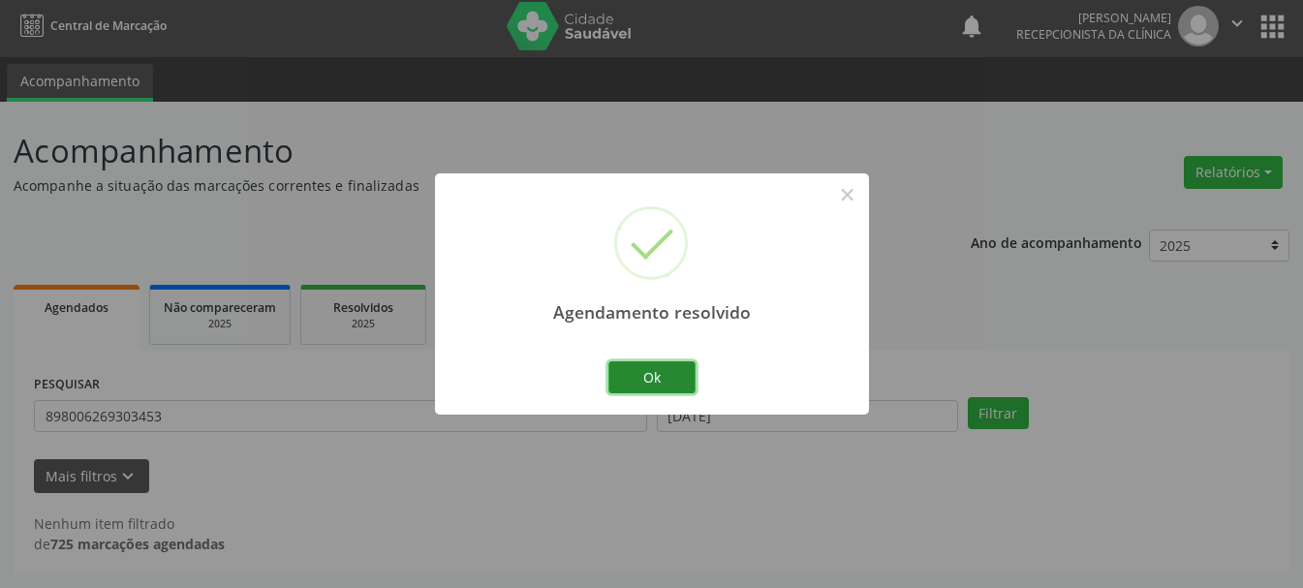
click at [651, 381] on button "Ok" at bounding box center [651, 377] width 87 height 33
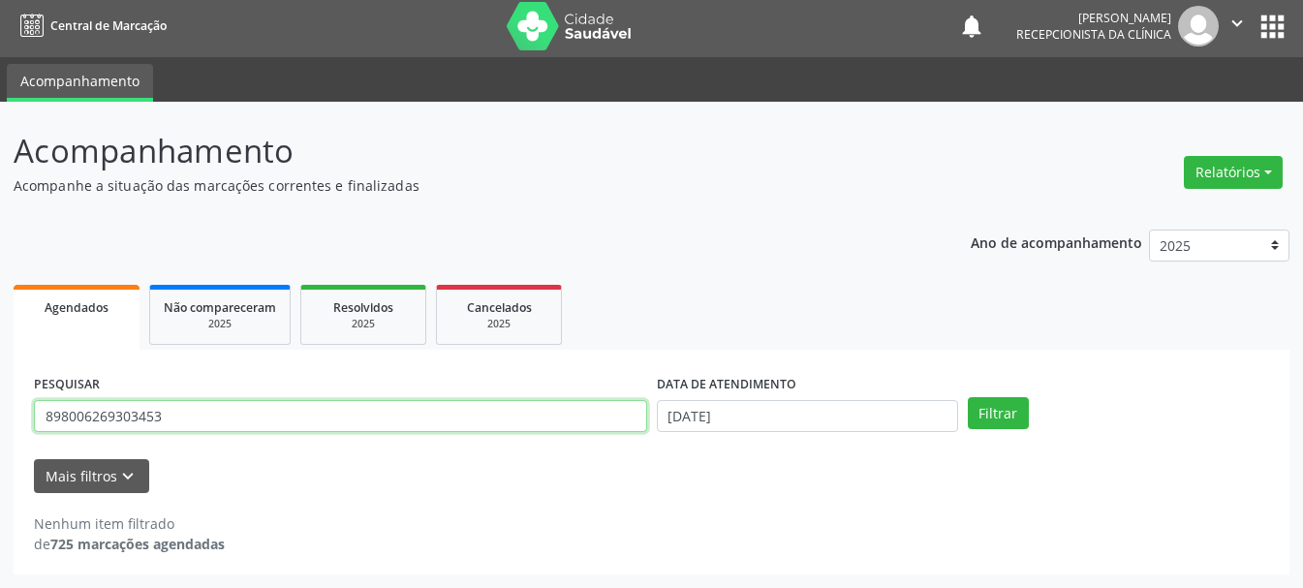
drag, startPoint x: 311, startPoint y: 399, endPoint x: 0, endPoint y: 402, distance: 311.0
click at [0, 402] on div "Acompanhamento Acompanhe a situação das marcações correntes e finalizadas Relat…" at bounding box center [651, 345] width 1303 height 486
type input "980016286688108"
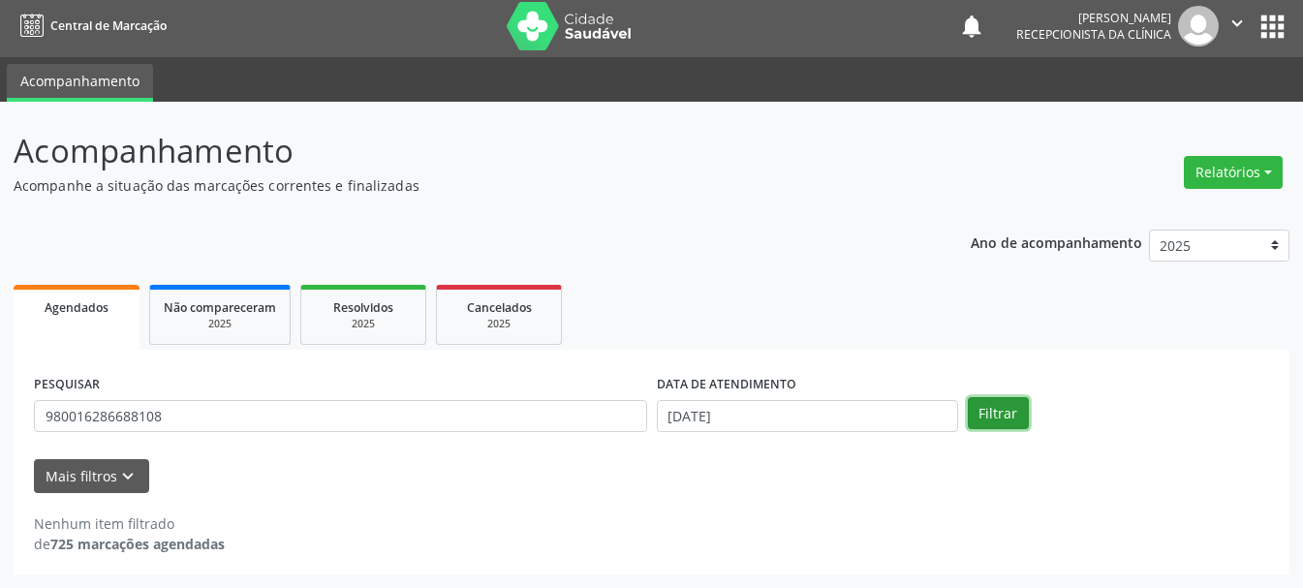
click at [1005, 423] on button "Filtrar" at bounding box center [998, 413] width 61 height 33
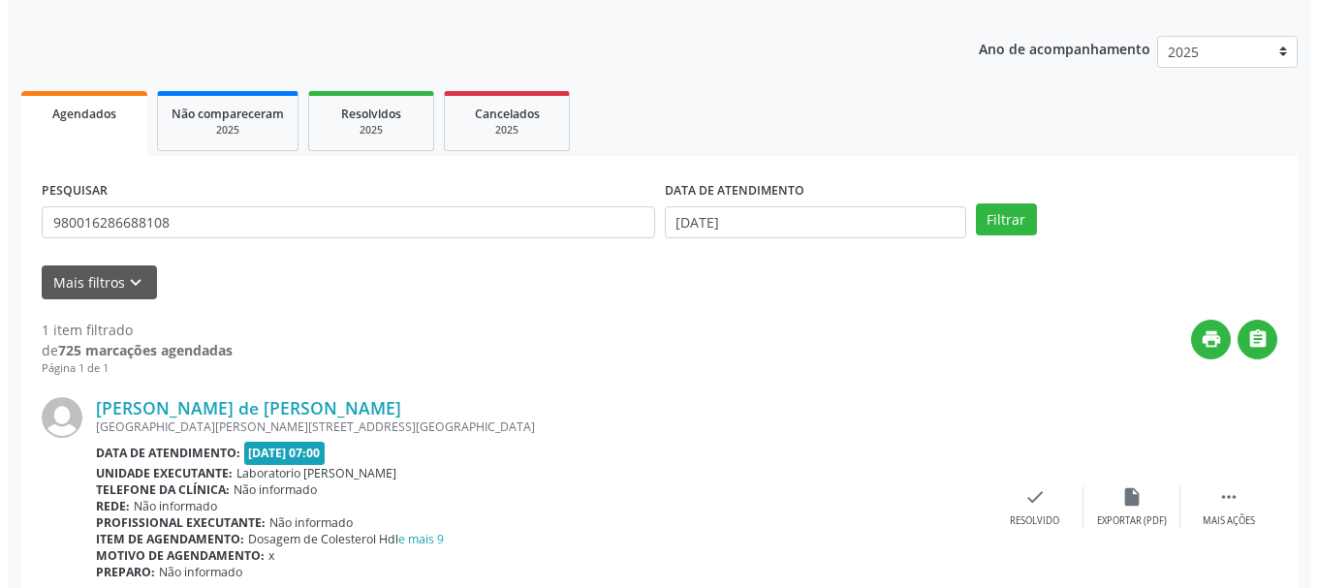
scroll to position [283, 0]
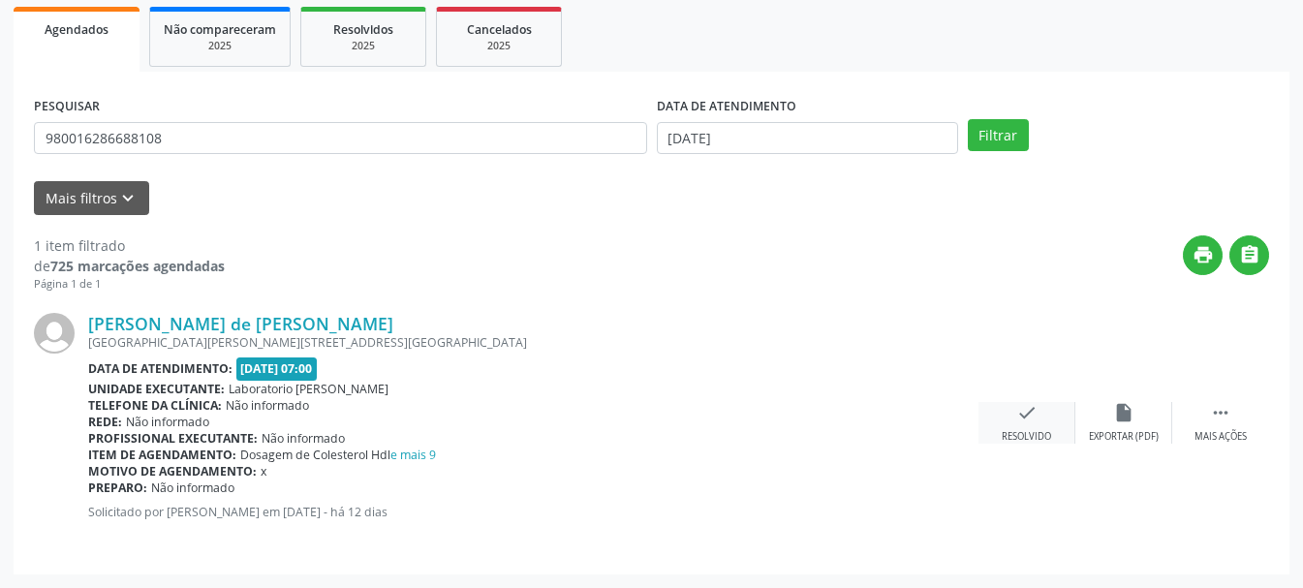
click at [1039, 412] on div "check Resolvido" at bounding box center [1027, 423] width 97 height 42
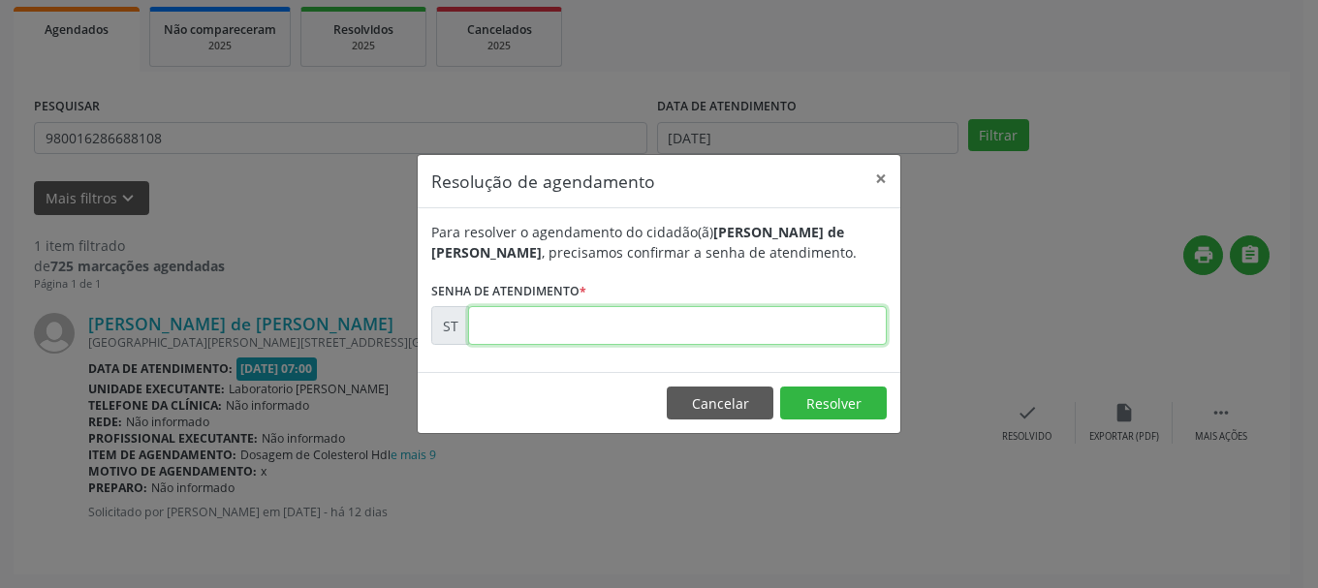
click at [605, 324] on input "text" at bounding box center [677, 325] width 419 height 39
type input "00022840"
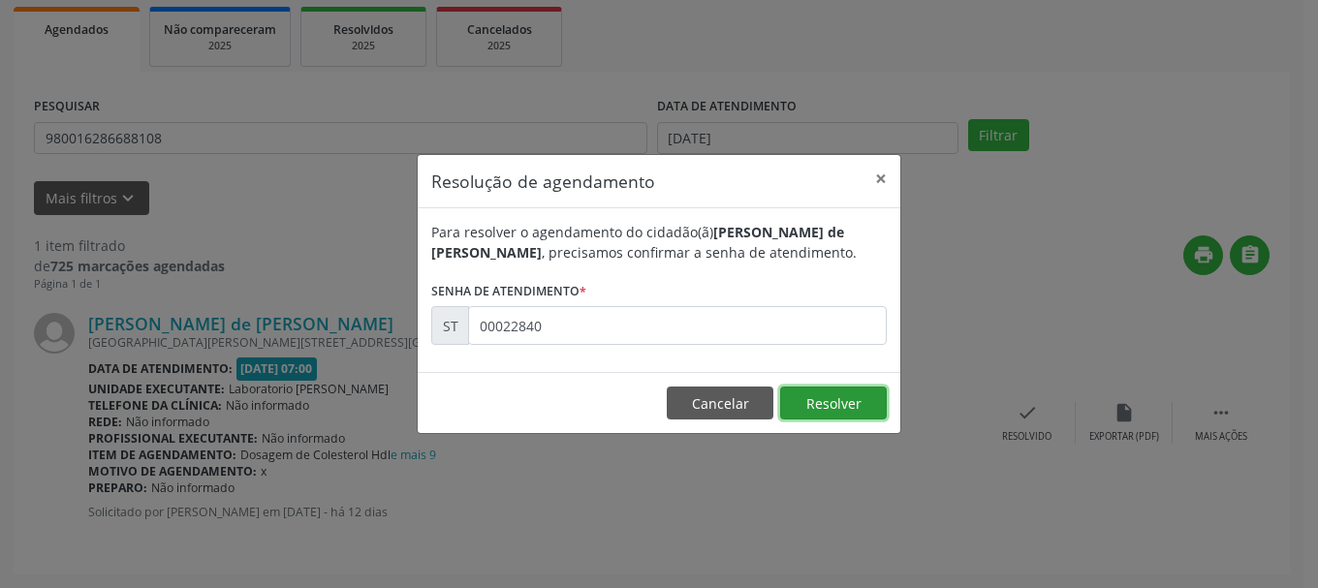
click at [841, 397] on button "Resolver" at bounding box center [833, 403] width 107 height 33
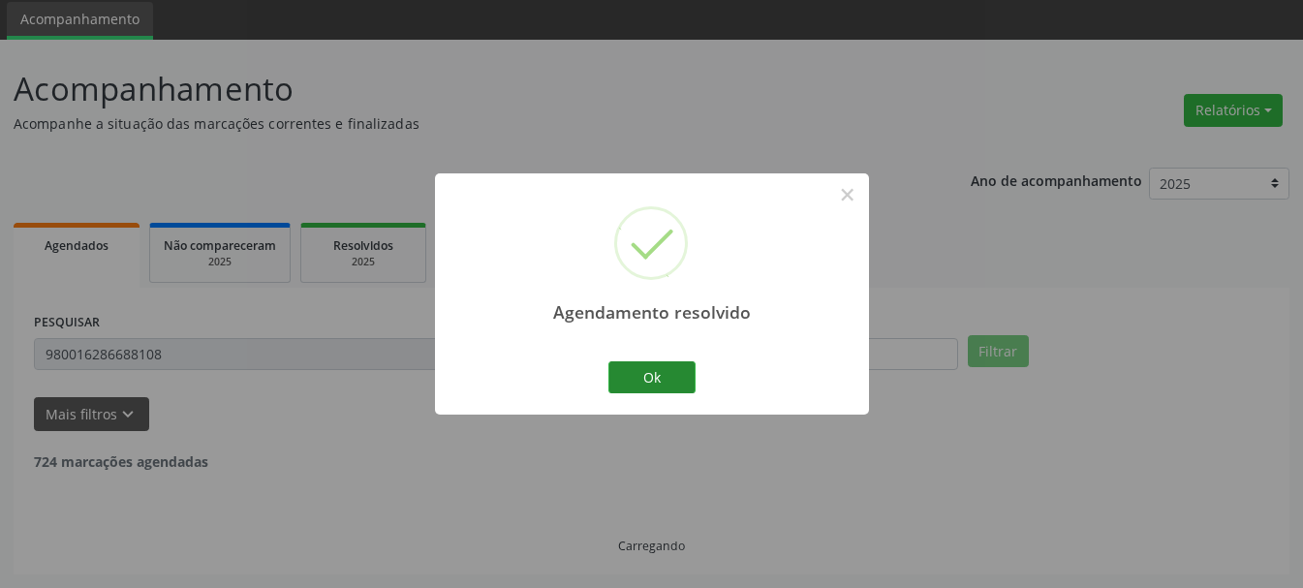
scroll to position [5, 0]
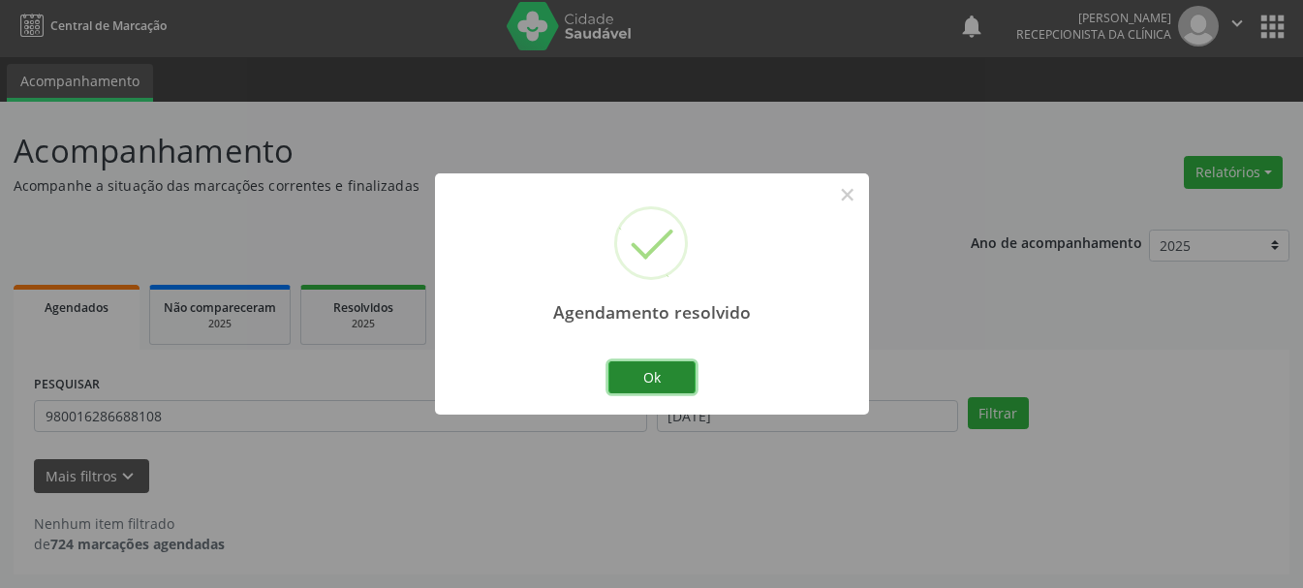
click at [671, 366] on button "Ok" at bounding box center [651, 377] width 87 height 33
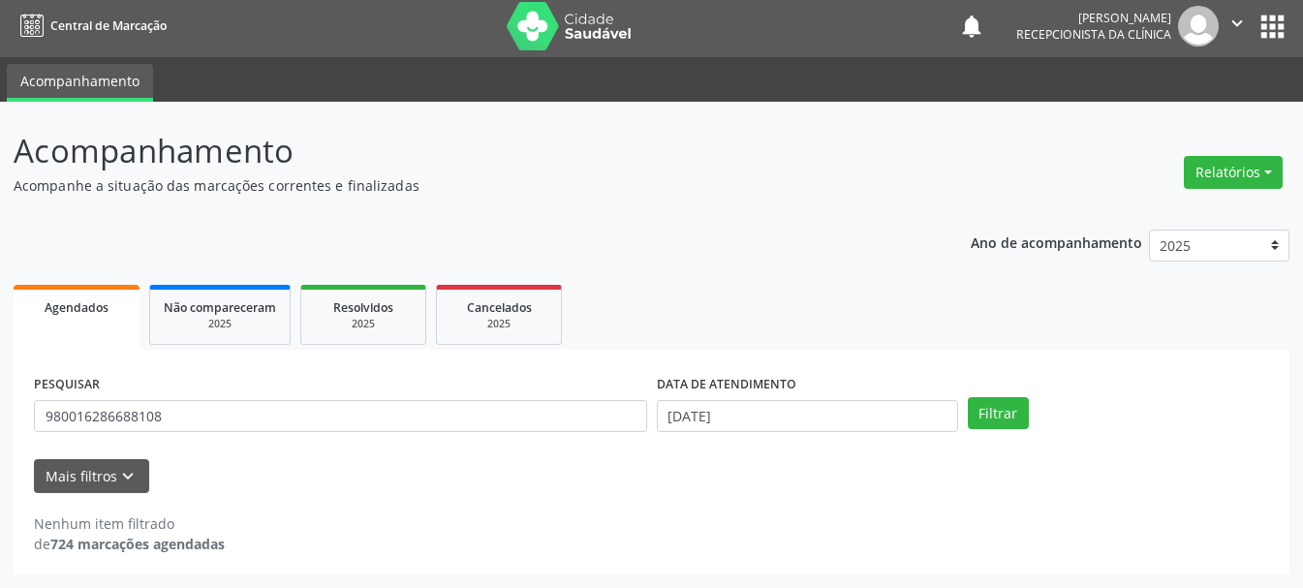
click at [367, 445] on div "PESQUISAR 980016286688108" at bounding box center [340, 408] width 623 height 76
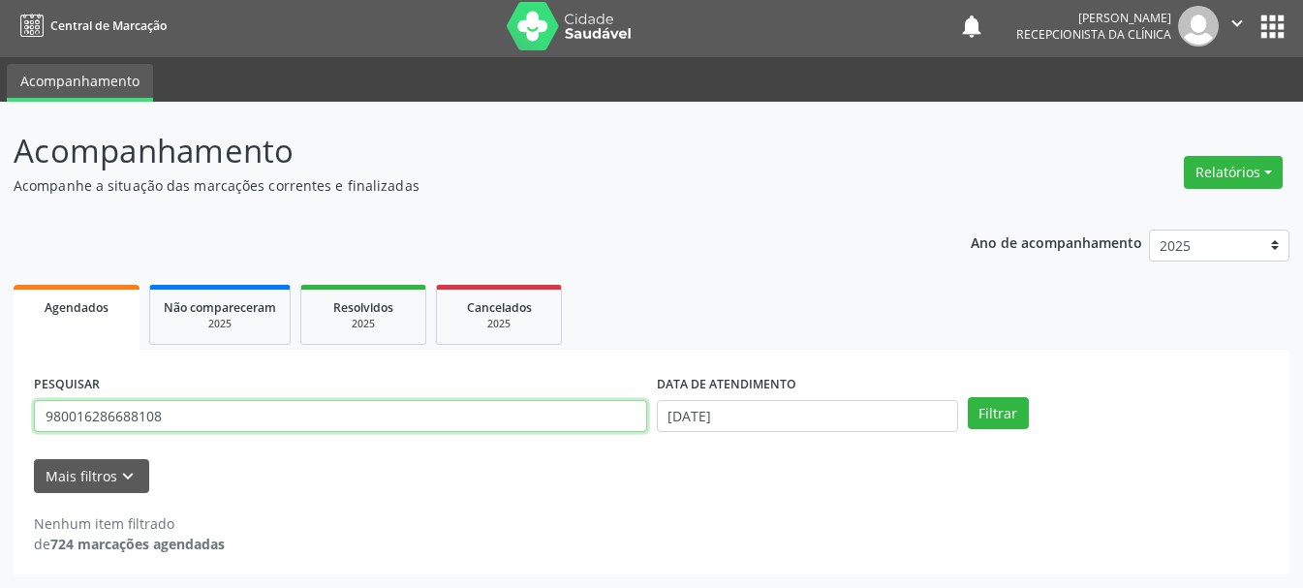
click at [380, 425] on input "980016286688108" at bounding box center [340, 416] width 613 height 33
type input "9"
type input "700400911048147"
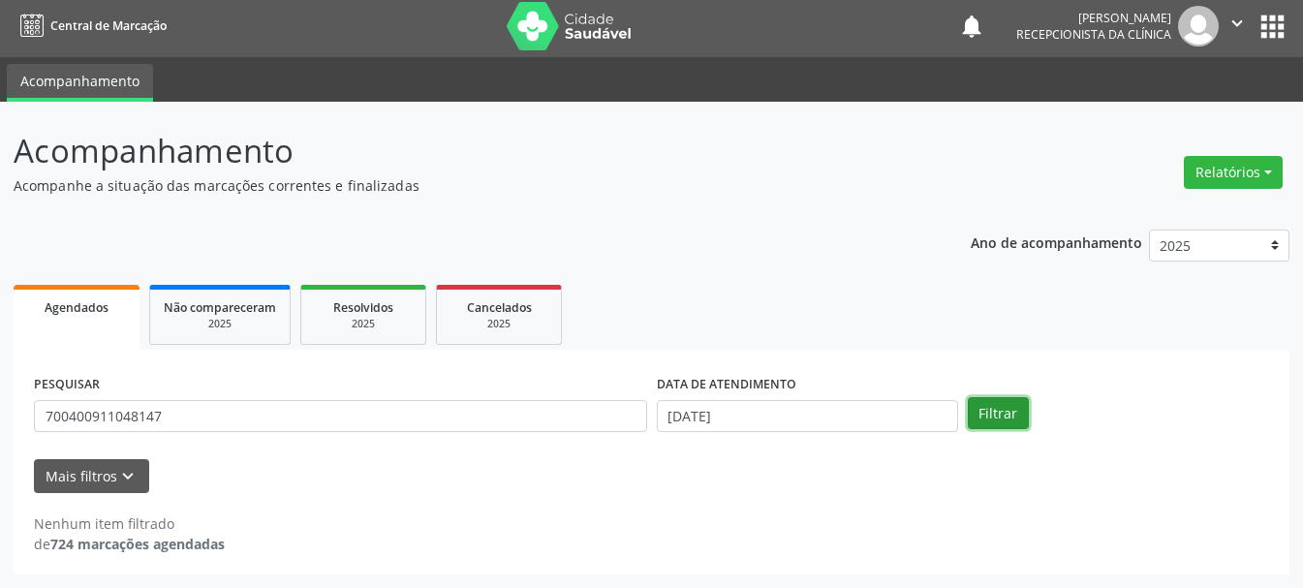
click at [1012, 404] on button "Filtrar" at bounding box center [998, 413] width 61 height 33
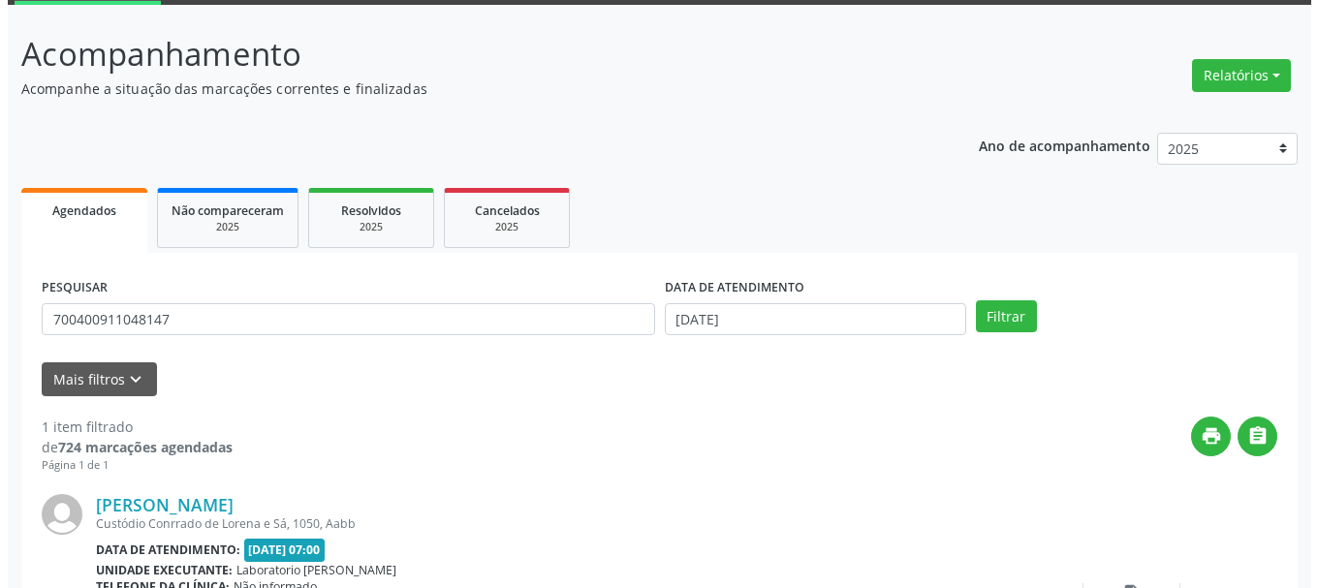
scroll to position [283, 0]
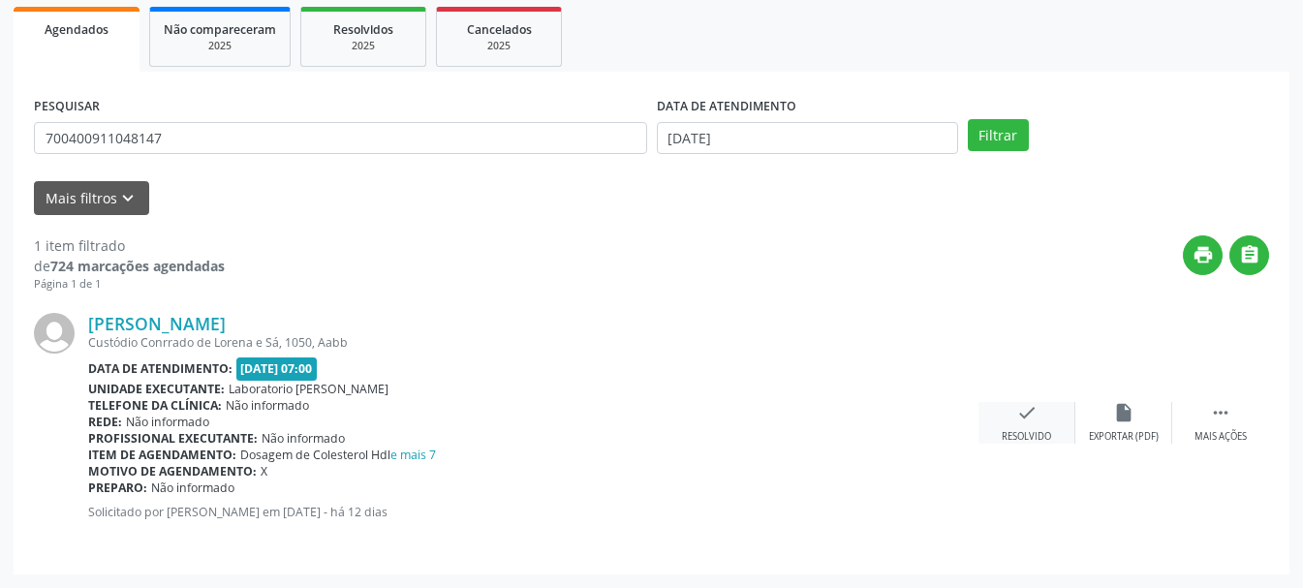
click at [1031, 430] on div "Resolvido" at bounding box center [1026, 437] width 49 height 14
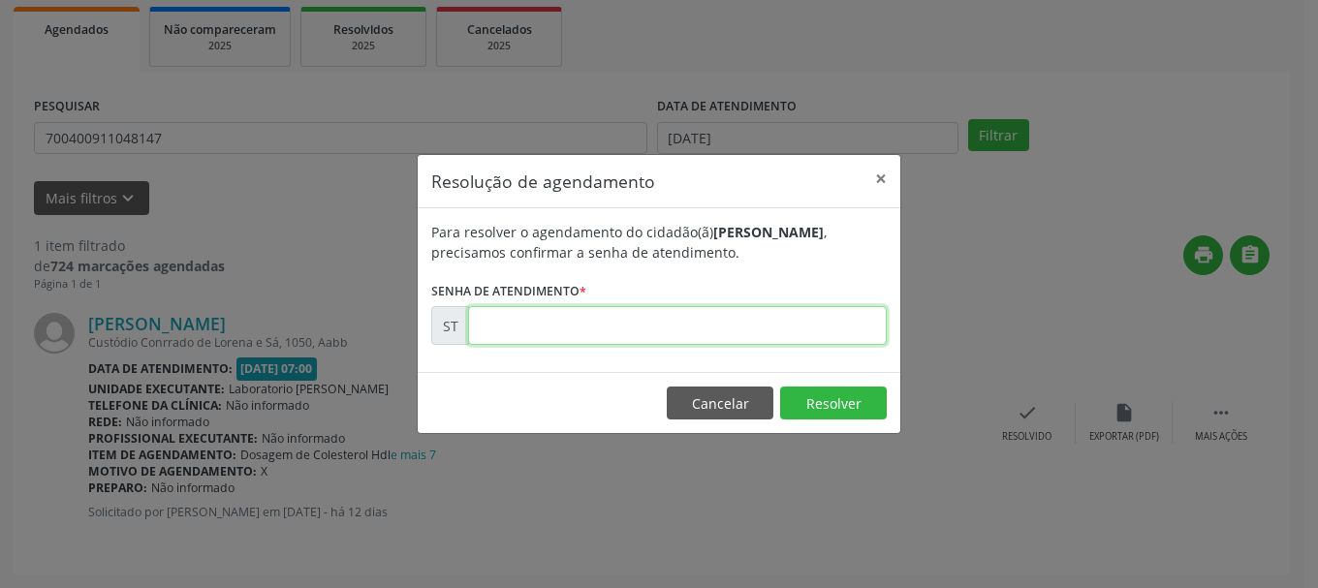
click at [760, 337] on input "text" at bounding box center [677, 325] width 419 height 39
type input "00022859"
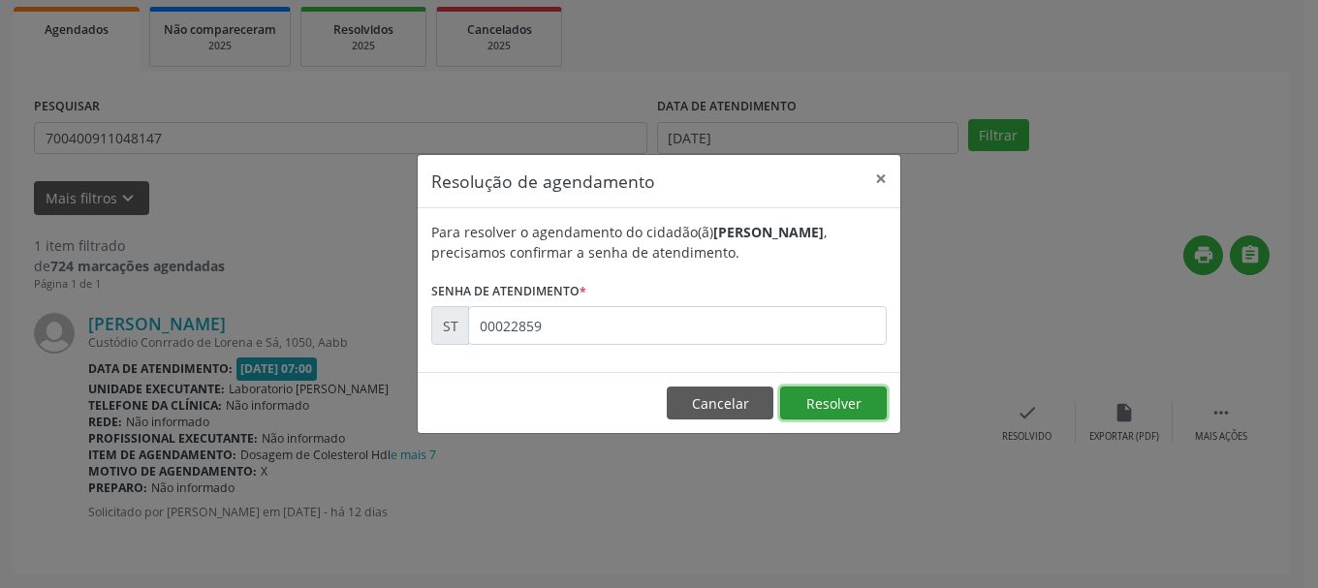
click at [830, 397] on button "Resolver" at bounding box center [833, 403] width 107 height 33
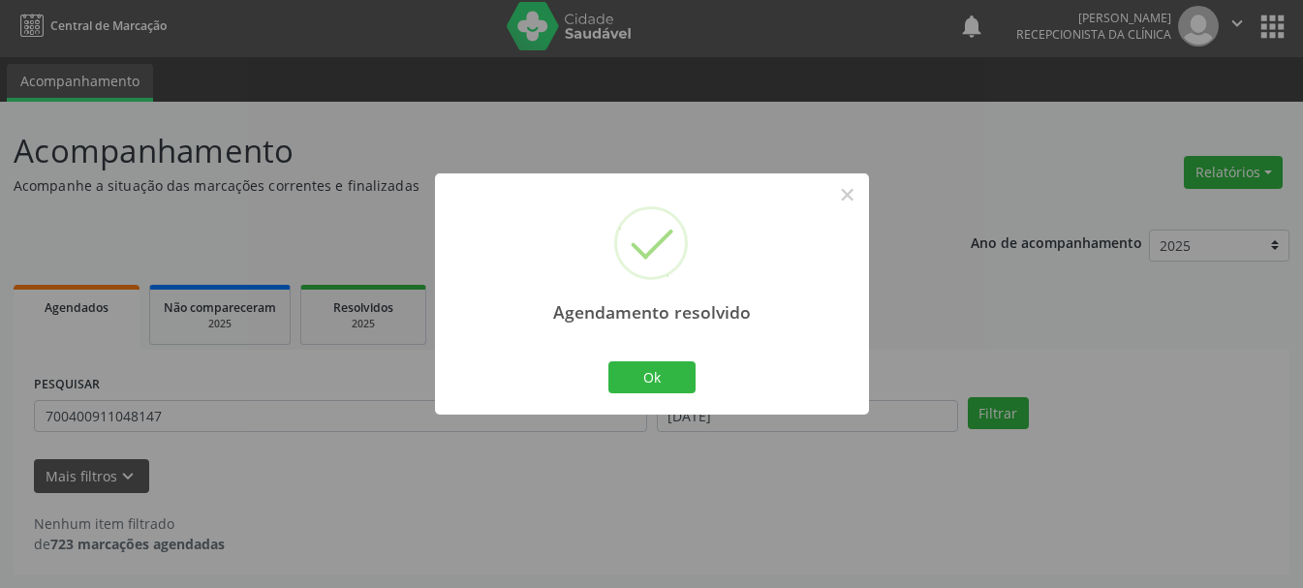
scroll to position [5, 0]
click at [677, 363] on button "Ok" at bounding box center [651, 377] width 87 height 33
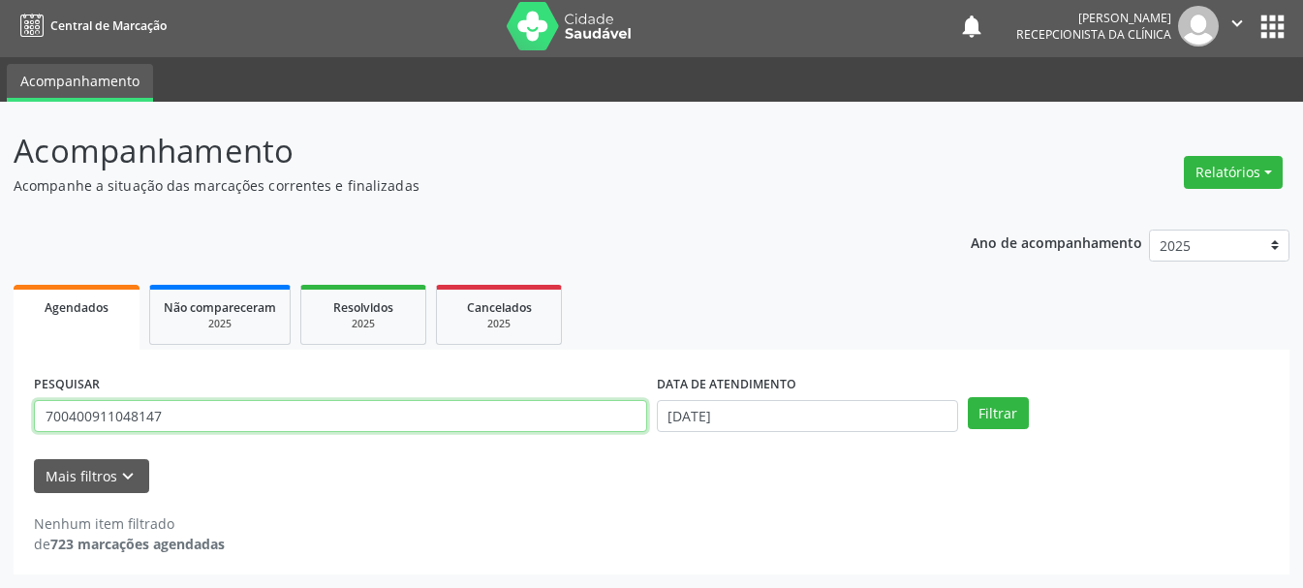
drag, startPoint x: 233, startPoint y: 415, endPoint x: 0, endPoint y: 395, distance: 234.3
click at [0, 395] on div "Acompanhamento Acompanhe a situação das marcações correntes e finalizadas Relat…" at bounding box center [651, 345] width 1303 height 486
type input "705403427263896"
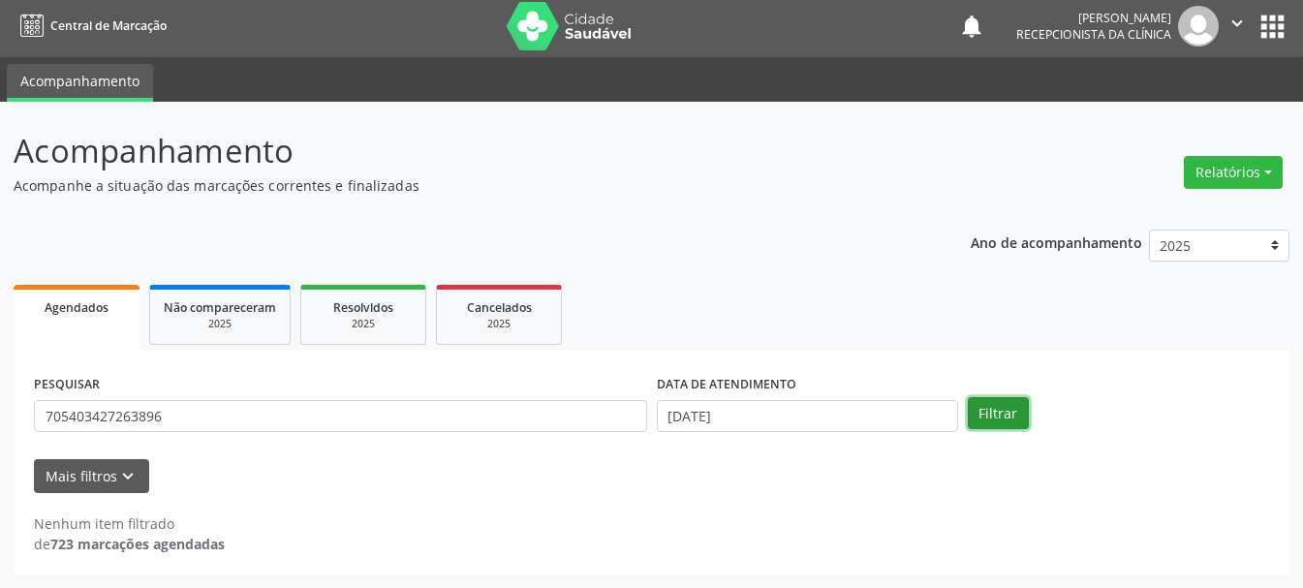
click at [1001, 404] on button "Filtrar" at bounding box center [998, 413] width 61 height 33
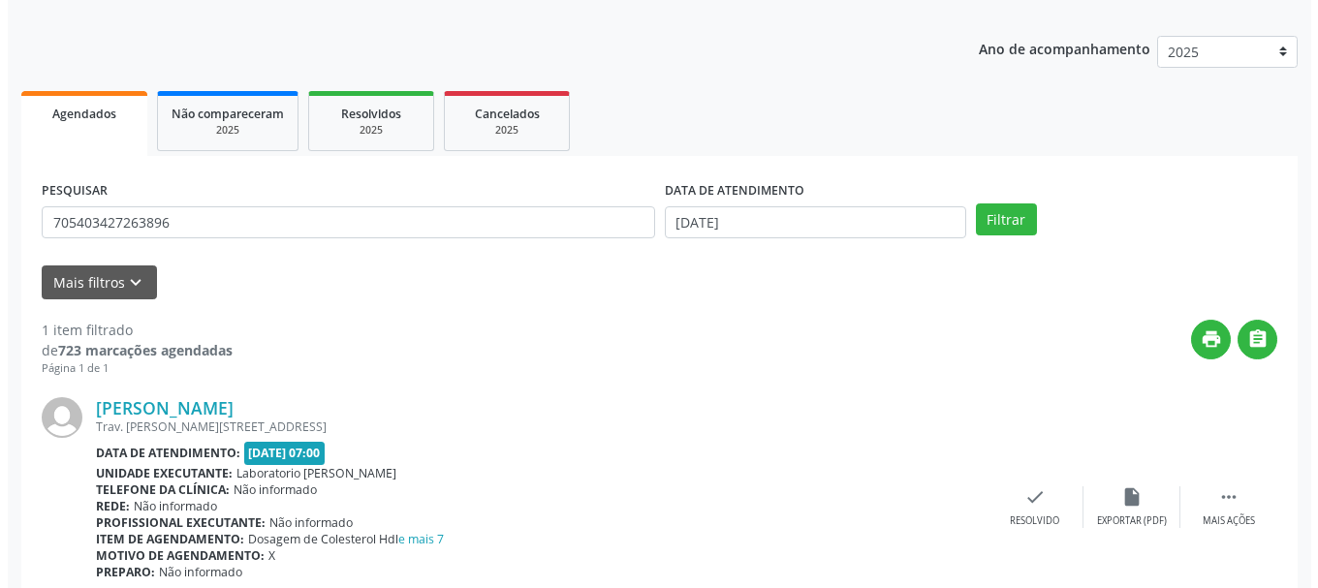
scroll to position [283, 0]
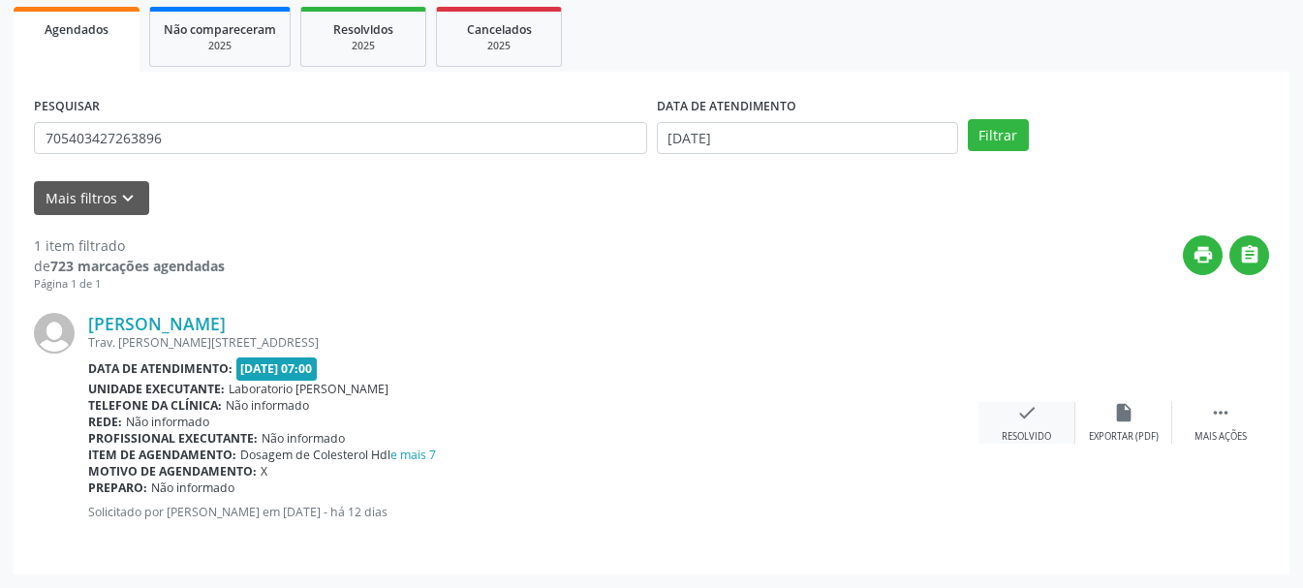
click at [1031, 418] on icon "check" at bounding box center [1026, 412] width 21 height 21
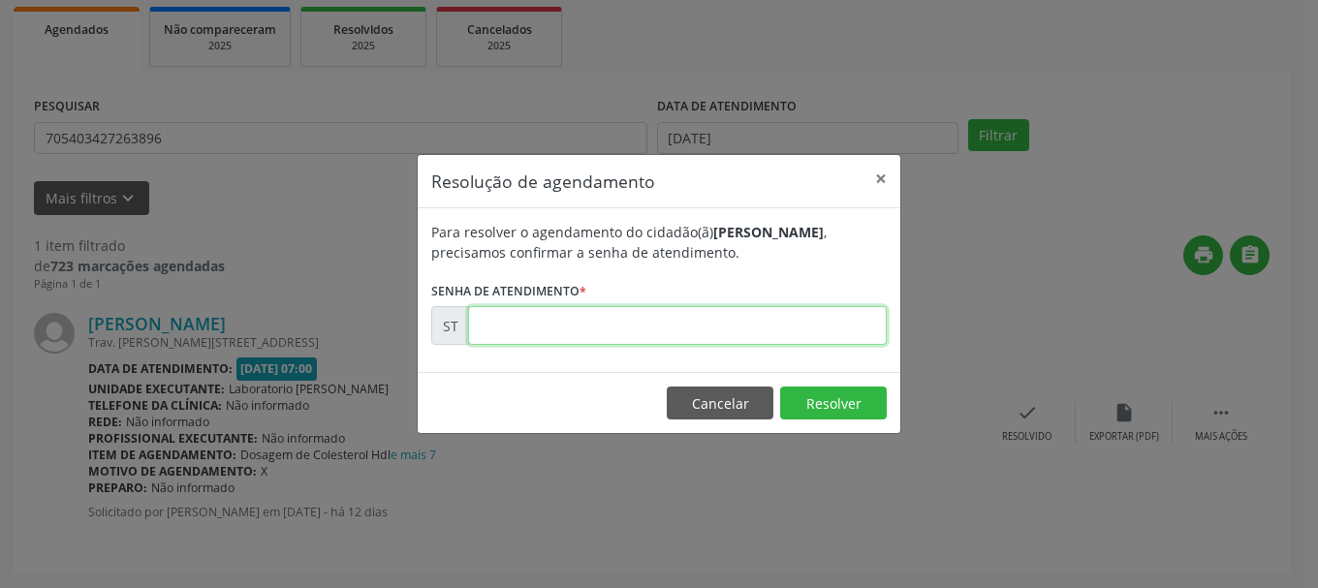
click at [647, 328] on input "text" at bounding box center [677, 325] width 419 height 39
type input "00022823"
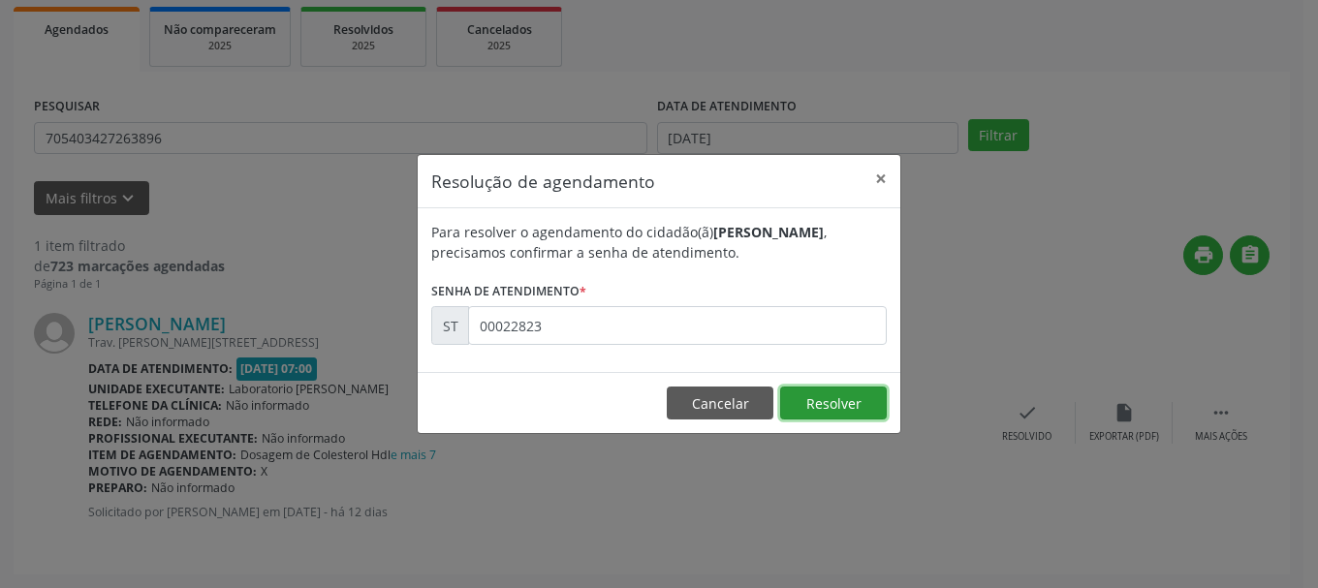
click at [847, 410] on button "Resolver" at bounding box center [833, 403] width 107 height 33
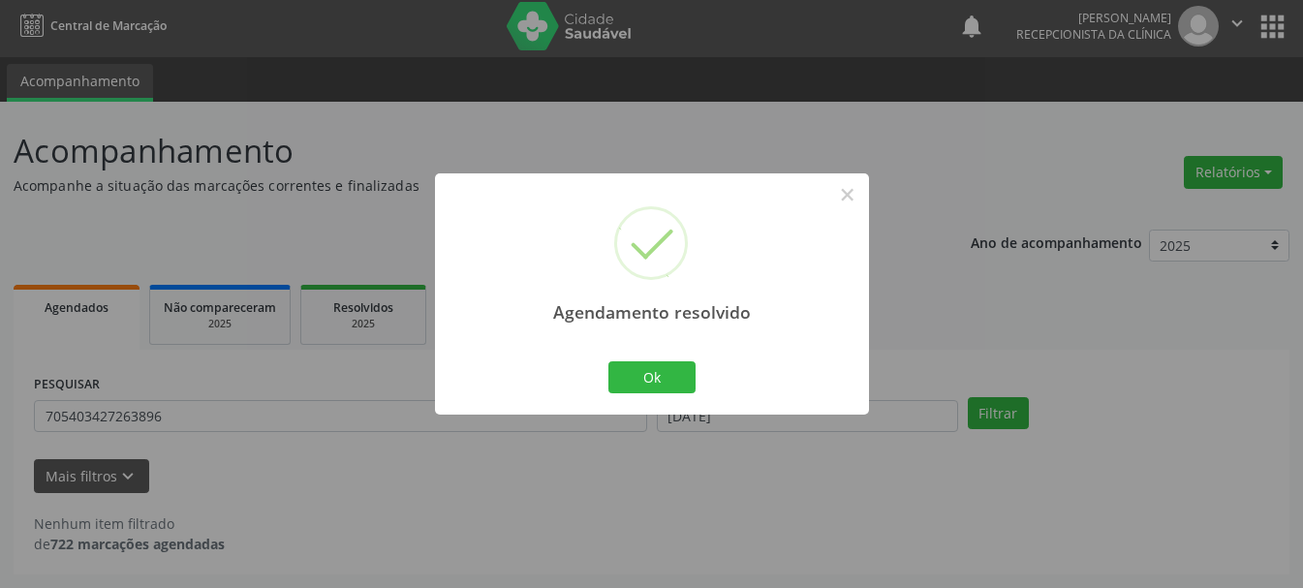
scroll to position [5, 0]
click at [667, 366] on button "Ok" at bounding box center [651, 377] width 87 height 33
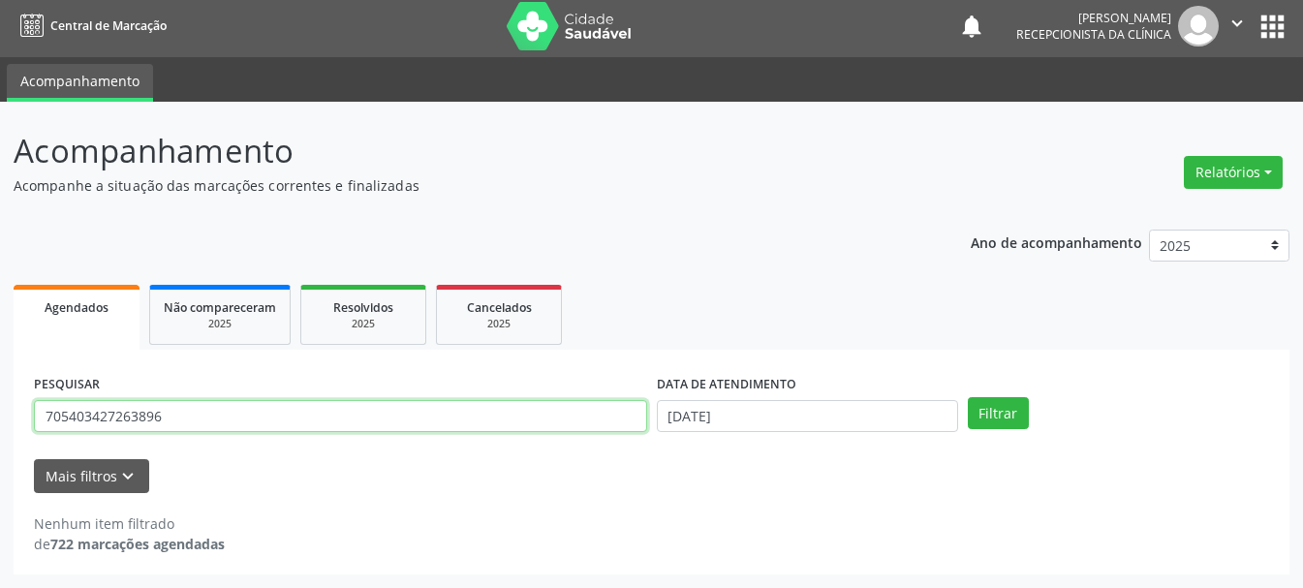
drag, startPoint x: 183, startPoint y: 417, endPoint x: 6, endPoint y: 405, distance: 177.7
click at [6, 405] on div "Acompanhamento Acompanhe a situação das marcações correntes e finalizadas Relat…" at bounding box center [651, 345] width 1303 height 486
type input "2"
type input "701209088265918"
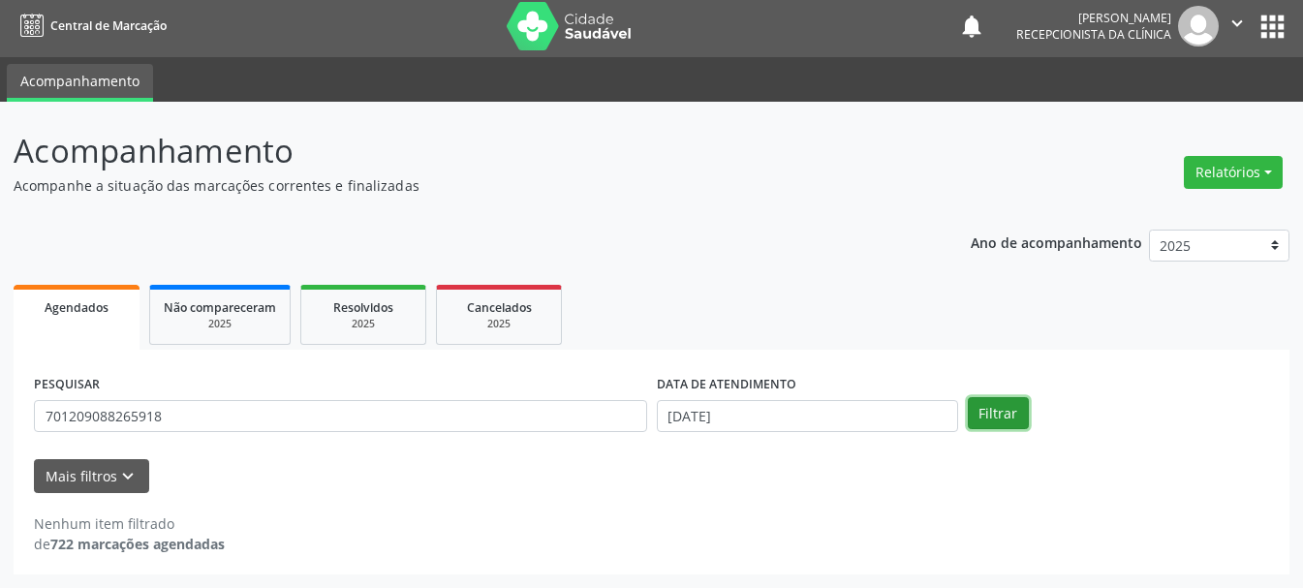
click at [998, 422] on button "Filtrar" at bounding box center [998, 413] width 61 height 33
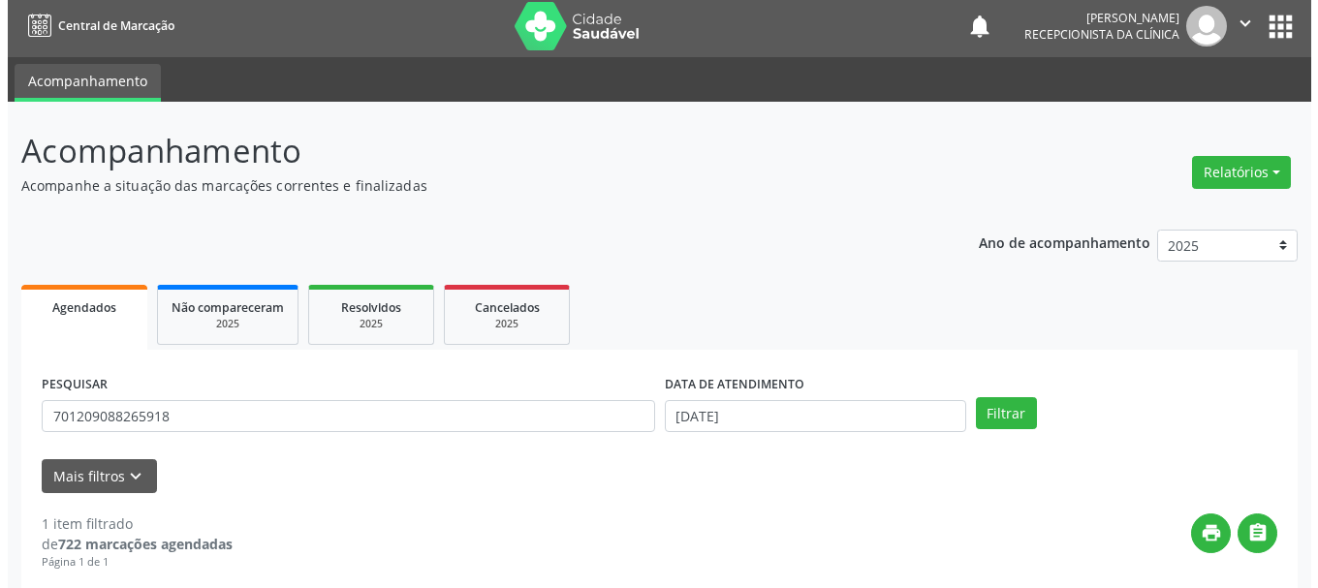
scroll to position [283, 0]
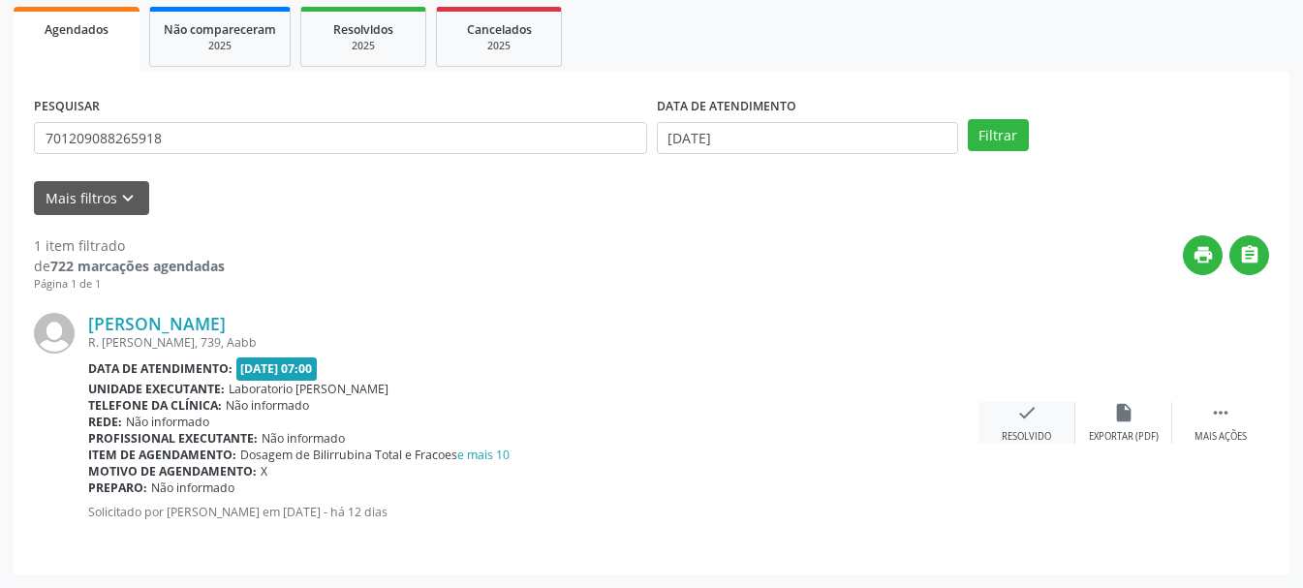
click at [1012, 427] on div "check Resolvido" at bounding box center [1027, 423] width 97 height 42
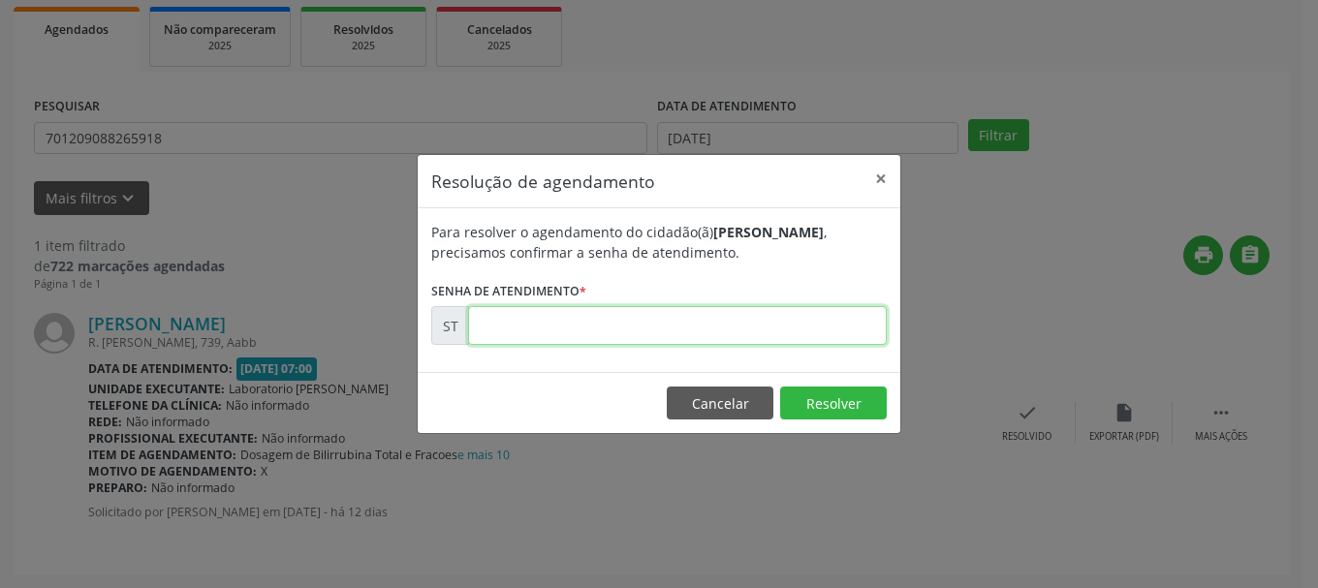
click at [614, 310] on input "text" at bounding box center [677, 325] width 419 height 39
type input "00022833"
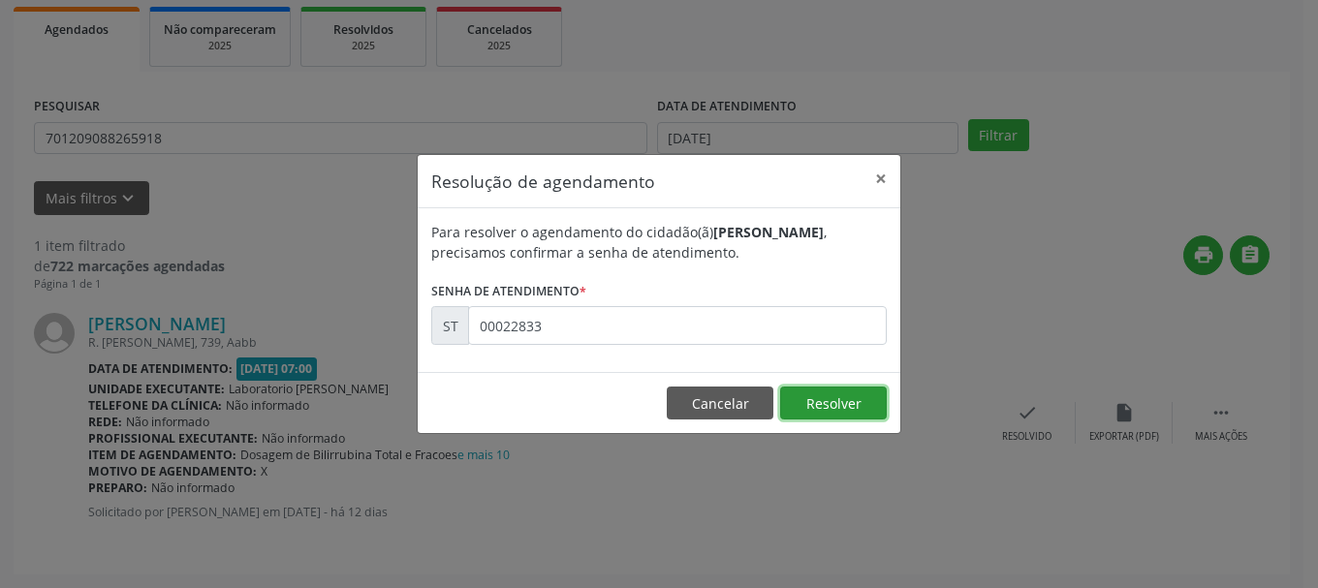
click at [834, 396] on button "Resolver" at bounding box center [833, 403] width 107 height 33
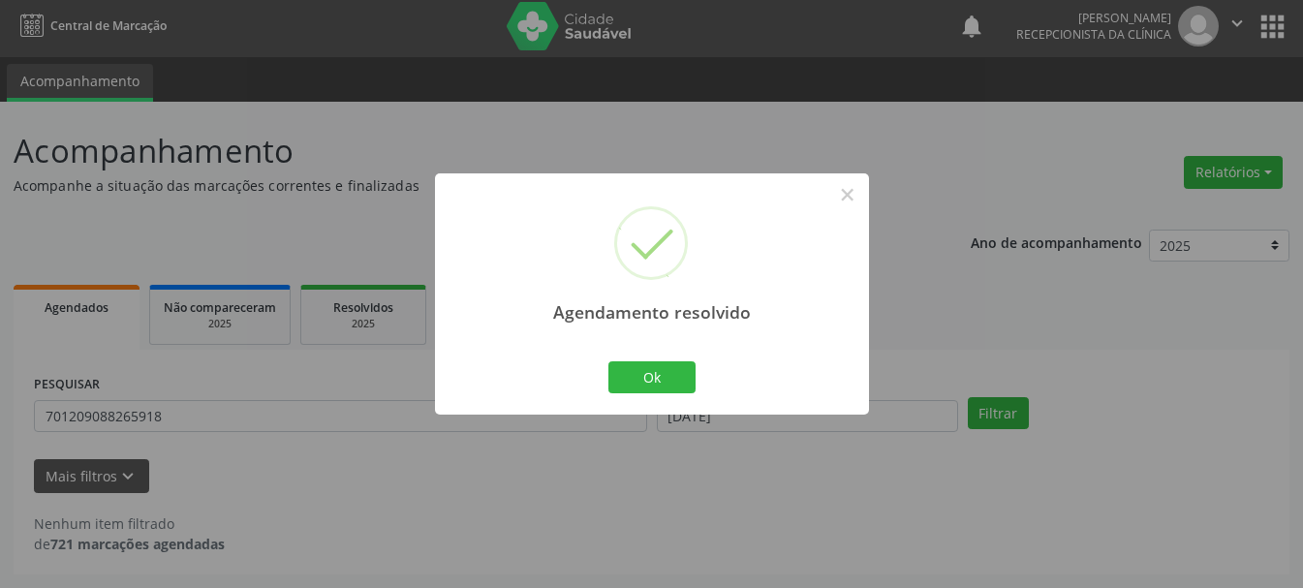
scroll to position [5, 0]
click at [664, 373] on button "Ok" at bounding box center [651, 377] width 87 height 33
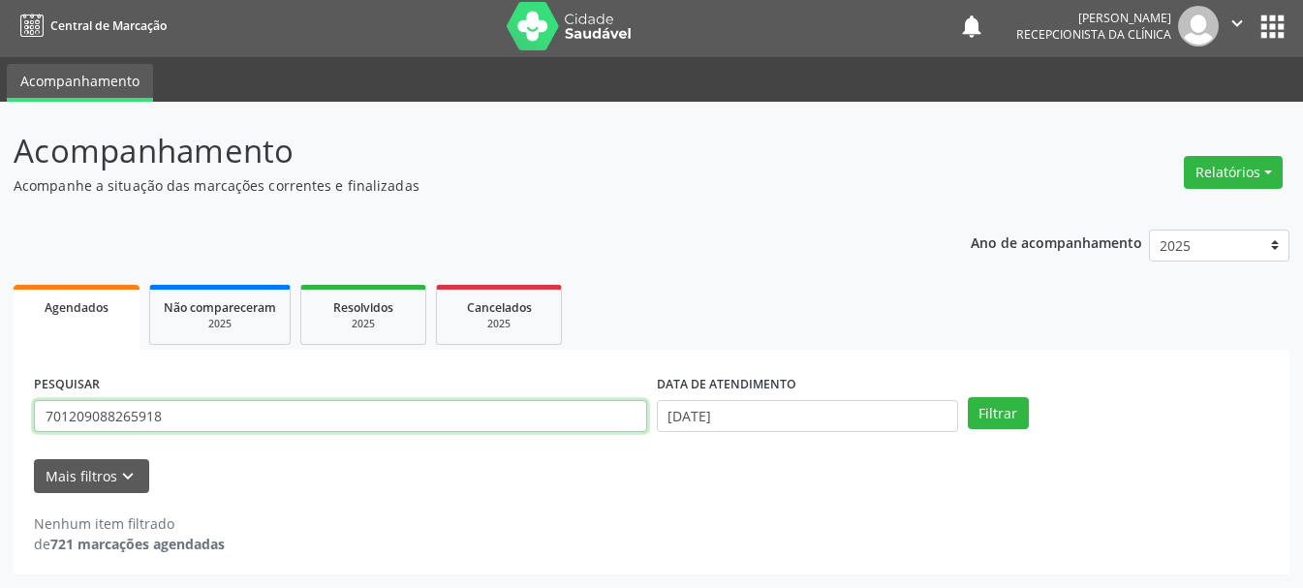
drag, startPoint x: 201, startPoint y: 420, endPoint x: 9, endPoint y: 400, distance: 192.8
click at [9, 400] on div "Acompanhamento Acompanhe a situação das marcações correntes e finalizadas Relat…" at bounding box center [651, 345] width 1303 height 486
type input "706504317982098"
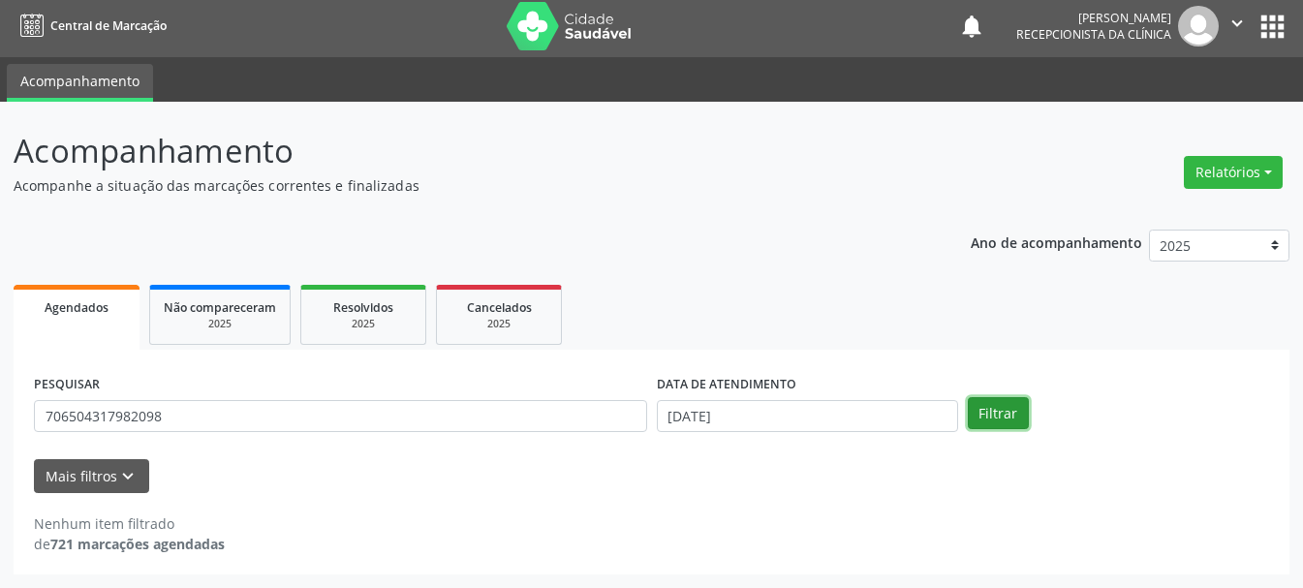
click at [1019, 413] on button "Filtrar" at bounding box center [998, 413] width 61 height 33
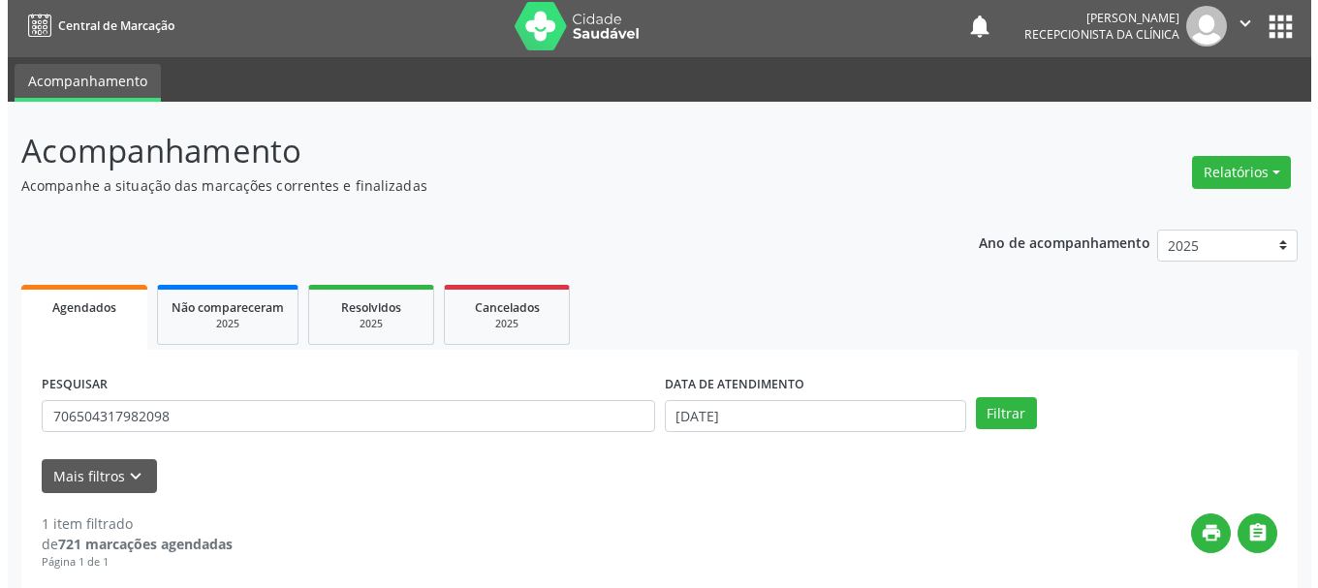
scroll to position [283, 0]
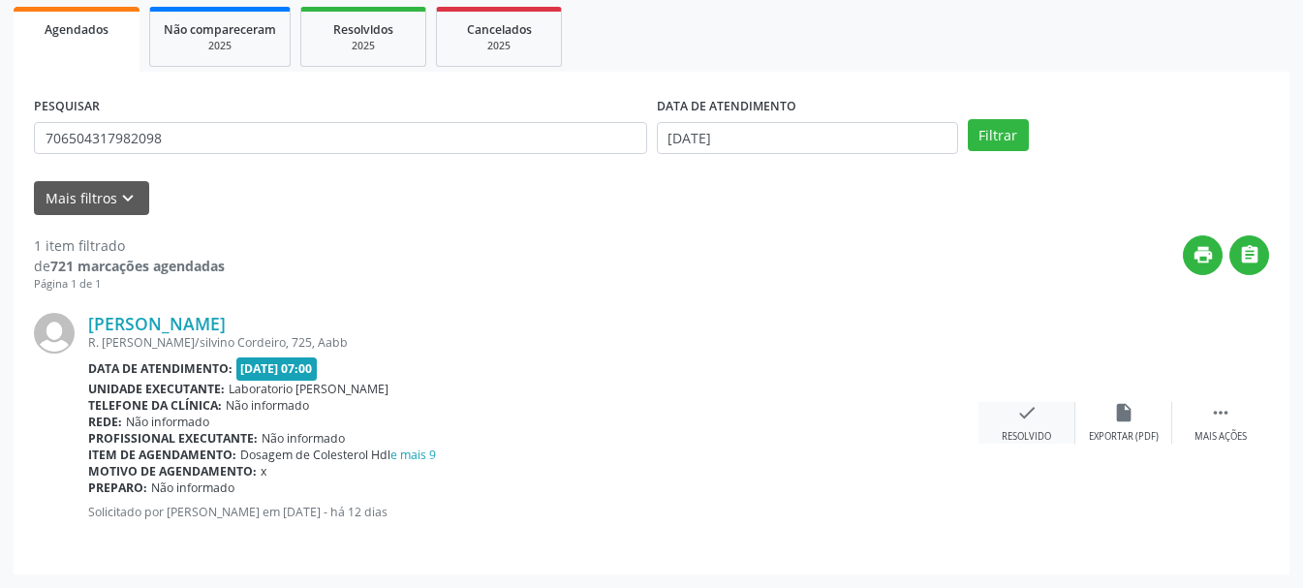
click at [1032, 424] on div "check Resolvido" at bounding box center [1027, 423] width 97 height 42
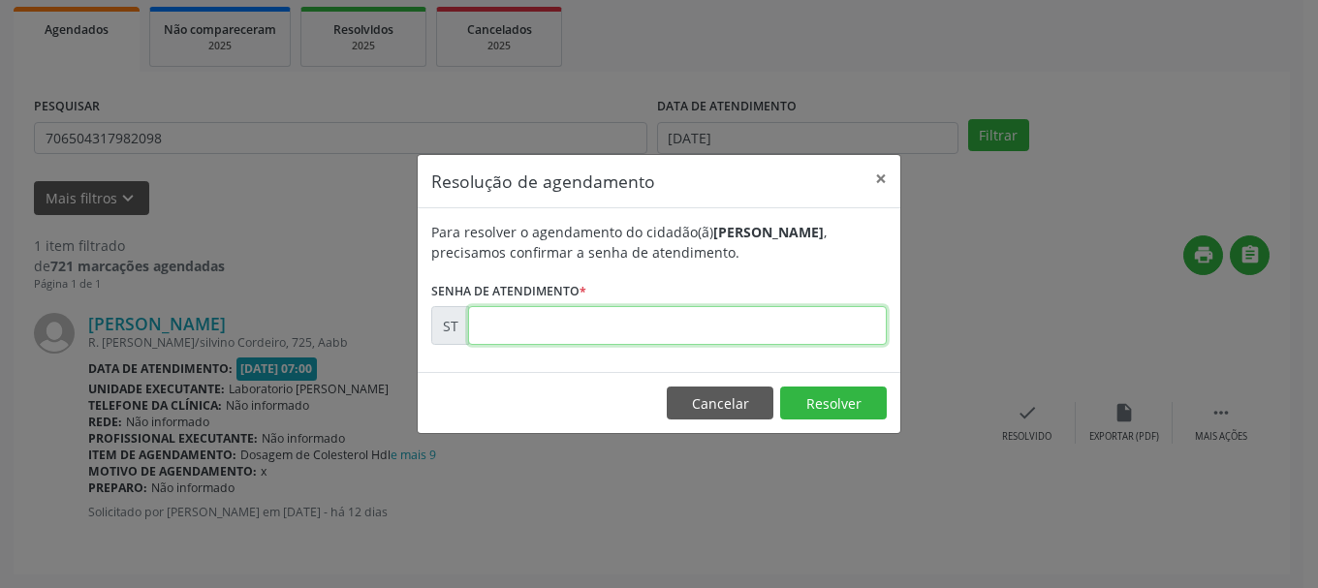
click at [670, 317] on input "text" at bounding box center [677, 325] width 419 height 39
type input "00022845"
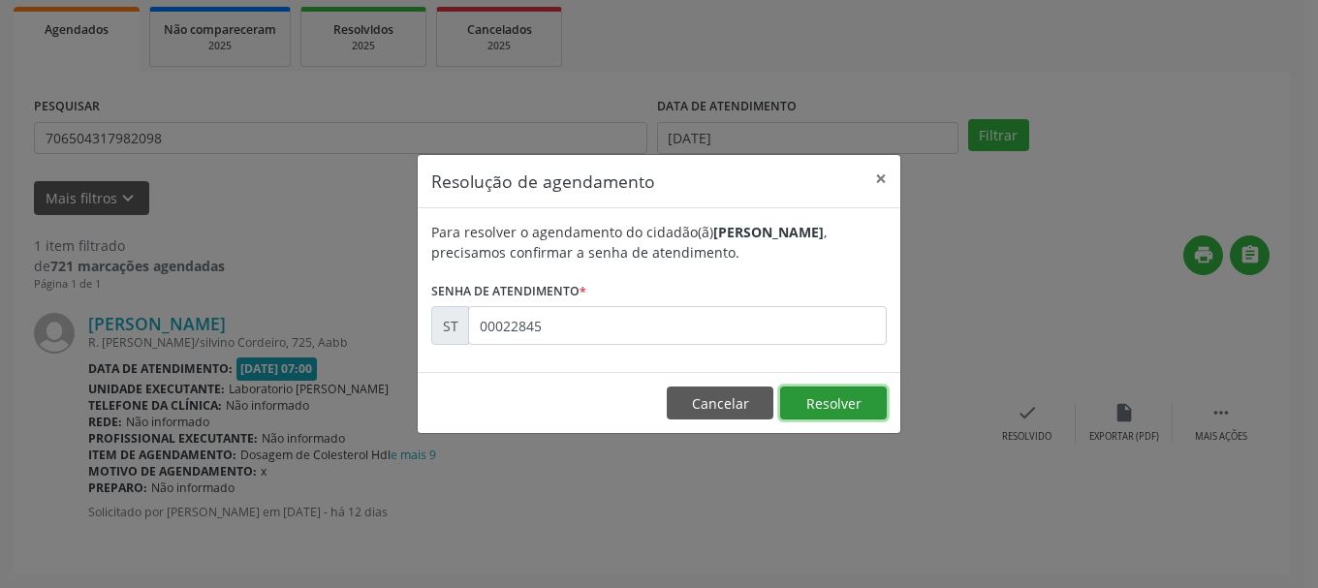
click at [823, 412] on button "Resolver" at bounding box center [833, 403] width 107 height 33
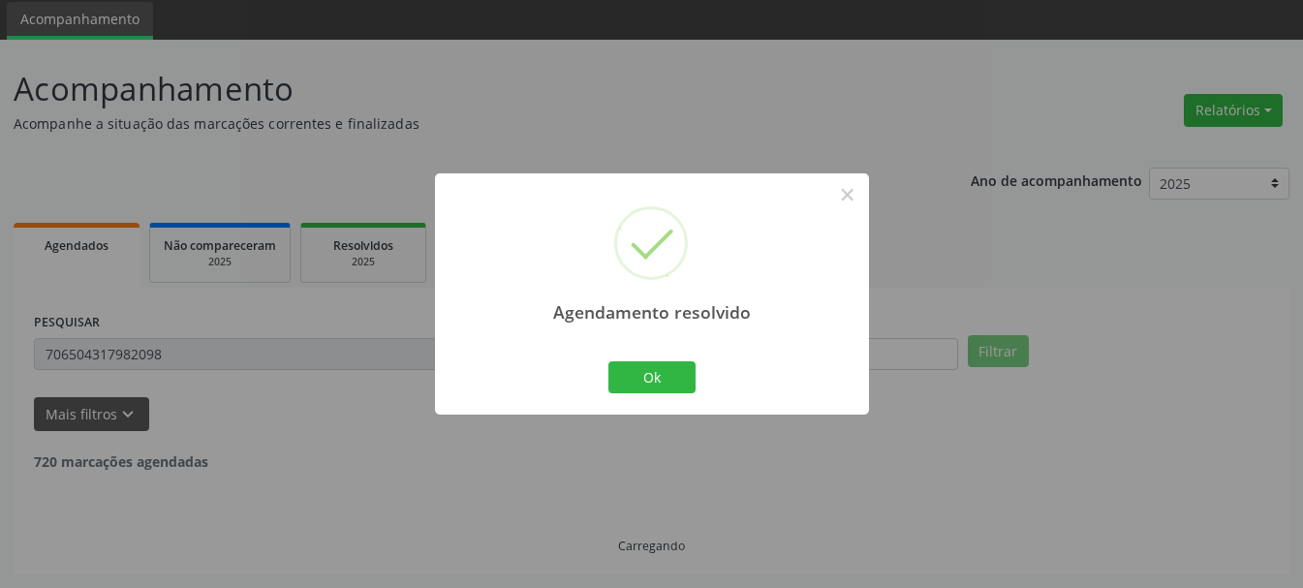
scroll to position [5, 0]
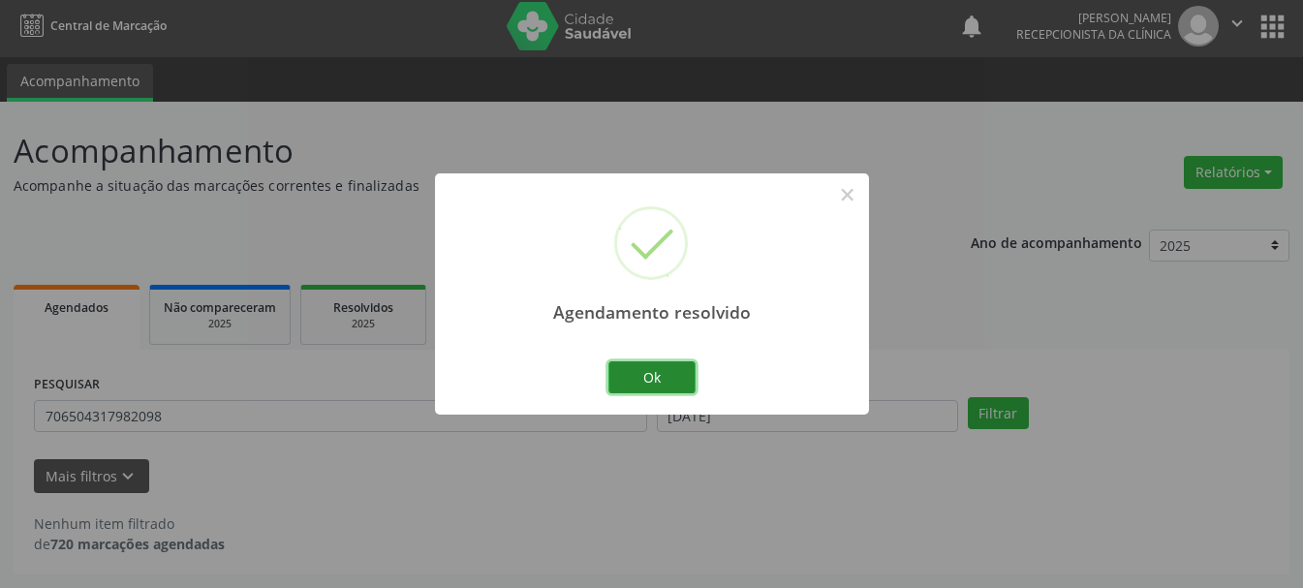
click at [666, 364] on button "Ok" at bounding box center [651, 377] width 87 height 33
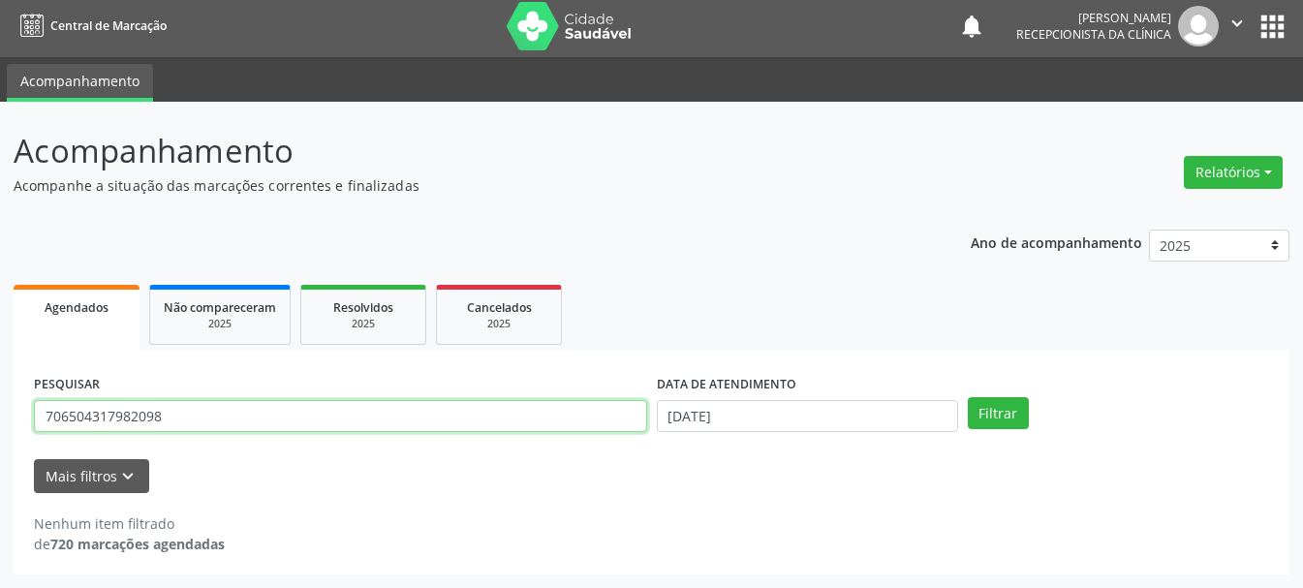
click at [441, 425] on input "706504317982098" at bounding box center [340, 416] width 613 height 33
type input "7"
type input "701007850691299"
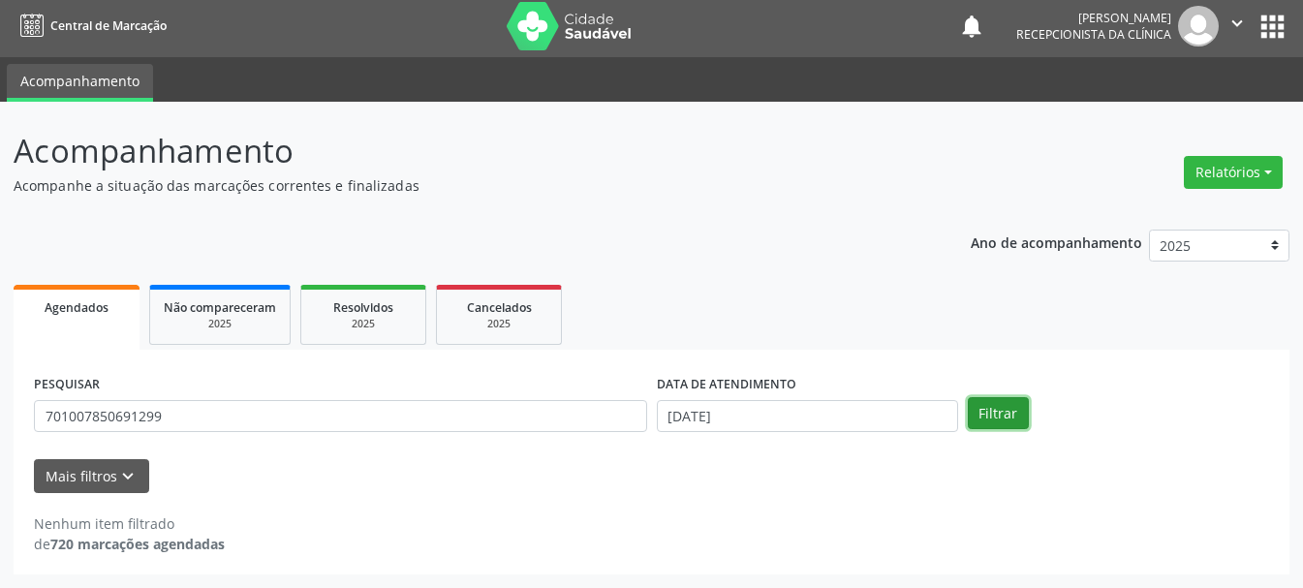
click at [974, 414] on button "Filtrar" at bounding box center [998, 413] width 61 height 33
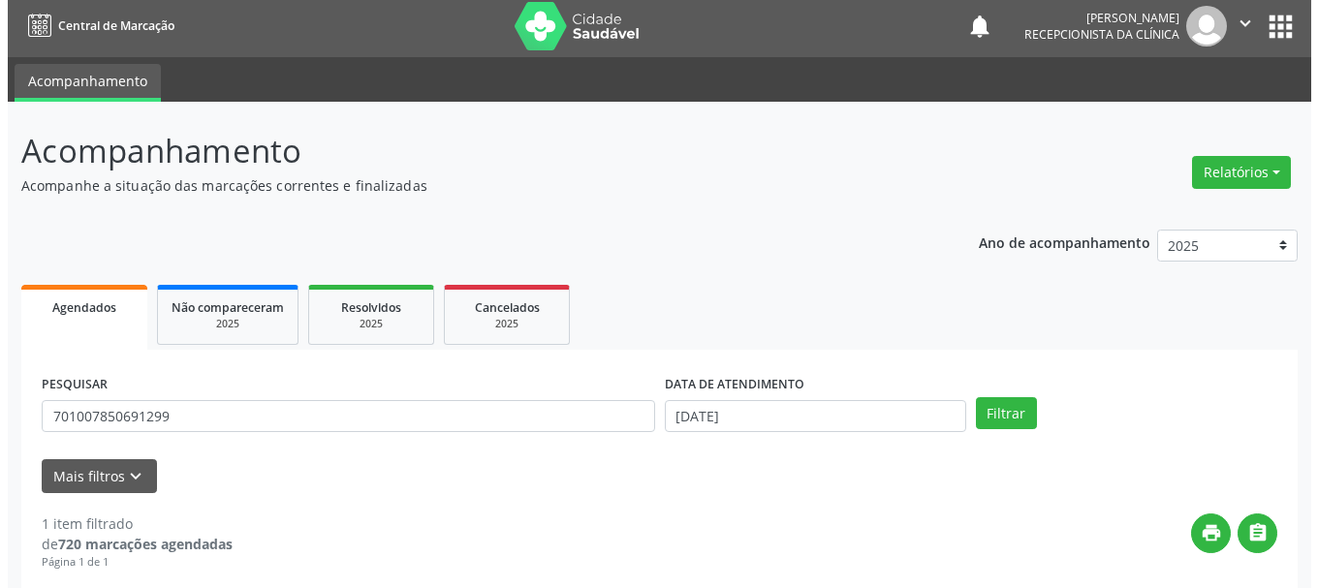
scroll to position [283, 0]
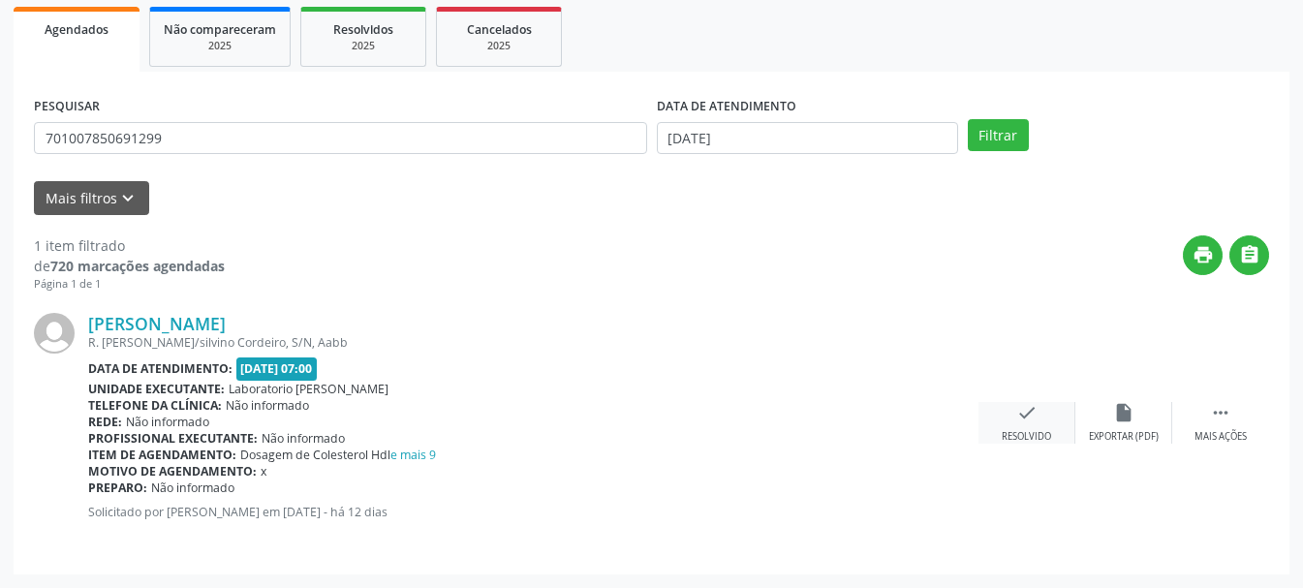
click at [1049, 426] on div "check Resolvido" at bounding box center [1027, 423] width 97 height 42
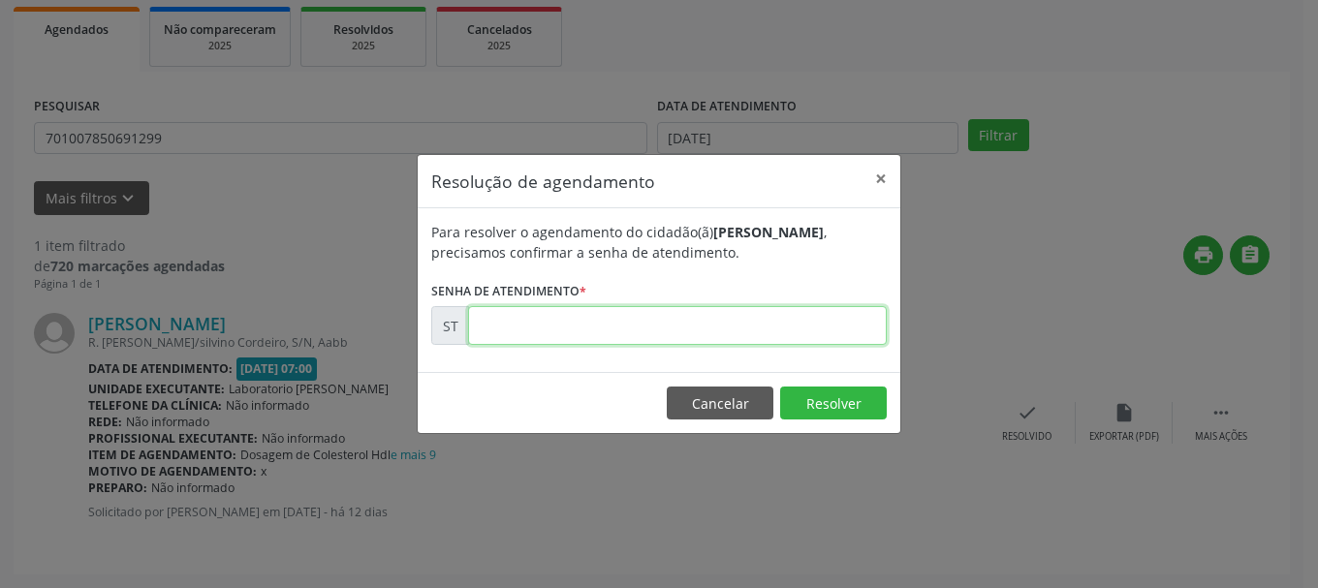
click at [626, 314] on input "text" at bounding box center [677, 325] width 419 height 39
type input "00022849"
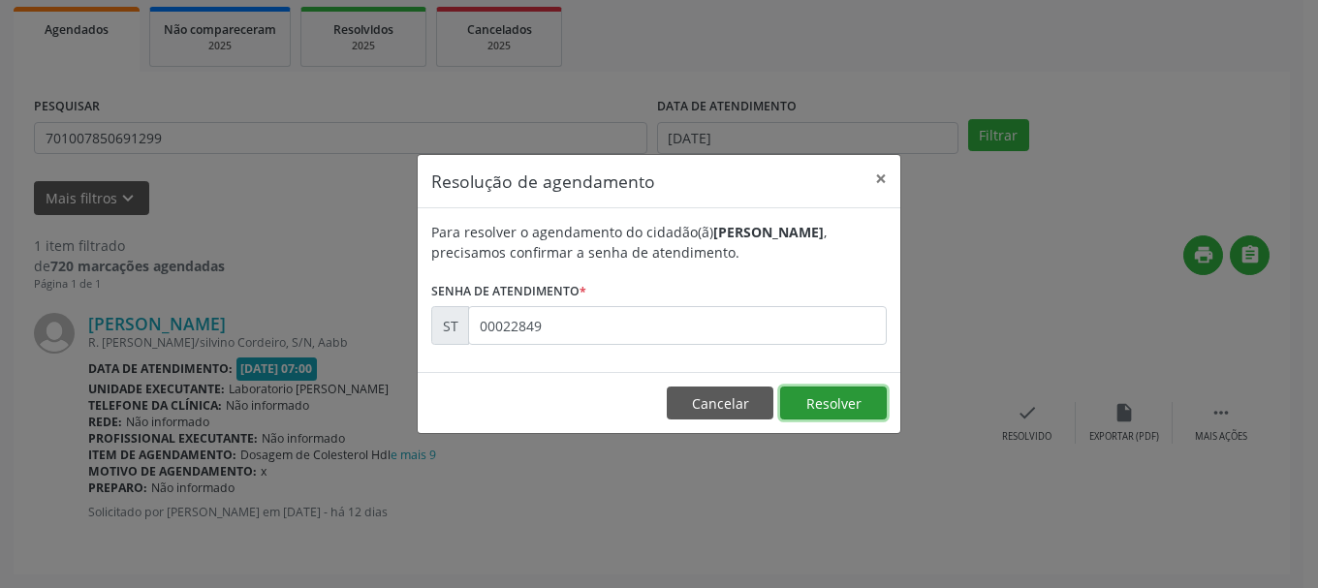
click at [843, 411] on button "Resolver" at bounding box center [833, 403] width 107 height 33
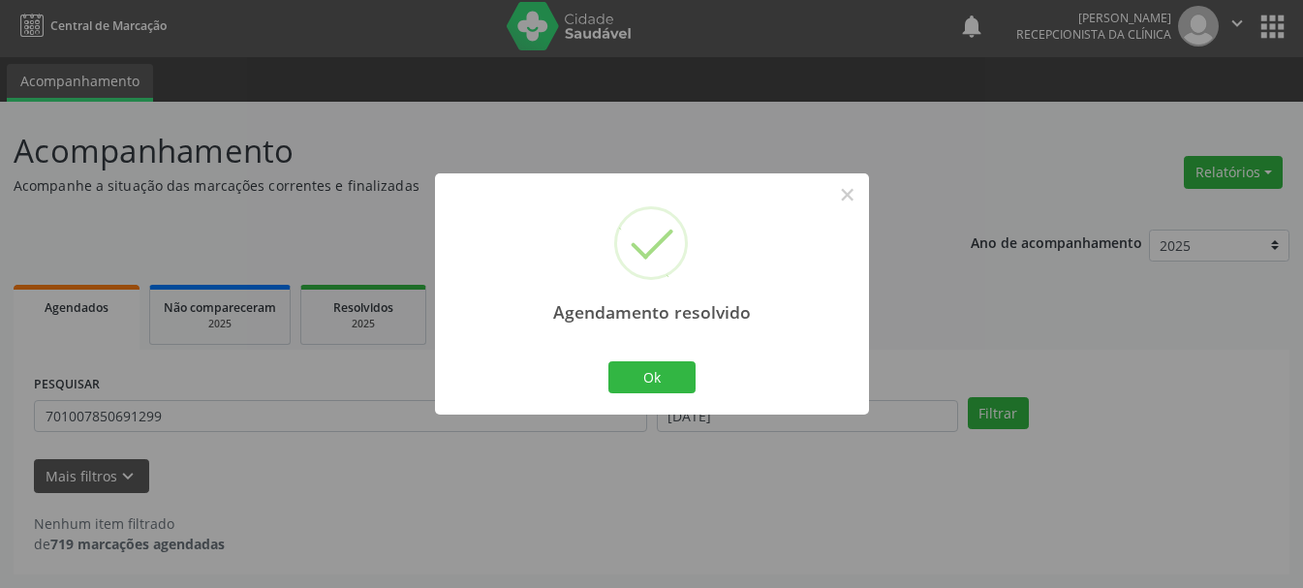
scroll to position [5, 0]
click at [650, 383] on button "Ok" at bounding box center [651, 377] width 87 height 33
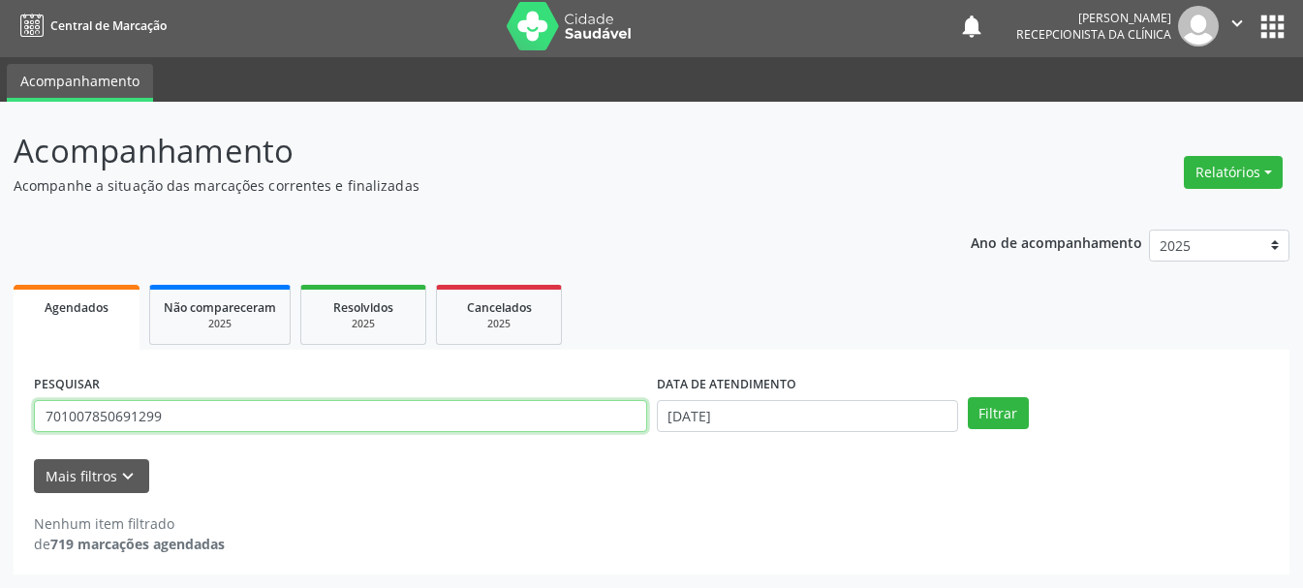
drag, startPoint x: 204, startPoint y: 420, endPoint x: 0, endPoint y: 372, distance: 209.9
click at [0, 372] on div "Acompanhamento Acompanhe a situação das marcações correntes e finalizadas Relat…" at bounding box center [651, 345] width 1303 height 486
type input "702606773979744"
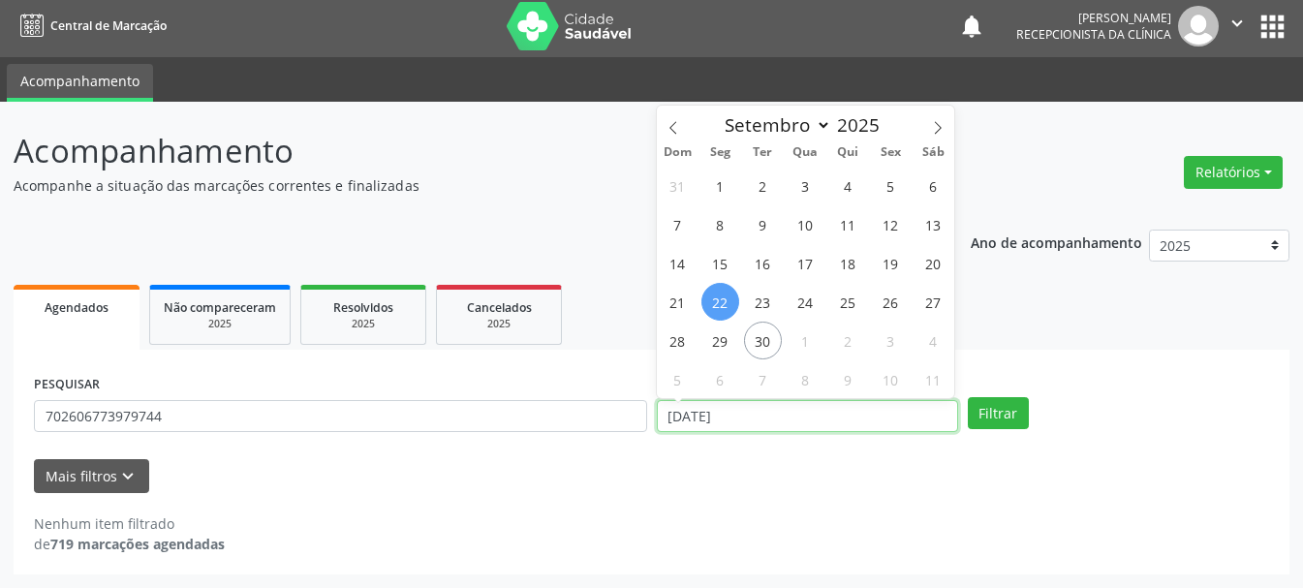
click at [799, 428] on input "[DATE]" at bounding box center [807, 416] width 301 height 33
click at [805, 250] on span "17" at bounding box center [806, 263] width 38 height 38
type input "[DATE]"
click at [805, 250] on span "17" at bounding box center [806, 263] width 38 height 38
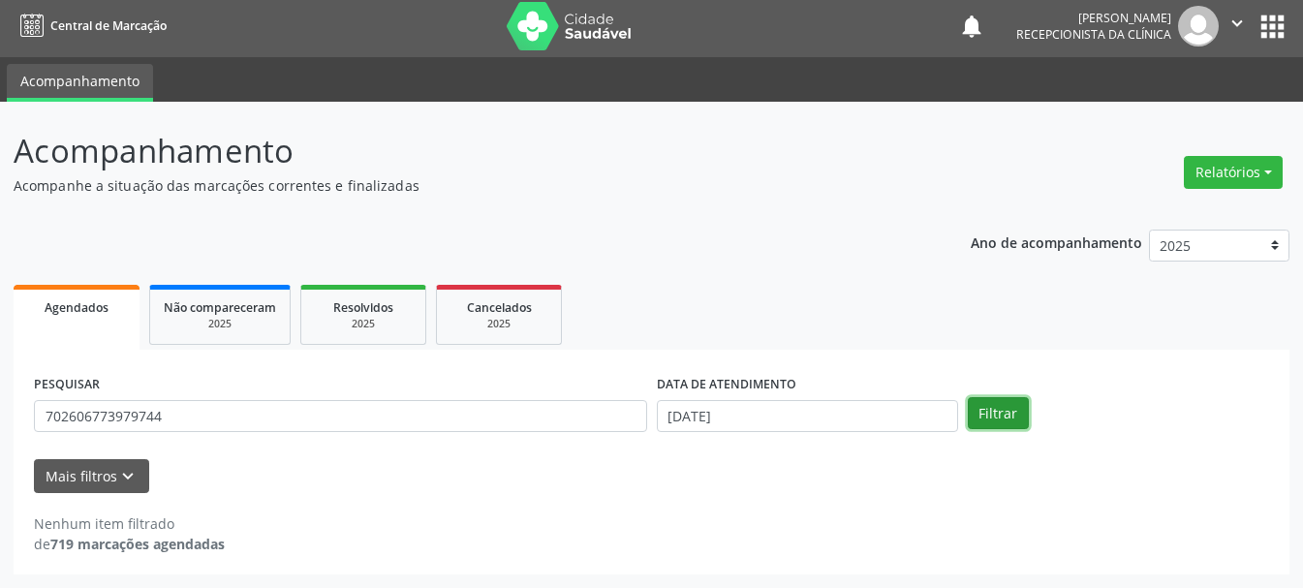
click at [989, 401] on button "Filtrar" at bounding box center [998, 413] width 61 height 33
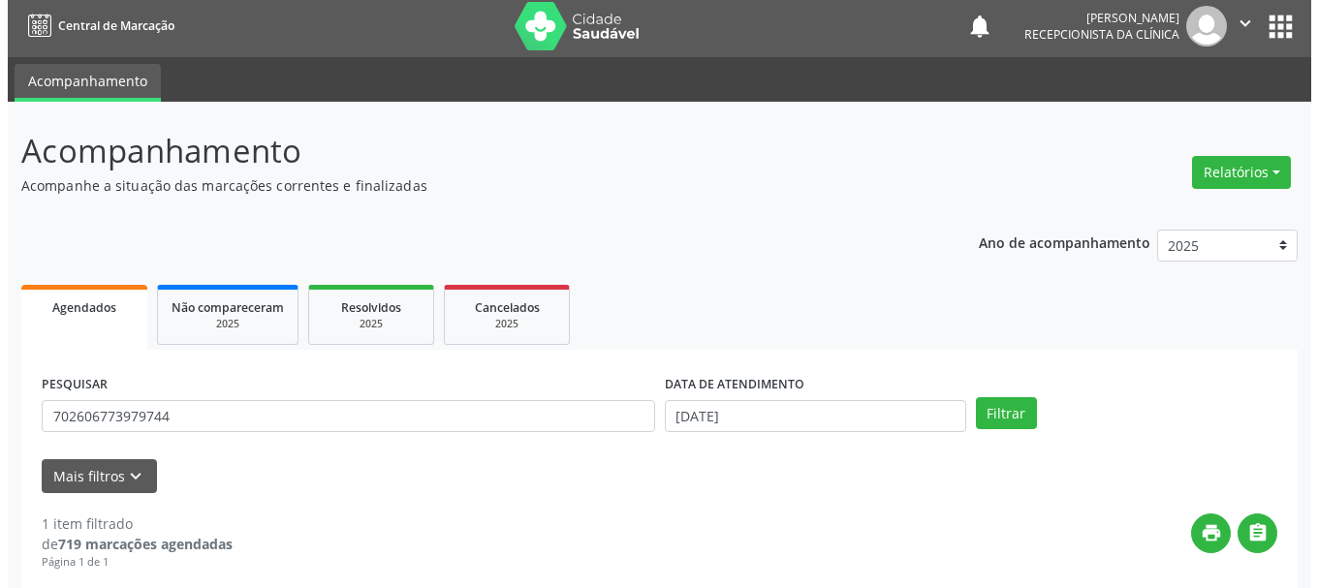
scroll to position [283, 0]
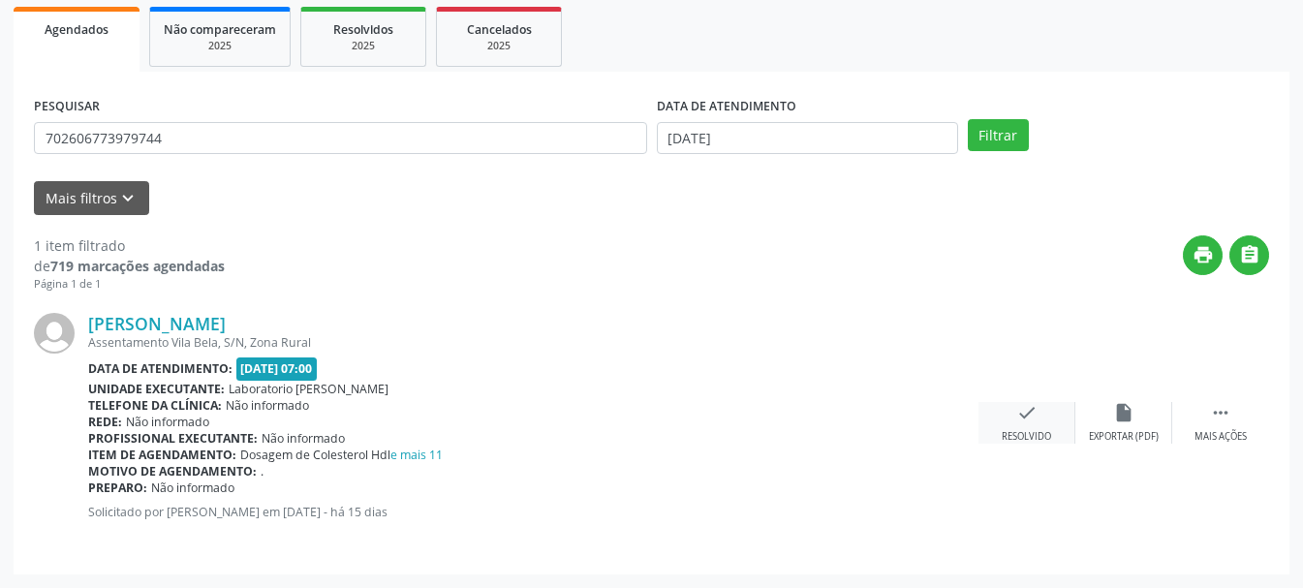
click at [1022, 413] on icon "check" at bounding box center [1026, 412] width 21 height 21
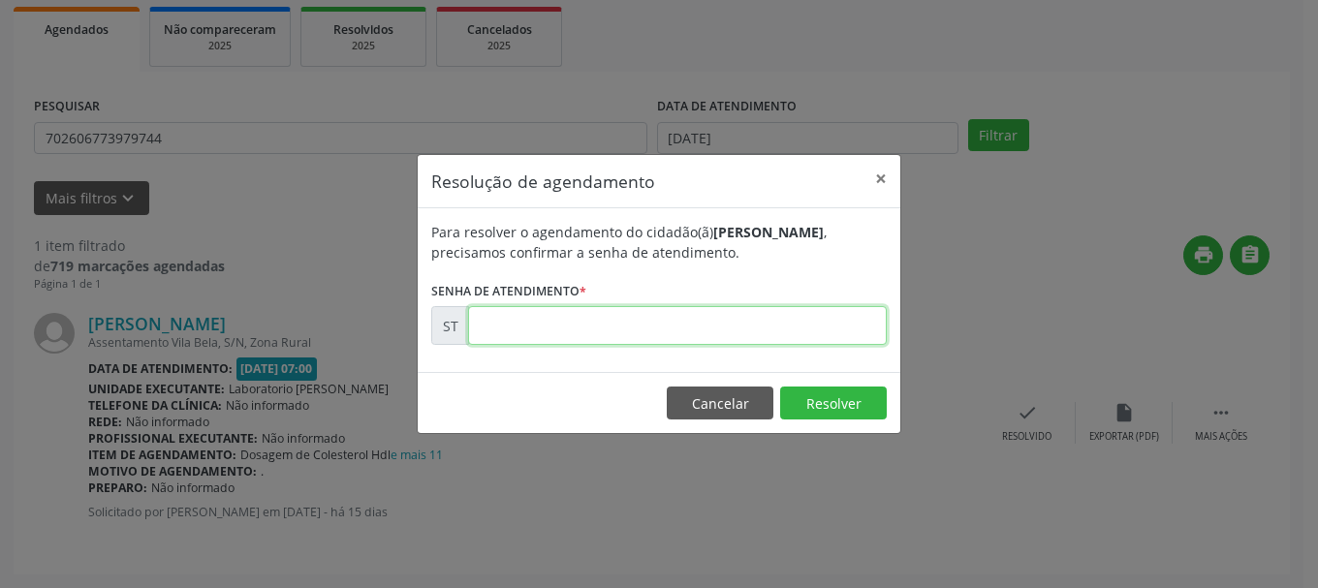
click at [775, 323] on input "text" at bounding box center [677, 325] width 419 height 39
type input "00022148"
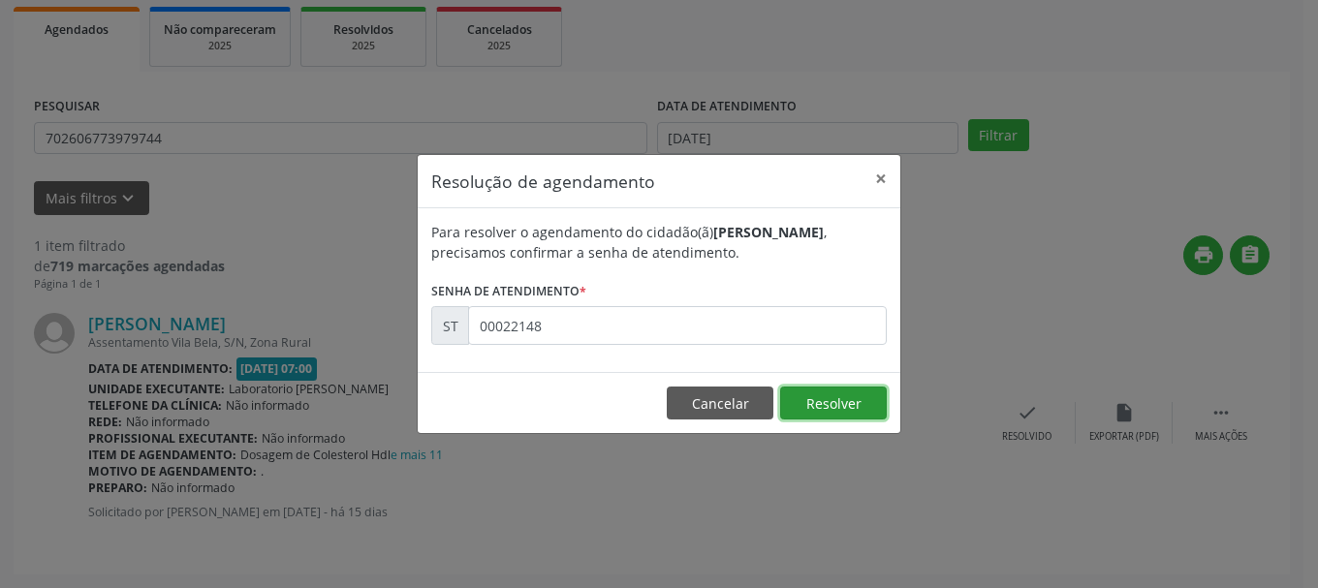
click at [823, 389] on button "Resolver" at bounding box center [833, 403] width 107 height 33
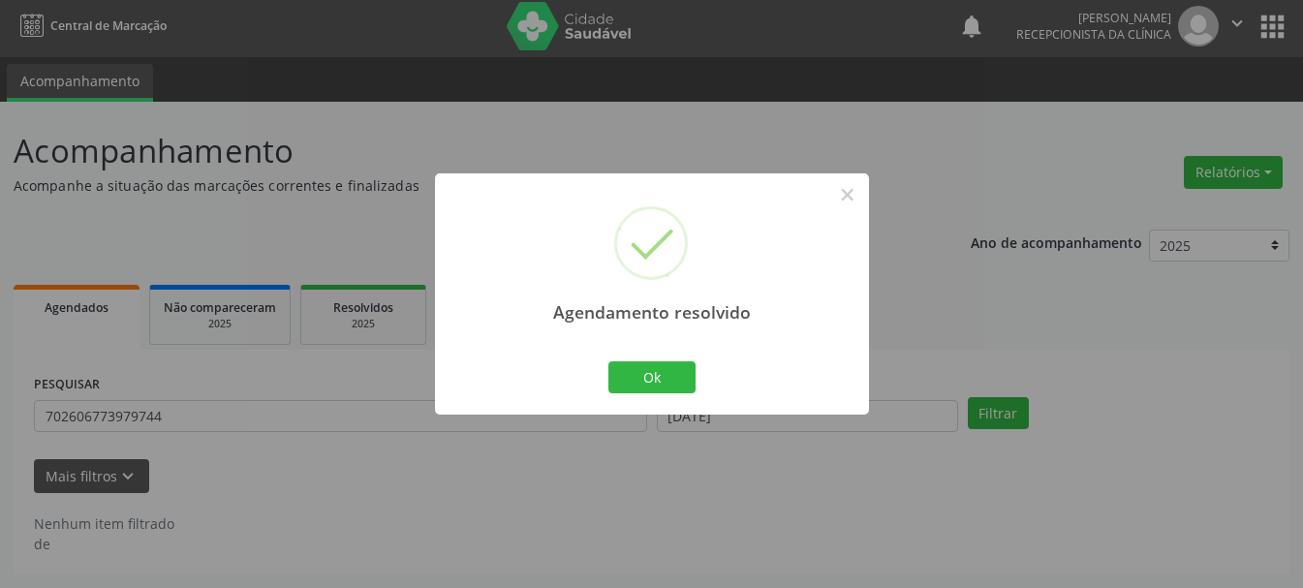
scroll to position [5, 0]
click at [686, 372] on button "Ok" at bounding box center [651, 377] width 87 height 33
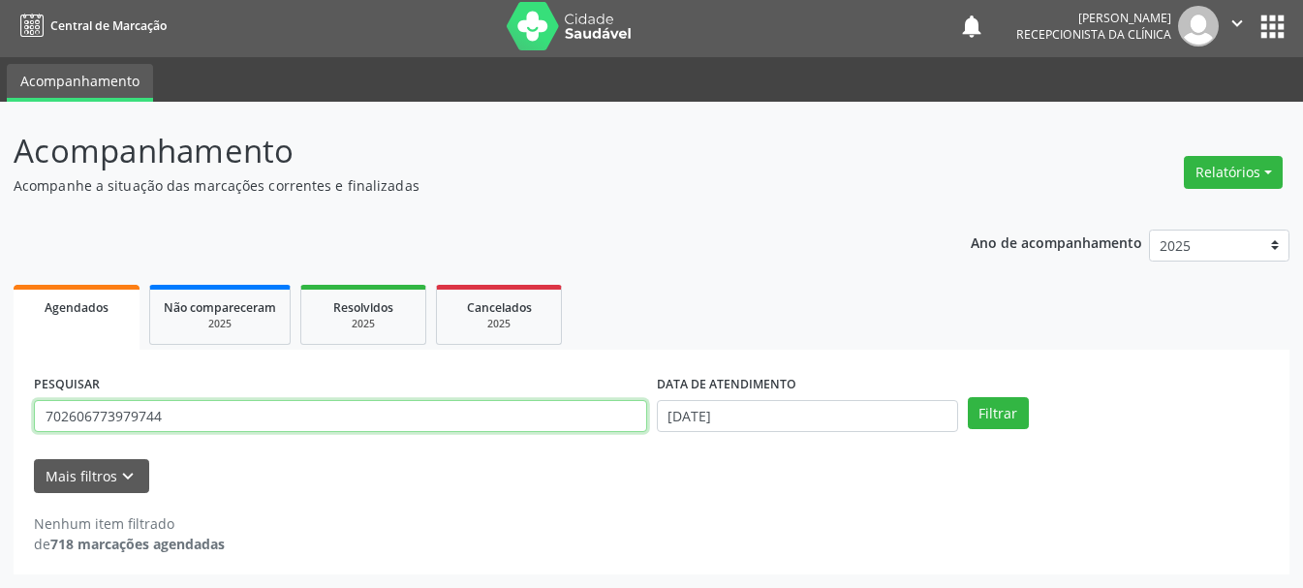
drag, startPoint x: 215, startPoint y: 420, endPoint x: 0, endPoint y: 358, distance: 223.8
click at [0, 358] on div "Acompanhamento Acompanhe a situação das marcações correntes e finalizadas Relat…" at bounding box center [651, 345] width 1303 height 486
type input "898004125144852"
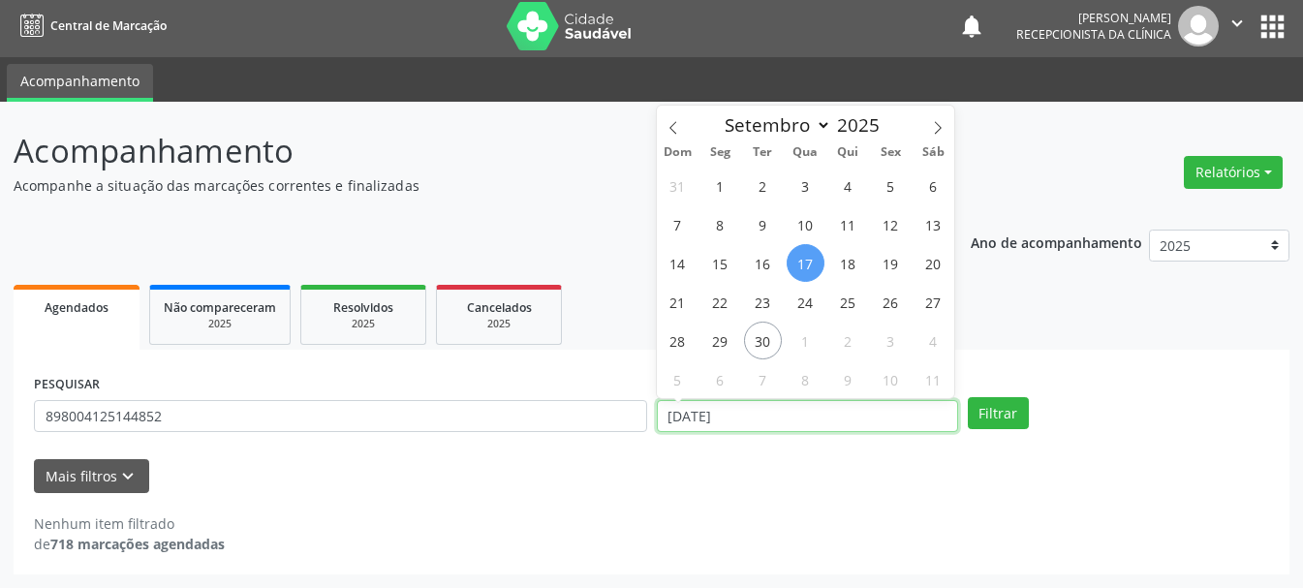
click at [779, 418] on input "[DATE]" at bounding box center [807, 416] width 301 height 33
click at [839, 265] on span "18" at bounding box center [848, 263] width 38 height 38
type input "[DATE]"
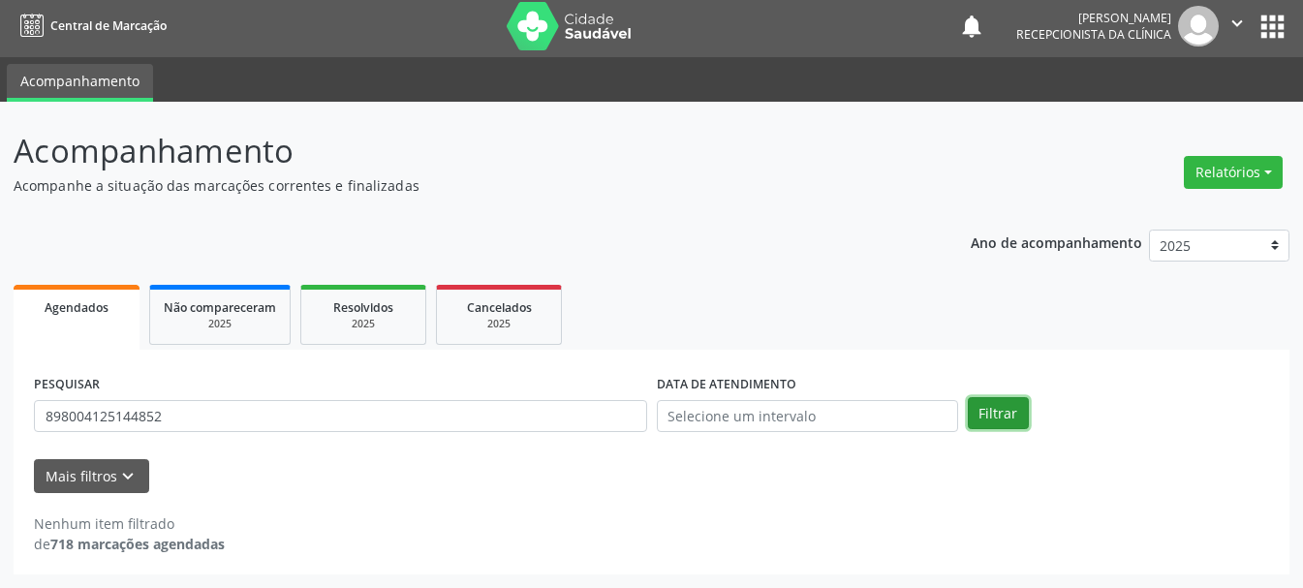
click at [990, 419] on button "Filtrar" at bounding box center [998, 413] width 61 height 33
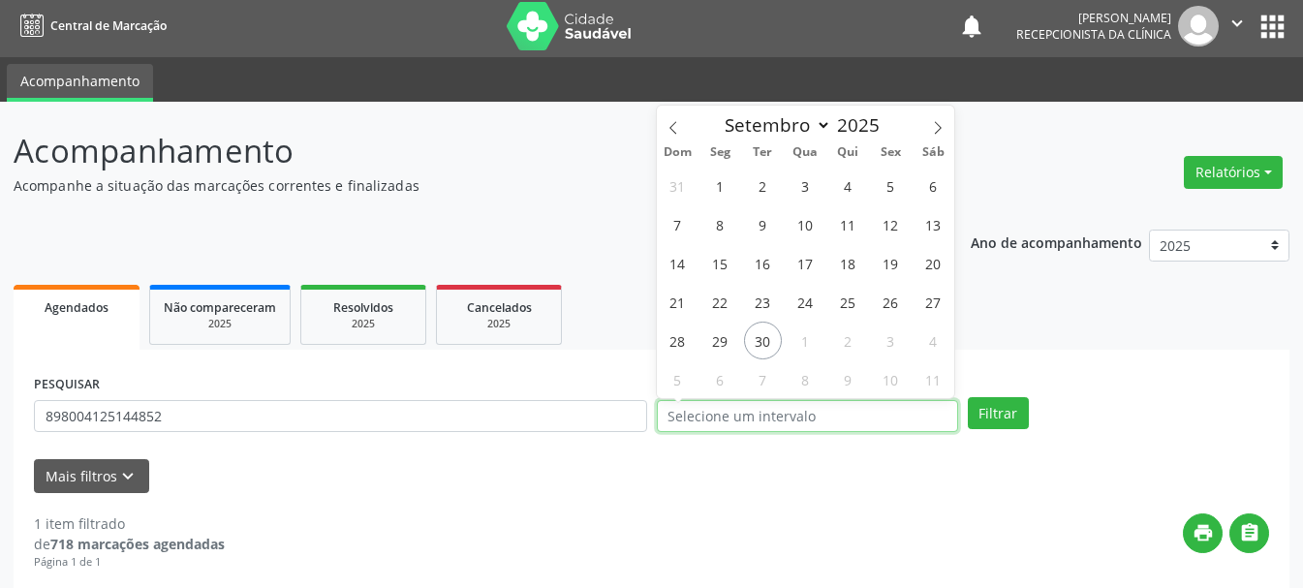
click at [720, 418] on input "text" at bounding box center [807, 416] width 301 height 33
click at [839, 270] on span "18" at bounding box center [848, 263] width 38 height 38
type input "[DATE]"
click at [839, 270] on span "18" at bounding box center [848, 263] width 38 height 38
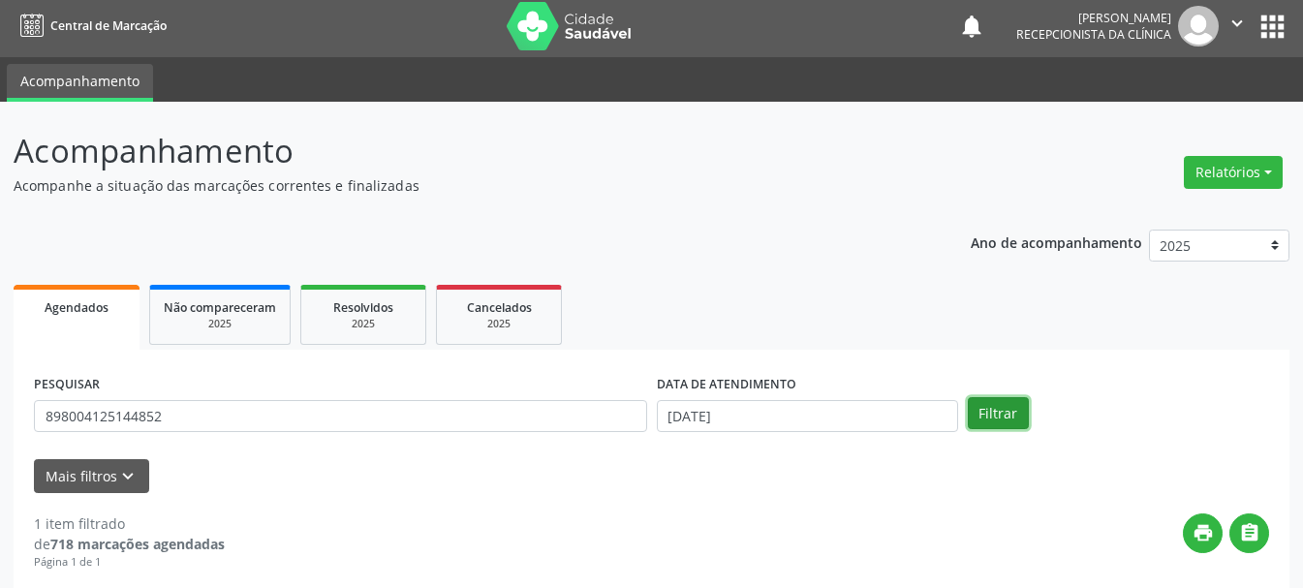
click at [983, 406] on button "Filtrar" at bounding box center [998, 413] width 61 height 33
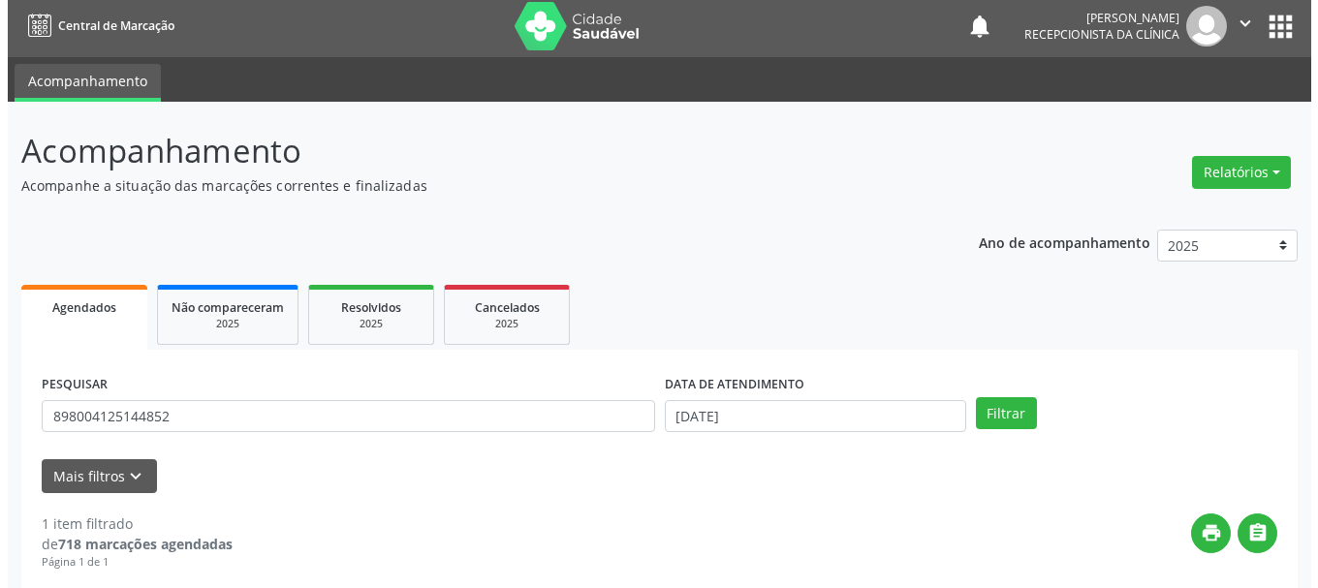
scroll to position [283, 0]
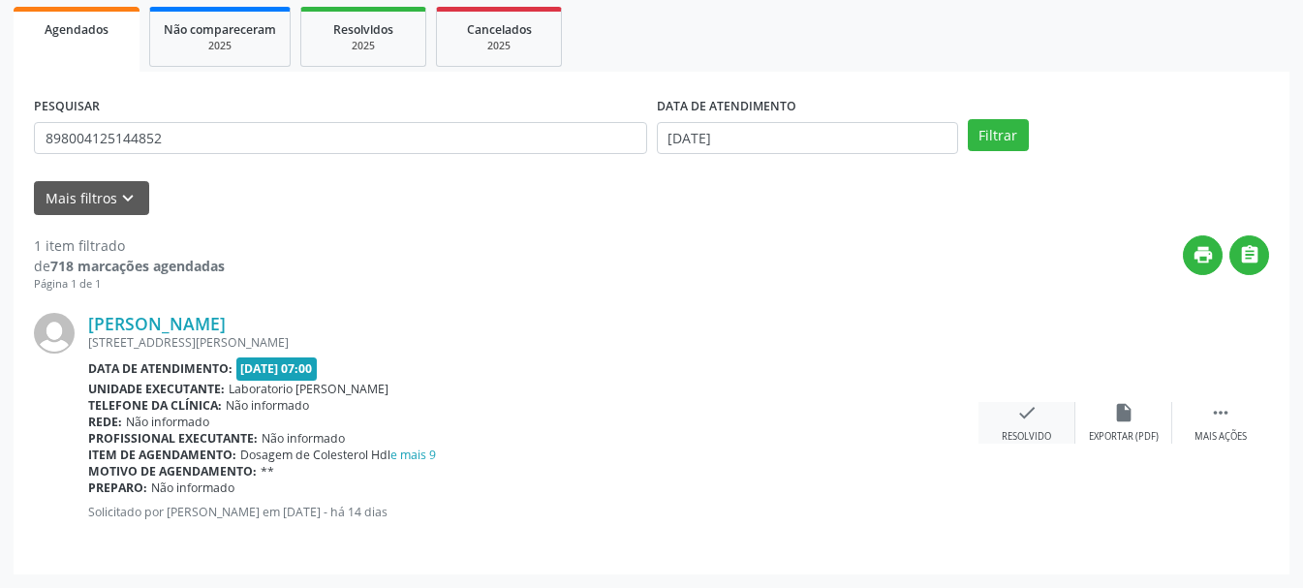
click at [1023, 424] on div "check Resolvido" at bounding box center [1027, 423] width 97 height 42
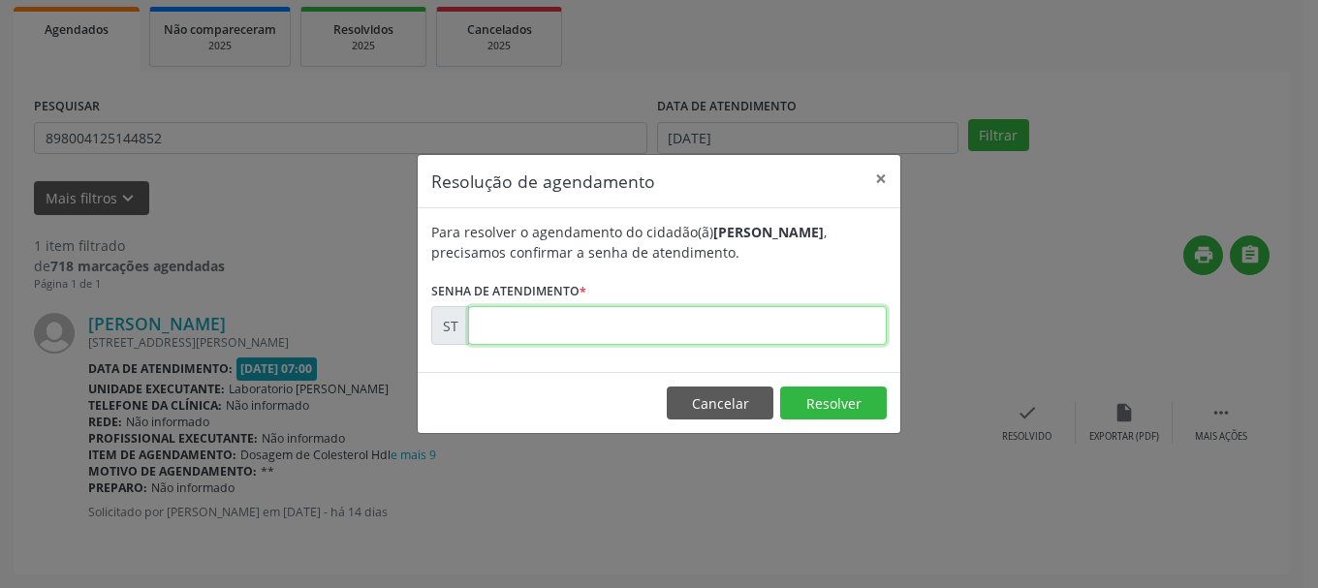
click at [493, 326] on input "text" at bounding box center [677, 325] width 419 height 39
type input "00022377"
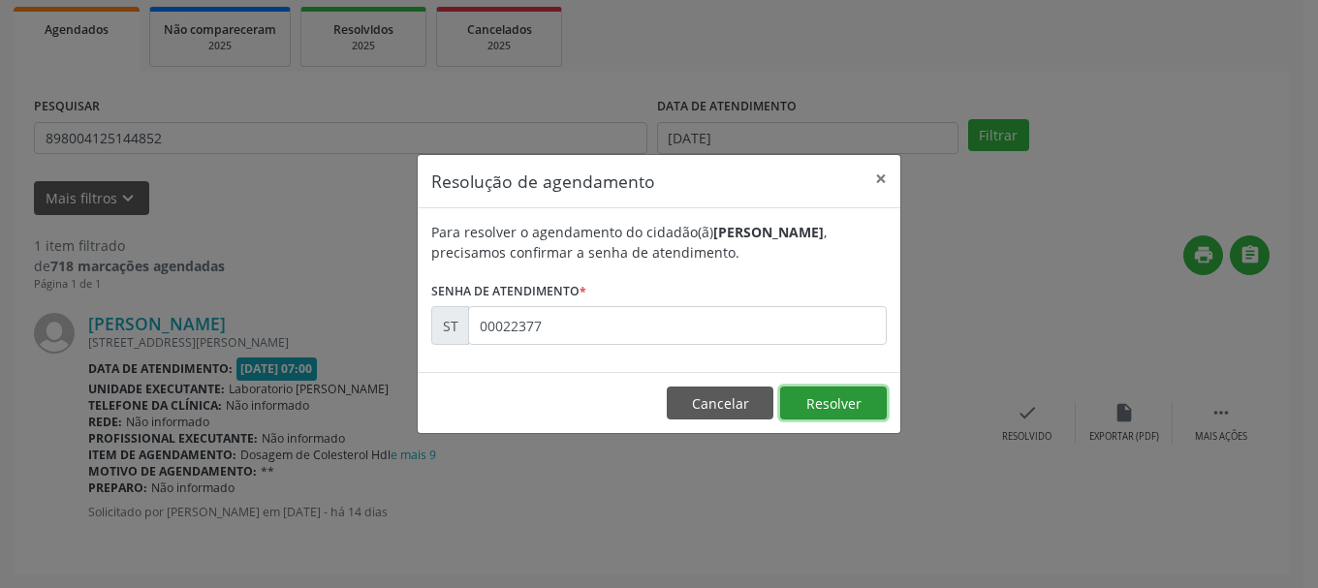
click at [842, 397] on button "Resolver" at bounding box center [833, 403] width 107 height 33
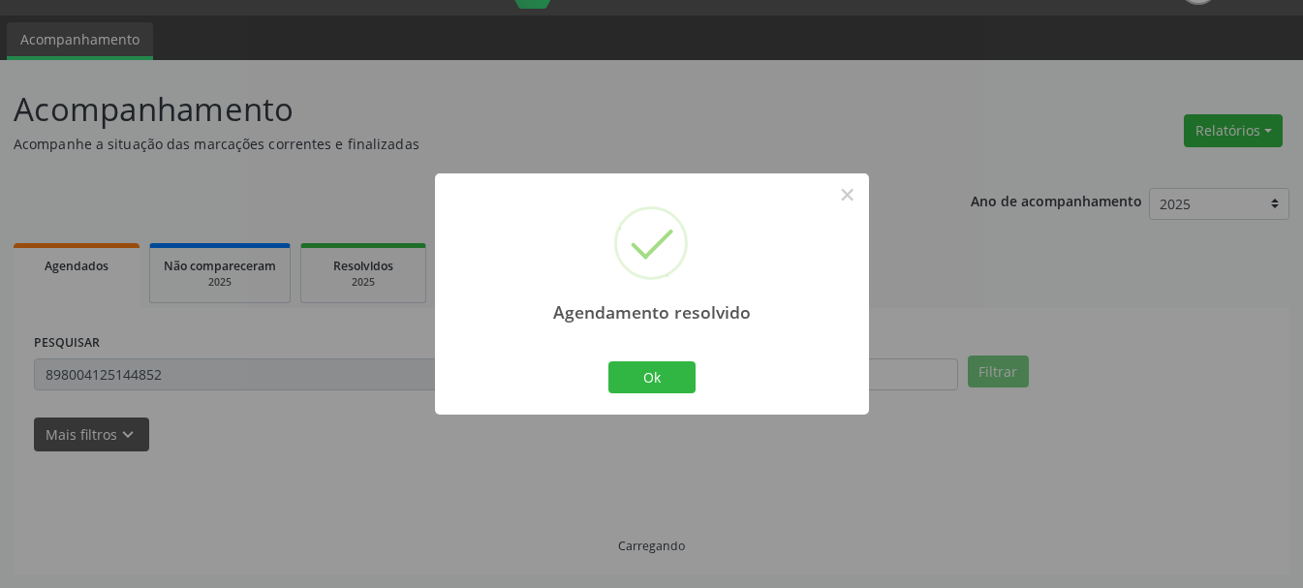
scroll to position [5, 0]
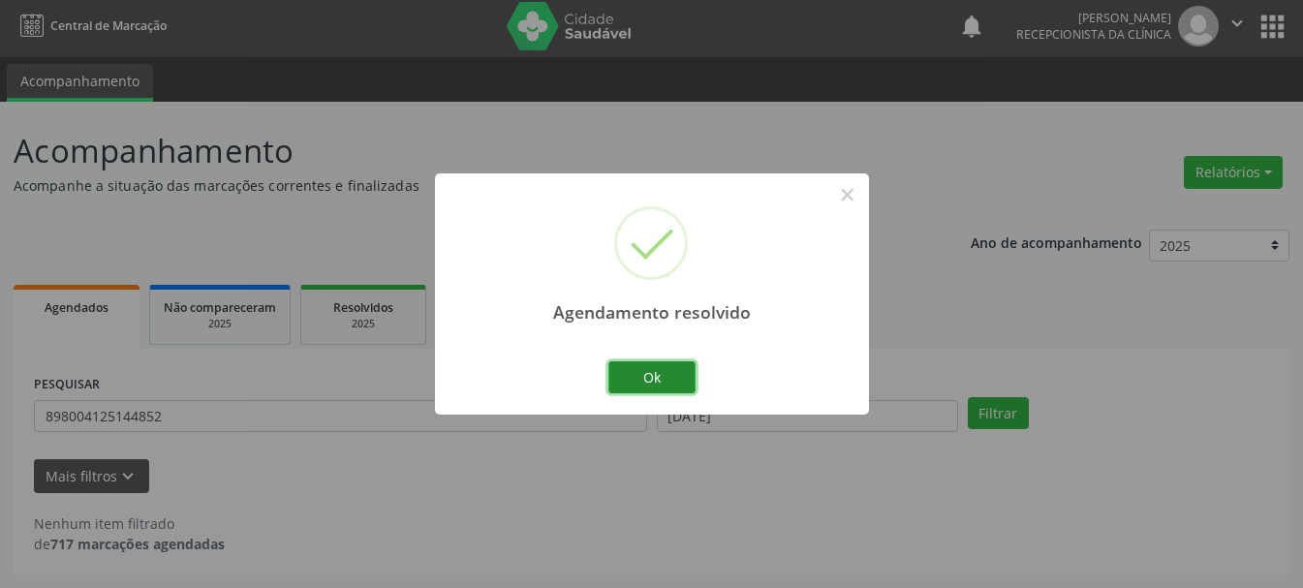
click at [672, 385] on button "Ok" at bounding box center [651, 377] width 87 height 33
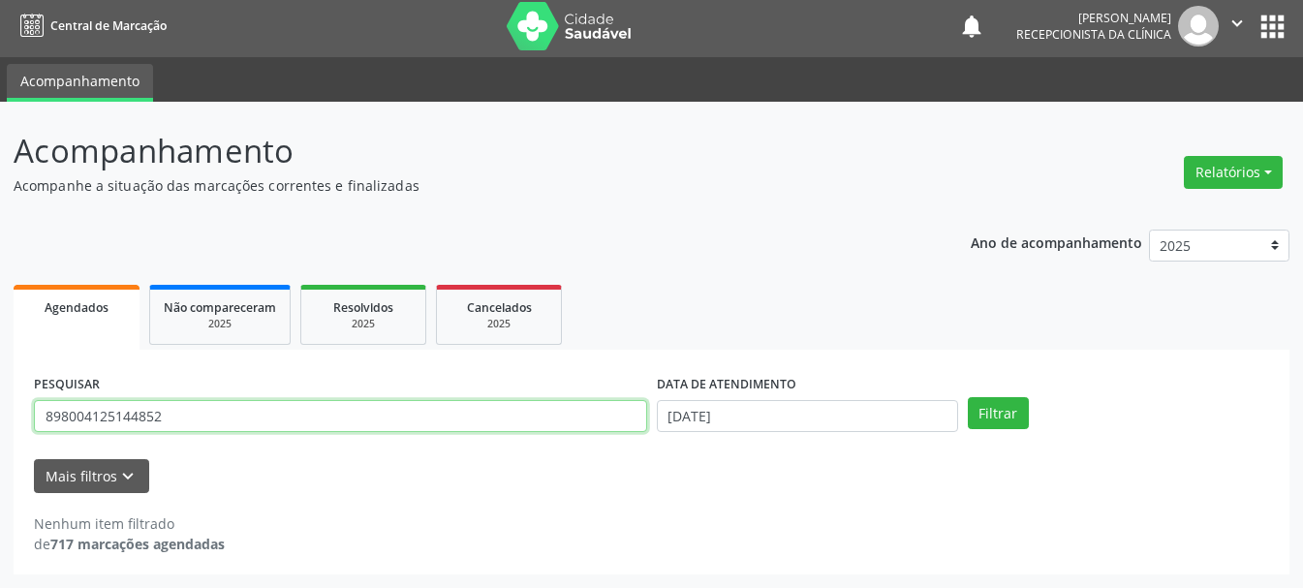
drag, startPoint x: 229, startPoint y: 413, endPoint x: 0, endPoint y: 352, distance: 236.7
click at [0, 352] on div "Acompanhamento Acompanhe a situação das marcações correntes e finalizadas Relat…" at bounding box center [651, 345] width 1303 height 486
type input "700803461184281"
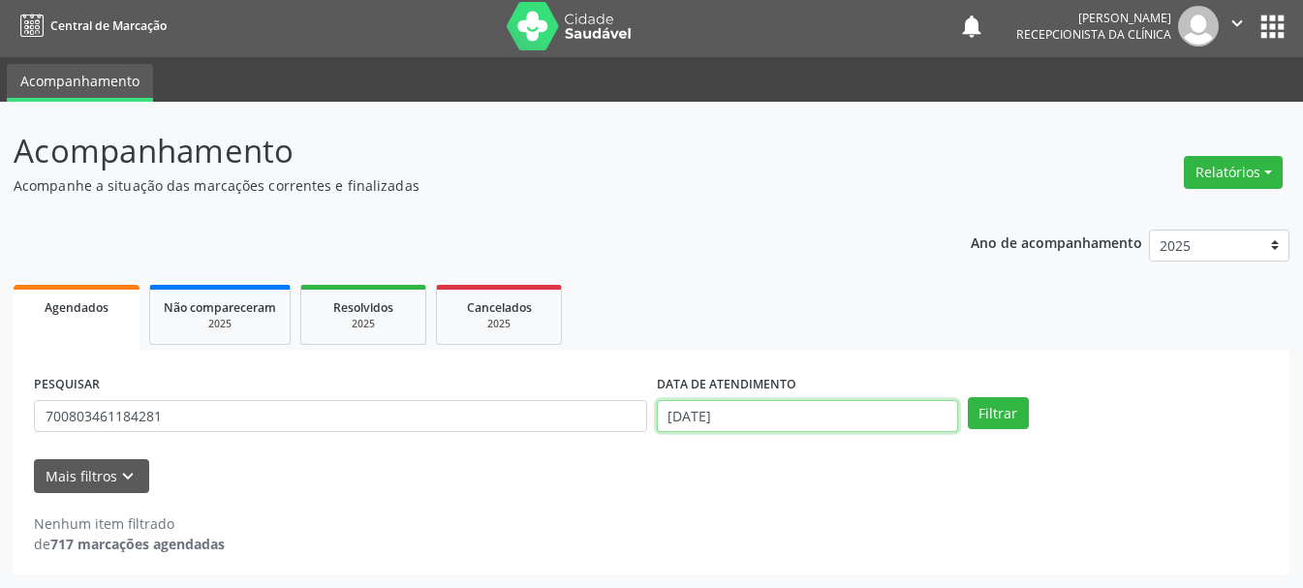
click at [716, 411] on input "[DATE]" at bounding box center [807, 416] width 301 height 33
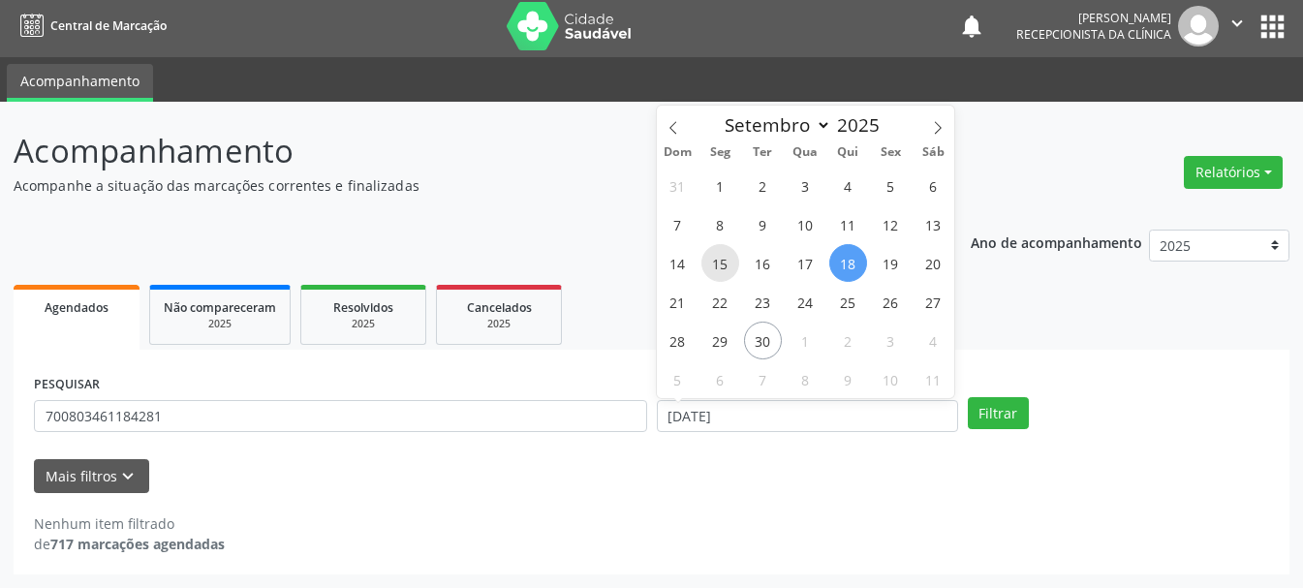
click at [730, 260] on span "15" at bounding box center [720, 263] width 38 height 38
type input "[DATE]"
click at [730, 260] on span "15" at bounding box center [720, 263] width 38 height 38
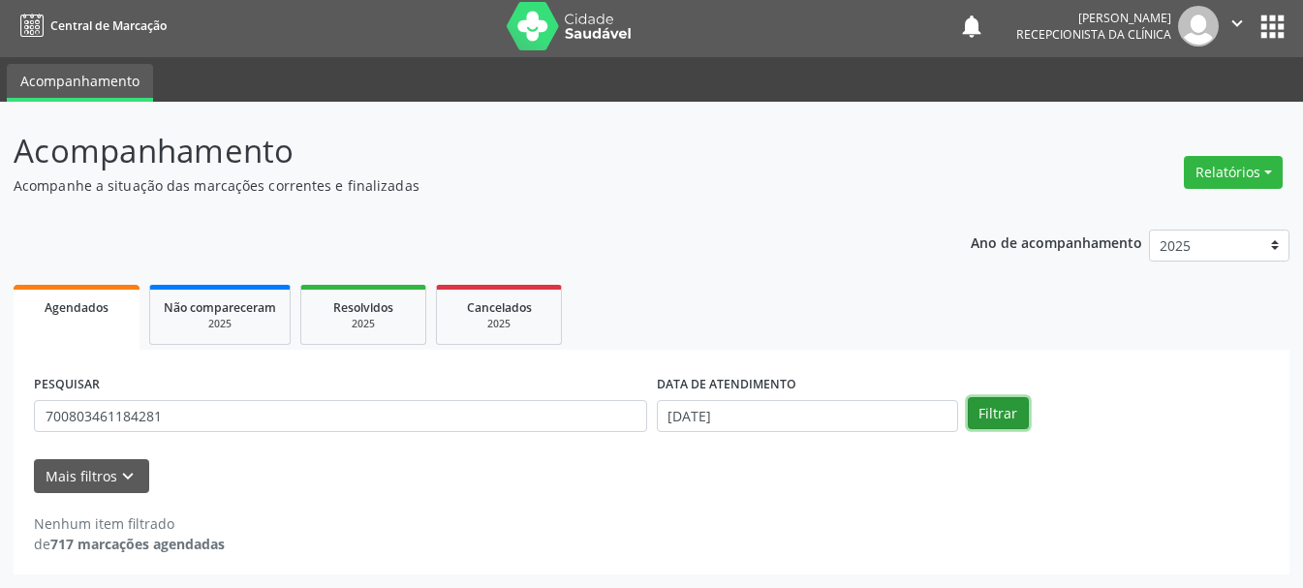
click at [989, 407] on button "Filtrar" at bounding box center [998, 413] width 61 height 33
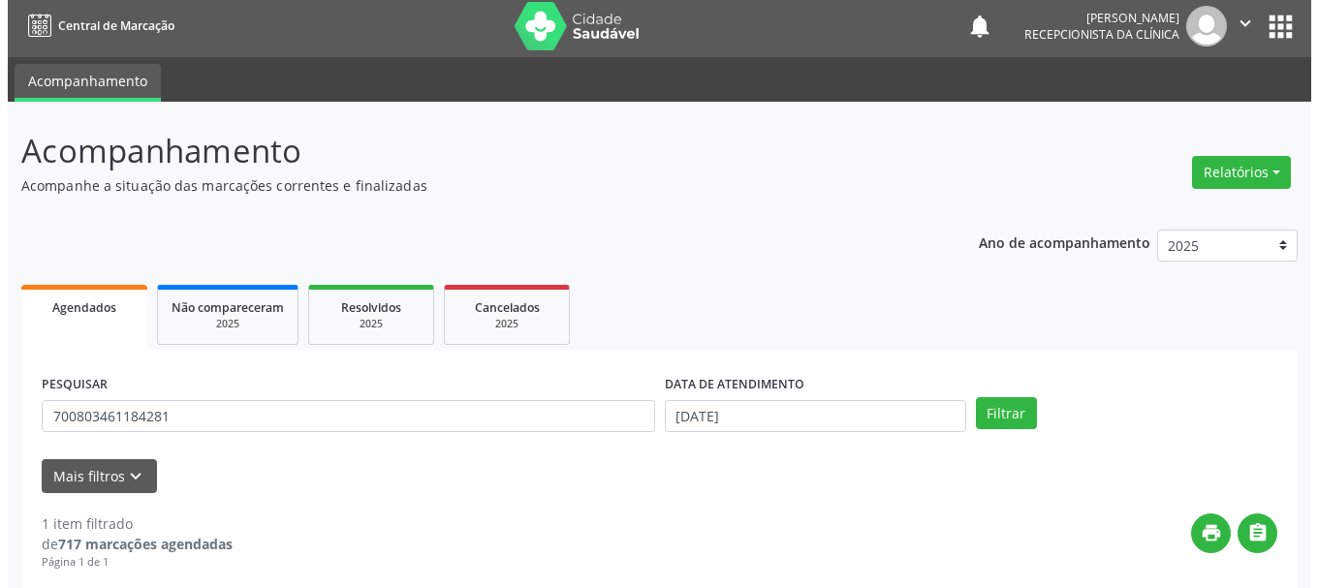
scroll to position [283, 0]
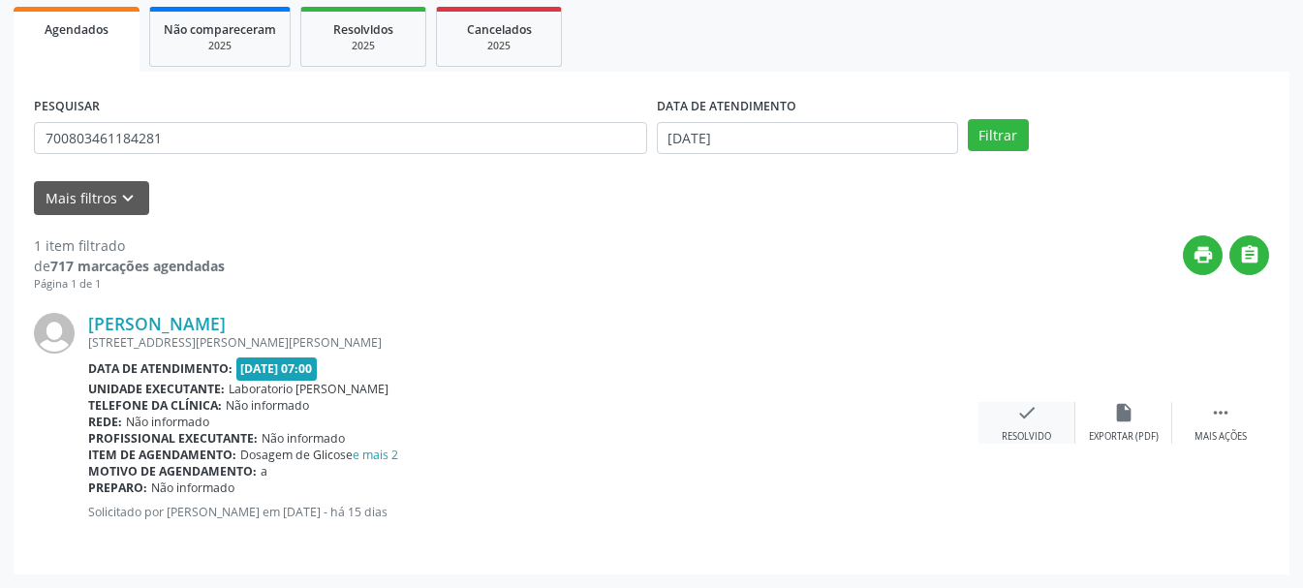
click at [1026, 415] on icon "check" at bounding box center [1026, 412] width 21 height 21
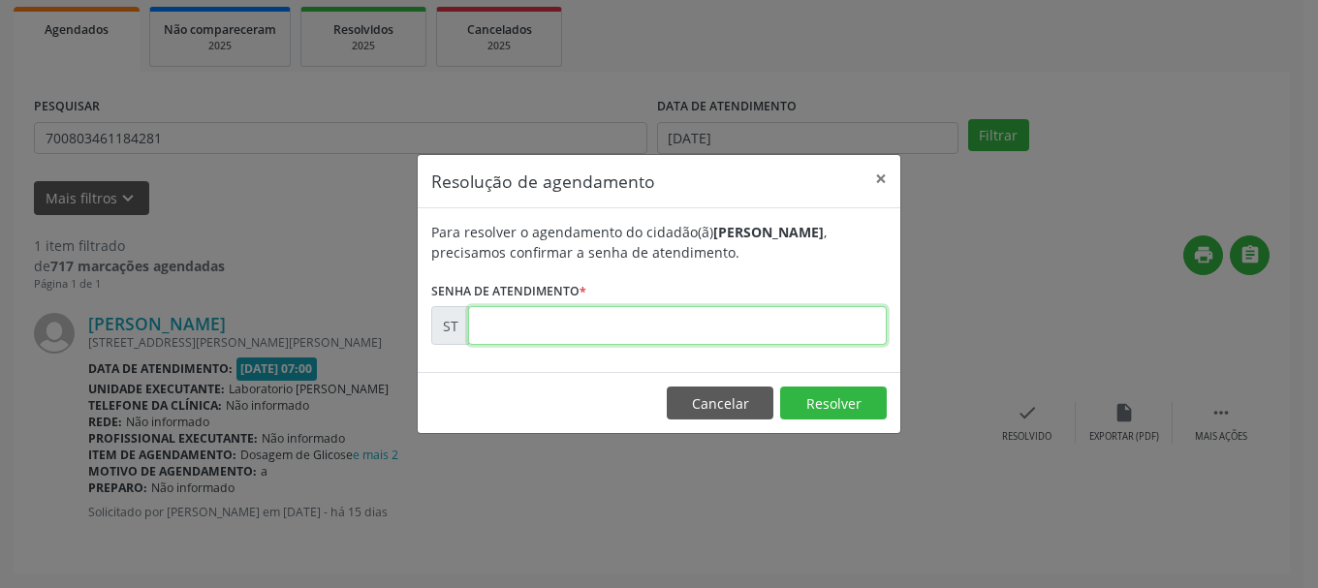
click at [532, 327] on input "text" at bounding box center [677, 325] width 419 height 39
type input "00022178"
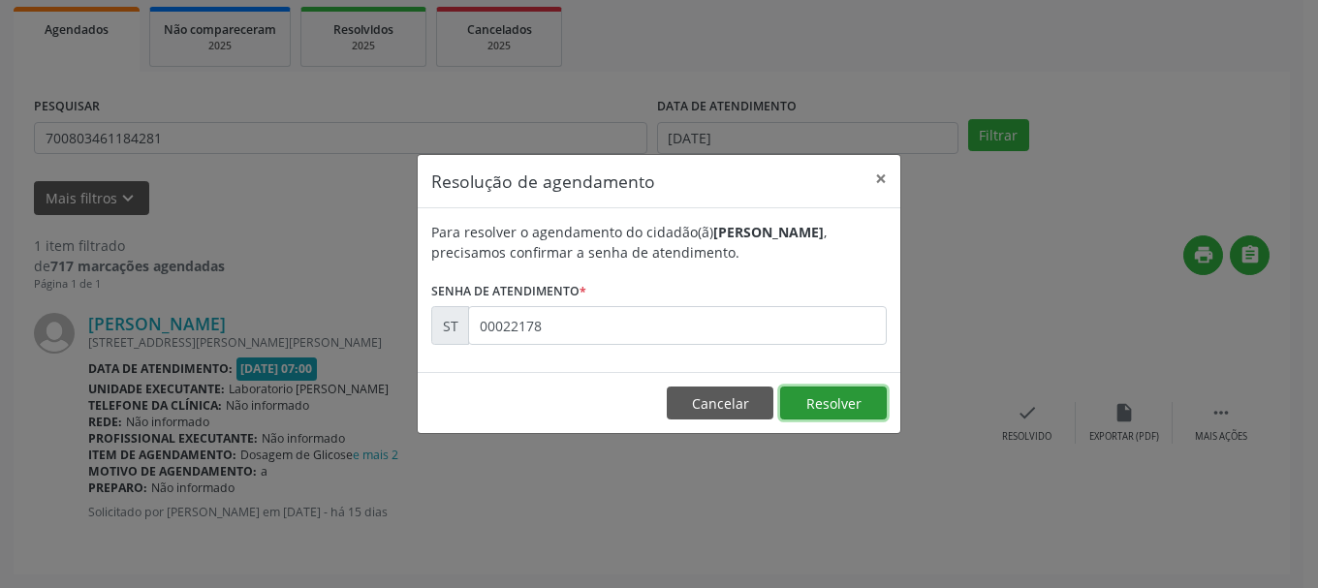
click at [863, 407] on button "Resolver" at bounding box center [833, 403] width 107 height 33
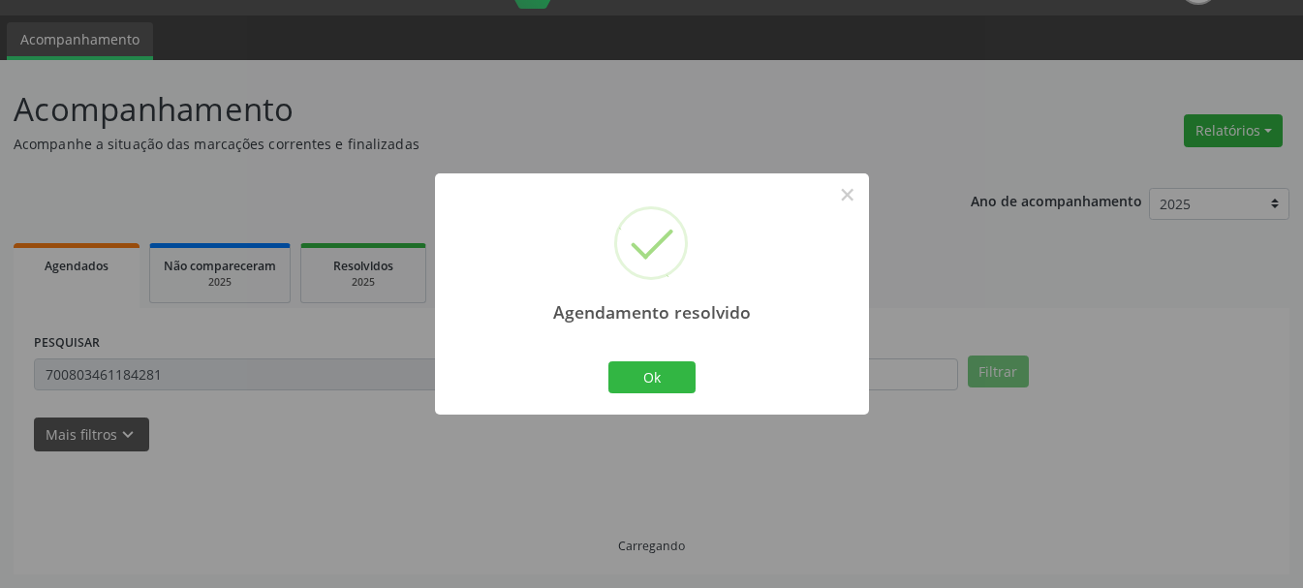
scroll to position [5, 0]
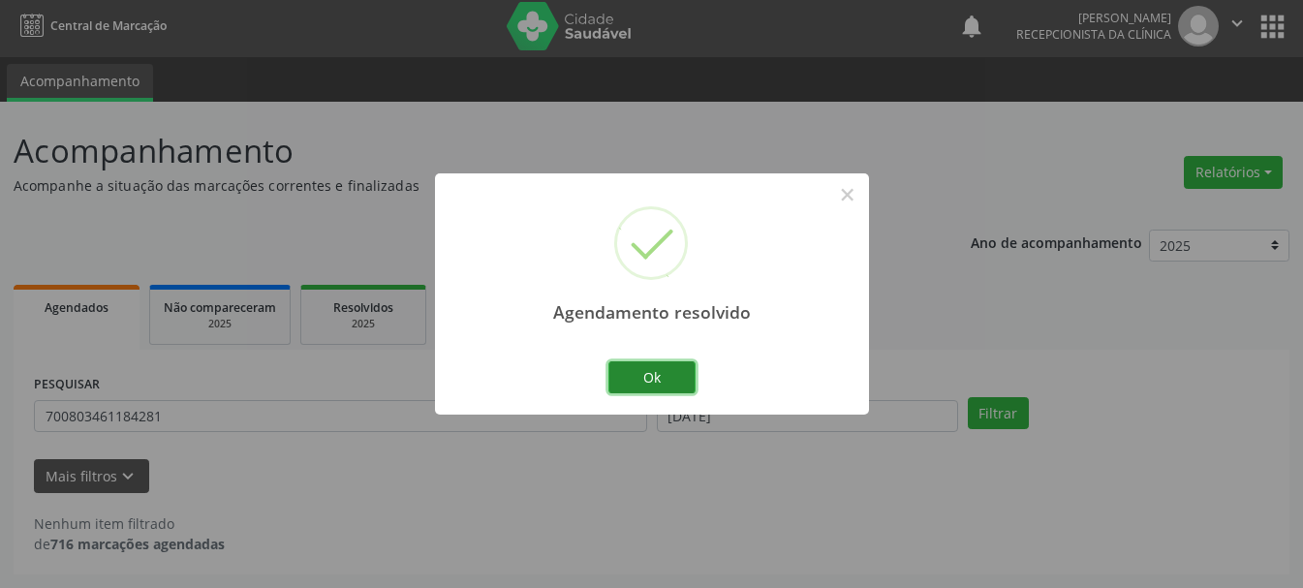
click at [665, 383] on button "Ok" at bounding box center [651, 377] width 87 height 33
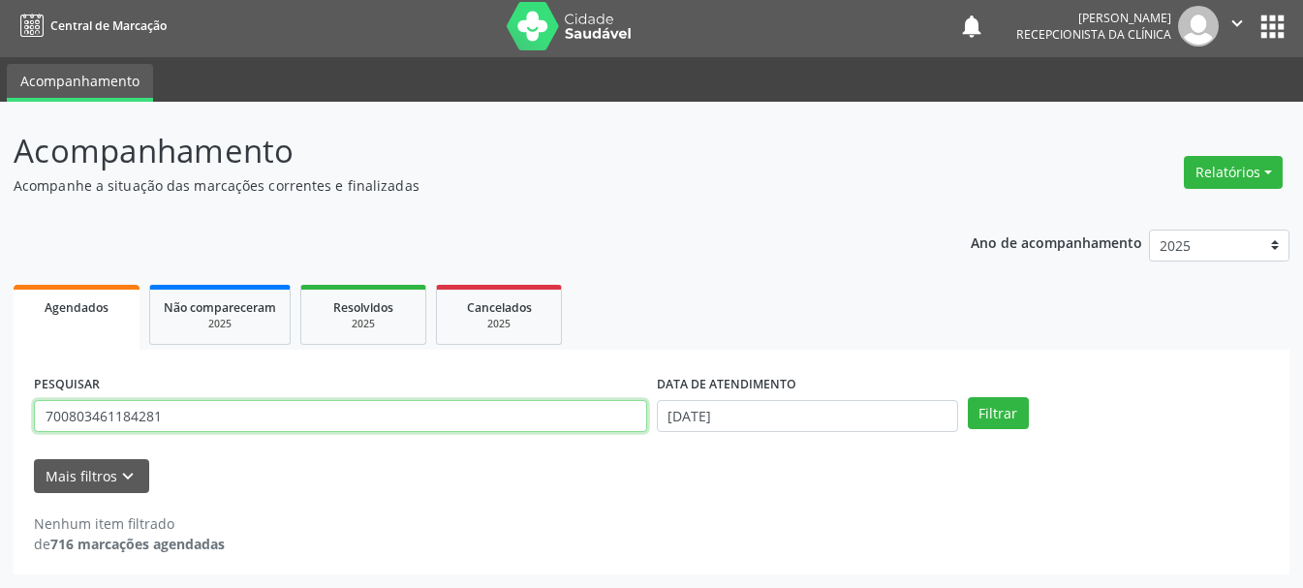
drag, startPoint x: 230, startPoint y: 403, endPoint x: 0, endPoint y: 364, distance: 232.9
click at [0, 364] on div "Acompanhamento Acompanhe a situação das marcações correntes e finalizadas Relat…" at bounding box center [651, 345] width 1303 height 486
click at [203, 416] on input "700803461184281" at bounding box center [340, 416] width 613 height 33
drag, startPoint x: 203, startPoint y: 416, endPoint x: 79, endPoint y: 427, distance: 124.6
click at [79, 427] on input "700803461184281" at bounding box center [340, 416] width 613 height 33
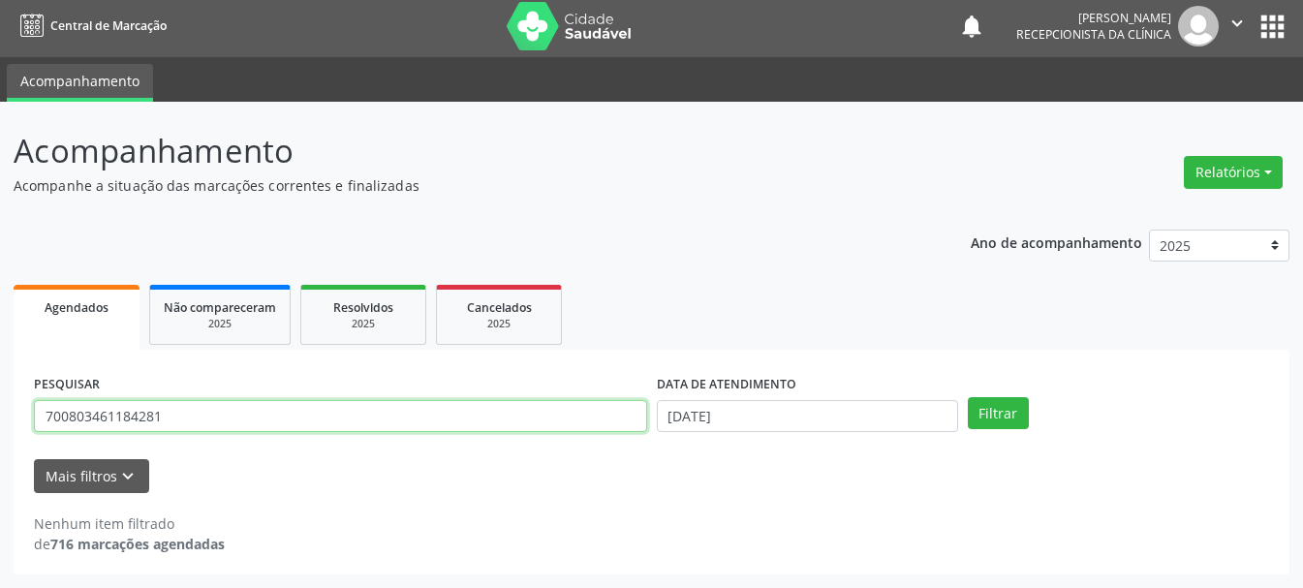
click at [112, 418] on input "700803461184281" at bounding box center [340, 416] width 613 height 33
drag, startPoint x: 175, startPoint y: 406, endPoint x: 69, endPoint y: 432, distance: 109.7
click at [69, 432] on input "700803461184281" at bounding box center [340, 416] width 613 height 33
type input "700403432050349"
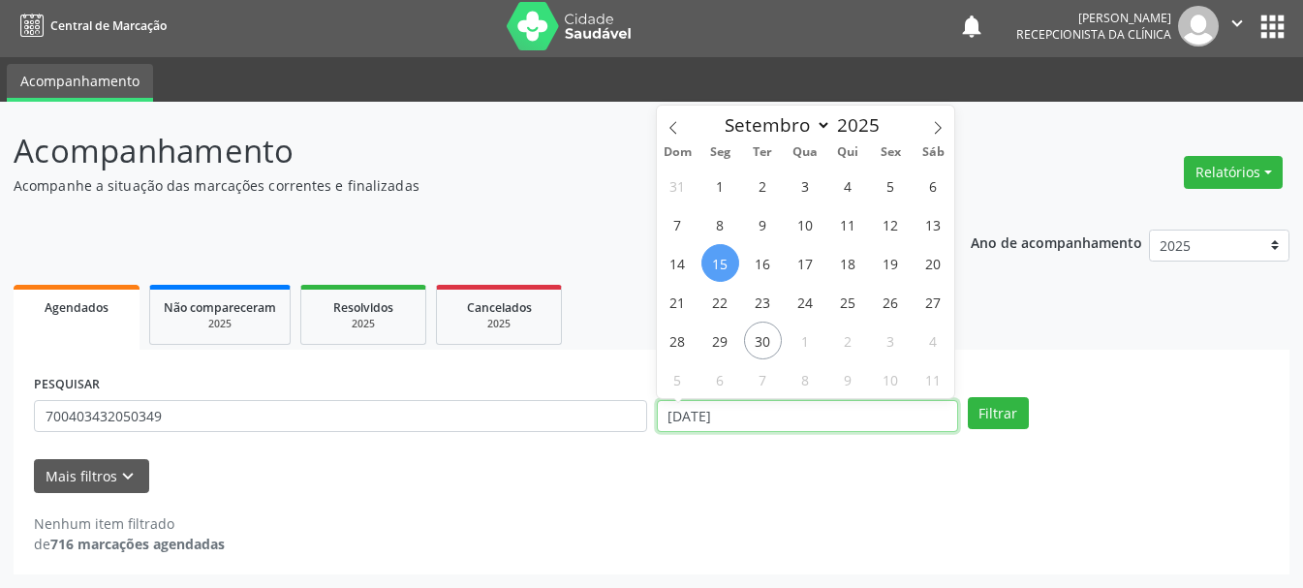
click at [739, 424] on input "[DATE]" at bounding box center [807, 416] width 301 height 33
click at [882, 262] on span "19" at bounding box center [891, 263] width 38 height 38
type input "[DATE]"
click at [882, 262] on span "19" at bounding box center [891, 263] width 38 height 38
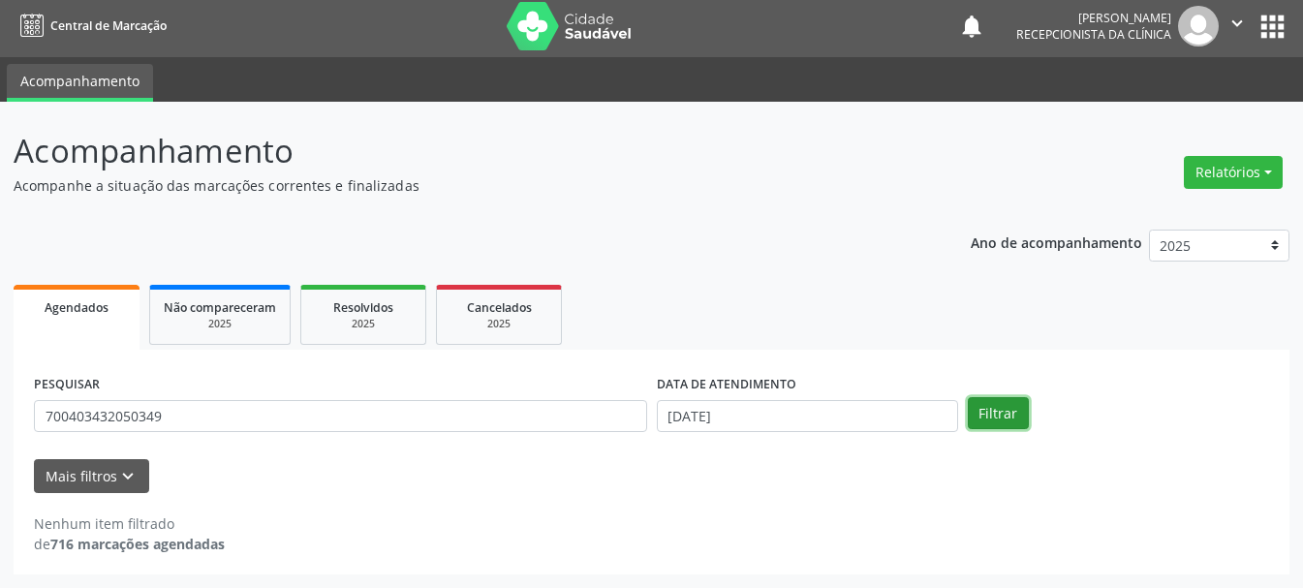
click at [991, 412] on button "Filtrar" at bounding box center [998, 413] width 61 height 33
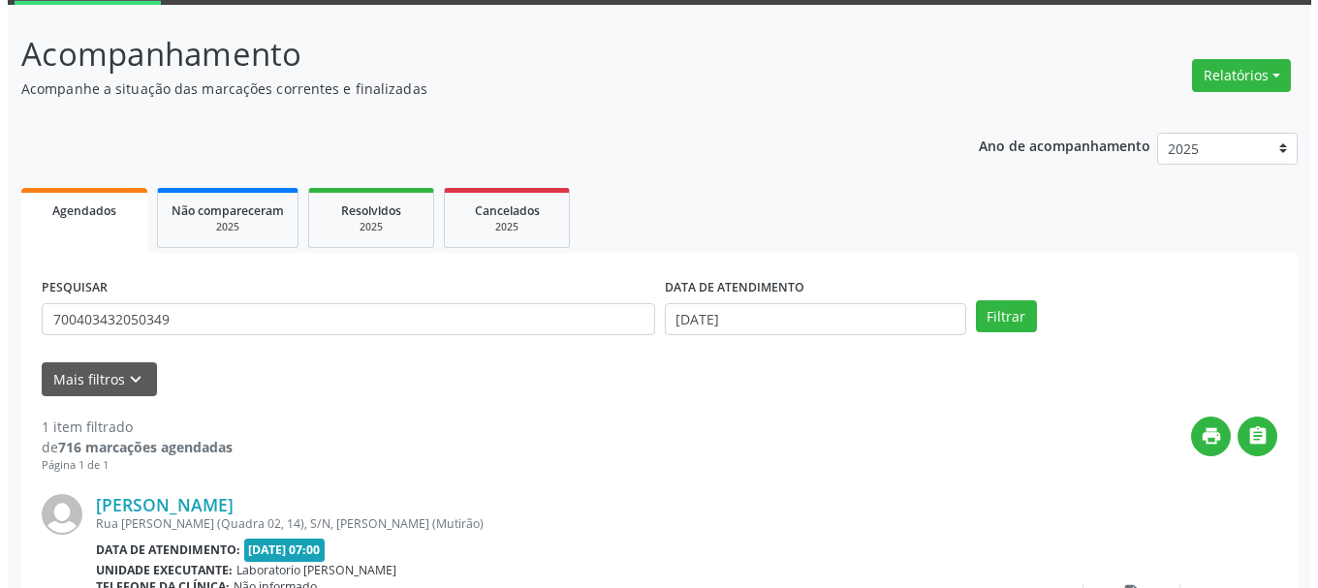
scroll to position [283, 0]
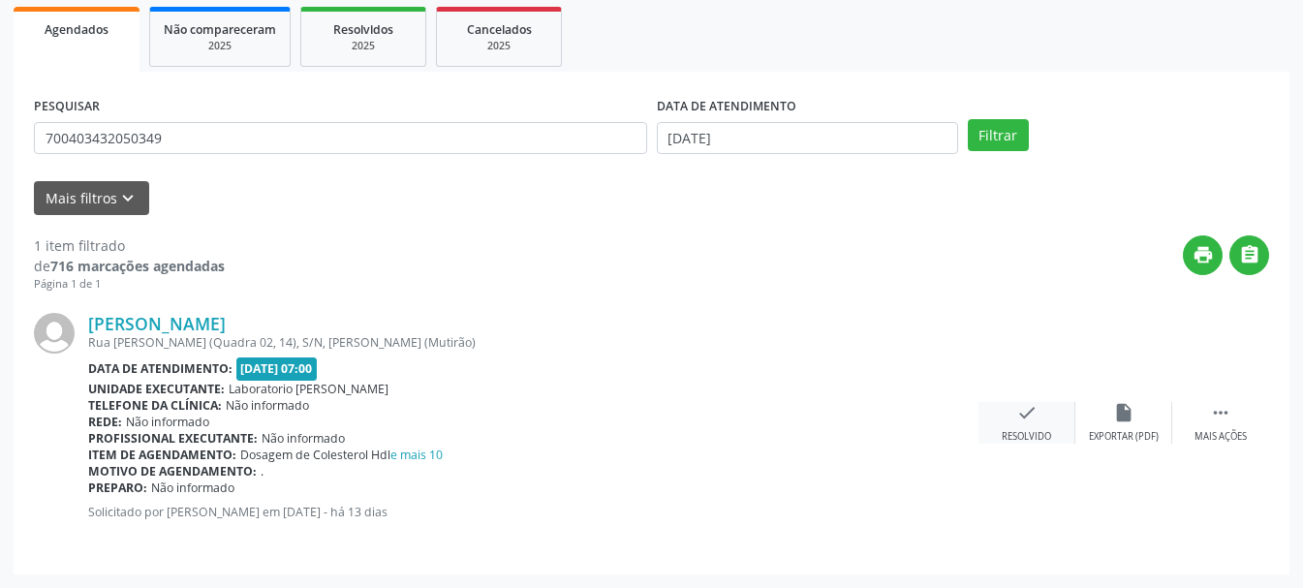
click at [1022, 433] on div "Resolvido" at bounding box center [1026, 437] width 49 height 14
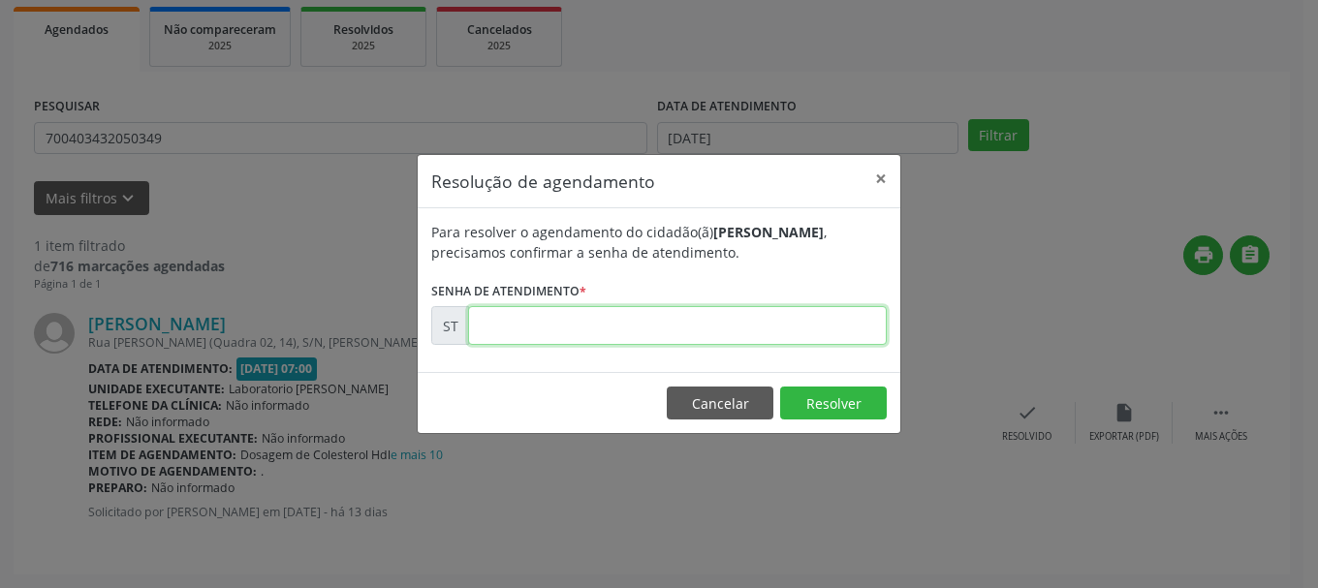
click at [617, 327] on input "text" at bounding box center [677, 325] width 419 height 39
type input "00022599"
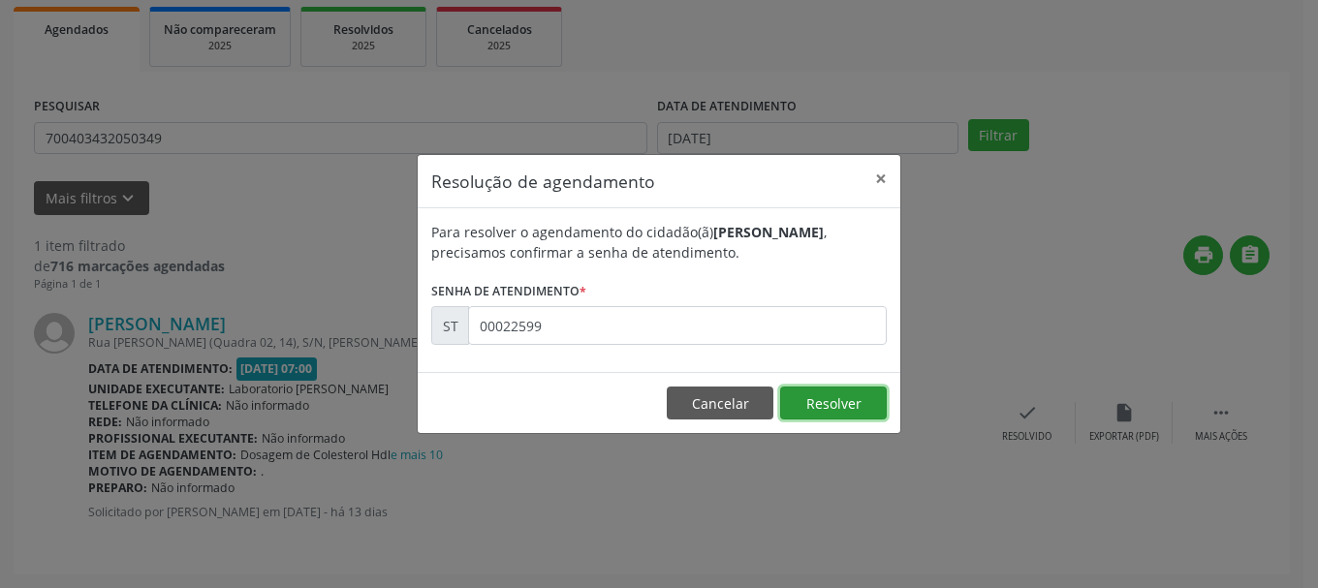
click at [875, 392] on button "Resolver" at bounding box center [833, 403] width 107 height 33
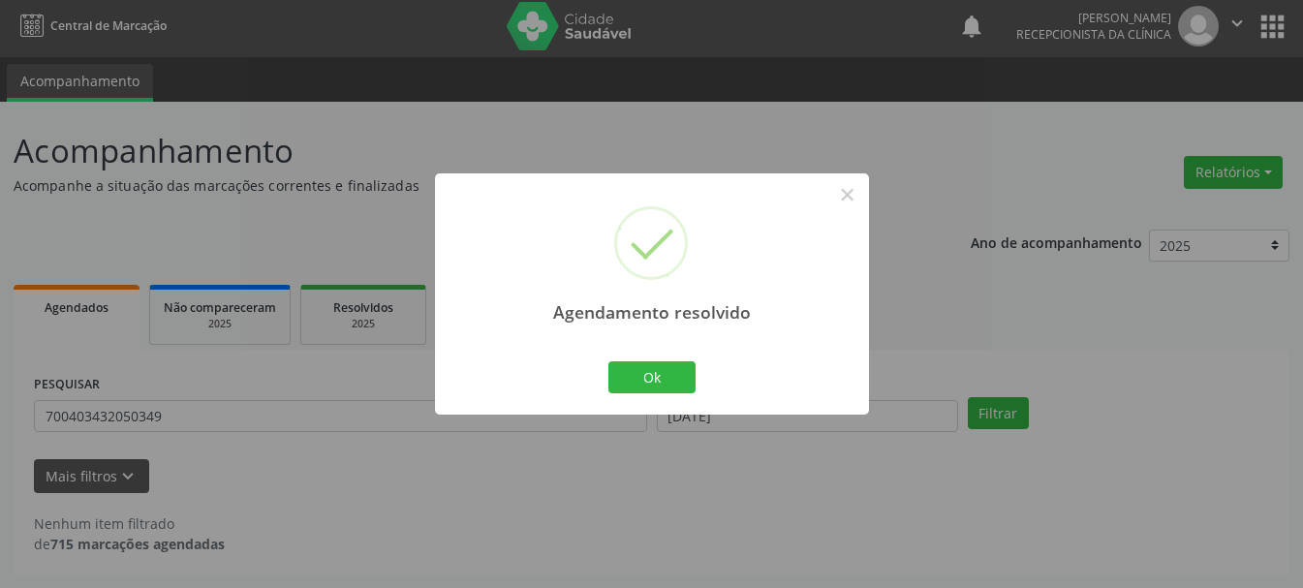
scroll to position [5, 0]
click at [652, 386] on button "Ok" at bounding box center [651, 377] width 87 height 33
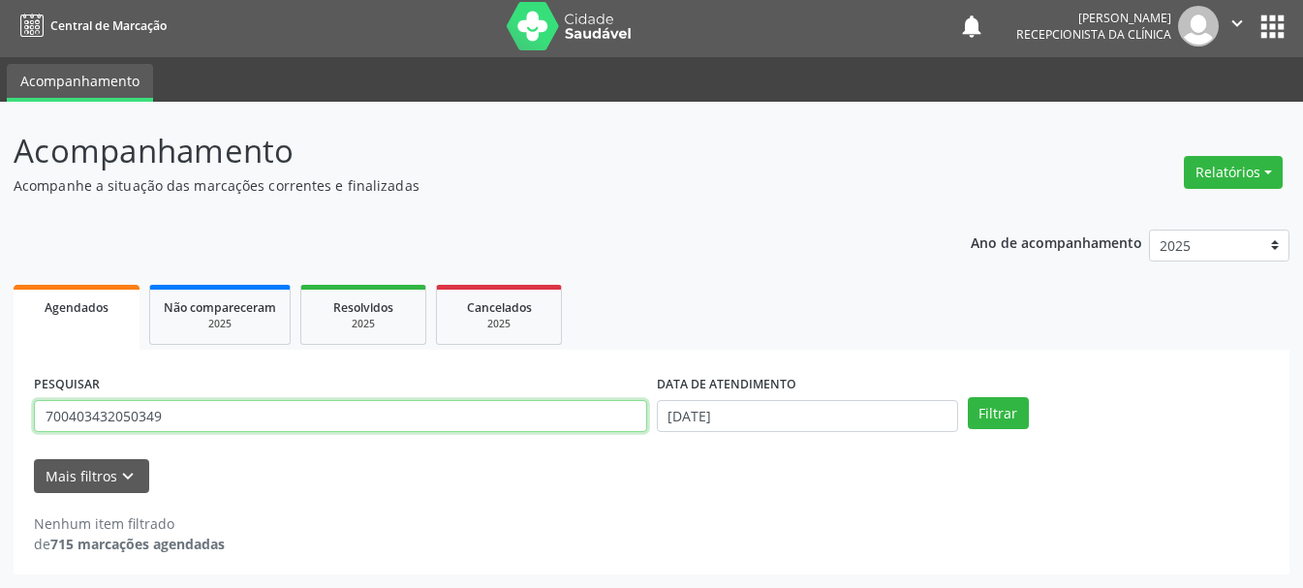
drag, startPoint x: 253, startPoint y: 426, endPoint x: 0, endPoint y: 415, distance: 253.1
click at [0, 415] on div "Acompanhamento Acompanhe a situação das marcações correntes e finalizadas Relat…" at bounding box center [651, 345] width 1303 height 486
type input "898003404263474"
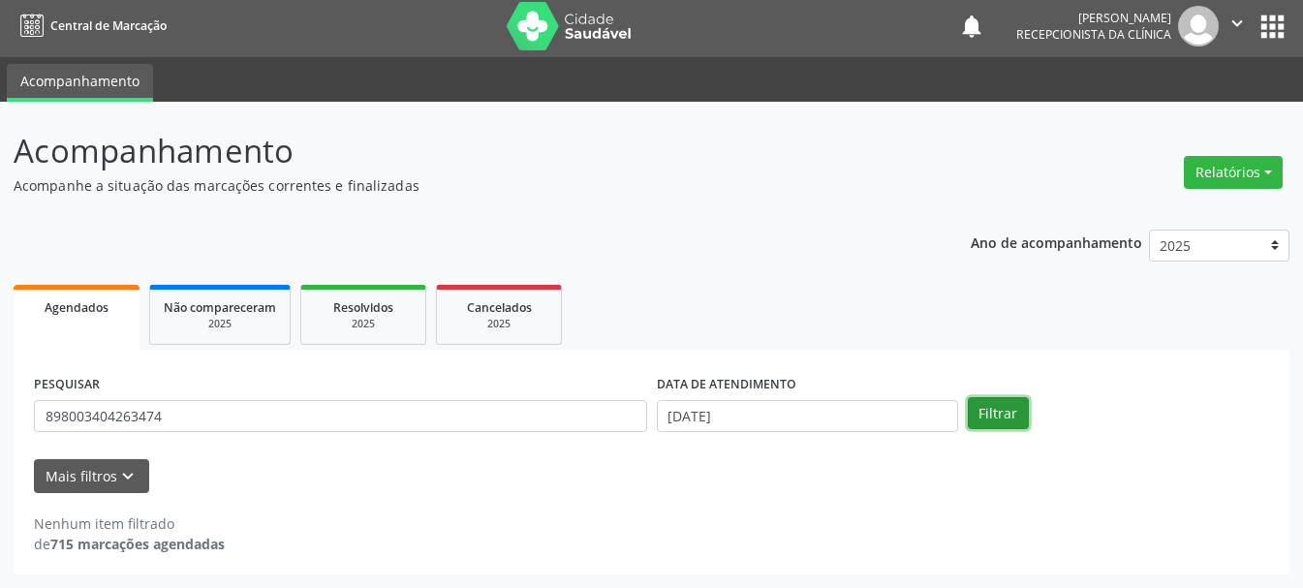
click at [1008, 417] on button "Filtrar" at bounding box center [998, 413] width 61 height 33
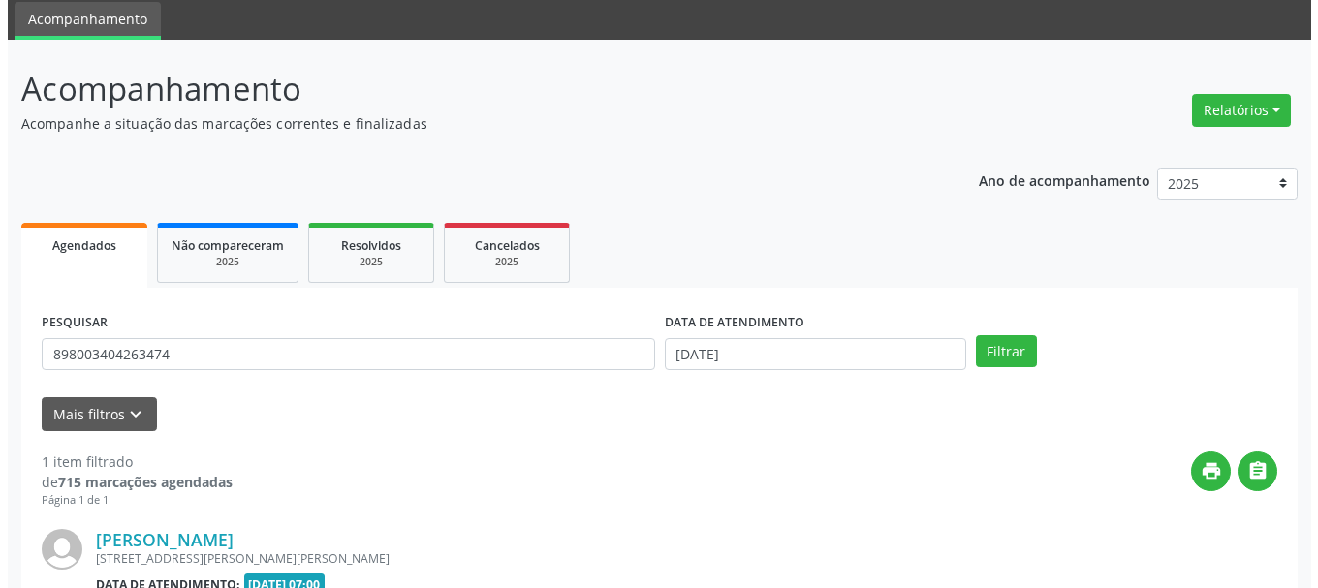
scroll to position [283, 0]
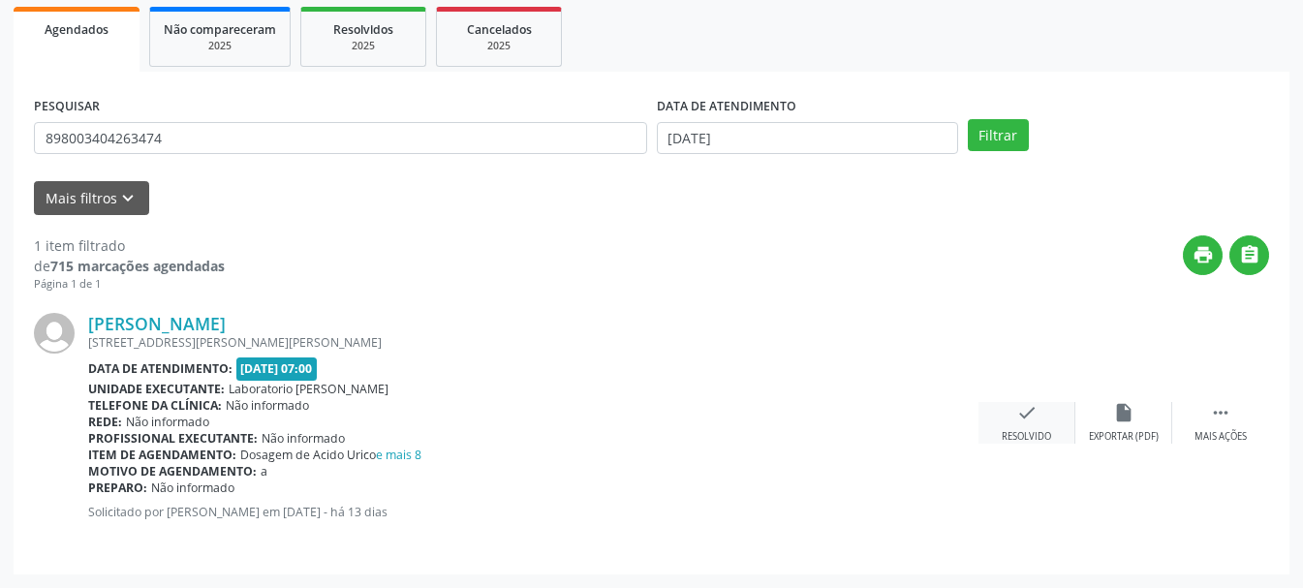
click at [1020, 421] on icon "check" at bounding box center [1026, 412] width 21 height 21
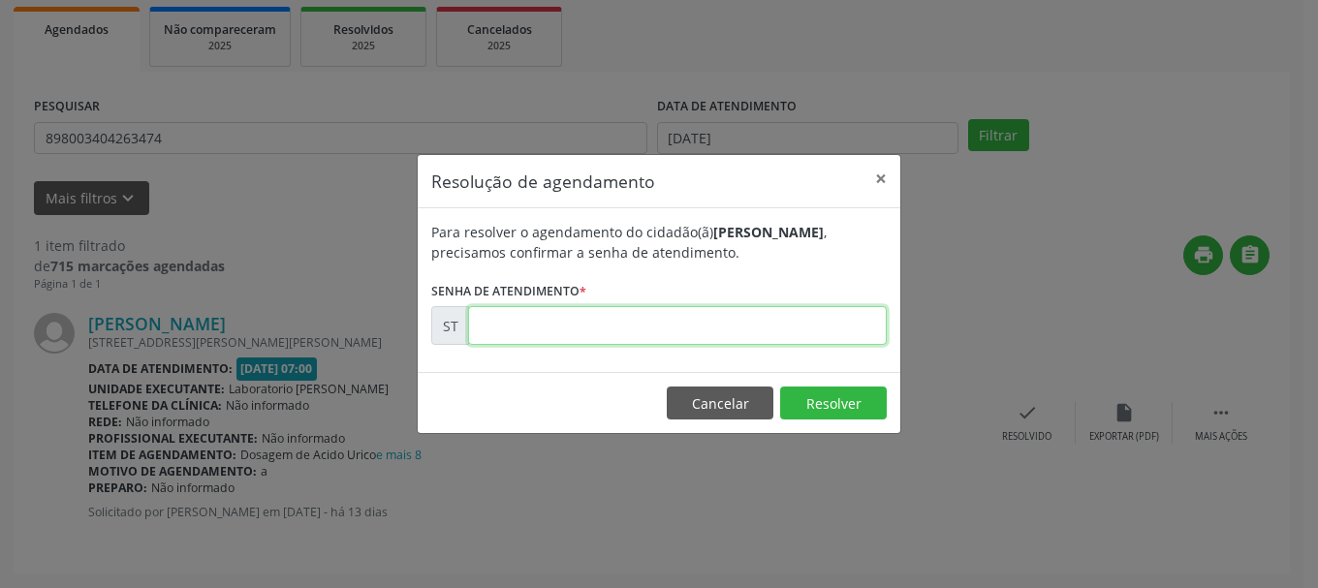
click at [523, 330] on input "text" at bounding box center [677, 325] width 419 height 39
type input "00022720"
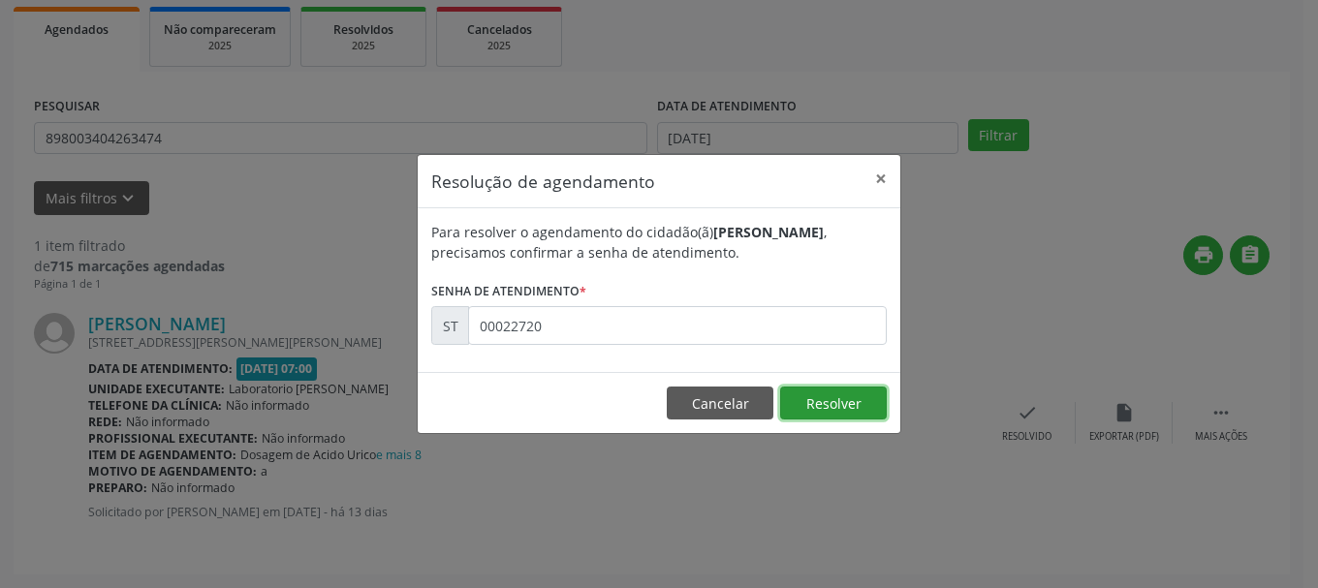
click at [855, 392] on button "Resolver" at bounding box center [833, 403] width 107 height 33
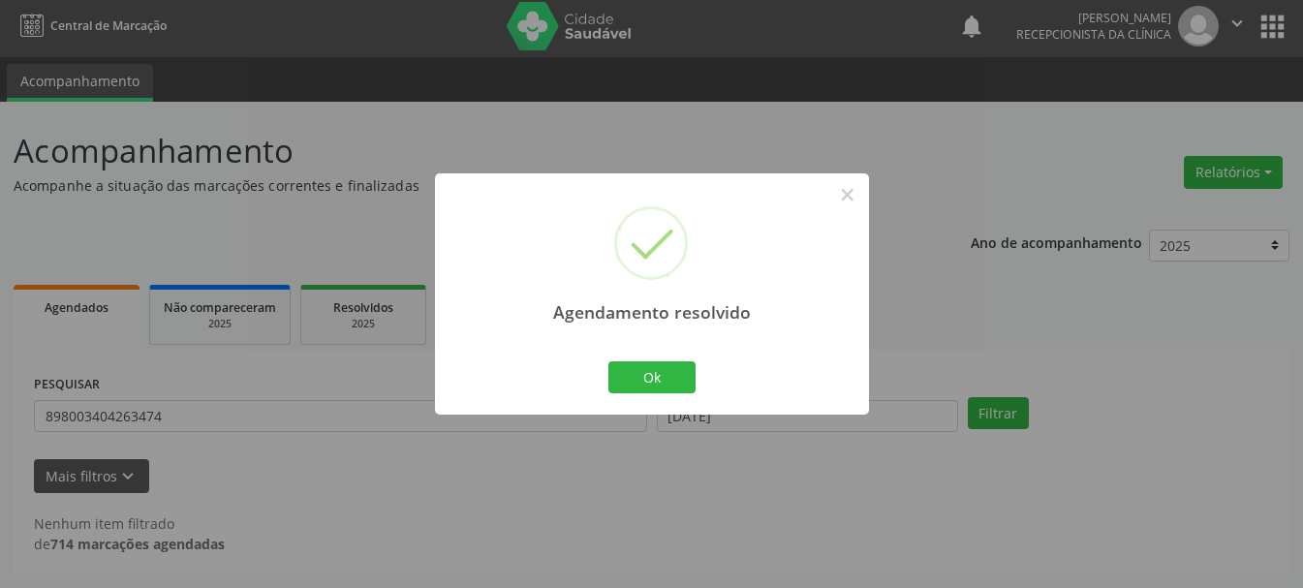
scroll to position [5, 0]
drag, startPoint x: 671, startPoint y: 364, endPoint x: 377, endPoint y: 460, distance: 309.8
click at [671, 366] on button "Ok" at bounding box center [651, 377] width 87 height 33
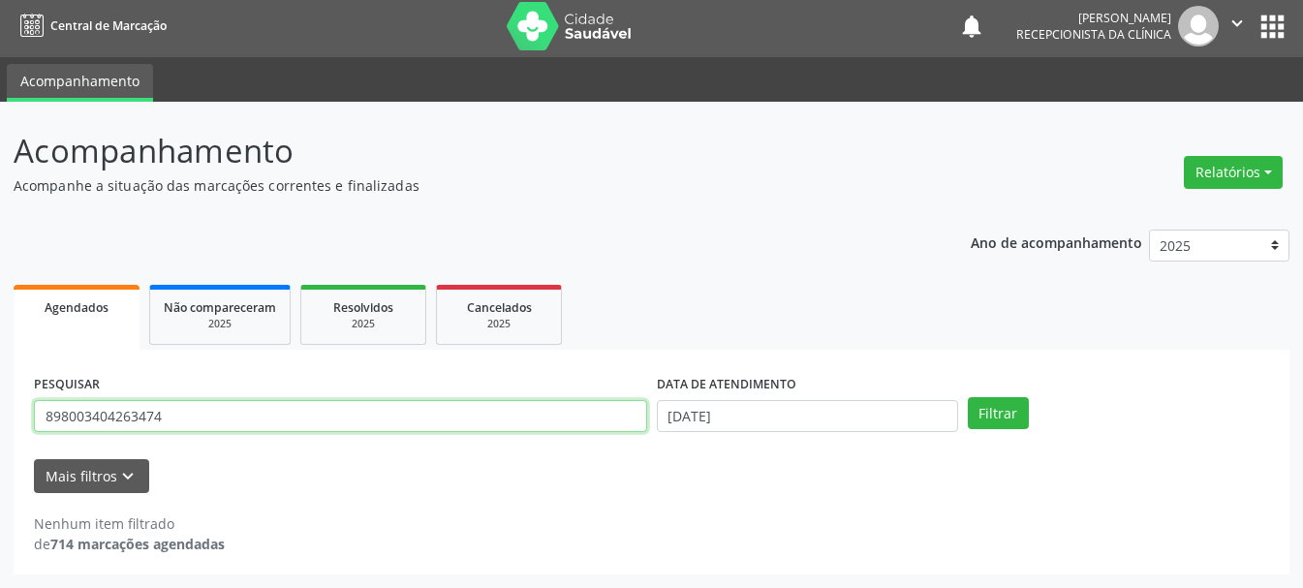
drag, startPoint x: 212, startPoint y: 411, endPoint x: 0, endPoint y: 421, distance: 212.4
click at [0, 421] on div "Acompanhamento Acompanhe a situação das marcações correntes e finalizadas Relat…" at bounding box center [651, 345] width 1303 height 486
type input "706302719776972"
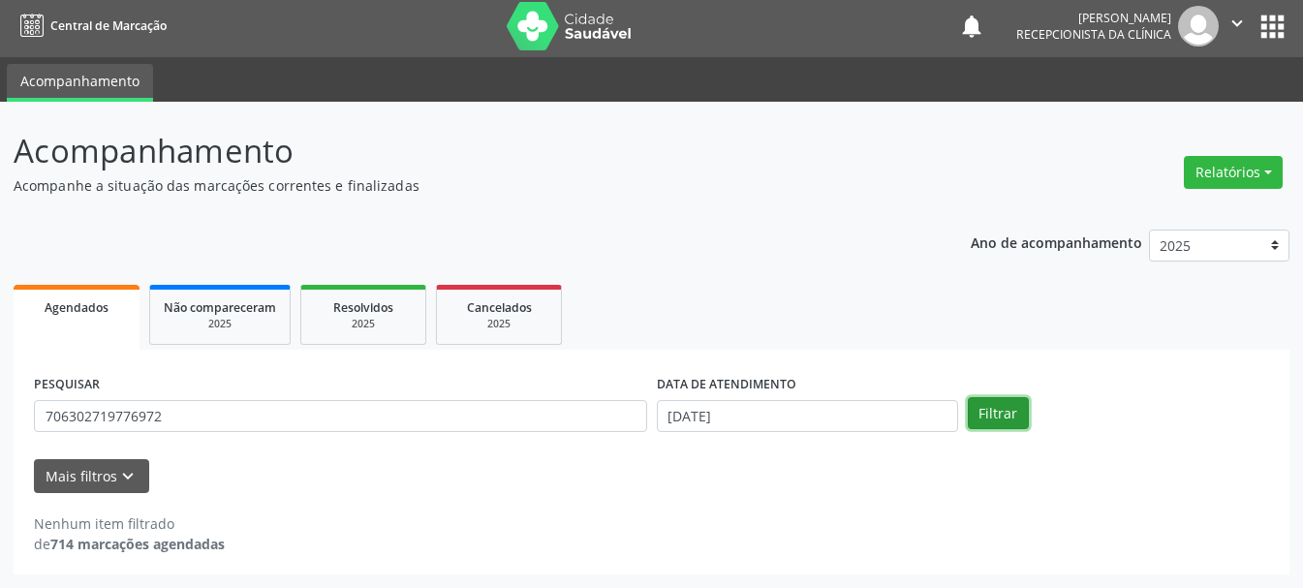
click at [1006, 419] on button "Filtrar" at bounding box center [998, 413] width 61 height 33
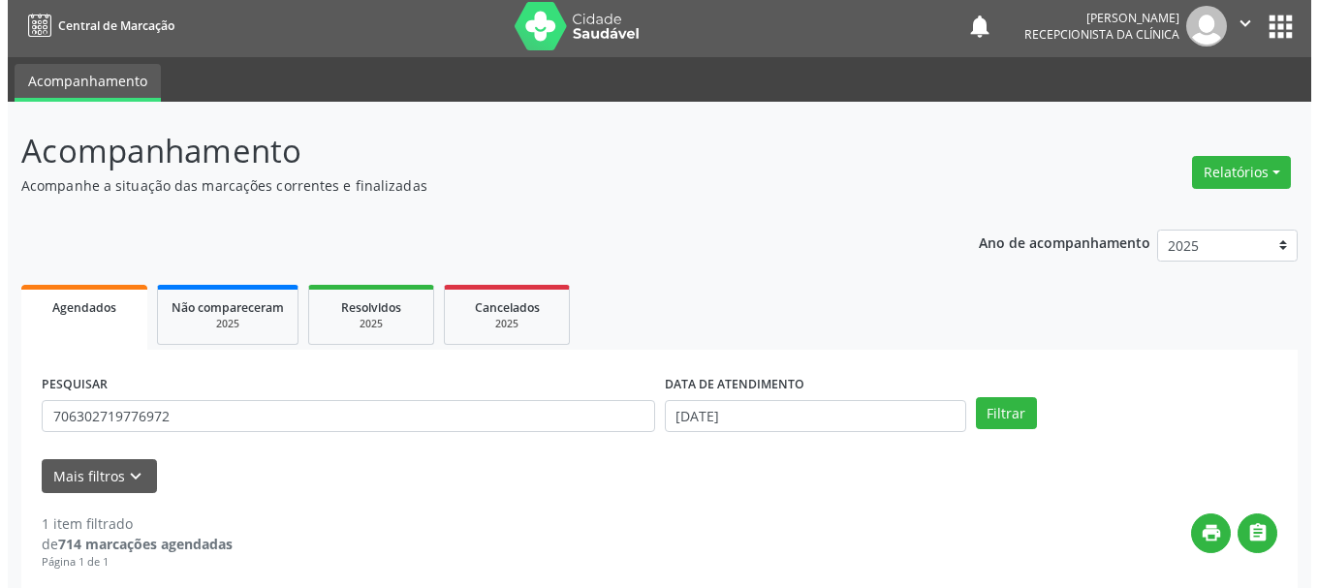
scroll to position [283, 0]
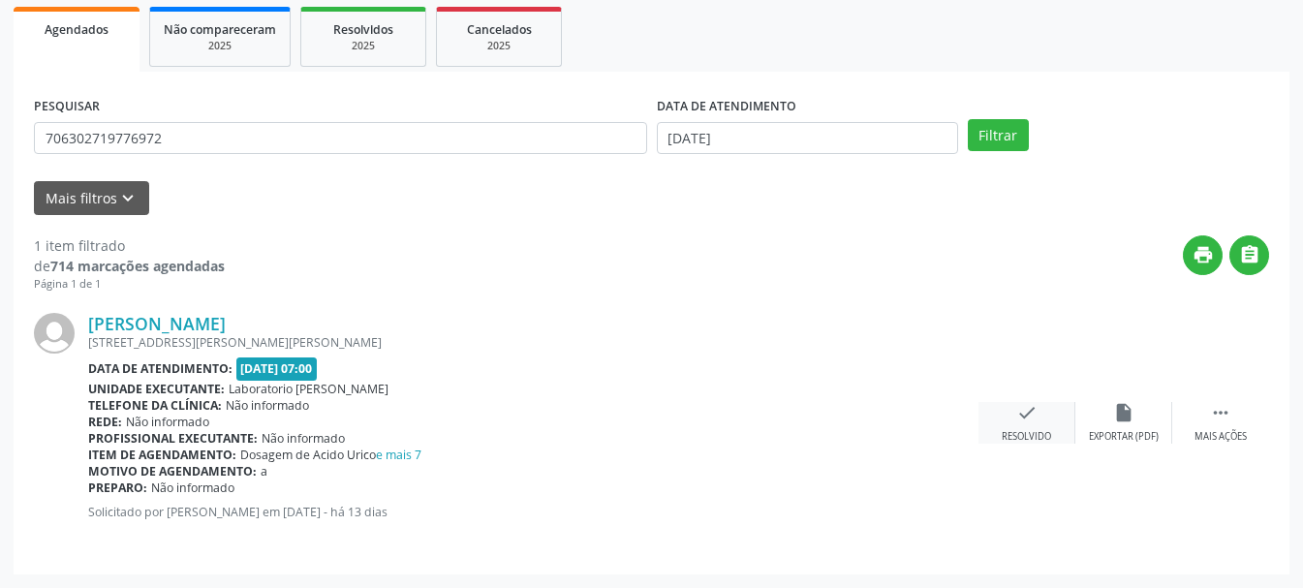
click at [1044, 421] on div "check Resolvido" at bounding box center [1027, 423] width 97 height 42
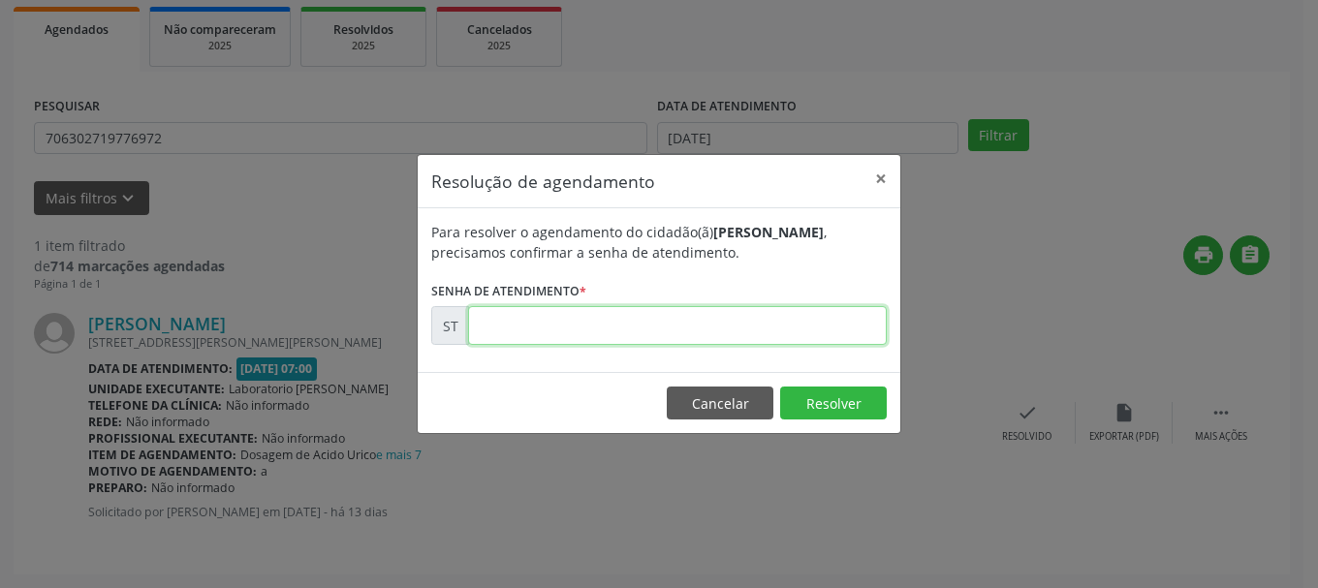
click at [651, 334] on input "text" at bounding box center [677, 325] width 419 height 39
type input "00022615"
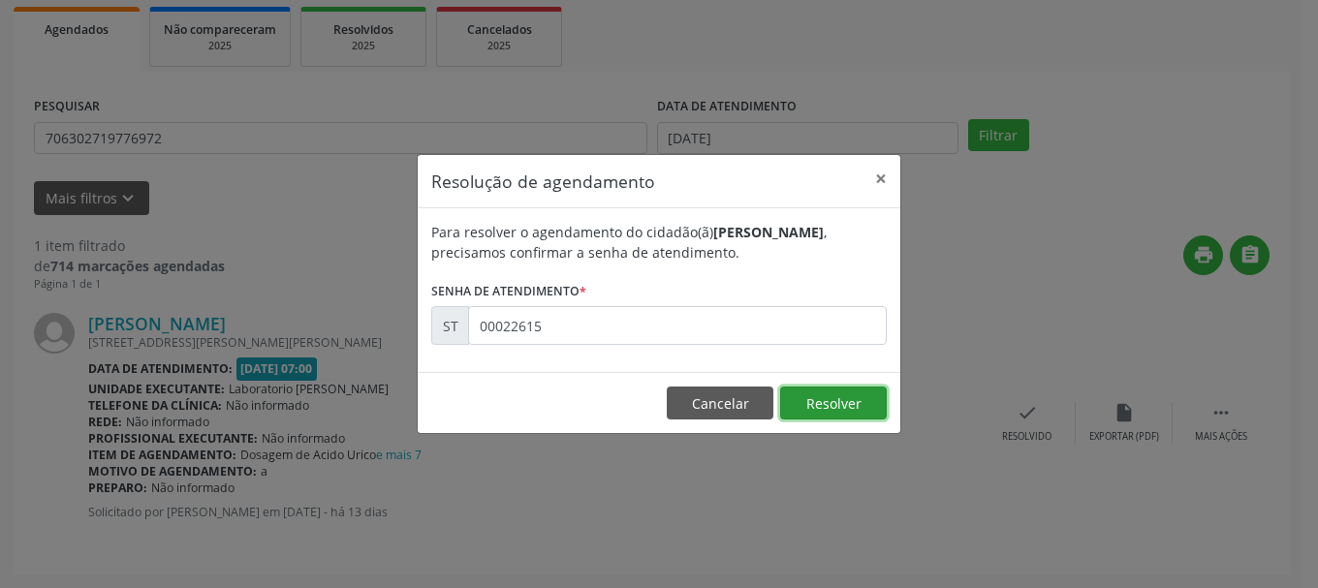
click at [850, 396] on button "Resolver" at bounding box center [833, 403] width 107 height 33
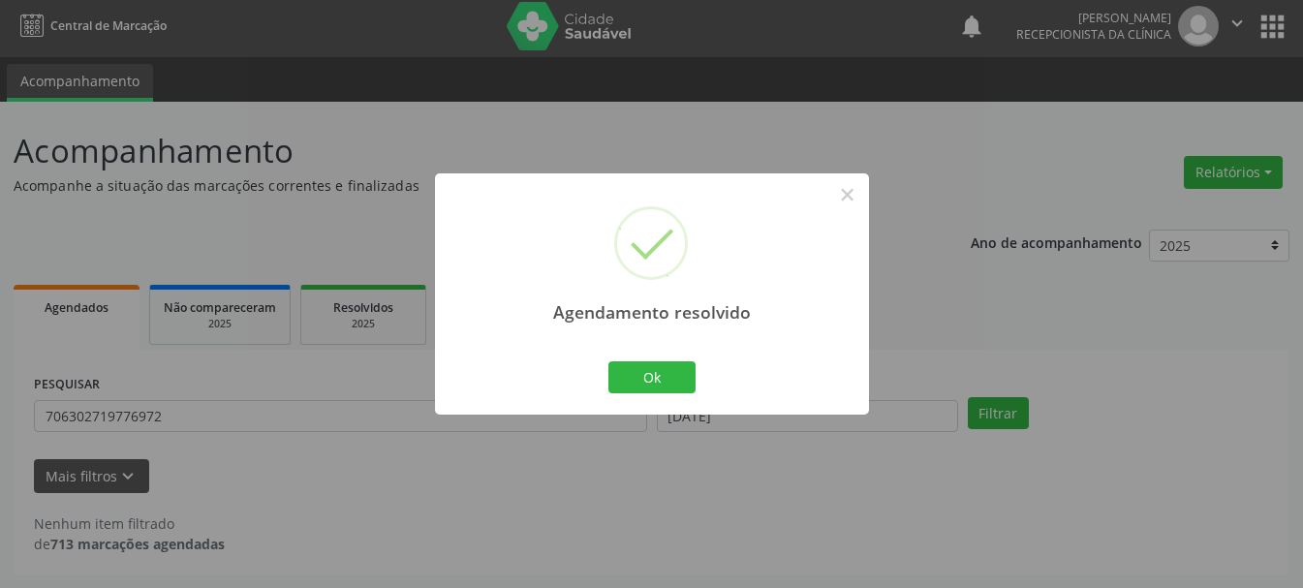
scroll to position [5, 0]
click at [636, 365] on button "Ok" at bounding box center [651, 377] width 87 height 33
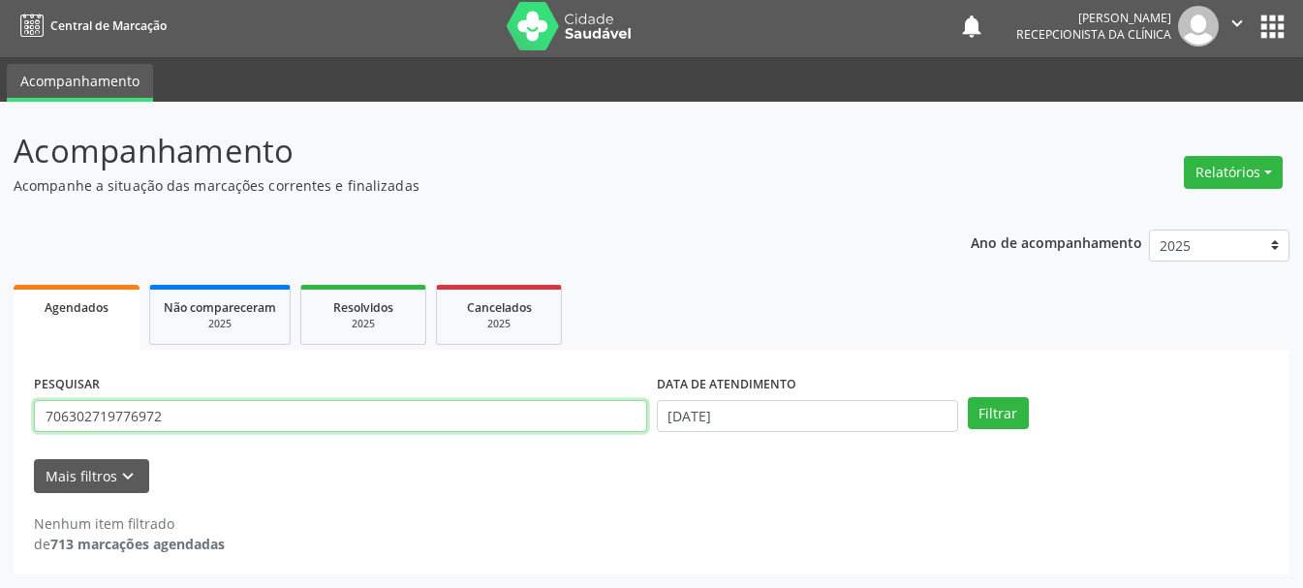
drag, startPoint x: 278, startPoint y: 423, endPoint x: 0, endPoint y: 411, distance: 278.3
click at [0, 411] on div "Acompanhamento Acompanhe a situação das marcações correntes e finalizadas Relat…" at bounding box center [651, 345] width 1303 height 486
type input "[PERSON_NAME]"
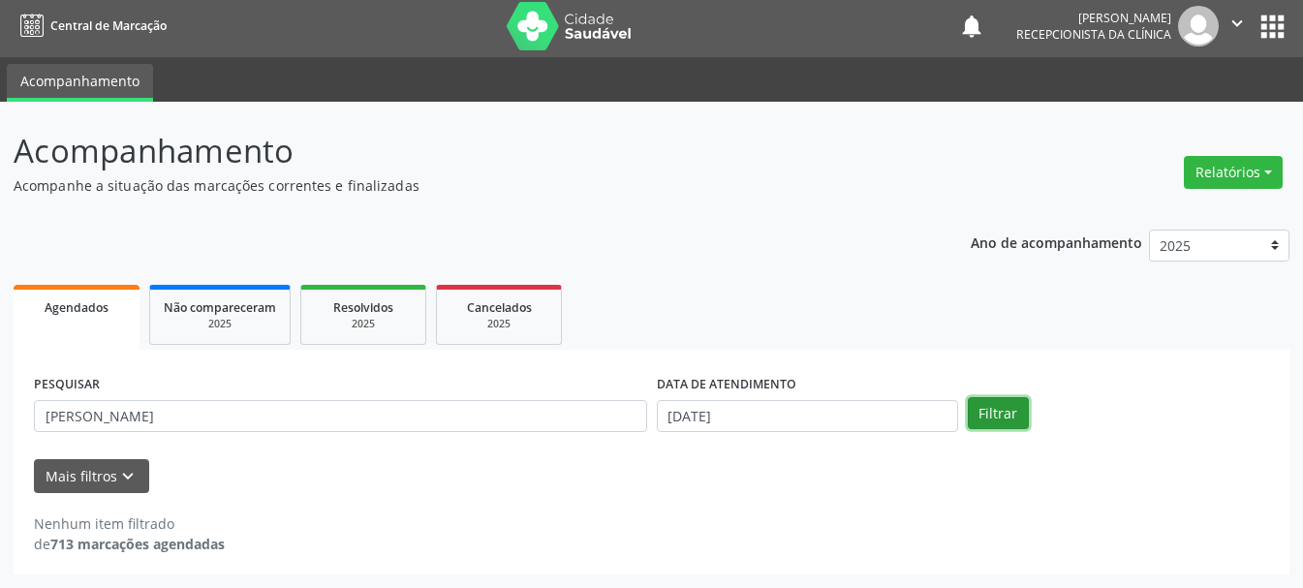
click at [1025, 404] on button "Filtrar" at bounding box center [998, 413] width 61 height 33
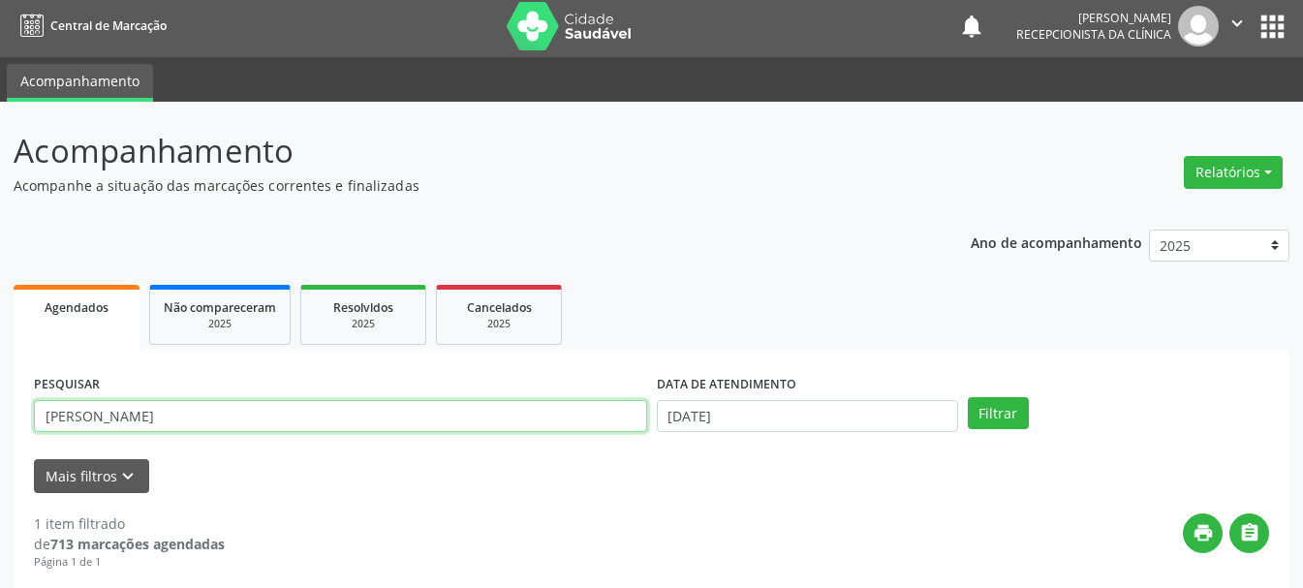
drag, startPoint x: 206, startPoint y: 415, endPoint x: 0, endPoint y: 433, distance: 207.2
click at [0, 433] on div "Acompanhamento Acompanhe a situação das marcações correntes e finalizadas Relat…" at bounding box center [651, 484] width 1303 height 764
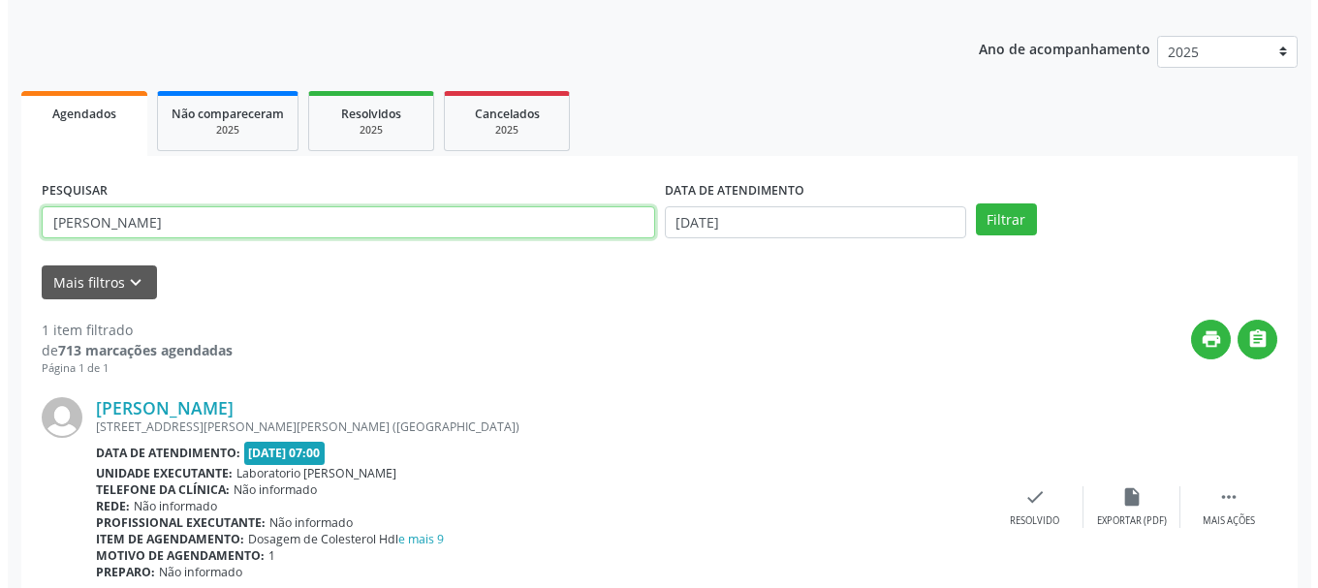
scroll to position [283, 0]
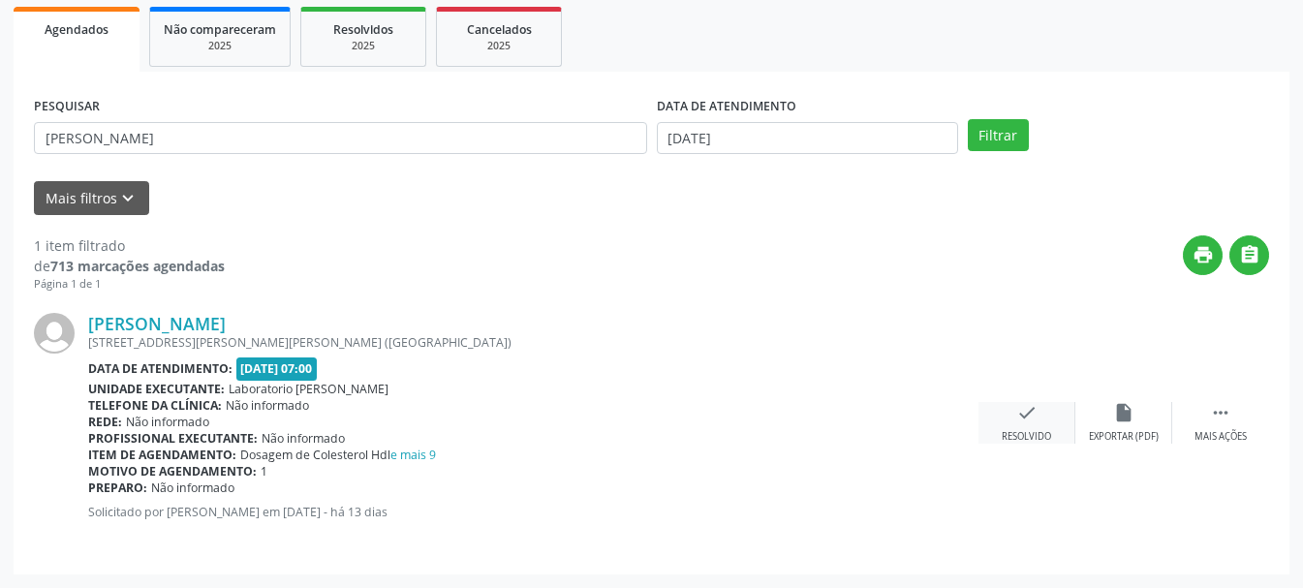
click at [1020, 413] on icon "check" at bounding box center [1026, 412] width 21 height 21
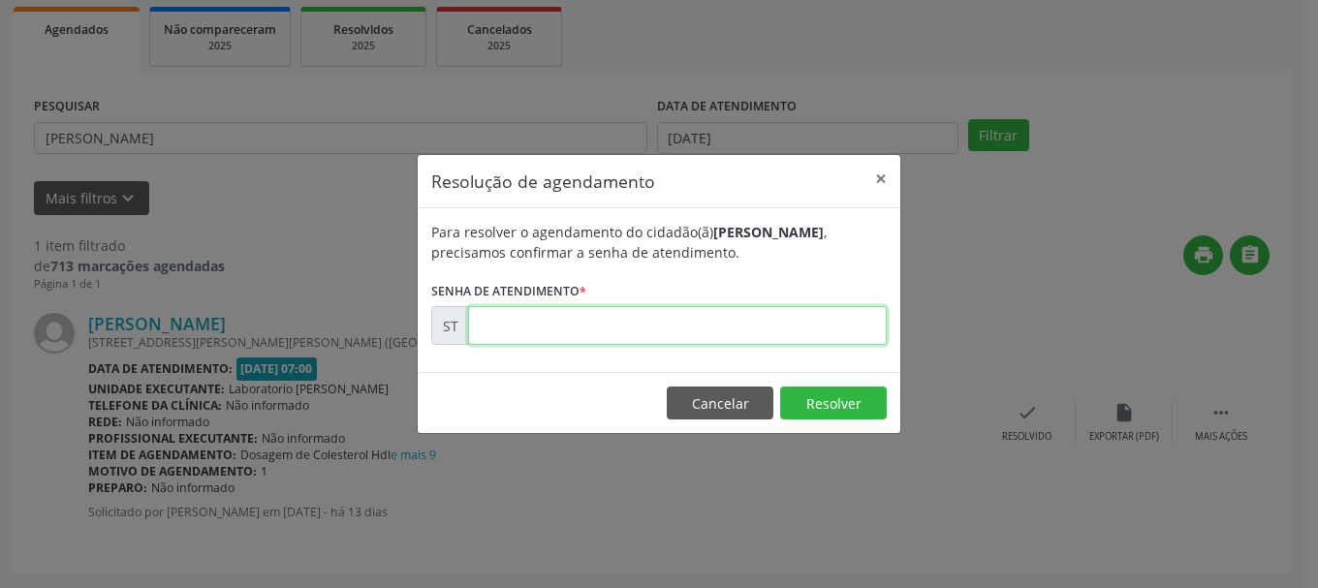
click at [610, 323] on input "text" at bounding box center [677, 325] width 419 height 39
type input "00022592"
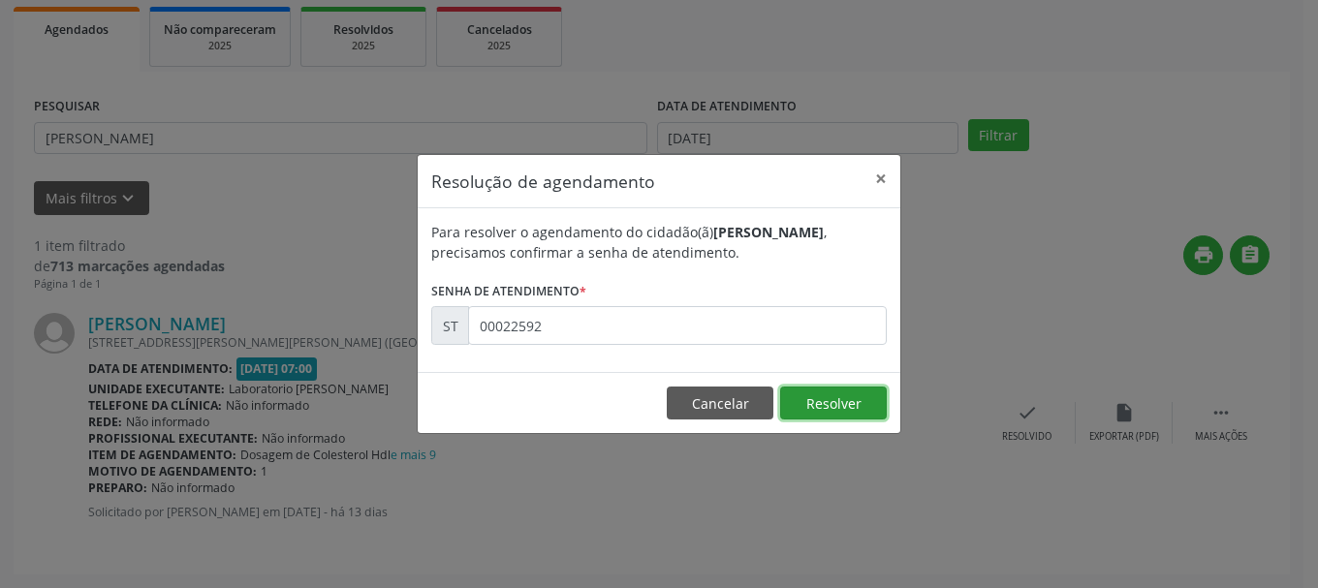
click at [869, 395] on button "Resolver" at bounding box center [833, 403] width 107 height 33
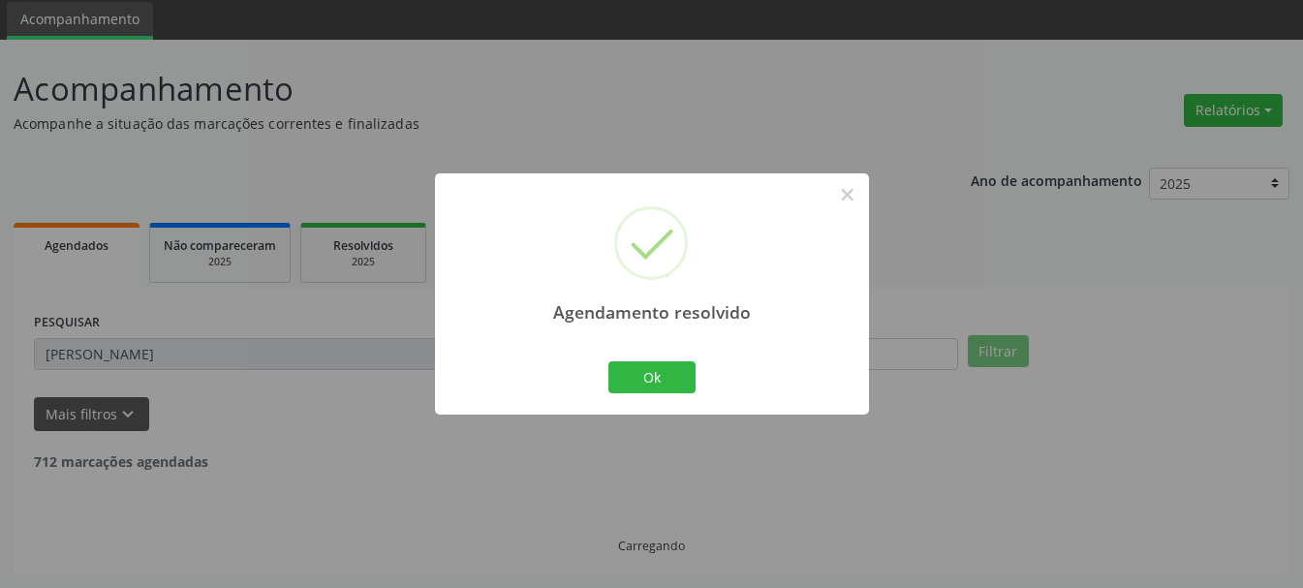
scroll to position [5, 0]
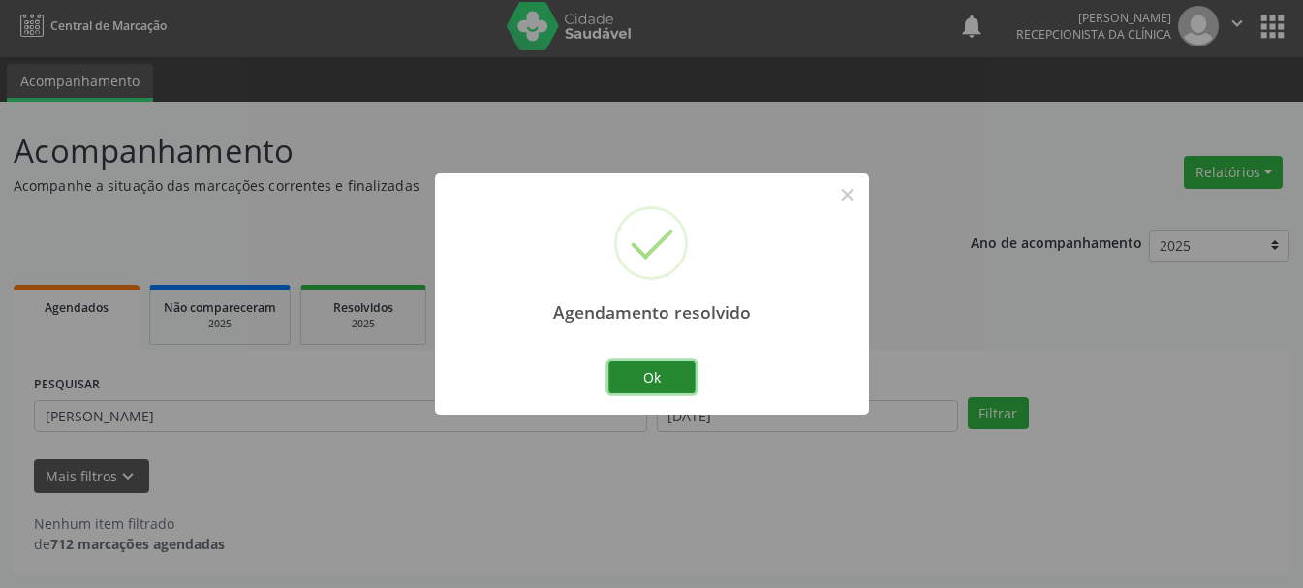
click at [623, 369] on button "Ok" at bounding box center [651, 377] width 87 height 33
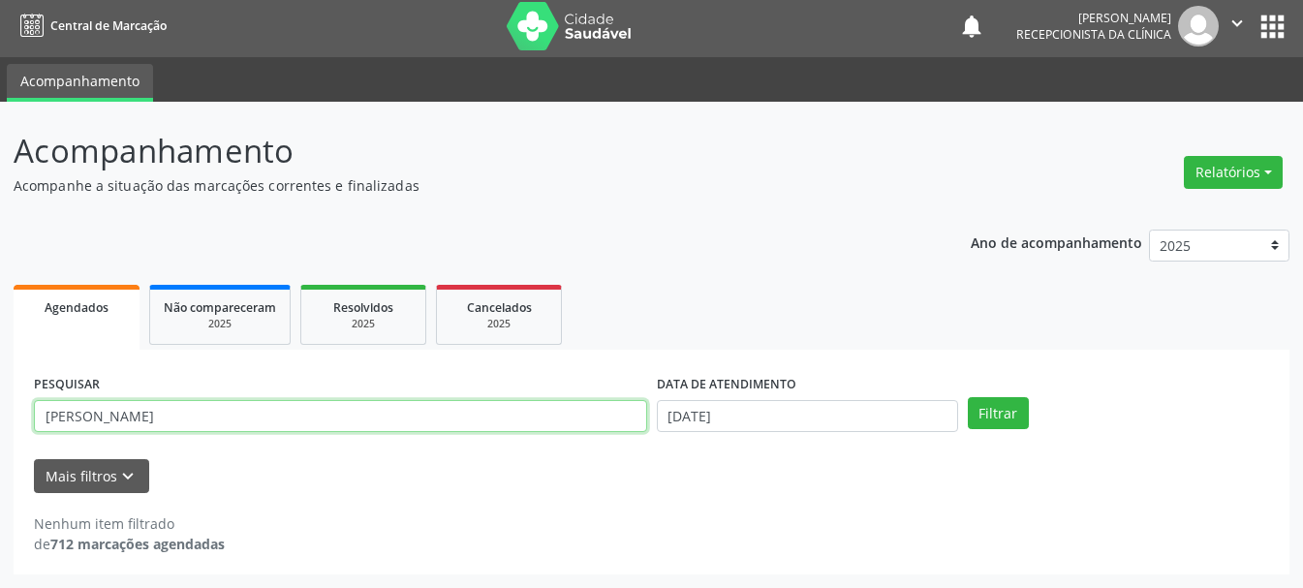
drag, startPoint x: 252, startPoint y: 420, endPoint x: 14, endPoint y: 420, distance: 238.3
click at [14, 420] on div "PESQUISAR [PERSON_NAME] DATA DE ATENDIMENTO [DATE] Filtrar UNIDADE DE REFERÊNCI…" at bounding box center [652, 462] width 1276 height 225
type input "702607229163345"
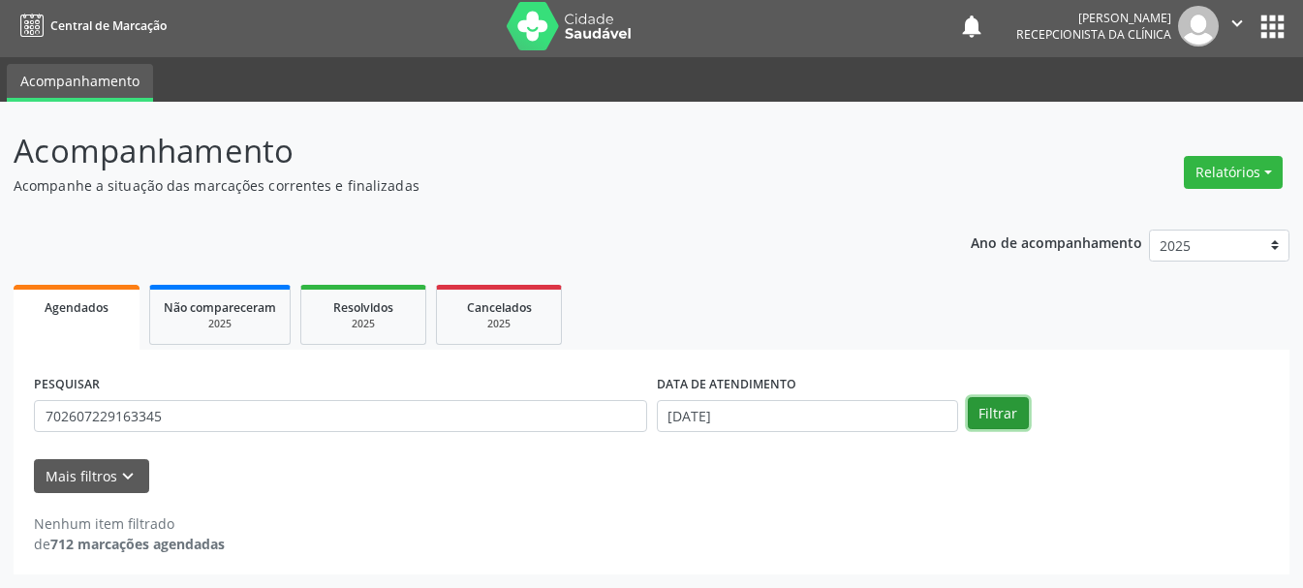
click at [1015, 402] on button "Filtrar" at bounding box center [998, 413] width 61 height 33
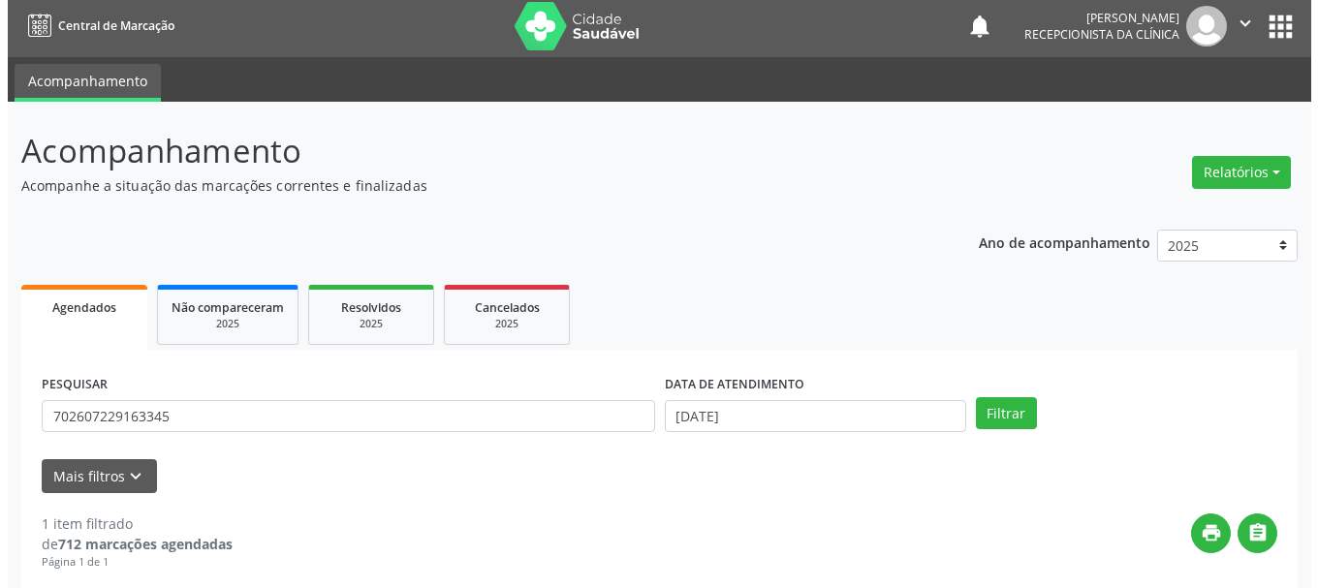
scroll to position [283, 0]
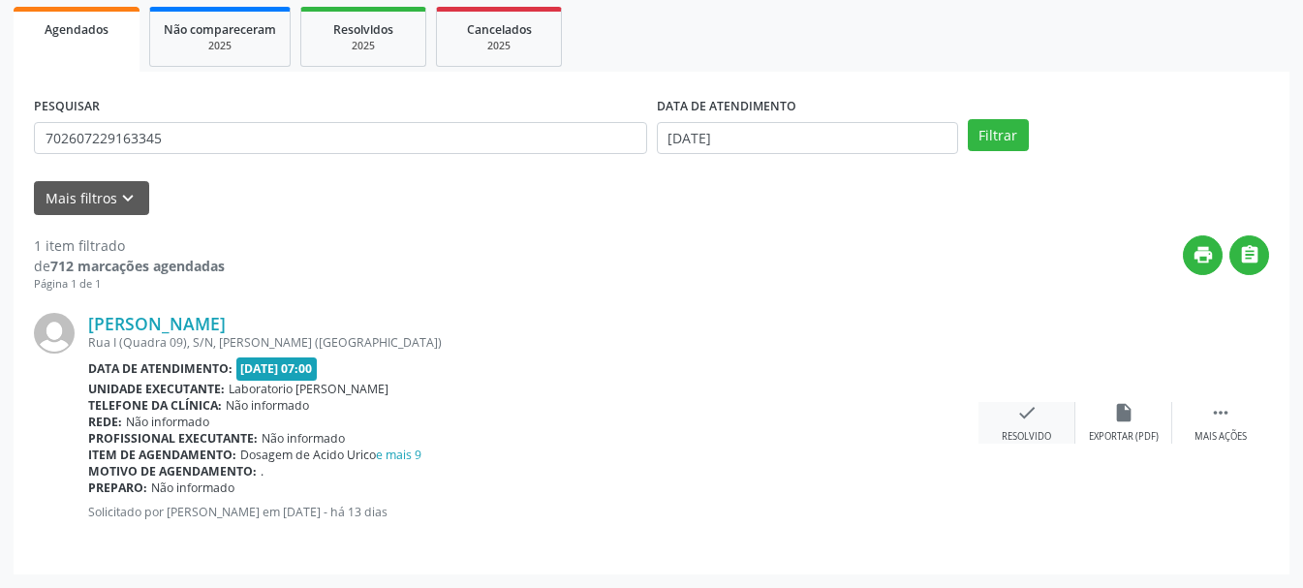
click at [1043, 426] on div "check Resolvido" at bounding box center [1027, 423] width 97 height 42
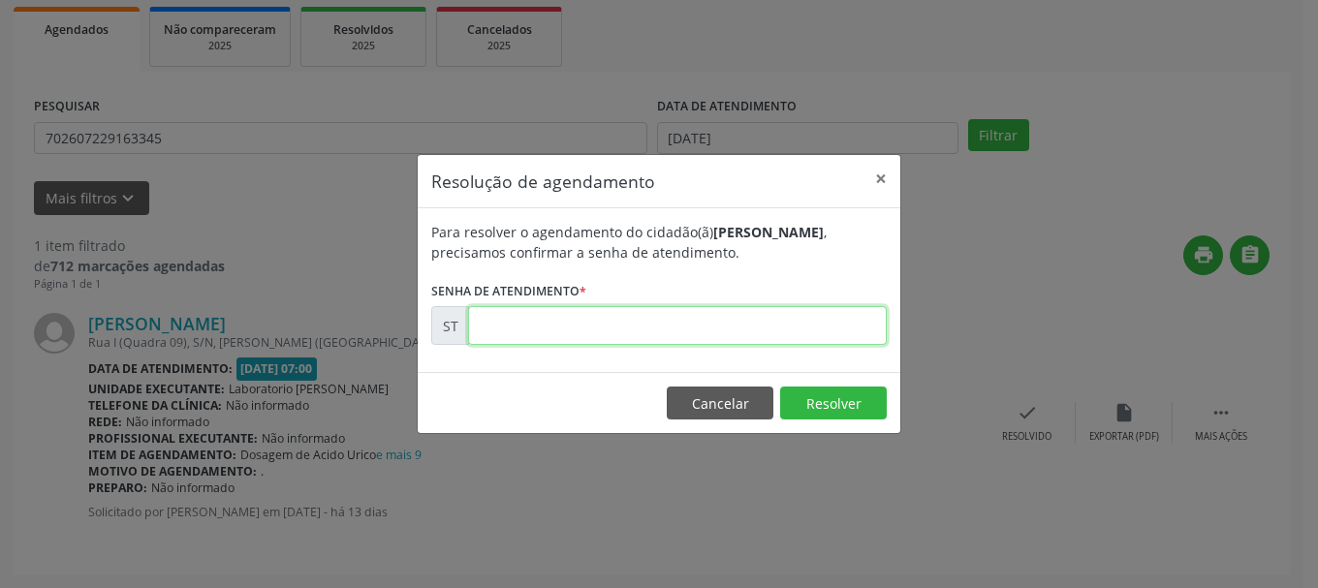
click at [753, 341] on input "text" at bounding box center [677, 325] width 419 height 39
type input "00022631"
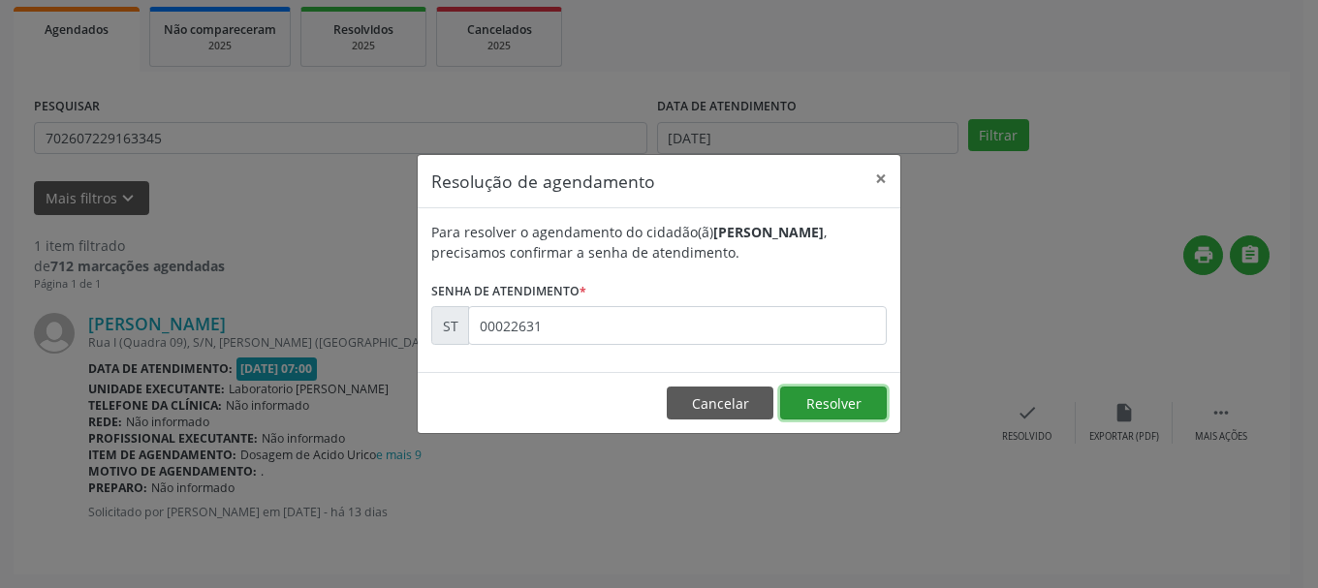
click at [864, 398] on button "Resolver" at bounding box center [833, 403] width 107 height 33
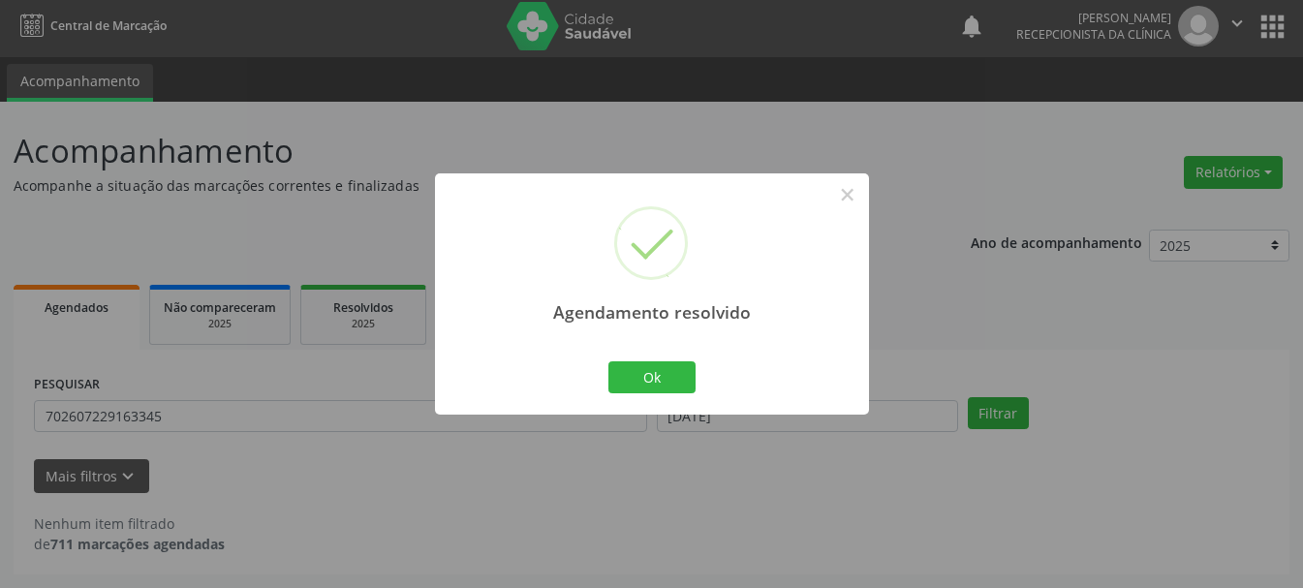
scroll to position [5, 0]
click at [643, 369] on button "Ok" at bounding box center [651, 377] width 87 height 33
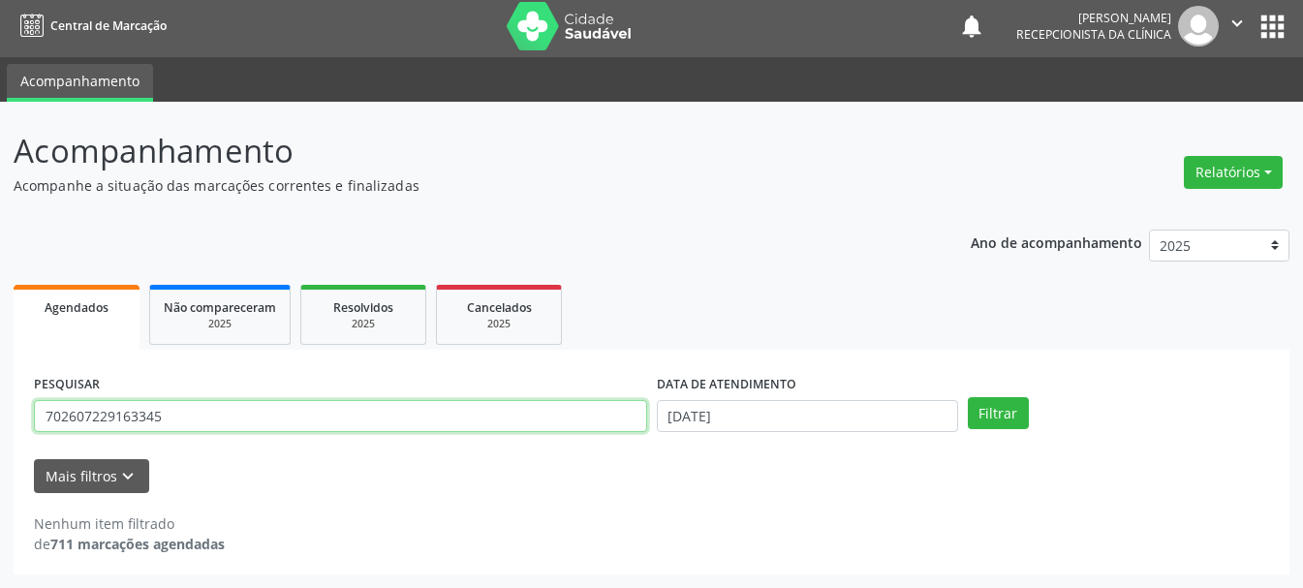
click at [345, 420] on input "702607229163345" at bounding box center [340, 416] width 613 height 33
type input "7"
type input "700403539848550"
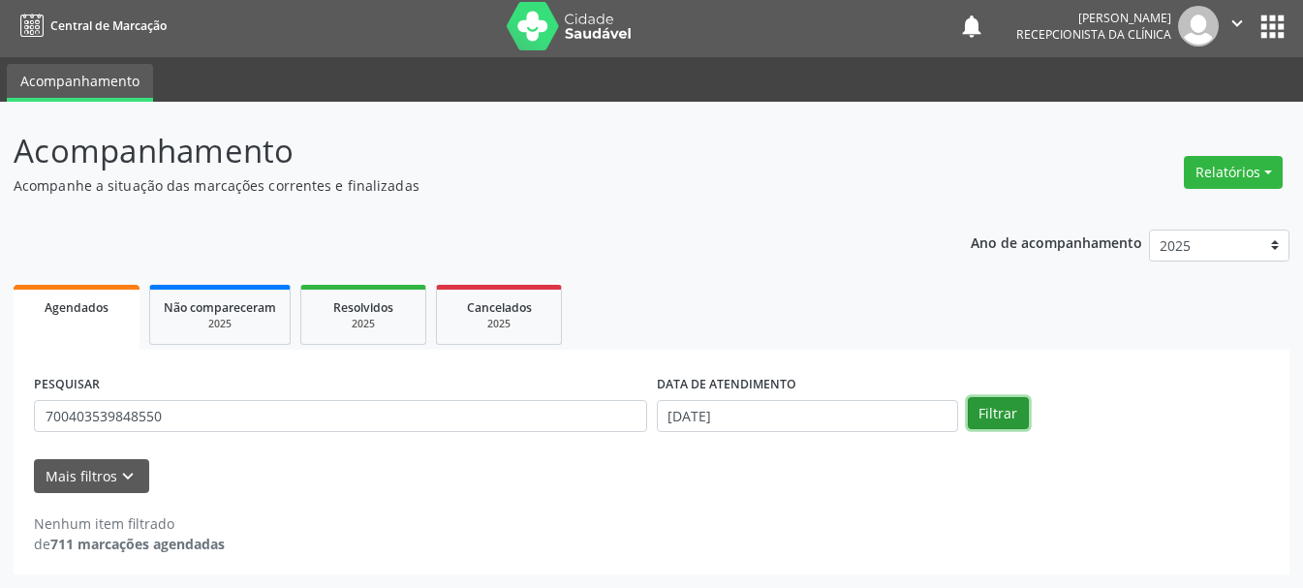
click at [979, 400] on button "Filtrar" at bounding box center [998, 413] width 61 height 33
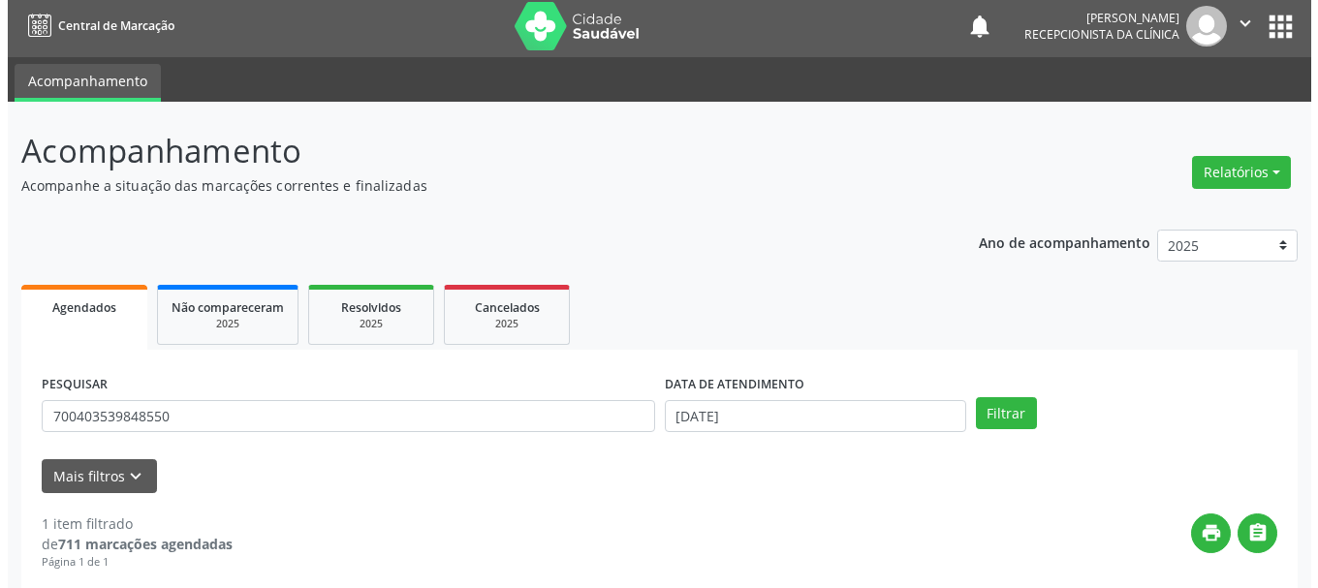
scroll to position [283, 0]
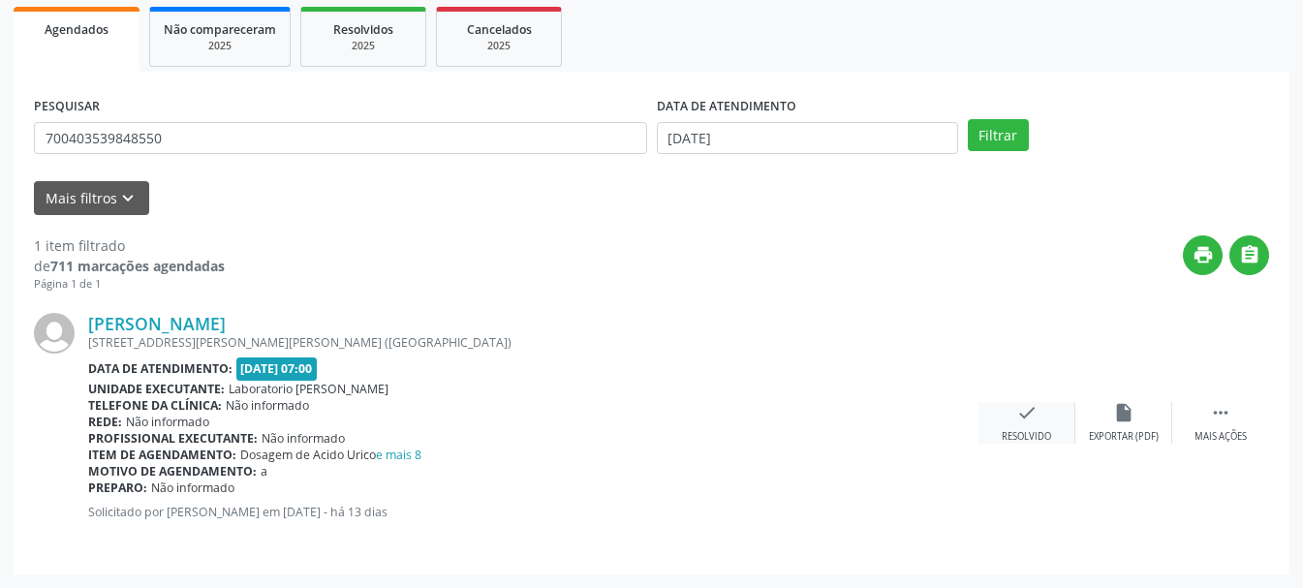
click at [1031, 429] on div "check Resolvido" at bounding box center [1027, 423] width 97 height 42
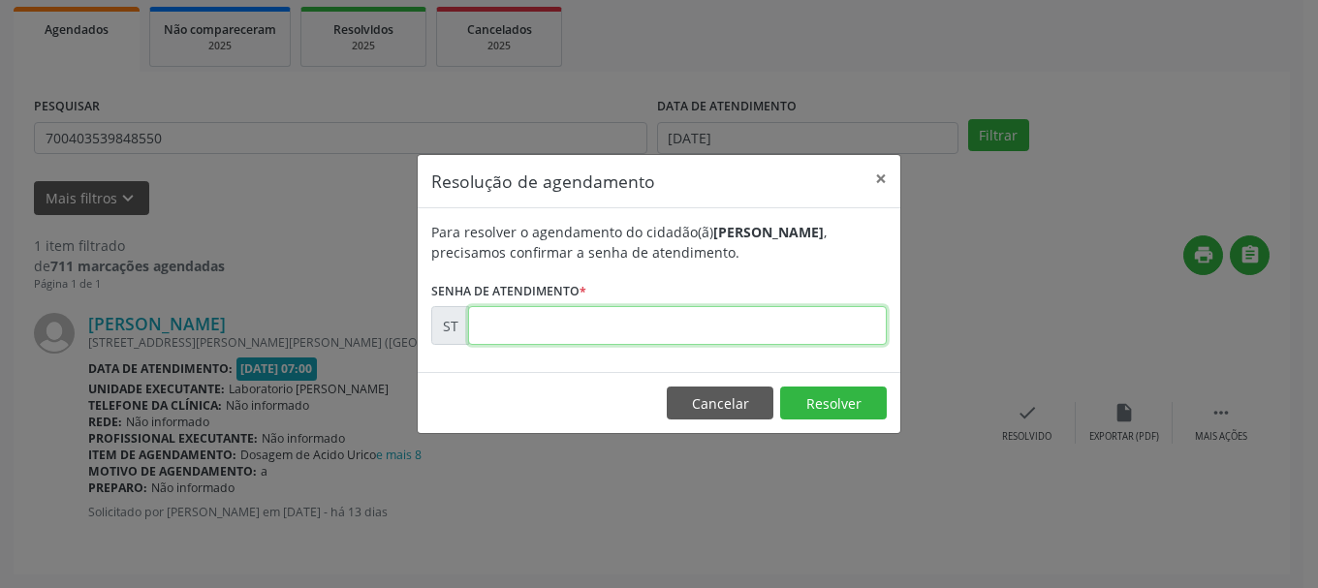
click at [539, 322] on input "text" at bounding box center [677, 325] width 419 height 39
type input "00022601"
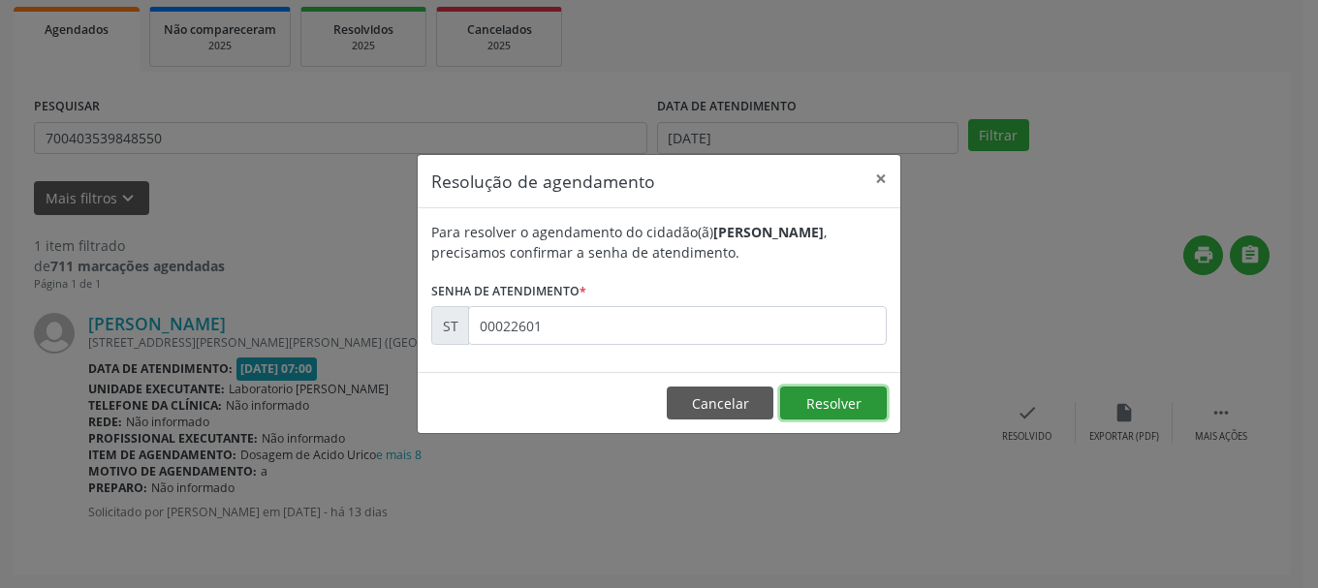
click at [819, 393] on button "Resolver" at bounding box center [833, 403] width 107 height 33
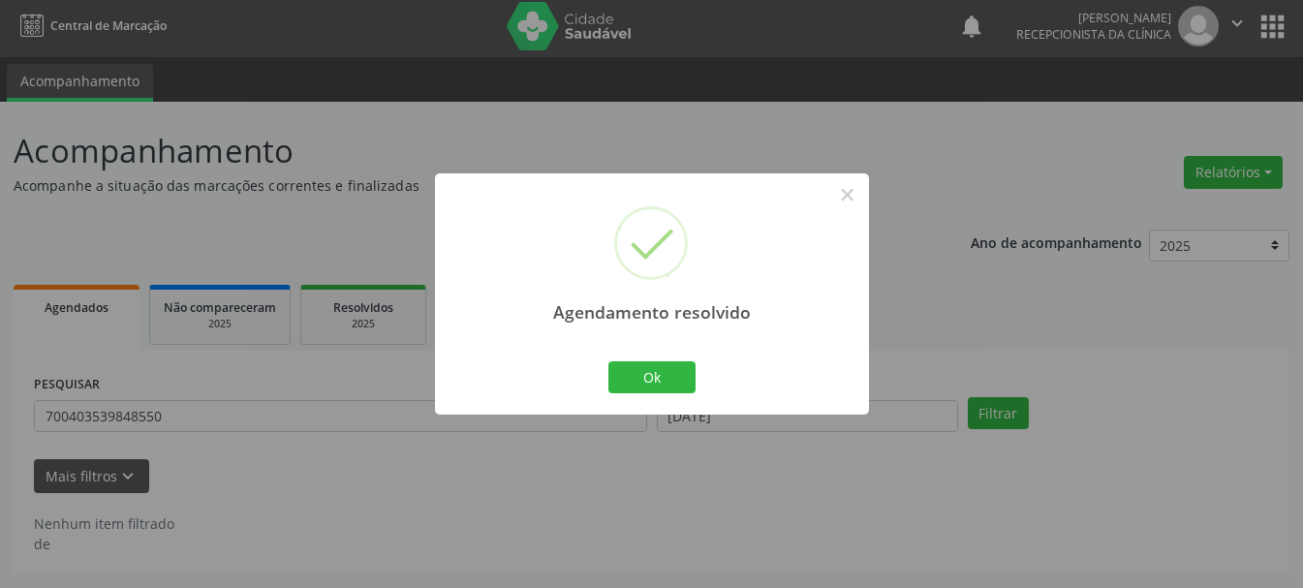
scroll to position [5, 0]
click at [648, 351] on div "Agendamento resolvido × Ok Cancel" at bounding box center [652, 293] width 434 height 241
click at [644, 367] on button "Ok" at bounding box center [651, 377] width 87 height 33
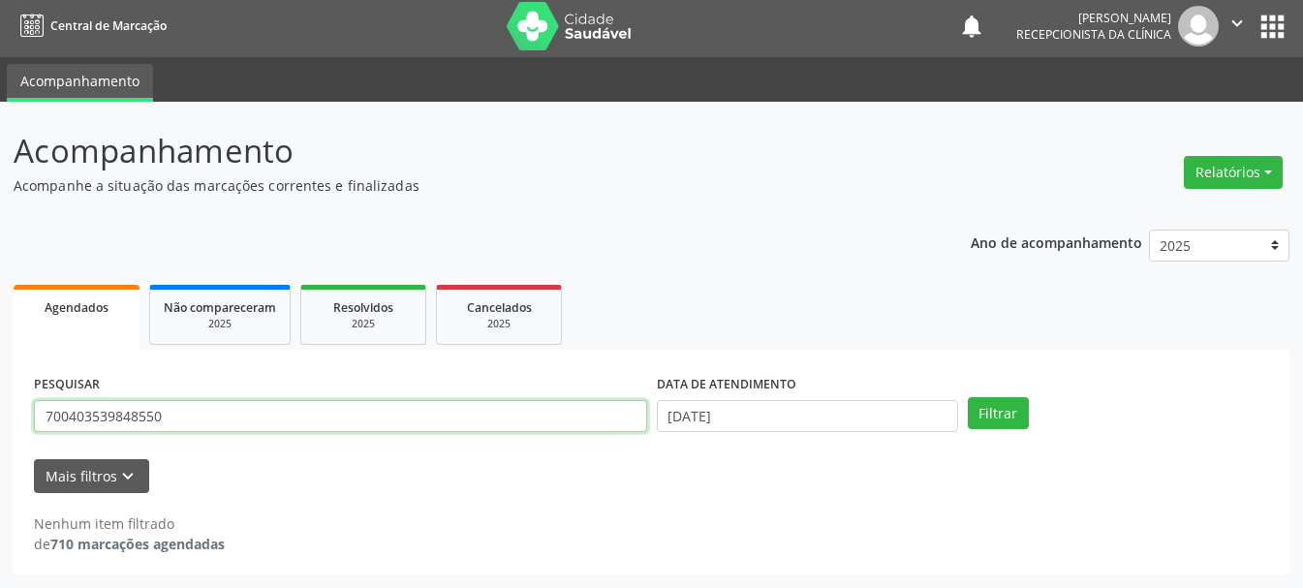
drag, startPoint x: 184, startPoint y: 415, endPoint x: 0, endPoint y: 413, distance: 184.1
click at [0, 413] on div "Acompanhamento Acompanhe a situação das marcações correntes e finalizadas Relat…" at bounding box center [651, 345] width 1303 height 486
click at [112, 414] on input "700403539848550" at bounding box center [340, 416] width 613 height 33
drag, startPoint x: 185, startPoint y: 418, endPoint x: 59, endPoint y: 420, distance: 126.0
click at [59, 420] on input "700403539848550" at bounding box center [340, 416] width 613 height 33
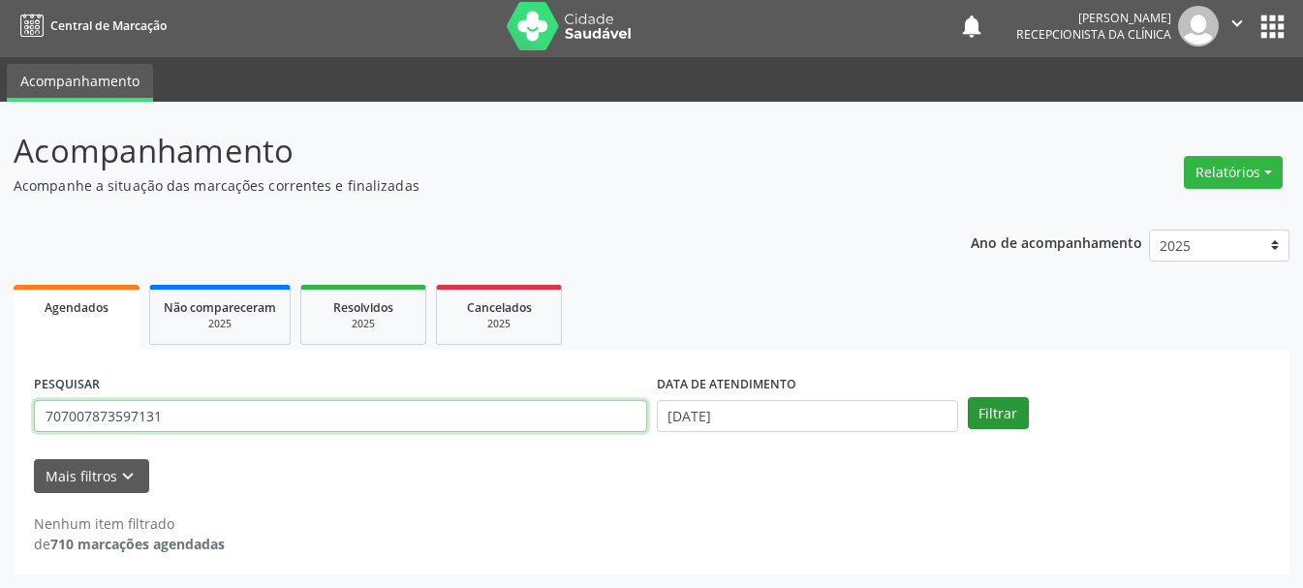
type input "707007873597131"
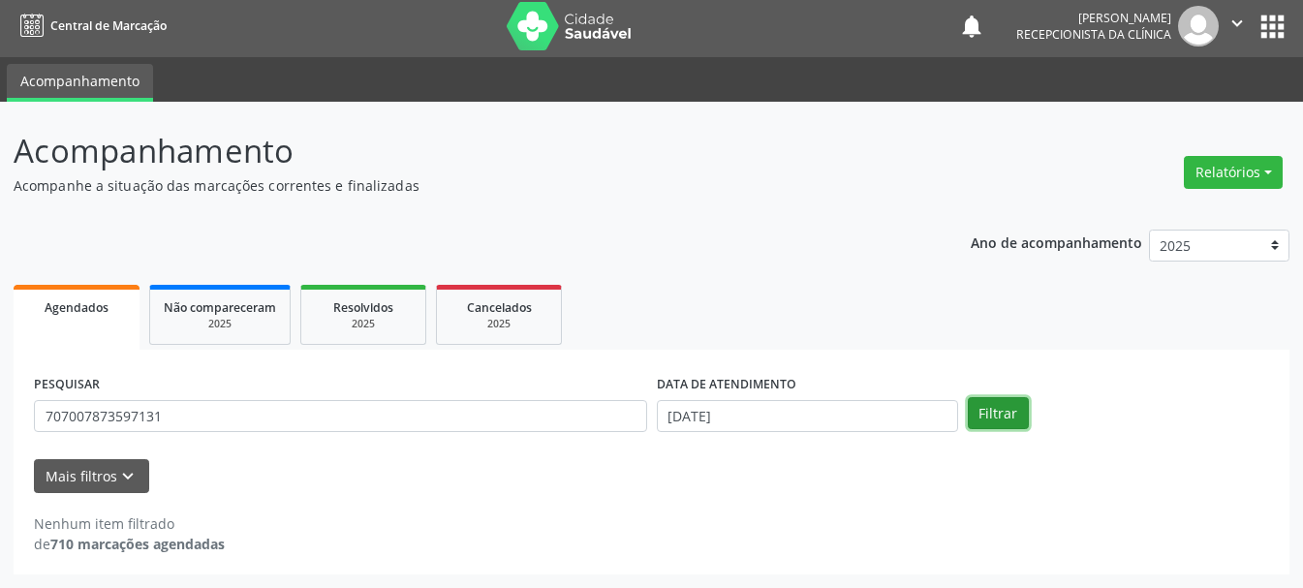
click at [1020, 417] on button "Filtrar" at bounding box center [998, 413] width 61 height 33
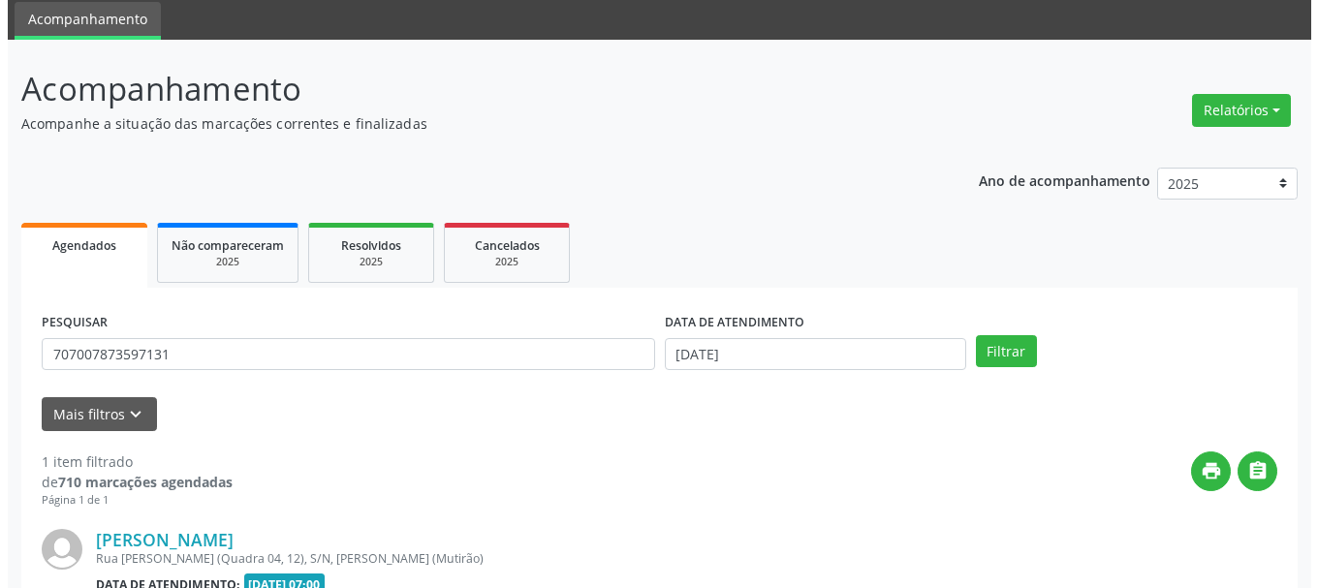
scroll to position [261, 0]
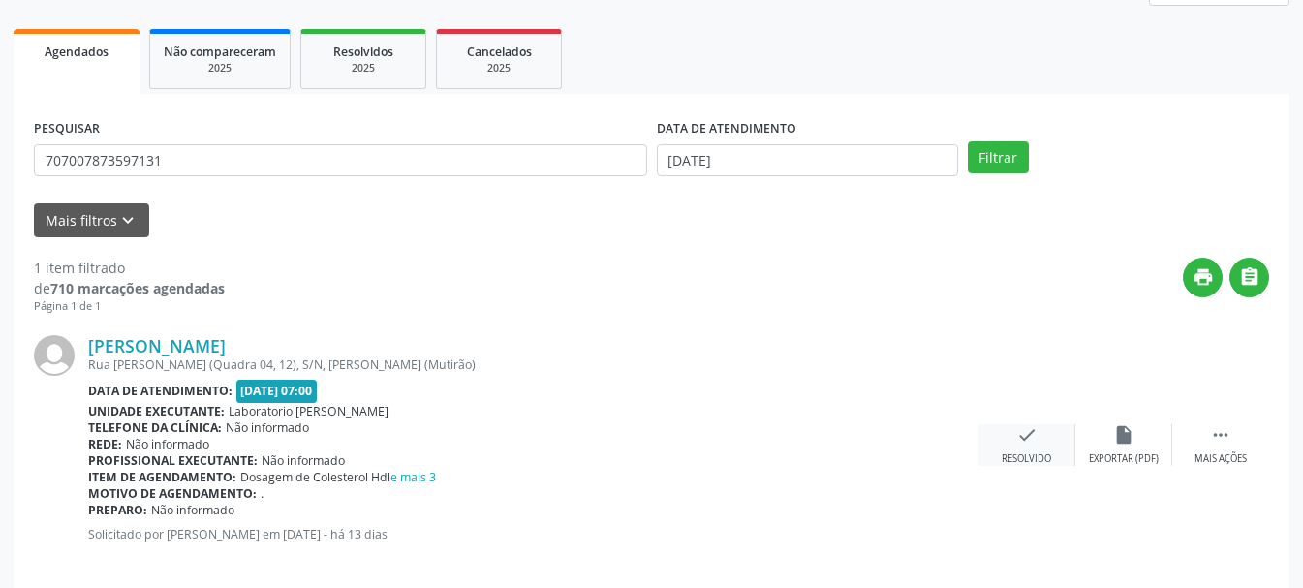
click at [1020, 427] on icon "check" at bounding box center [1026, 434] width 21 height 21
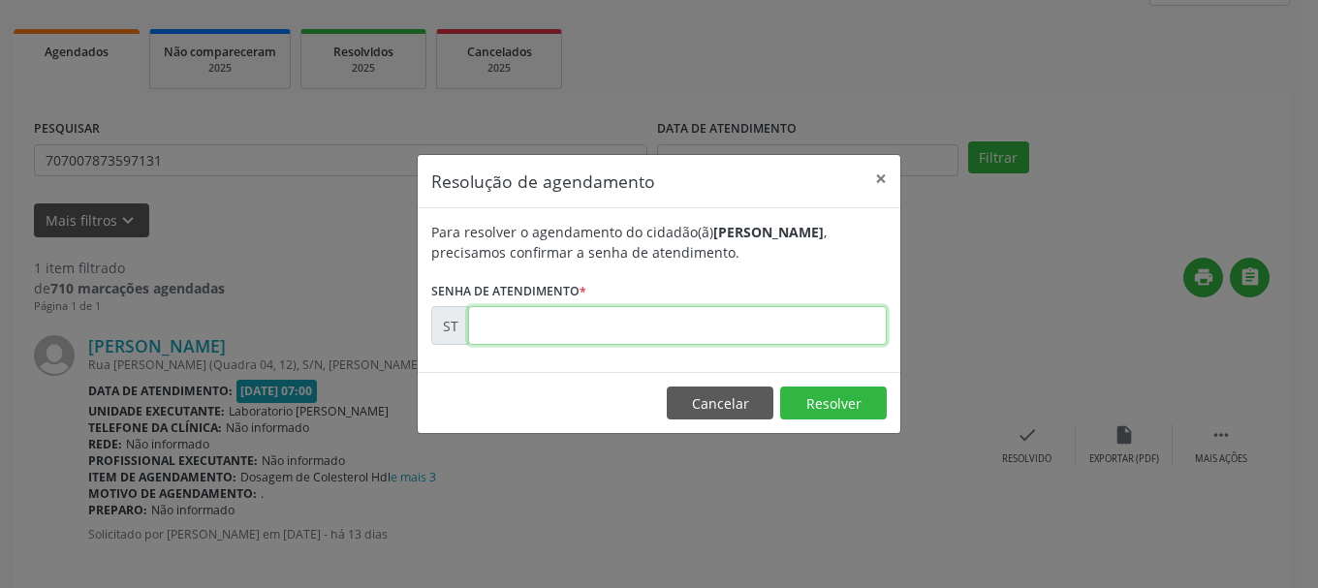
click at [776, 335] on input "text" at bounding box center [677, 325] width 419 height 39
type input "00022597"
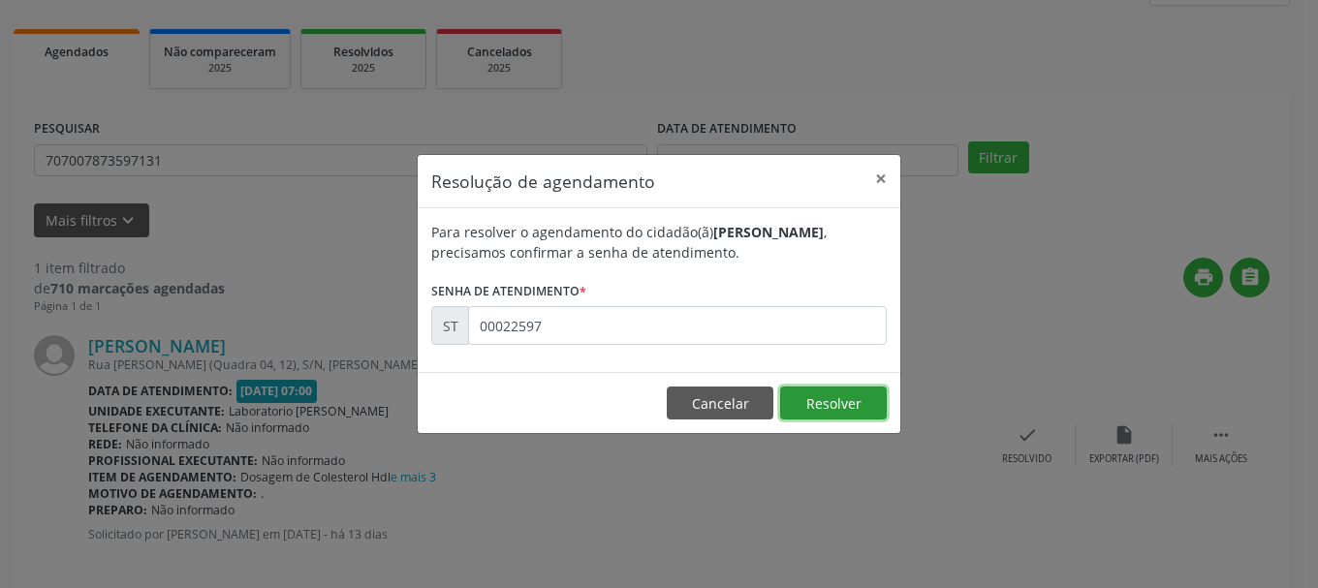
click at [842, 402] on button "Resolver" at bounding box center [833, 403] width 107 height 33
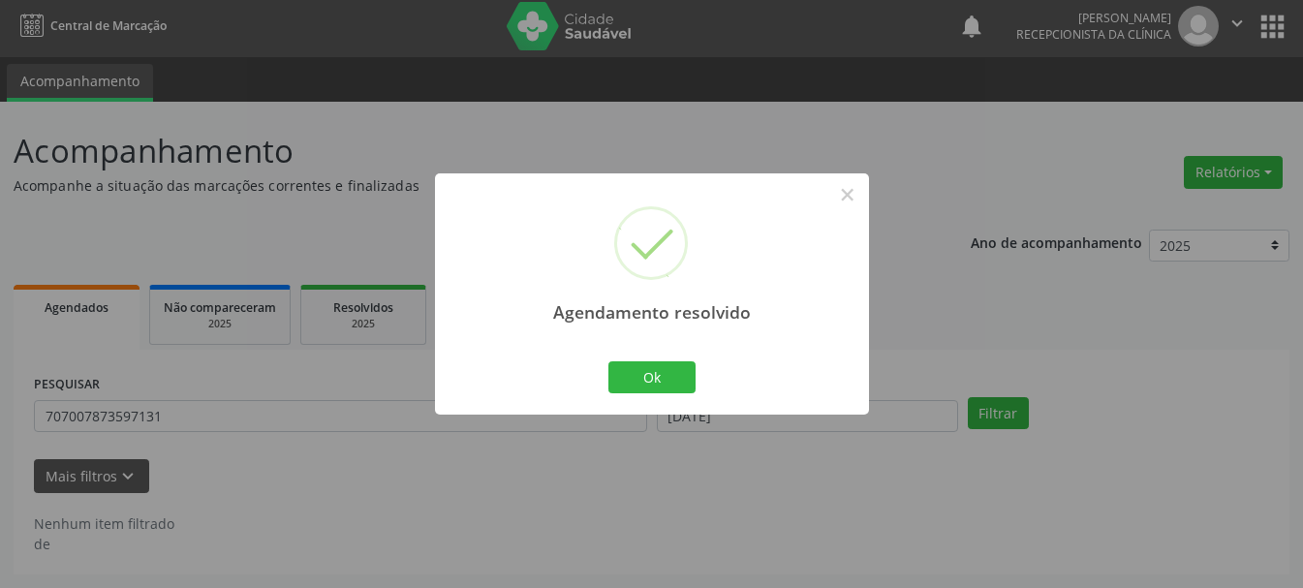
scroll to position [5, 0]
click at [654, 386] on button "Ok" at bounding box center [651, 377] width 87 height 33
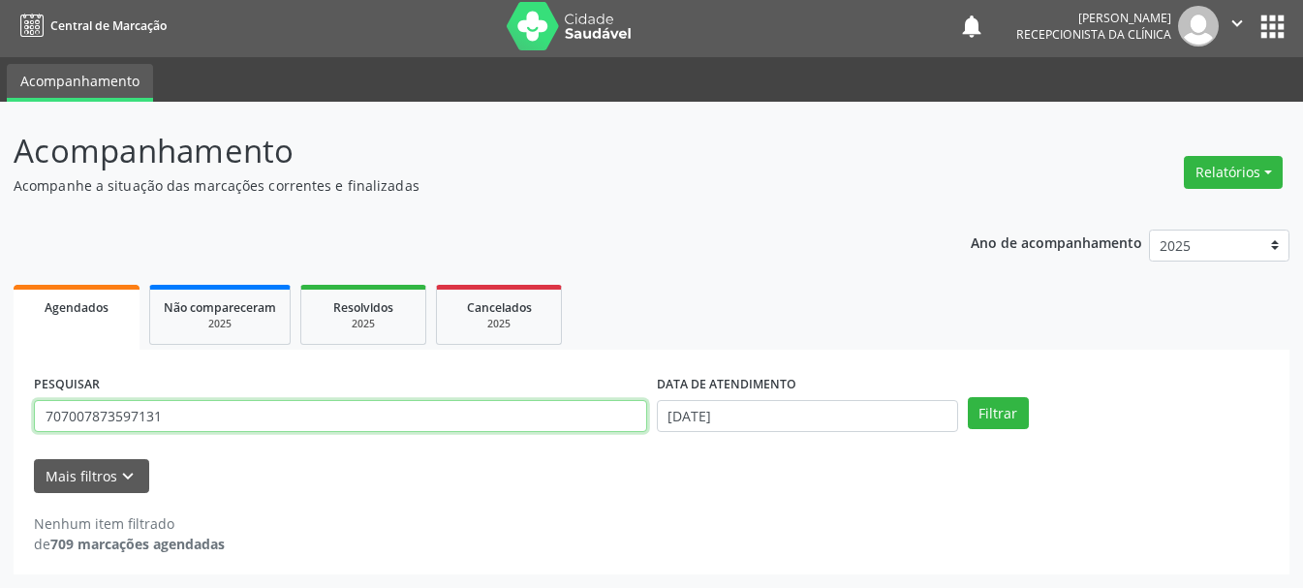
drag, startPoint x: 187, startPoint y: 415, endPoint x: 0, endPoint y: 388, distance: 188.9
click at [0, 388] on div "Acompanhamento Acompanhe a situação das marcações correntes e finalizadas Relat…" at bounding box center [651, 345] width 1303 height 486
type input "702804156656164"
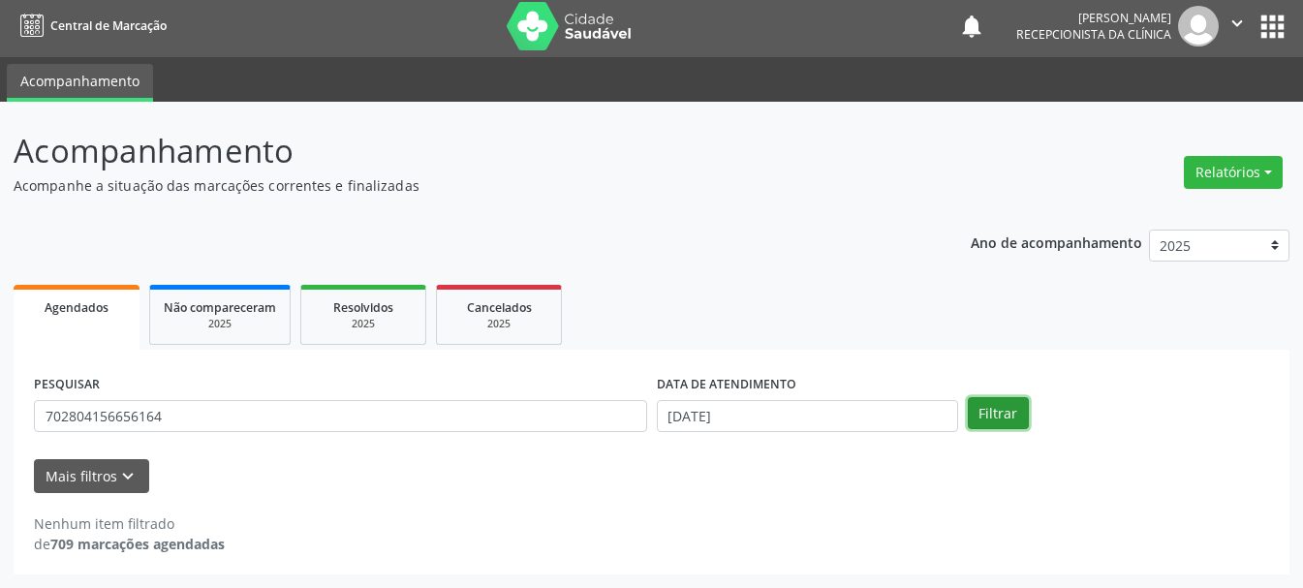
click at [987, 422] on button "Filtrar" at bounding box center [998, 413] width 61 height 33
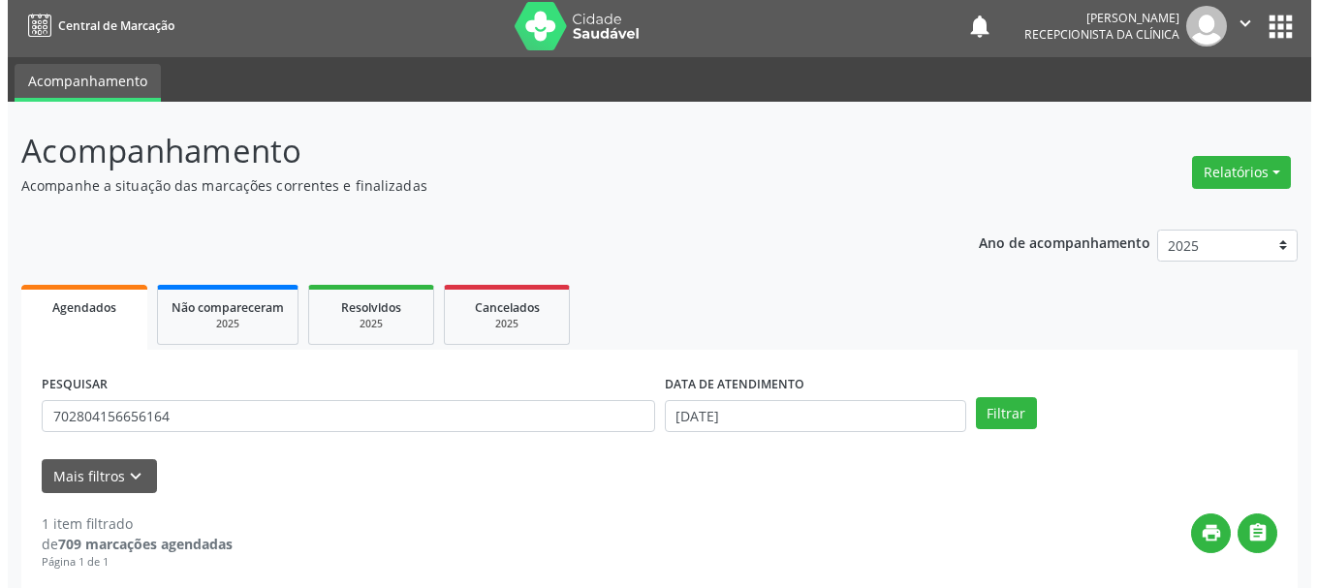
scroll to position [283, 0]
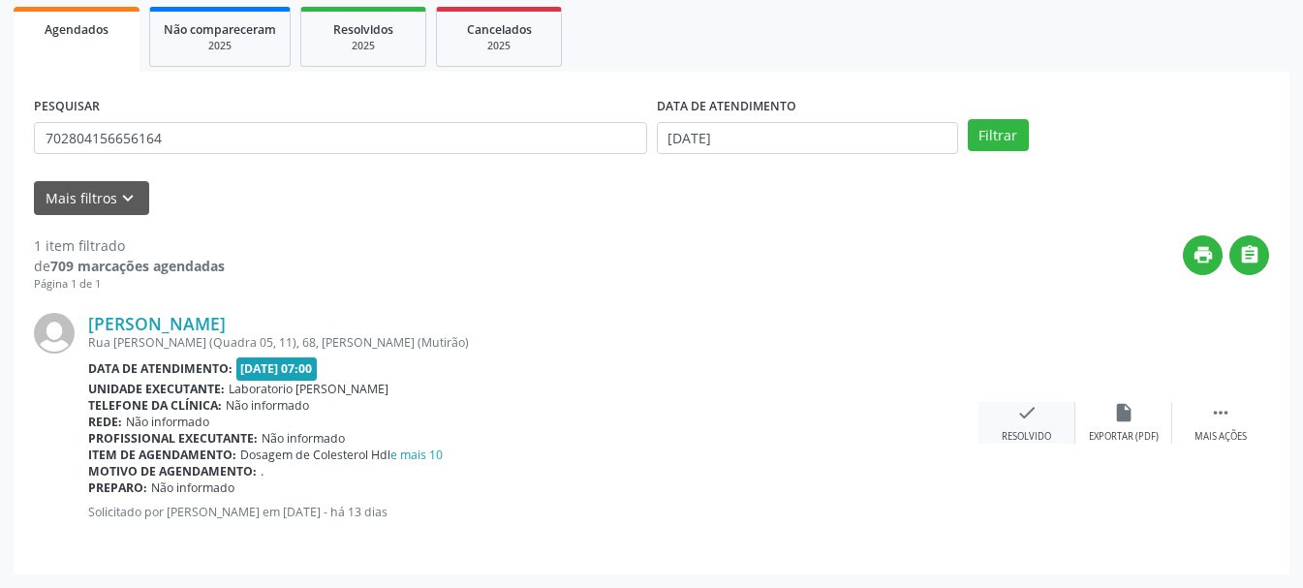
click at [1037, 409] on icon "check" at bounding box center [1026, 412] width 21 height 21
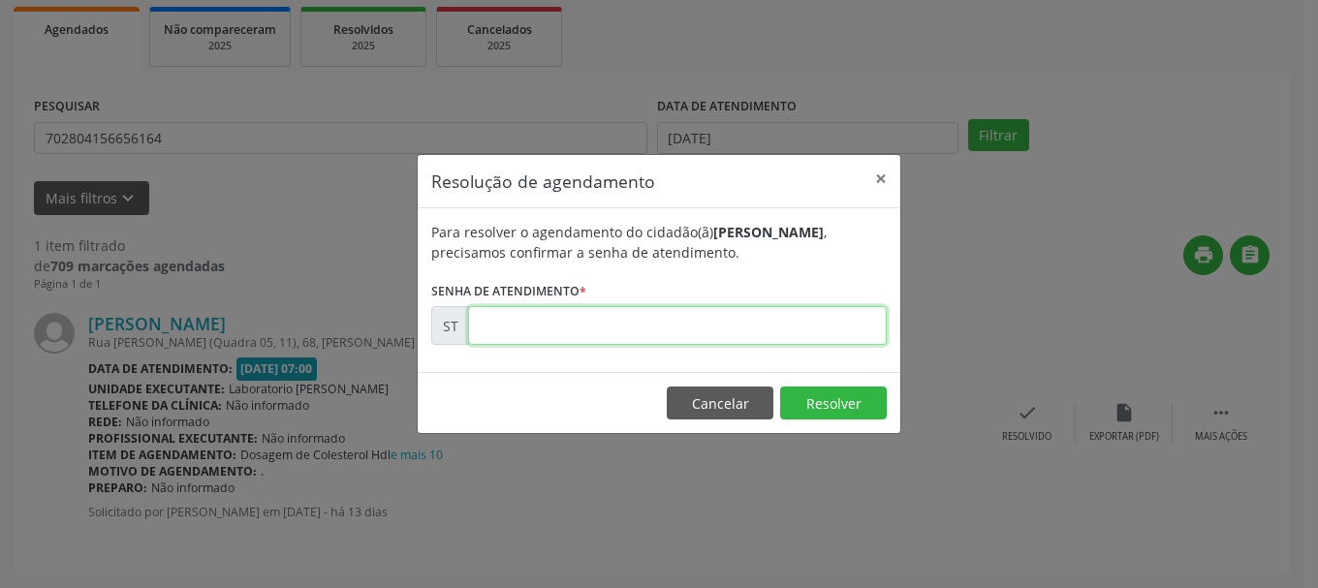
click at [783, 339] on input "text" at bounding box center [677, 325] width 419 height 39
type input "00022593"
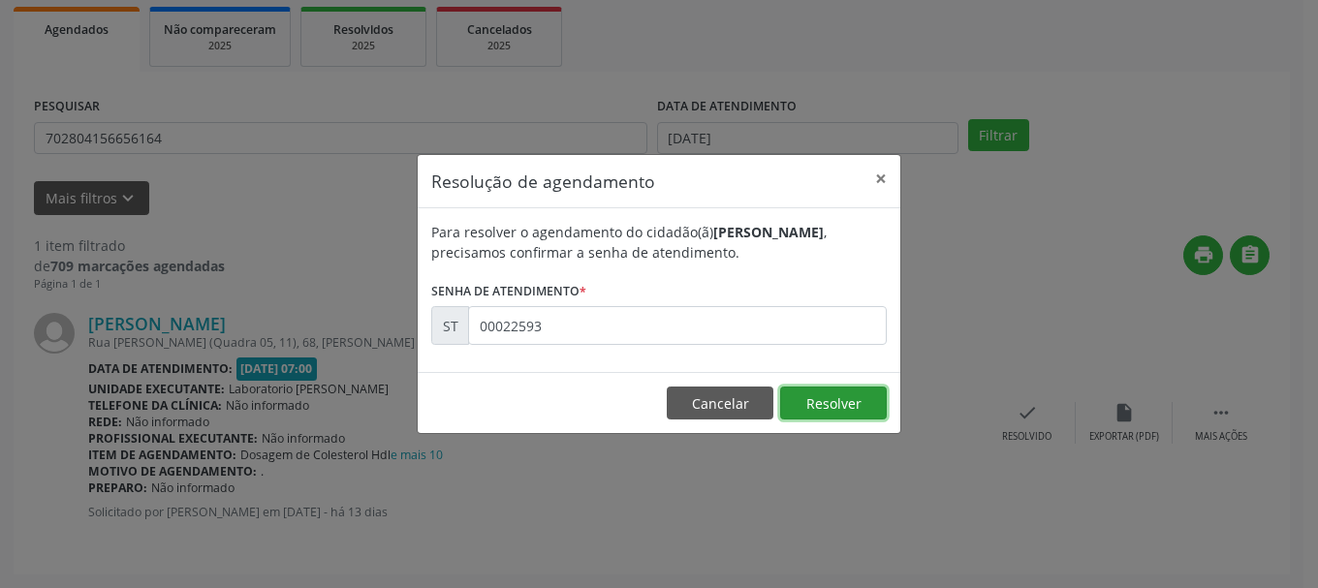
click at [864, 398] on button "Resolver" at bounding box center [833, 403] width 107 height 33
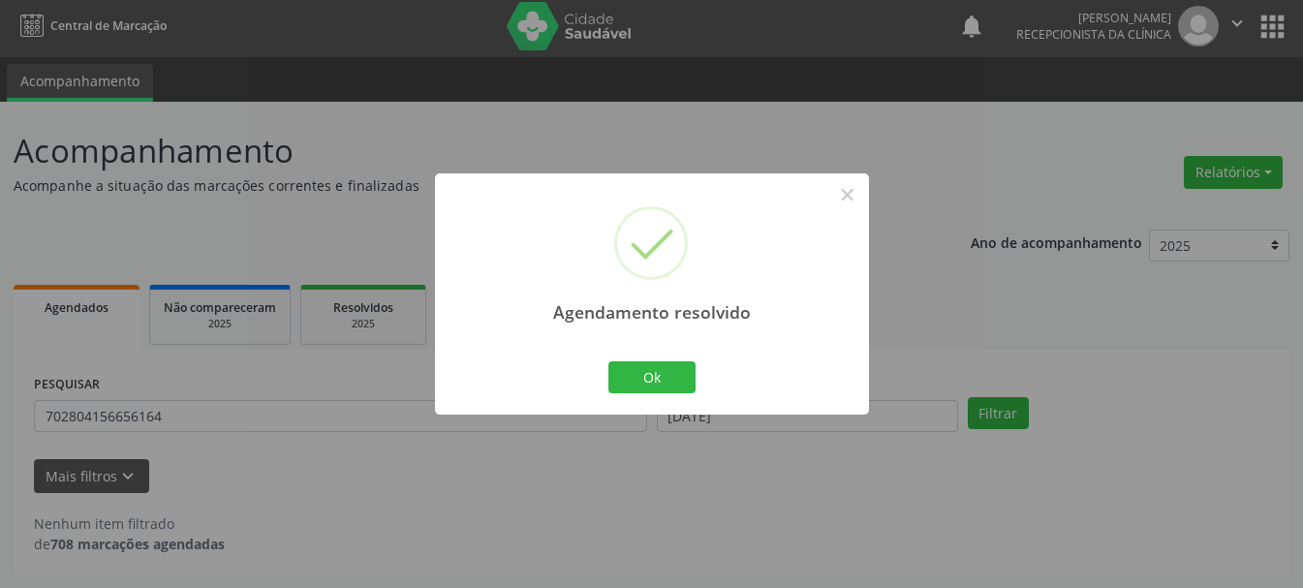
scroll to position [5, 0]
click at [635, 366] on button "Ok" at bounding box center [651, 377] width 87 height 33
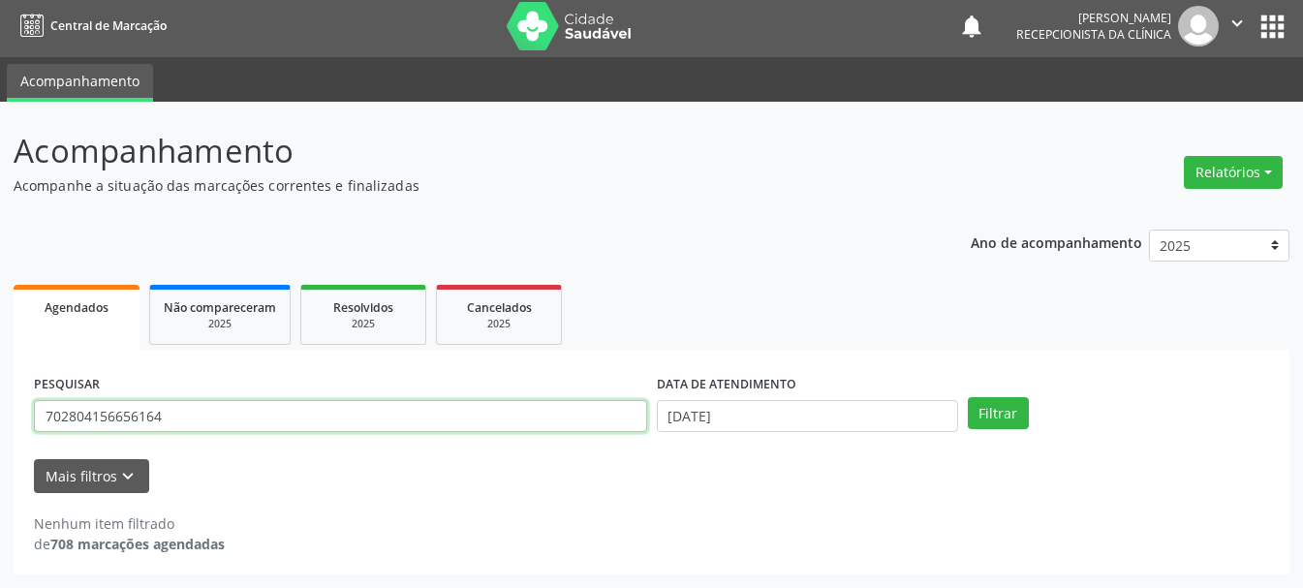
drag, startPoint x: 251, startPoint y: 429, endPoint x: 0, endPoint y: 405, distance: 252.1
click at [0, 405] on div "Acompanhamento Acompanhe a situação das marcações correntes e finalizadas Relat…" at bounding box center [651, 345] width 1303 height 486
type input "709600662361671"
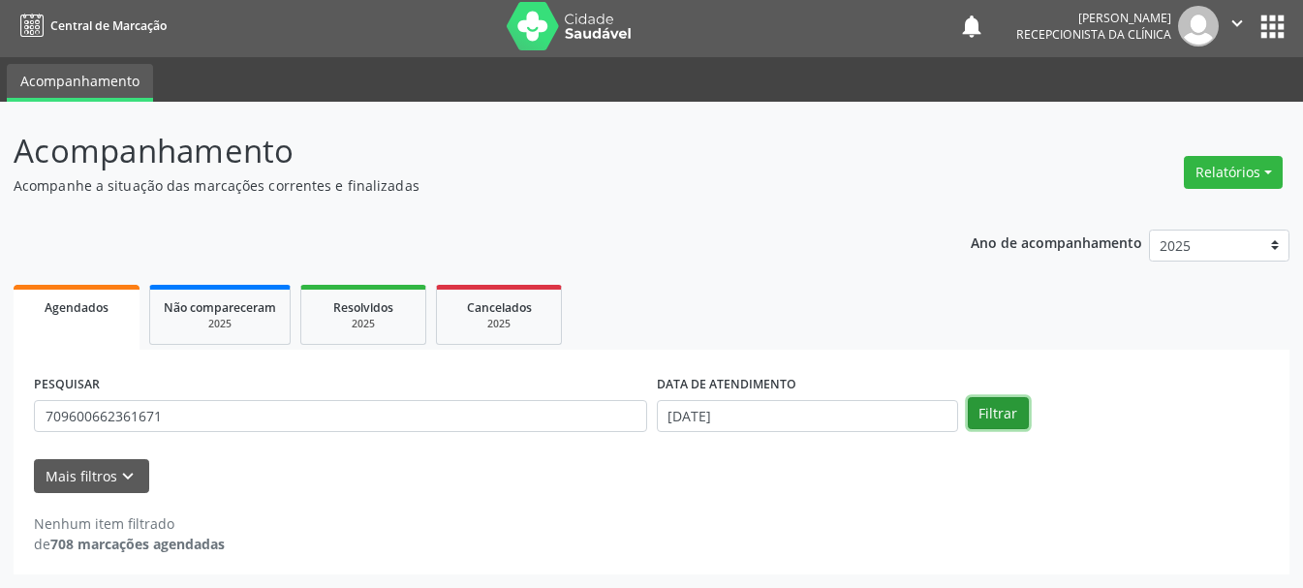
click at [1023, 411] on button "Filtrar" at bounding box center [998, 413] width 61 height 33
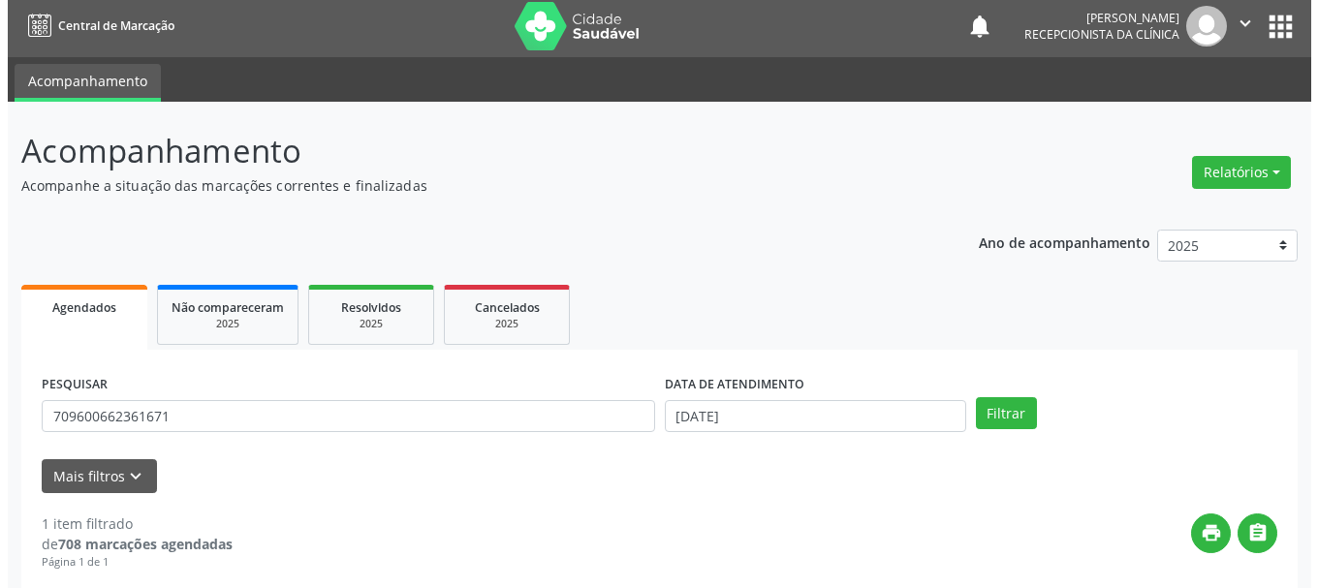
scroll to position [283, 0]
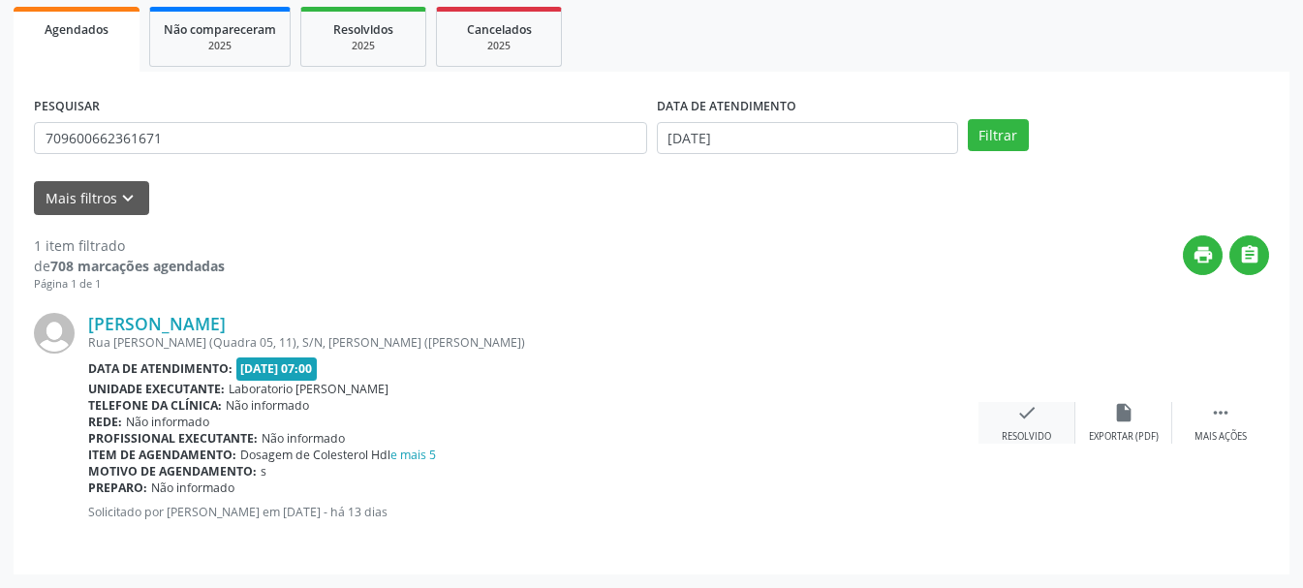
click at [1022, 418] on icon "check" at bounding box center [1026, 412] width 21 height 21
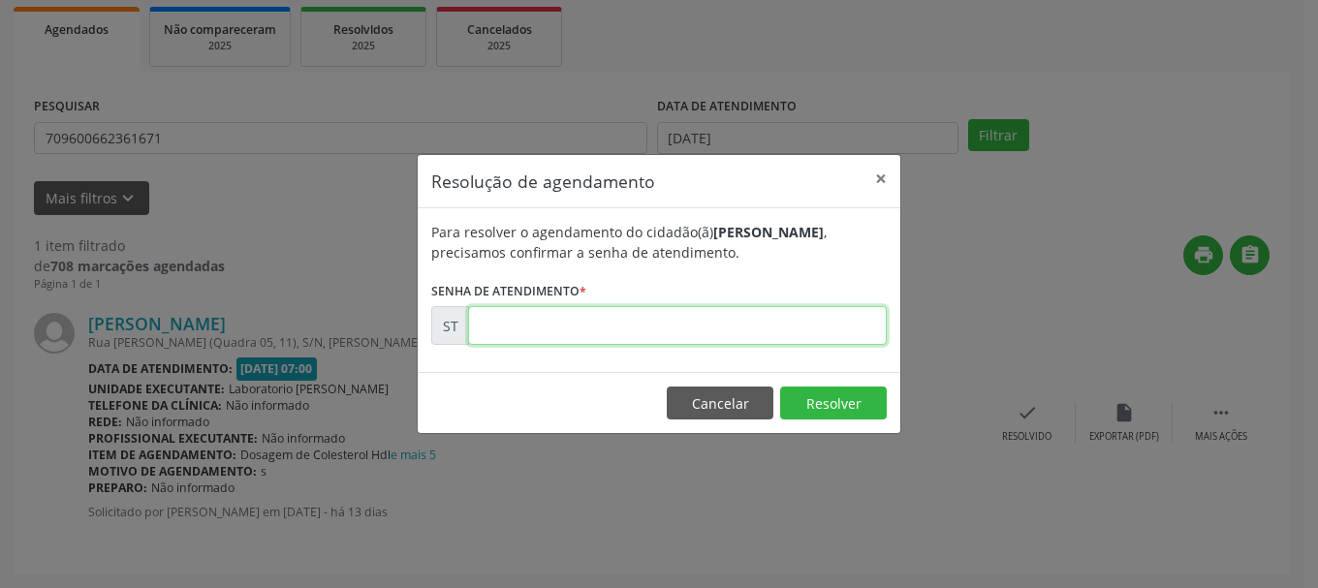
click at [521, 327] on input "text" at bounding box center [677, 325] width 419 height 39
type input "00022725"
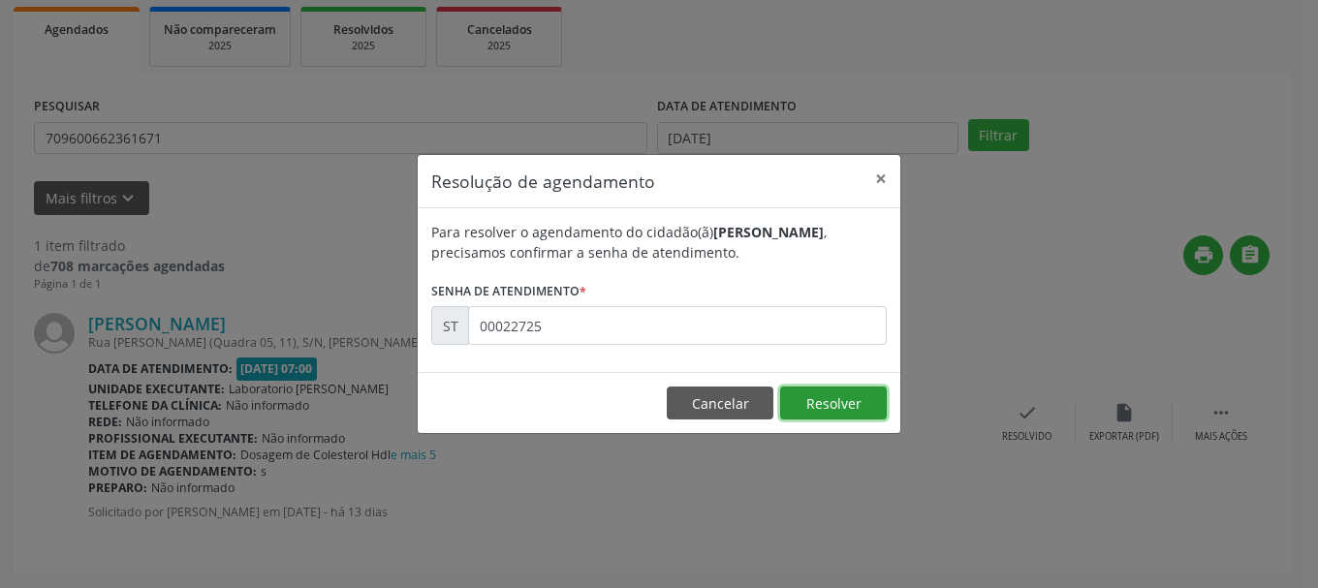
click at [831, 400] on button "Resolver" at bounding box center [833, 403] width 107 height 33
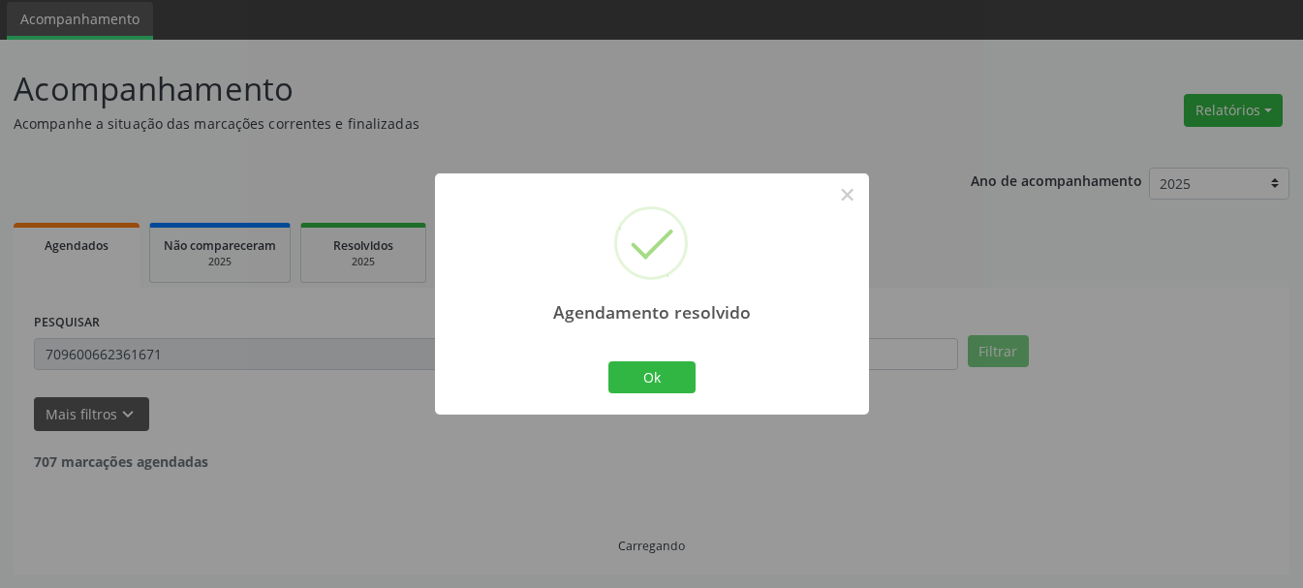
scroll to position [5, 0]
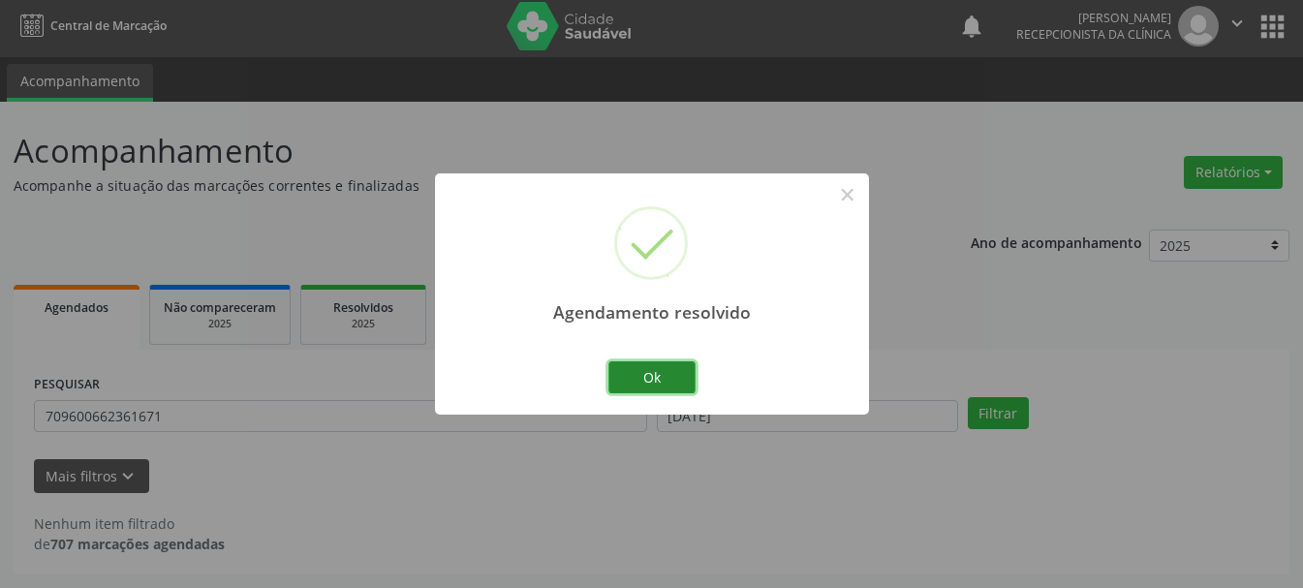
click at [619, 371] on button "Ok" at bounding box center [651, 377] width 87 height 33
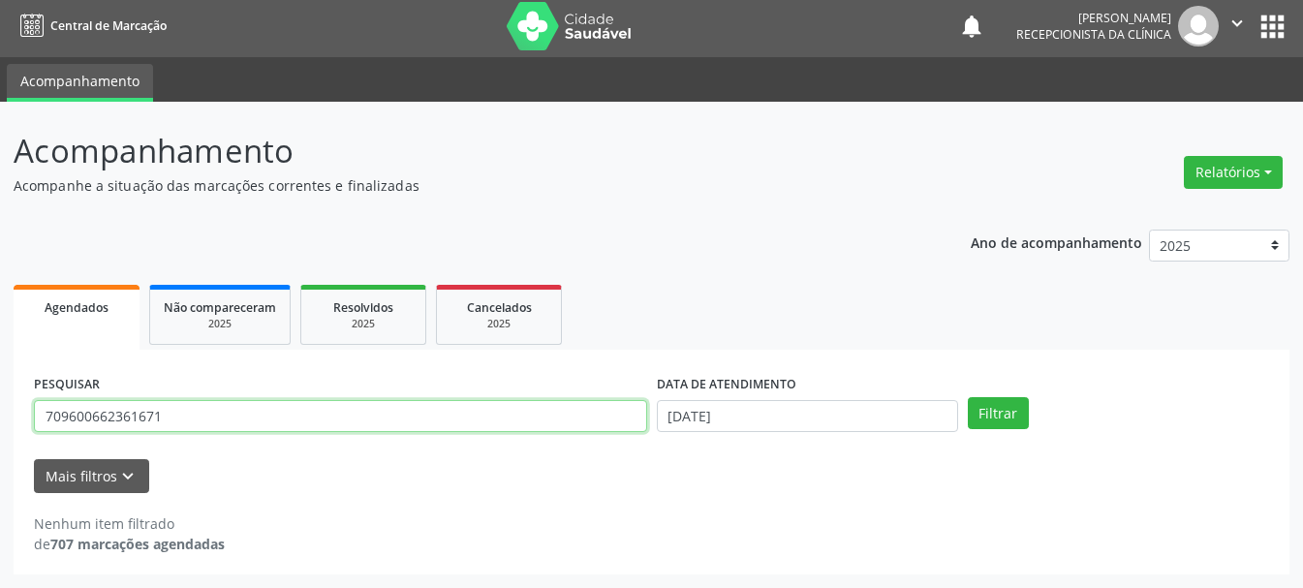
drag, startPoint x: 386, startPoint y: 418, endPoint x: 1, endPoint y: 450, distance: 386.0
click at [1, 450] on div "Acompanhamento Acompanhe a situação das marcações correntes e finalizadas Relat…" at bounding box center [651, 345] width 1303 height 486
type input "704107212553650"
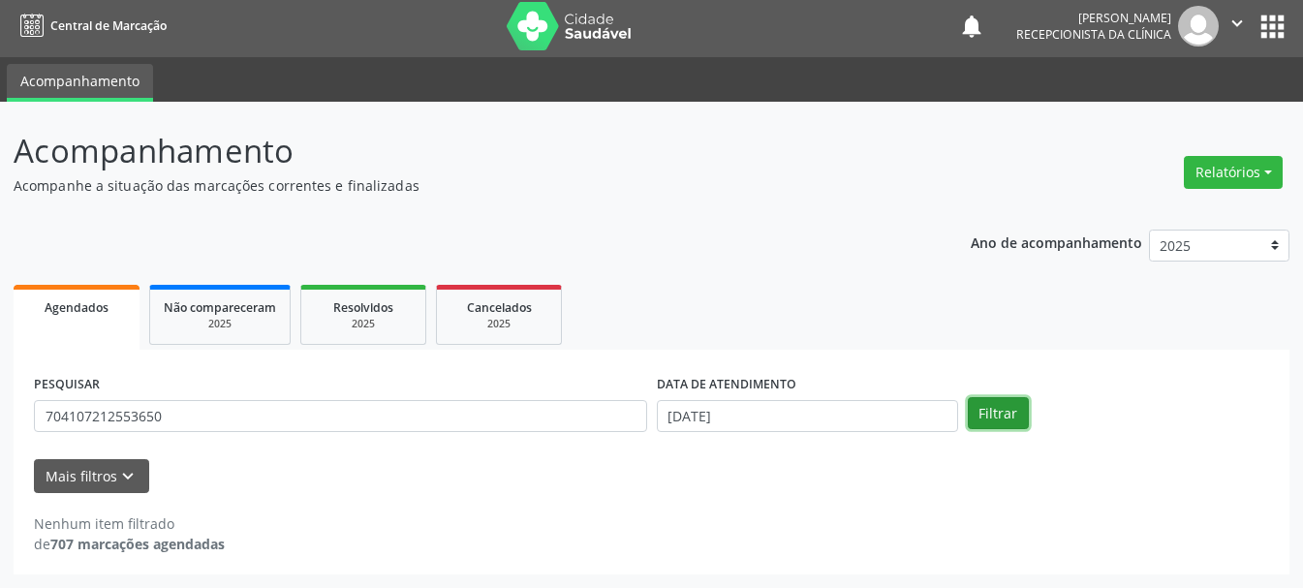
click at [998, 411] on button "Filtrar" at bounding box center [998, 413] width 61 height 33
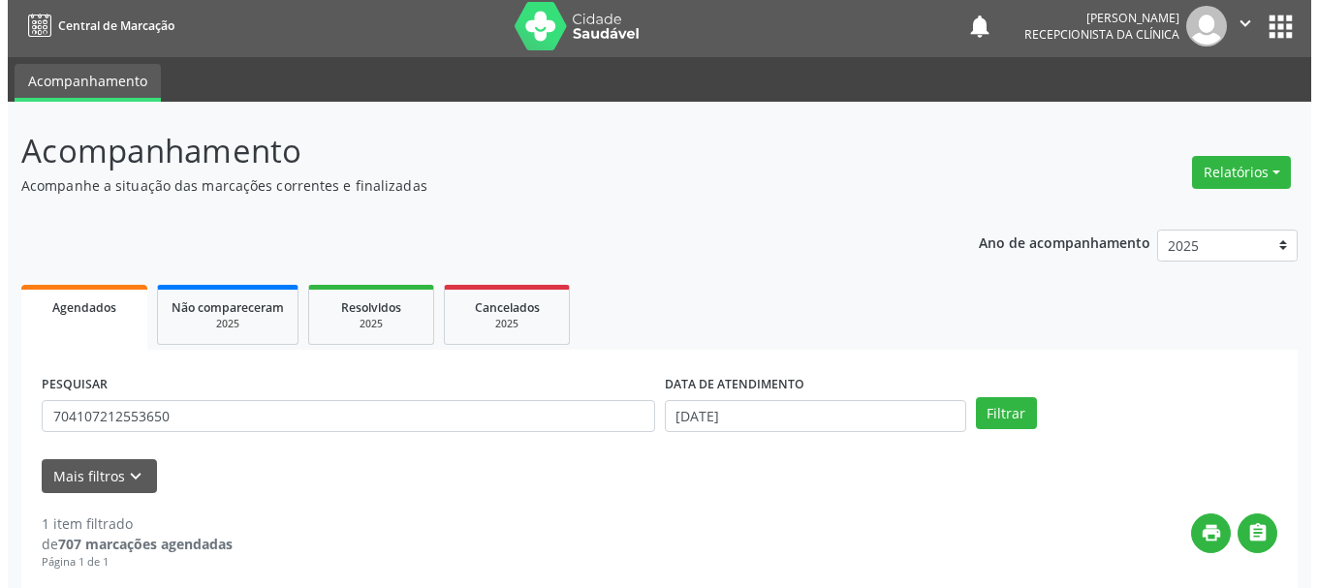
scroll to position [283, 0]
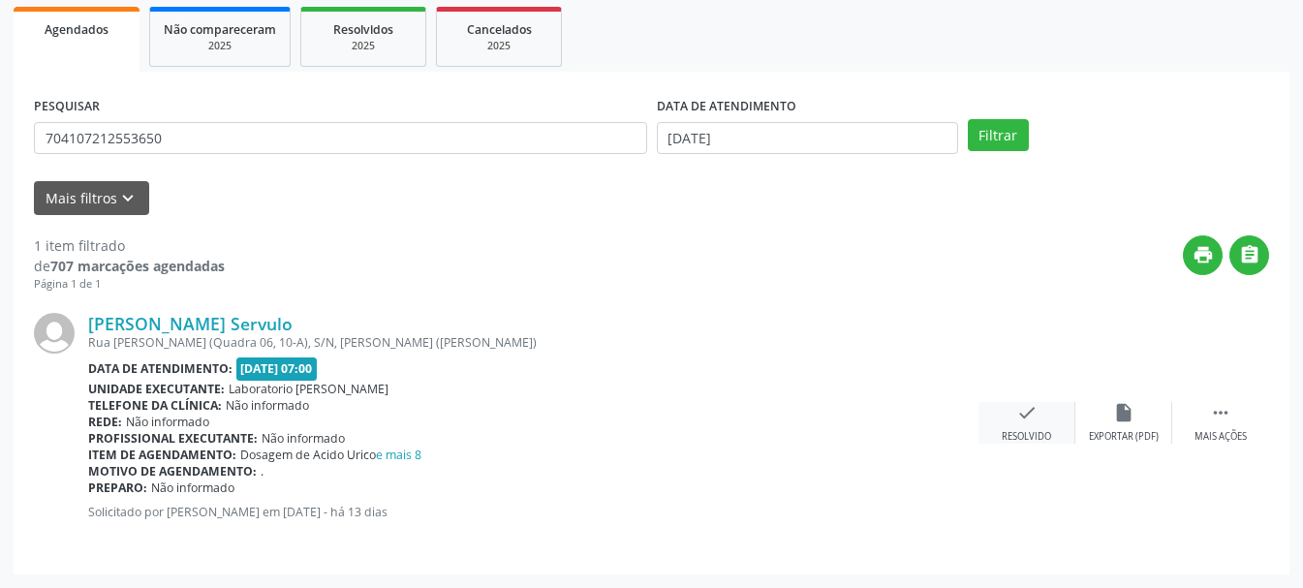
click at [1040, 402] on div "check Resolvido" at bounding box center [1027, 423] width 97 height 42
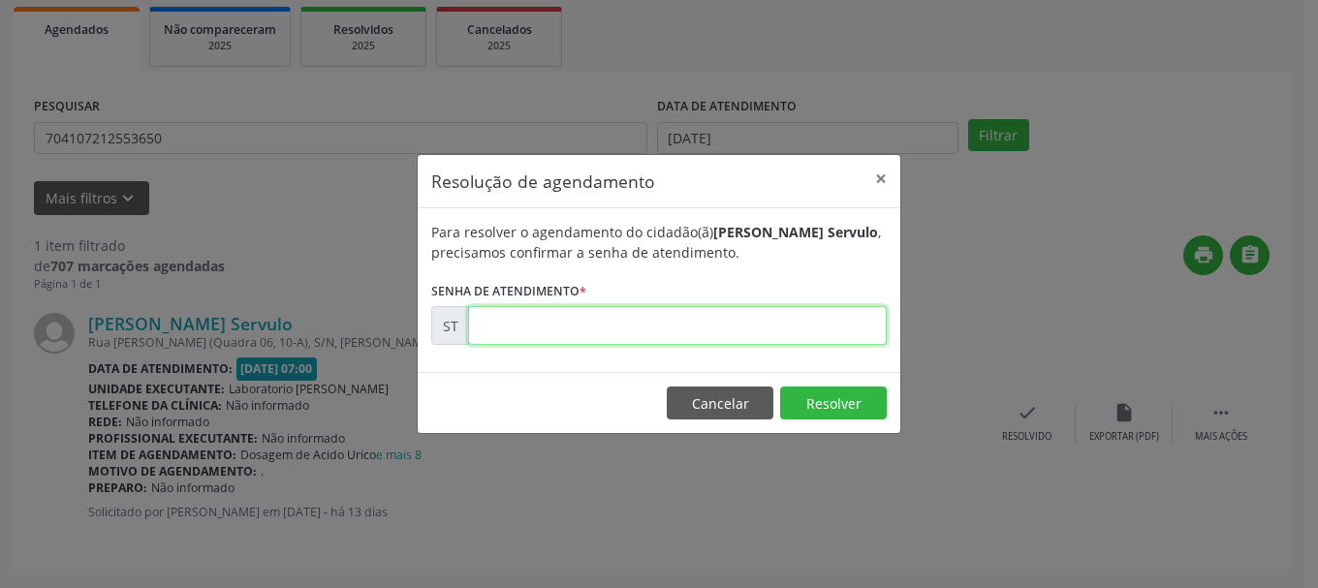
click at [597, 307] on input "text" at bounding box center [677, 325] width 419 height 39
type input "00022609"
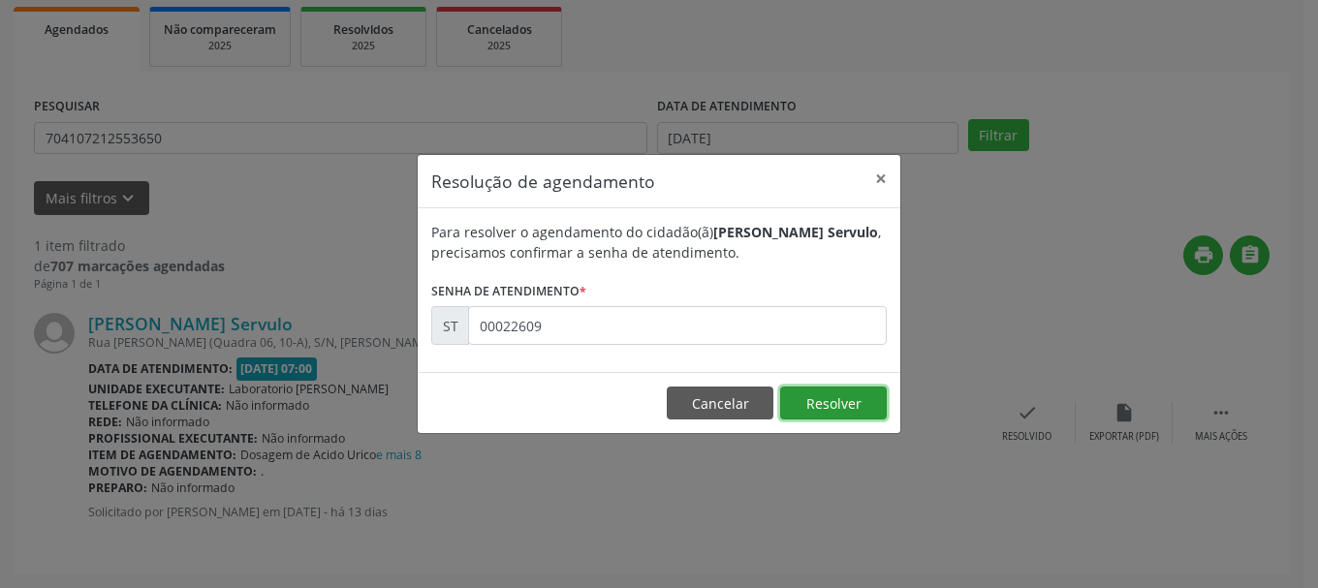
click at [824, 395] on button "Resolver" at bounding box center [833, 403] width 107 height 33
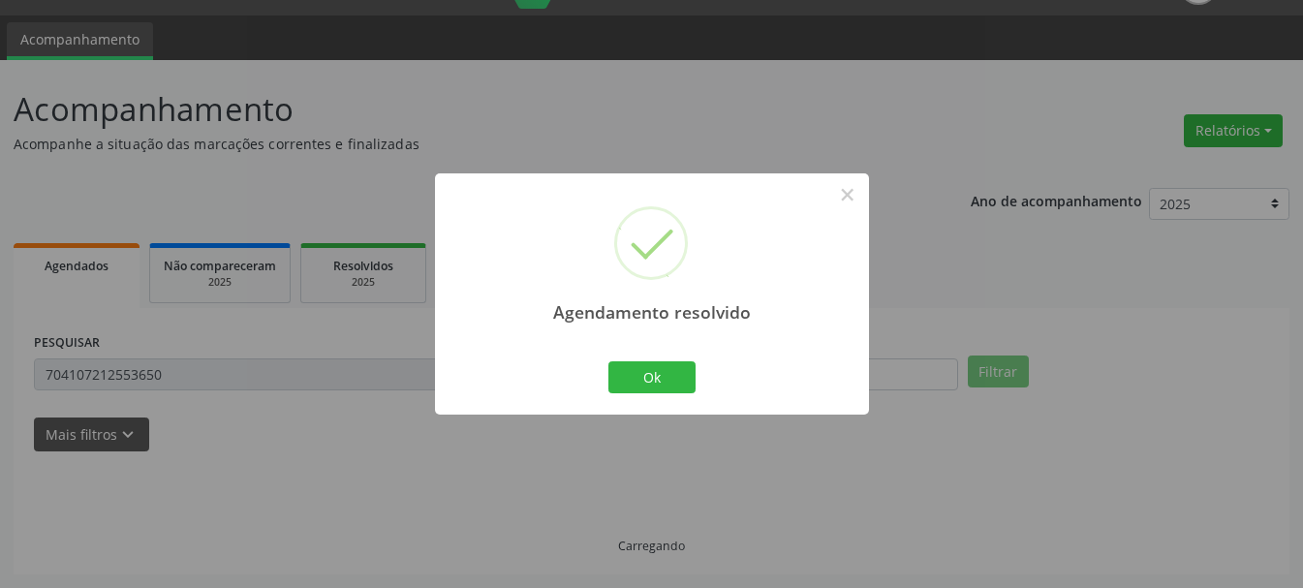
scroll to position [5, 0]
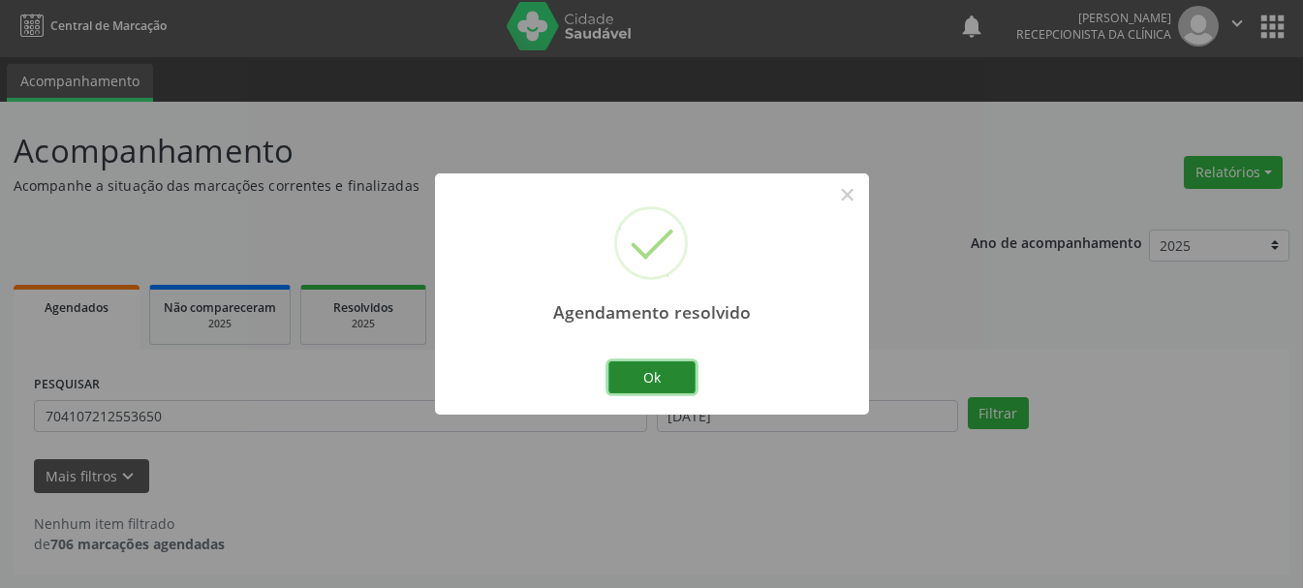
click at [617, 372] on button "Ok" at bounding box center [651, 377] width 87 height 33
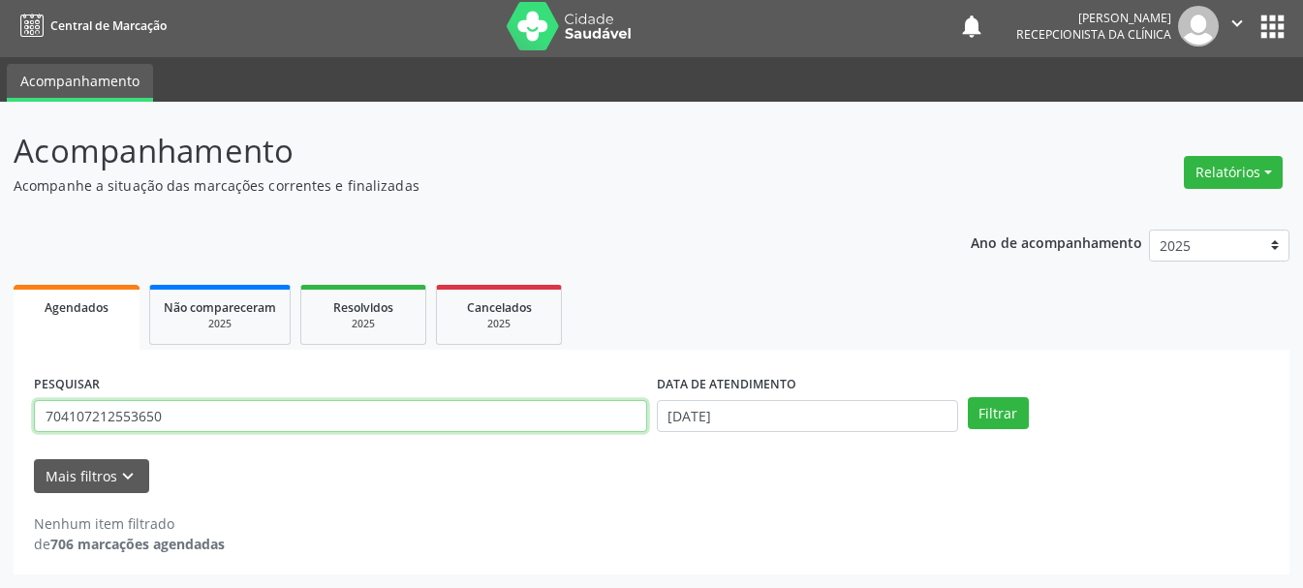
drag, startPoint x: 270, startPoint y: 417, endPoint x: 0, endPoint y: 427, distance: 270.5
click at [0, 427] on div "Acompanhamento Acompanhe a situação das marcações correntes e finalizadas Relat…" at bounding box center [651, 345] width 1303 height 486
click at [157, 420] on input "704107212553650" at bounding box center [340, 416] width 613 height 33
drag, startPoint x: 185, startPoint y: 416, endPoint x: 68, endPoint y: 429, distance: 118.0
click at [68, 429] on input "704107212553650" at bounding box center [340, 416] width 613 height 33
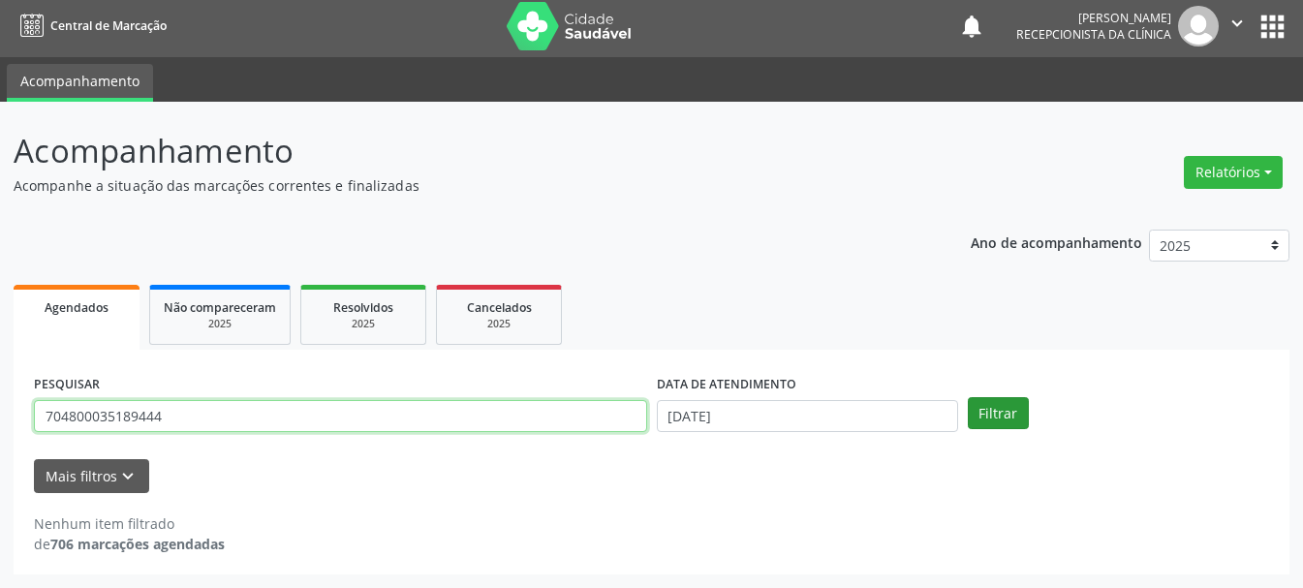
type input "704800035189444"
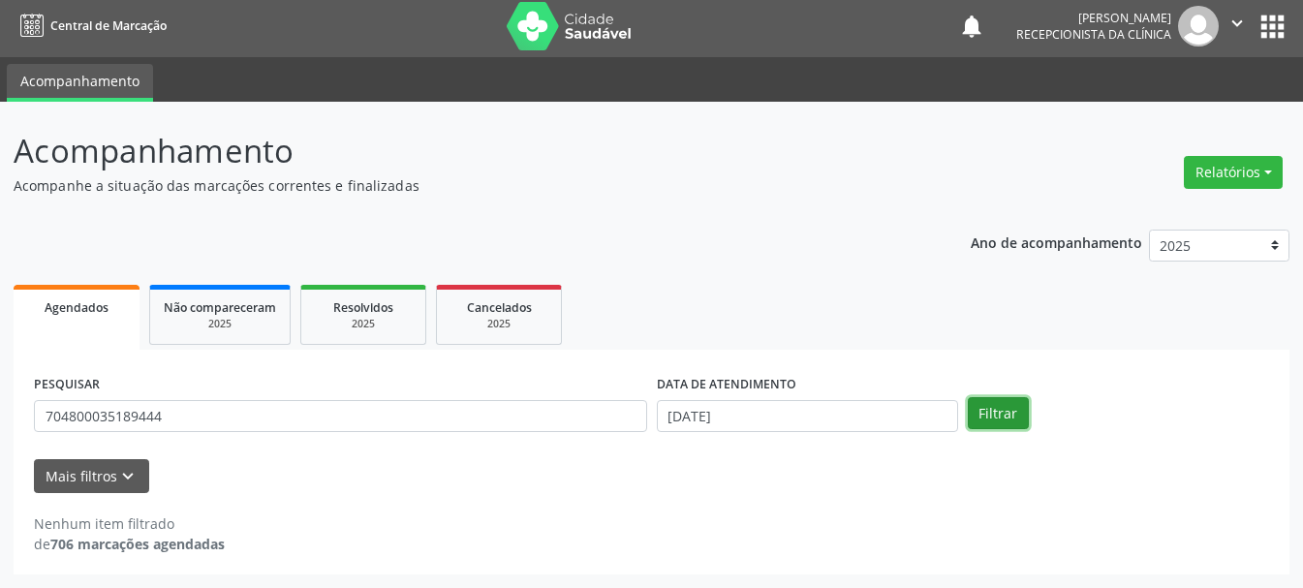
click at [1021, 421] on button "Filtrar" at bounding box center [998, 413] width 61 height 33
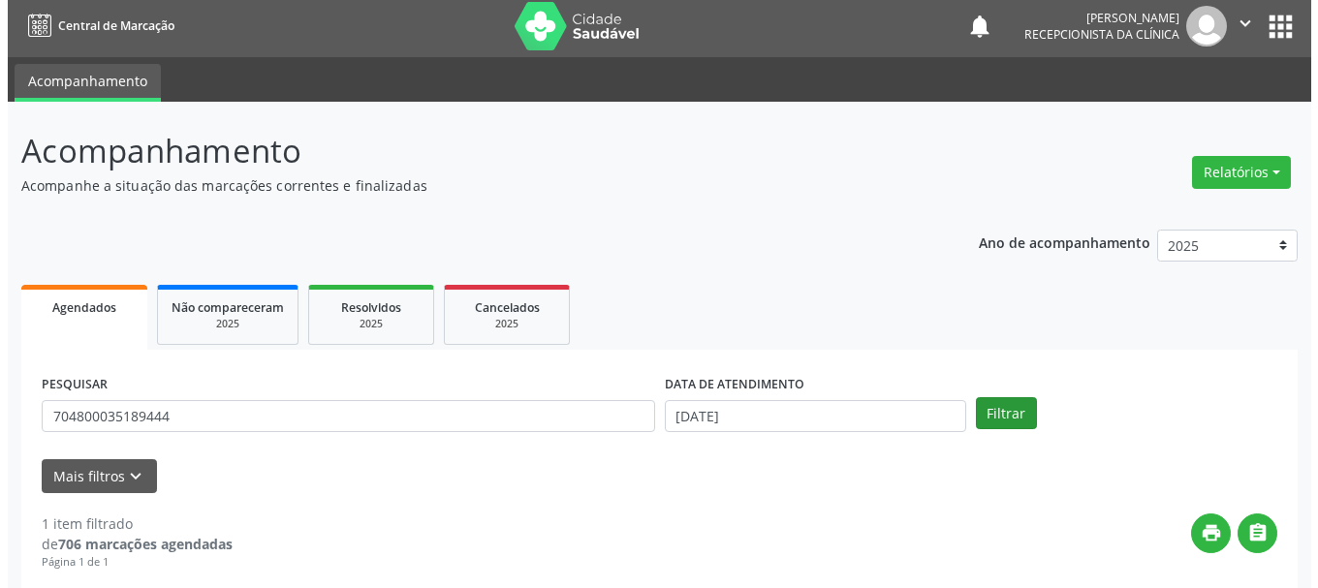
scroll to position [283, 0]
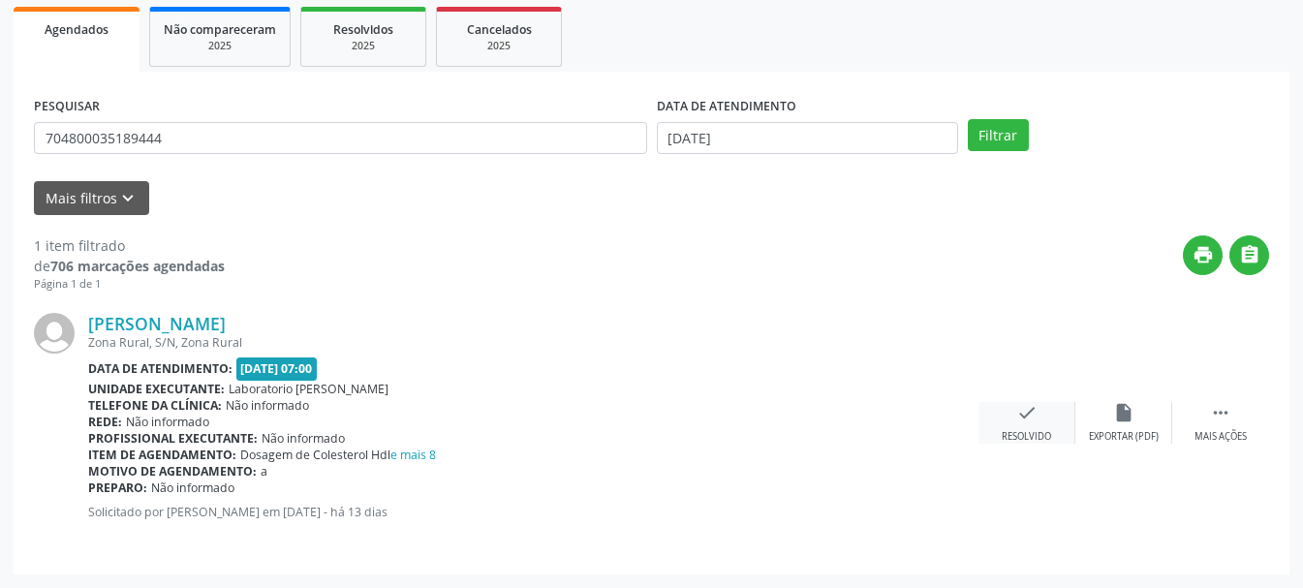
click at [1048, 423] on div "check Resolvido" at bounding box center [1027, 423] width 97 height 42
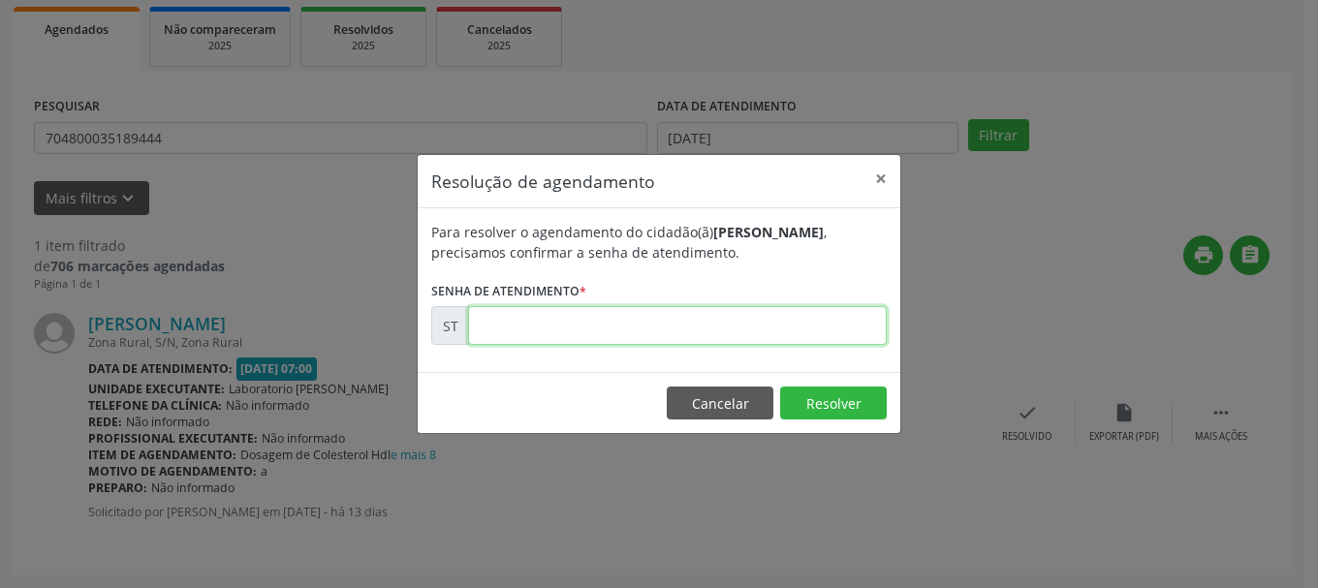
click at [572, 314] on input "text" at bounding box center [677, 325] width 419 height 39
type input "00022598"
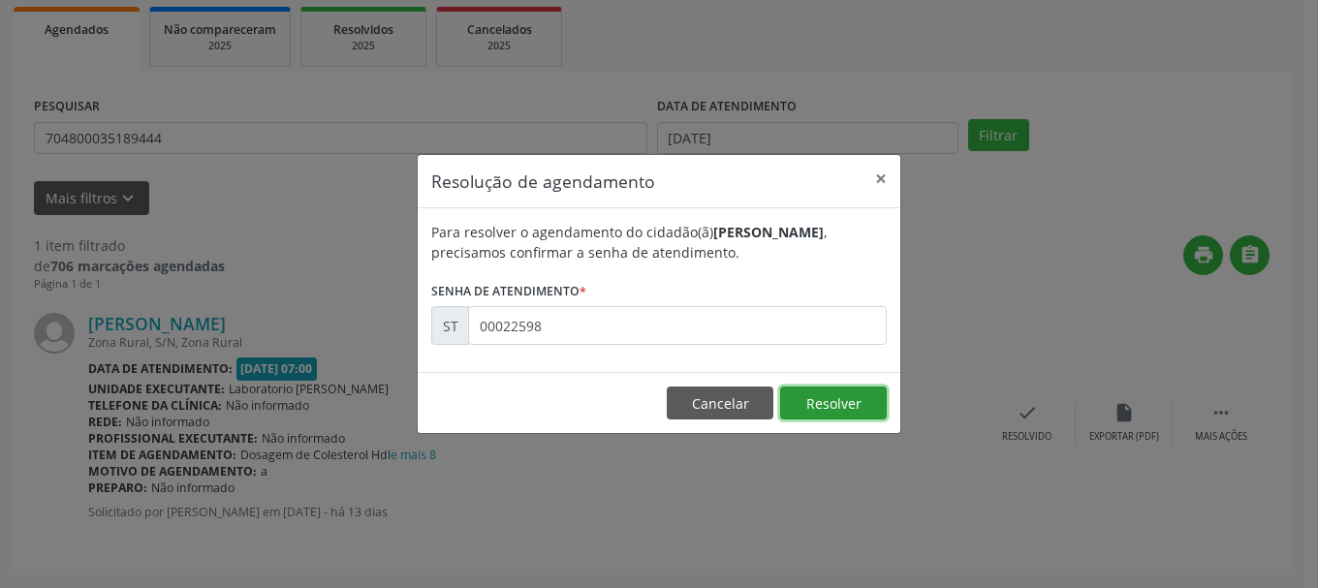
click at [853, 393] on button "Resolver" at bounding box center [833, 403] width 107 height 33
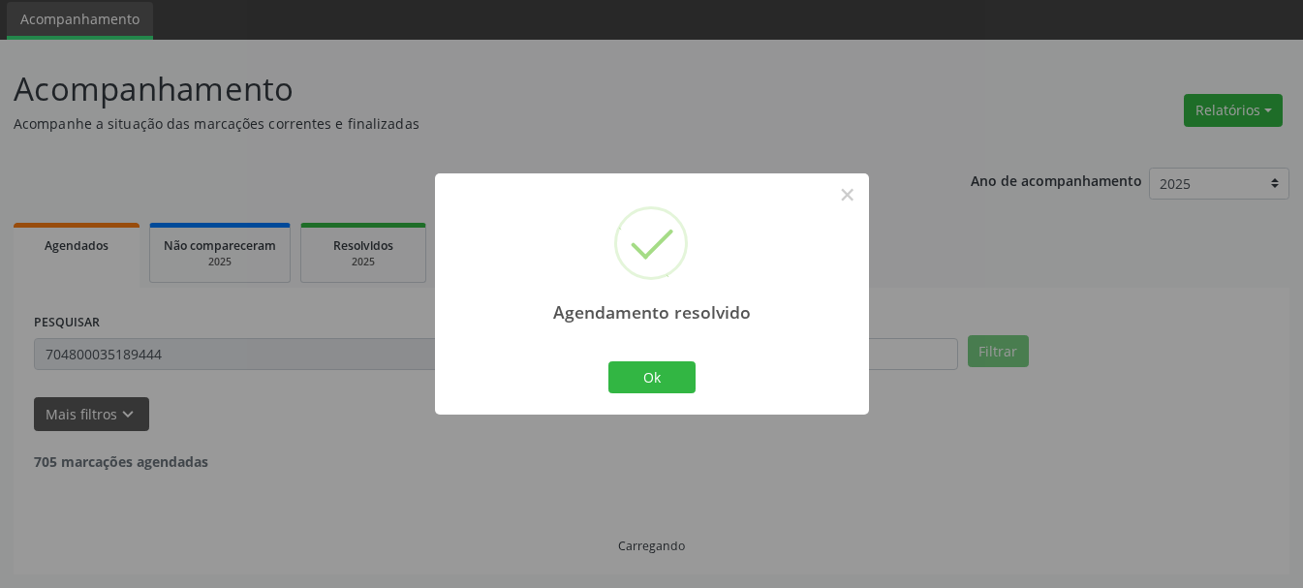
scroll to position [5, 0]
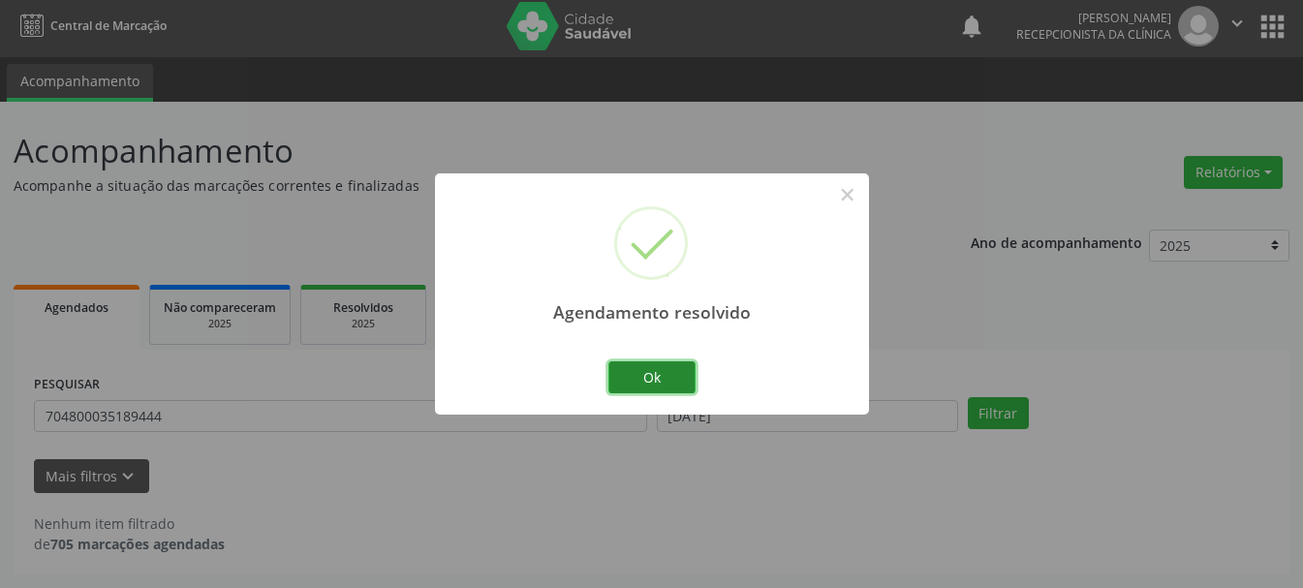
click at [650, 377] on button "Ok" at bounding box center [651, 377] width 87 height 33
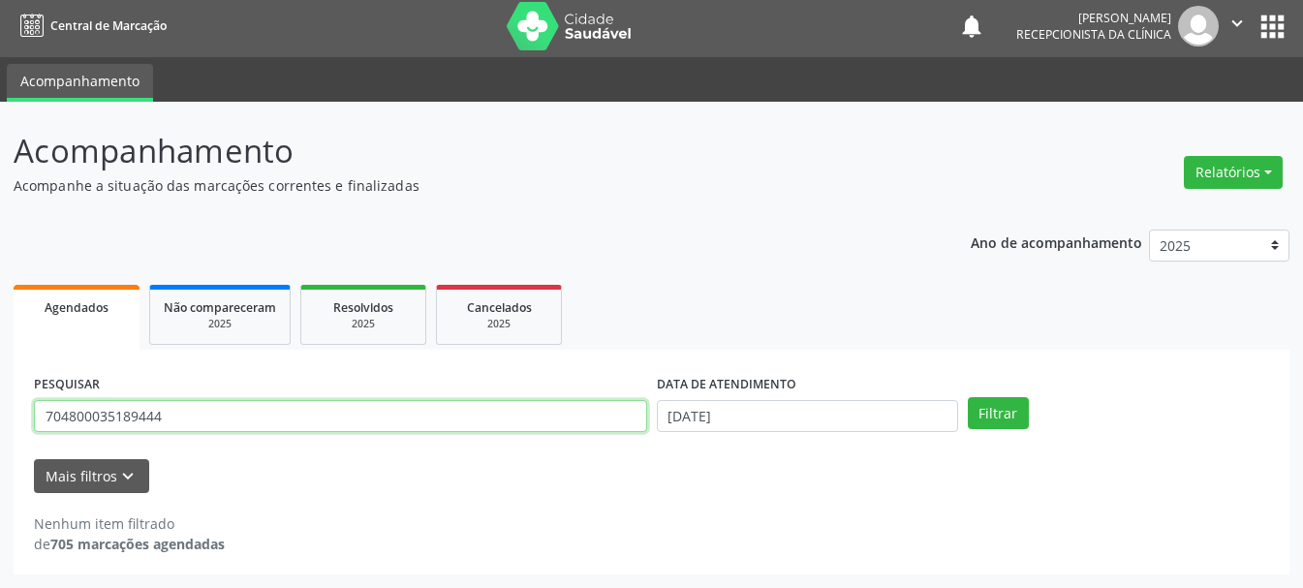
drag, startPoint x: 234, startPoint y: 416, endPoint x: 0, endPoint y: 358, distance: 241.3
click at [0, 358] on div "Acompanhamento Acompanhe a situação das marcações correntes e finalizadas Relat…" at bounding box center [651, 345] width 1303 height 486
type input "898003405936766"
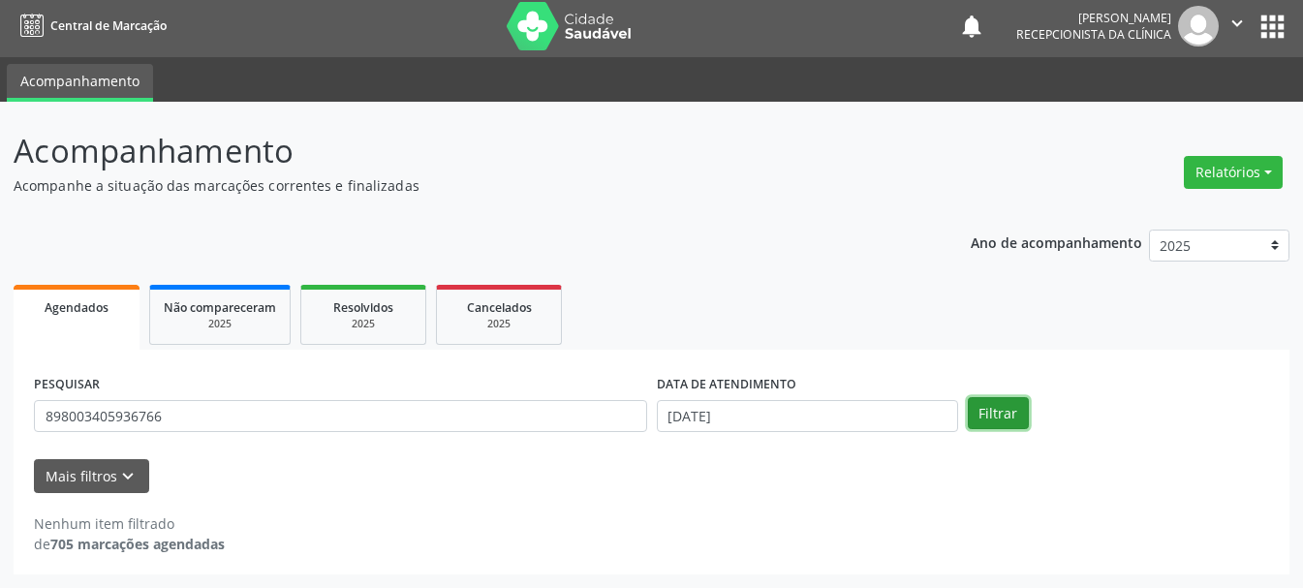
click at [995, 411] on button "Filtrar" at bounding box center [998, 413] width 61 height 33
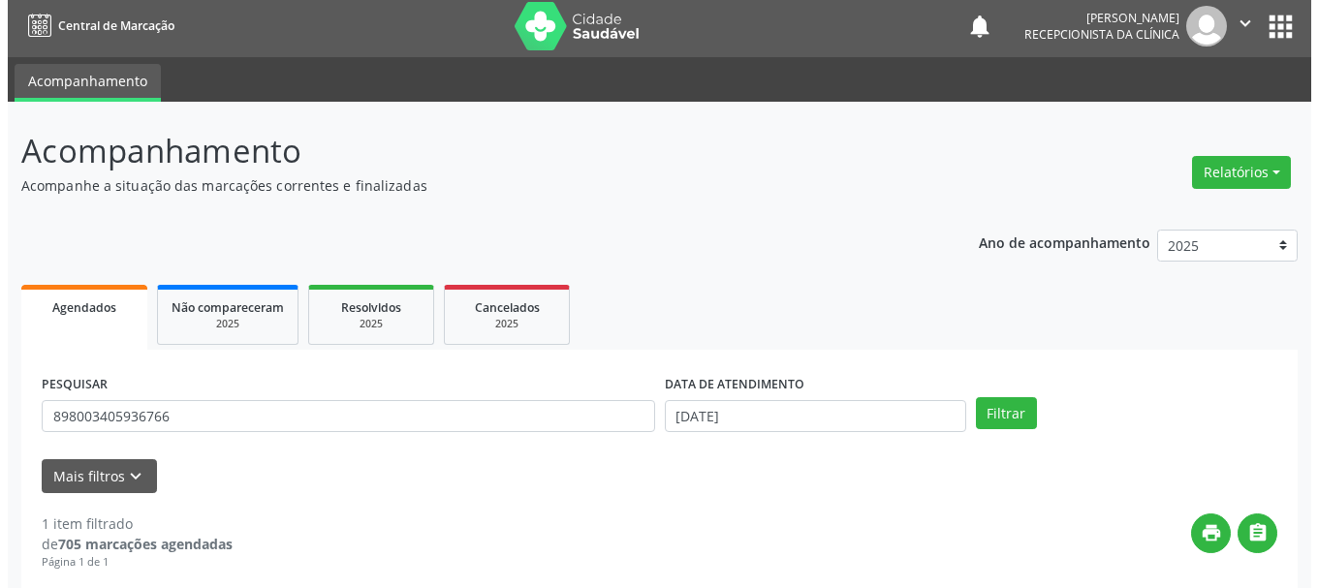
scroll to position [283, 0]
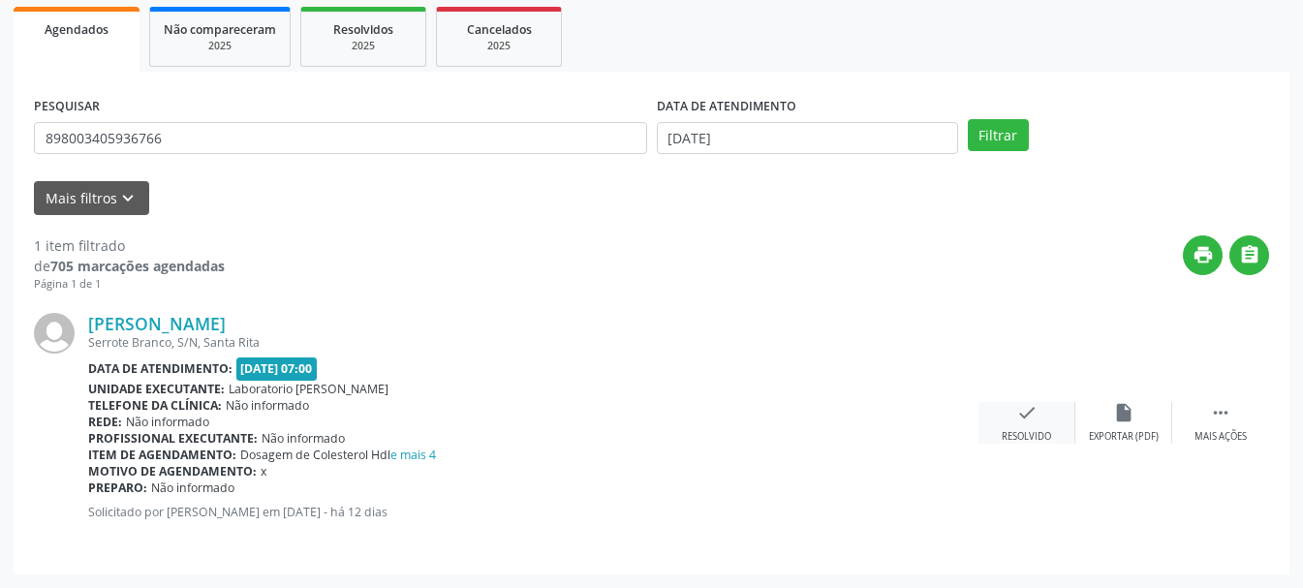
click at [1031, 426] on div "check Resolvido" at bounding box center [1027, 423] width 97 height 42
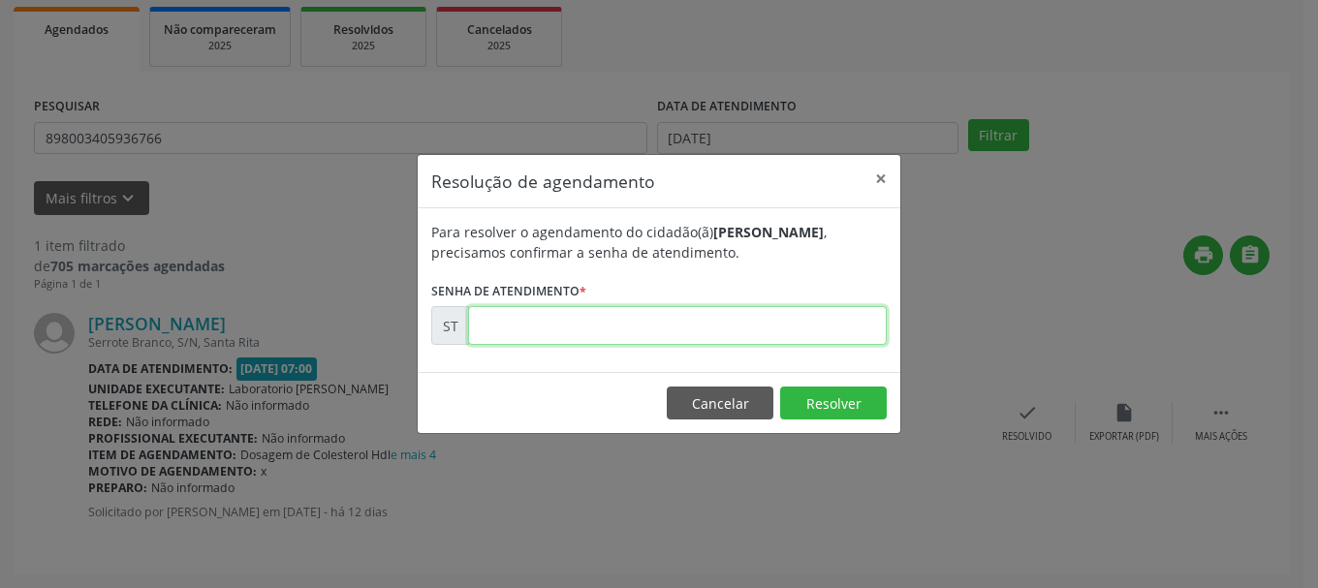
click at [847, 344] on input "text" at bounding box center [677, 325] width 419 height 39
type input "00022876"
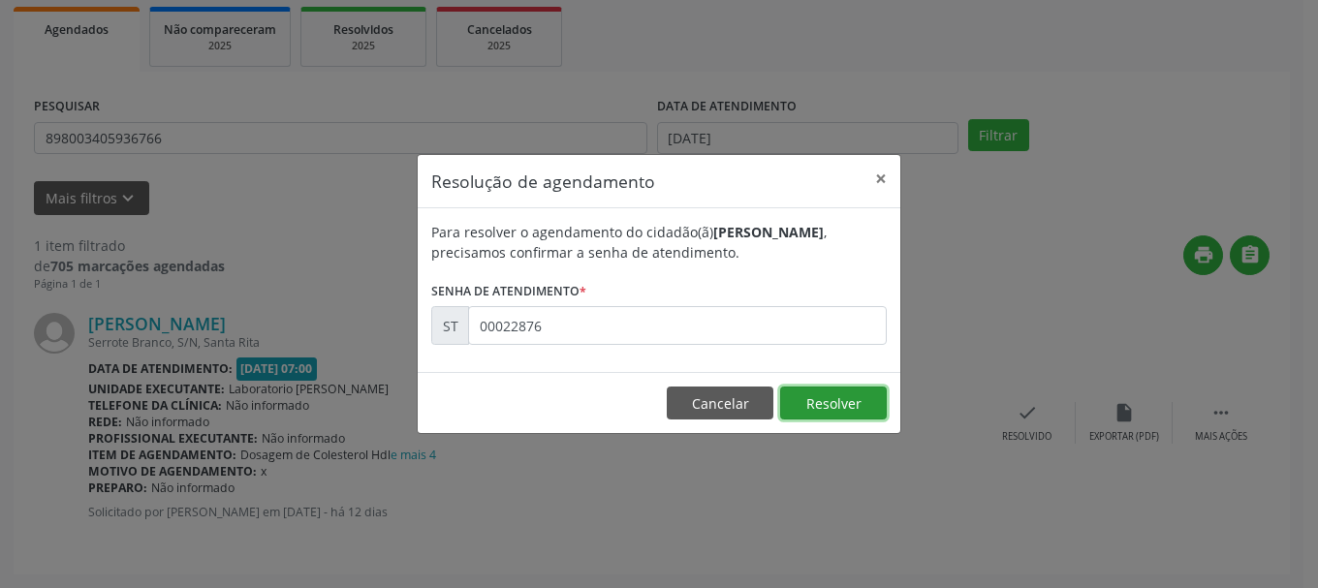
click at [842, 392] on button "Resolver" at bounding box center [833, 403] width 107 height 33
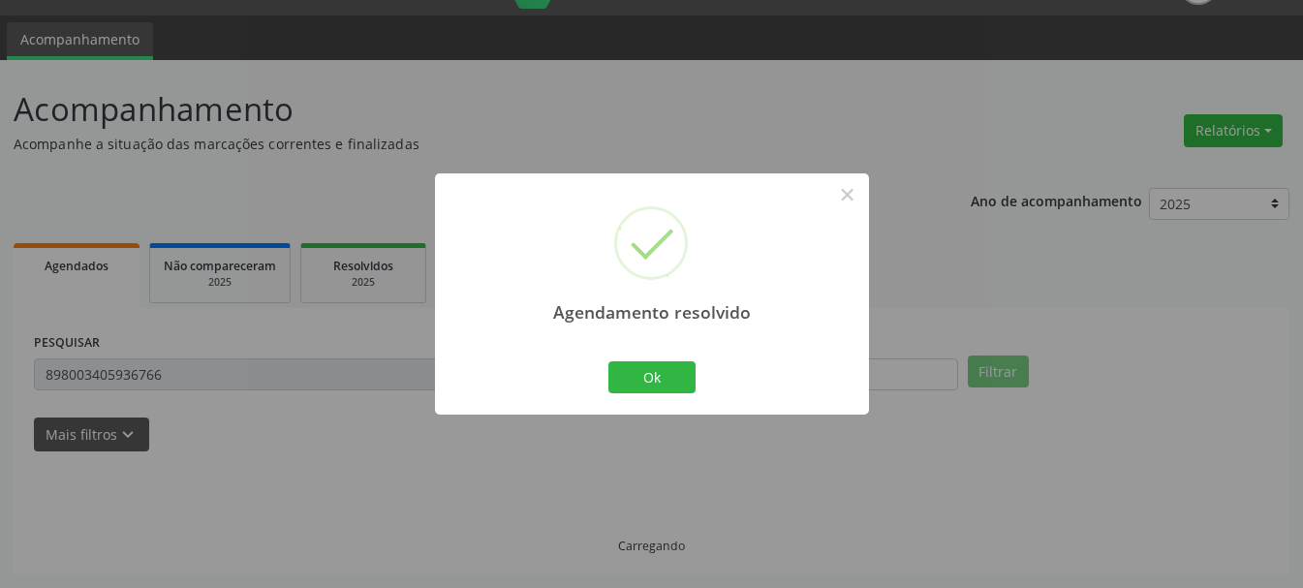
scroll to position [5, 0]
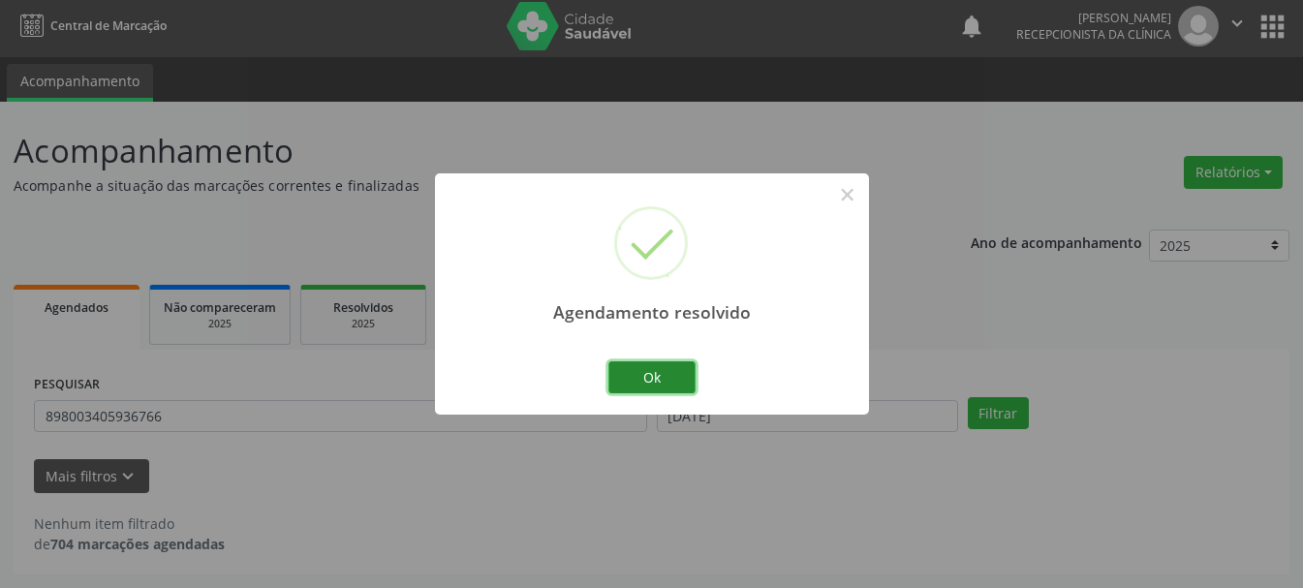
click at [675, 386] on button "Ok" at bounding box center [651, 377] width 87 height 33
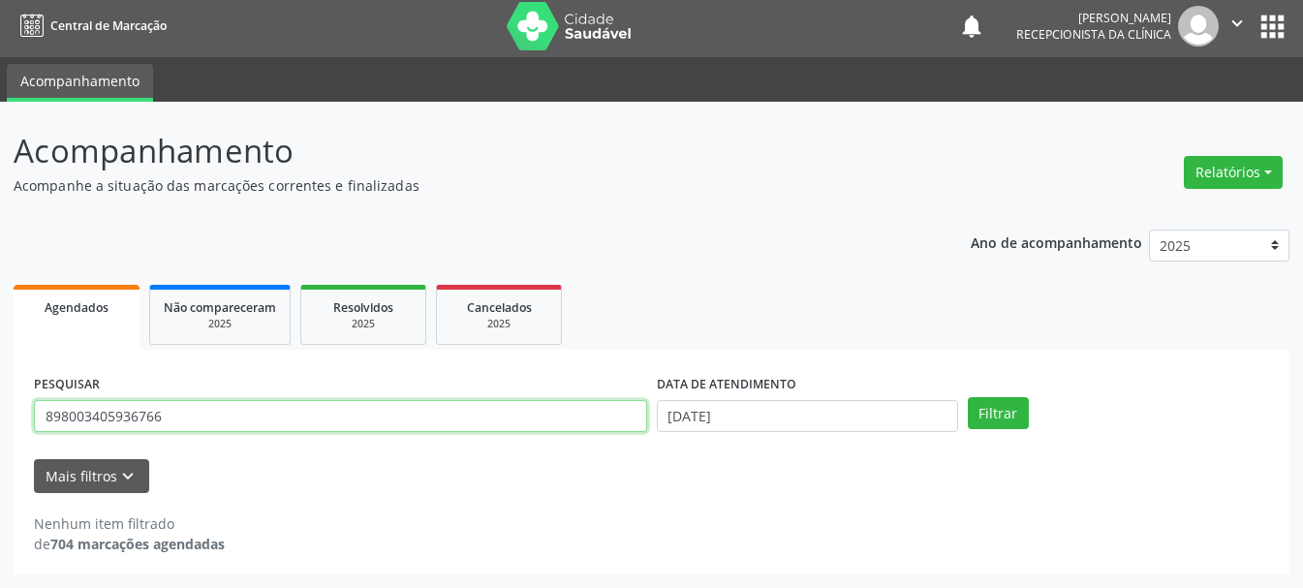
drag, startPoint x: 254, startPoint y: 431, endPoint x: 0, endPoint y: 415, distance: 254.4
click at [0, 415] on div "Acompanhamento Acompanhe a situação das marcações correntes e finalizadas Relat…" at bounding box center [651, 345] width 1303 height 486
type input "700607940223363"
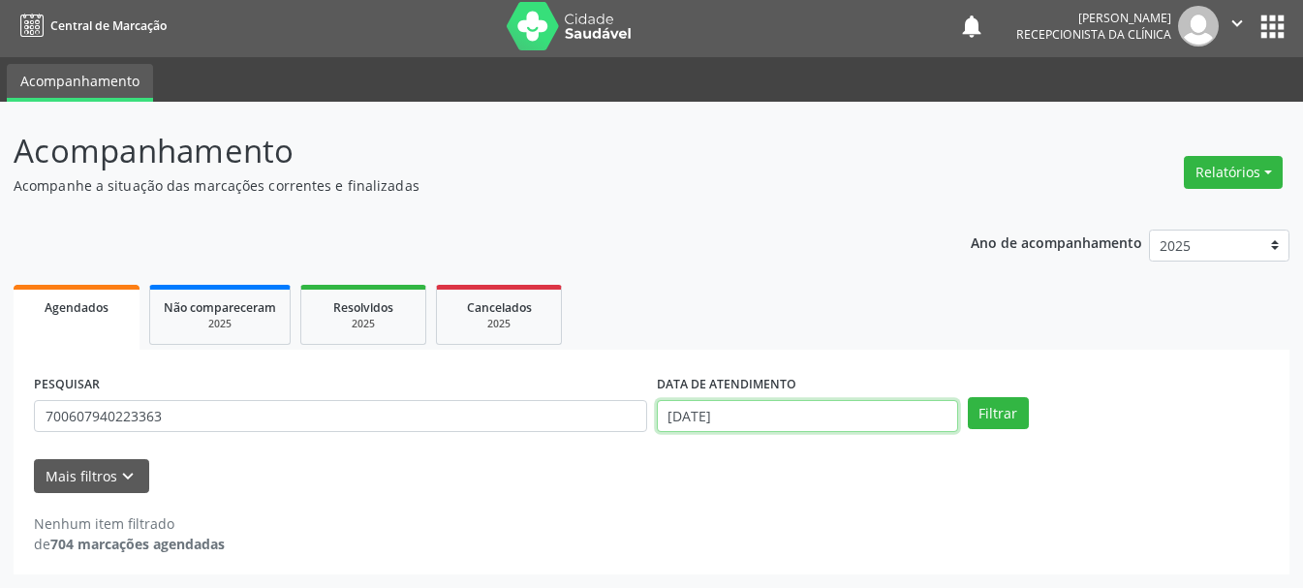
click at [803, 426] on input "[DATE]" at bounding box center [807, 416] width 301 height 33
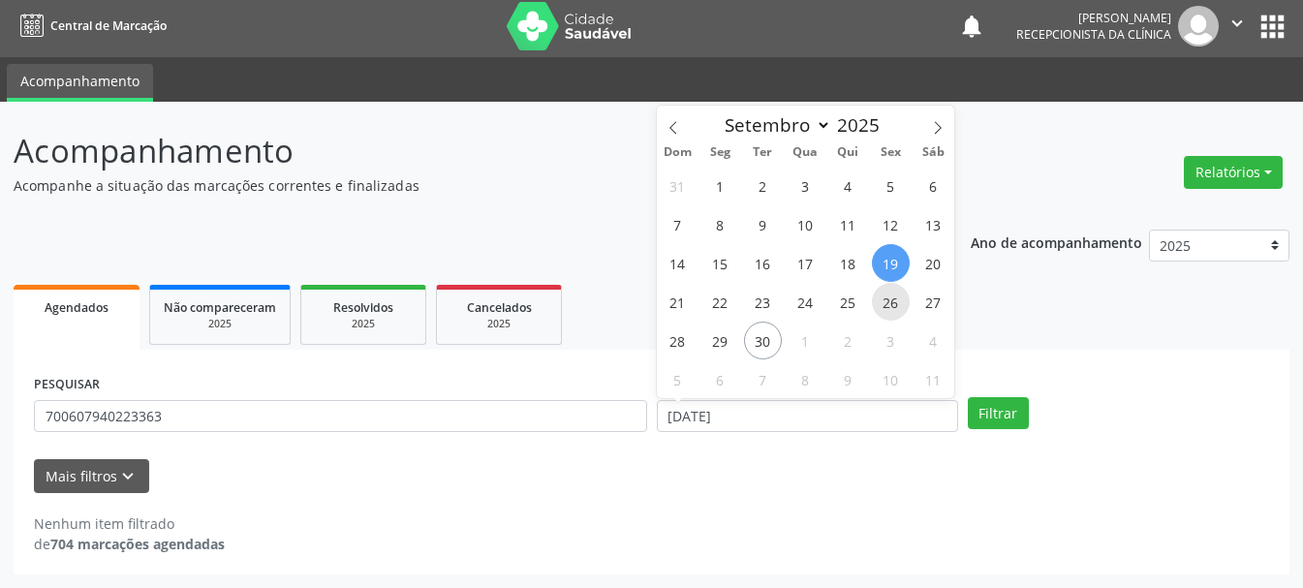
click at [876, 302] on span "26" at bounding box center [891, 302] width 38 height 38
type input "[DATE]"
click at [876, 302] on span "26" at bounding box center [891, 302] width 38 height 38
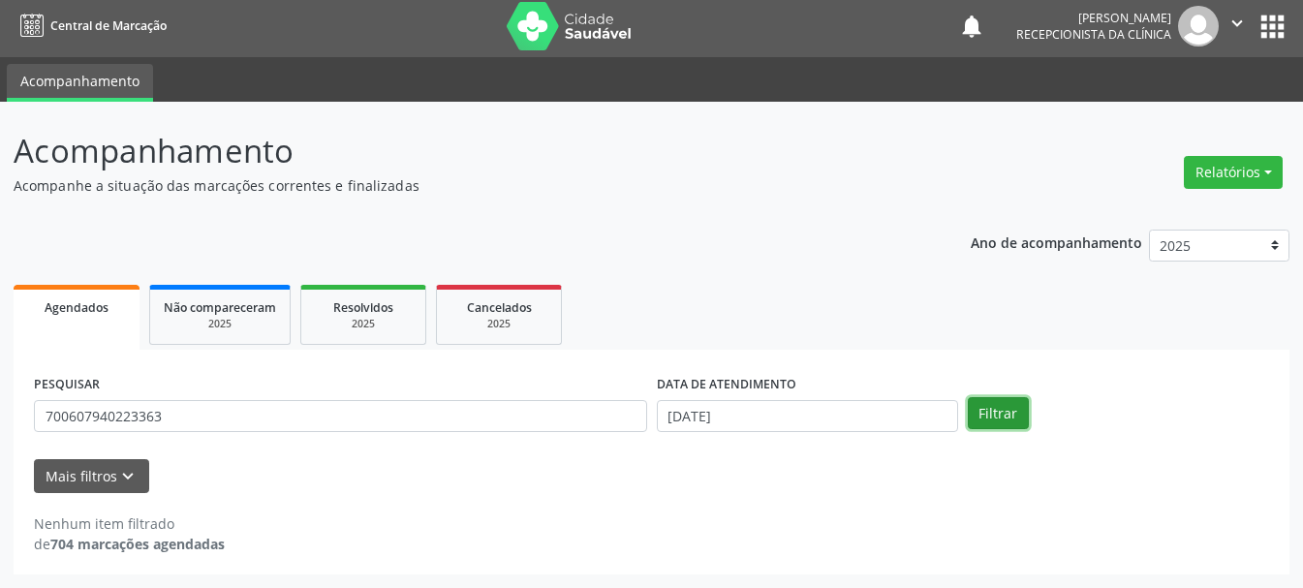
click at [1022, 410] on button "Filtrar" at bounding box center [998, 413] width 61 height 33
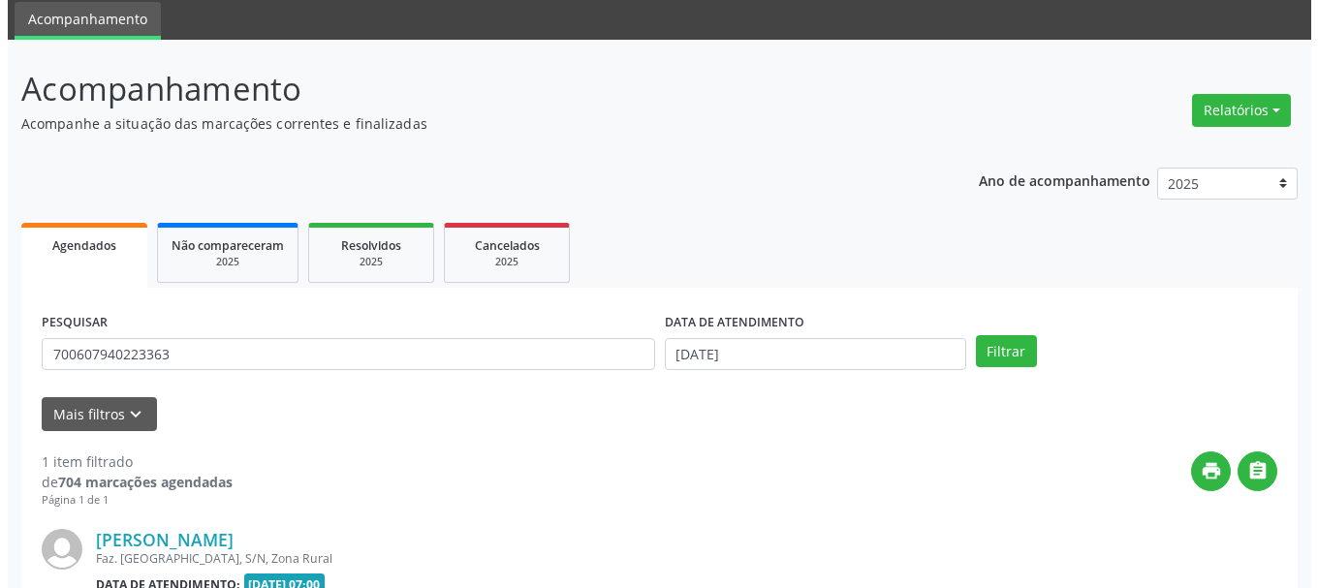
scroll to position [261, 0]
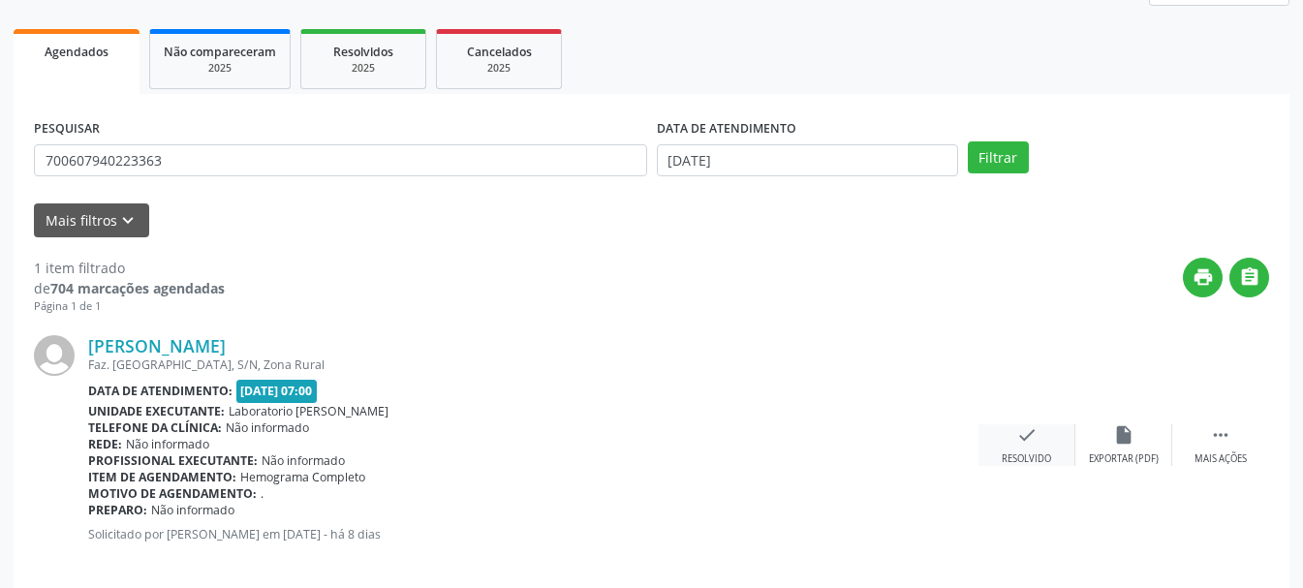
click at [1030, 432] on icon "check" at bounding box center [1026, 434] width 21 height 21
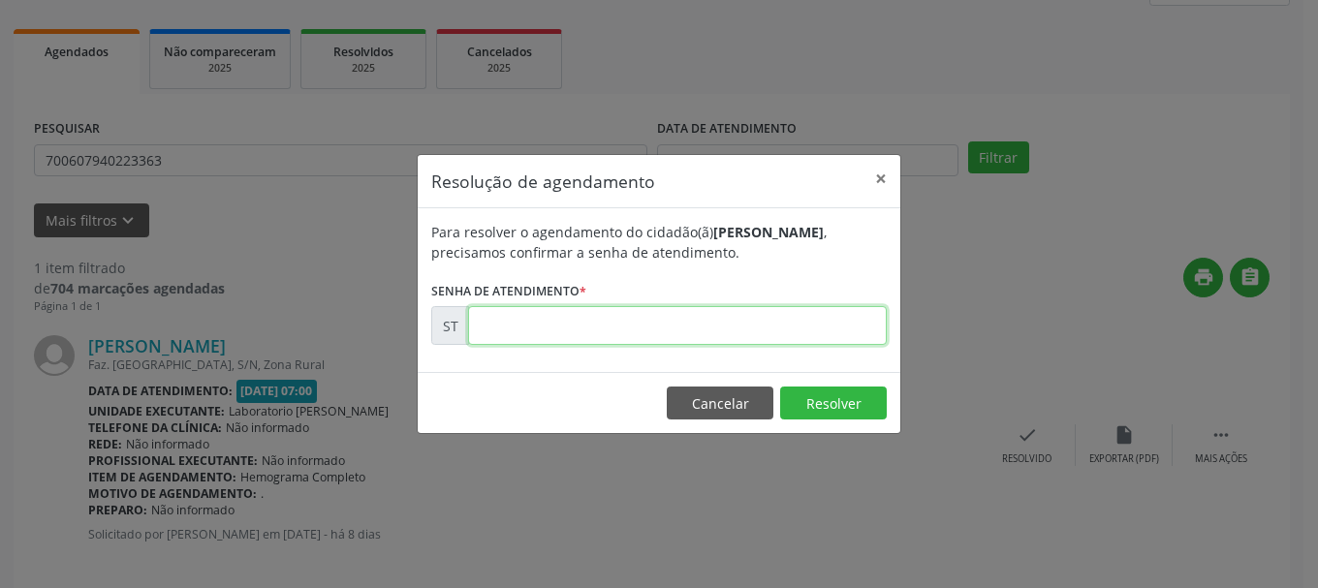
click at [513, 321] on input "text" at bounding box center [677, 325] width 419 height 39
type input "00023163"
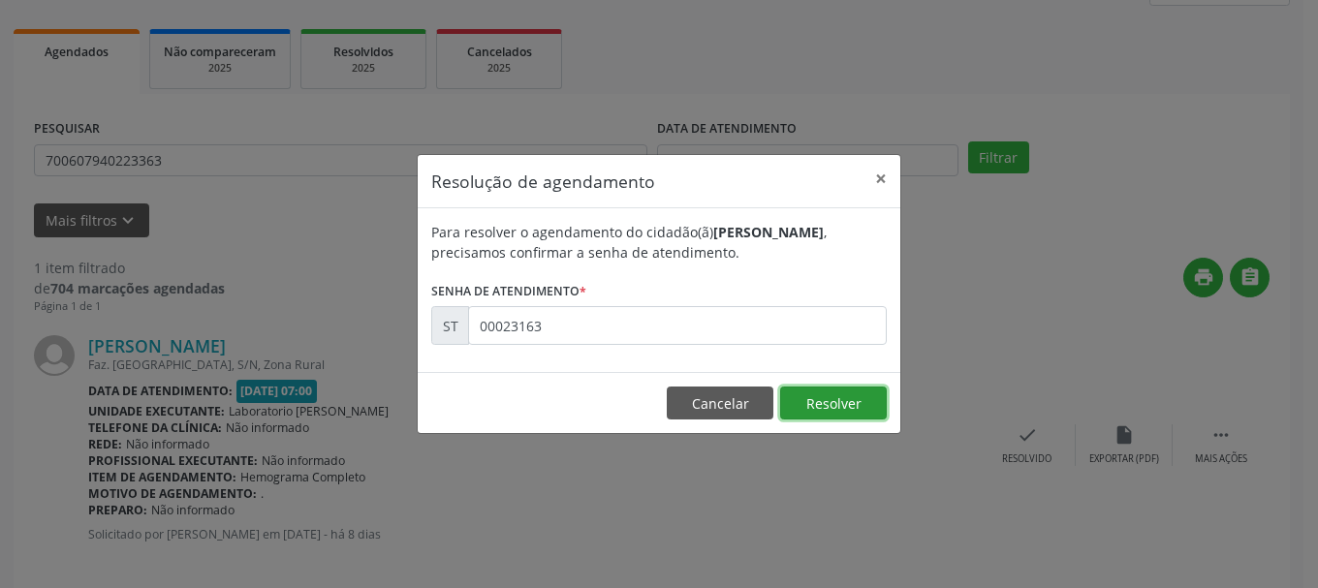
click at [841, 401] on button "Resolver" at bounding box center [833, 403] width 107 height 33
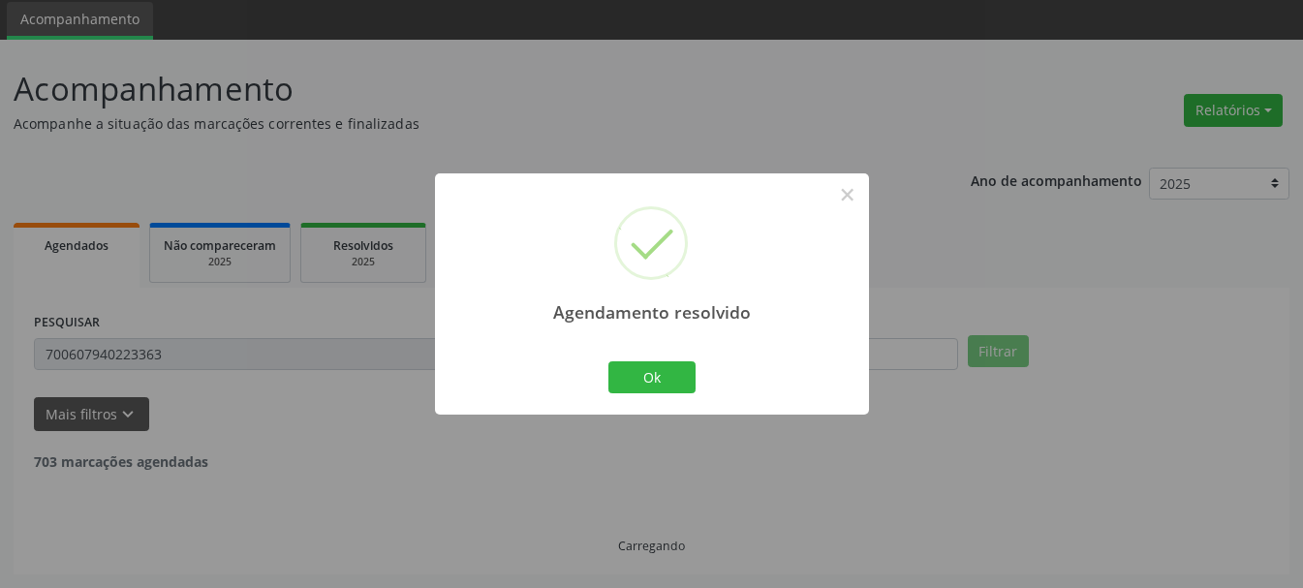
scroll to position [5, 0]
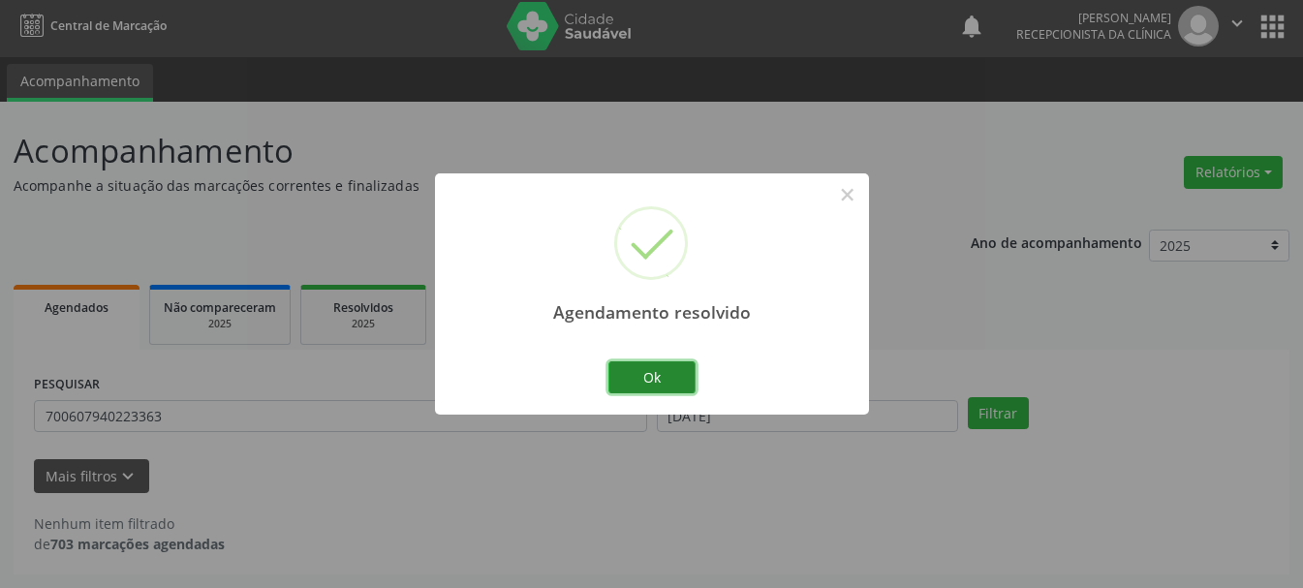
drag, startPoint x: 665, startPoint y: 370, endPoint x: 617, endPoint y: 373, distance: 47.6
click at [664, 370] on button "Ok" at bounding box center [651, 377] width 87 height 33
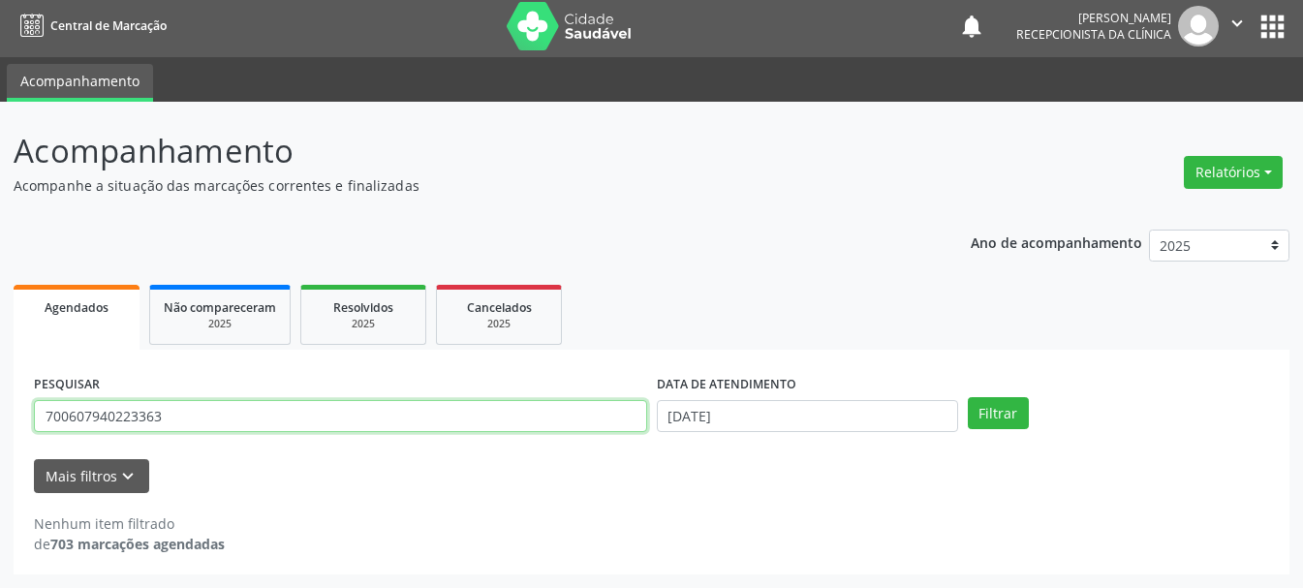
drag, startPoint x: 225, startPoint y: 419, endPoint x: 39, endPoint y: 399, distance: 187.0
click at [39, 400] on input "700607940223363" at bounding box center [340, 416] width 613 height 33
type input "705004406617553"
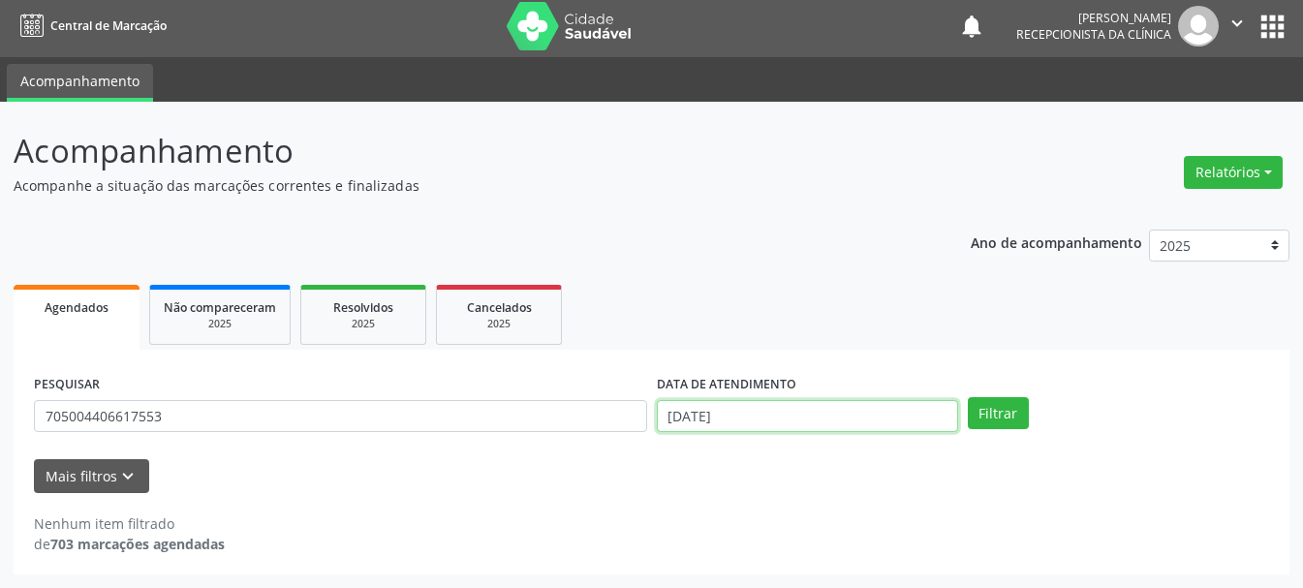
click at [884, 404] on input "[DATE]" at bounding box center [807, 416] width 301 height 33
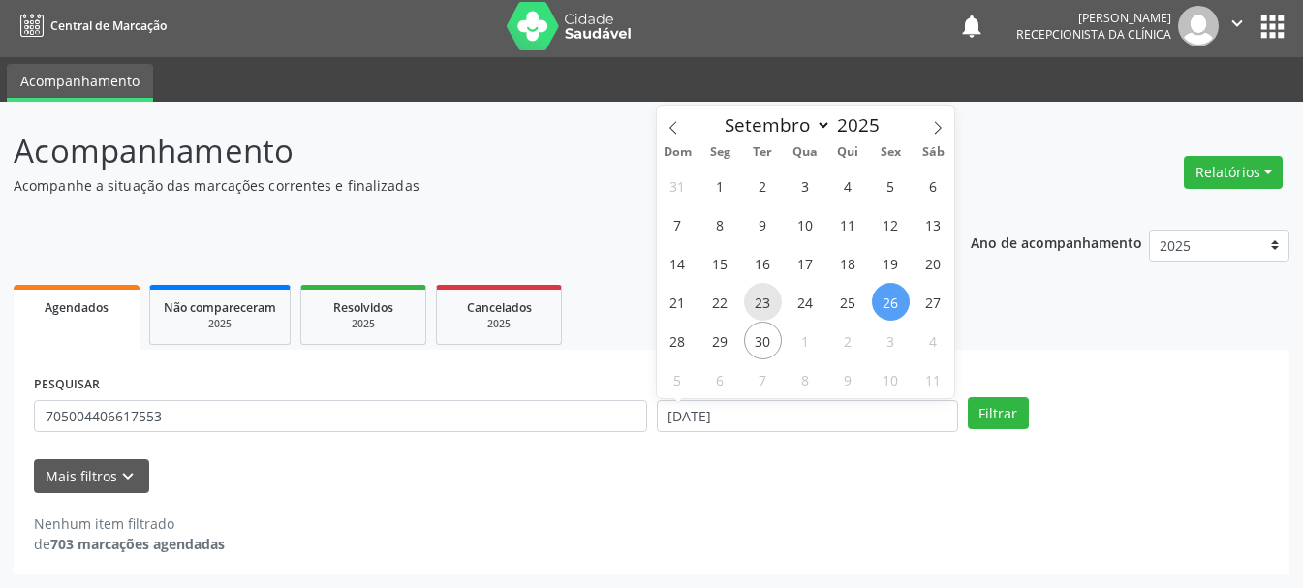
click at [761, 299] on span "23" at bounding box center [763, 302] width 38 height 38
type input "[DATE]"
click at [761, 299] on span "23" at bounding box center [763, 302] width 38 height 38
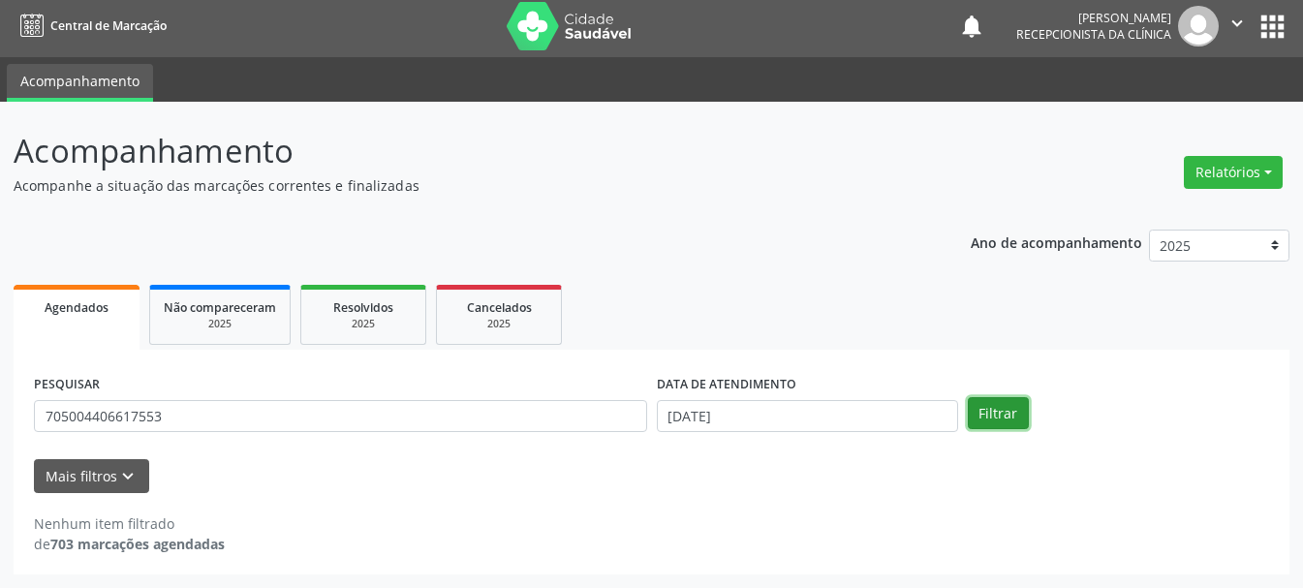
click at [989, 419] on button "Filtrar" at bounding box center [998, 413] width 61 height 33
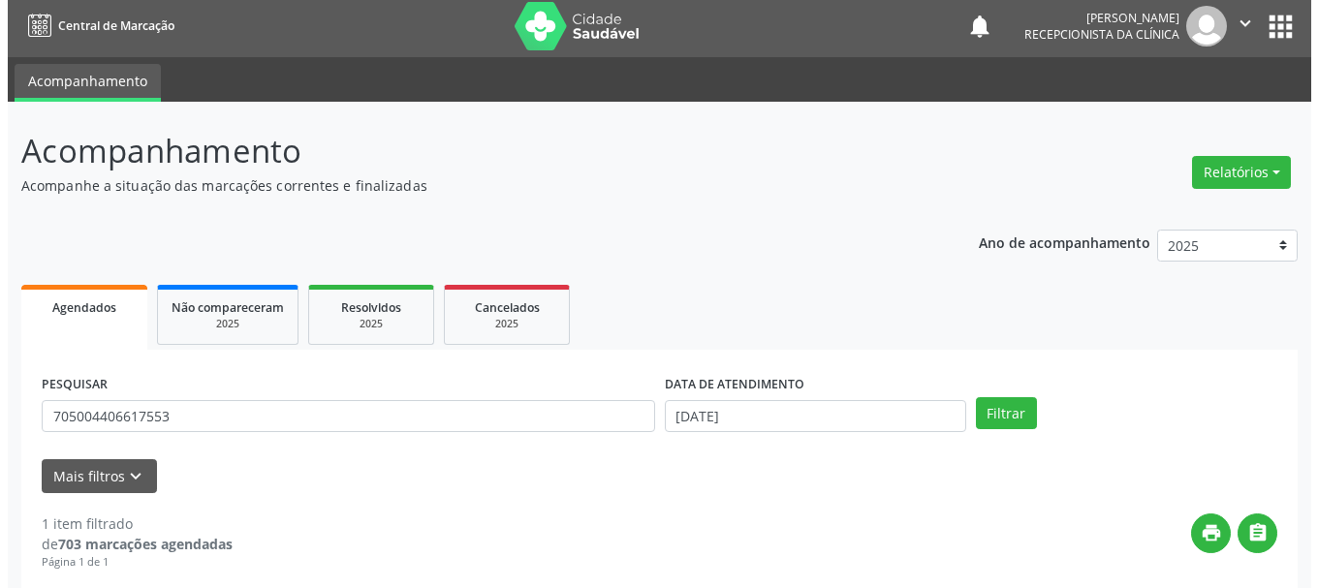
scroll to position [283, 0]
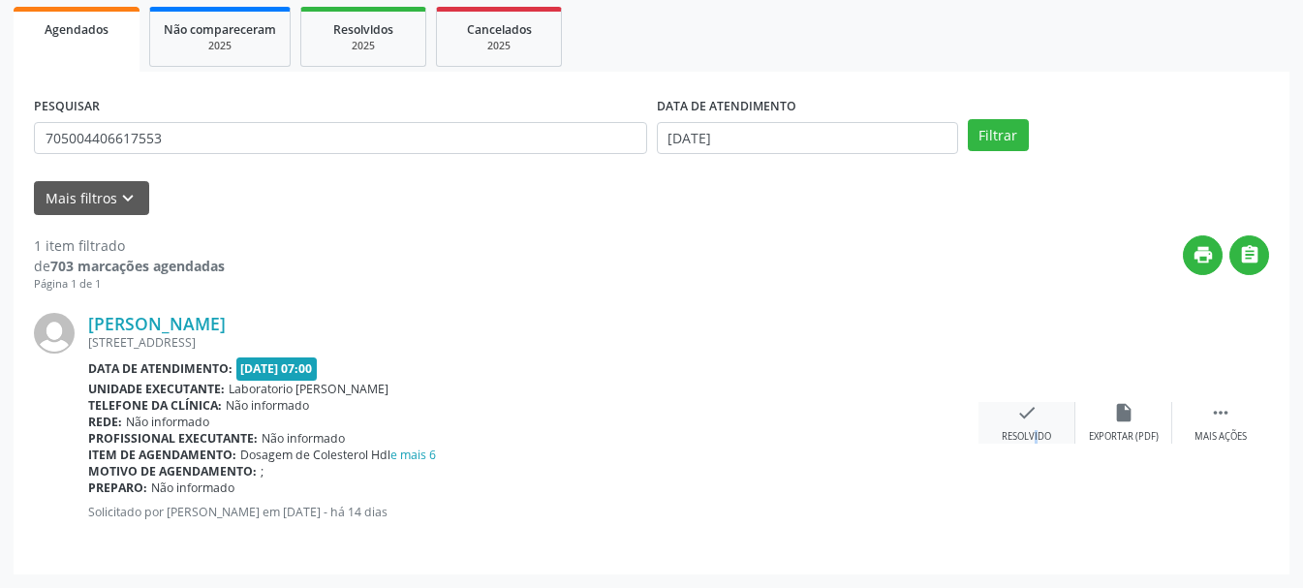
click at [1022, 433] on div "Resolvido" at bounding box center [1026, 437] width 49 height 14
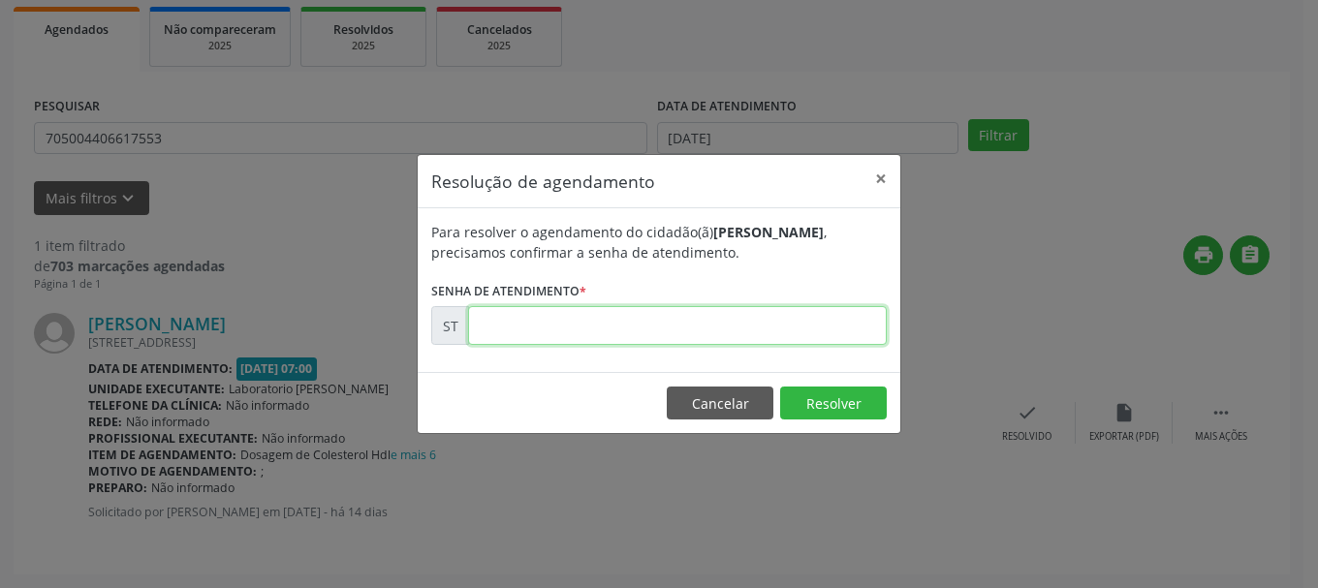
click at [640, 313] on input "text" at bounding box center [677, 325] width 419 height 39
type input "00022389"
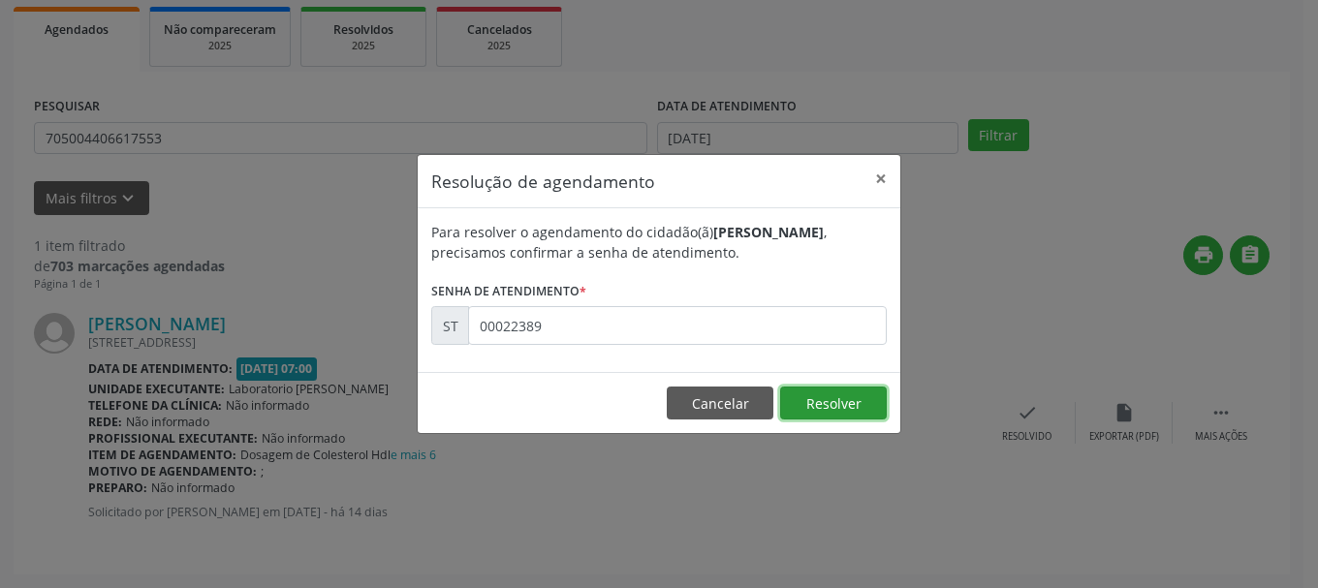
click at [849, 393] on button "Resolver" at bounding box center [833, 403] width 107 height 33
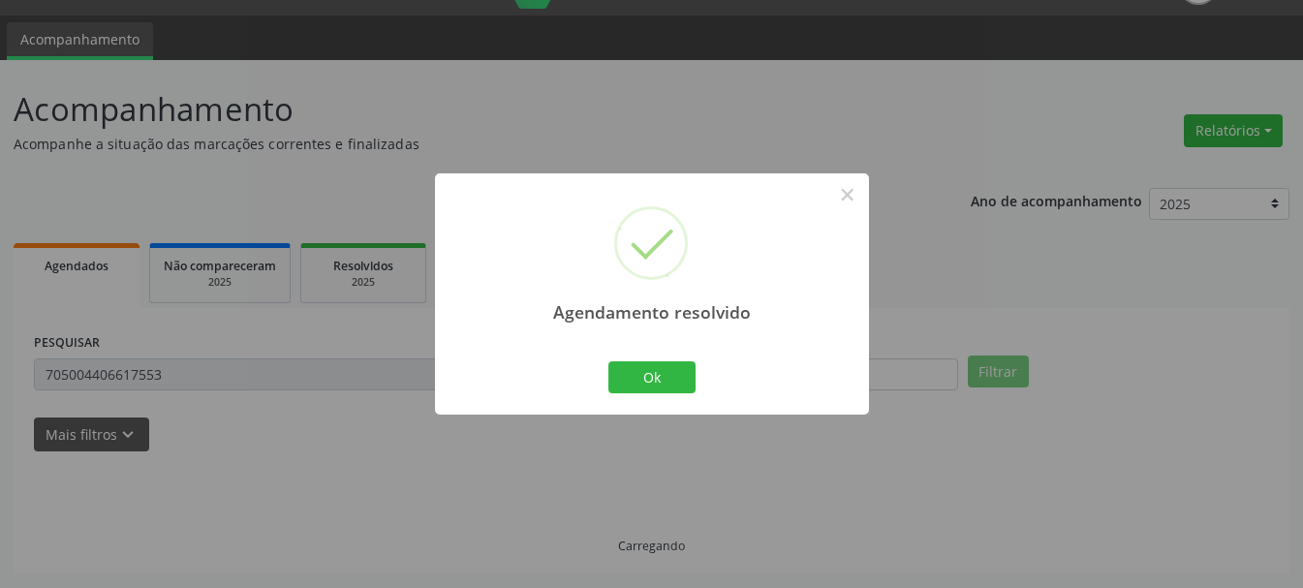
scroll to position [5, 0]
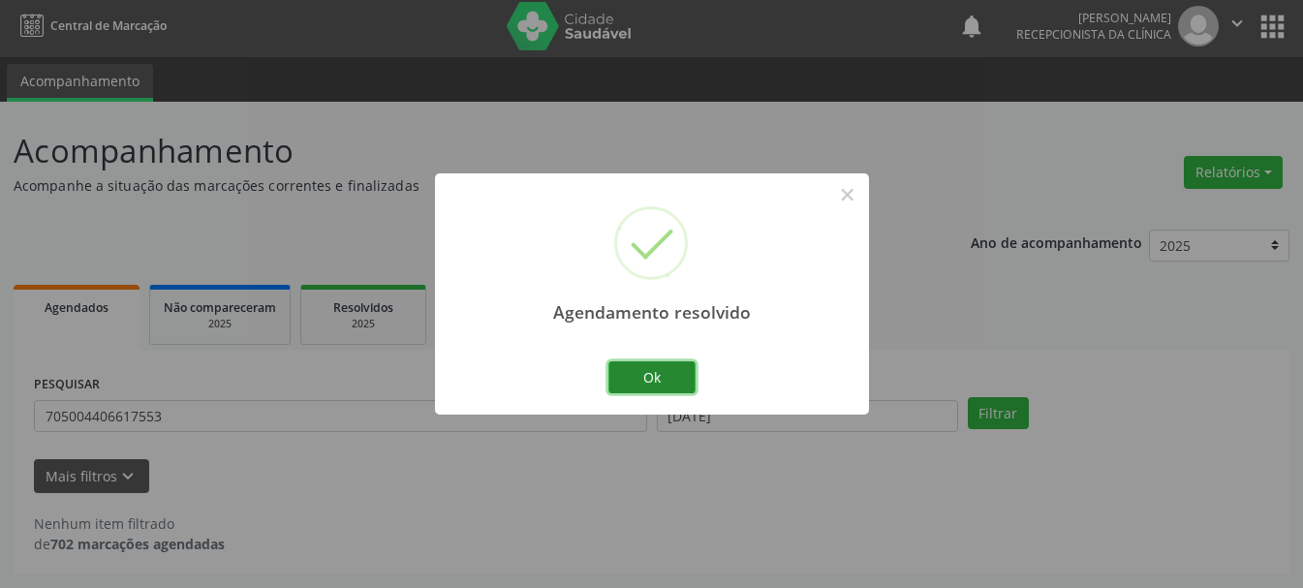
click at [669, 372] on button "Ok" at bounding box center [651, 377] width 87 height 33
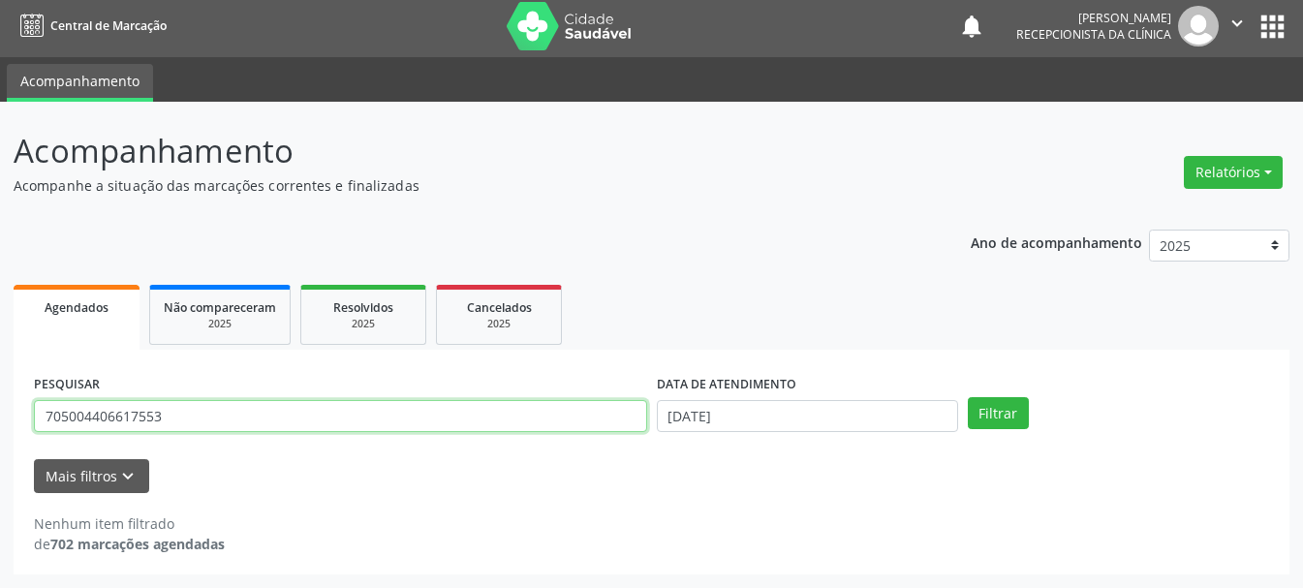
drag, startPoint x: 253, startPoint y: 427, endPoint x: 0, endPoint y: 425, distance: 252.9
click at [0, 425] on div "Acompanhamento Acompanhe a situação das marcações correntes e finalizadas Relat…" at bounding box center [651, 345] width 1303 height 486
click at [221, 418] on input "705004406617553" at bounding box center [340, 416] width 613 height 33
drag, startPoint x: 221, startPoint y: 418, endPoint x: 28, endPoint y: 414, distance: 192.8
click at [28, 414] on div "PESQUISAR 705004406617553 DATA DE ATENDIMENTO [DATE] Filtrar UNIDADE DE REFERÊN…" at bounding box center [652, 462] width 1276 height 225
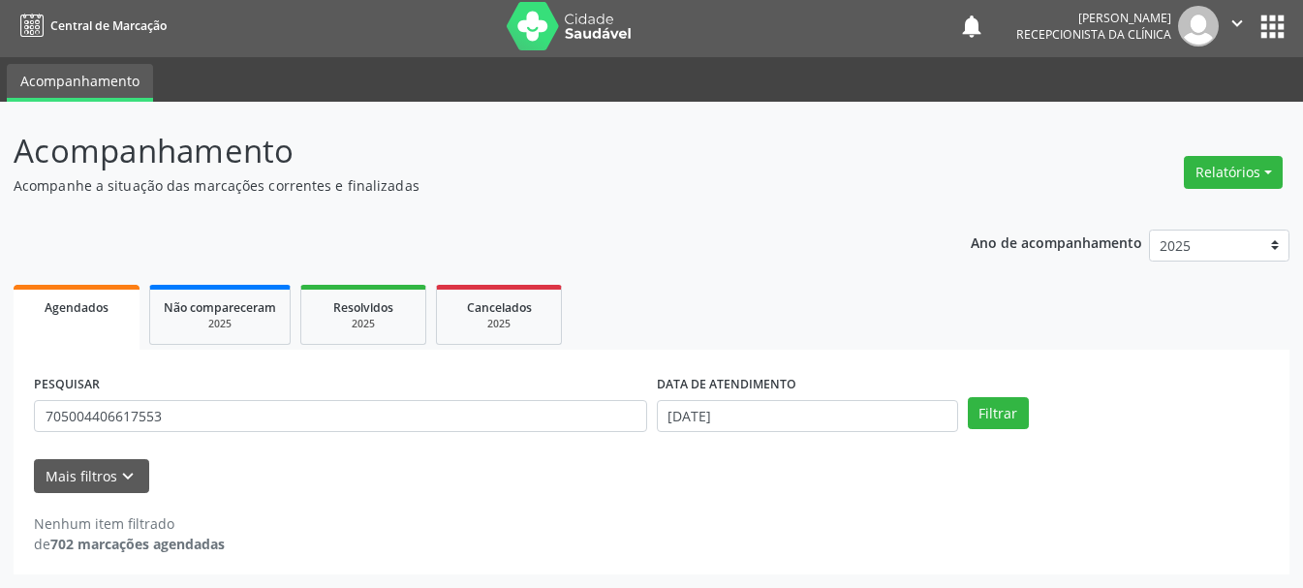
click at [142, 436] on div "PESQUISAR 705004406617553" at bounding box center [340, 408] width 623 height 76
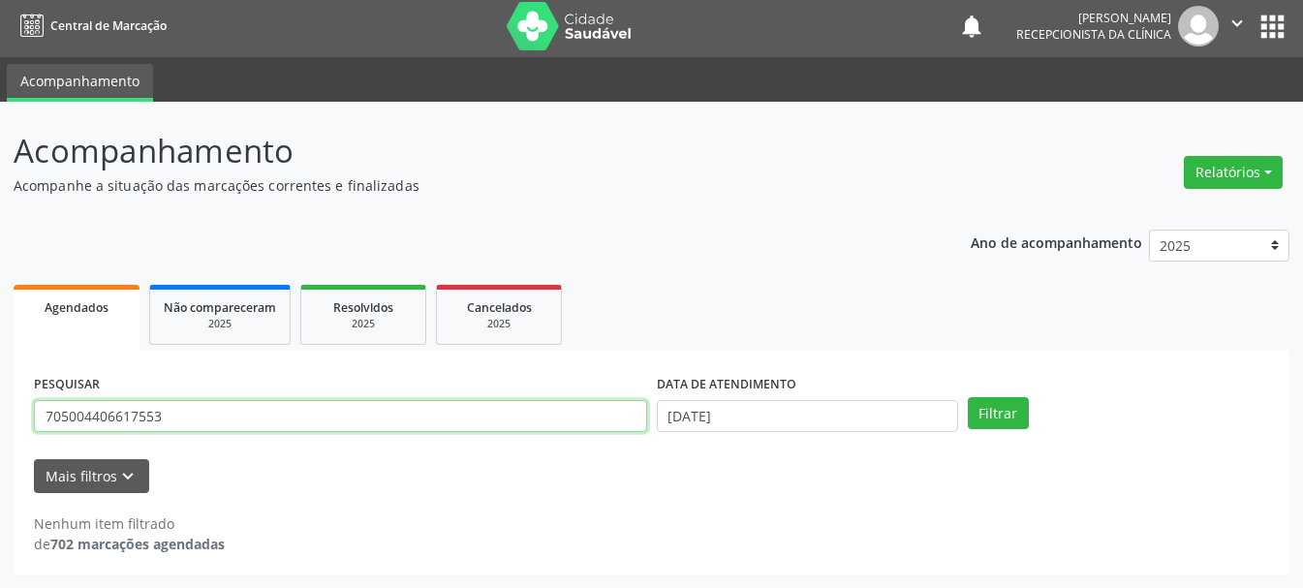
drag, startPoint x: 179, startPoint y: 410, endPoint x: 69, endPoint y: 427, distance: 111.8
click at [69, 427] on input "705004406617553" at bounding box center [340, 416] width 613 height 33
type input "705606464098918"
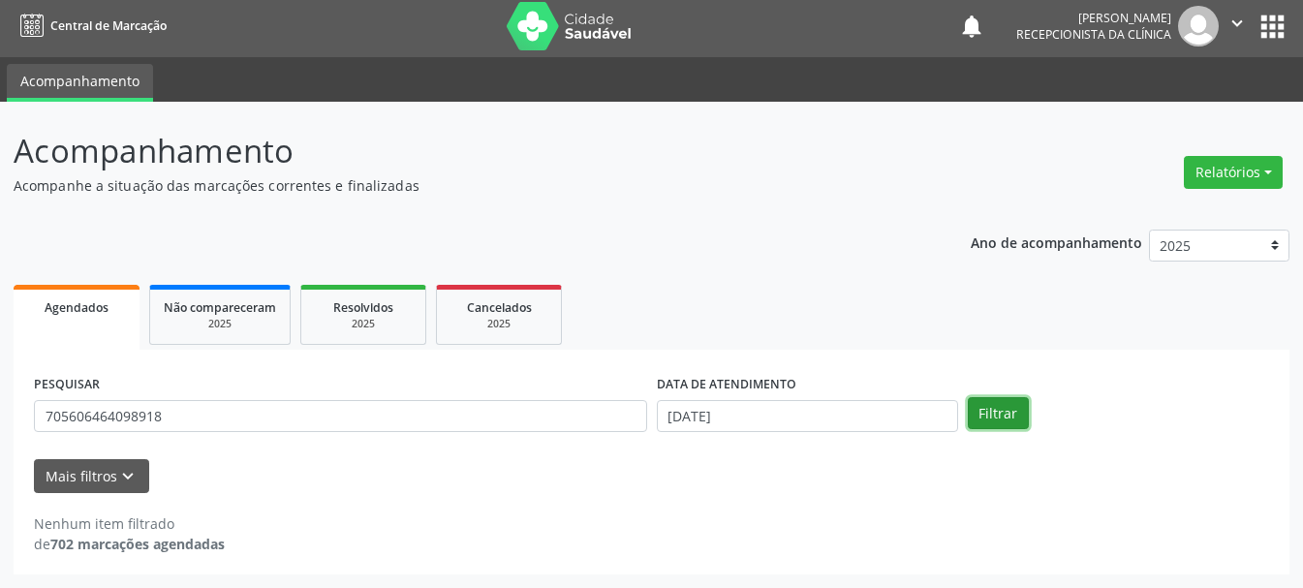
click at [1023, 403] on button "Filtrar" at bounding box center [998, 413] width 61 height 33
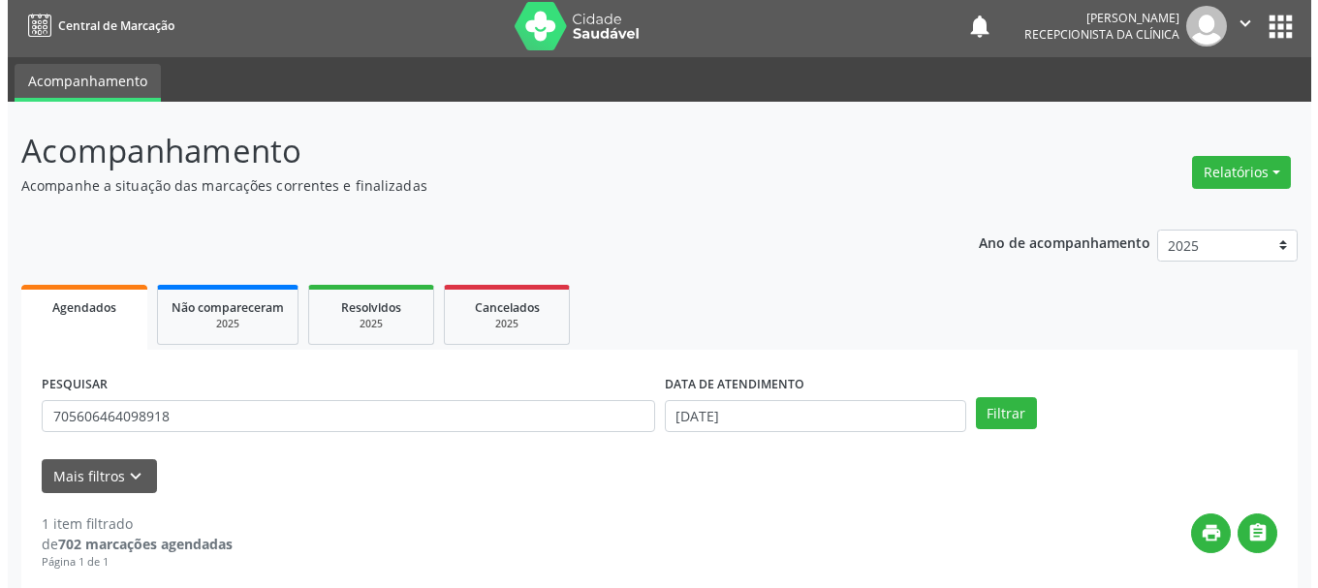
scroll to position [283, 0]
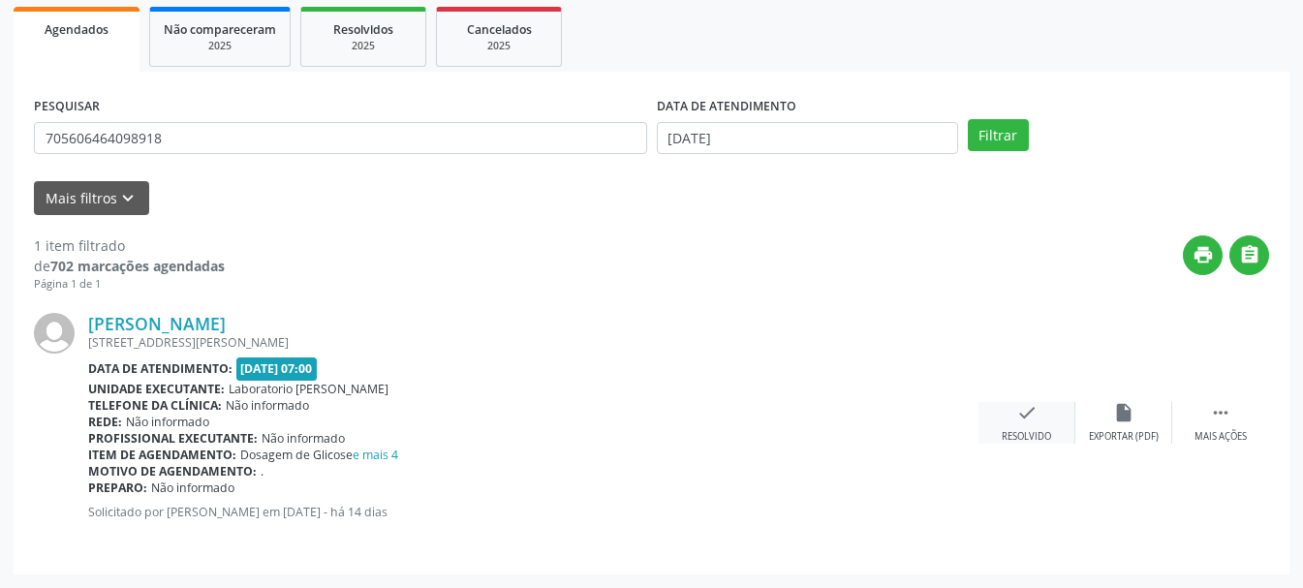
click at [1024, 420] on icon "check" at bounding box center [1026, 412] width 21 height 21
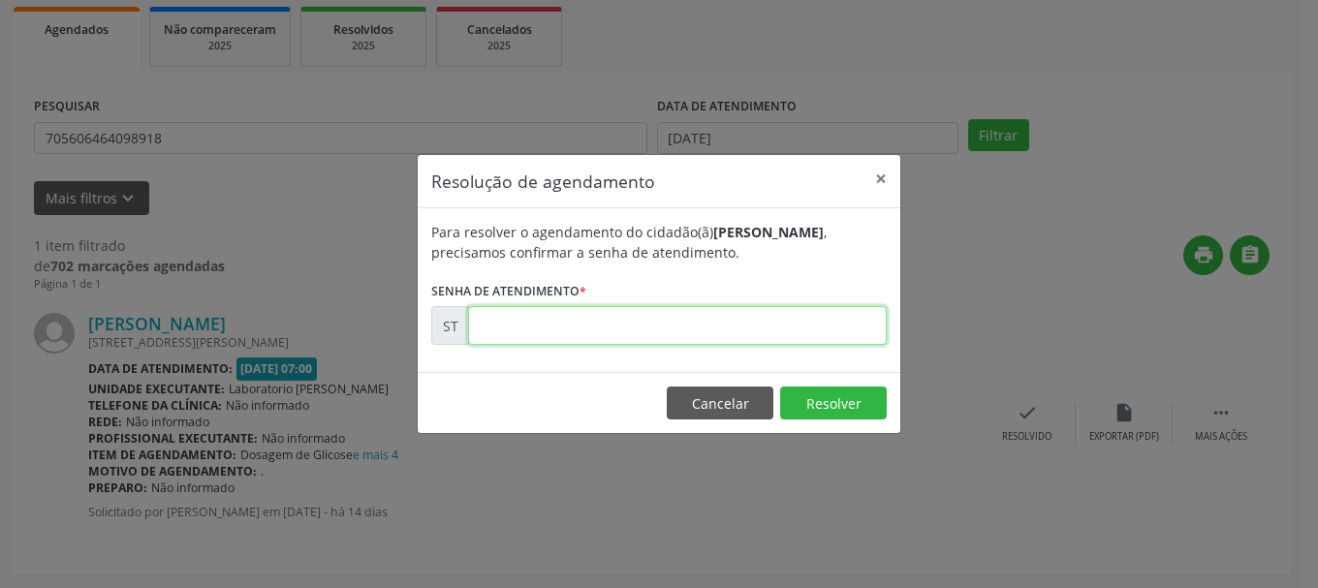
click at [757, 339] on input "text" at bounding box center [677, 325] width 419 height 39
type input "00022412"
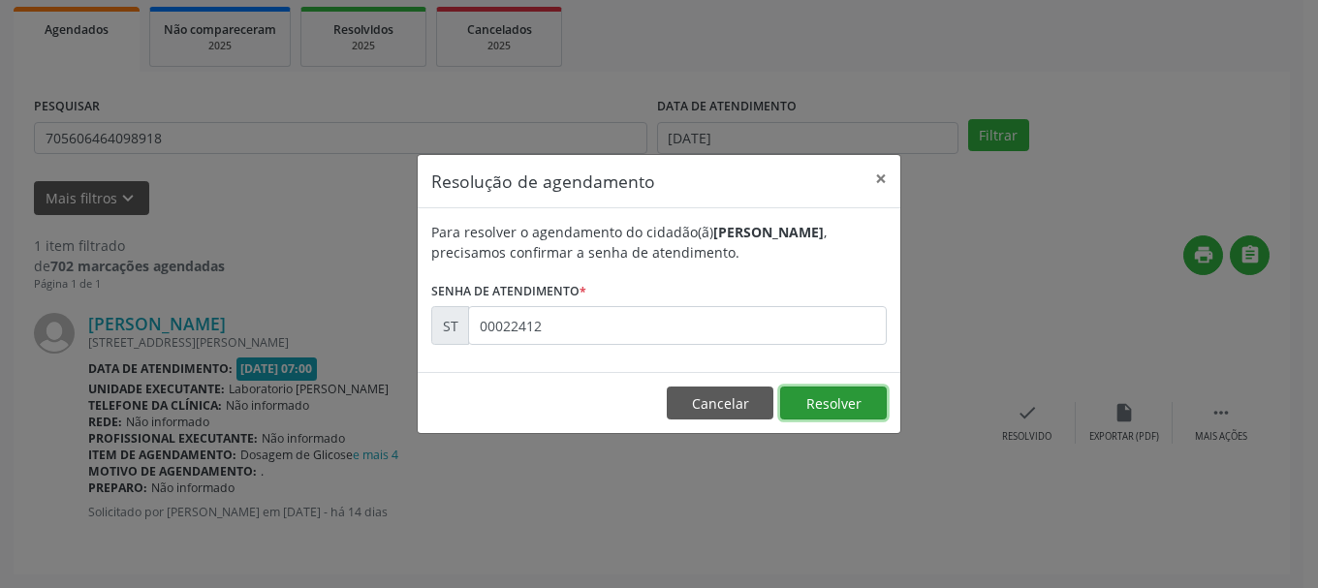
click at [855, 389] on button "Resolver" at bounding box center [833, 403] width 107 height 33
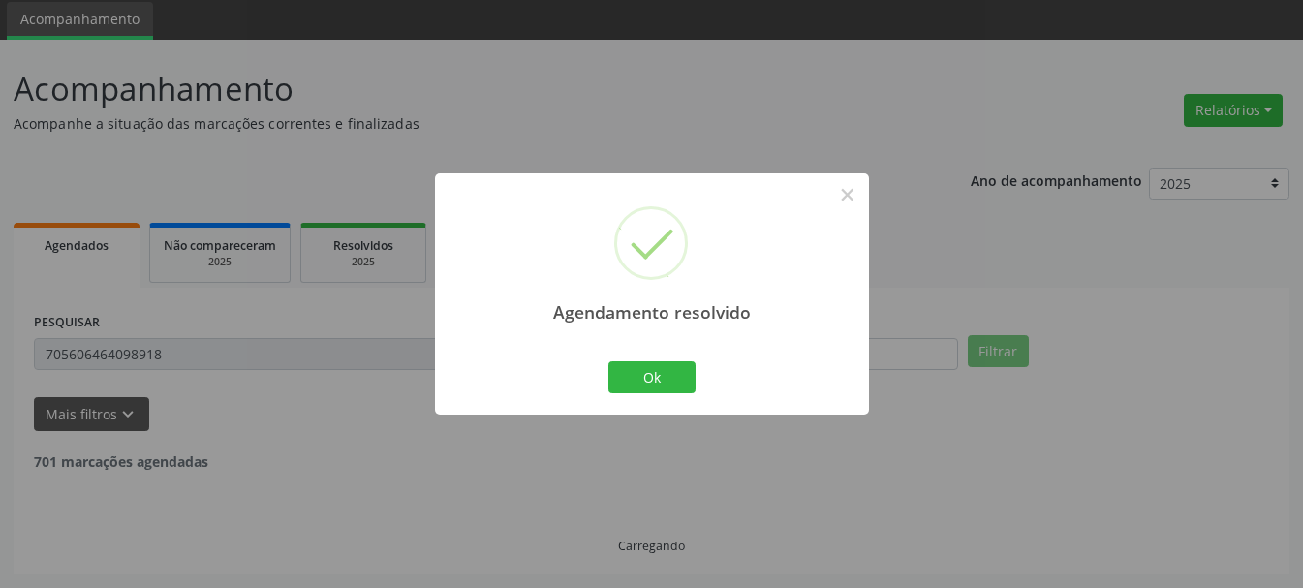
scroll to position [5, 0]
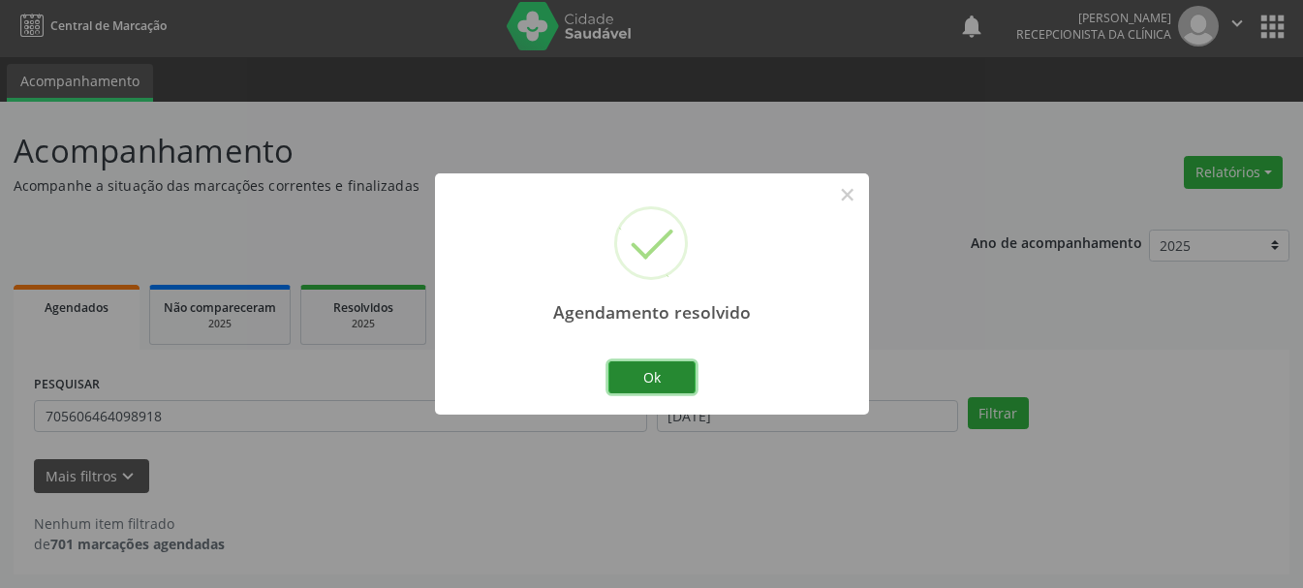
click at [644, 383] on button "Ok" at bounding box center [651, 377] width 87 height 33
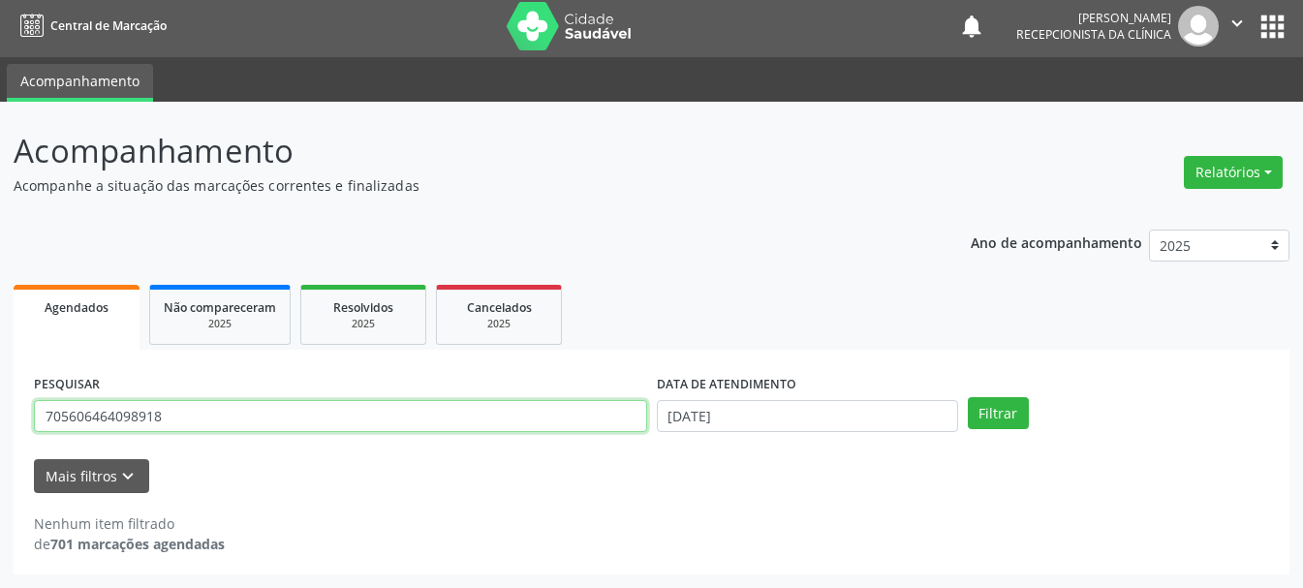
drag, startPoint x: 219, startPoint y: 407, endPoint x: 0, endPoint y: 416, distance: 219.1
click at [0, 416] on div "Acompanhamento Acompanhe a situação das marcações correntes e finalizadas Relat…" at bounding box center [651, 345] width 1303 height 486
type input "898003712932458"
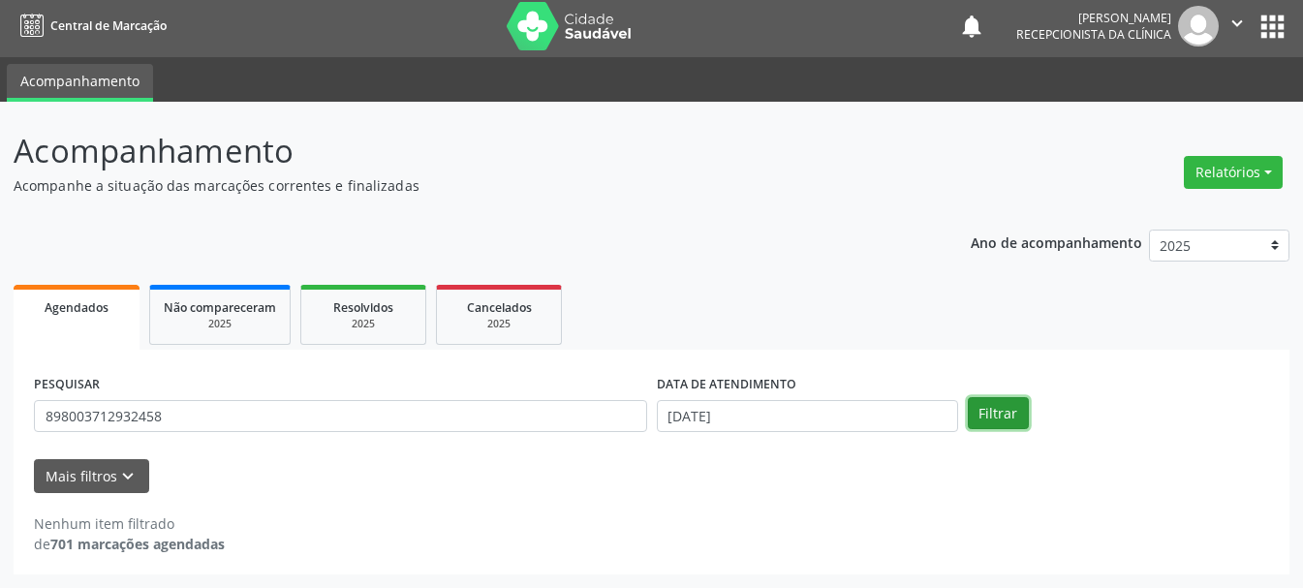
click at [997, 411] on button "Filtrar" at bounding box center [998, 413] width 61 height 33
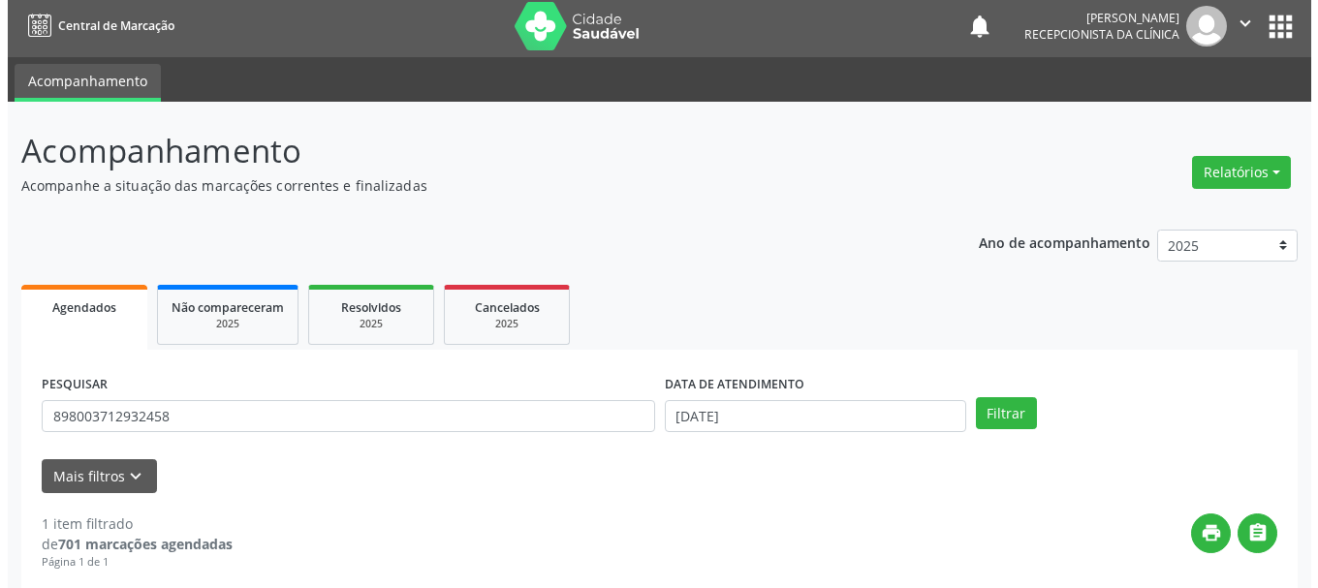
scroll to position [283, 0]
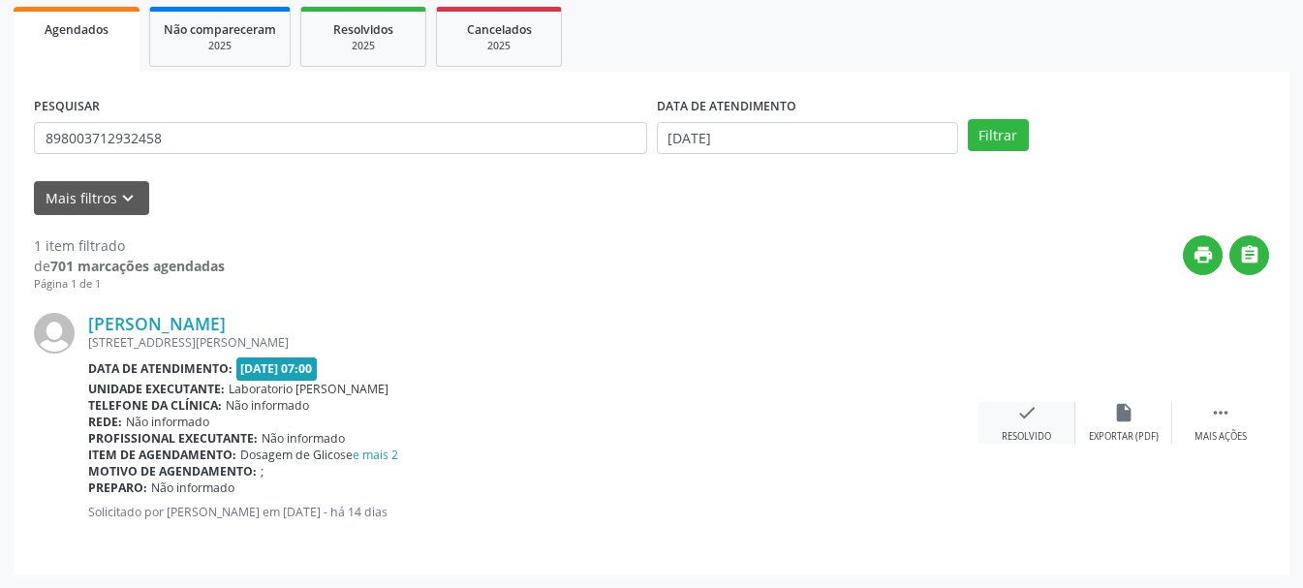
click at [1001, 427] on div "check Resolvido" at bounding box center [1027, 423] width 97 height 42
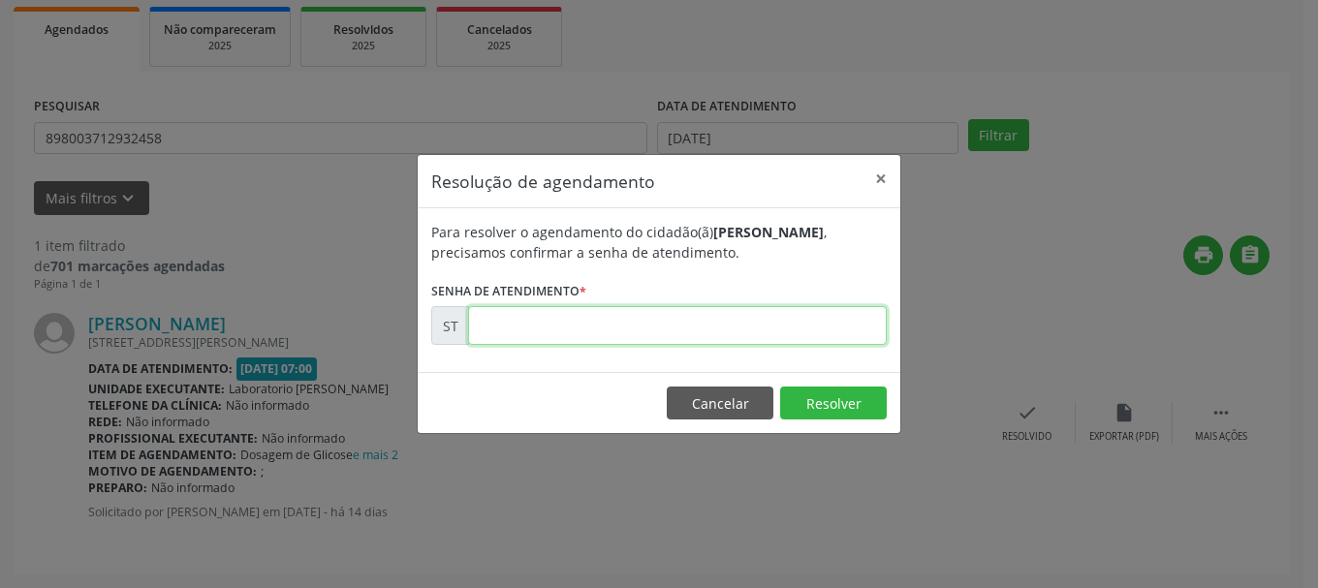
click at [698, 333] on input "text" at bounding box center [677, 325] width 419 height 39
type input "00022410"
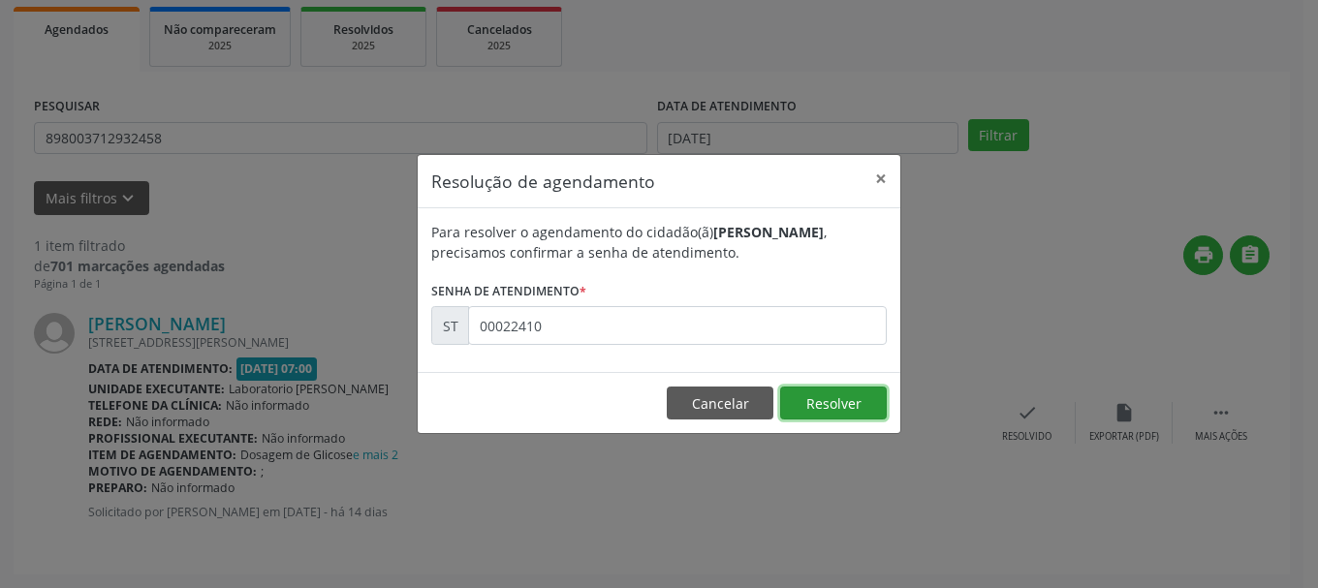
click at [833, 389] on button "Resolver" at bounding box center [833, 403] width 107 height 33
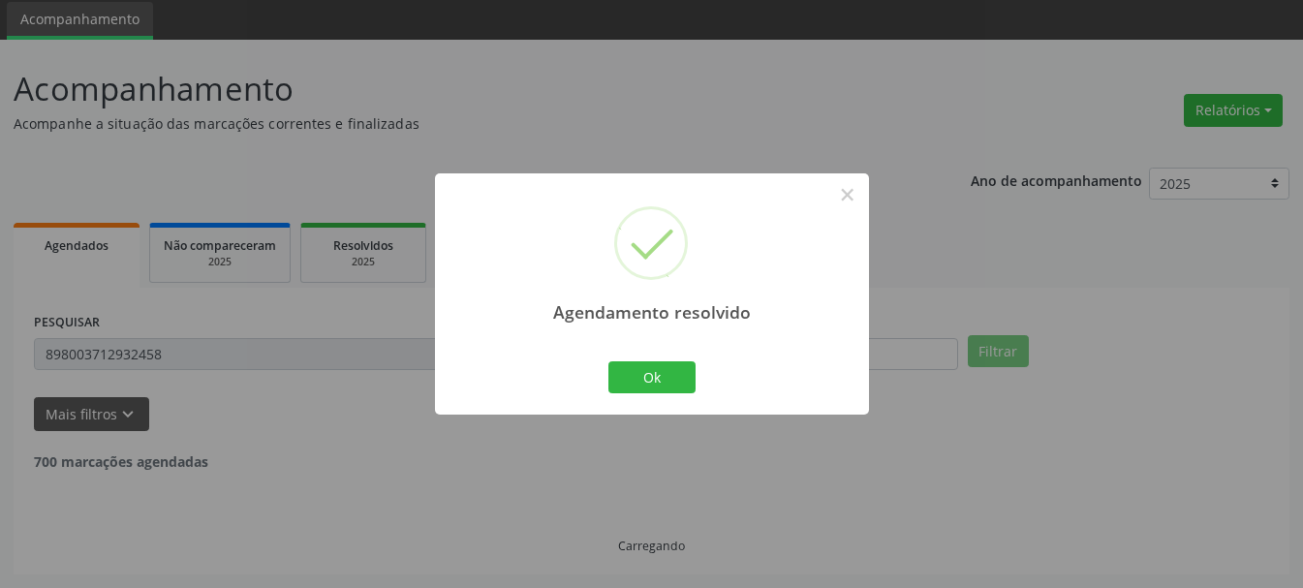
scroll to position [5, 0]
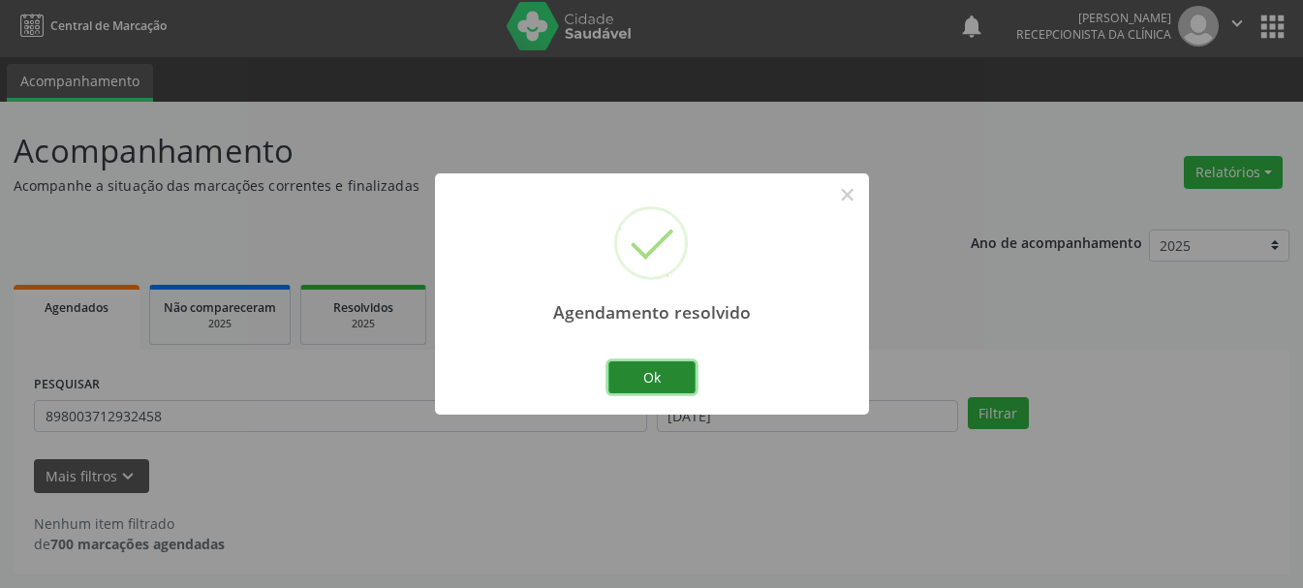
click at [636, 376] on button "Ok" at bounding box center [651, 377] width 87 height 33
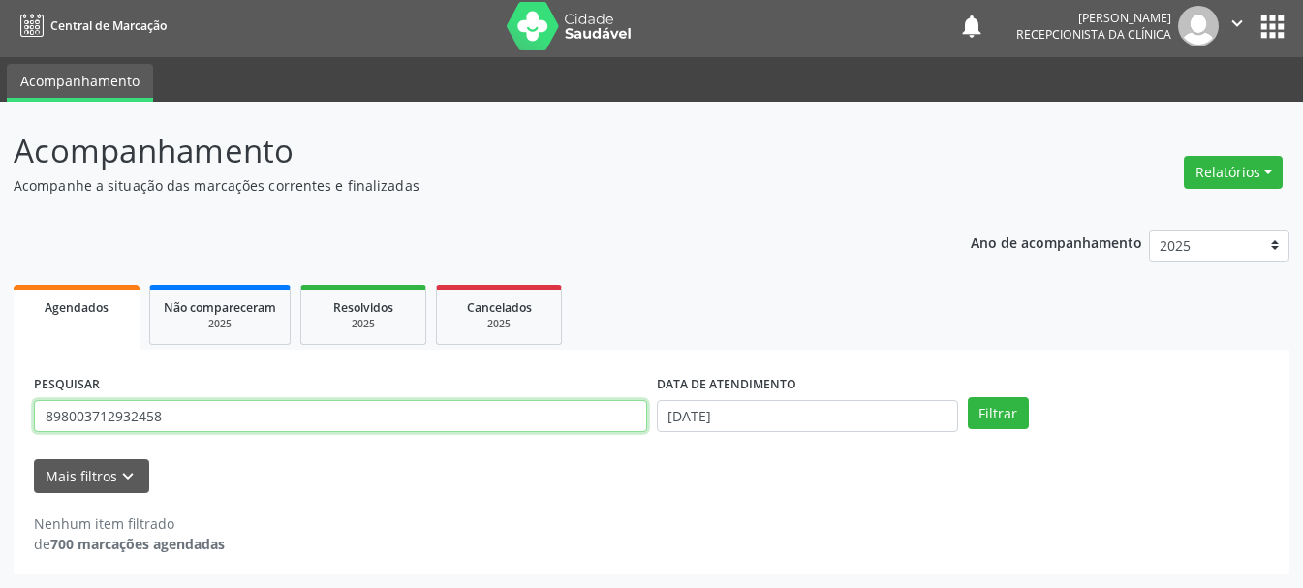
drag, startPoint x: 342, startPoint y: 428, endPoint x: 0, endPoint y: 420, distance: 342.1
click at [0, 420] on div "Acompanhamento Acompanhe a situação das marcações correntes e finalizadas Relat…" at bounding box center [651, 345] width 1303 height 486
type input "700609430978666"
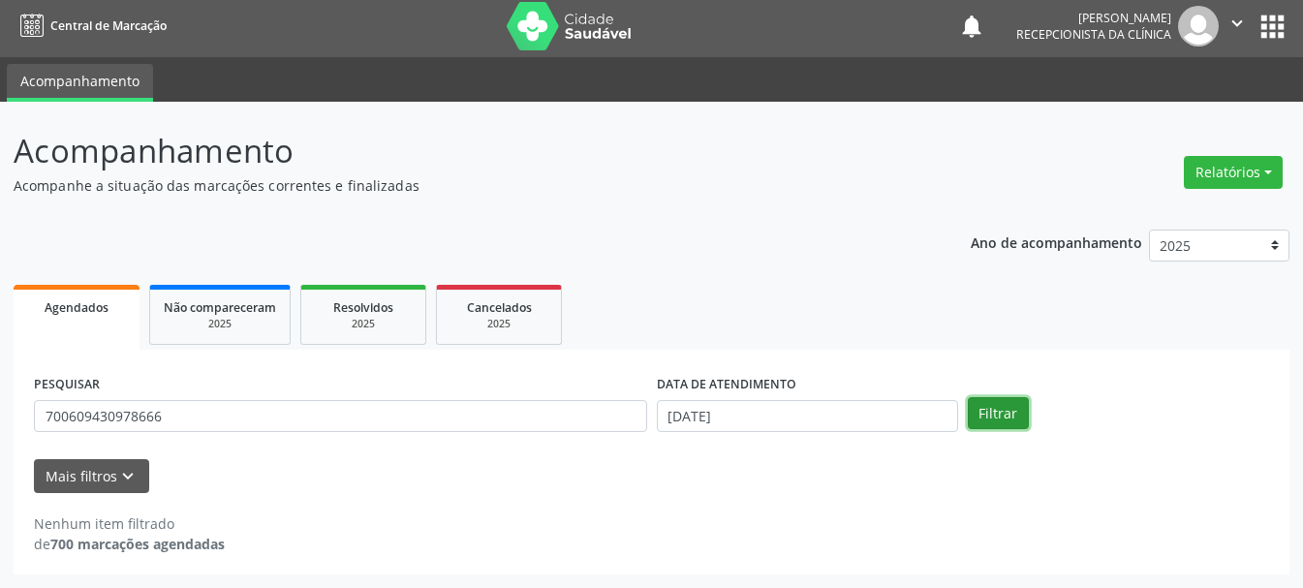
click at [998, 418] on button "Filtrar" at bounding box center [998, 413] width 61 height 33
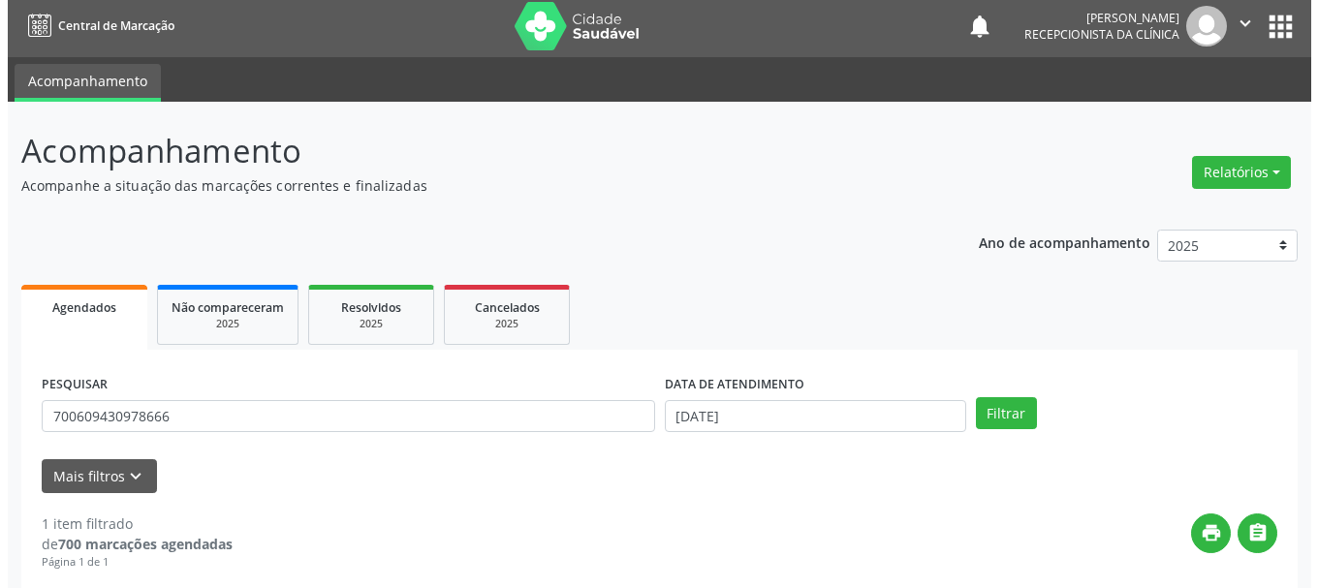
scroll to position [283, 0]
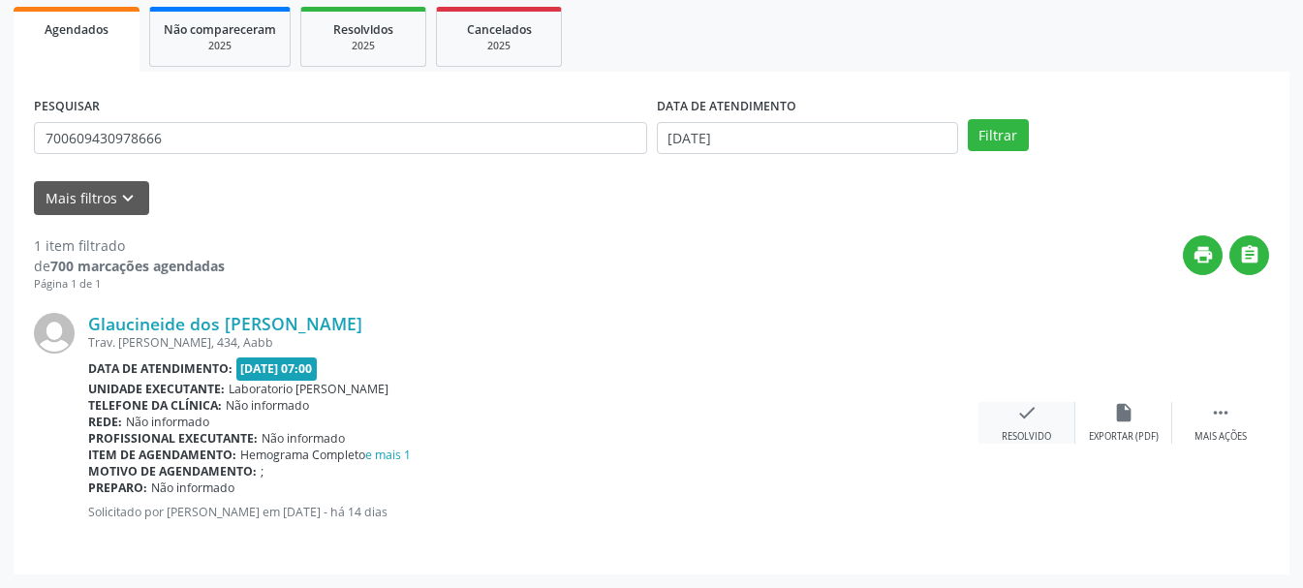
click at [1029, 415] on icon "check" at bounding box center [1026, 412] width 21 height 21
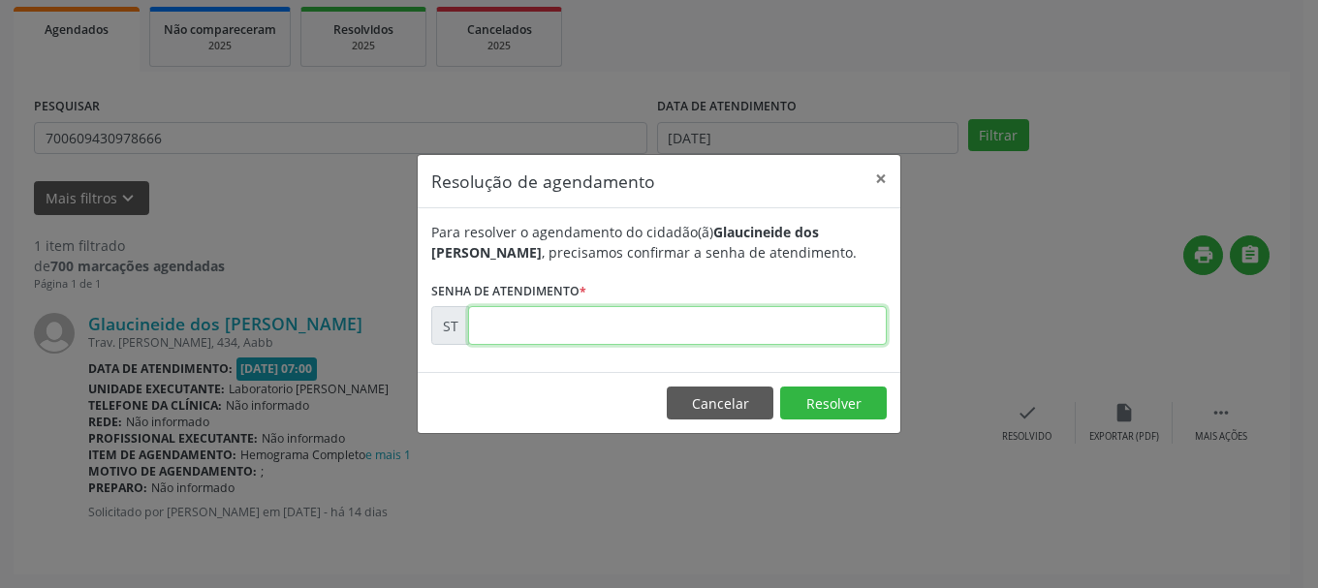
click at [734, 329] on input "text" at bounding box center [677, 325] width 419 height 39
type input "00022406"
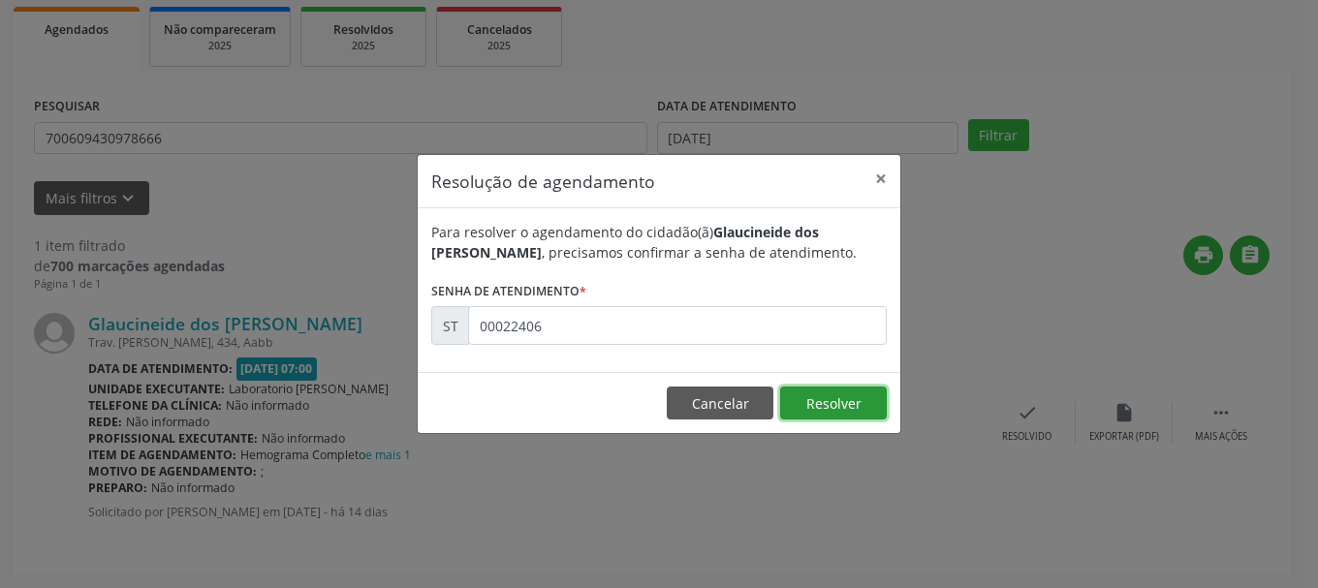
click at [879, 391] on button "Resolver" at bounding box center [833, 403] width 107 height 33
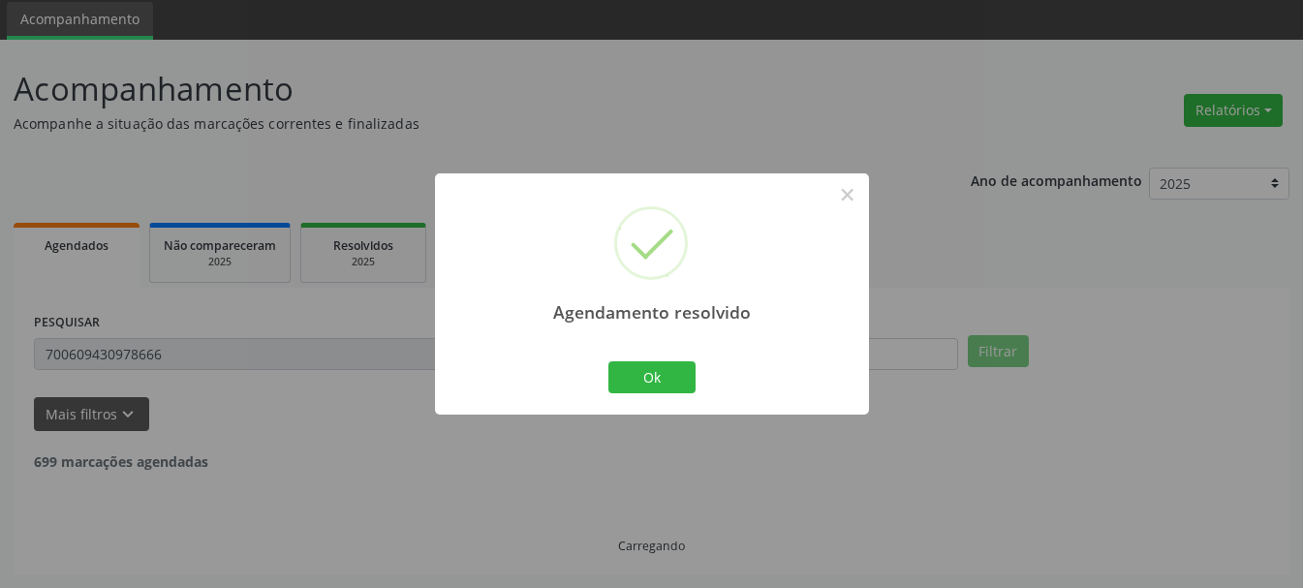
scroll to position [5, 0]
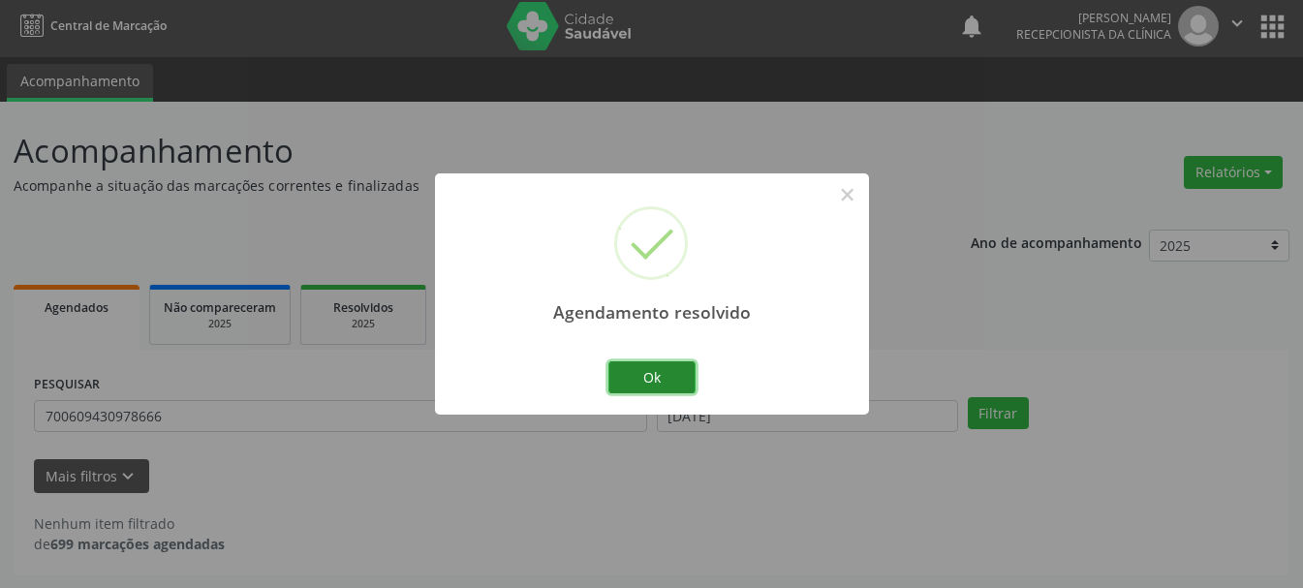
click at [677, 361] on button "Ok" at bounding box center [651, 377] width 87 height 33
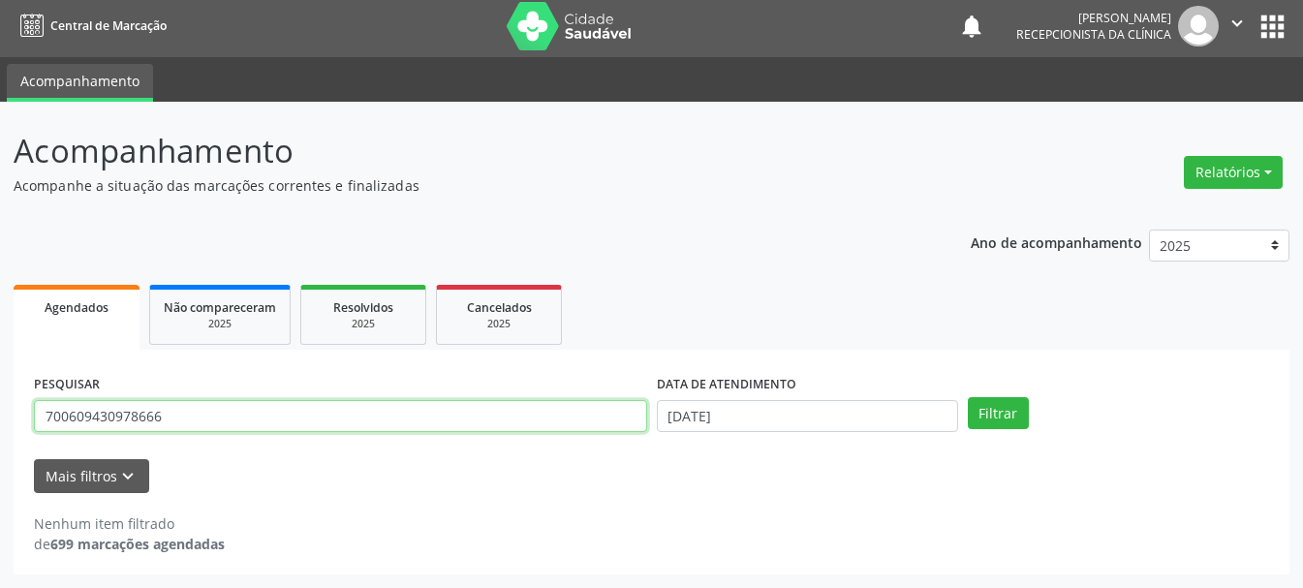
drag, startPoint x: 200, startPoint y: 432, endPoint x: 7, endPoint y: 414, distance: 193.7
click at [7, 414] on div "Acompanhamento Acompanhe a situação das marcações correntes e finalizadas Relat…" at bounding box center [651, 345] width 1303 height 486
type input "706205595534763"
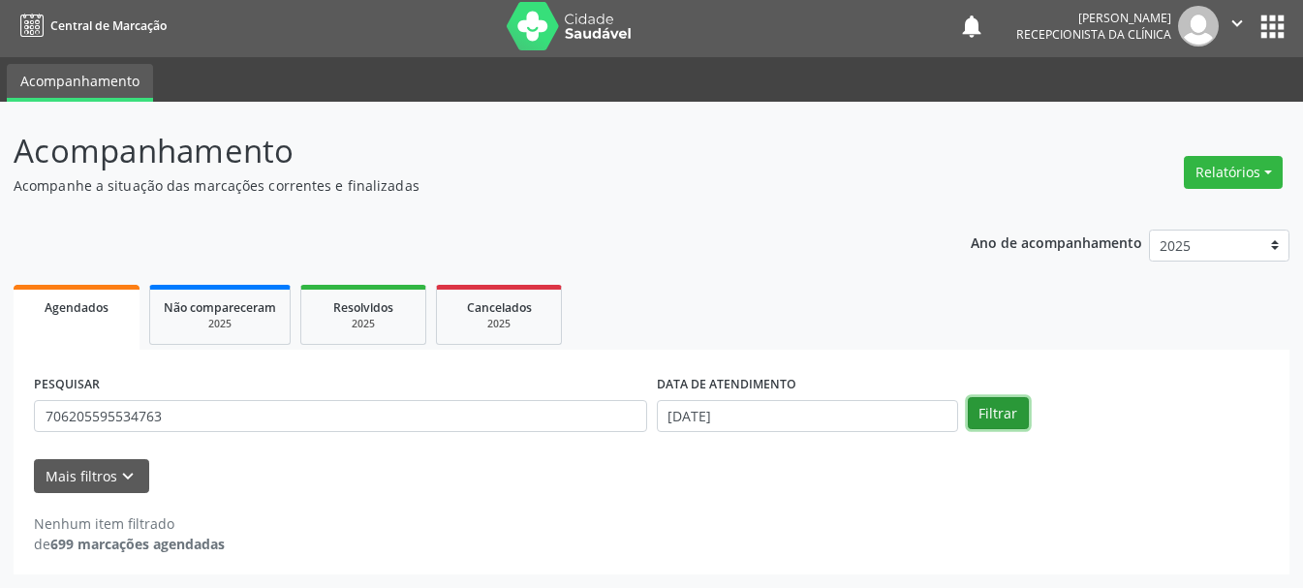
click at [982, 408] on button "Filtrar" at bounding box center [998, 413] width 61 height 33
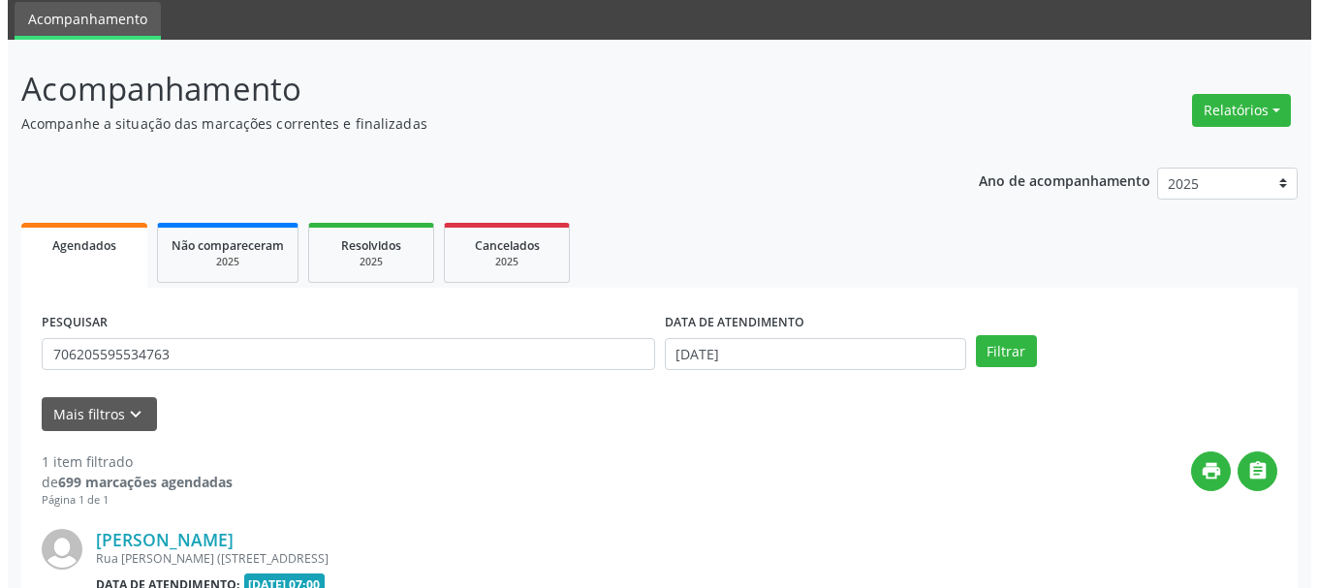
scroll to position [283, 0]
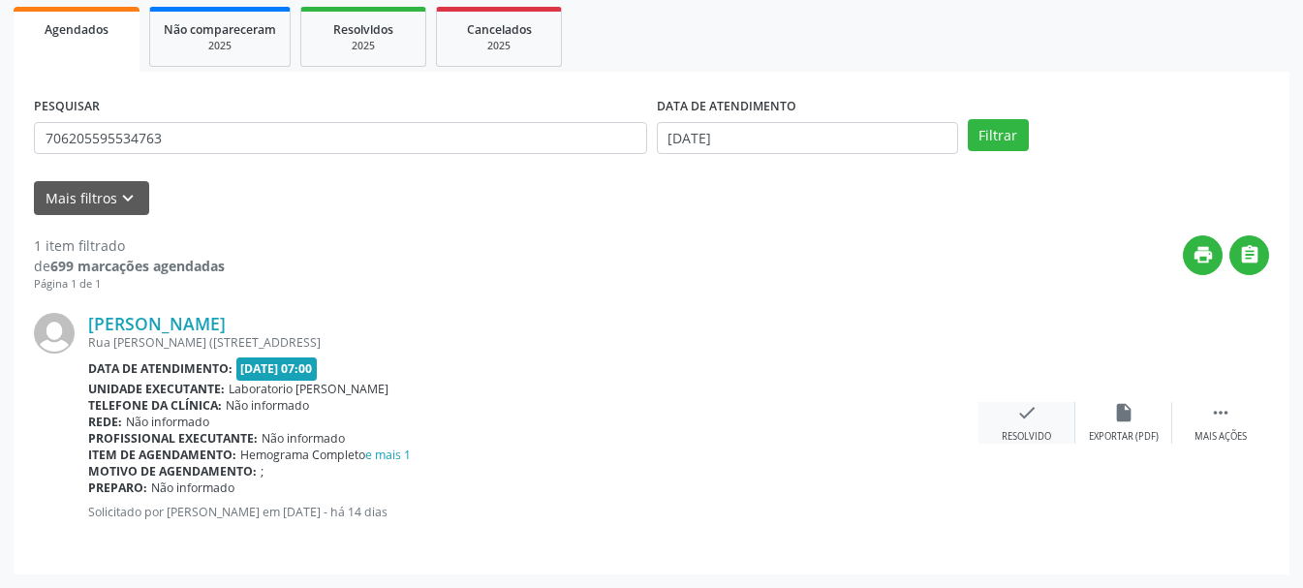
click at [1041, 413] on div "check Resolvido" at bounding box center [1027, 423] width 97 height 42
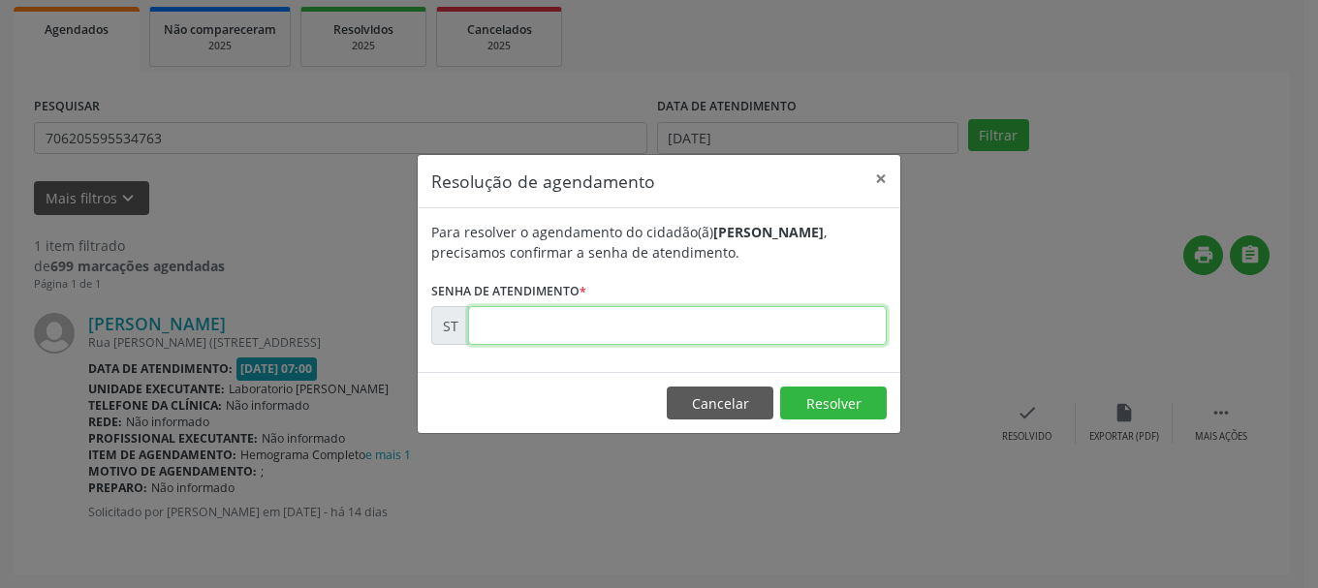
click at [705, 330] on input "text" at bounding box center [677, 325] width 419 height 39
type input "00022404"
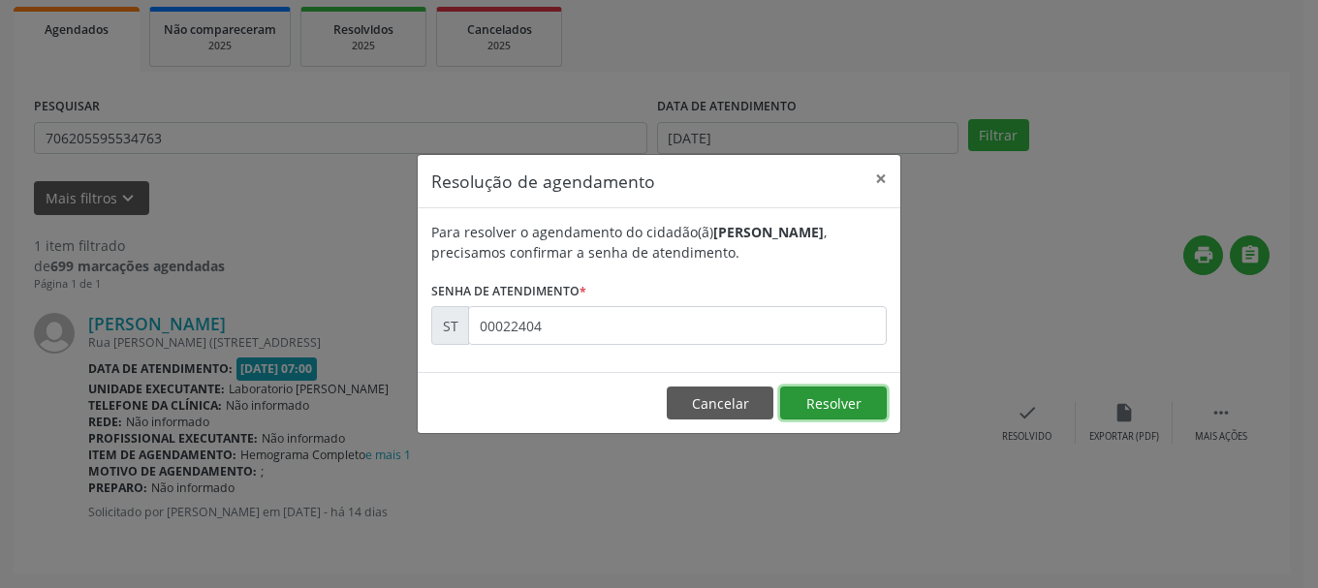
click at [831, 393] on button "Resolver" at bounding box center [833, 403] width 107 height 33
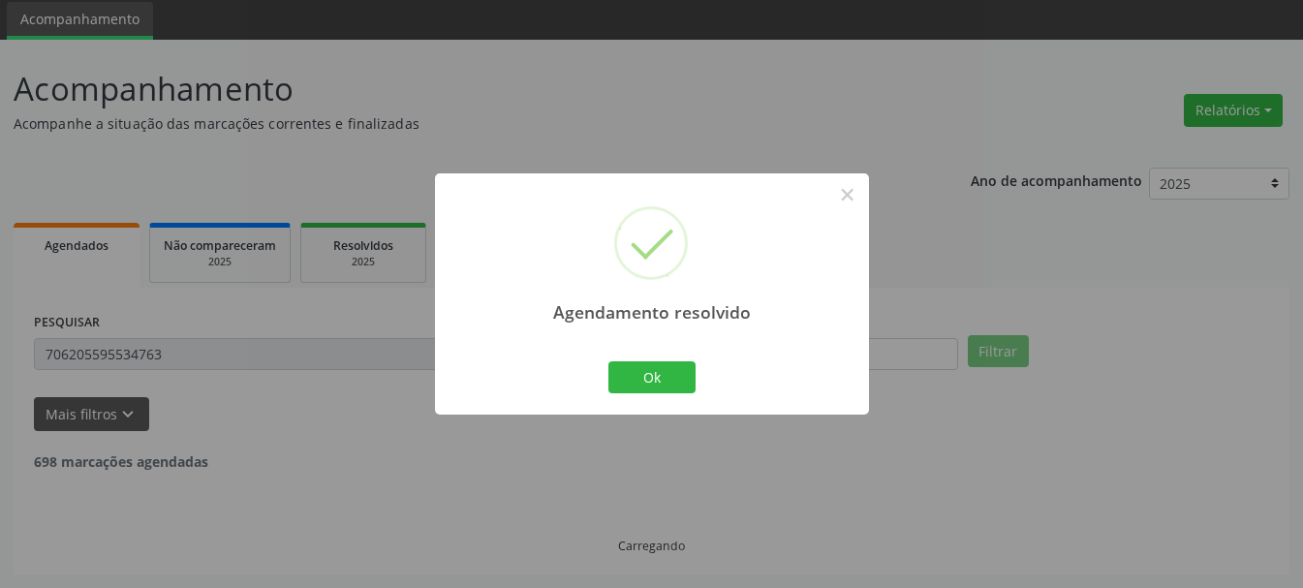
scroll to position [5, 0]
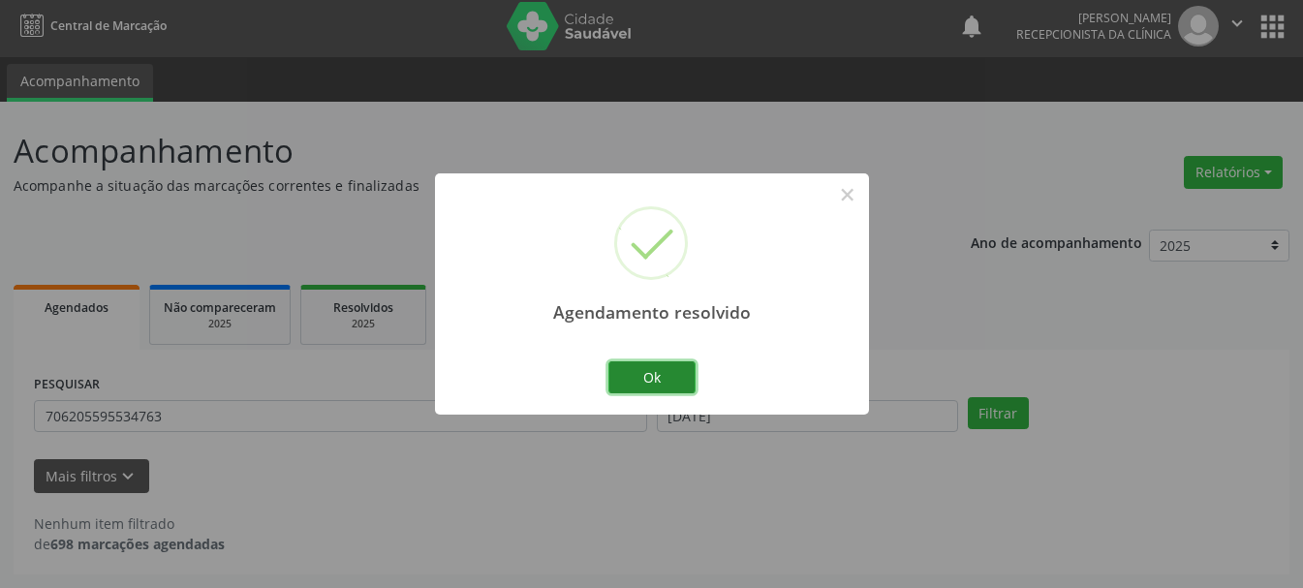
click at [658, 368] on button "Ok" at bounding box center [651, 377] width 87 height 33
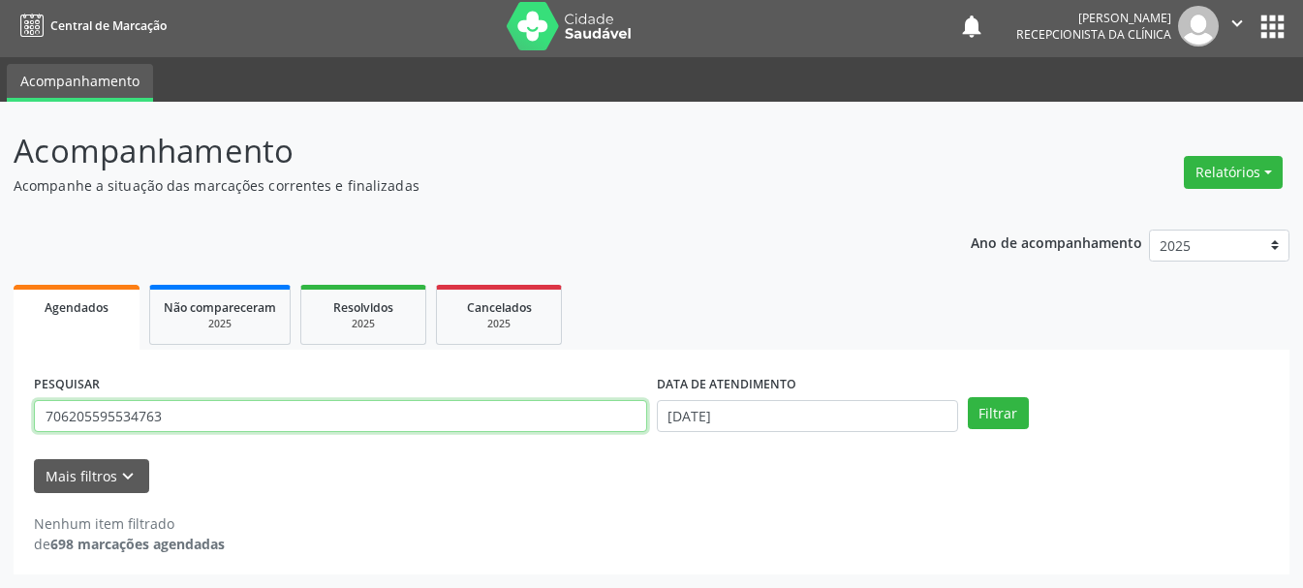
drag, startPoint x: 266, startPoint y: 413, endPoint x: 0, endPoint y: 396, distance: 266.9
click at [0, 396] on div "Acompanhamento Acompanhe a situação das marcações correntes e finalizadas Relat…" at bounding box center [651, 345] width 1303 height 486
type input "706802292772821"
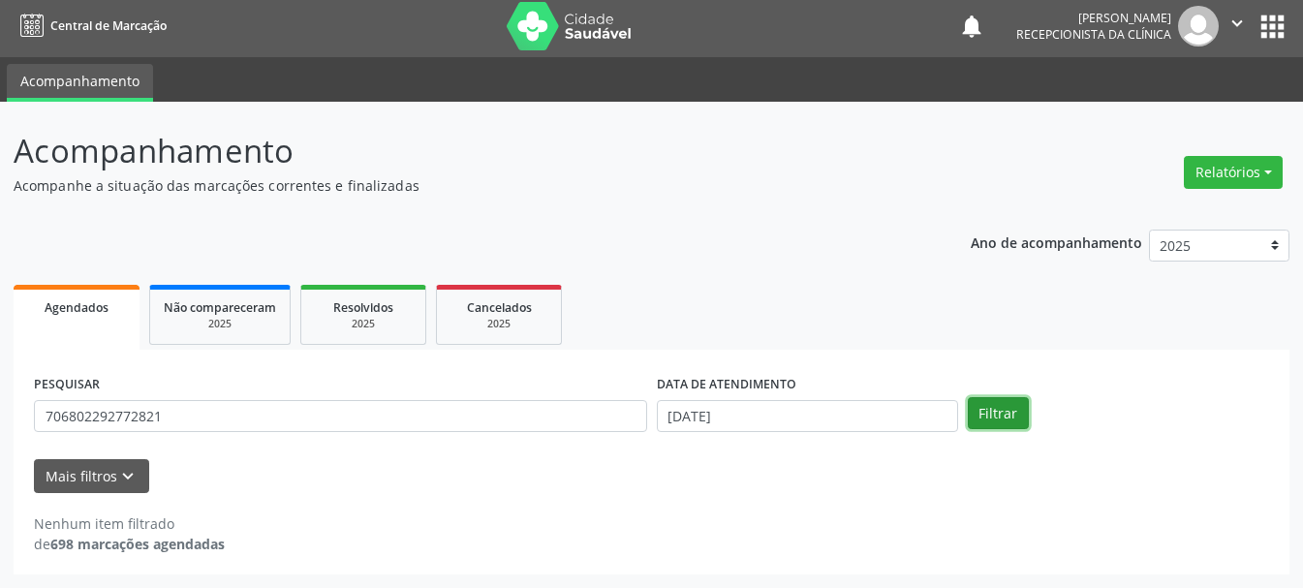
click at [974, 410] on button "Filtrar" at bounding box center [998, 413] width 61 height 33
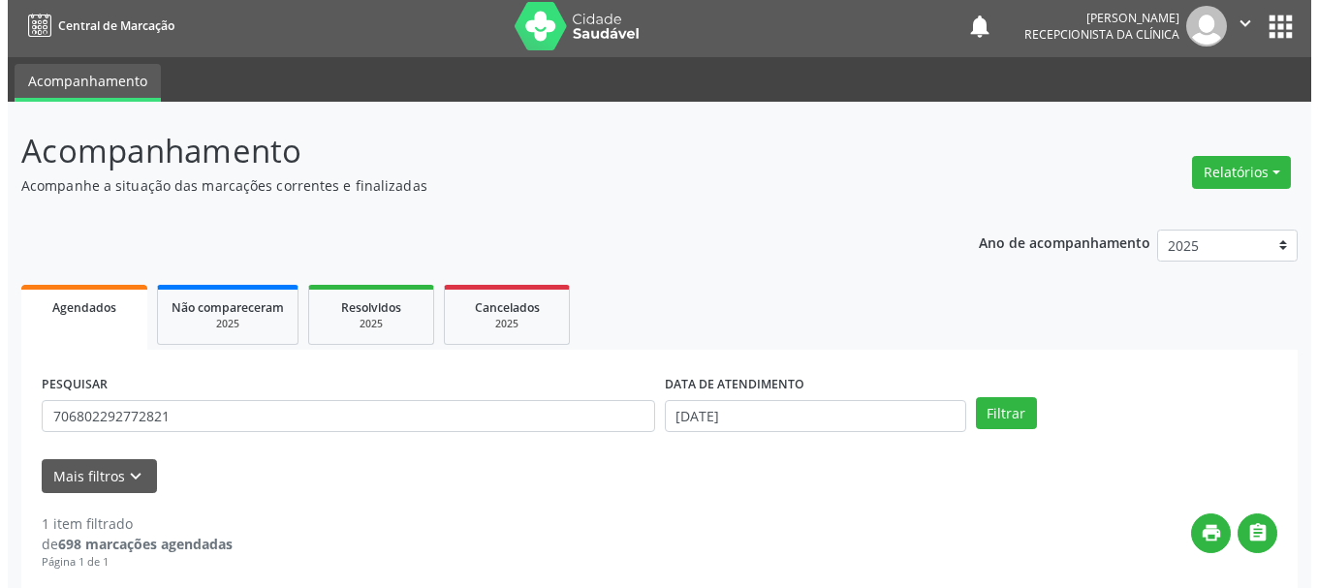
scroll to position [283, 0]
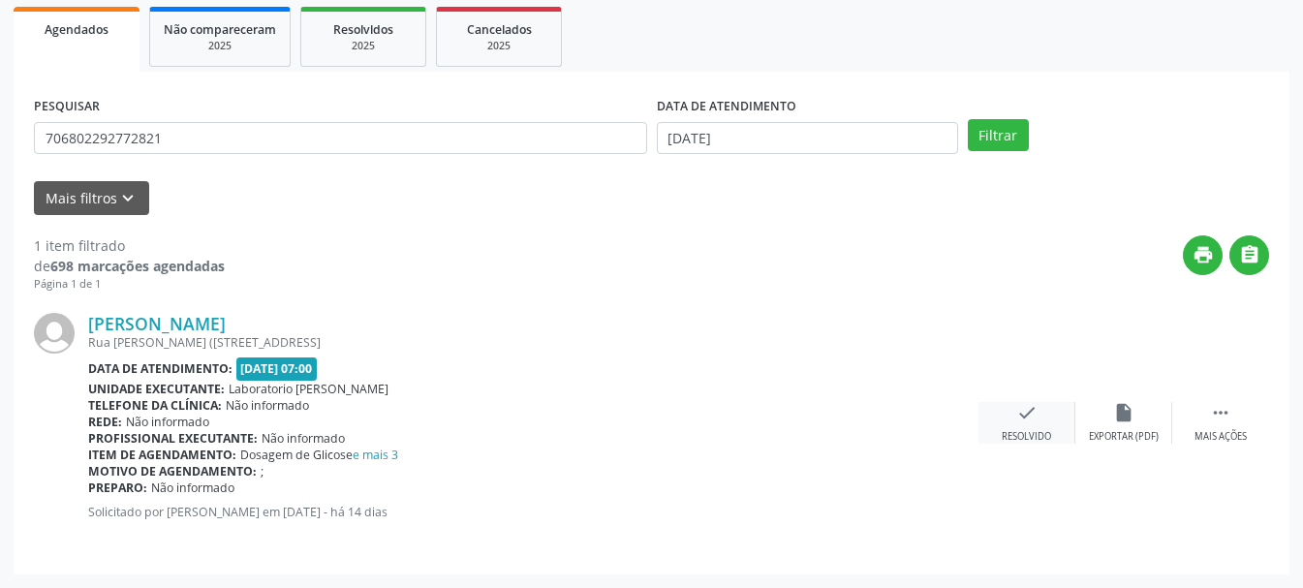
click at [1052, 425] on div "check Resolvido" at bounding box center [1027, 423] width 97 height 42
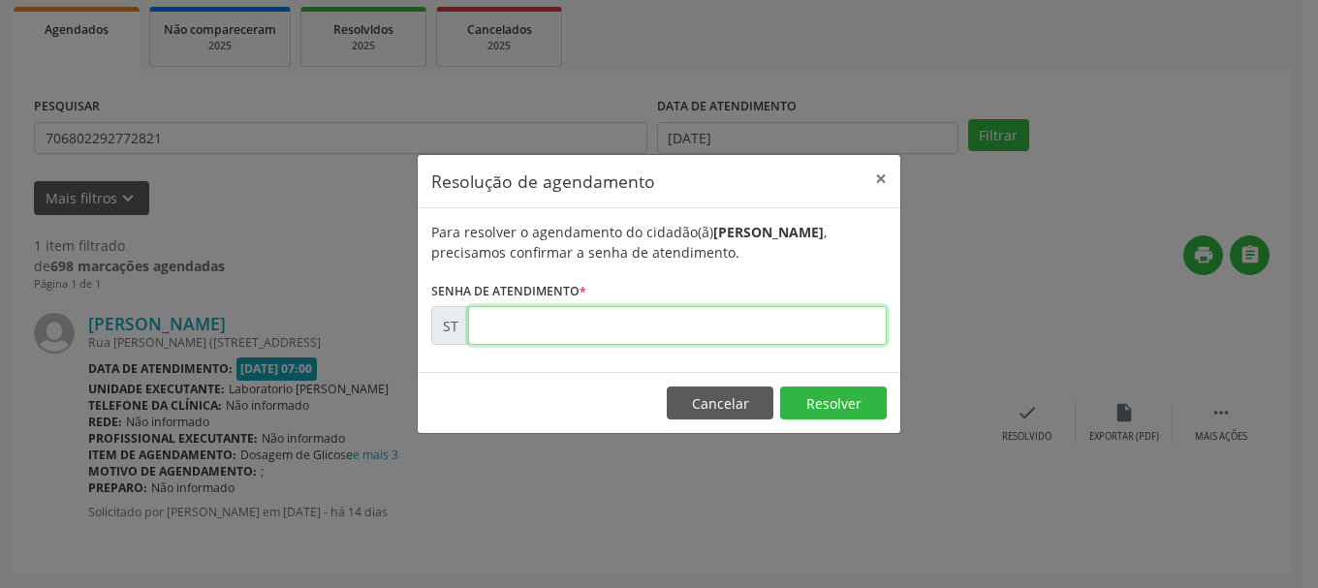
click at [621, 324] on input "text" at bounding box center [677, 325] width 419 height 39
type input "00022401"
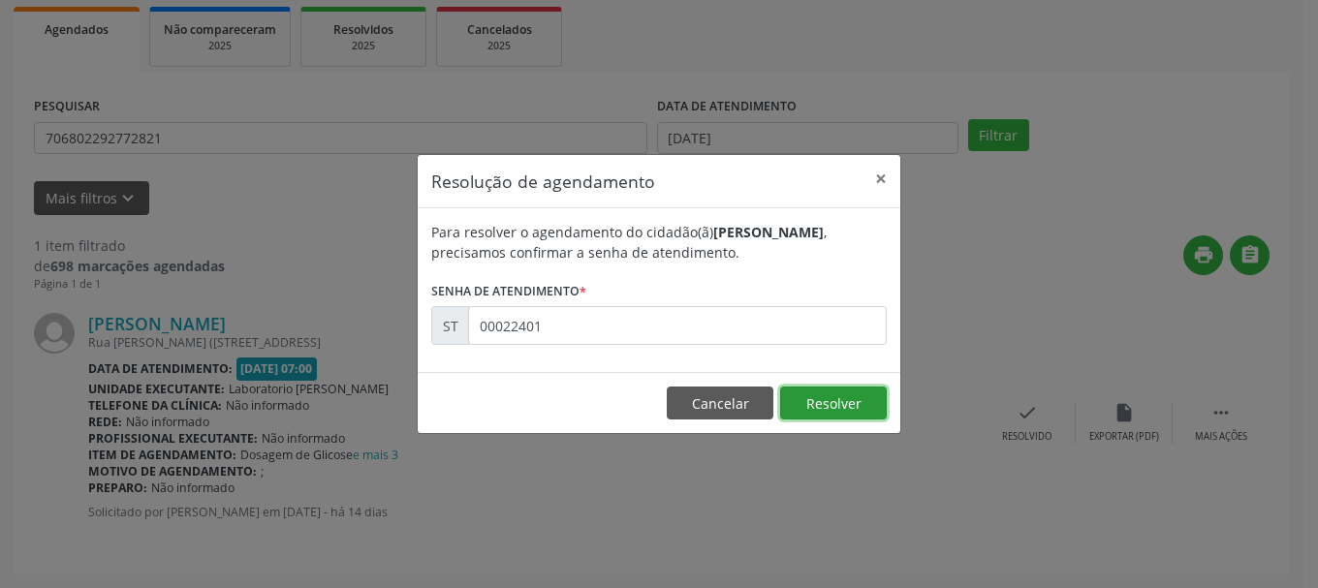
click at [853, 393] on button "Resolver" at bounding box center [833, 403] width 107 height 33
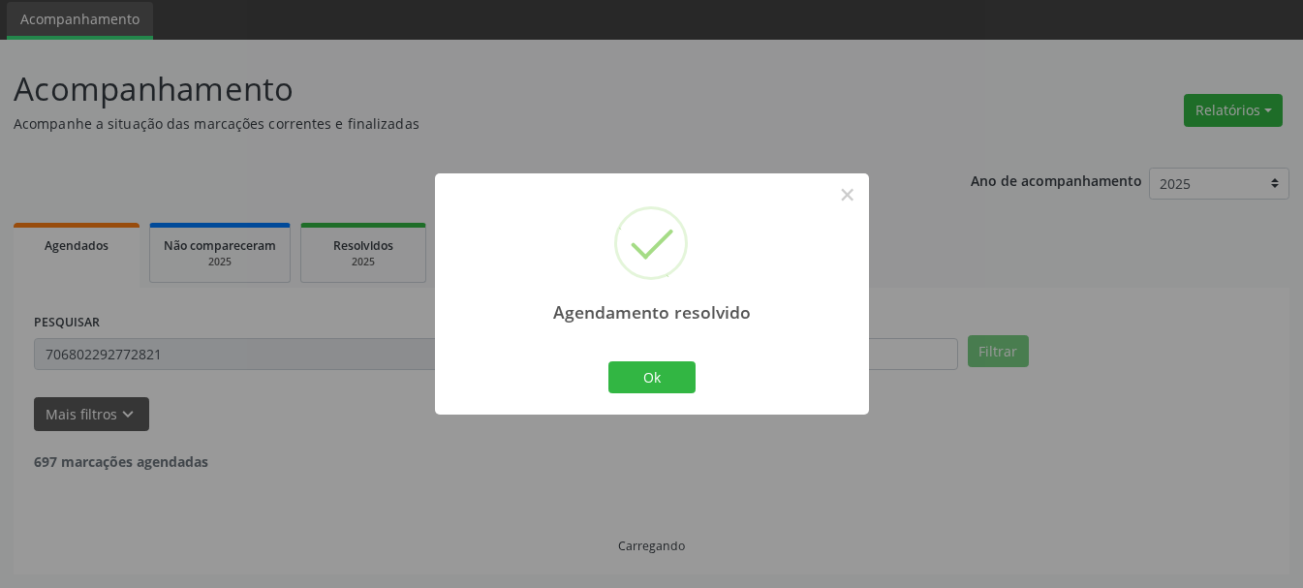
scroll to position [5, 0]
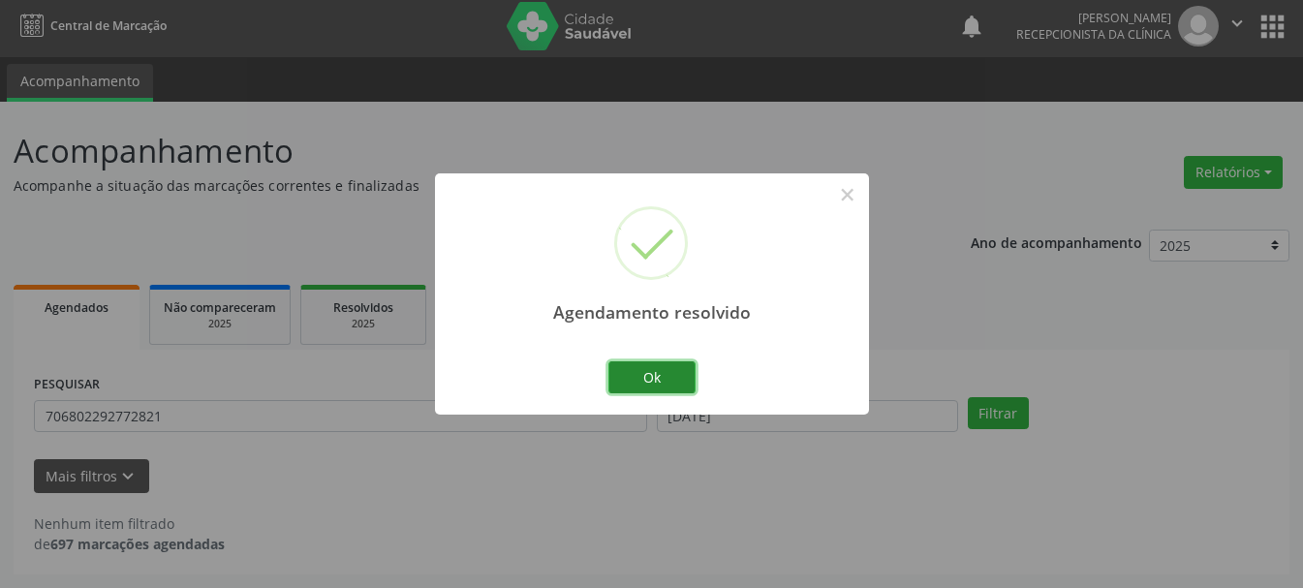
click at [676, 372] on button "Ok" at bounding box center [651, 377] width 87 height 33
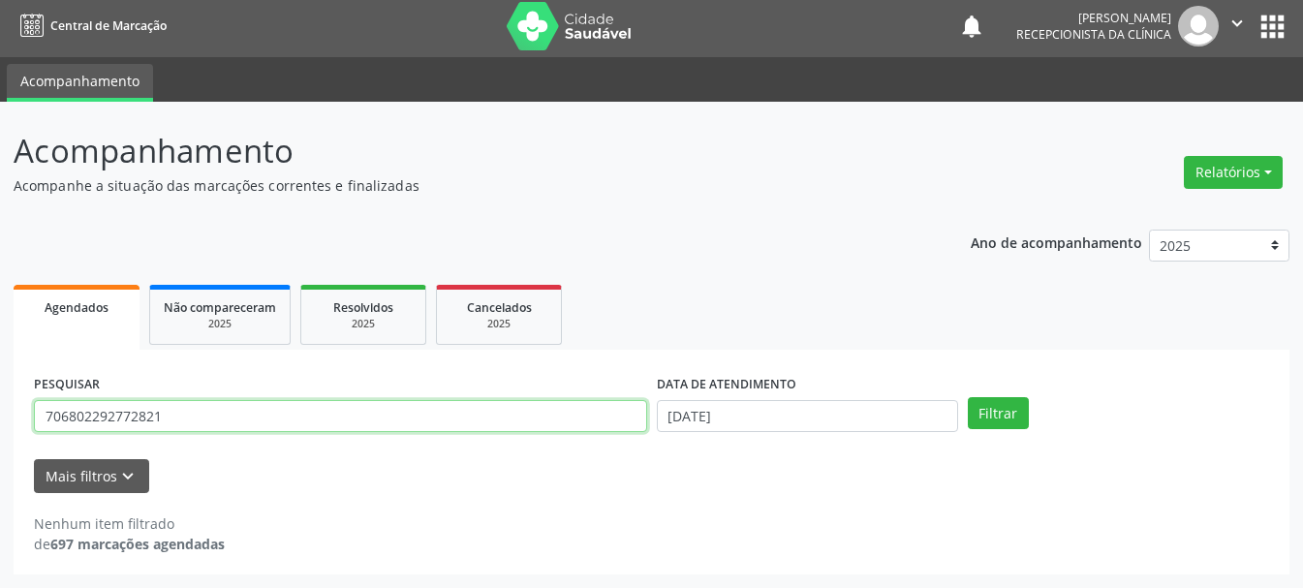
drag, startPoint x: 302, startPoint y: 409, endPoint x: 0, endPoint y: 392, distance: 302.7
click at [0, 392] on div "Acompanhamento Acompanhe a situação das marcações correntes e finalizadas Relat…" at bounding box center [651, 345] width 1303 height 486
type input "708402257113264"
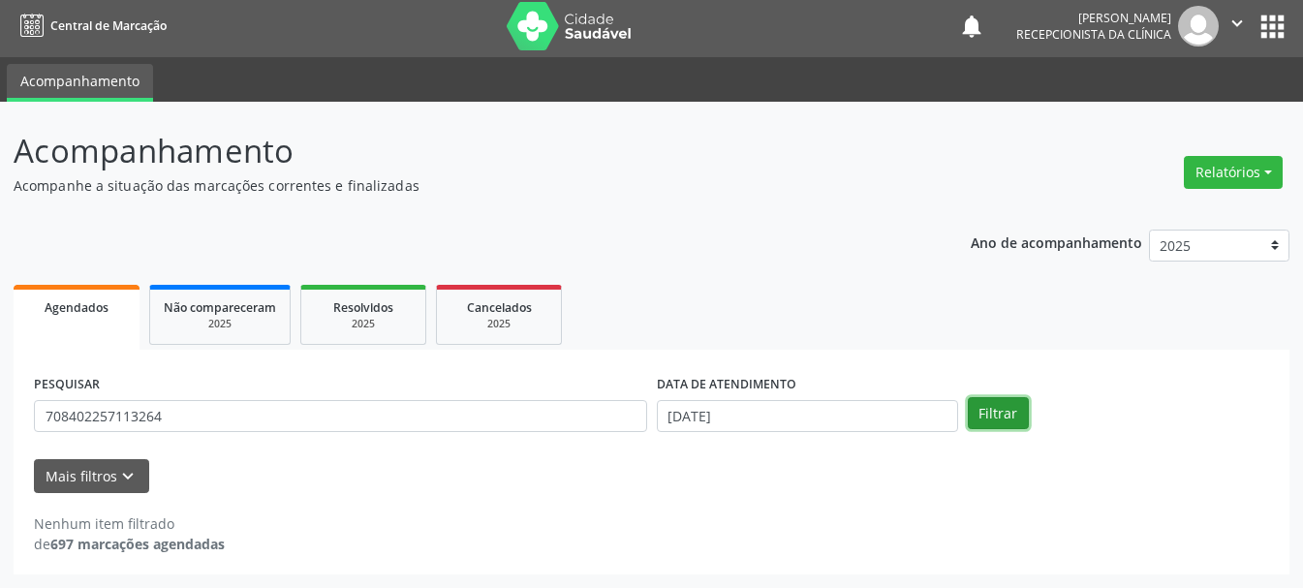
click at [983, 413] on button "Filtrar" at bounding box center [998, 413] width 61 height 33
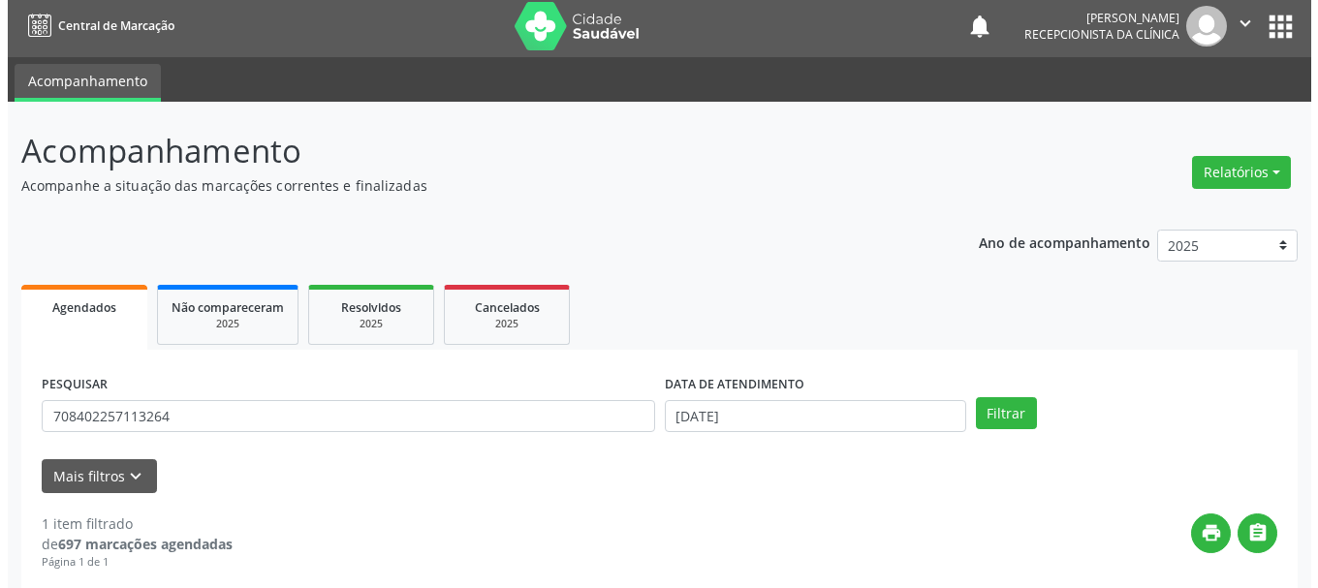
scroll to position [283, 0]
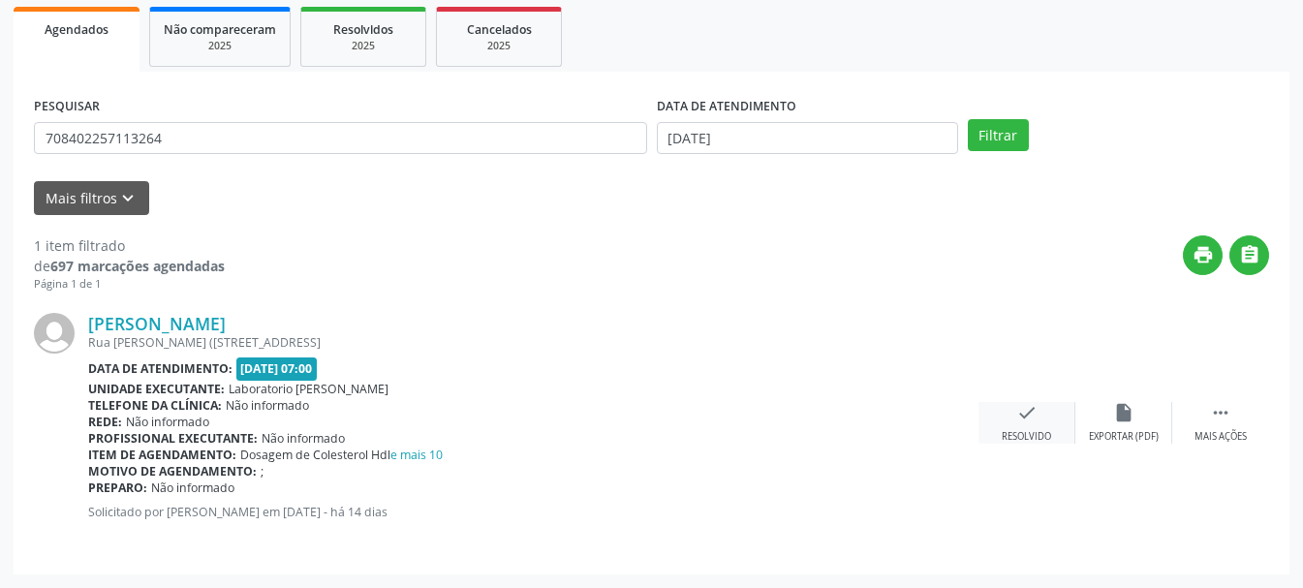
click at [1018, 411] on icon "check" at bounding box center [1026, 412] width 21 height 21
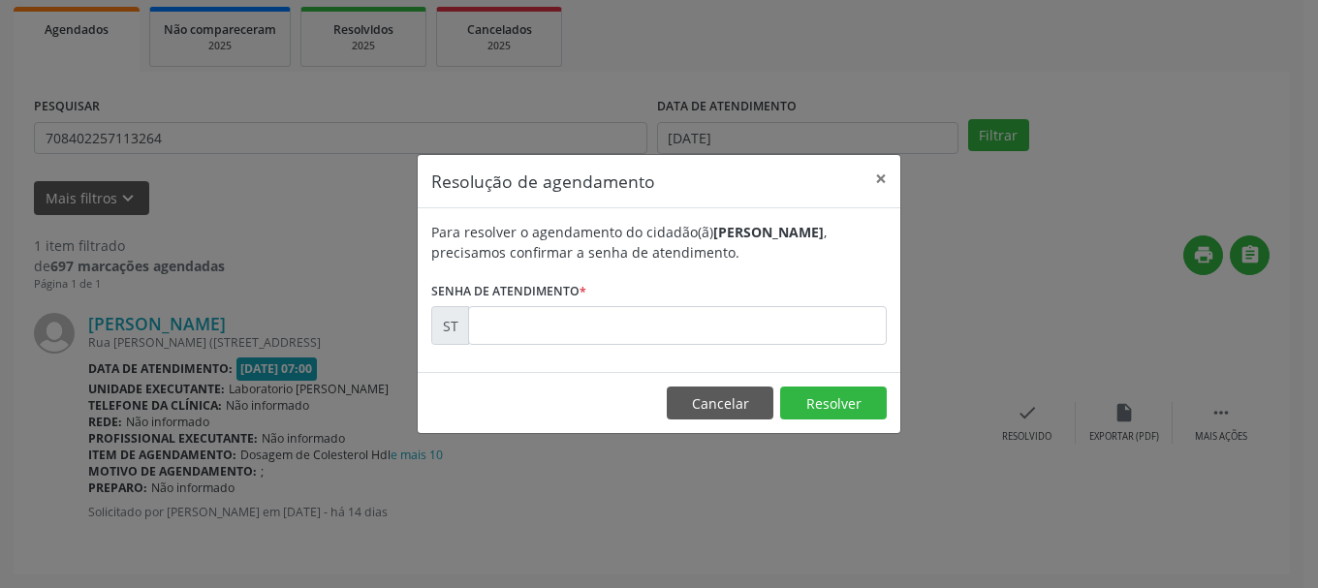
click at [710, 303] on form "Para resolver o agendamento do cidadão(ã) [PERSON_NAME] , precisamos confirmar …" at bounding box center [658, 283] width 455 height 123
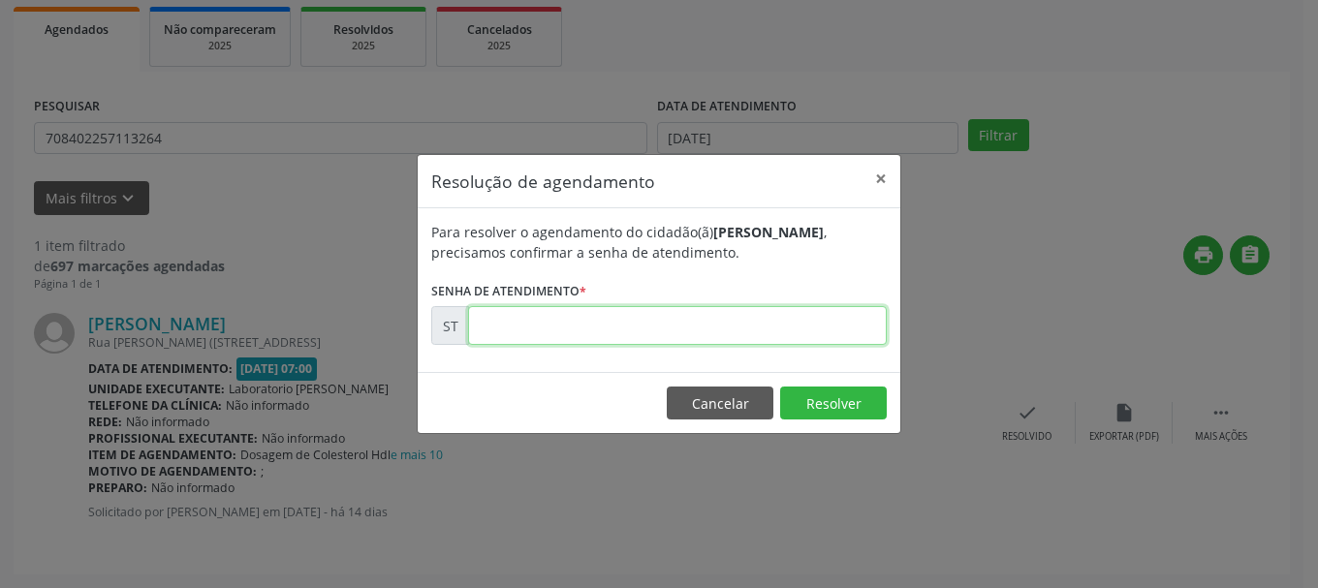
click at [709, 314] on input "text" at bounding box center [677, 325] width 419 height 39
type input "00022398"
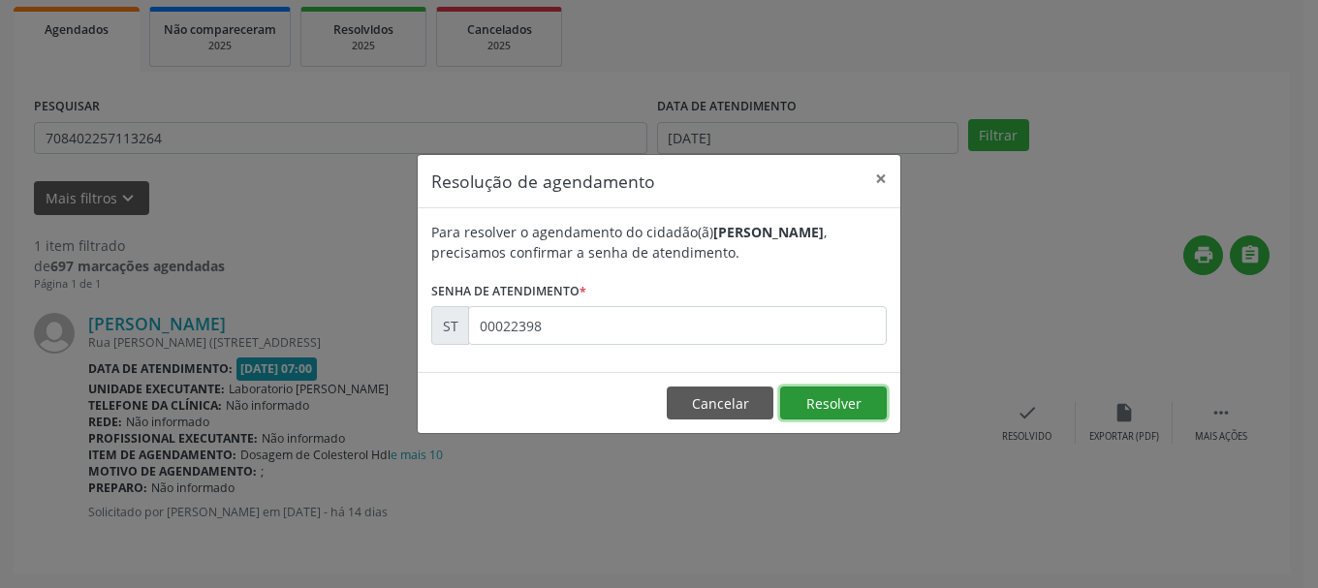
click at [843, 412] on button "Resolver" at bounding box center [833, 403] width 107 height 33
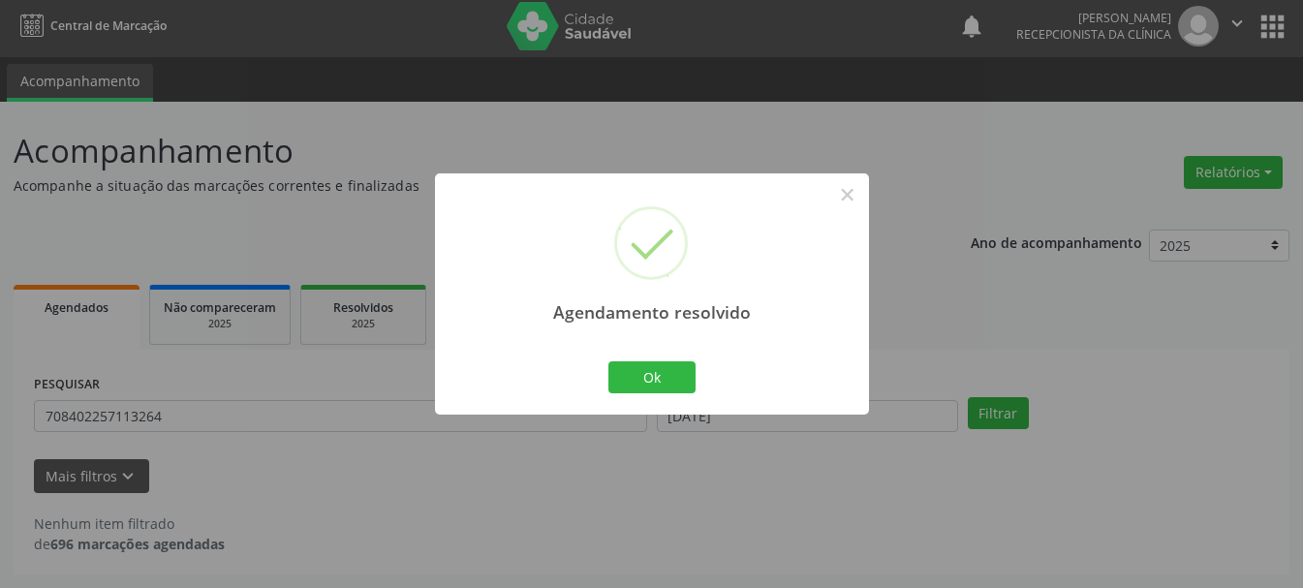
scroll to position [5, 0]
click at [647, 373] on button "Ok" at bounding box center [651, 377] width 87 height 33
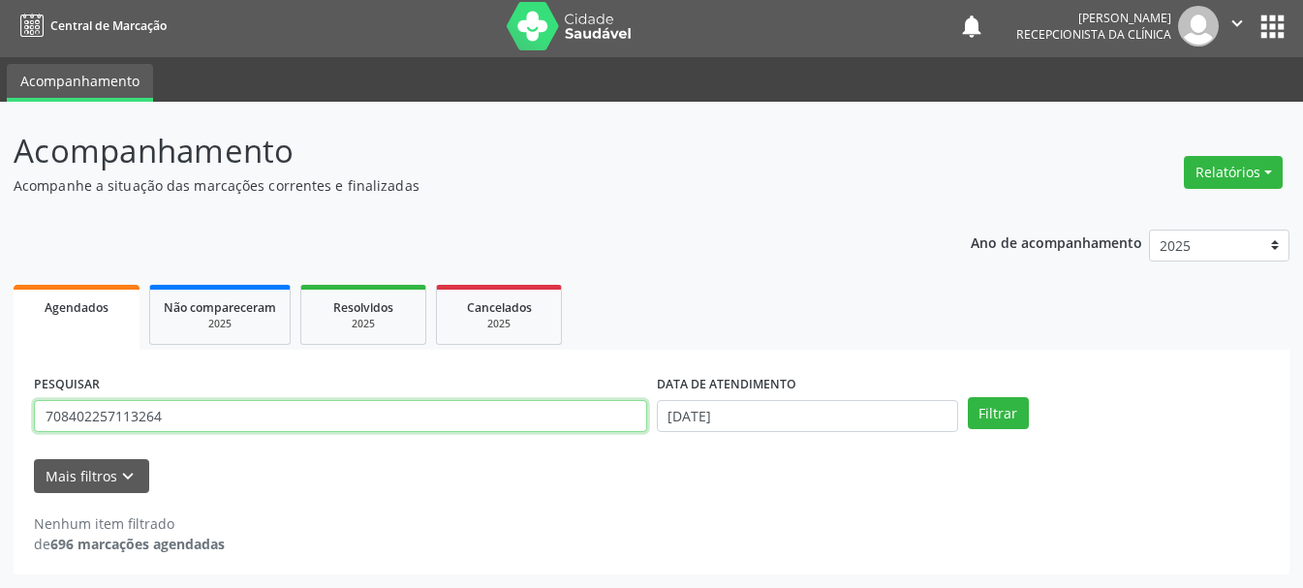
drag, startPoint x: 448, startPoint y: 403, endPoint x: 388, endPoint y: 441, distance: 71.0
click at [388, 441] on div "PESQUISAR 708402257113264" at bounding box center [340, 408] width 623 height 76
drag, startPoint x: 389, startPoint y: 423, endPoint x: 0, endPoint y: 400, distance: 390.2
click at [0, 400] on div "Acompanhamento Acompanhe a situação das marcações correntes e finalizadas Relat…" at bounding box center [651, 345] width 1303 height 486
type input "898005189987851"
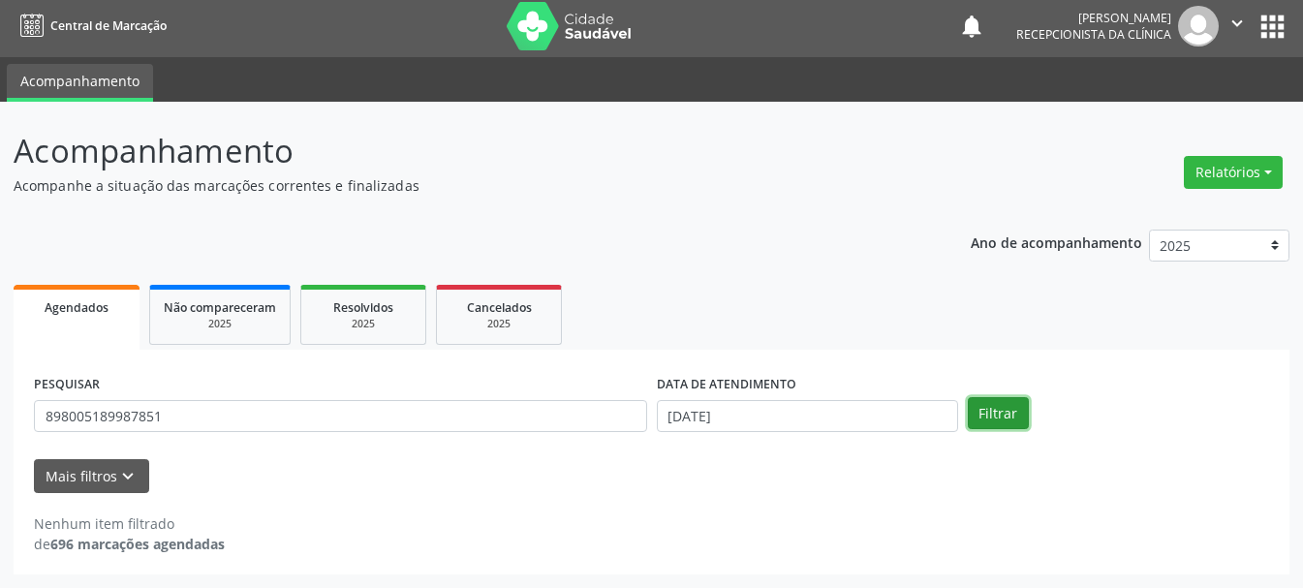
click at [993, 409] on button "Filtrar" at bounding box center [998, 413] width 61 height 33
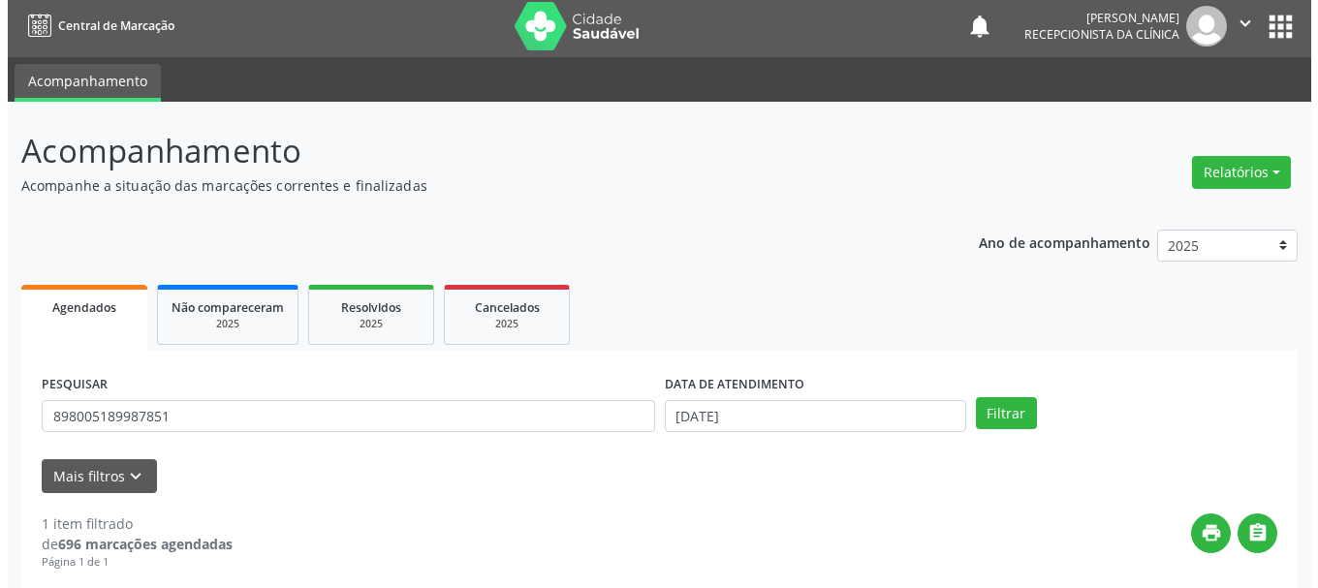
scroll to position [199, 0]
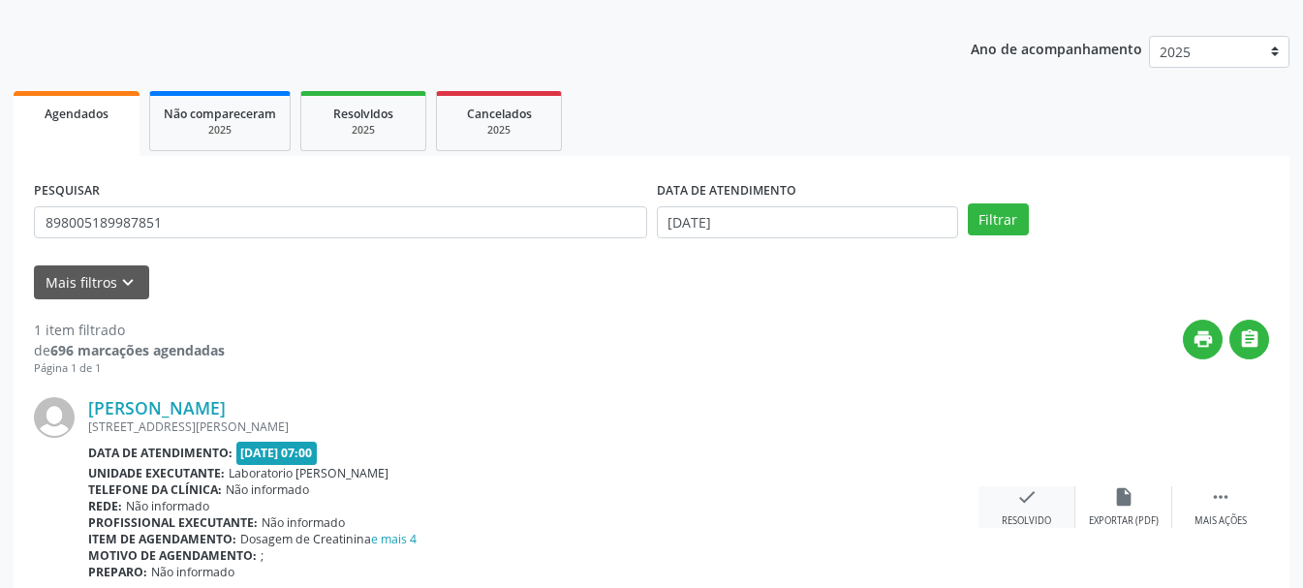
click at [1005, 498] on div "check Resolvido" at bounding box center [1027, 507] width 97 height 42
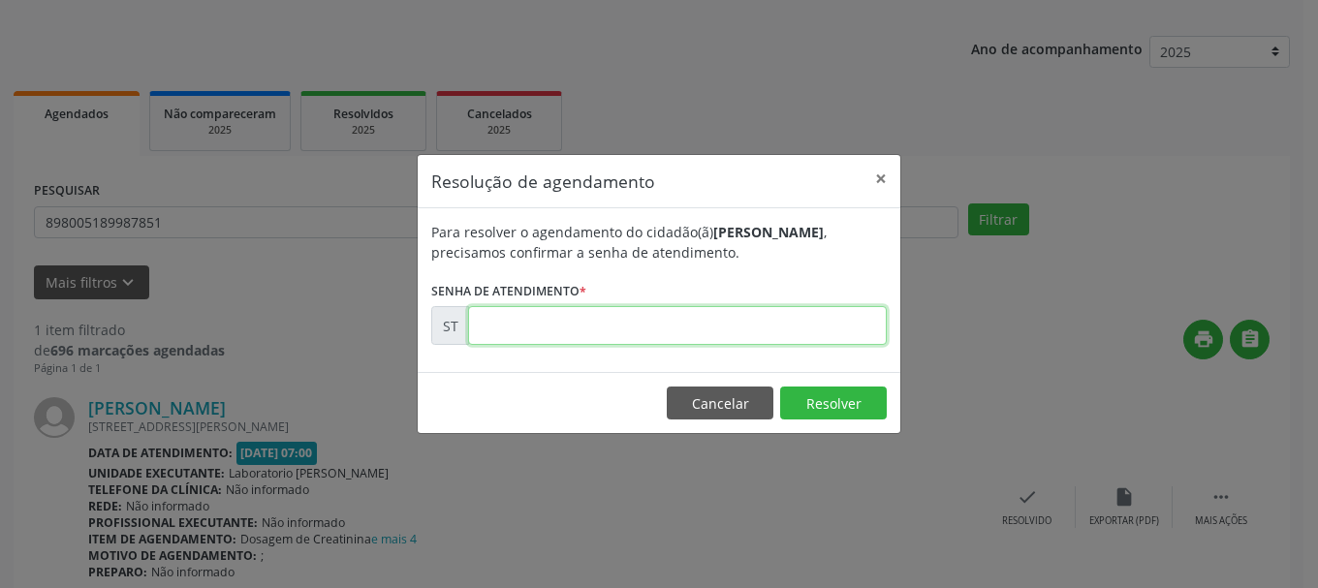
click at [606, 323] on input "text" at bounding box center [677, 325] width 419 height 39
type input "00022392"
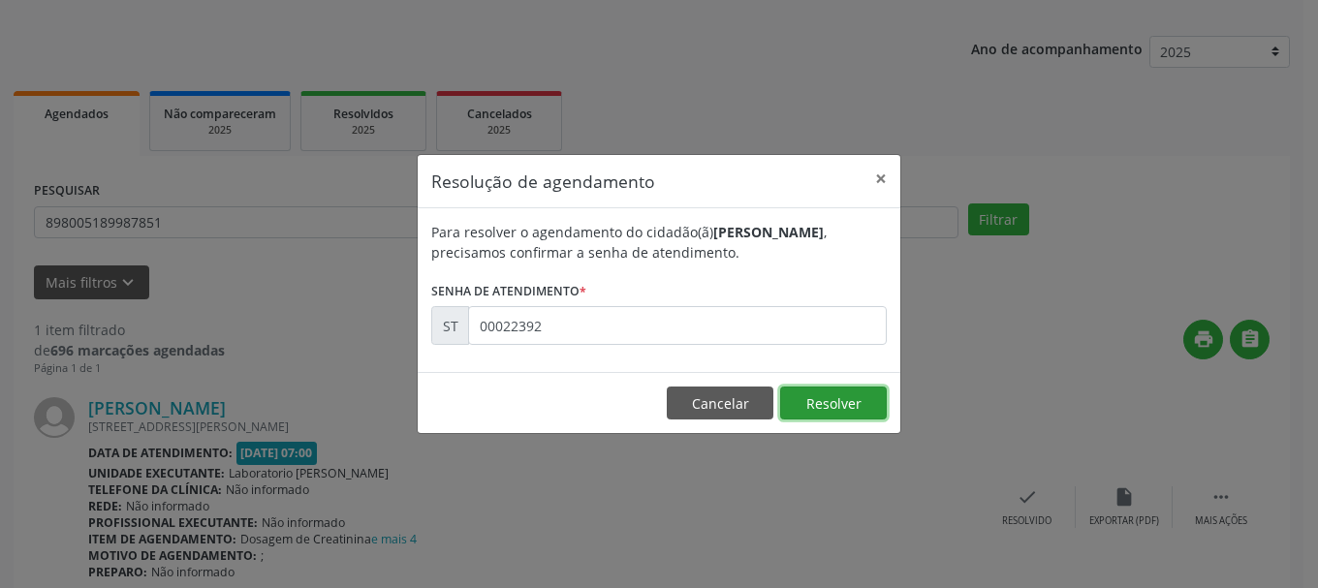
click at [866, 404] on button "Resolver" at bounding box center [833, 403] width 107 height 33
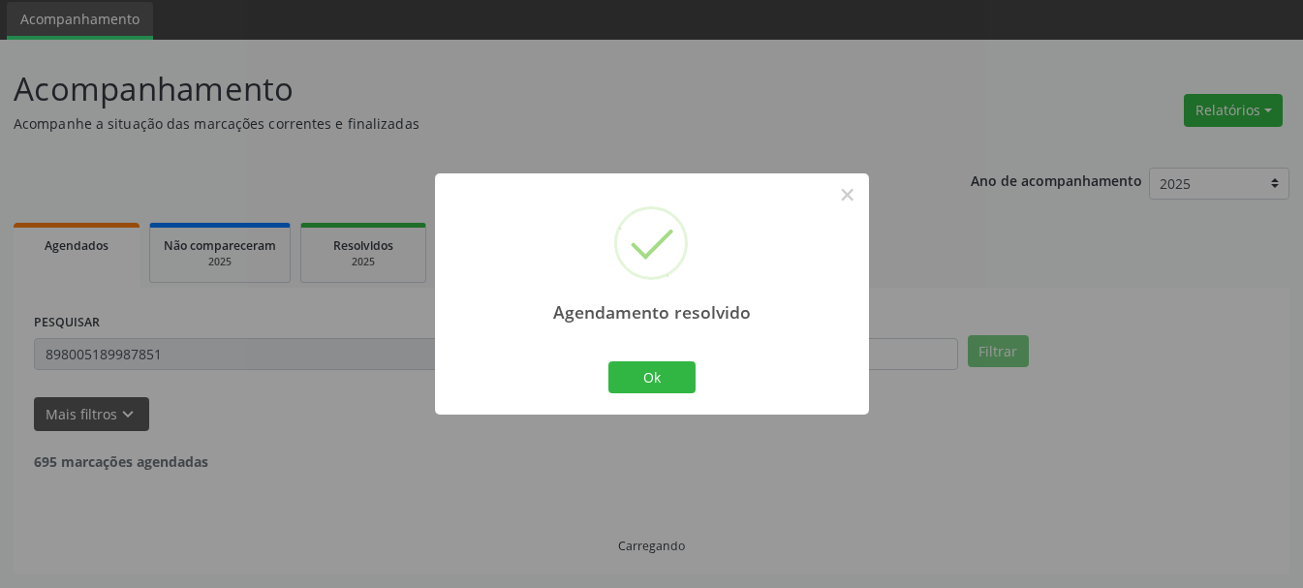
scroll to position [5, 0]
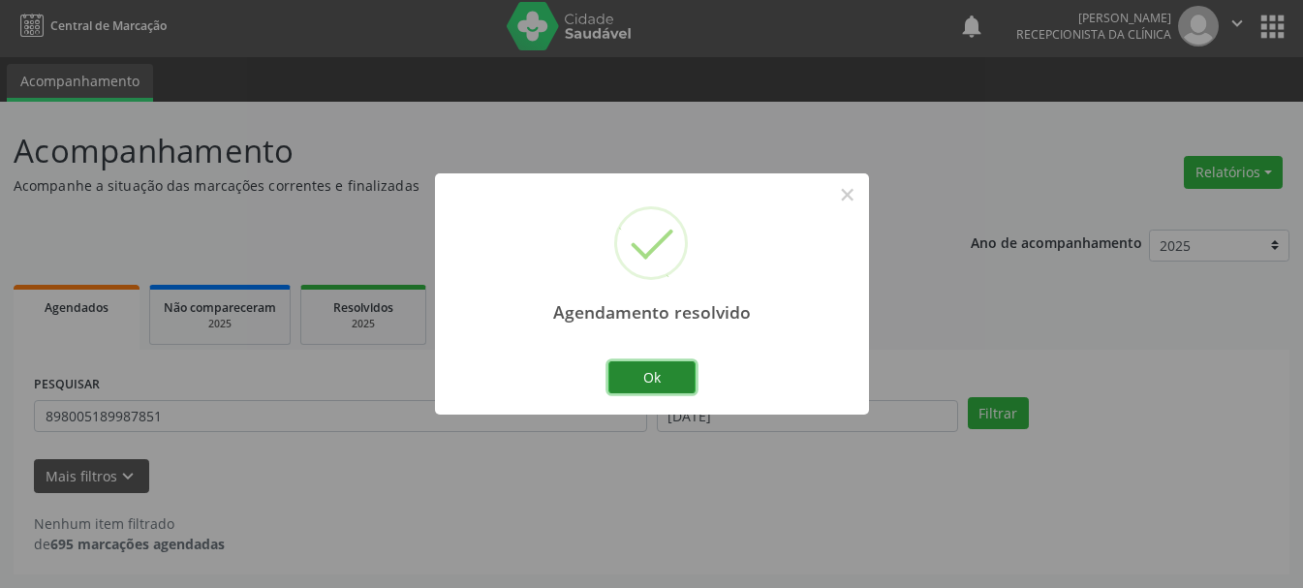
click at [675, 373] on button "Ok" at bounding box center [651, 377] width 87 height 33
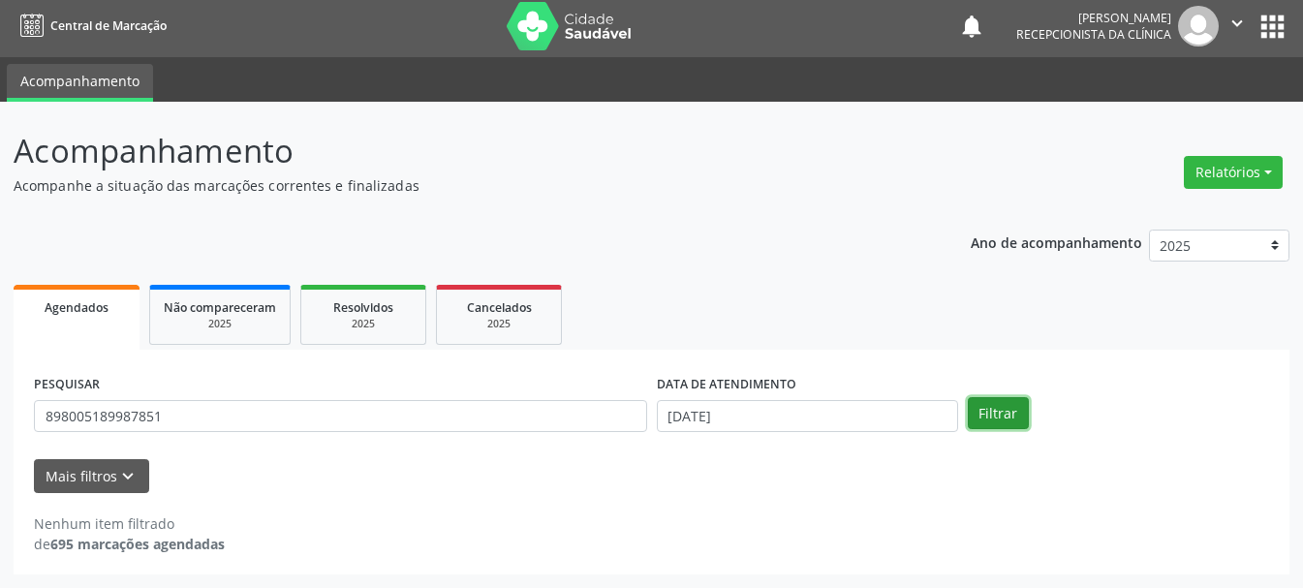
click at [1007, 415] on button "Filtrar" at bounding box center [998, 413] width 61 height 33
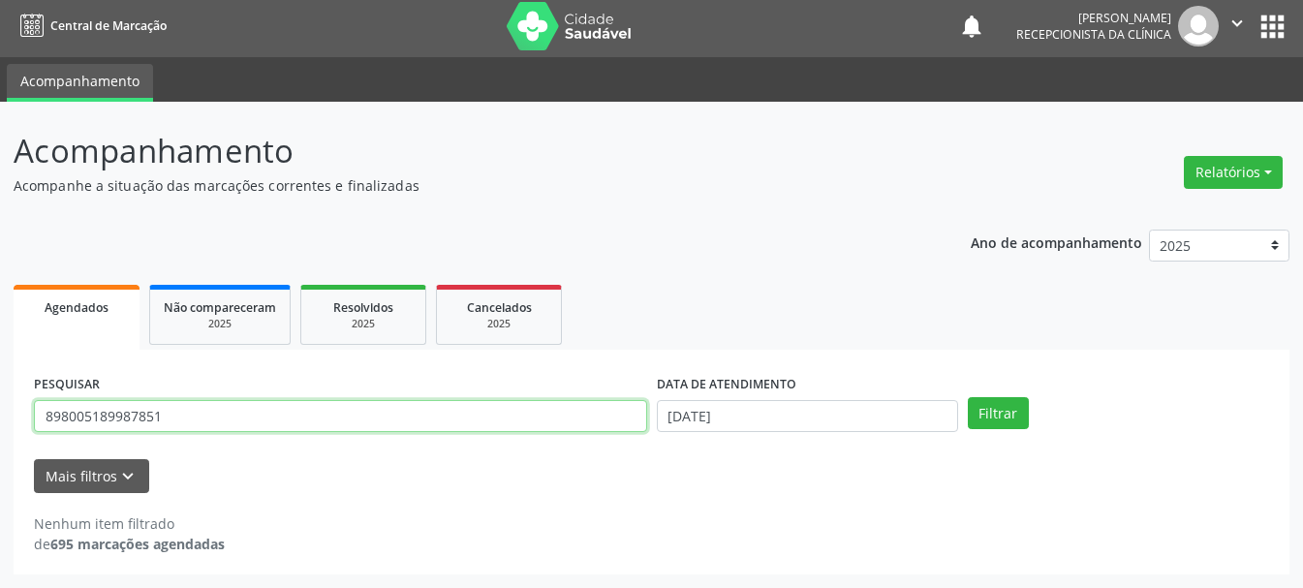
drag, startPoint x: 194, startPoint y: 415, endPoint x: 0, endPoint y: 404, distance: 194.1
click at [0, 404] on div "Acompanhamento Acompanhe a situação das marcações correntes e finalizadas Relat…" at bounding box center [651, 345] width 1303 height 486
type input "700506383701355"
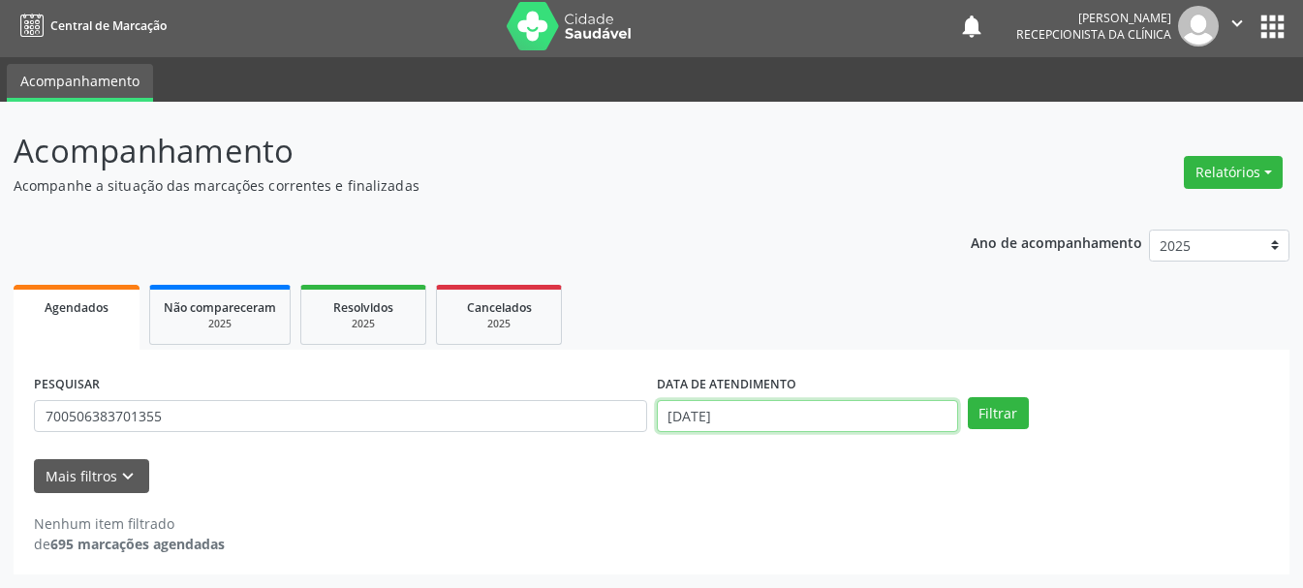
click at [680, 406] on input "[DATE]" at bounding box center [807, 416] width 301 height 33
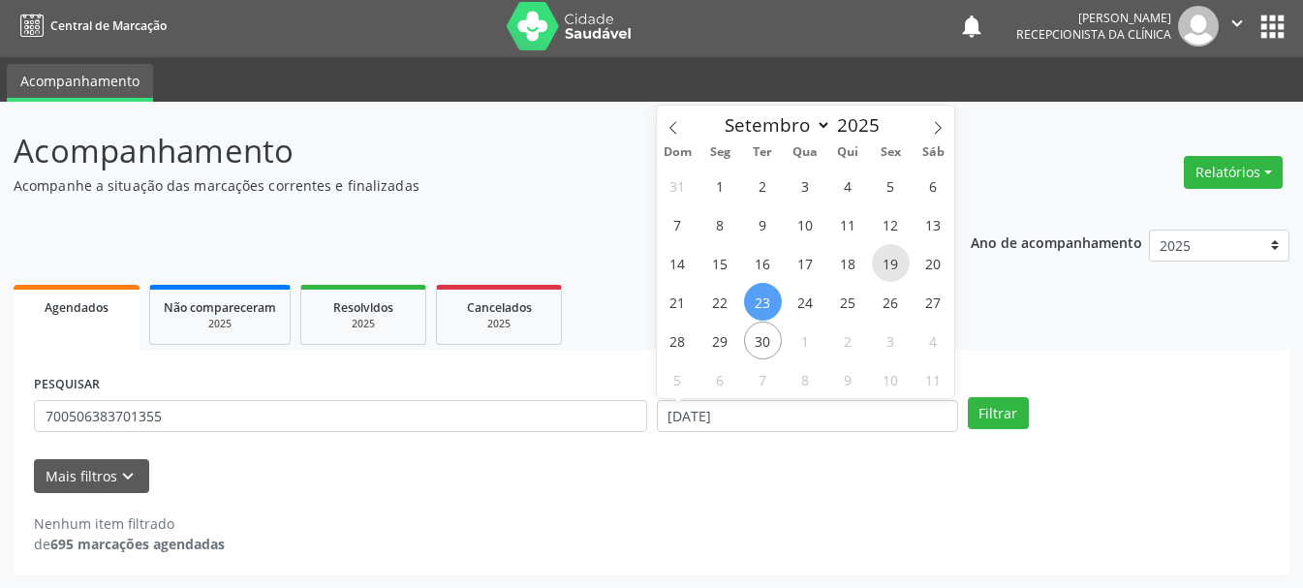
click at [883, 264] on span "19" at bounding box center [891, 263] width 38 height 38
type input "[DATE]"
click at [883, 264] on span "19" at bounding box center [891, 263] width 38 height 38
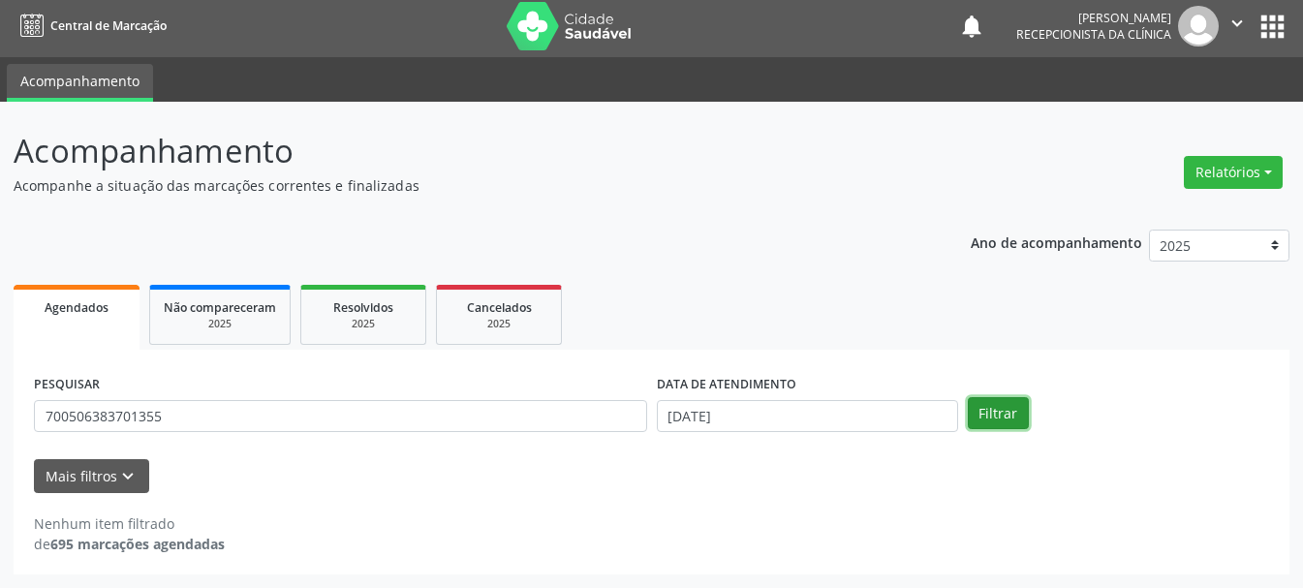
click at [990, 413] on button "Filtrar" at bounding box center [998, 413] width 61 height 33
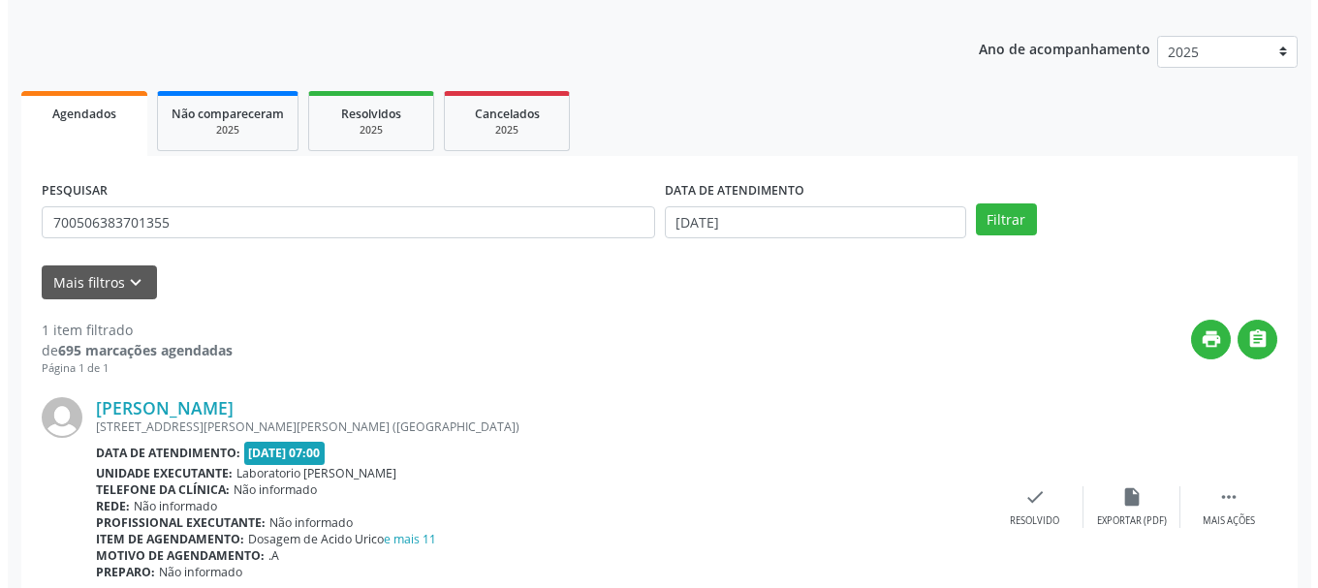
scroll to position [283, 0]
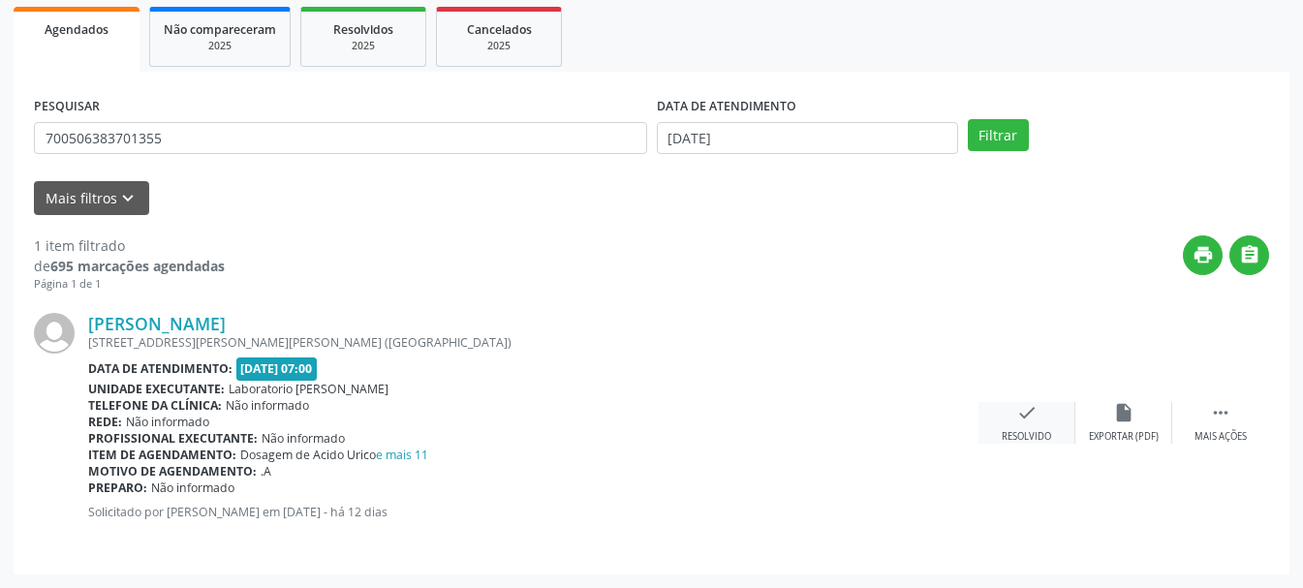
click at [1014, 422] on div "check Resolvido" at bounding box center [1027, 423] width 97 height 42
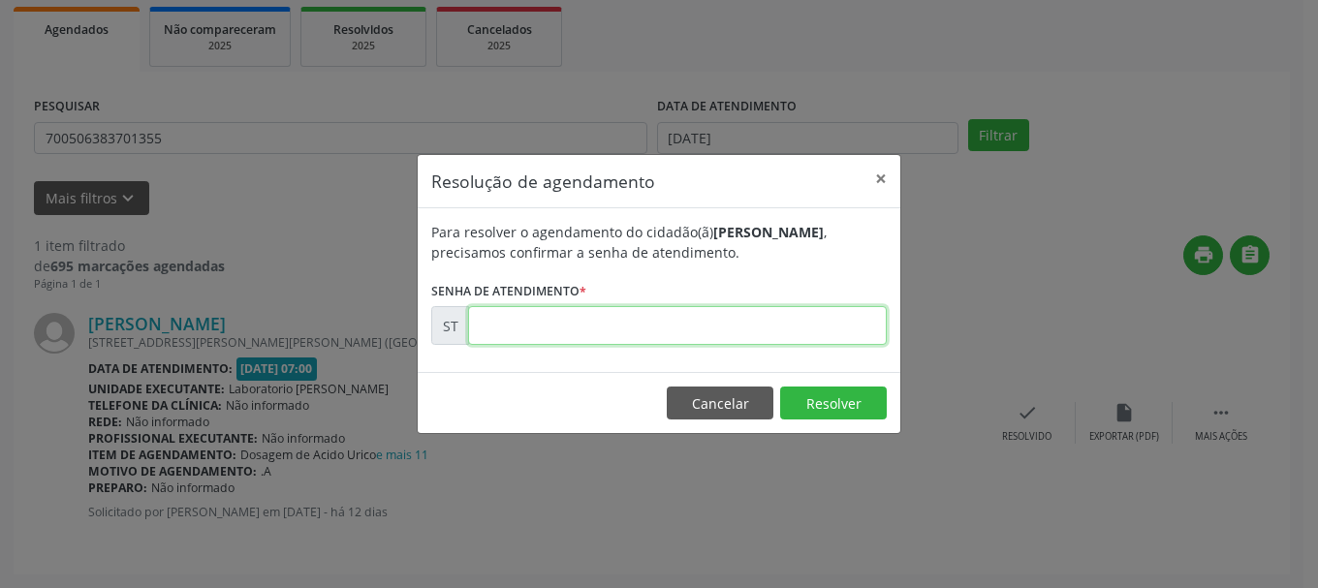
click at [622, 334] on input "text" at bounding box center [677, 325] width 419 height 39
type input "00022885"
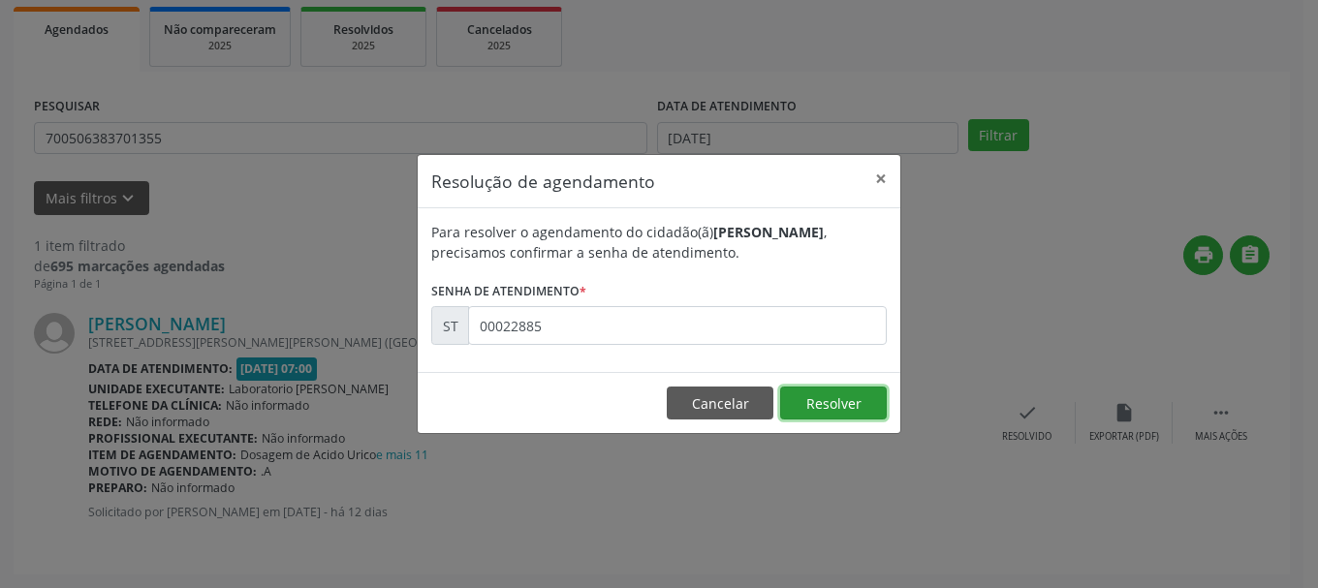
click at [827, 398] on button "Resolver" at bounding box center [833, 403] width 107 height 33
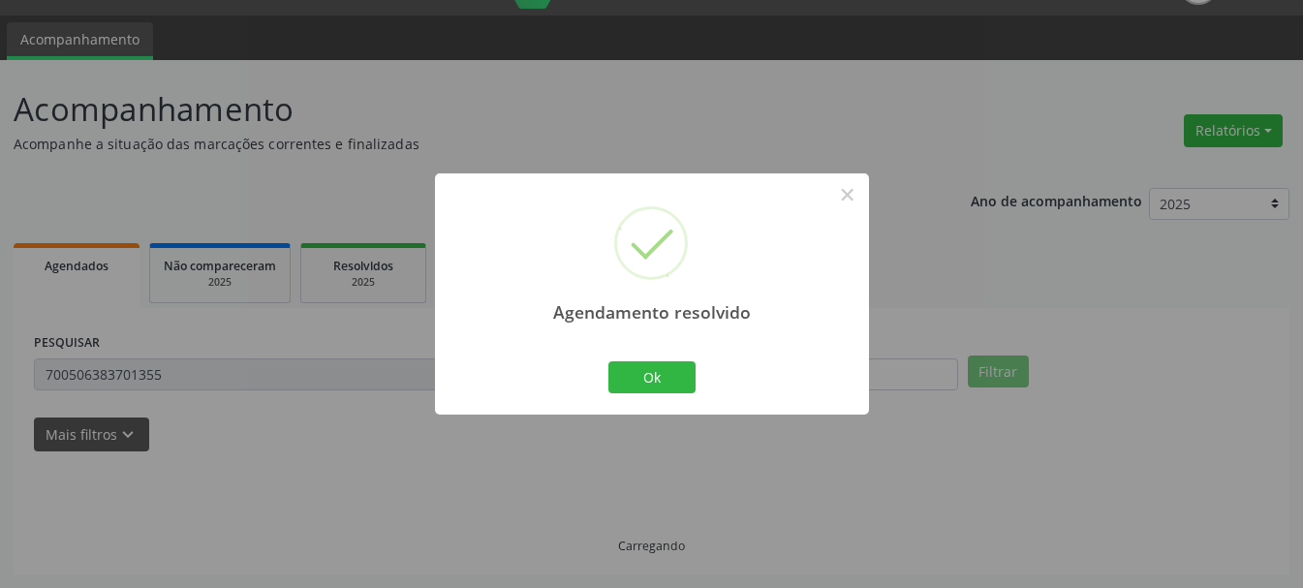
scroll to position [5, 0]
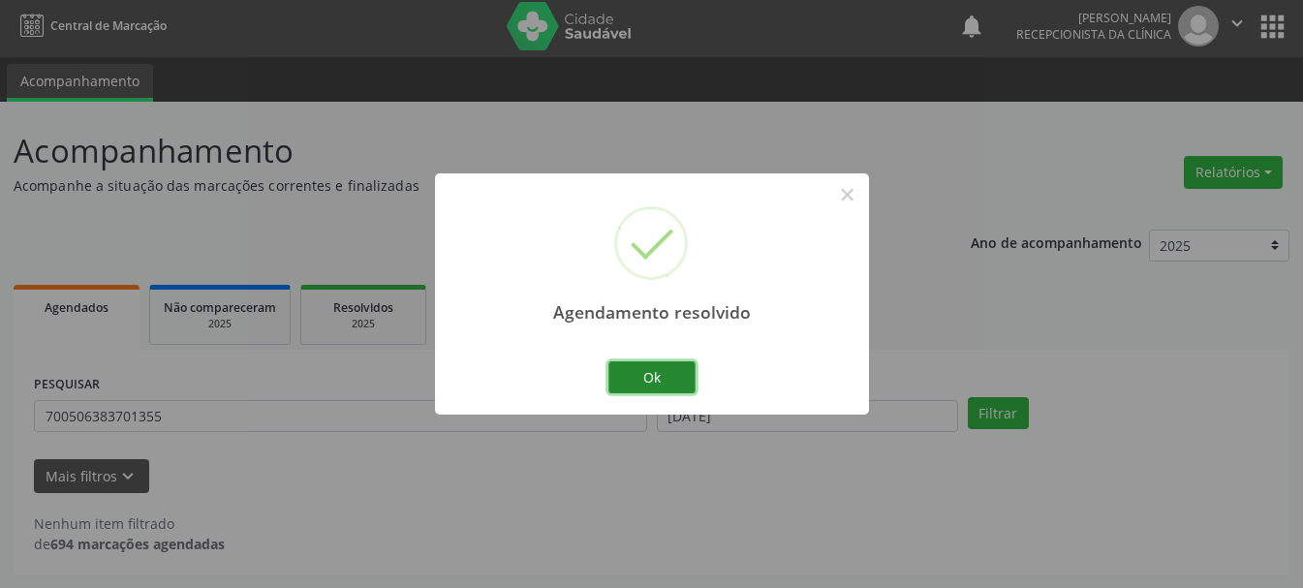
click at [683, 385] on button "Ok" at bounding box center [651, 377] width 87 height 33
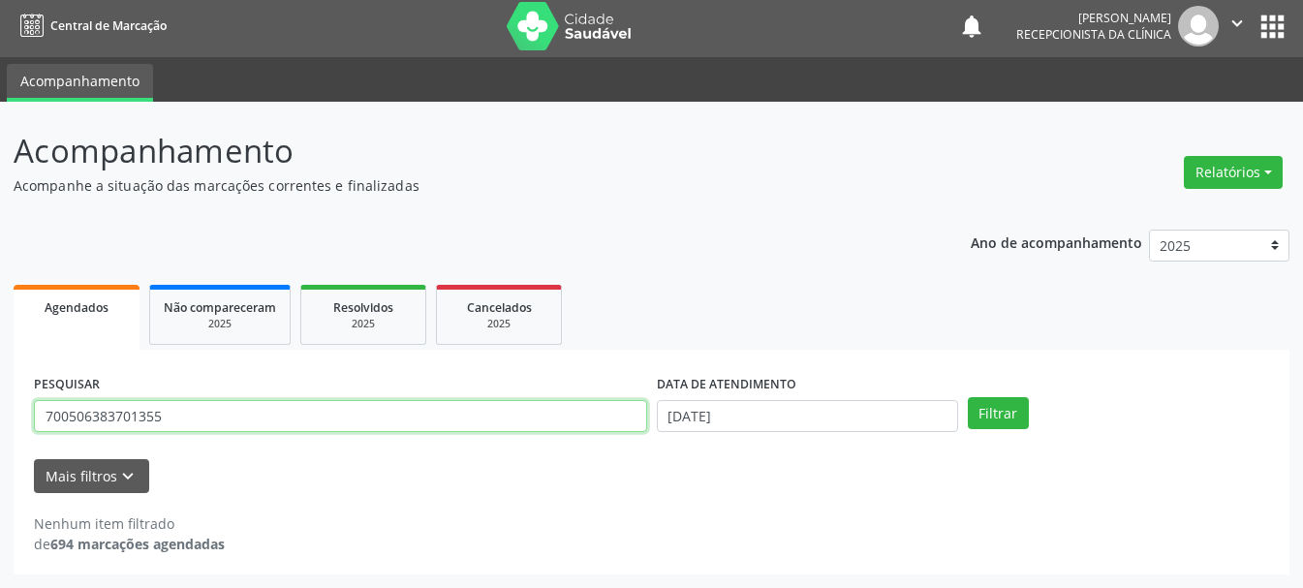
drag, startPoint x: 206, startPoint y: 426, endPoint x: 8, endPoint y: 409, distance: 199.4
click at [8, 409] on div "Acompanhamento Acompanhe a situação das marcações correntes e finalizadas Relat…" at bounding box center [651, 345] width 1303 height 486
type input "700501736825852"
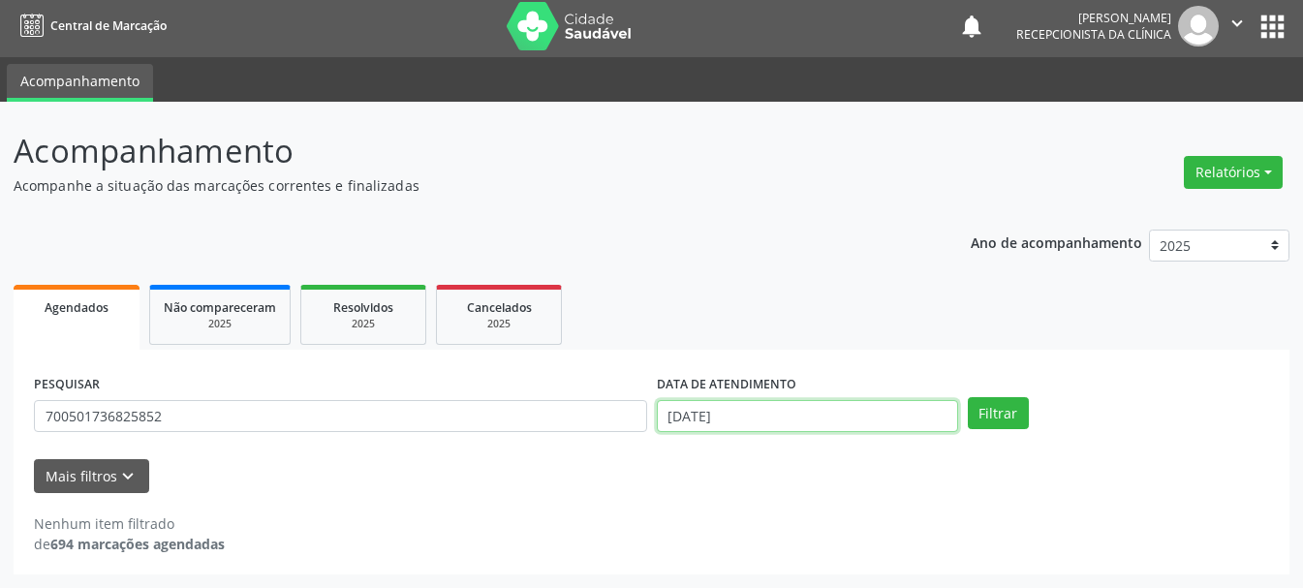
click at [802, 416] on input "[DATE]" at bounding box center [807, 416] width 301 height 33
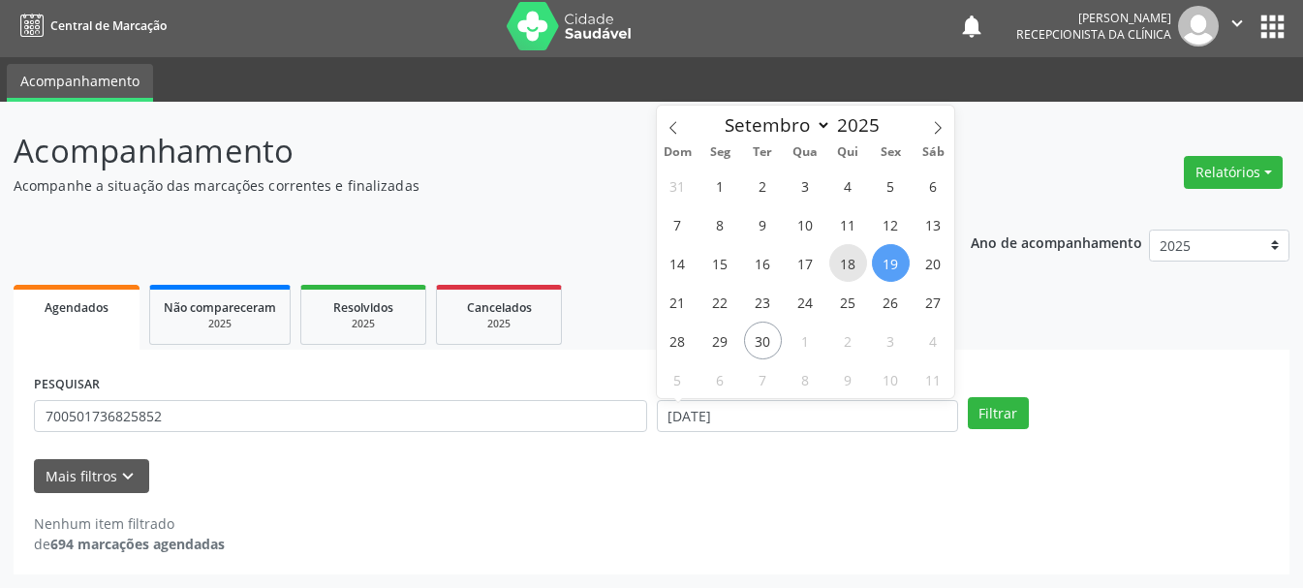
click at [841, 271] on span "18" at bounding box center [848, 263] width 38 height 38
type input "[DATE]"
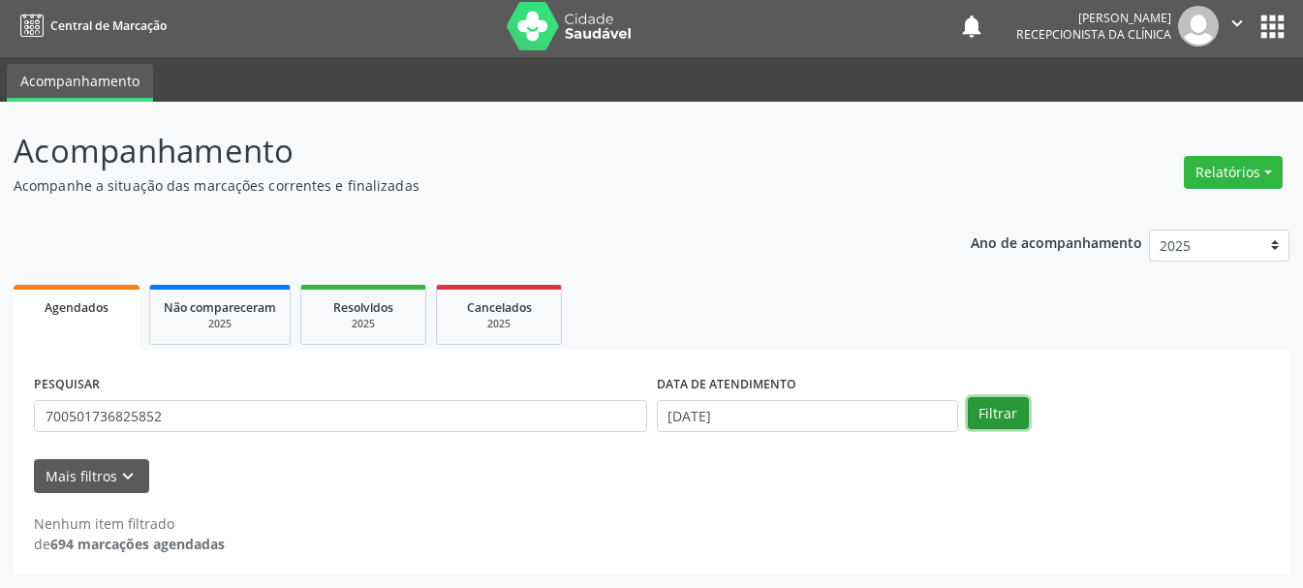
click at [972, 414] on button "Filtrar" at bounding box center [998, 413] width 61 height 33
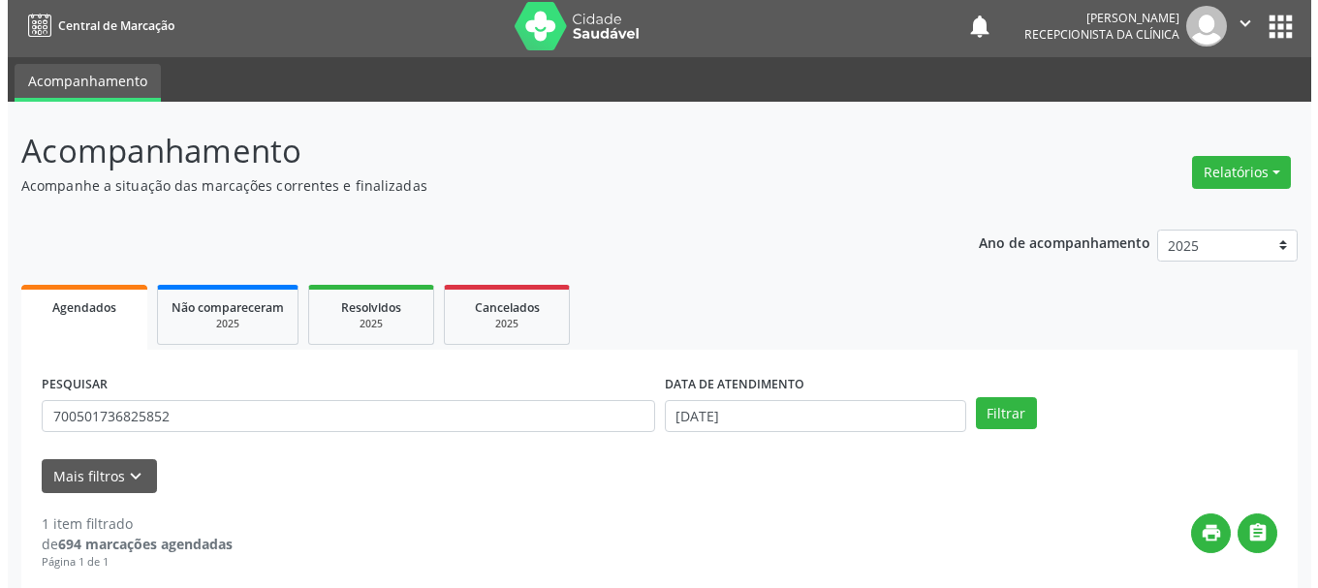
scroll to position [283, 0]
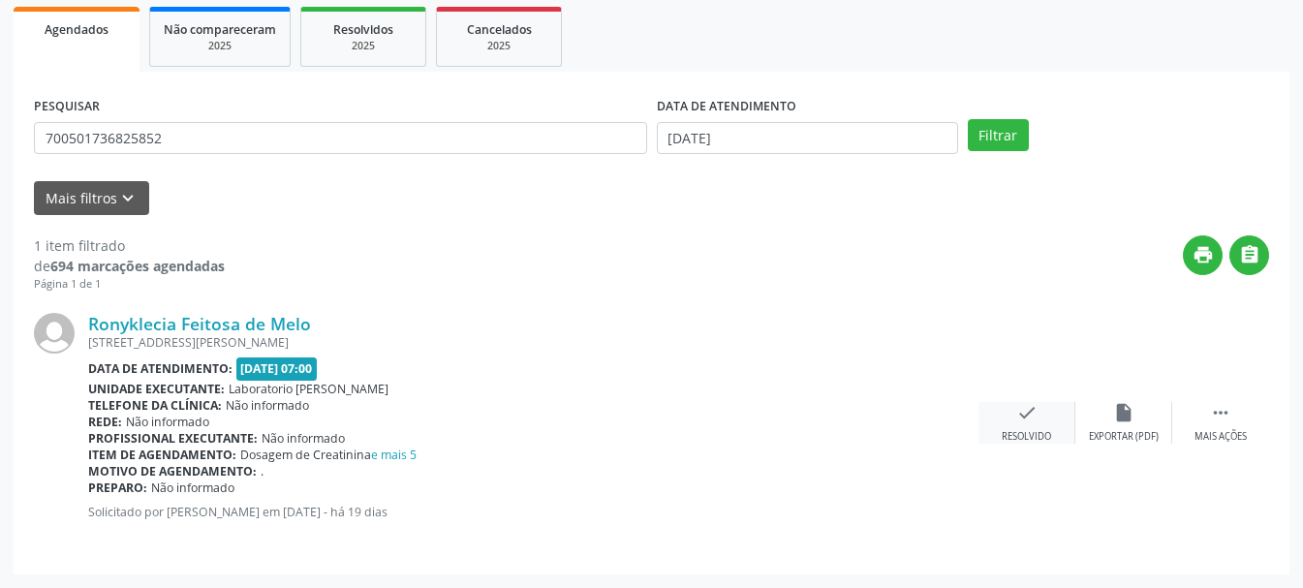
click at [1041, 425] on div "check Resolvido" at bounding box center [1027, 423] width 97 height 42
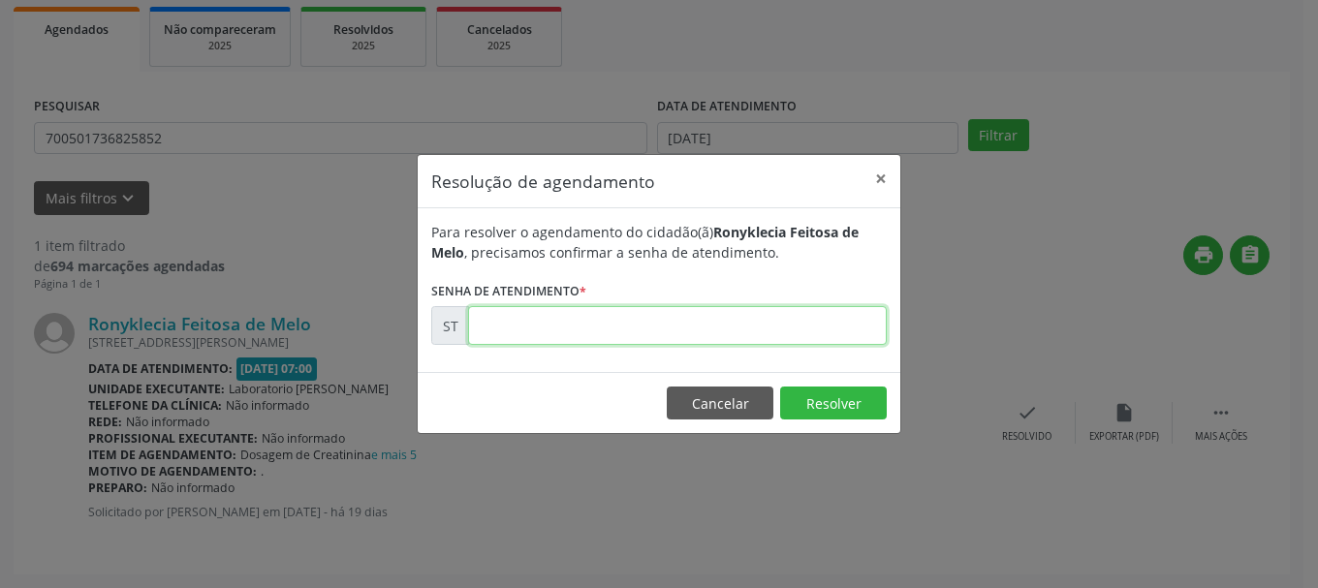
click at [617, 330] on input "text" at bounding box center [677, 325] width 419 height 39
type input "00022003"
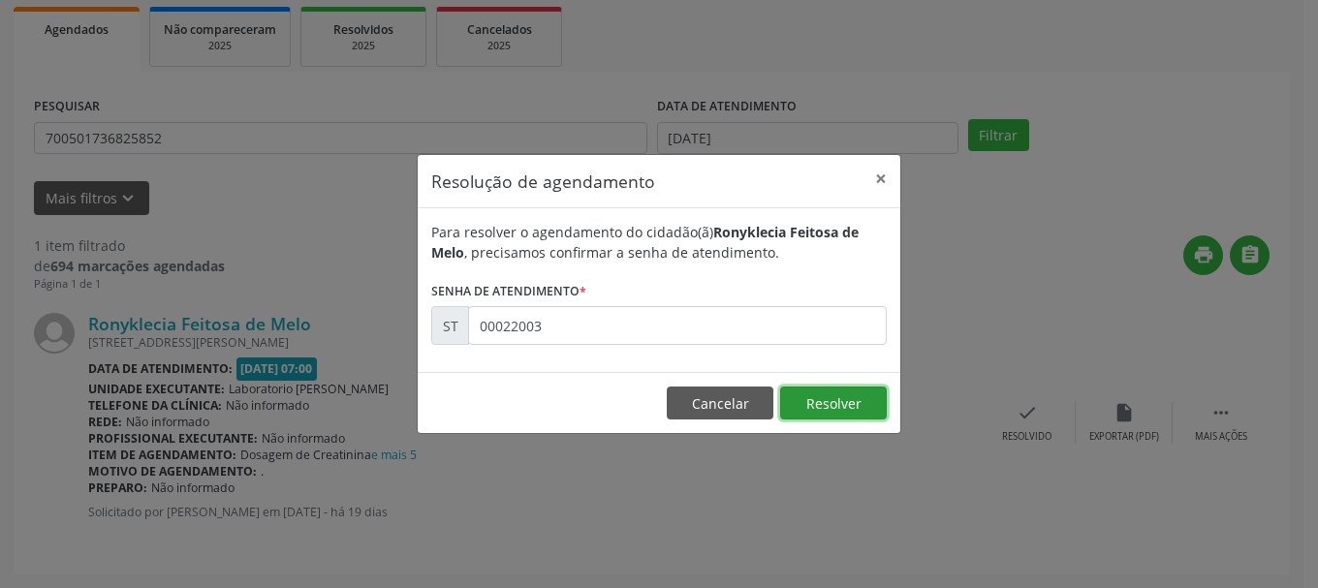
click at [873, 394] on button "Resolver" at bounding box center [833, 403] width 107 height 33
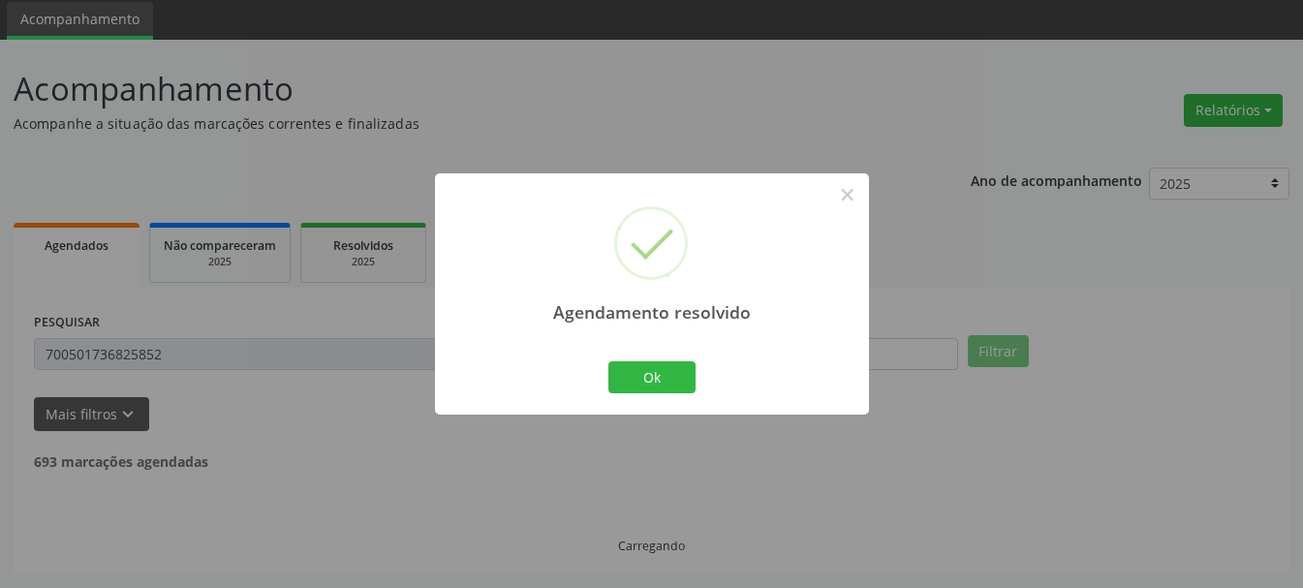
scroll to position [5, 0]
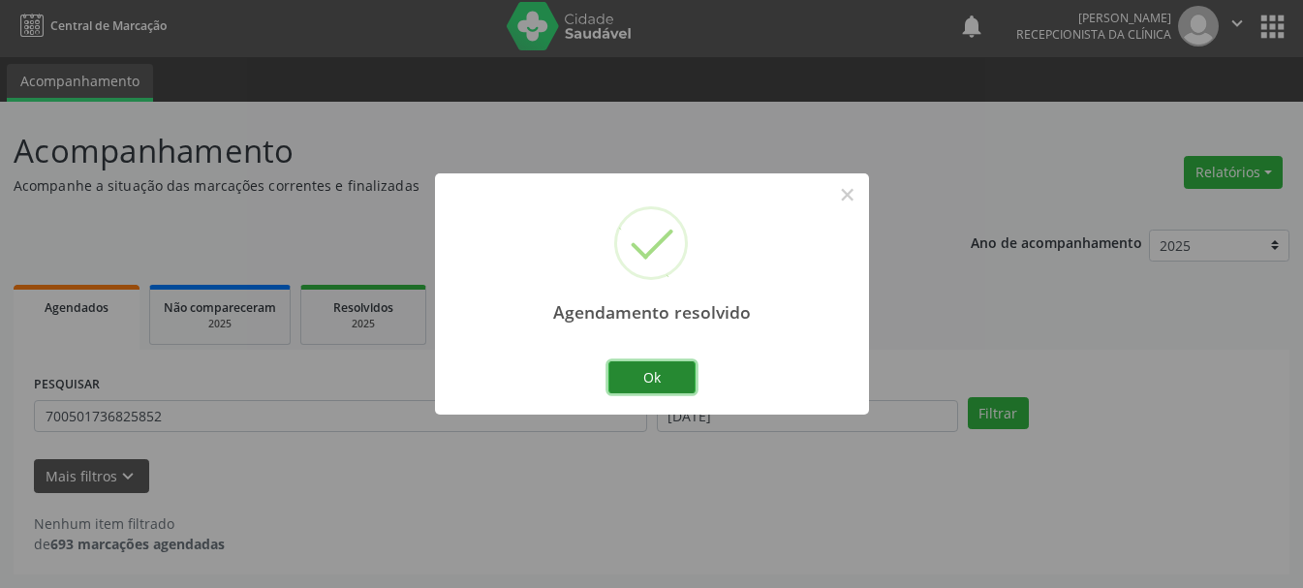
drag, startPoint x: 663, startPoint y: 367, endPoint x: 591, endPoint y: 378, distance: 72.5
click at [661, 367] on button "Ok" at bounding box center [651, 377] width 87 height 33
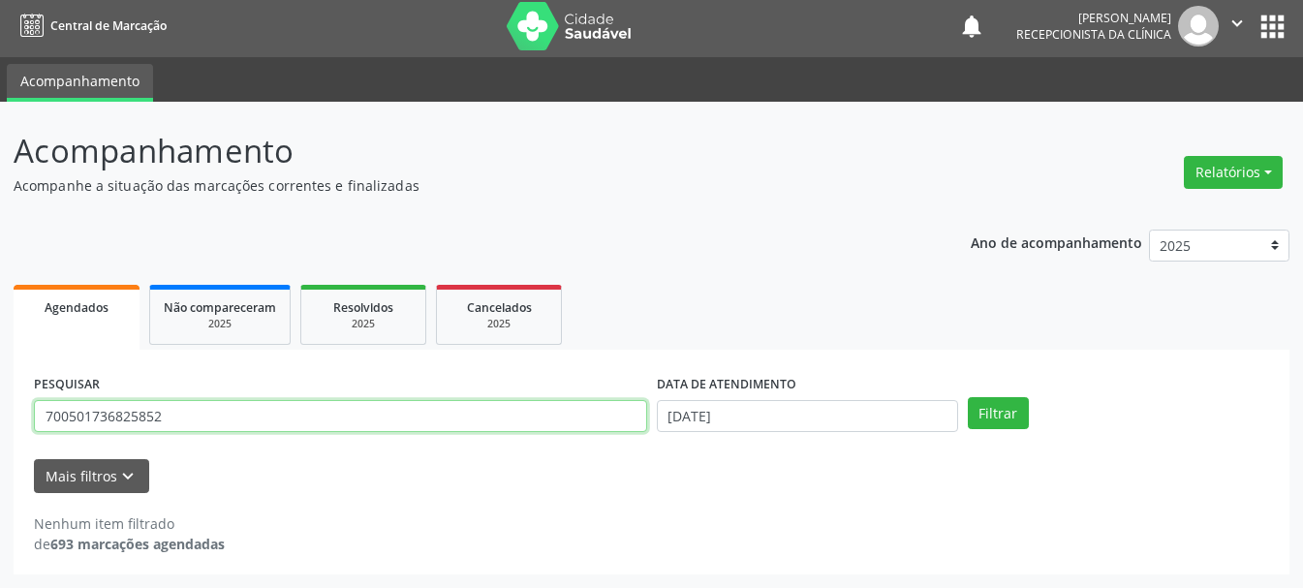
drag, startPoint x: 244, startPoint y: 413, endPoint x: 70, endPoint y: 392, distance: 175.6
click at [80, 393] on div "PESQUISAR 700501736825852" at bounding box center [340, 408] width 623 height 76
type input "700109952532818"
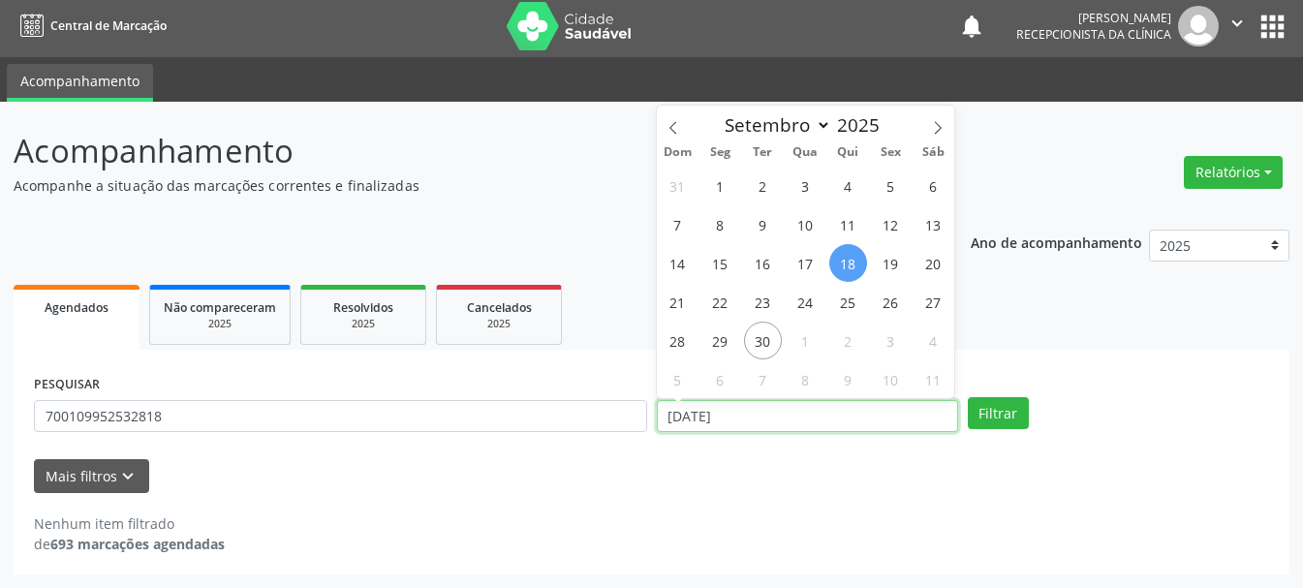
click at [675, 419] on input "[DATE]" at bounding box center [807, 416] width 301 height 33
click at [850, 300] on span "25" at bounding box center [848, 302] width 38 height 38
type input "25/09/2025"
click at [850, 300] on span "25" at bounding box center [848, 302] width 38 height 38
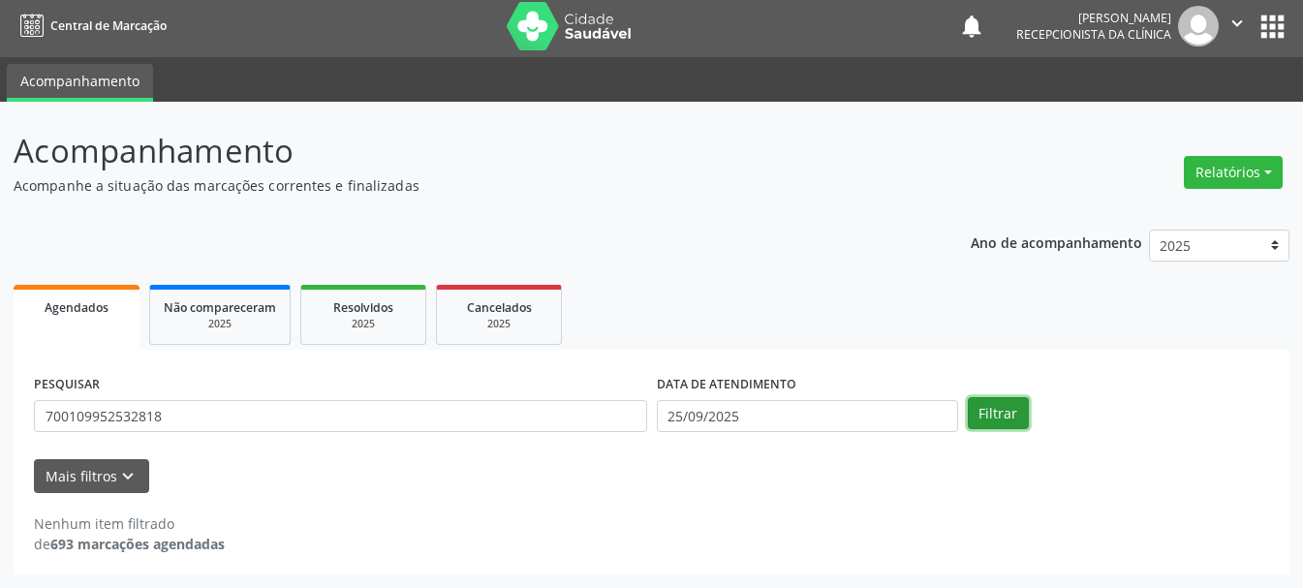
click at [990, 407] on button "Filtrar" at bounding box center [998, 413] width 61 height 33
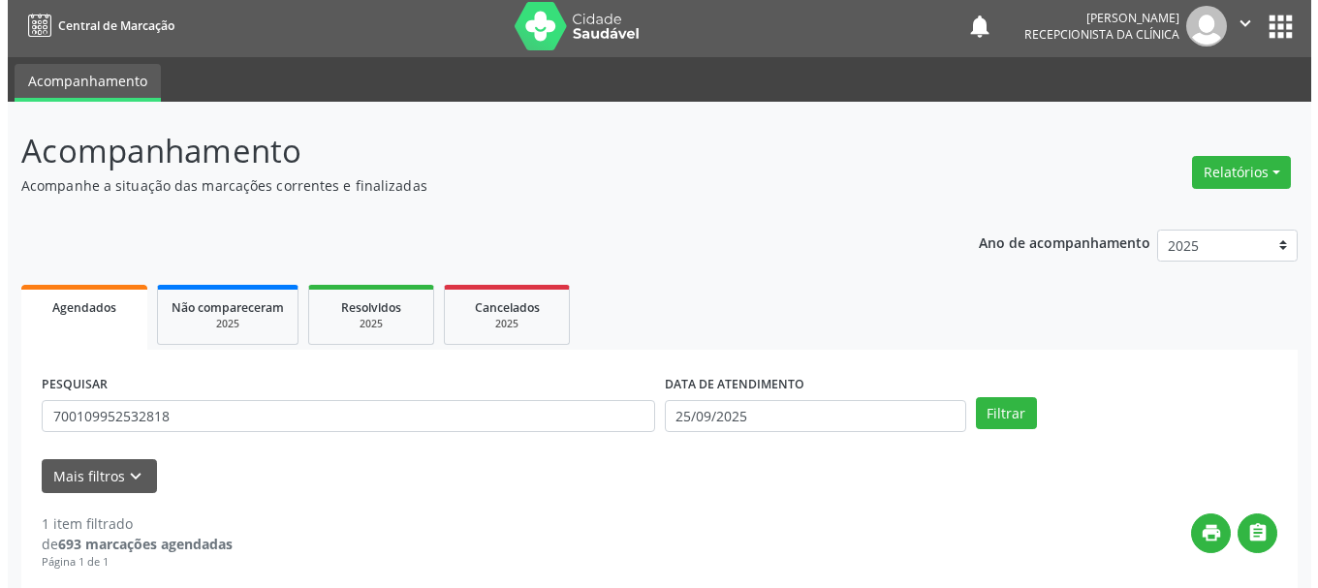
scroll to position [283, 0]
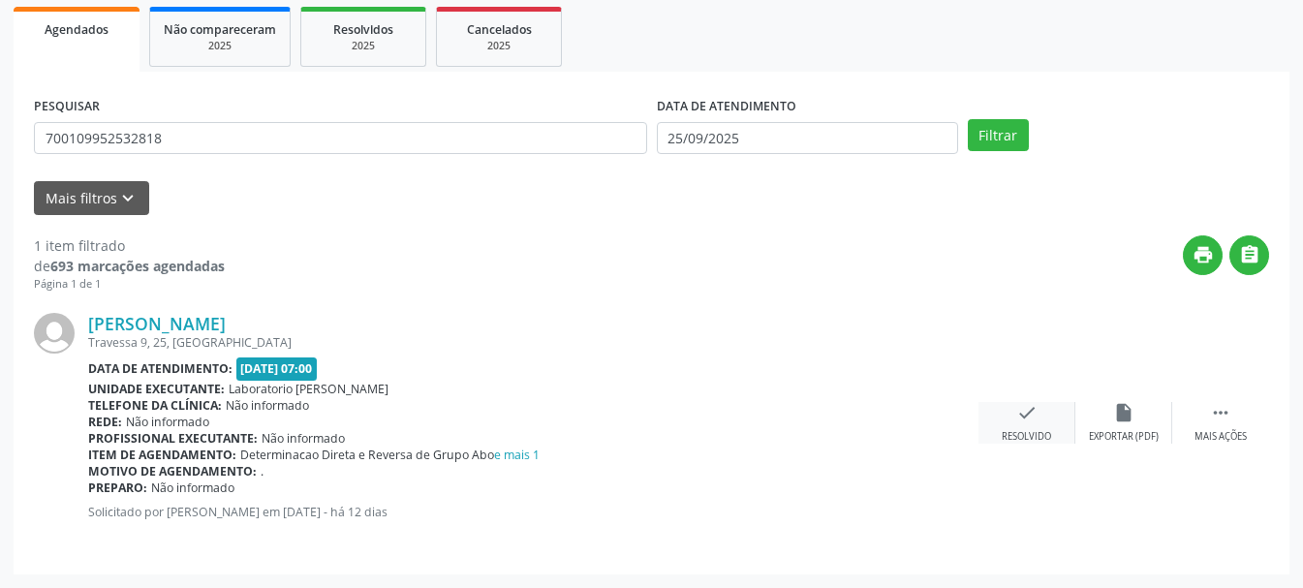
click at [1027, 423] on icon "check" at bounding box center [1026, 412] width 21 height 21
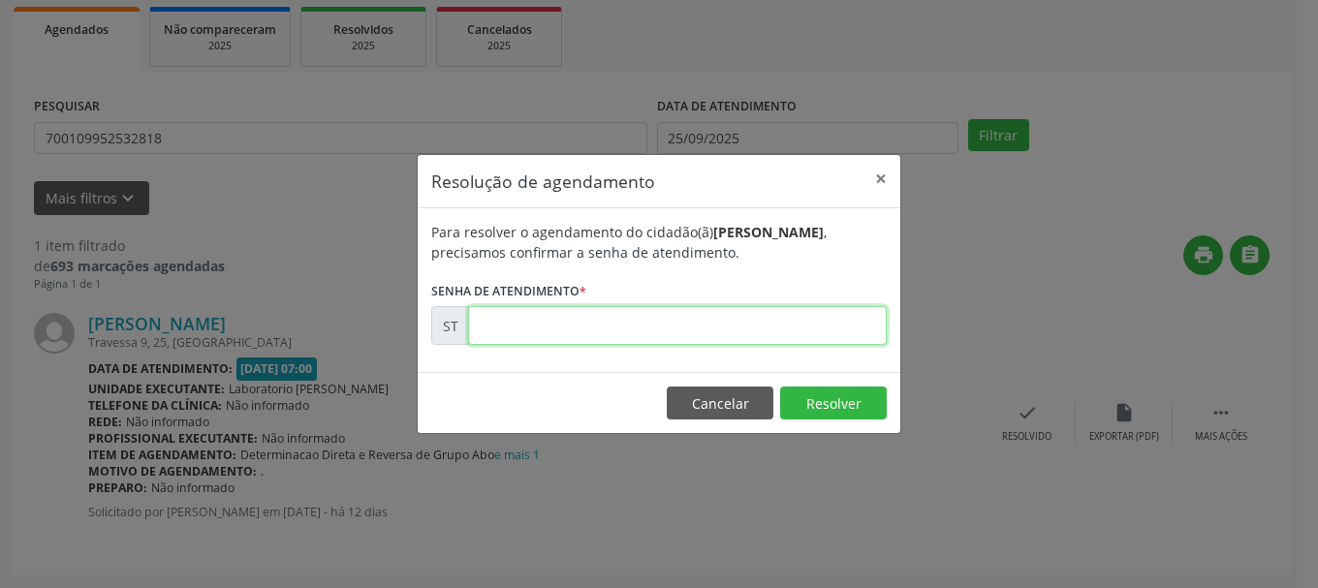
click at [722, 327] on input "text" at bounding box center [677, 325] width 419 height 39
type input "00022803"
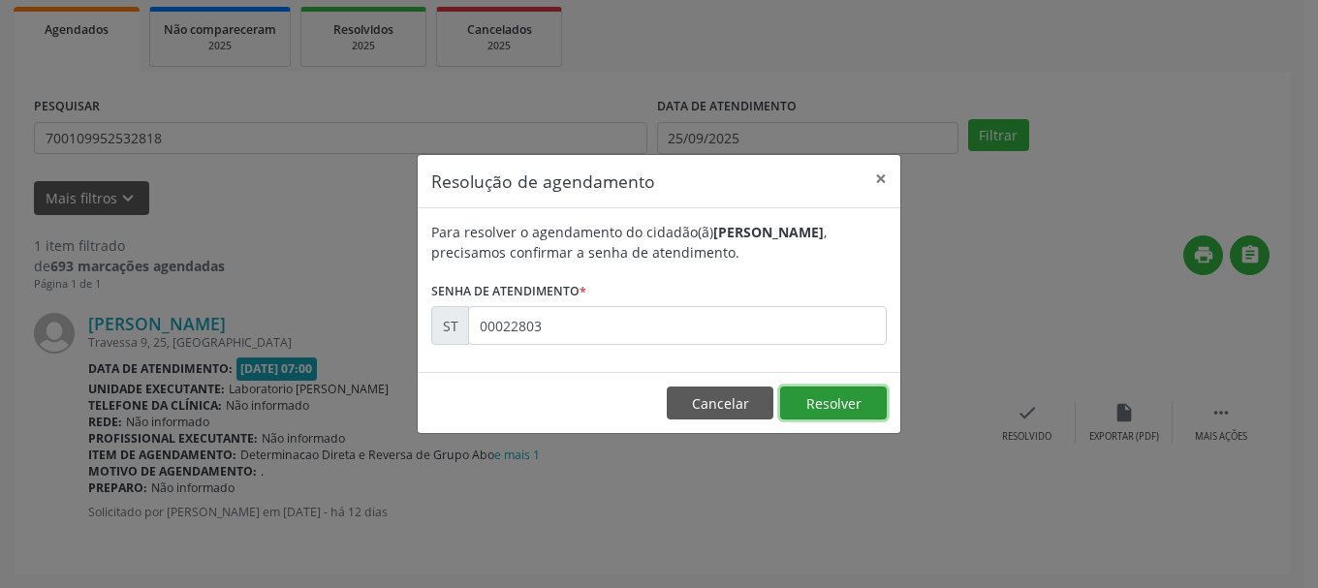
click at [841, 399] on button "Resolver" at bounding box center [833, 403] width 107 height 33
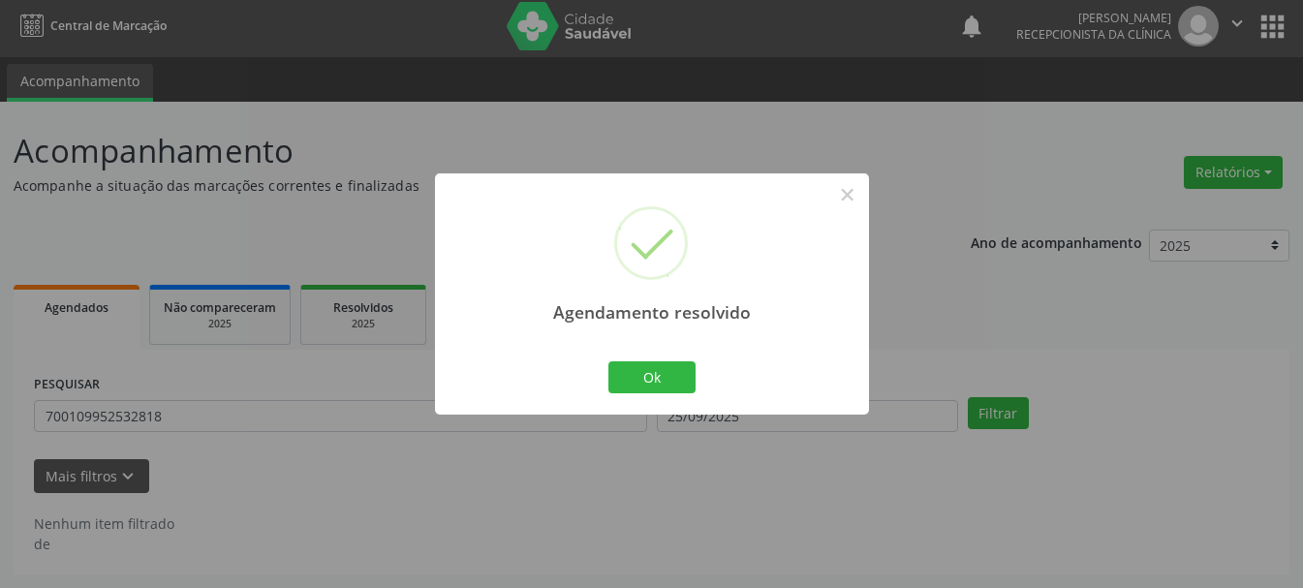
scroll to position [5, 0]
click at [641, 370] on button "Ok" at bounding box center [651, 377] width 87 height 33
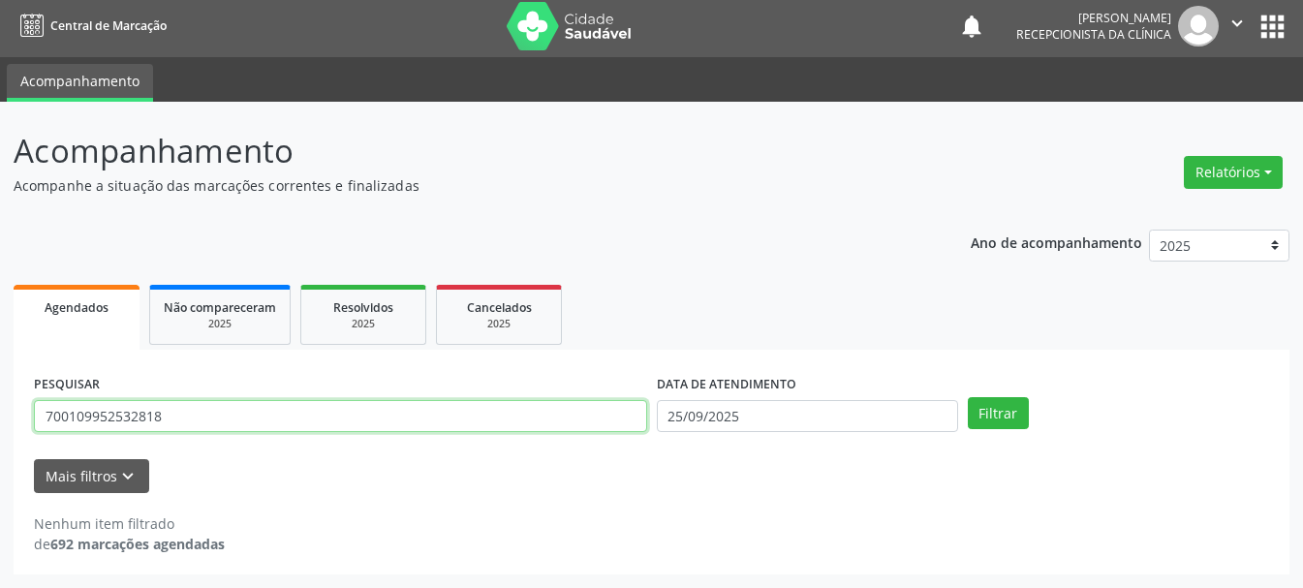
drag, startPoint x: 412, startPoint y: 405, endPoint x: 0, endPoint y: 351, distance: 415.3
click at [0, 351] on div "Acompanhamento Acompanhe a situação das marcações correntes e finalizadas Relat…" at bounding box center [651, 345] width 1303 height 486
type input "898004990617403"
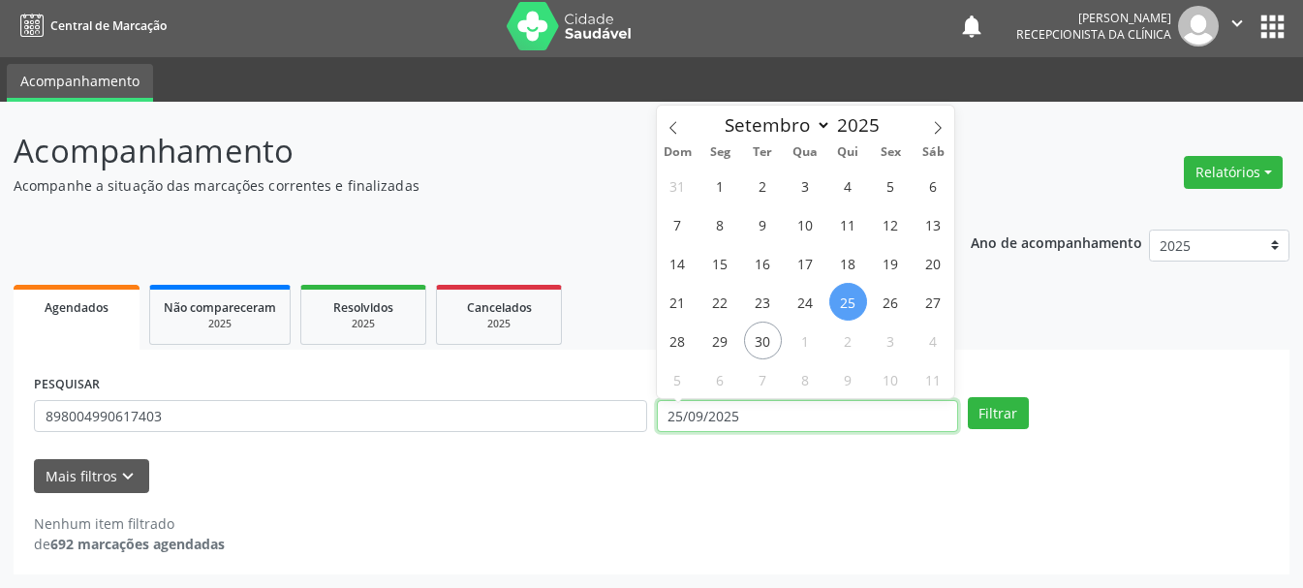
click at [808, 410] on input "25/09/2025" at bounding box center [807, 416] width 301 height 33
click at [875, 299] on span "26" at bounding box center [891, 302] width 38 height 38
type input "[DATE]"
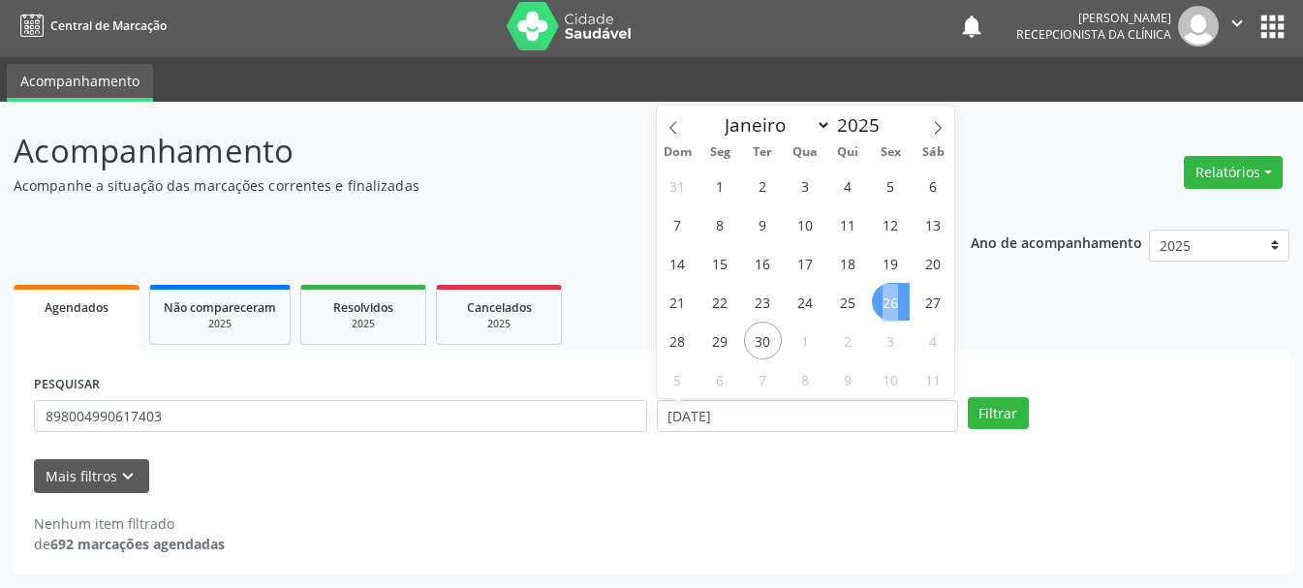
click at [875, 299] on span "26" at bounding box center [891, 302] width 38 height 38
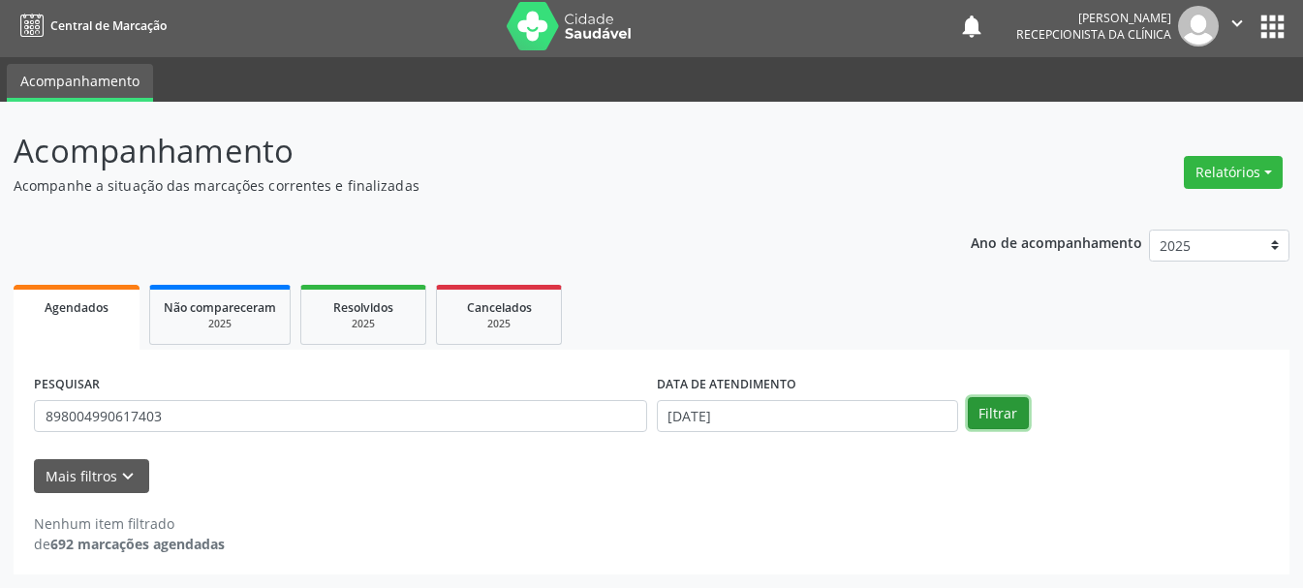
click at [971, 418] on button "Filtrar" at bounding box center [998, 413] width 61 height 33
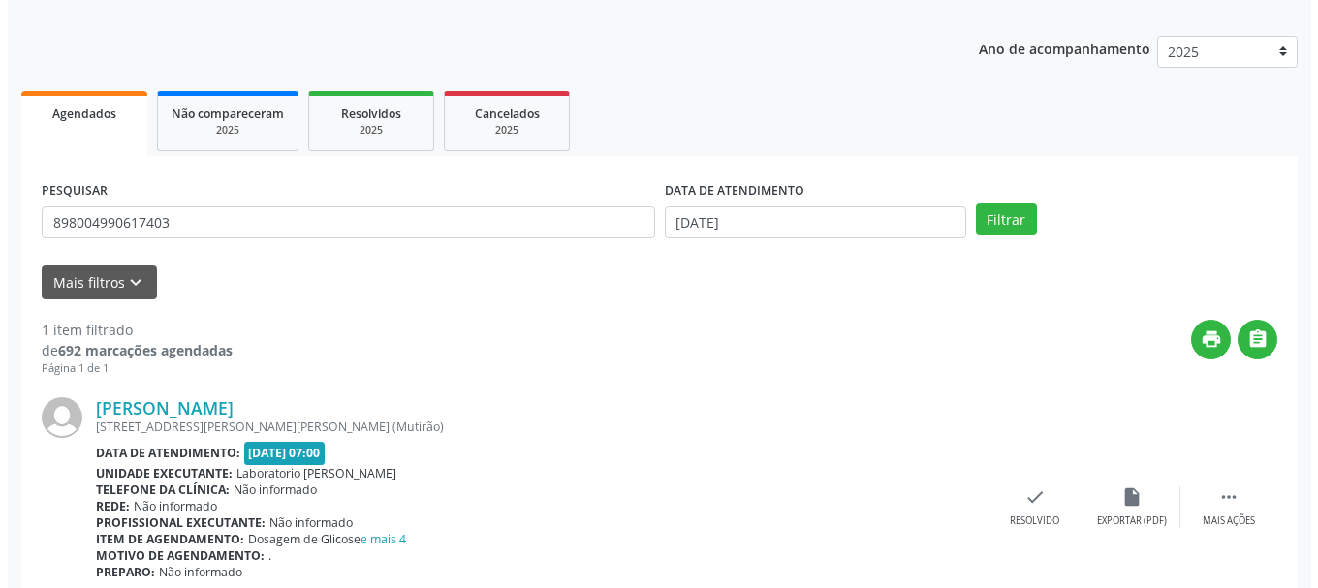
scroll to position [283, 0]
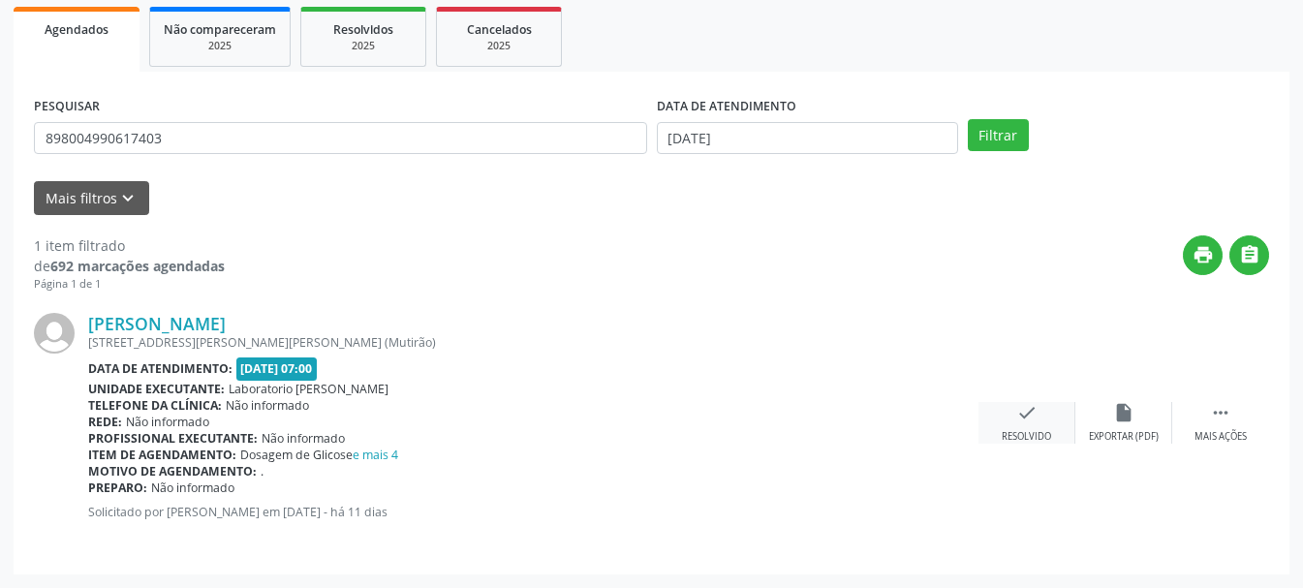
click at [1013, 432] on div "Resolvido" at bounding box center [1026, 437] width 49 height 14
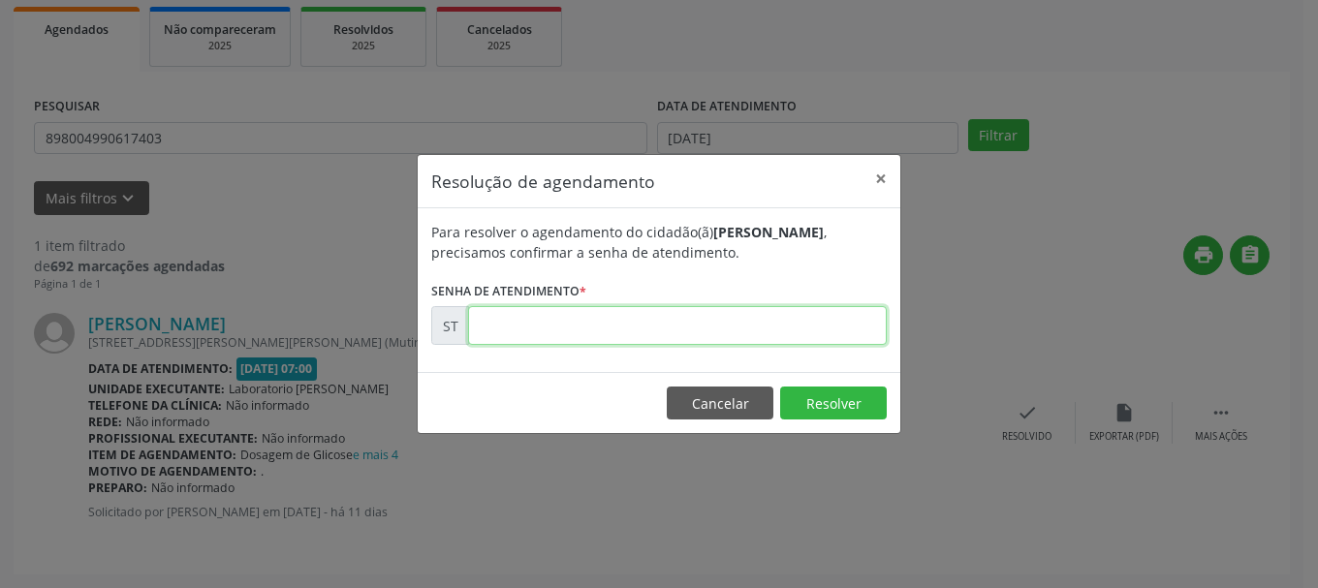
click at [669, 329] on input "text" at bounding box center [677, 325] width 419 height 39
type input "00022978"
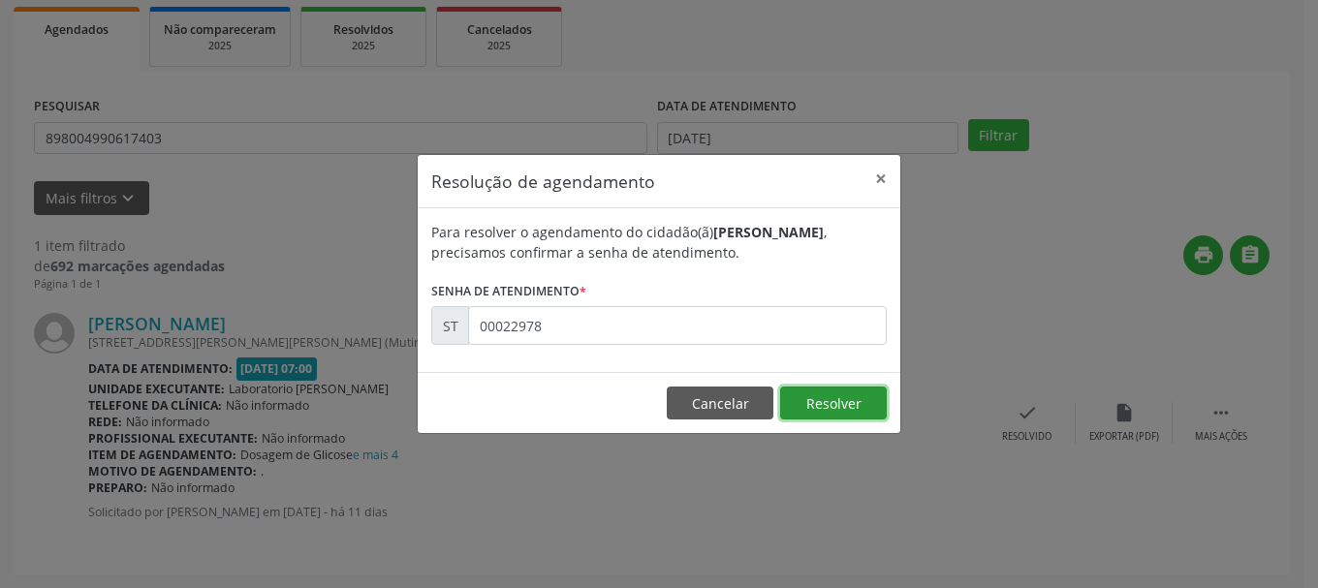
click at [824, 407] on button "Resolver" at bounding box center [833, 403] width 107 height 33
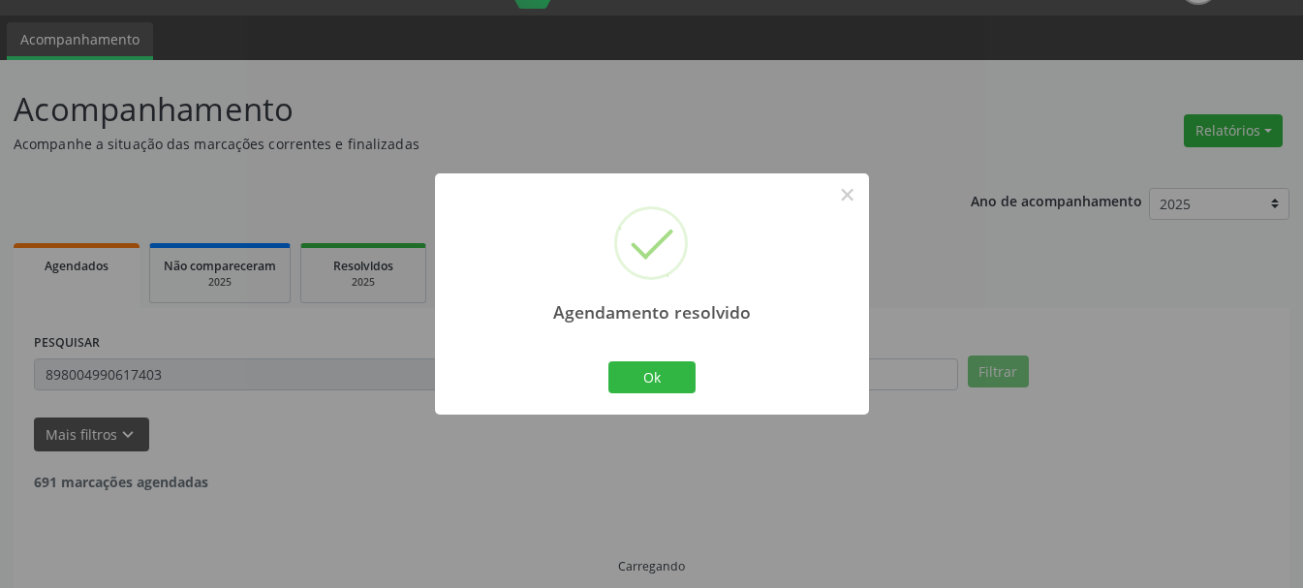
scroll to position [5, 0]
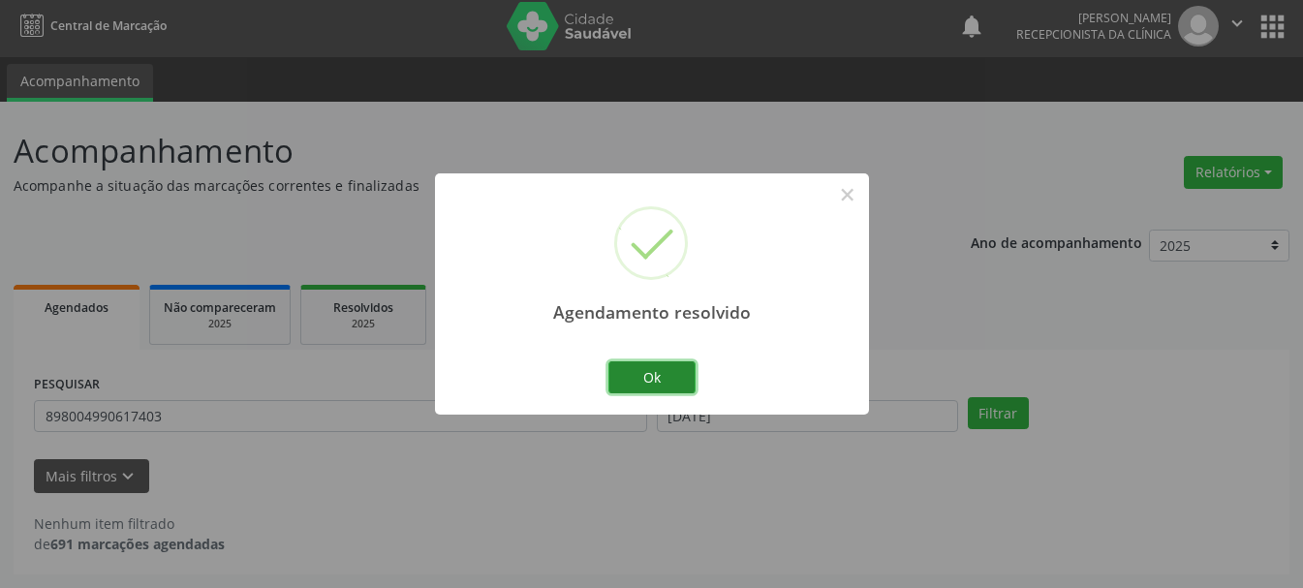
click at [633, 373] on button "Ok" at bounding box center [651, 377] width 87 height 33
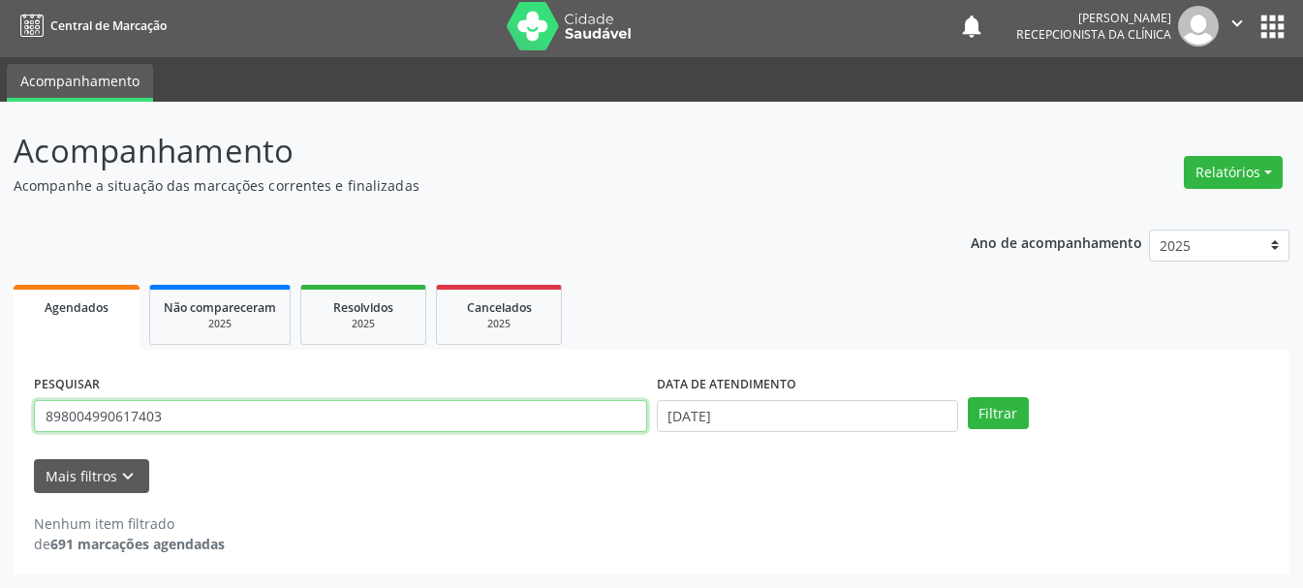
click at [357, 413] on input "898004990617403" at bounding box center [340, 416] width 613 height 33
drag, startPoint x: 329, startPoint y: 419, endPoint x: 14, endPoint y: 428, distance: 316.0
click at [14, 428] on div "PESQUISAR 898004990617403 DATA DE ATENDIMENTO [DATE] Filtrar UNIDADE DE REFERÊN…" at bounding box center [652, 462] width 1276 height 225
drag, startPoint x: 166, startPoint y: 425, endPoint x: 0, endPoint y: 375, distance: 173.2
click at [0, 375] on div "Acompanhamento Acompanhe a situação das marcações correntes e finalizadas Relat…" at bounding box center [651, 345] width 1303 height 486
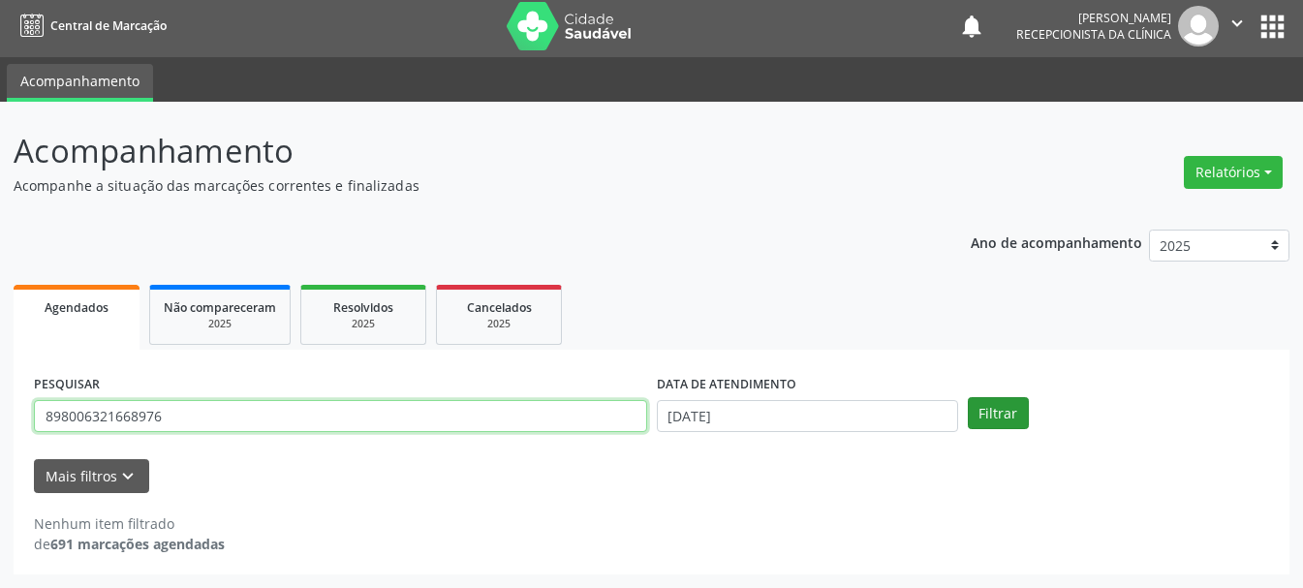
type input "898006321668976"
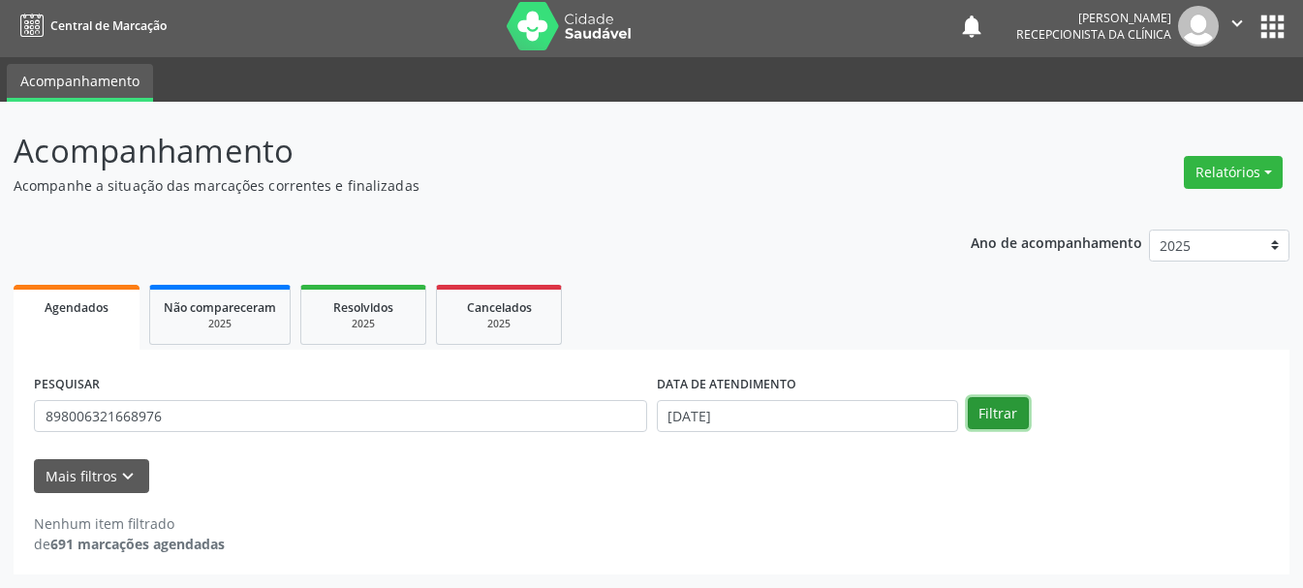
click at [994, 428] on button "Filtrar" at bounding box center [998, 413] width 61 height 33
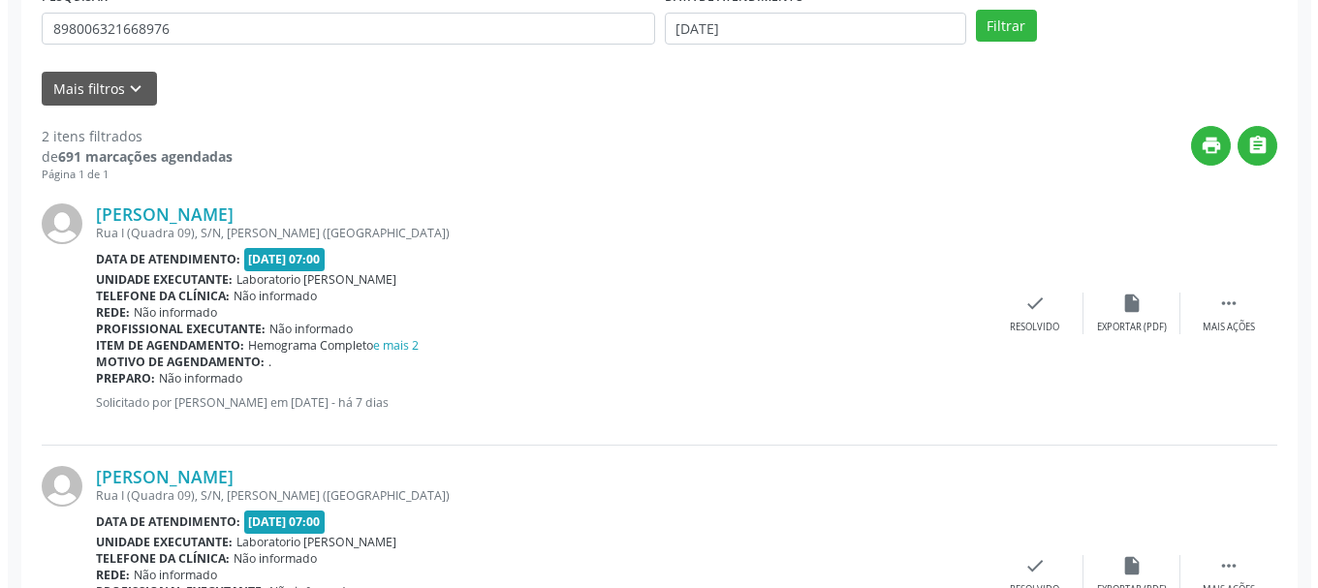
scroll to position [489, 0]
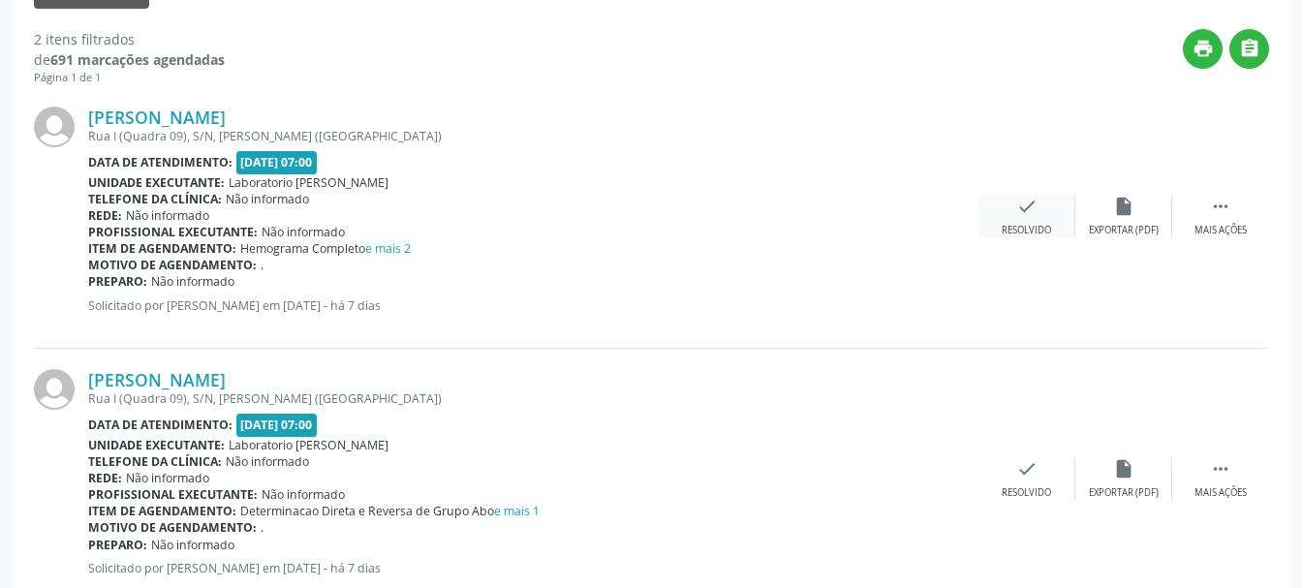
click at [1009, 199] on div "check Resolvido" at bounding box center [1027, 217] width 97 height 42
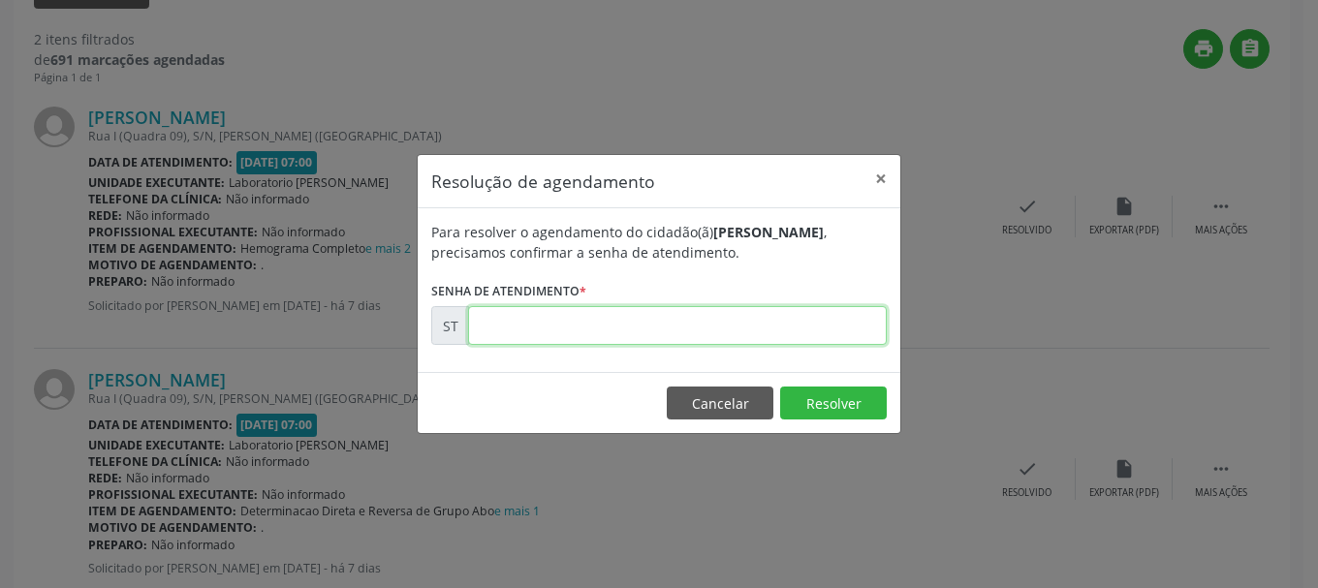
click at [802, 339] on input "text" at bounding box center [677, 325] width 419 height 39
type input "00023324"
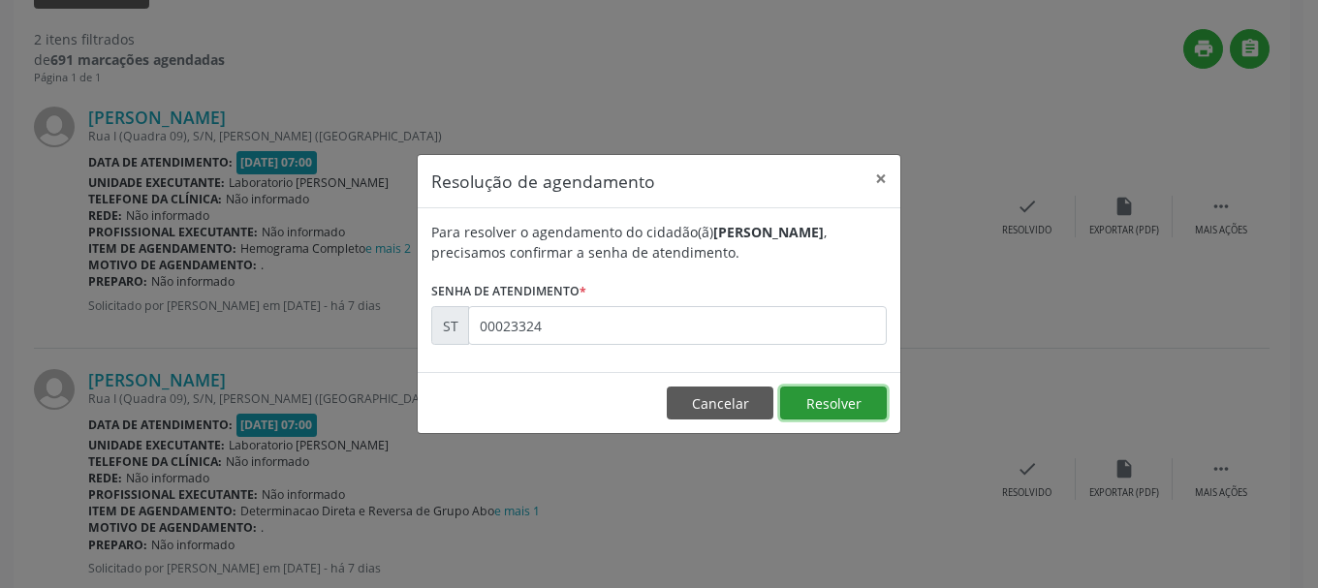
click at [850, 402] on button "Resolver" at bounding box center [833, 403] width 107 height 33
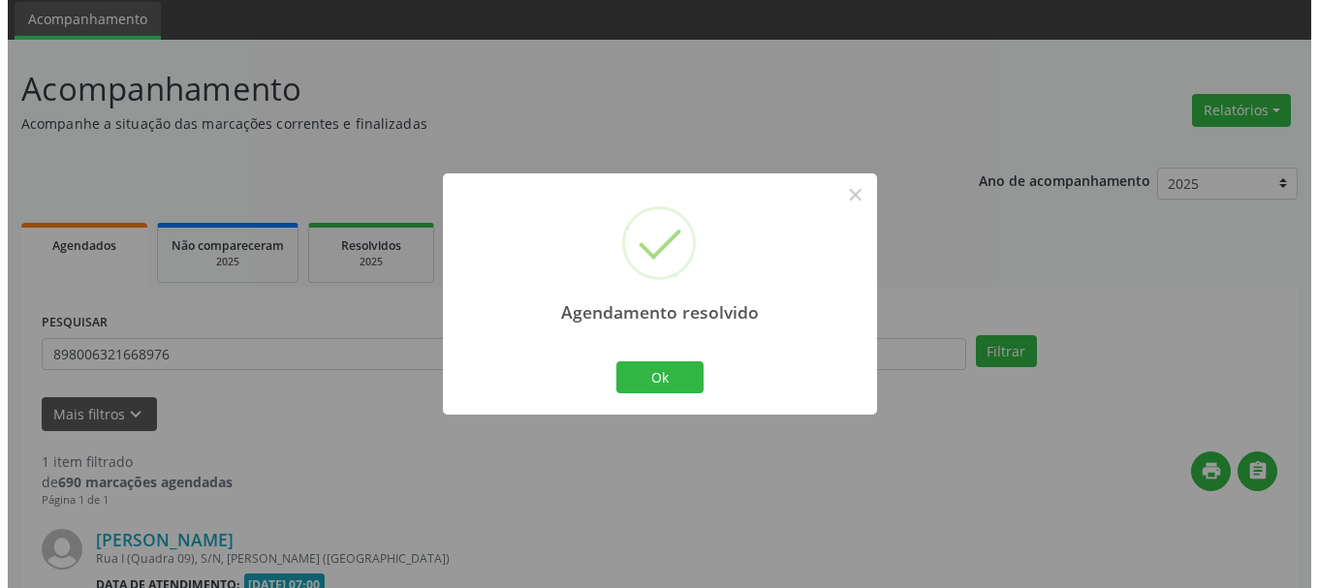
scroll to position [283, 0]
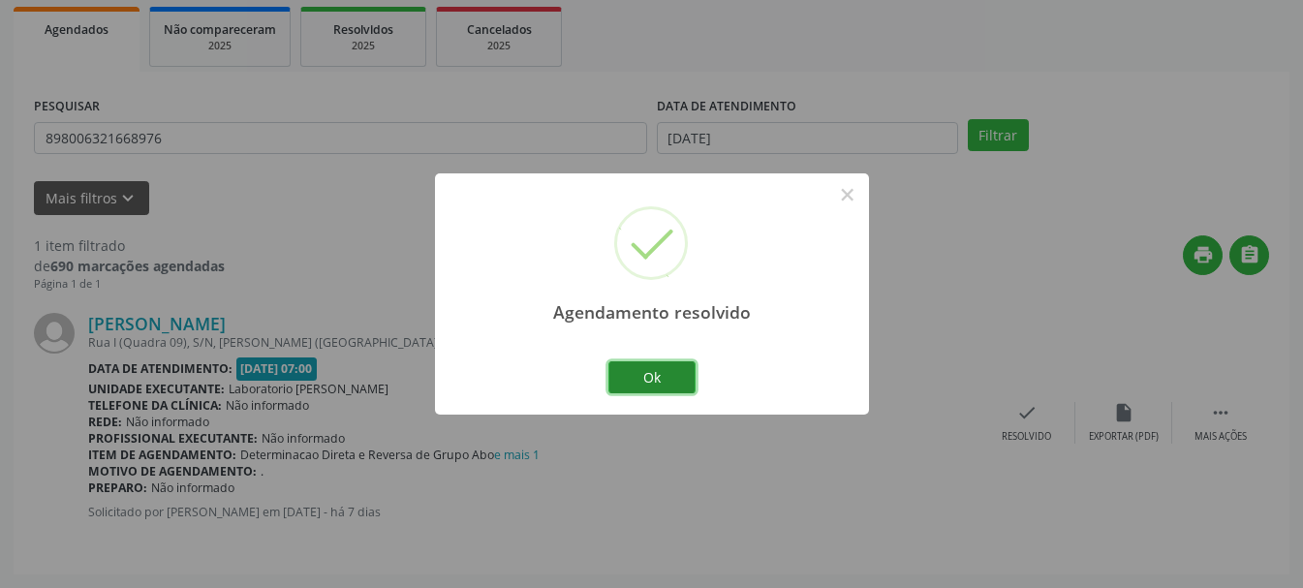
click at [661, 371] on button "Ok" at bounding box center [651, 377] width 87 height 33
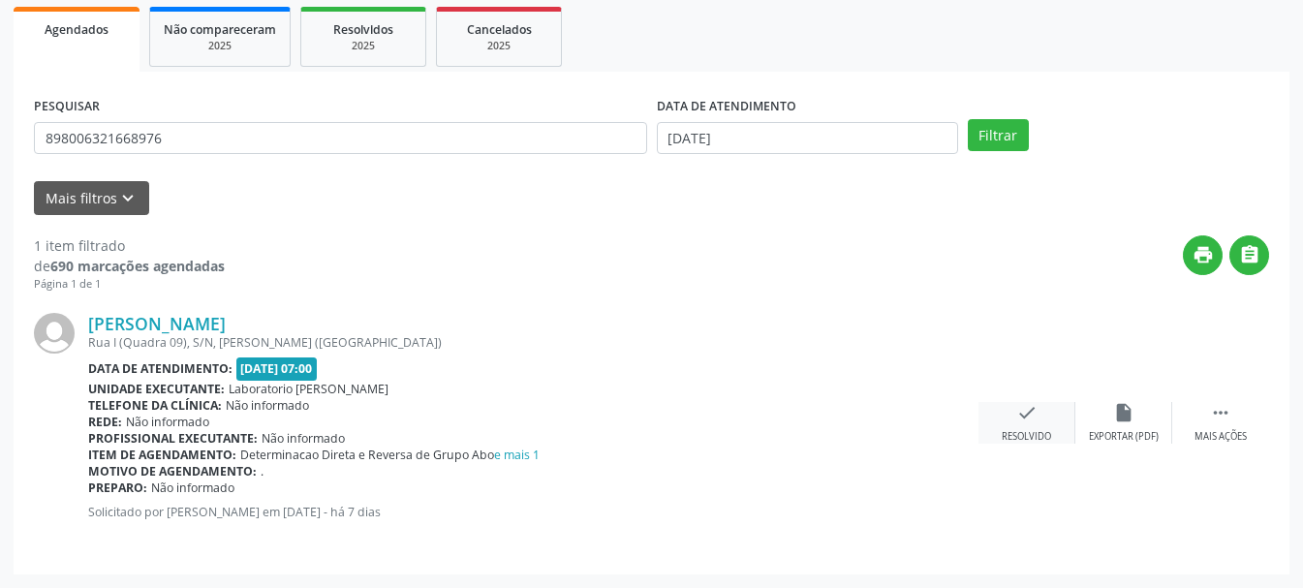
click at [1036, 425] on div "check Resolvido" at bounding box center [1027, 423] width 97 height 42
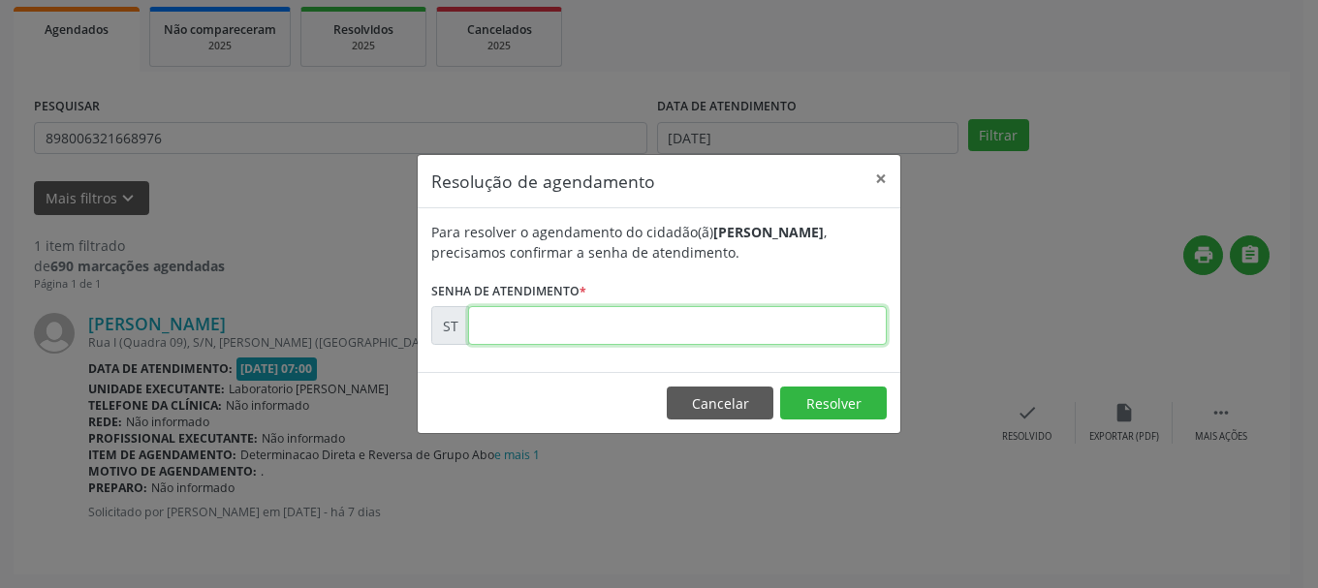
click at [712, 326] on input "text" at bounding box center [677, 325] width 419 height 39
type input "00023325"
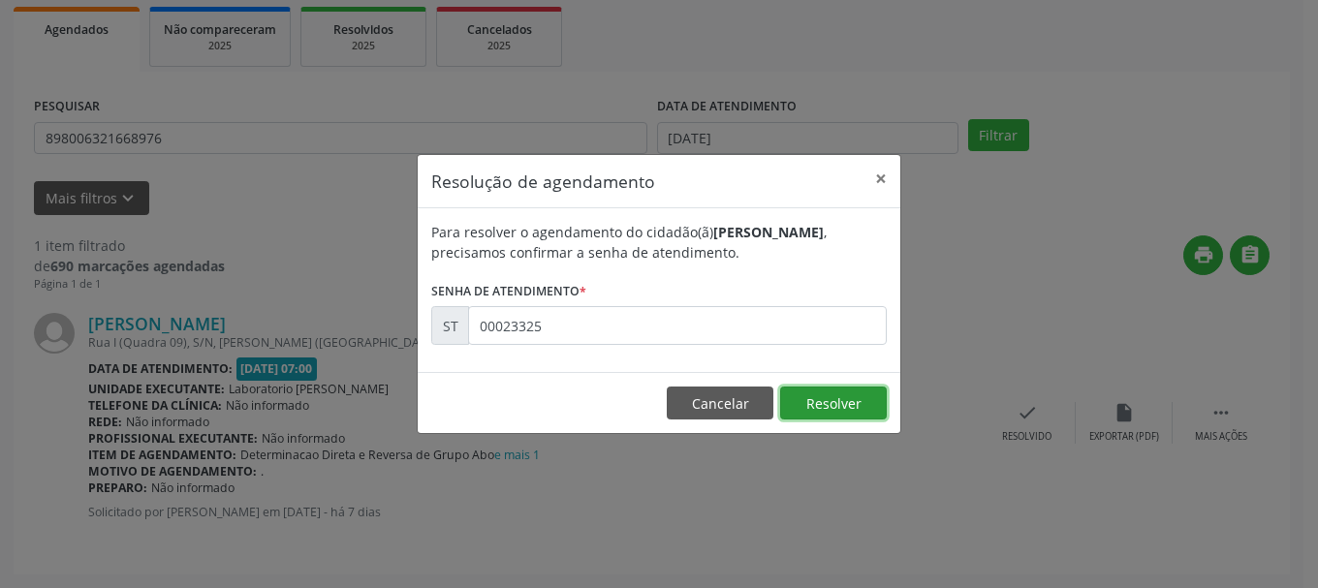
click at [831, 400] on button "Resolver" at bounding box center [833, 403] width 107 height 33
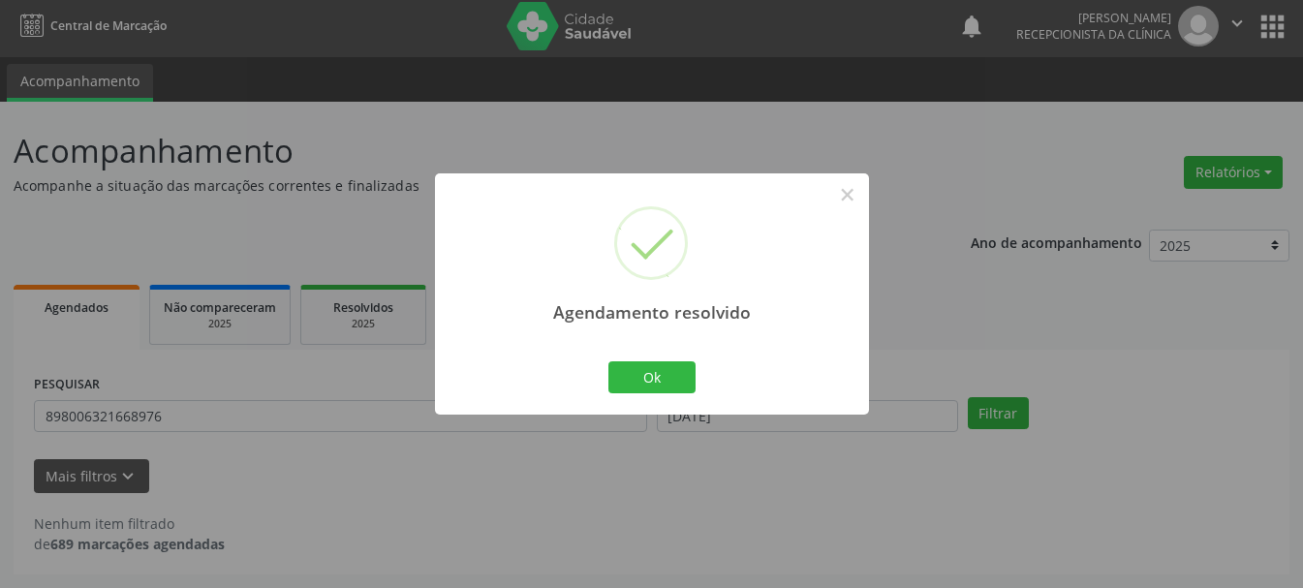
scroll to position [5, 0]
click at [673, 366] on button "Ok" at bounding box center [651, 377] width 87 height 33
